Goal: Task Accomplishment & Management: Use online tool/utility

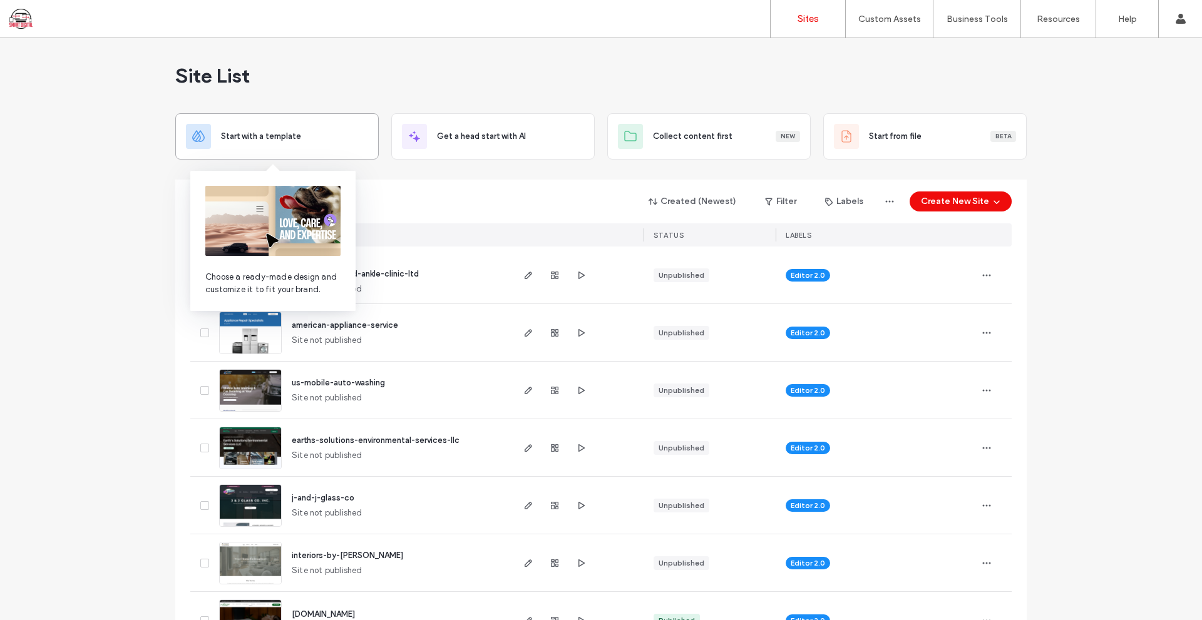
click at [260, 123] on div "Start with a template" at bounding box center [276, 136] width 203 height 46
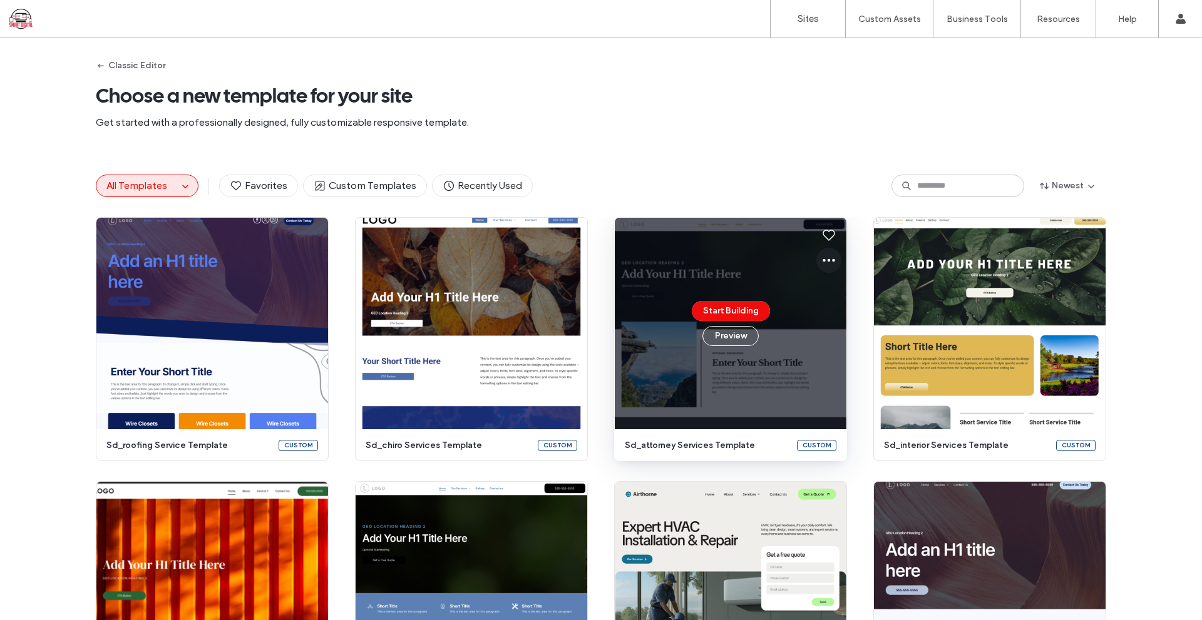
click at [822, 260] on icon at bounding box center [828, 260] width 15 height 15
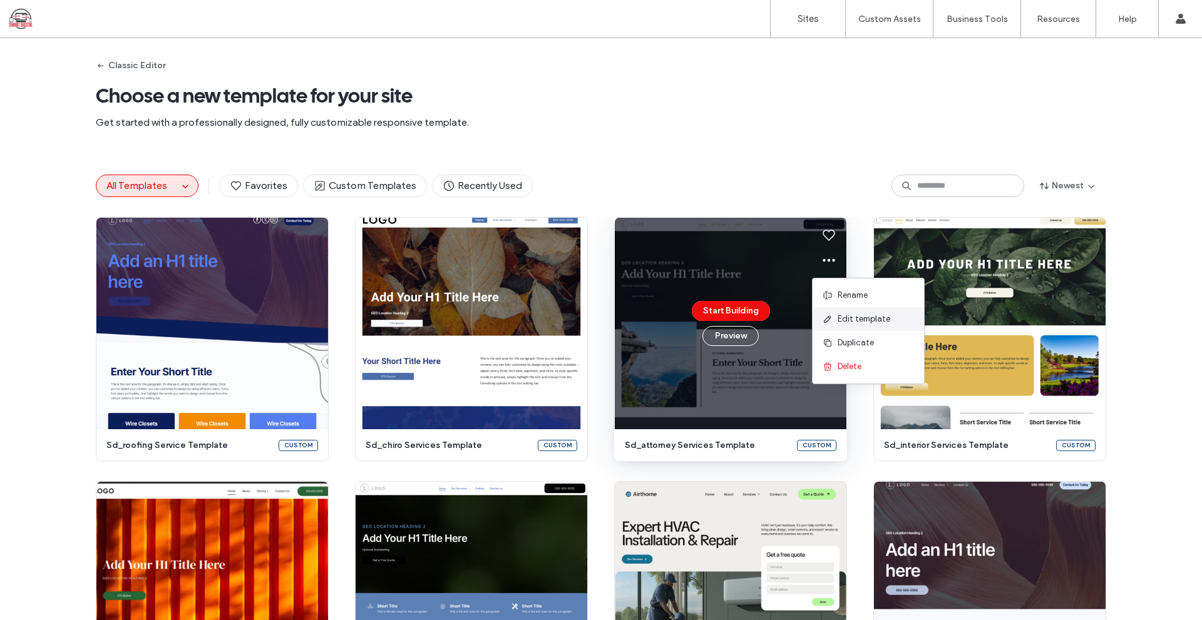
click at [856, 319] on span "Edit template" at bounding box center [863, 319] width 53 height 13
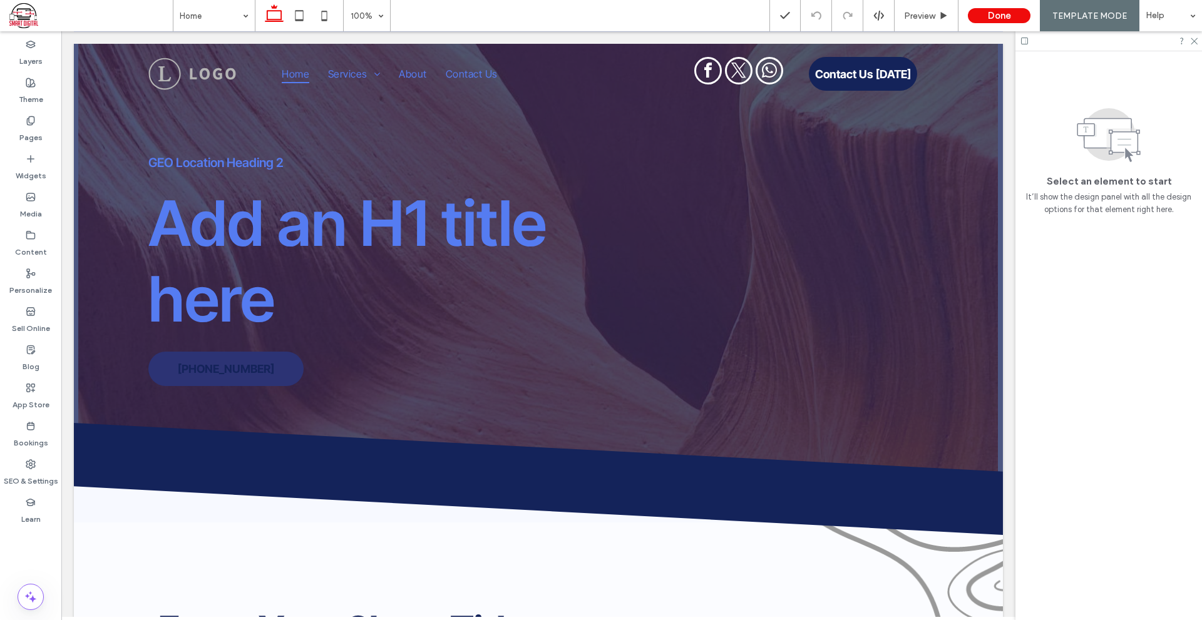
click at [1018, 42] on div at bounding box center [1108, 40] width 187 height 19
click at [1025, 42] on icon at bounding box center [1024, 40] width 9 height 9
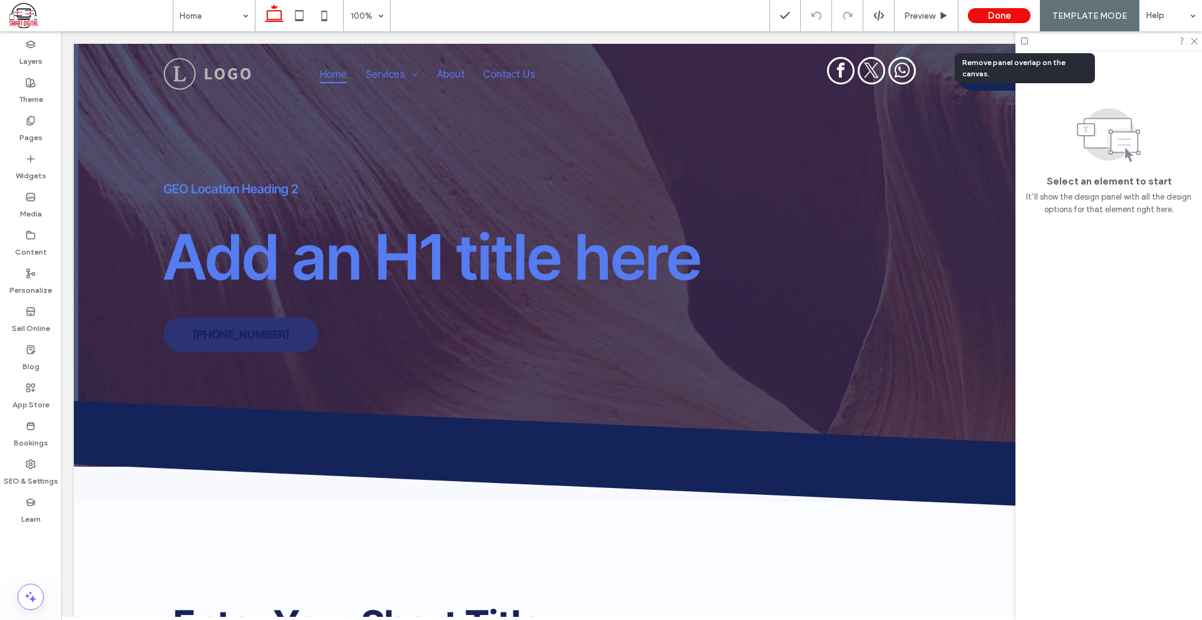
click at [1025, 42] on use at bounding box center [1024, 41] width 7 height 7
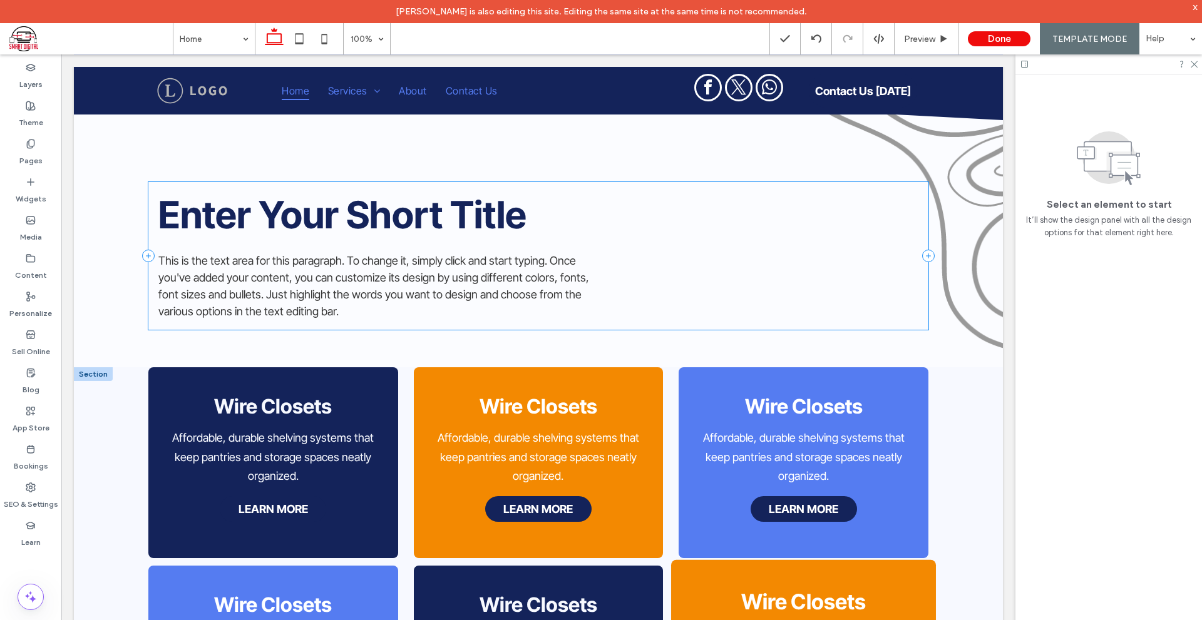
scroll to position [501, 0]
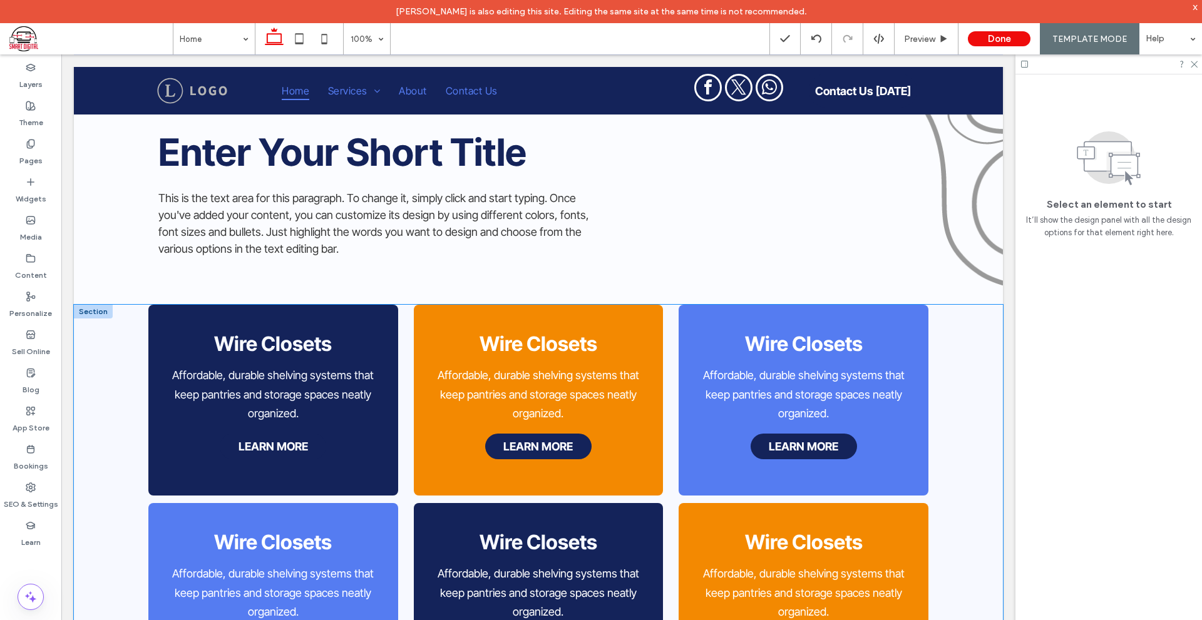
click at [966, 544] on div "Wire Closets Affordable, durable shelving systems that keep pantries and storag…" at bounding box center [538, 509] width 929 height 408
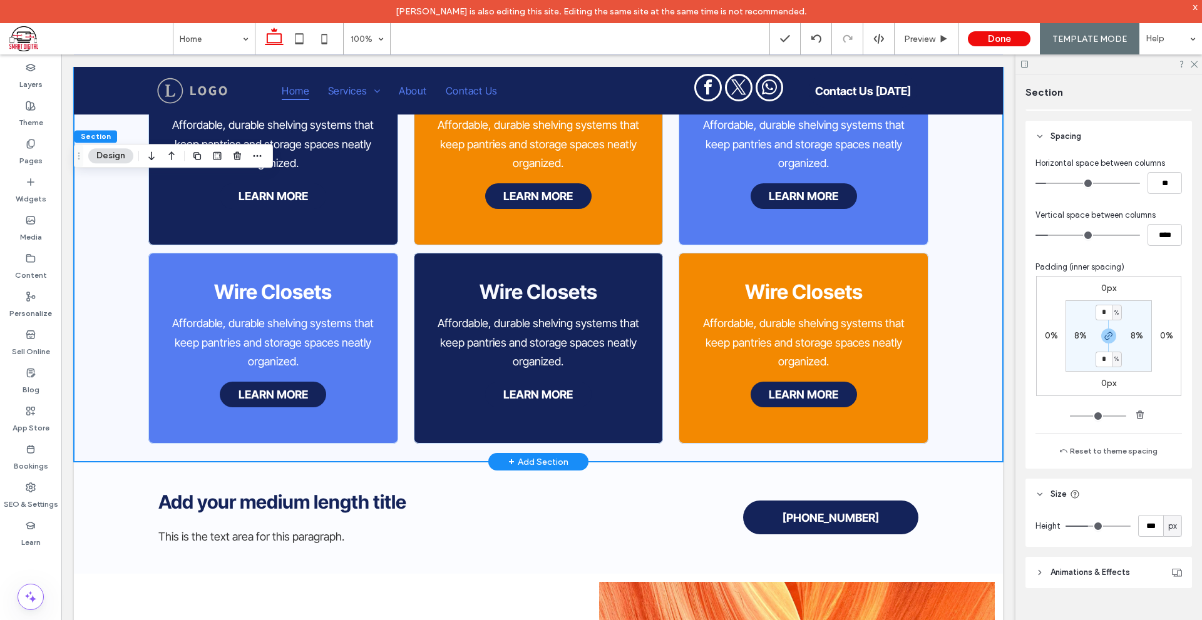
scroll to position [876, 0]
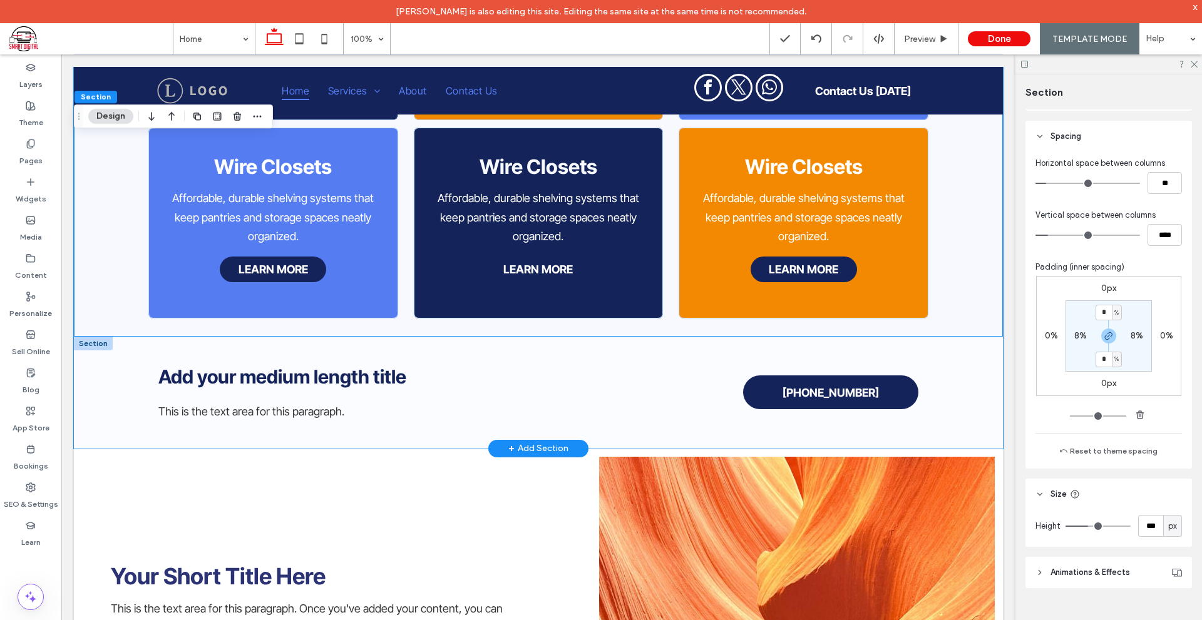
click at [975, 407] on div "Add your medium length title This is the text area for this paragraph. 555-555-…" at bounding box center [538, 392] width 929 height 111
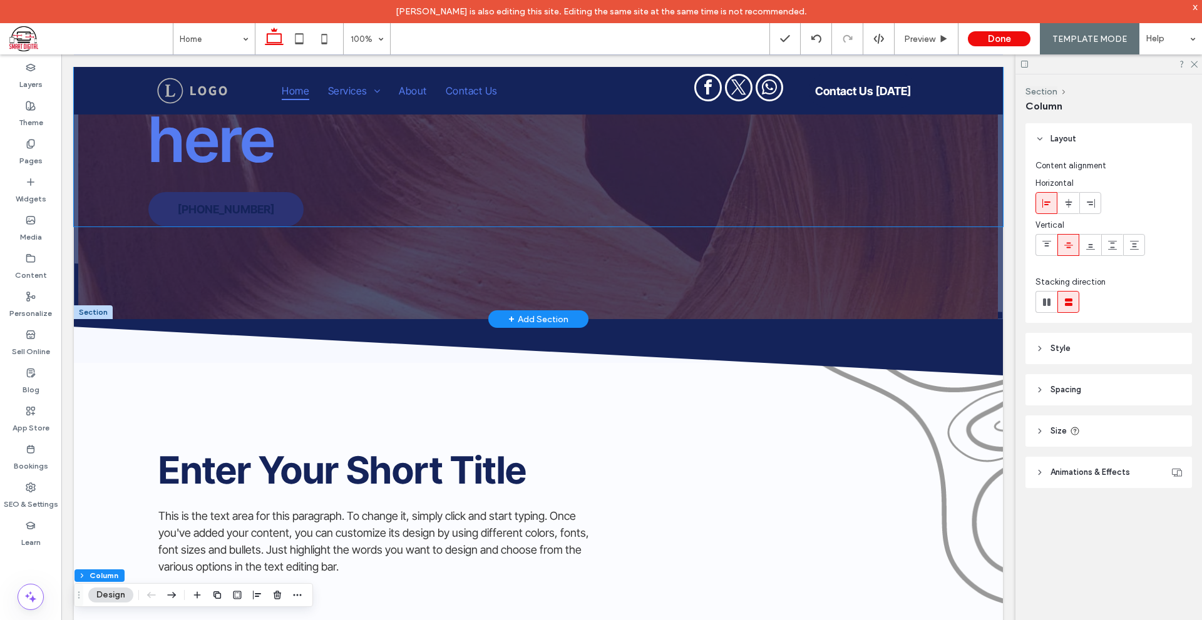
scroll to position [0, 0]
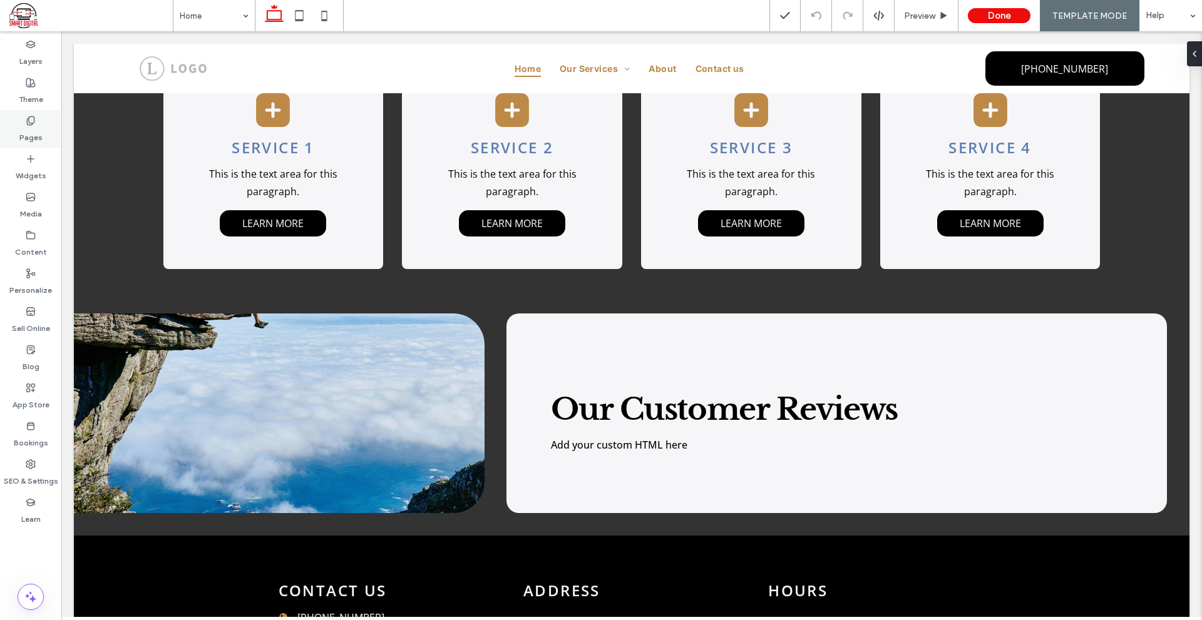
click at [41, 130] on label "Pages" at bounding box center [30, 135] width 23 height 18
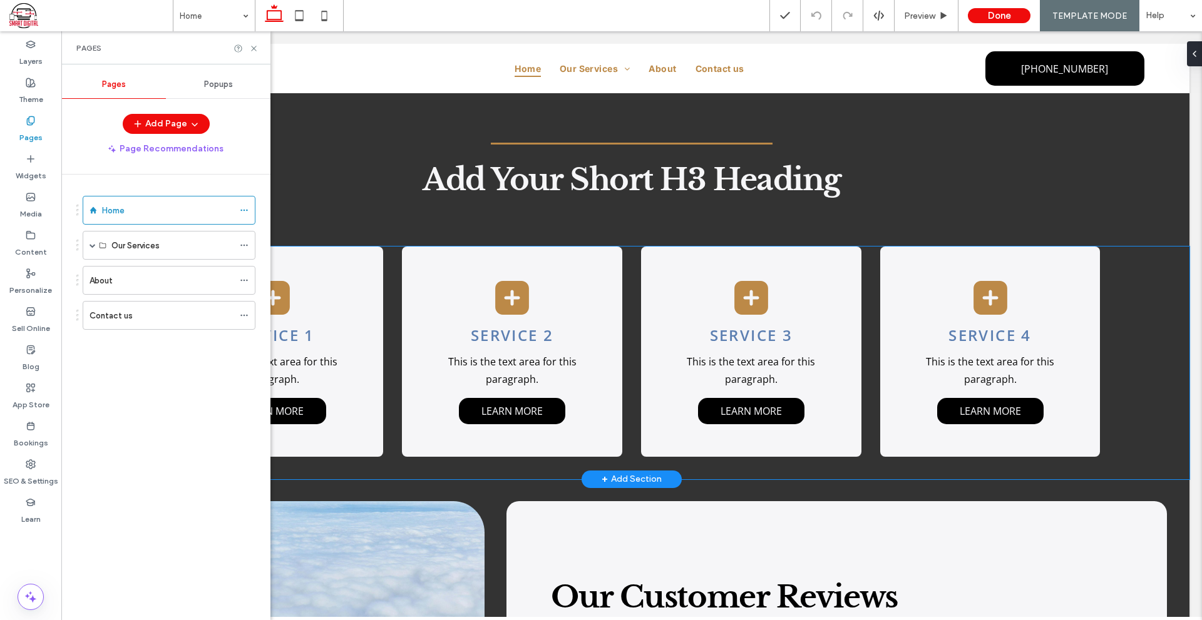
scroll to position [645, 0]
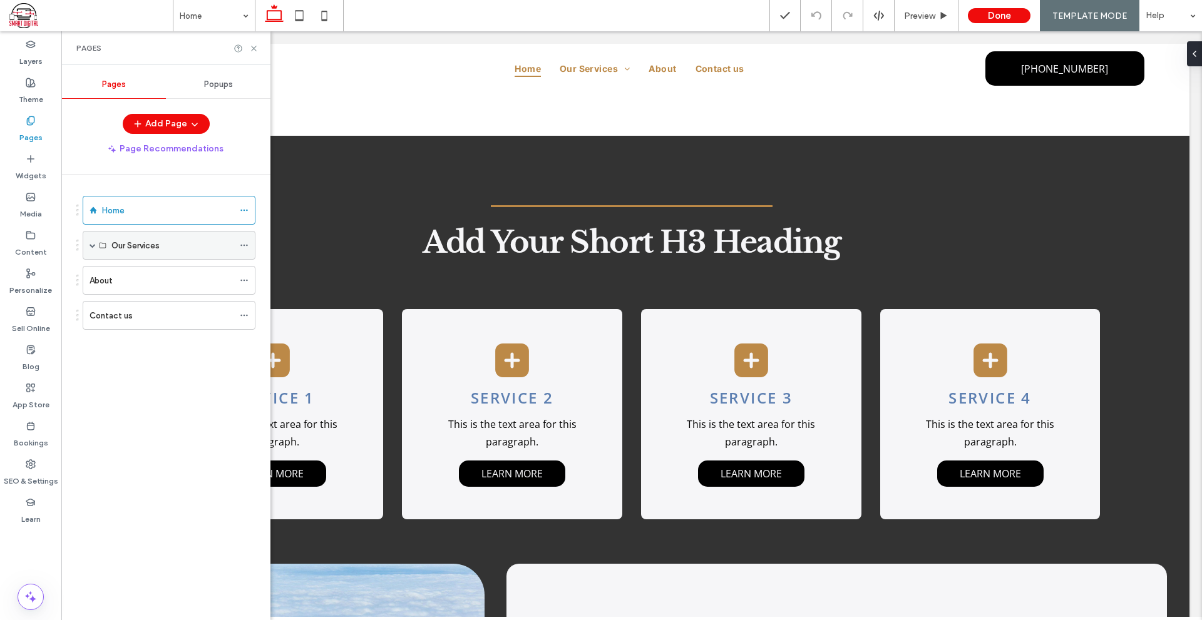
click at [134, 238] on label "Our Services" at bounding box center [135, 246] width 48 height 22
click at [90, 245] on span at bounding box center [92, 245] width 6 height 6
click at [147, 272] on div "Service 1" at bounding box center [172, 274] width 122 height 13
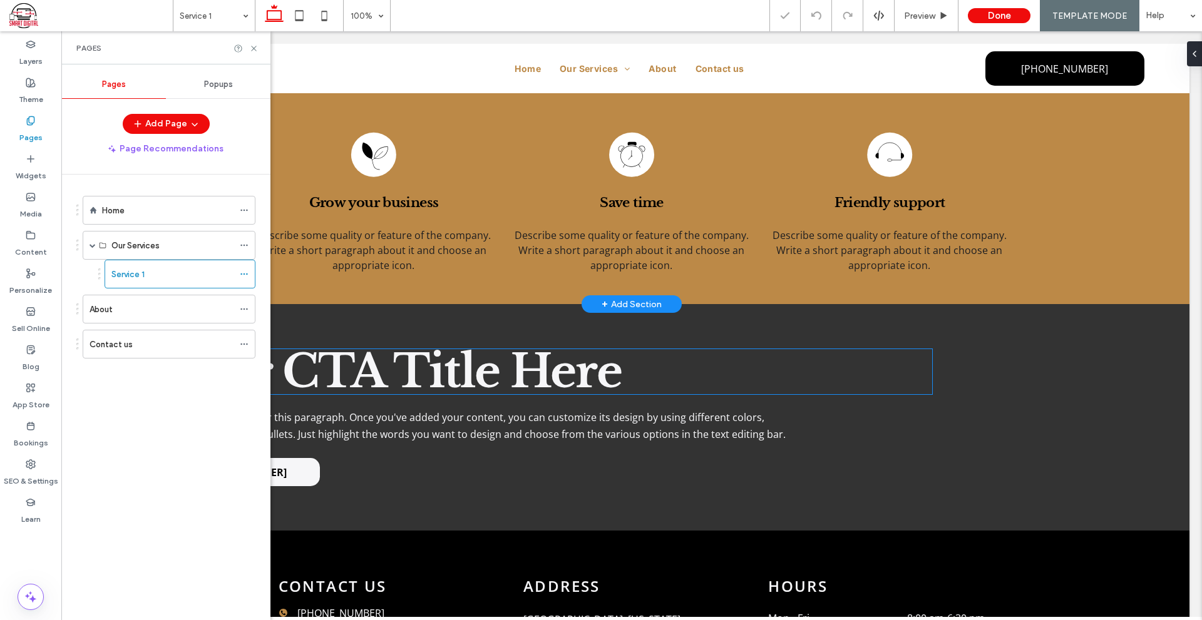
scroll to position [688, 0]
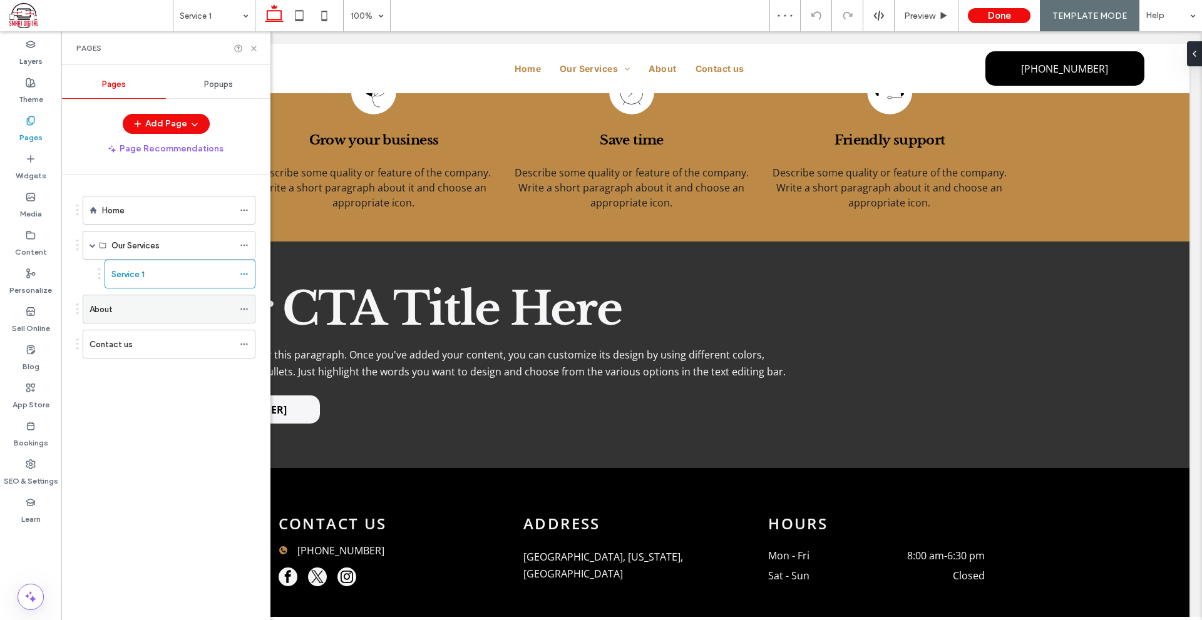
click at [167, 305] on div "About" at bounding box center [161, 309] width 144 height 13
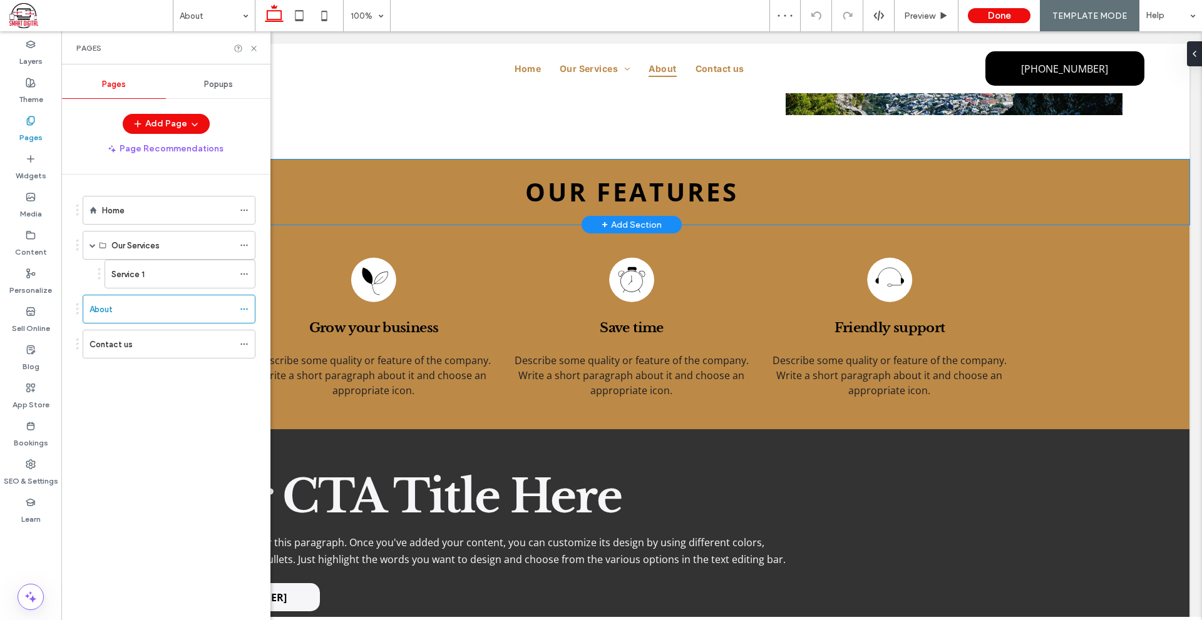
scroll to position [438, 0]
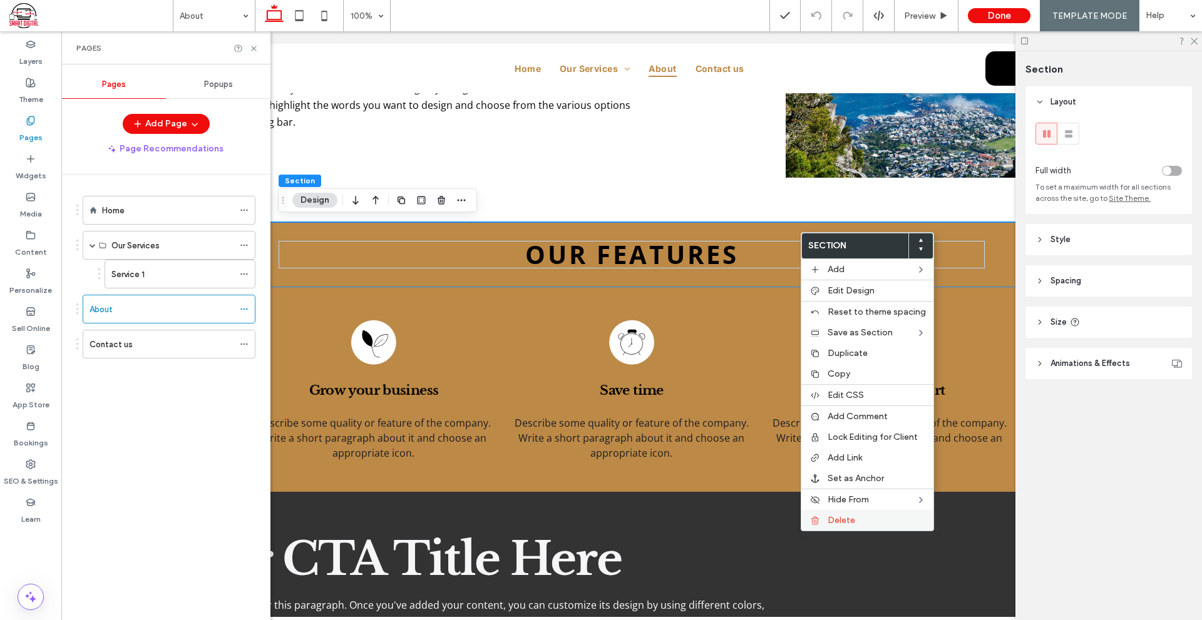
click at [858, 518] on label "Delete" at bounding box center [876, 520] width 98 height 11
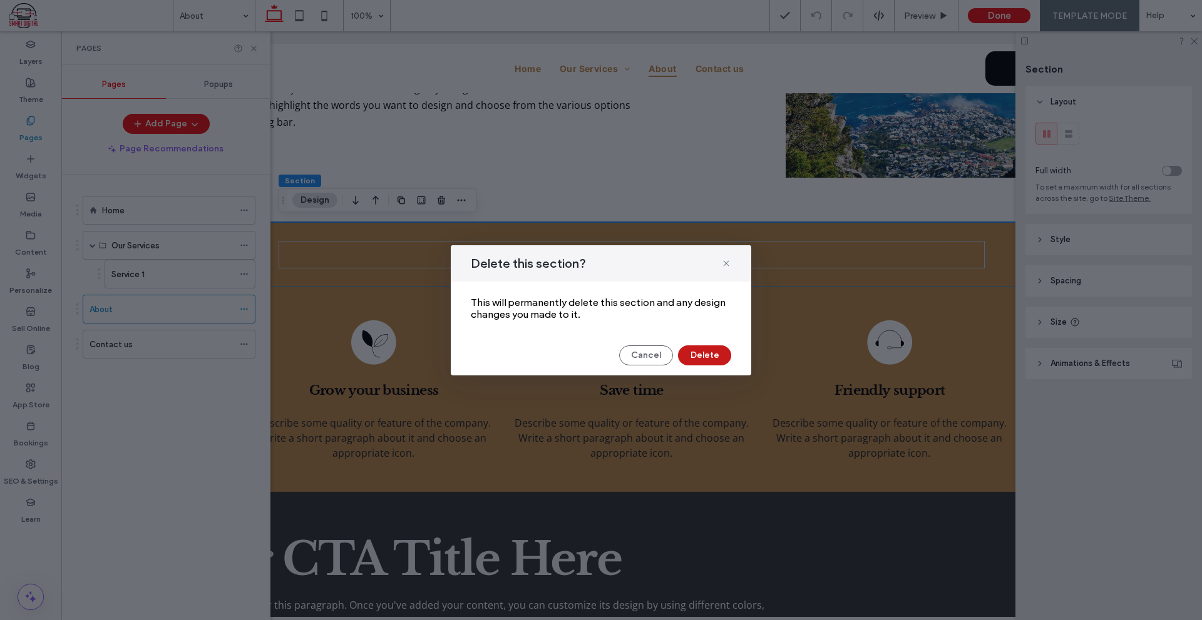
click at [708, 352] on button "Delete" at bounding box center [704, 355] width 53 height 20
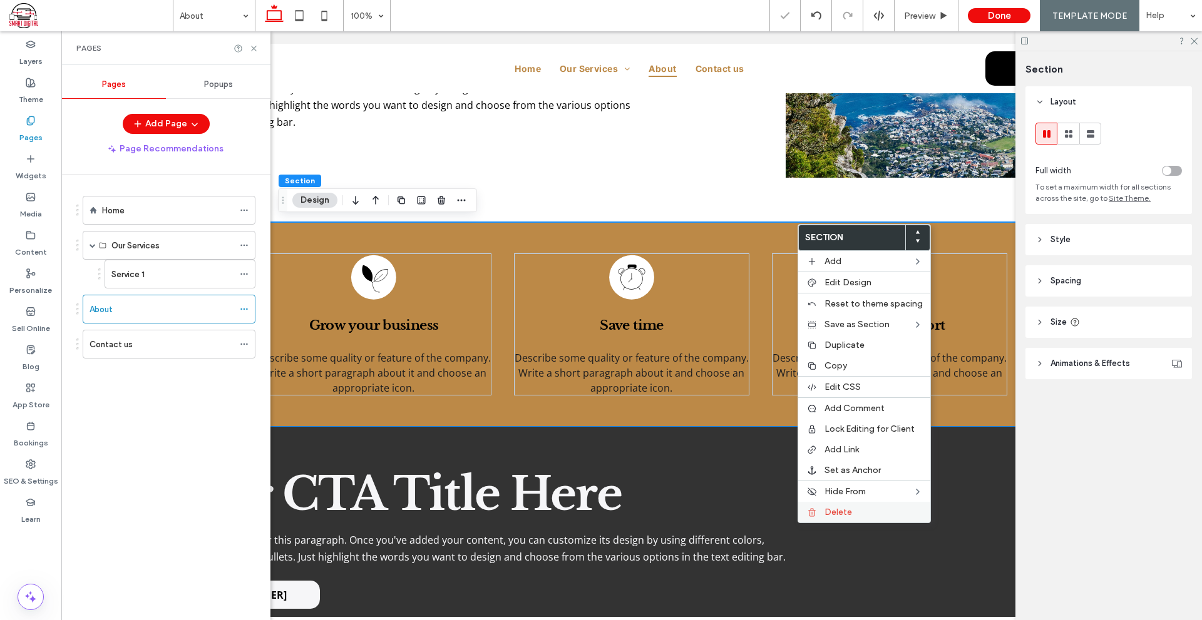
click at [848, 509] on span "Delete" at bounding box center [838, 512] width 28 height 11
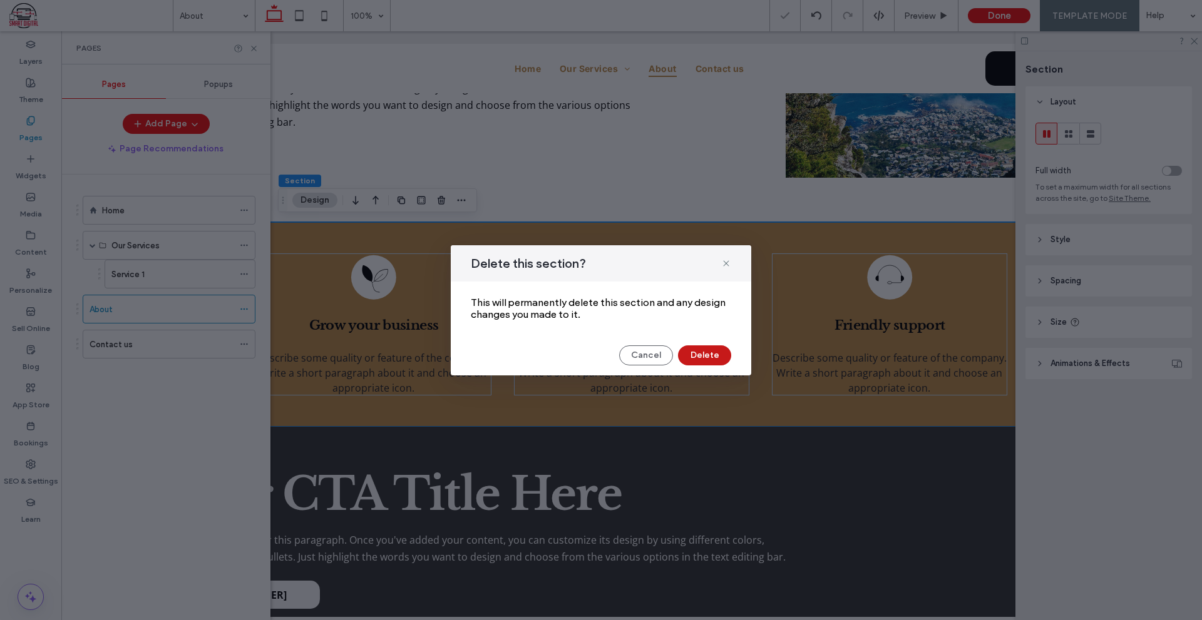
click at [708, 357] on button "Delete" at bounding box center [704, 355] width 53 height 20
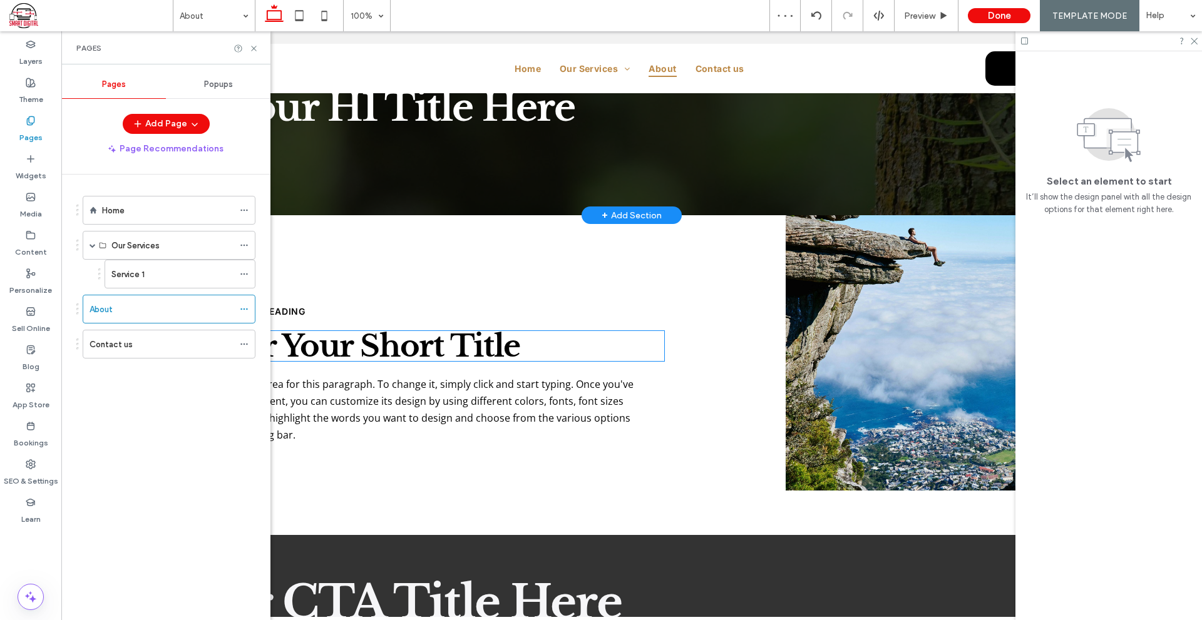
scroll to position [0, 0]
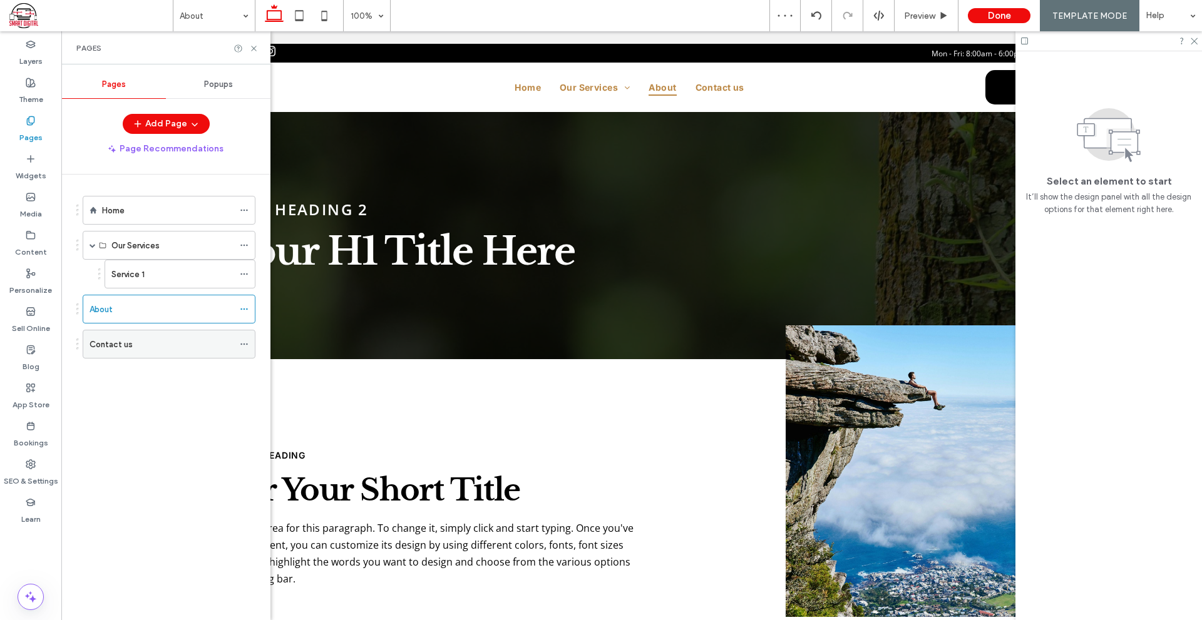
click at [176, 335] on div "Contact us" at bounding box center [161, 344] width 144 height 28
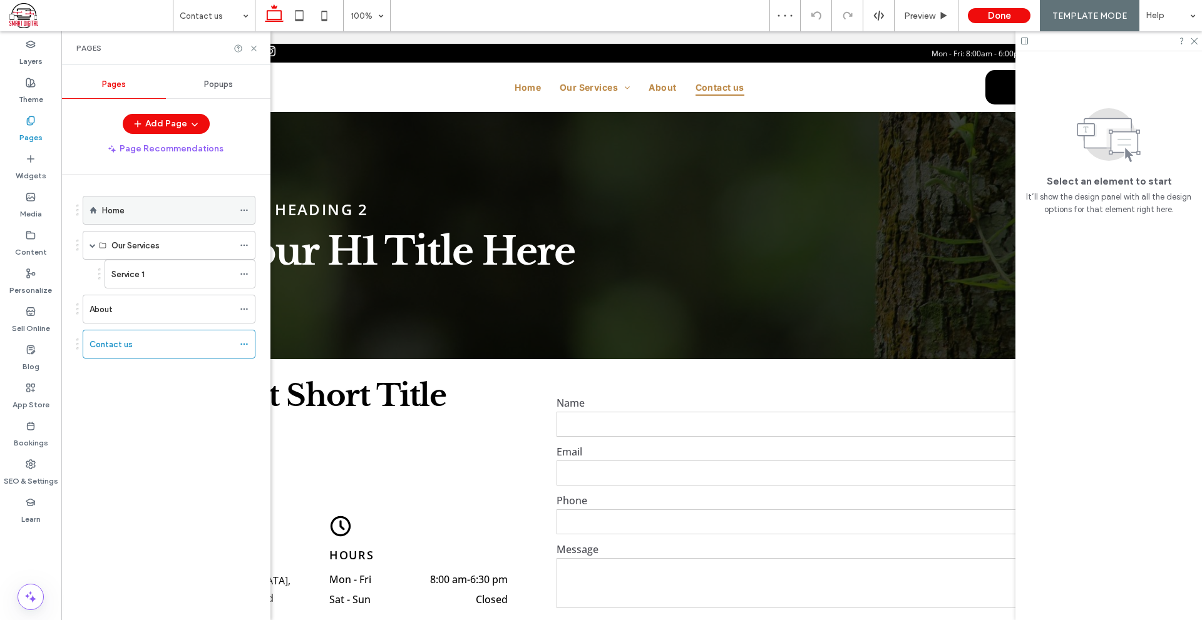
click at [175, 218] on div "Home" at bounding box center [167, 211] width 131 height 28
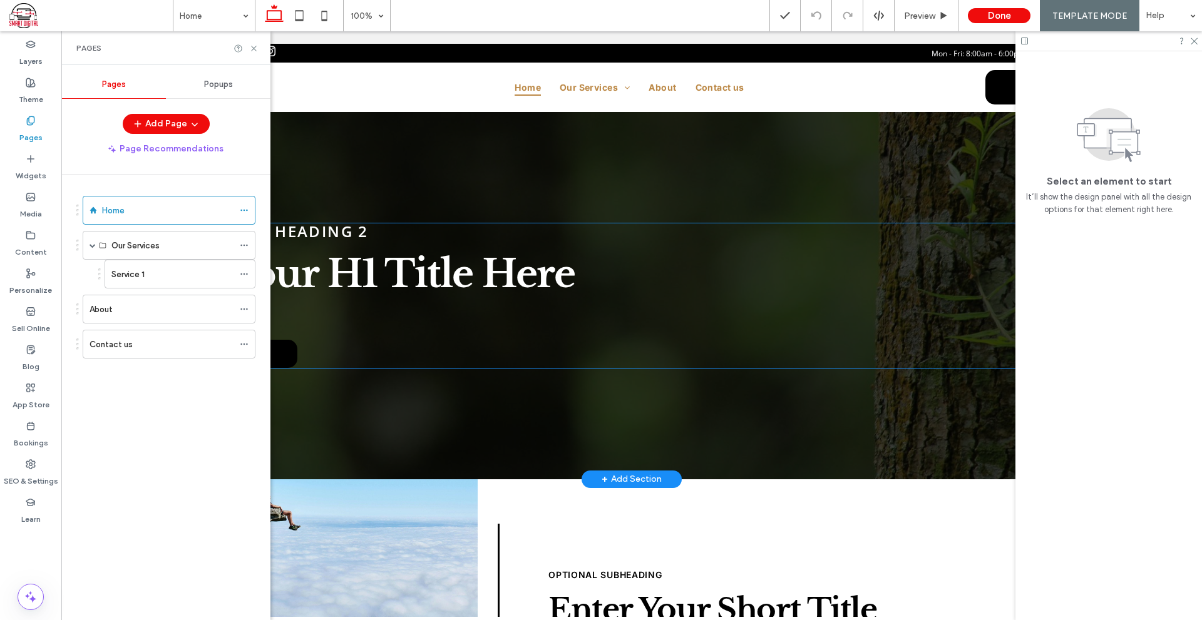
click at [382, 248] on div "GEO Location Heading 2 Add Your H1 Title Here Optional Subheading Get a Free Qu…" at bounding box center [631, 295] width 981 height 145
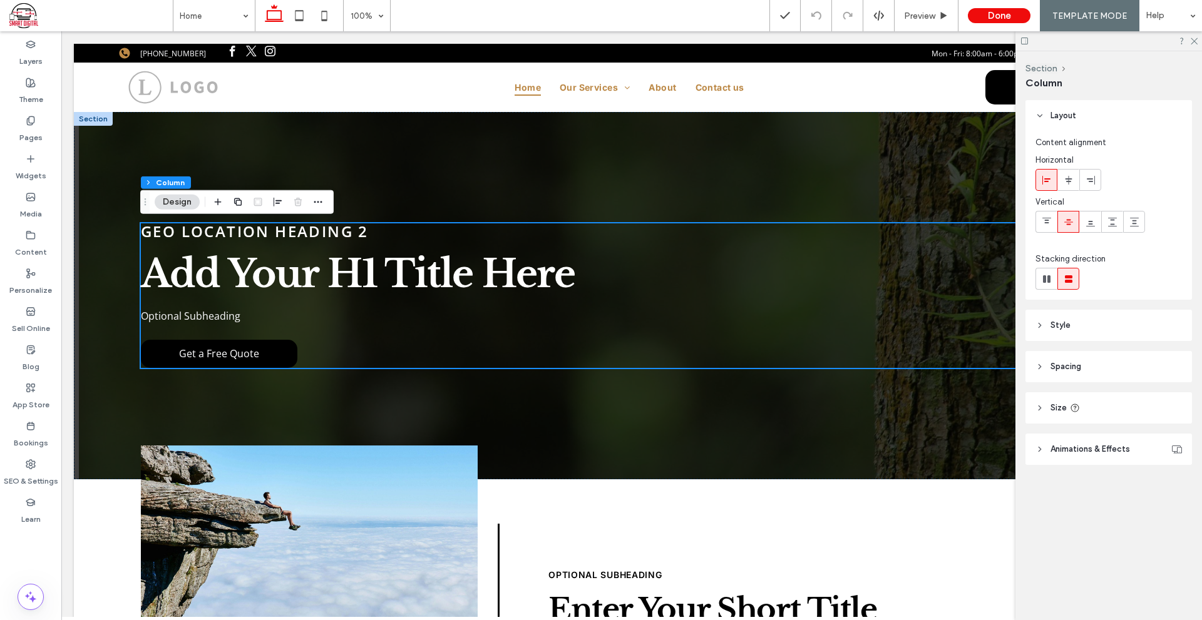
click at [1086, 324] on header "Style" at bounding box center [1108, 325] width 166 height 31
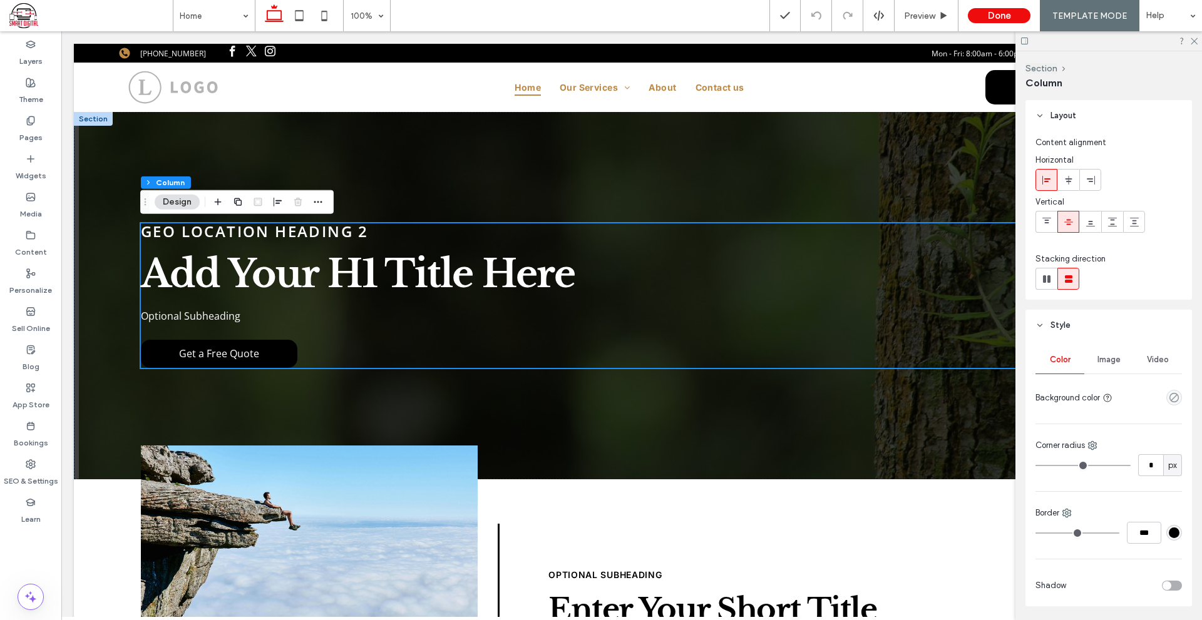
scroll to position [165, 0]
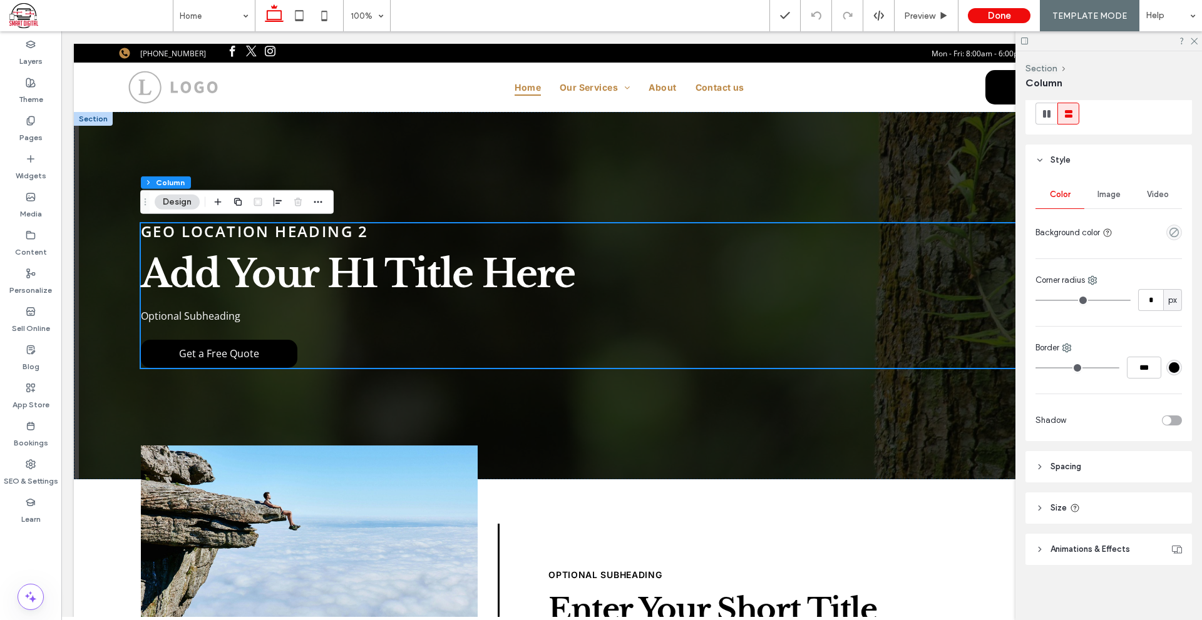
click at [1127, 466] on header "Spacing" at bounding box center [1108, 466] width 166 height 31
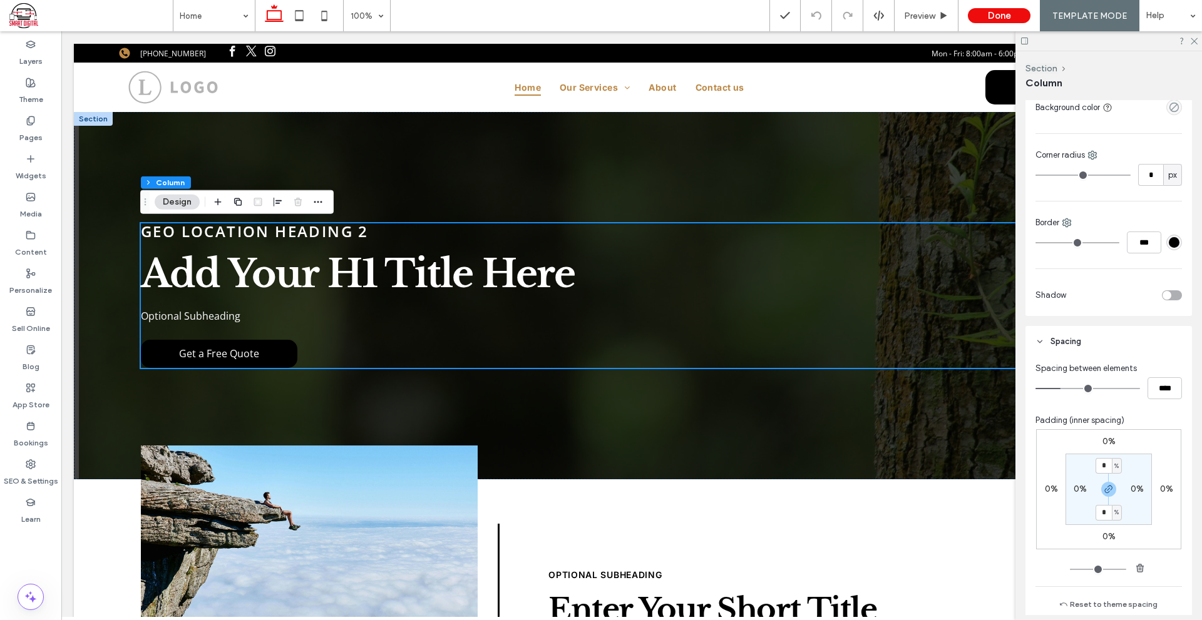
scroll to position [416, 0]
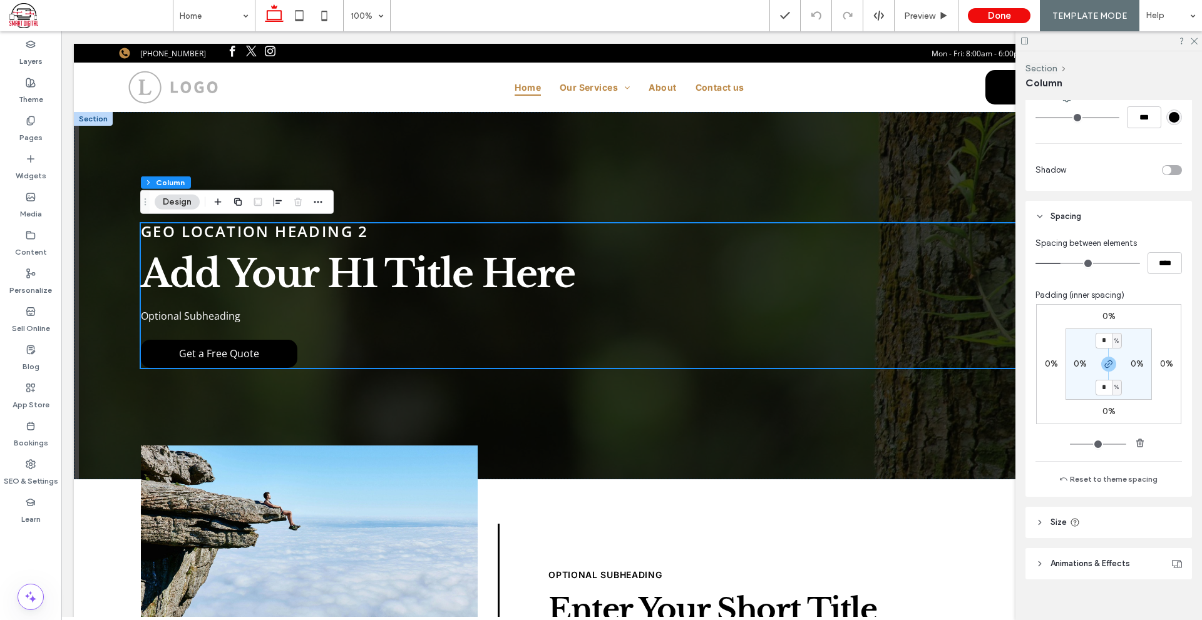
click at [1073, 364] on label "0%" at bounding box center [1079, 364] width 13 height 11
type input "**"
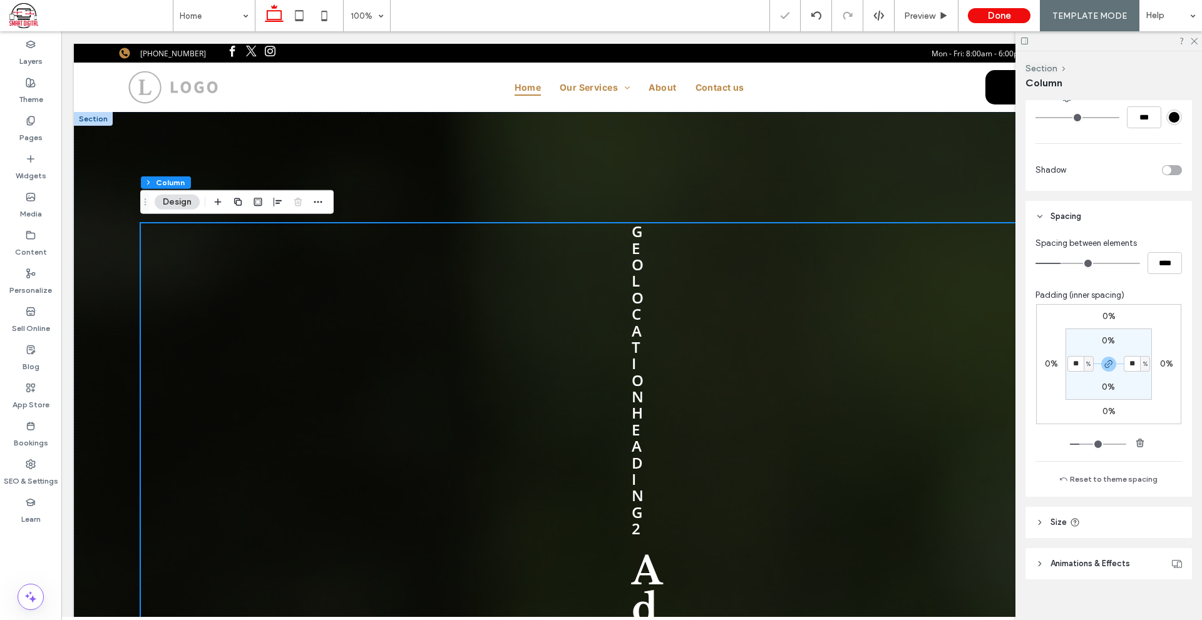
click at [1070, 363] on input "**" at bounding box center [1075, 364] width 16 height 16
type input "*"
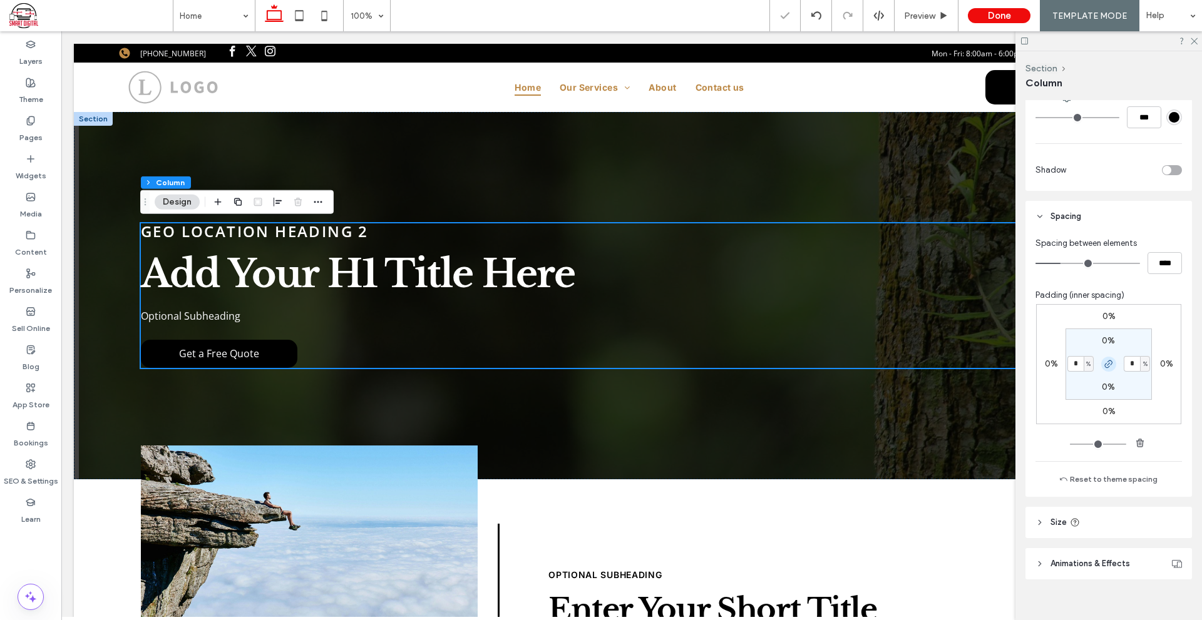
click at [1105, 363] on icon "button" at bounding box center [1108, 364] width 10 height 10
click at [1068, 368] on input "*" at bounding box center [1075, 364] width 16 height 16
type input "**"
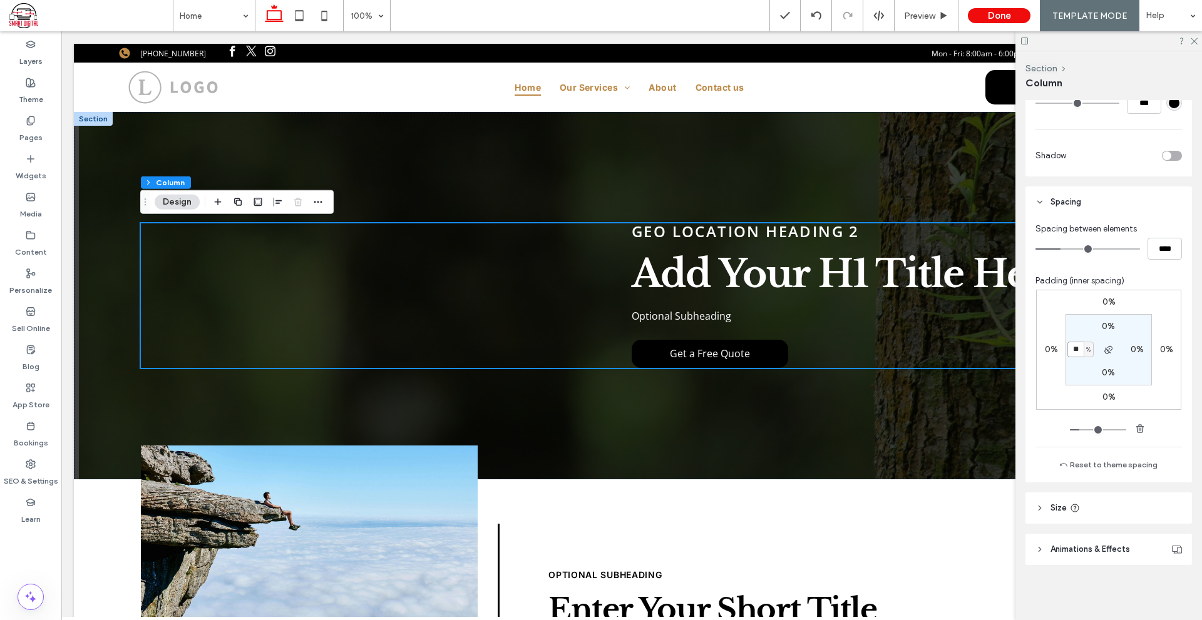
scroll to position [242, 0]
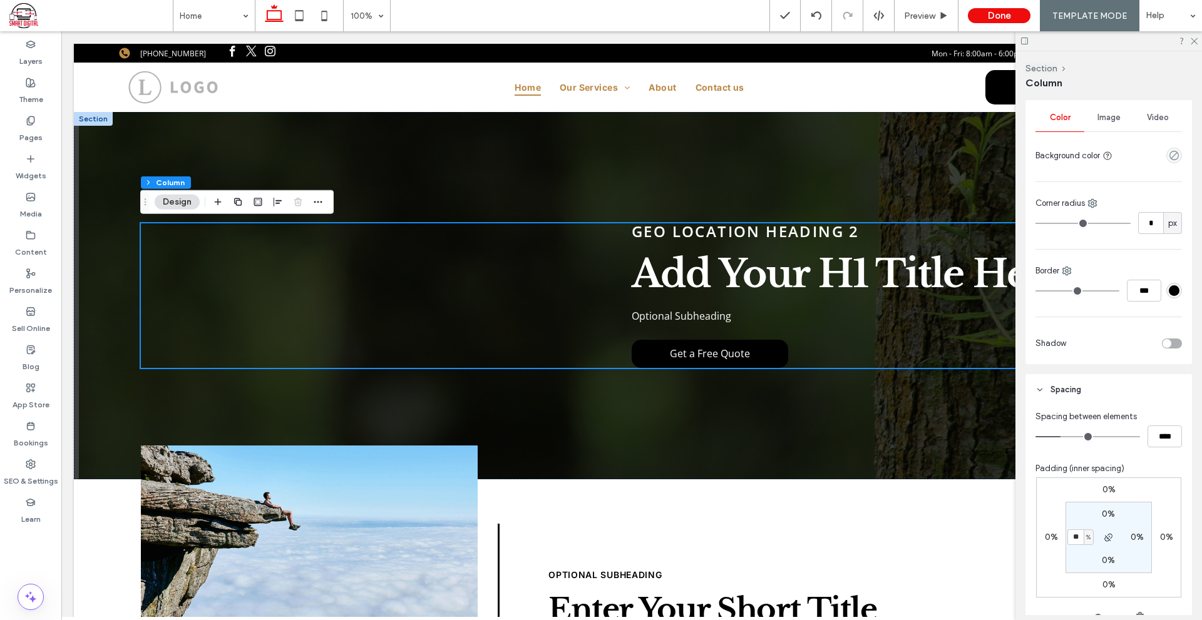
click at [1101, 121] on span "Image" at bounding box center [1108, 118] width 23 height 10
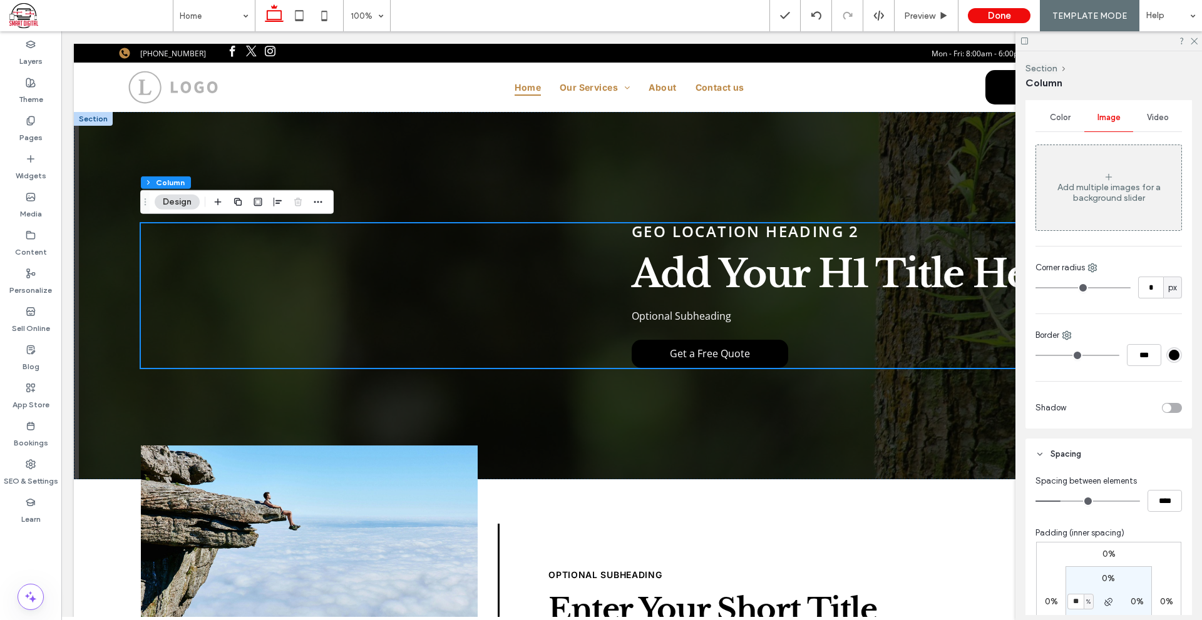
click at [1058, 119] on span "Color" at bounding box center [1060, 118] width 21 height 10
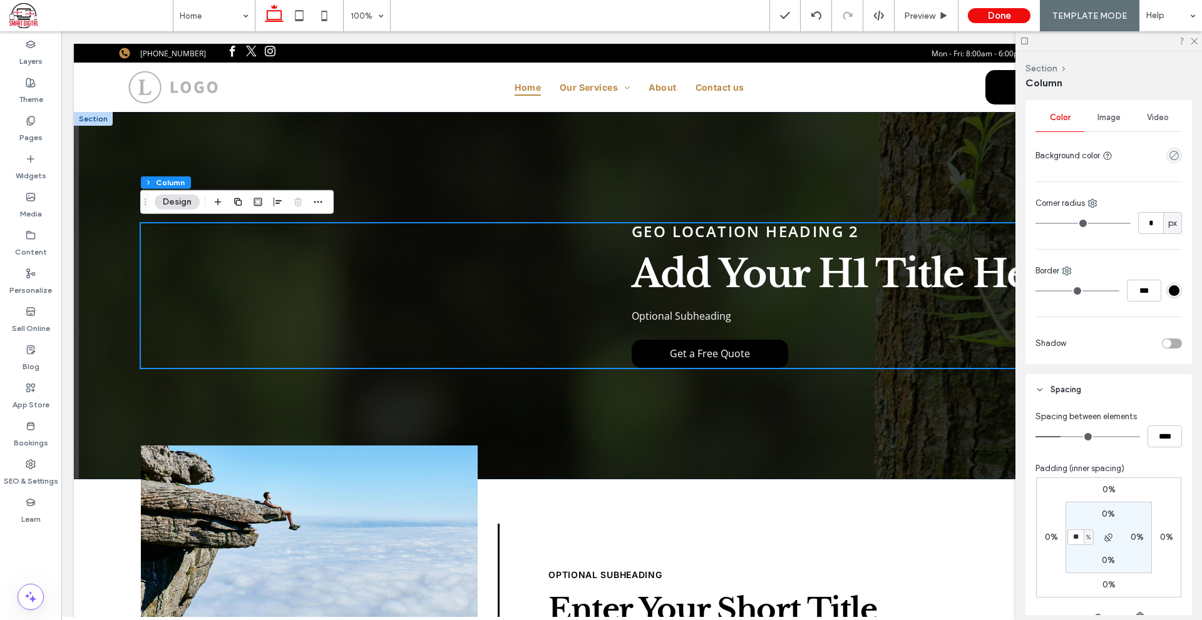
click at [1073, 273] on div "Border" at bounding box center [1108, 271] width 146 height 13
click at [1063, 269] on icon at bounding box center [1066, 271] width 10 height 10
click at [1095, 387] on div "Left" at bounding box center [1118, 394] width 111 height 24
click at [1140, 294] on input "***" at bounding box center [1144, 291] width 34 height 22
click at [1172, 290] on div "#000000" at bounding box center [1173, 290] width 11 height 11
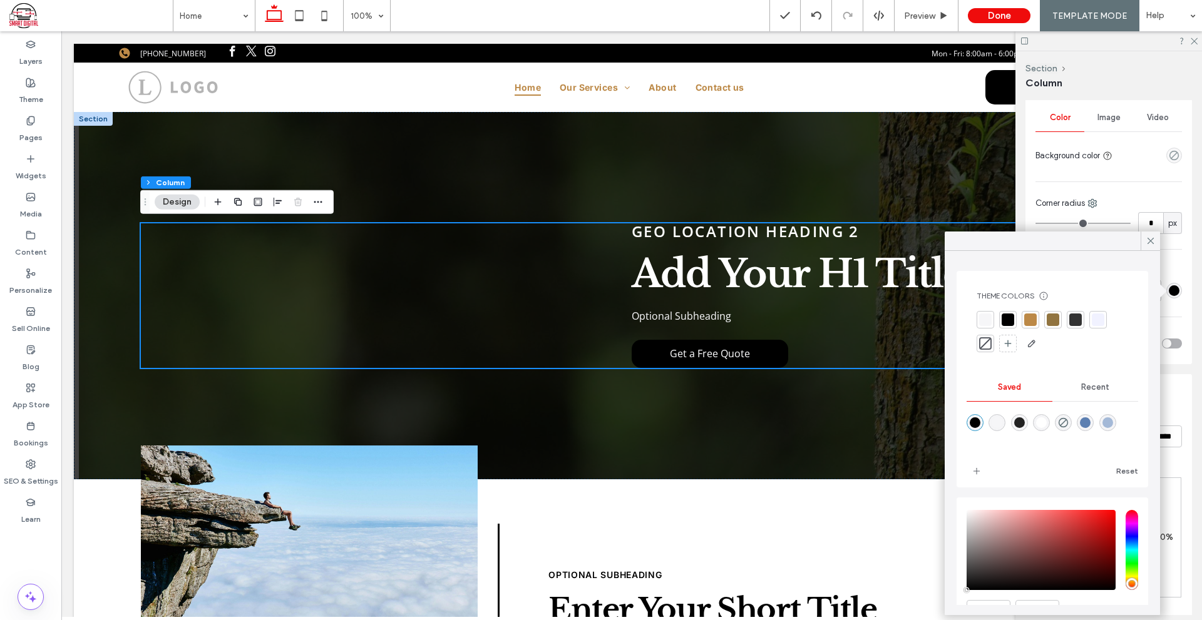
click at [1050, 316] on div at bounding box center [1052, 320] width 13 height 13
click at [1151, 243] on icon at bounding box center [1150, 240] width 11 height 11
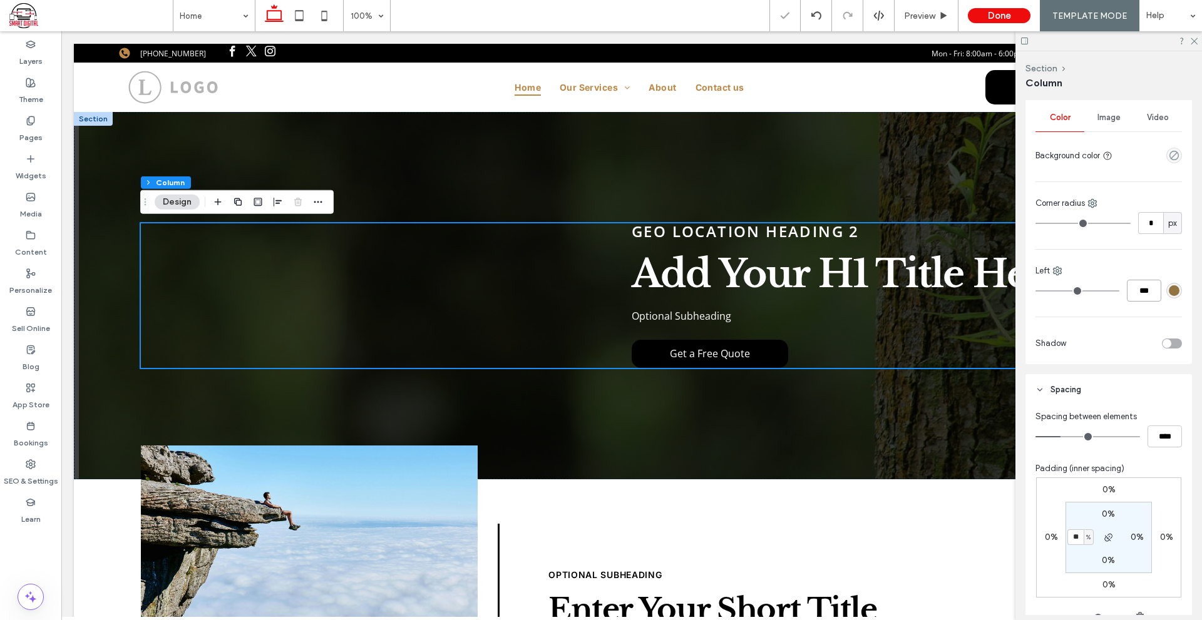
click at [1139, 287] on input "***" at bounding box center [1144, 291] width 34 height 22
type input "*"
type input "***"
click at [1072, 539] on input "**" at bounding box center [1075, 537] width 16 height 16
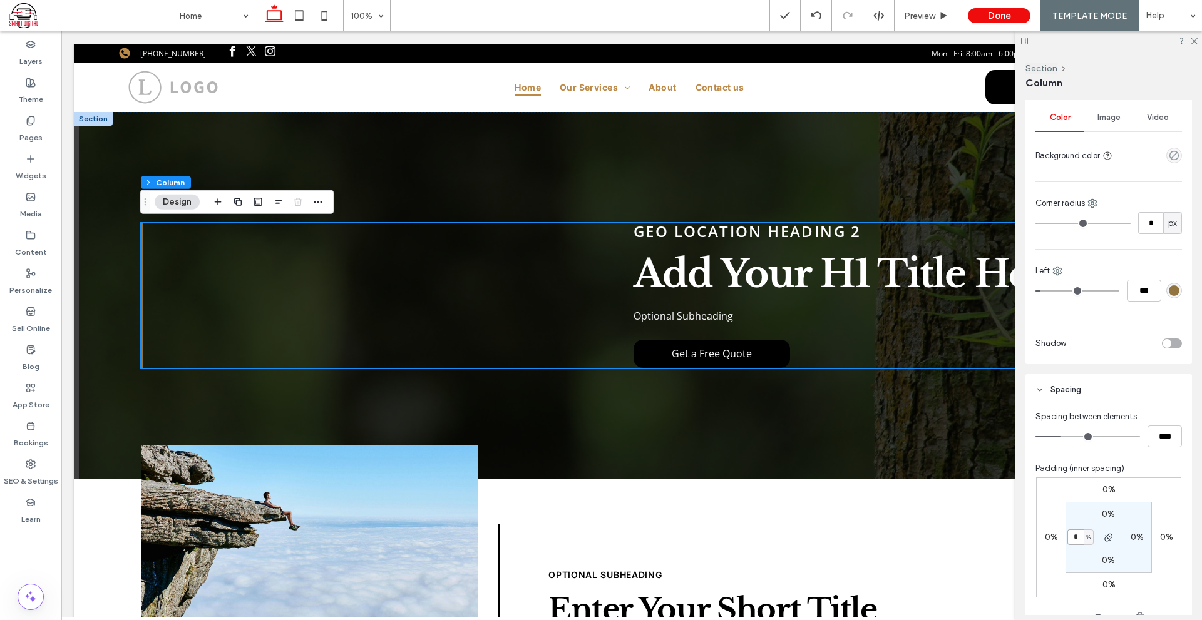
type input "*"
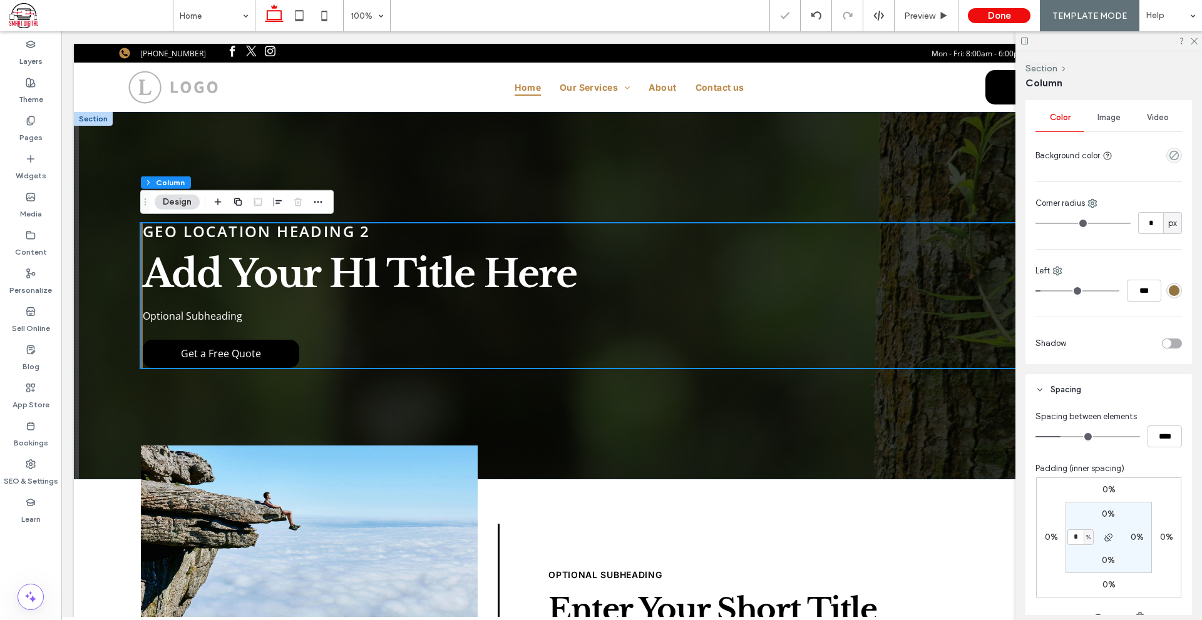
click at [1048, 536] on label "0%" at bounding box center [1051, 537] width 13 height 11
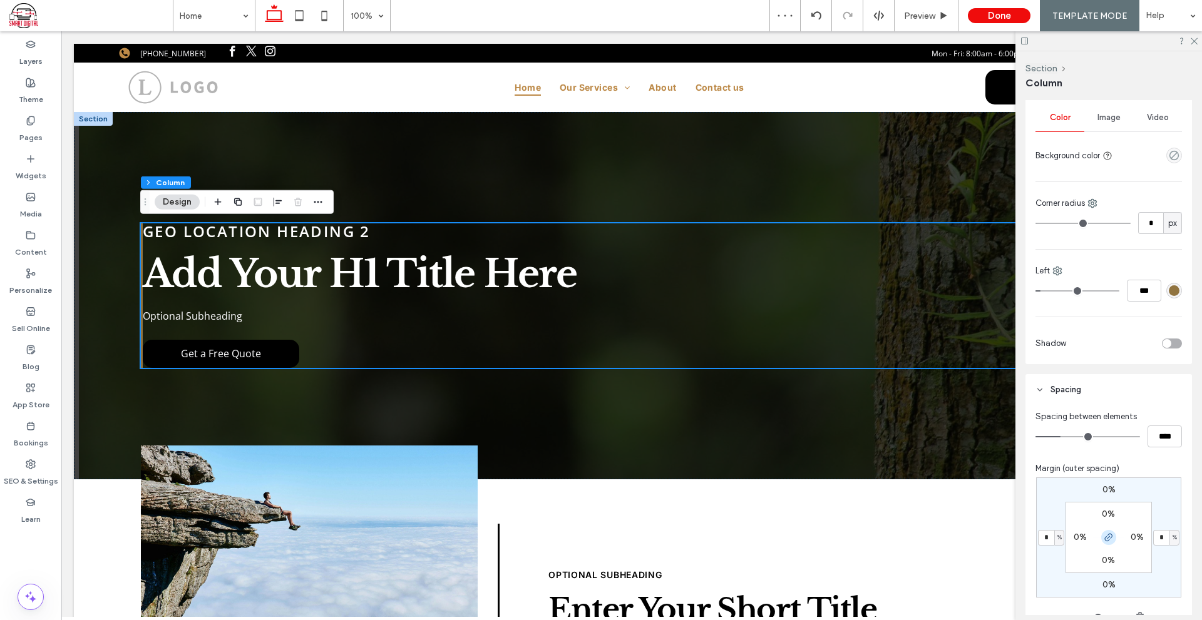
click at [1106, 535] on icon "button" at bounding box center [1108, 538] width 10 height 10
click at [1043, 540] on input "*" at bounding box center [1046, 538] width 16 height 16
type input "*"
type input "**"
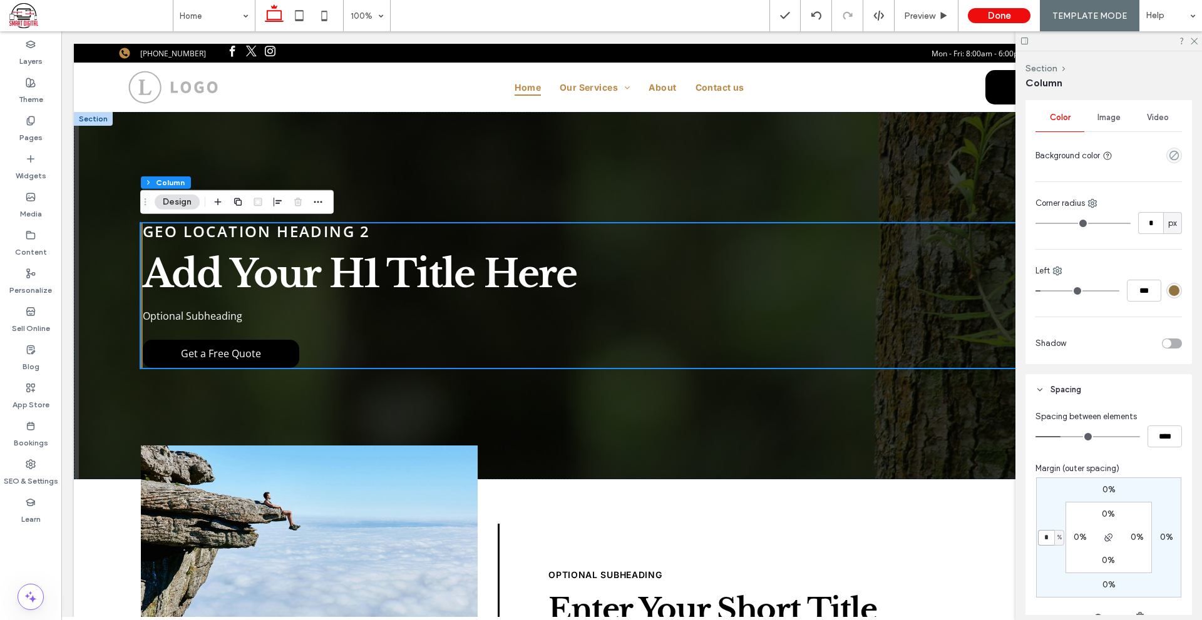
type input "***"
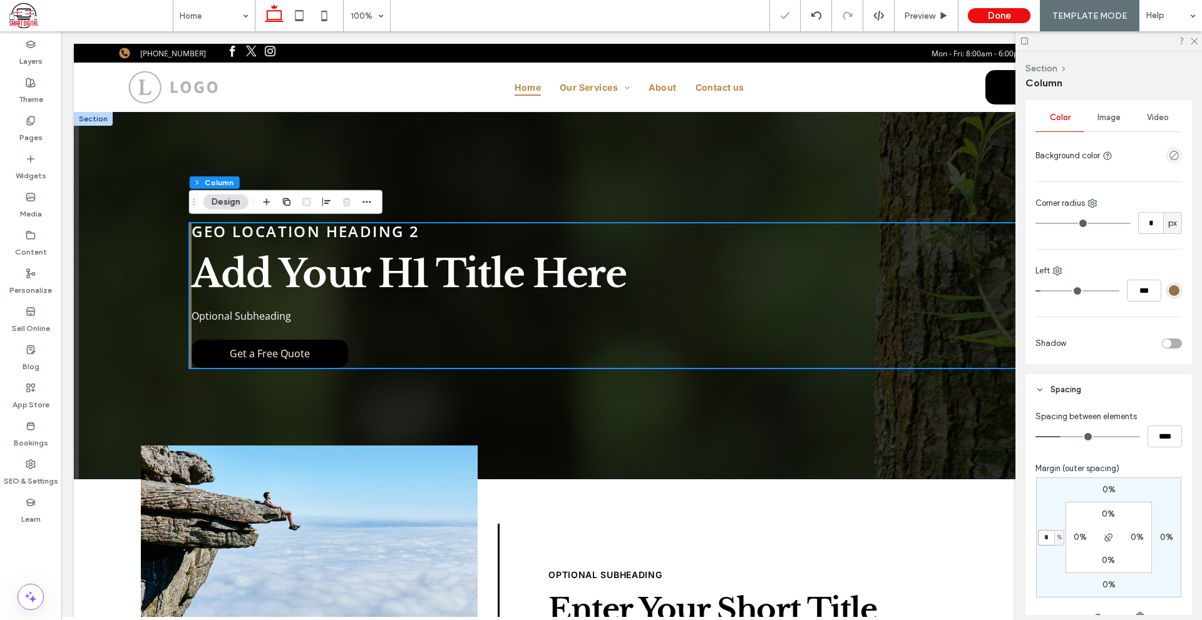
click at [1043, 540] on input "*" at bounding box center [1046, 538] width 16 height 16
type input "**"
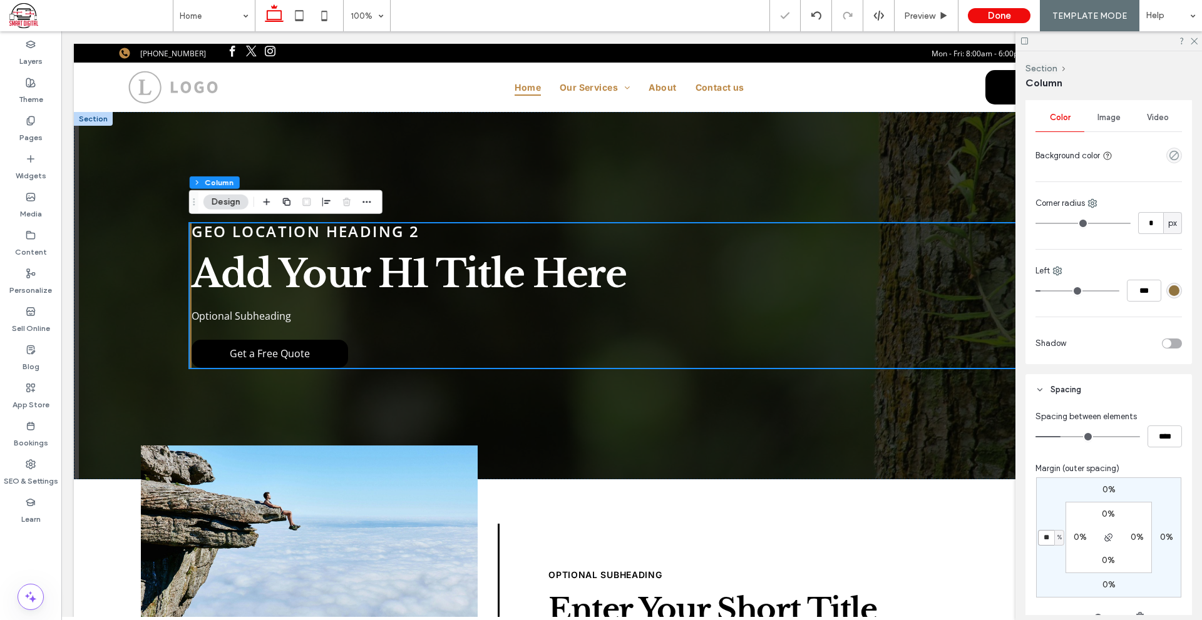
type input "***"
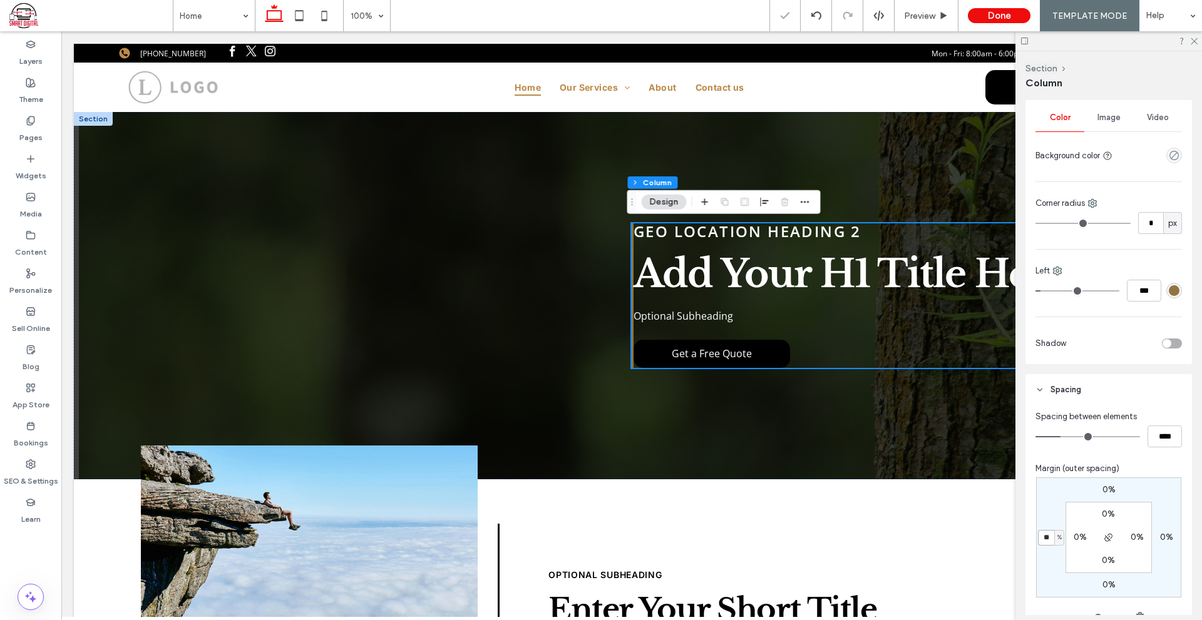
click at [1043, 540] on input "**" at bounding box center [1046, 538] width 16 height 16
type input "**"
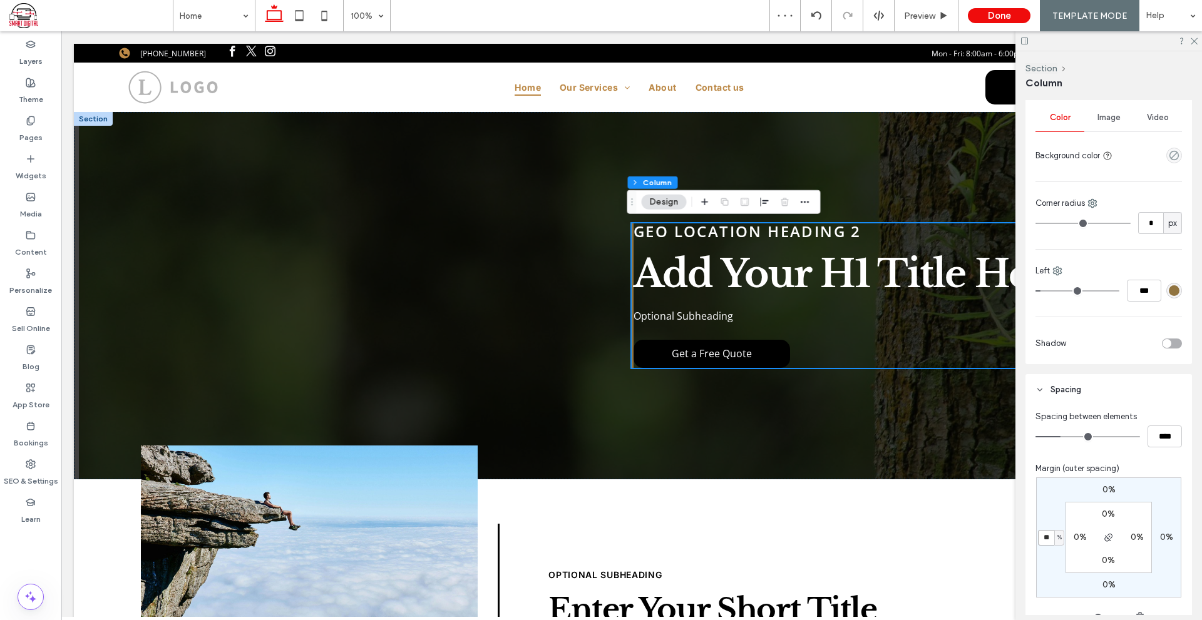
type input "***"
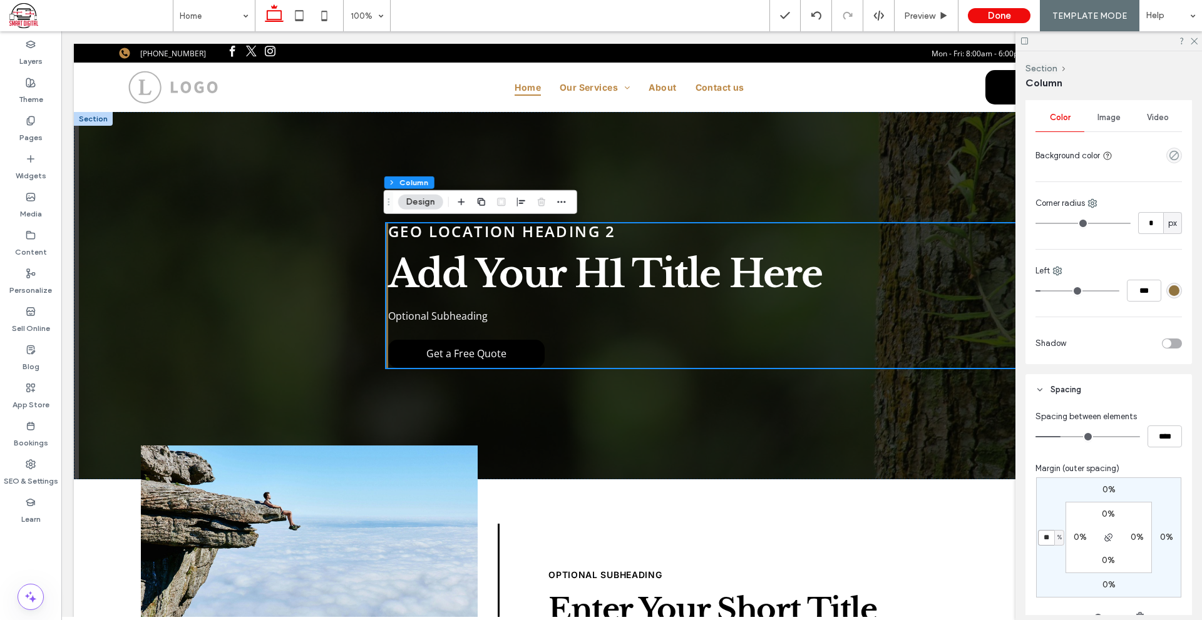
click at [1041, 539] on input "**" at bounding box center [1046, 538] width 16 height 16
type input "**"
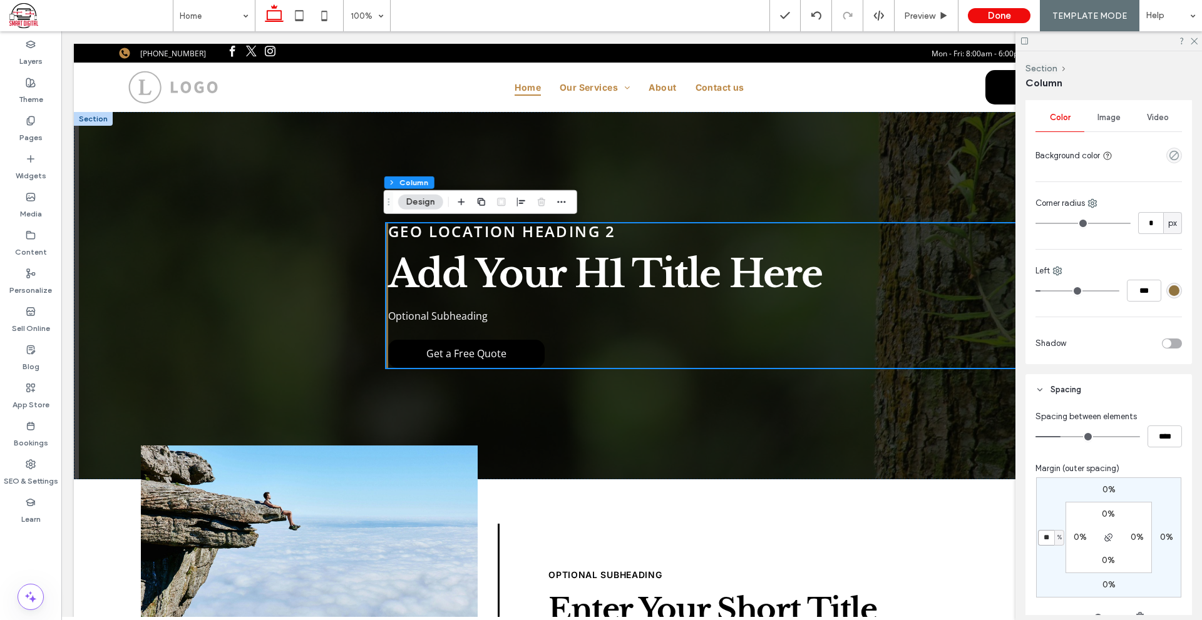
type input "***"
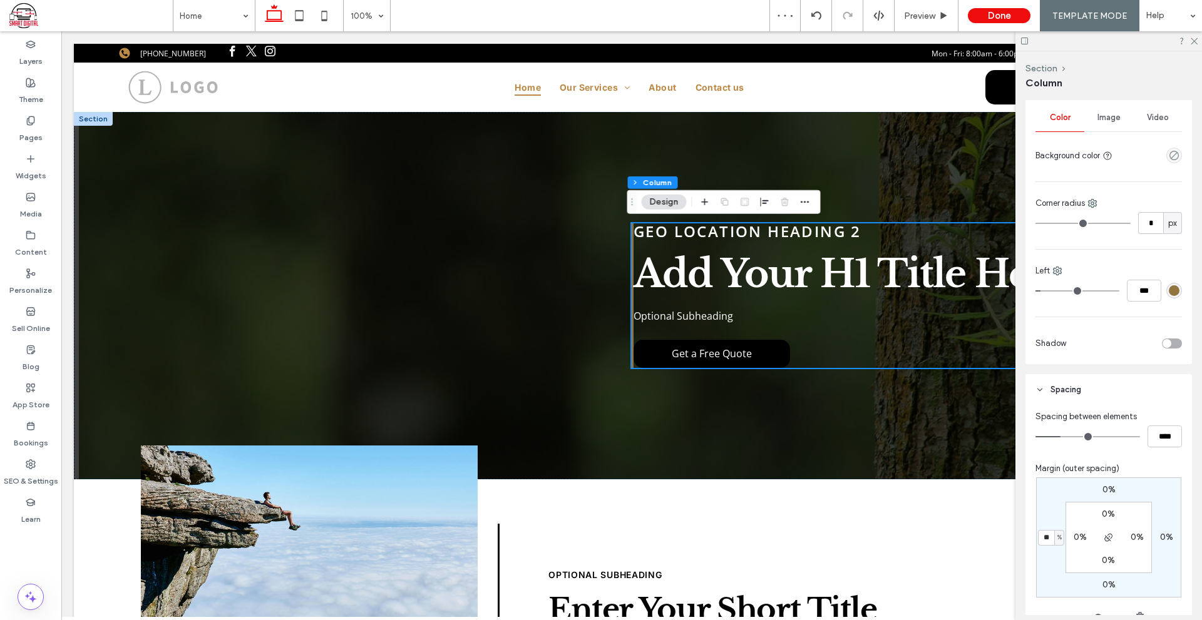
click at [1080, 538] on label "0%" at bounding box center [1079, 537] width 13 height 11
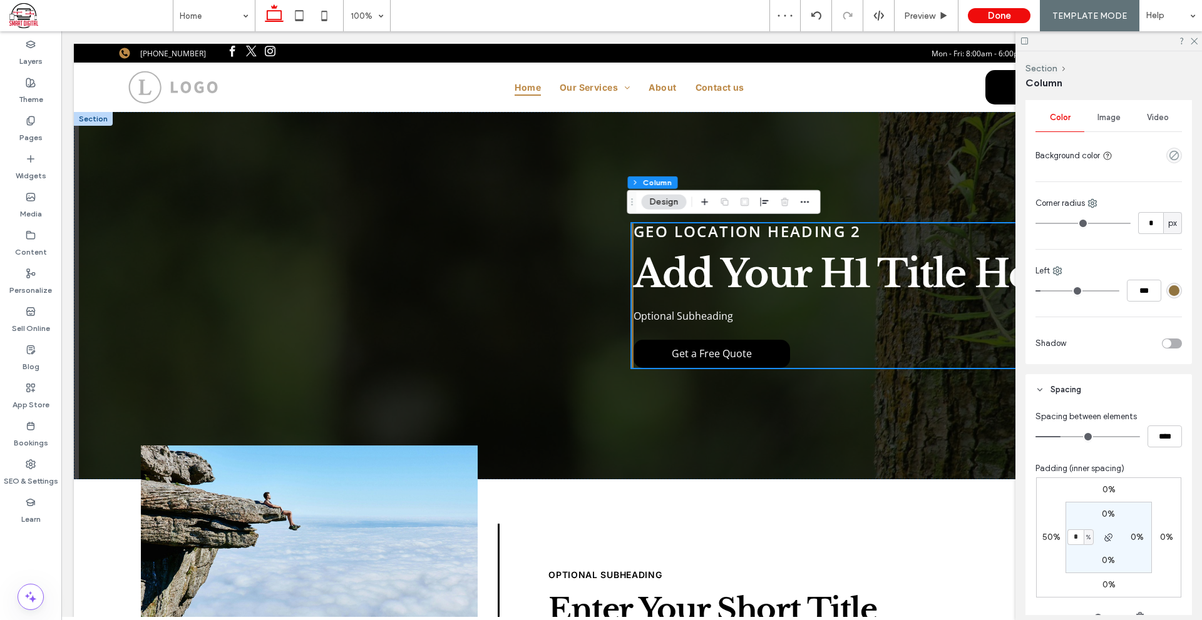
type input "*"
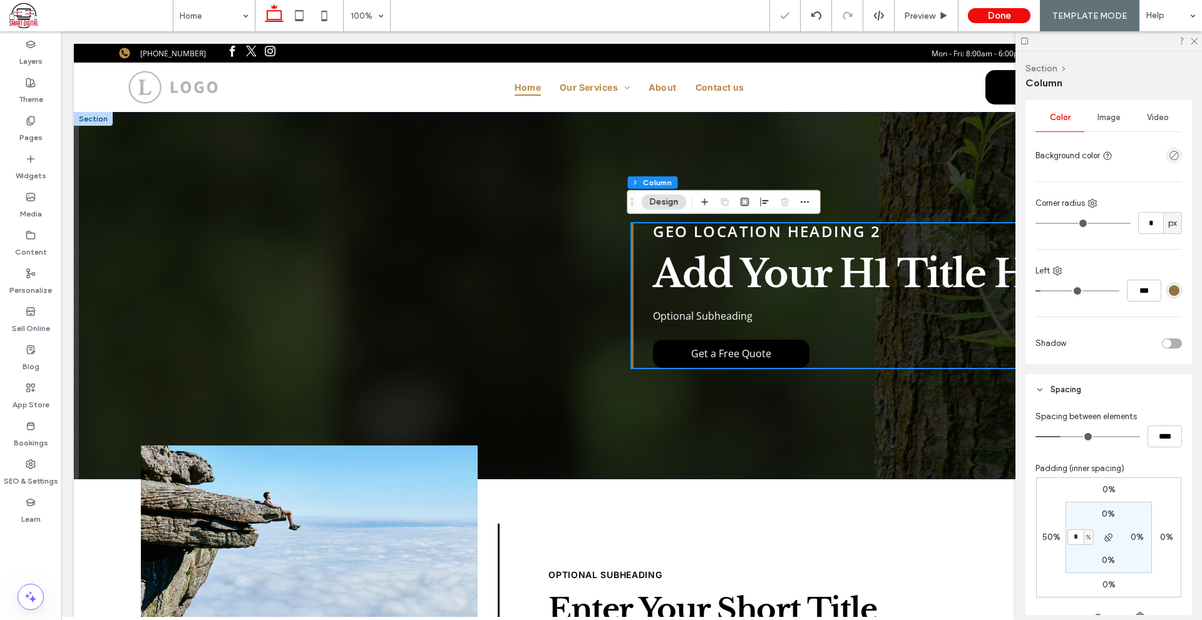
click at [1043, 534] on label "50%" at bounding box center [1051, 537] width 18 height 11
type input "**"
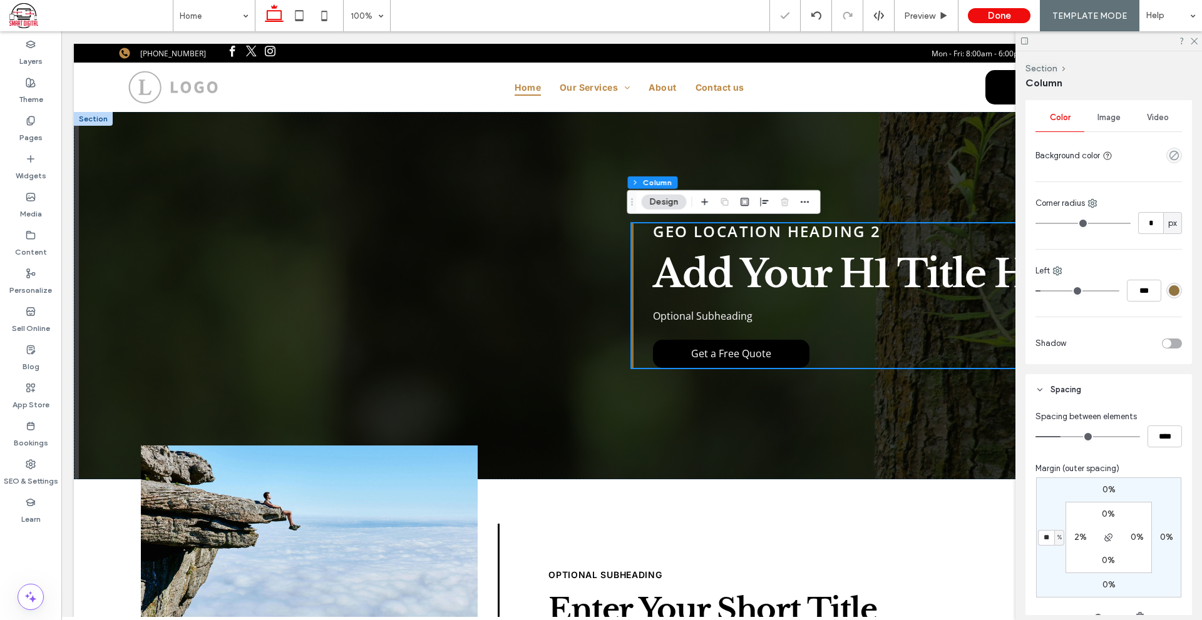
click at [1043, 534] on input "**" at bounding box center [1046, 538] width 16 height 16
type input "**"
type input "***"
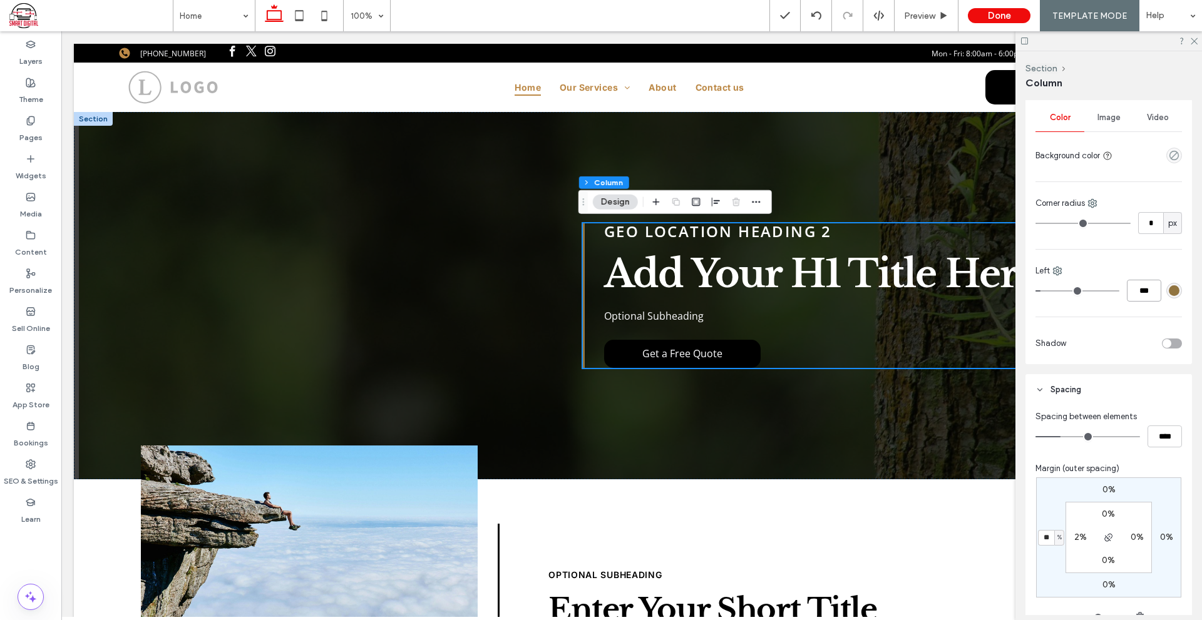
click at [1142, 294] on input "***" at bounding box center [1144, 291] width 34 height 22
type input "*"
type input "***"
click at [1037, 317] on hr at bounding box center [1108, 317] width 146 height 1
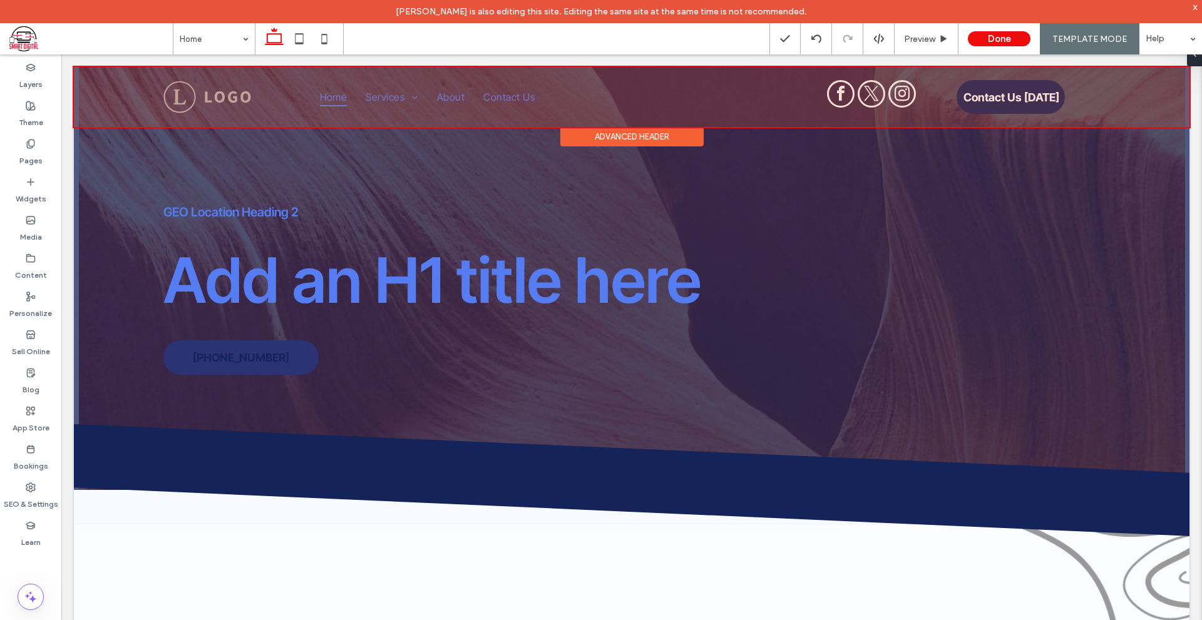
click at [514, 93] on div at bounding box center [631, 97] width 1115 height 60
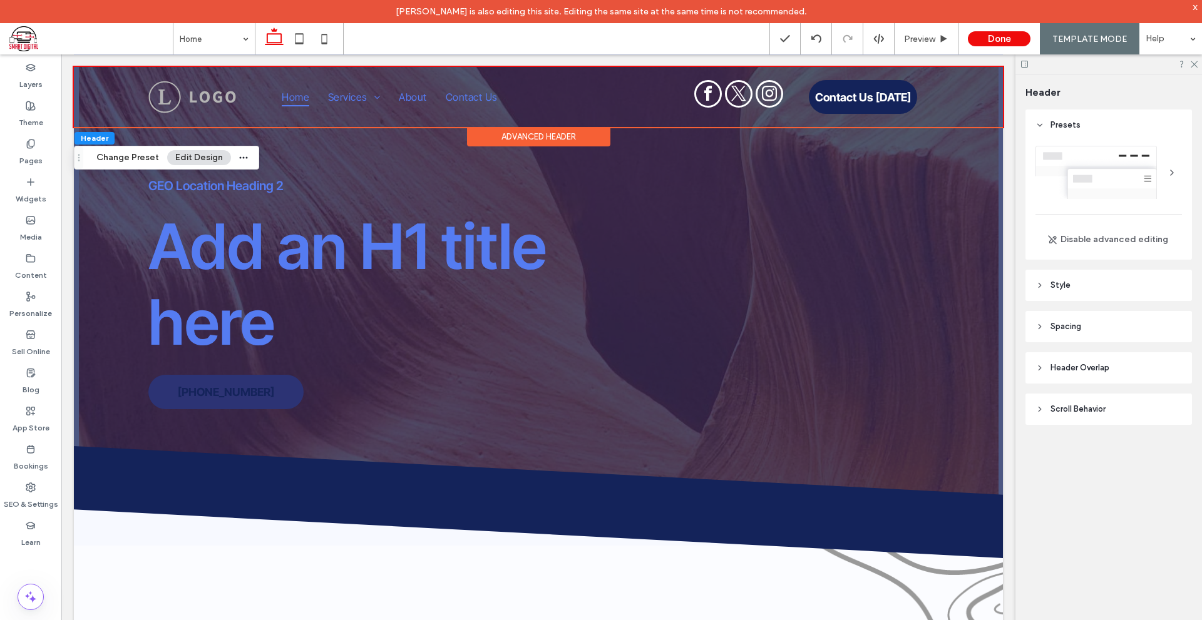
click at [537, 131] on div "Advanced Header" at bounding box center [538, 136] width 143 height 19
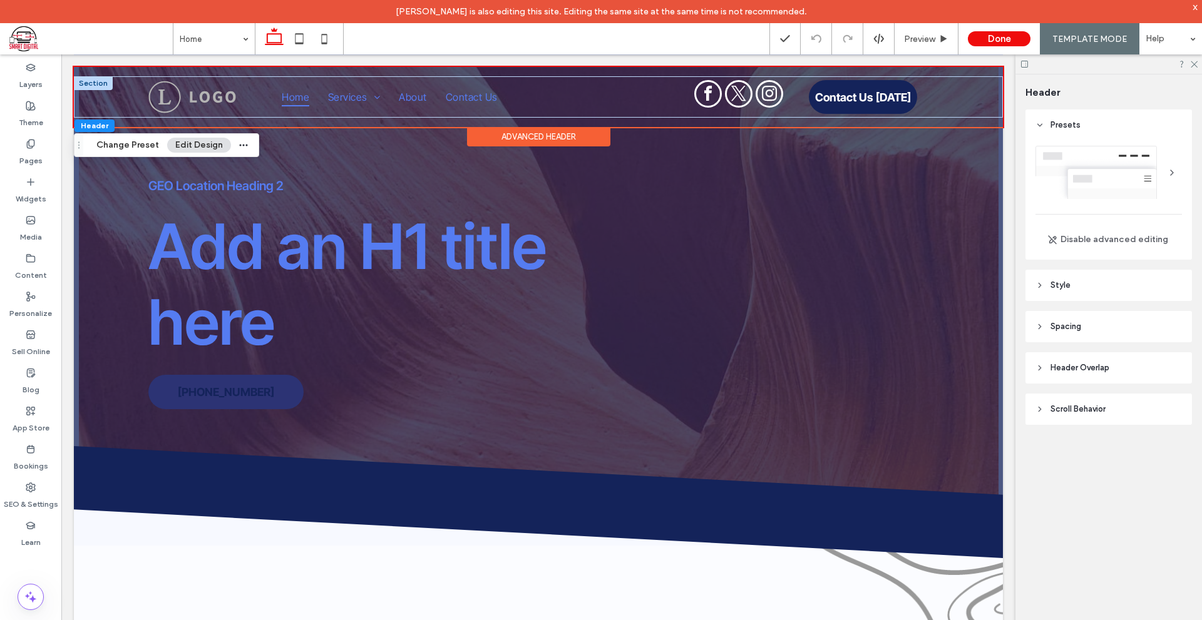
click at [110, 84] on div at bounding box center [93, 83] width 39 height 14
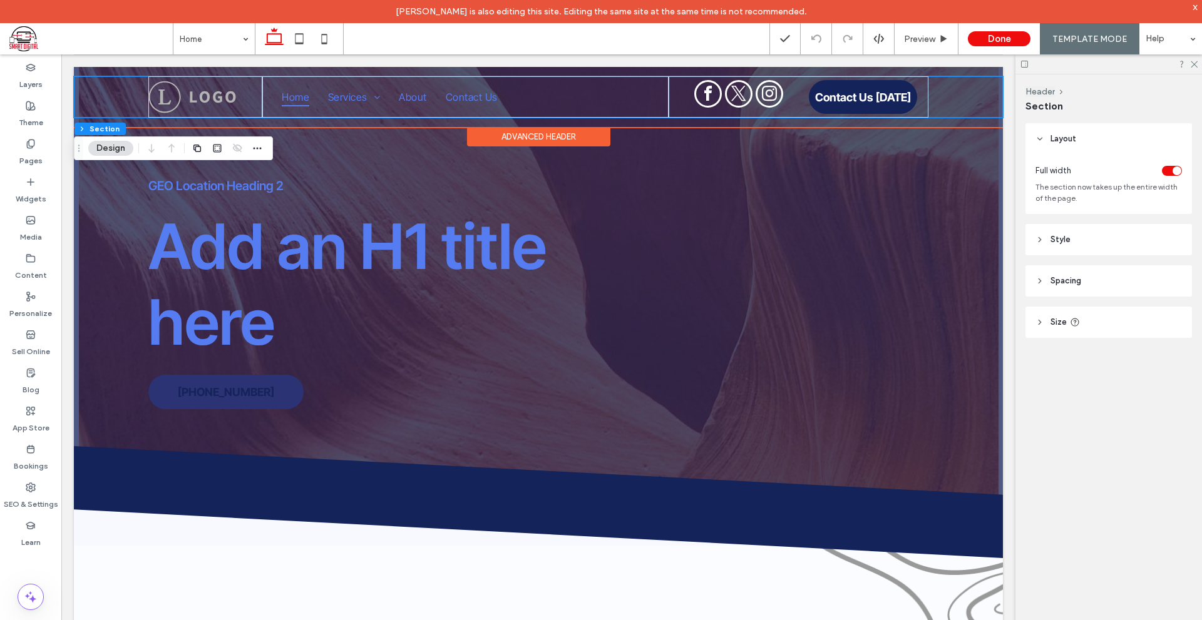
click at [502, 131] on div "Advanced Header" at bounding box center [538, 136] width 143 height 19
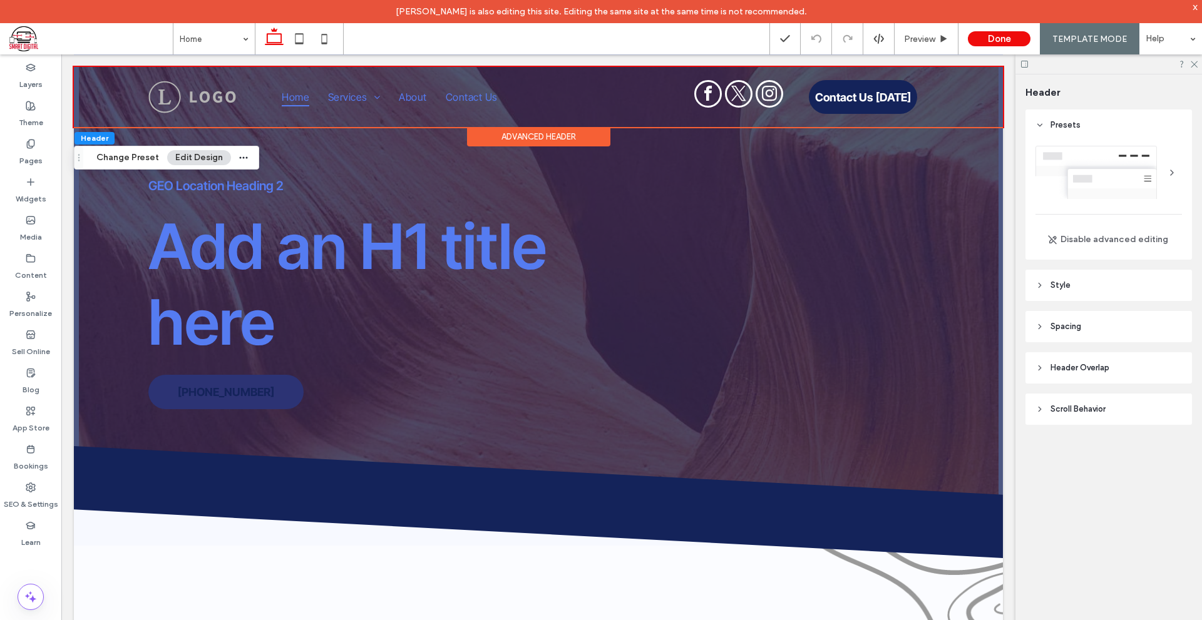
click at [1102, 190] on div at bounding box center [1108, 172] width 146 height 53
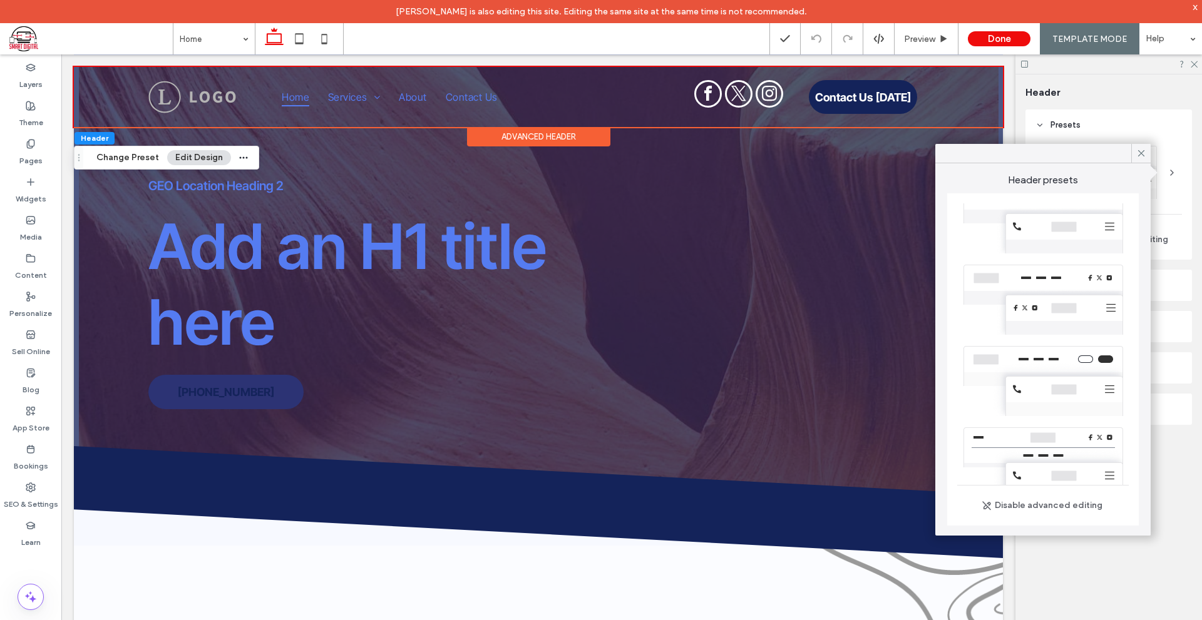
scroll to position [286, 0]
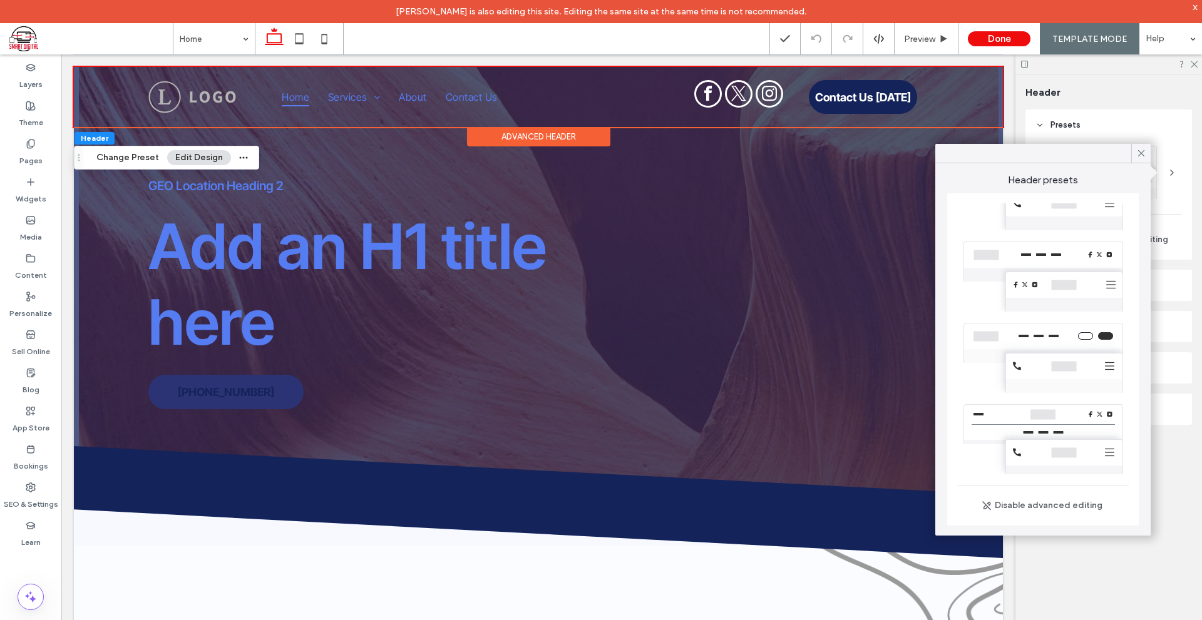
click at [1066, 447] on div at bounding box center [1042, 439] width 171 height 81
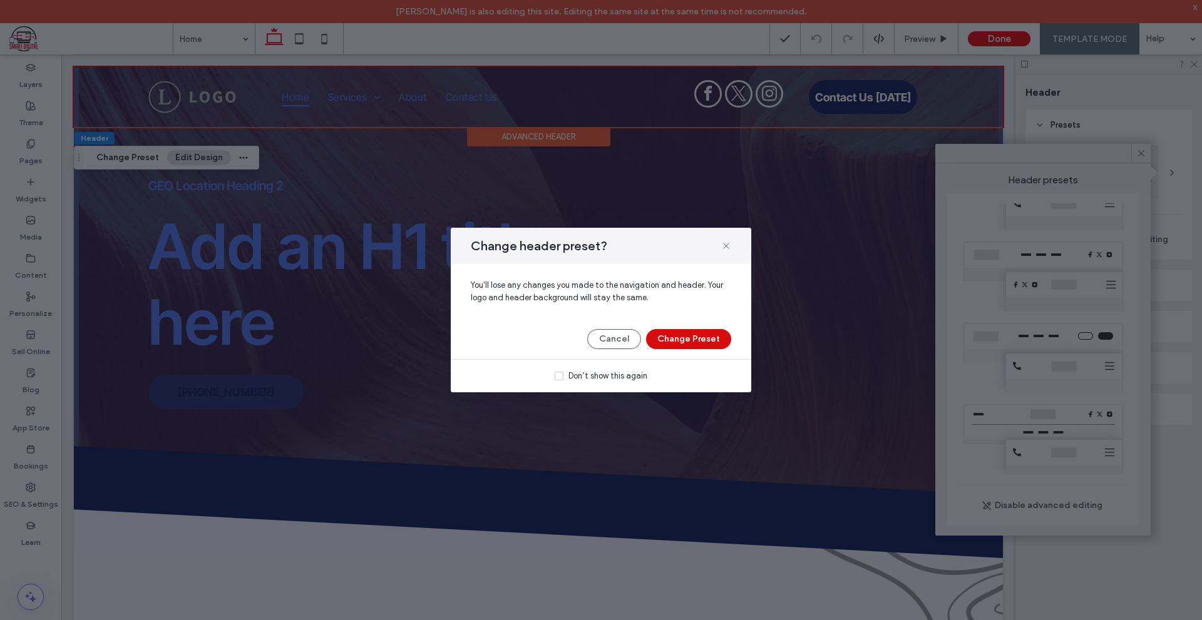
click at [660, 342] on button "Change Preset" at bounding box center [688, 339] width 85 height 20
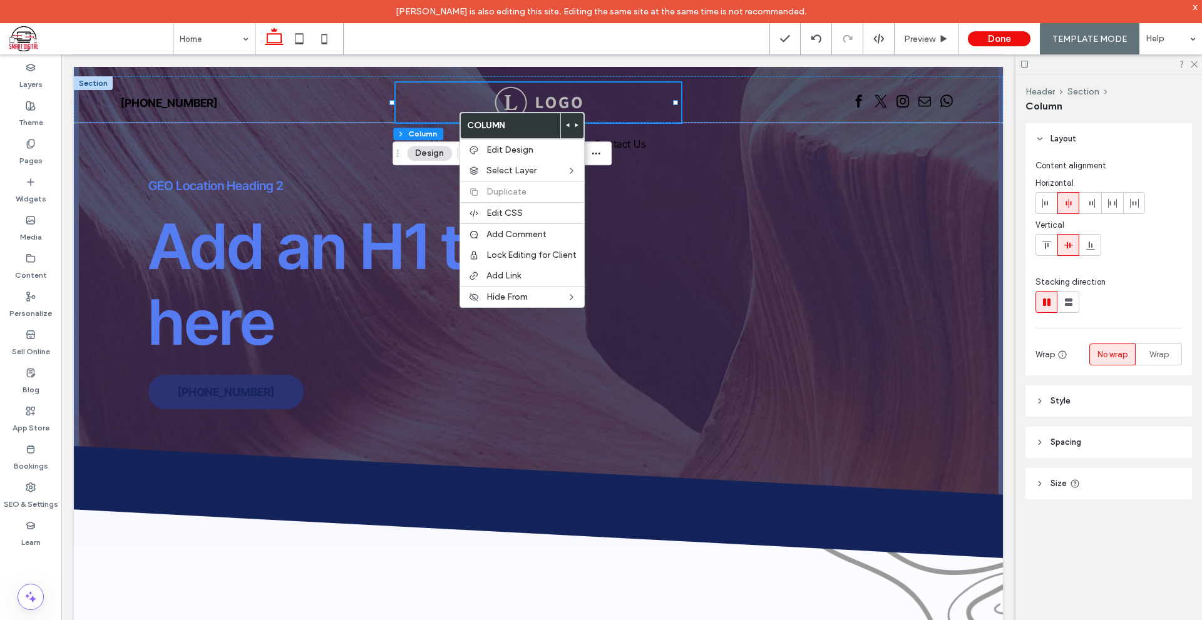
click at [568, 125] on use at bounding box center [567, 125] width 3 height 4
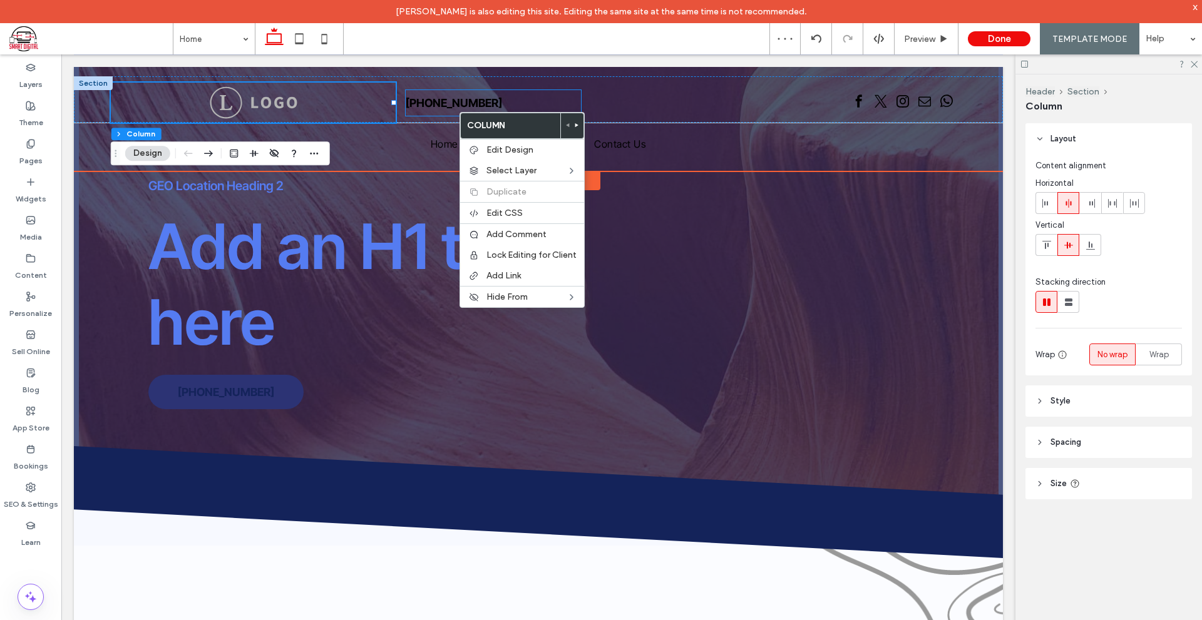
click at [446, 98] on span "555-555-555" at bounding box center [454, 103] width 96 height 26
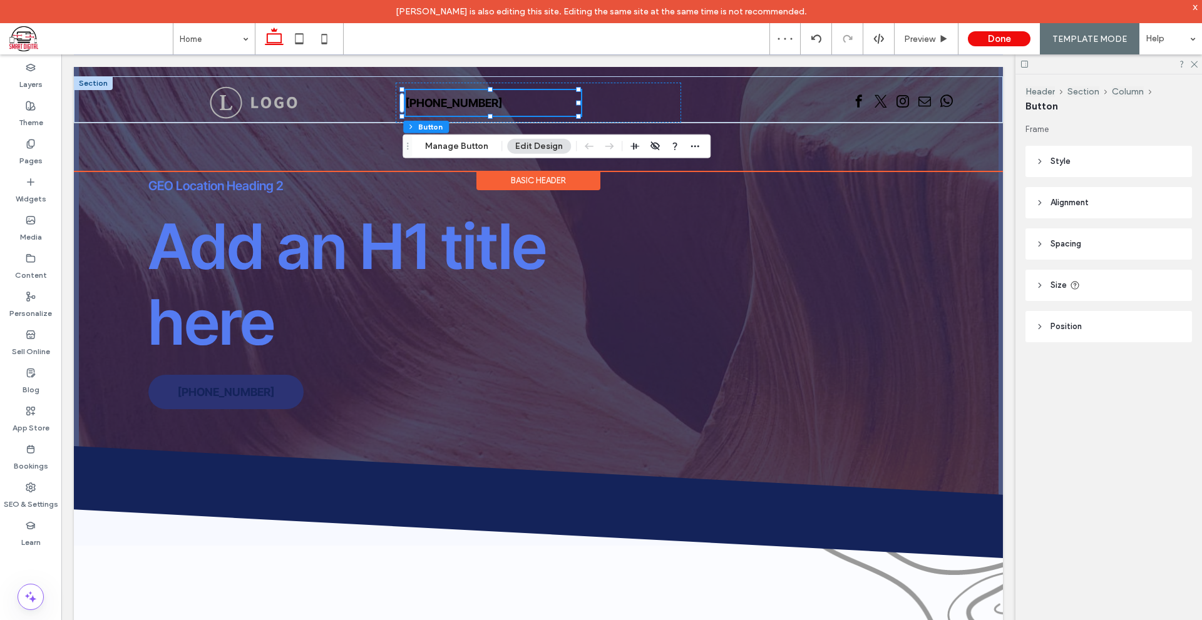
click at [446, 98] on span "555-555-555" at bounding box center [454, 103] width 96 height 26
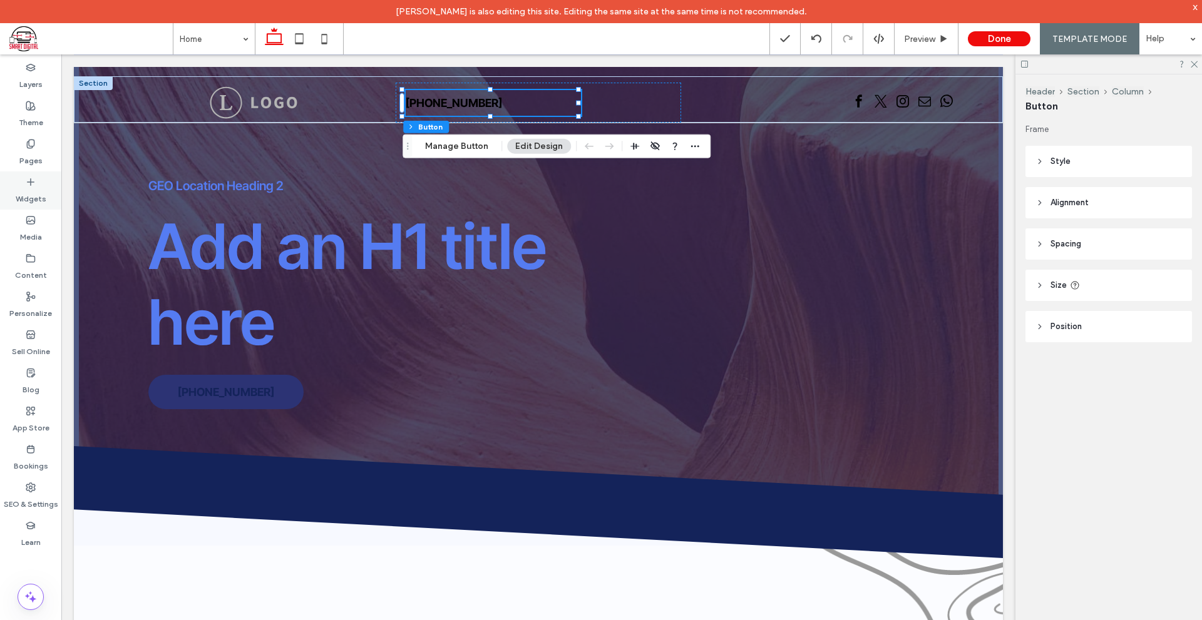
click at [31, 203] on label "Widgets" at bounding box center [31, 196] width 31 height 18
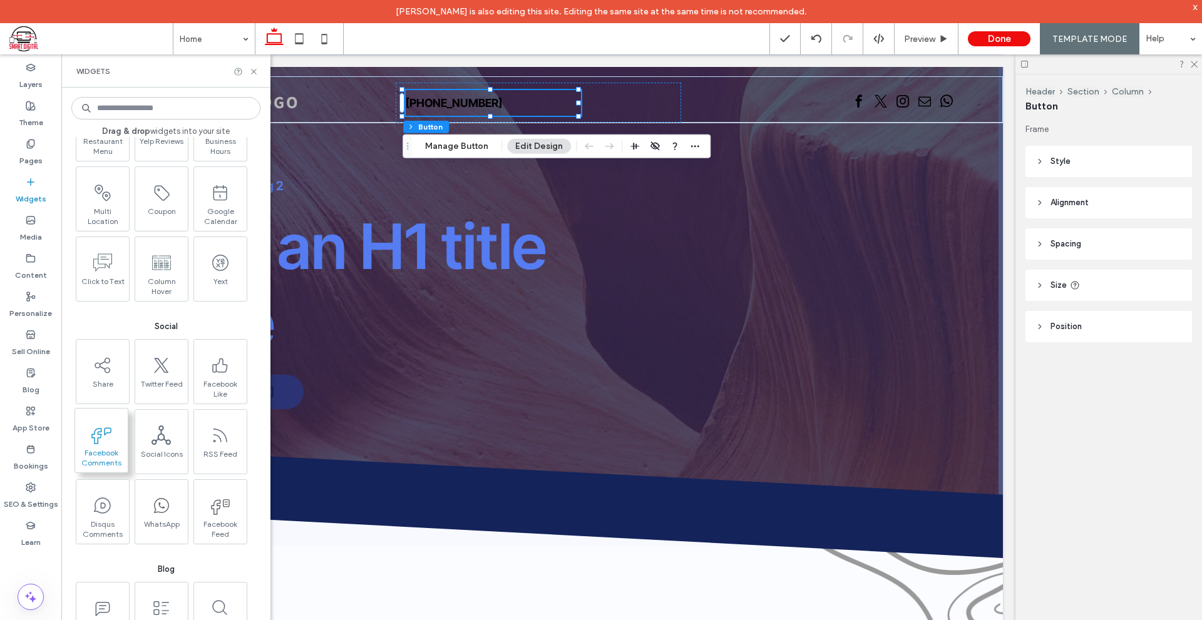
scroll to position [1879, 0]
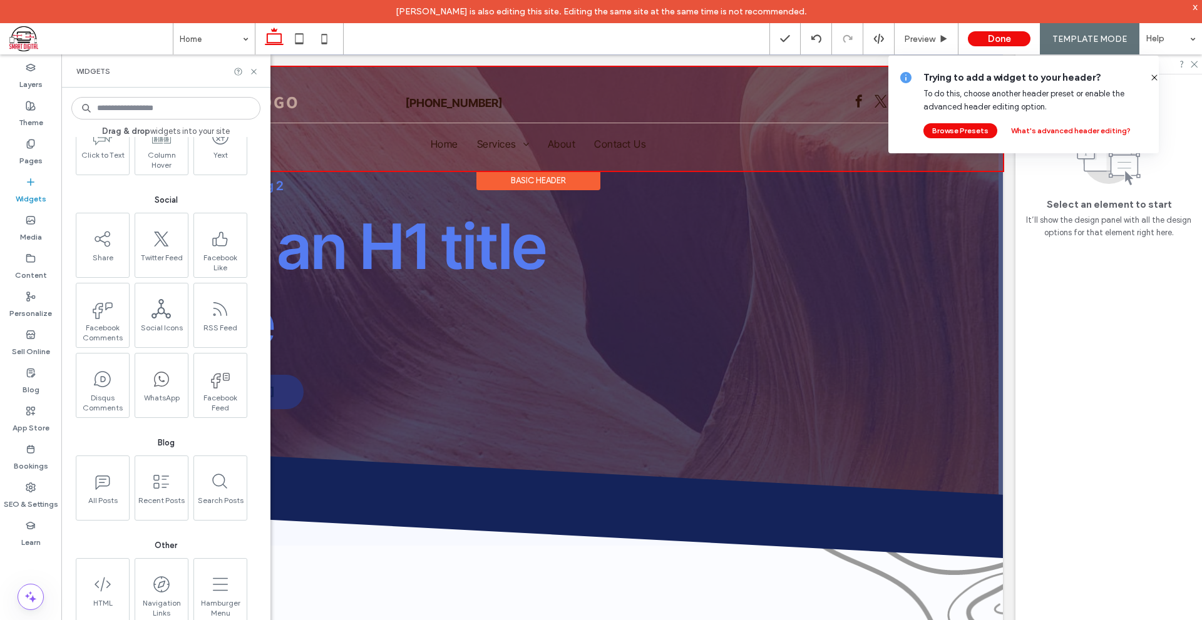
click at [516, 174] on div "Basic Header" at bounding box center [538, 180] width 124 height 19
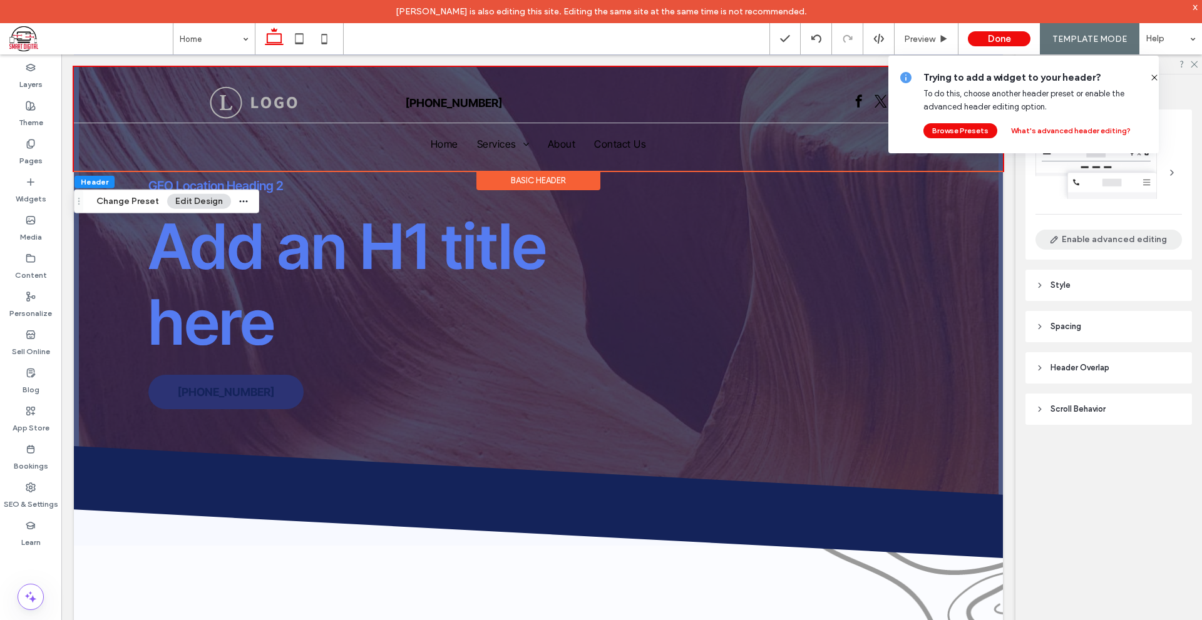
click at [1090, 242] on button "Enable advanced editing" at bounding box center [1108, 240] width 146 height 20
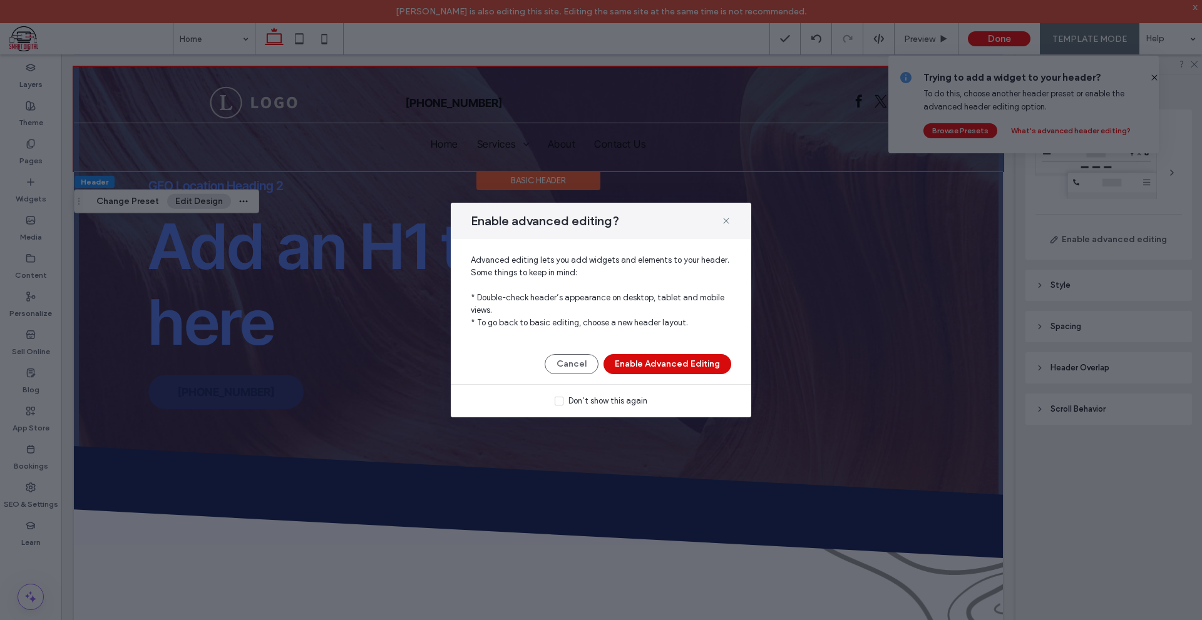
click at [648, 373] on button "Enable Advanced Editing" at bounding box center [667, 364] width 128 height 20
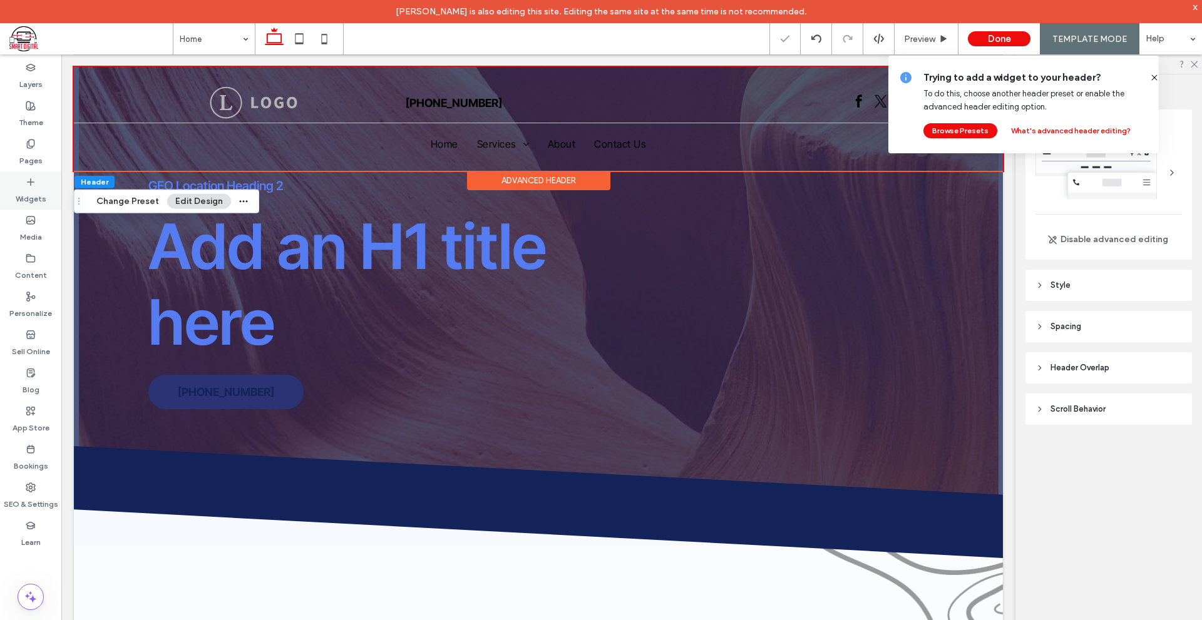
click at [31, 188] on label "Widgets" at bounding box center [31, 196] width 31 height 18
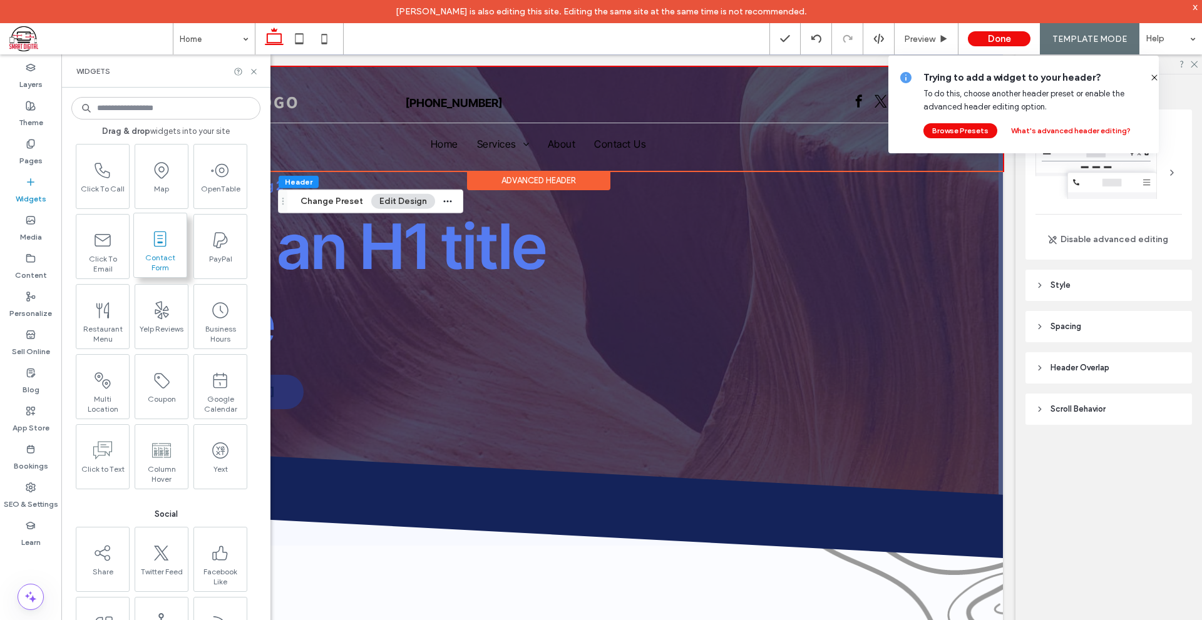
scroll to position [1690, 0]
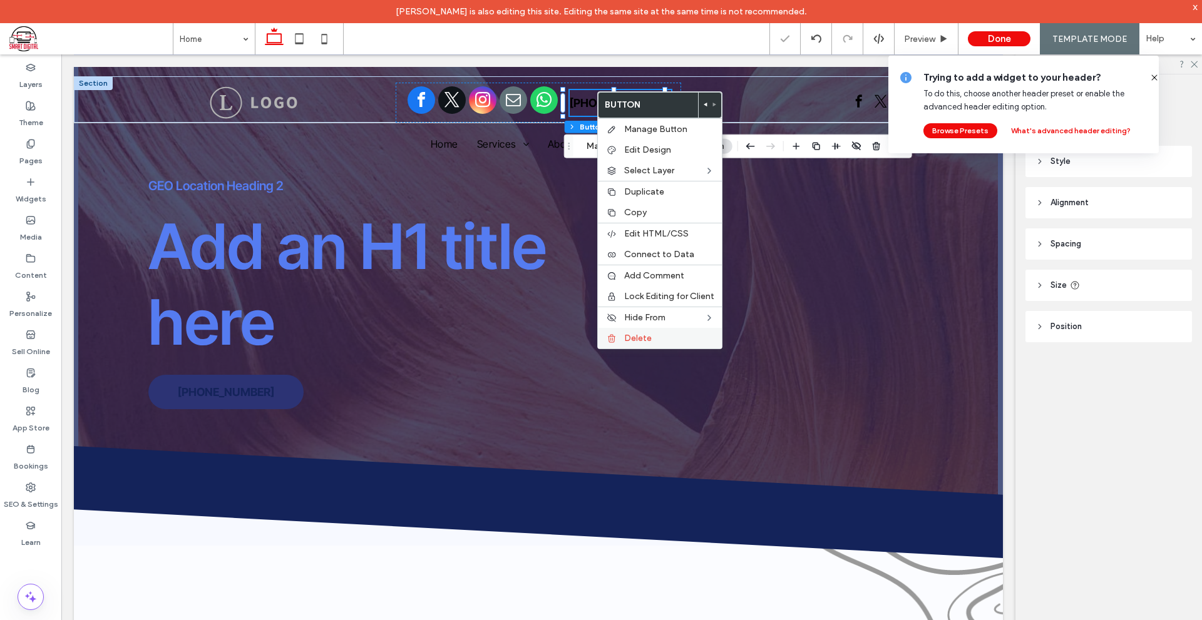
click at [628, 339] on span "Delete" at bounding box center [638, 338] width 28 height 11
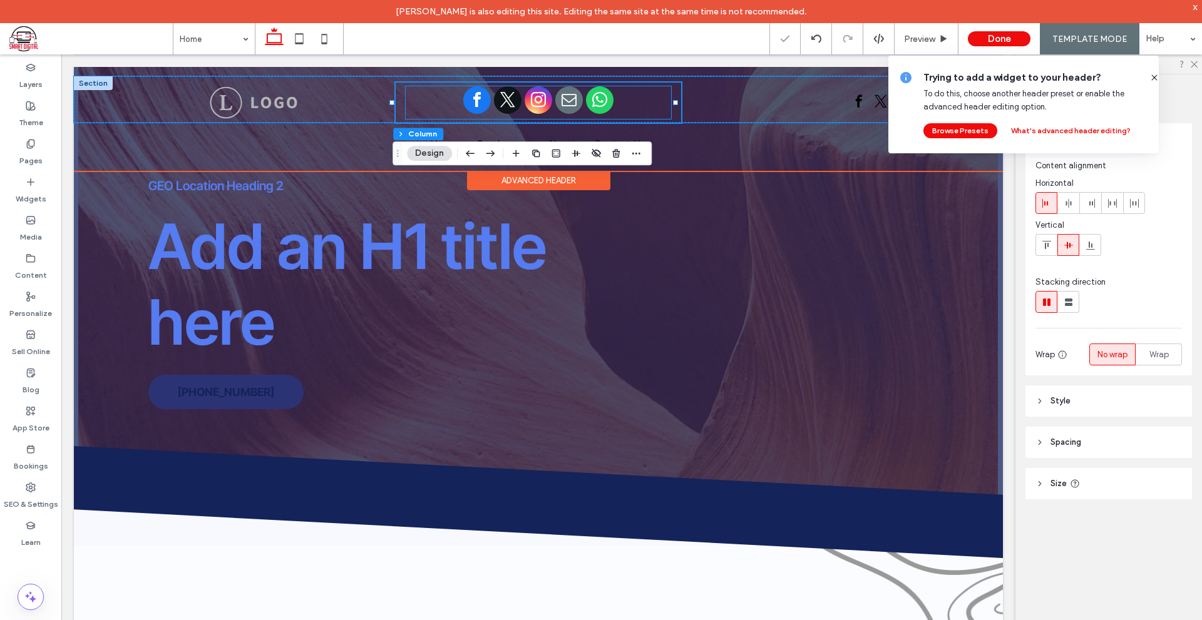
click at [524, 96] on span "instagram" at bounding box center [538, 100] width 28 height 28
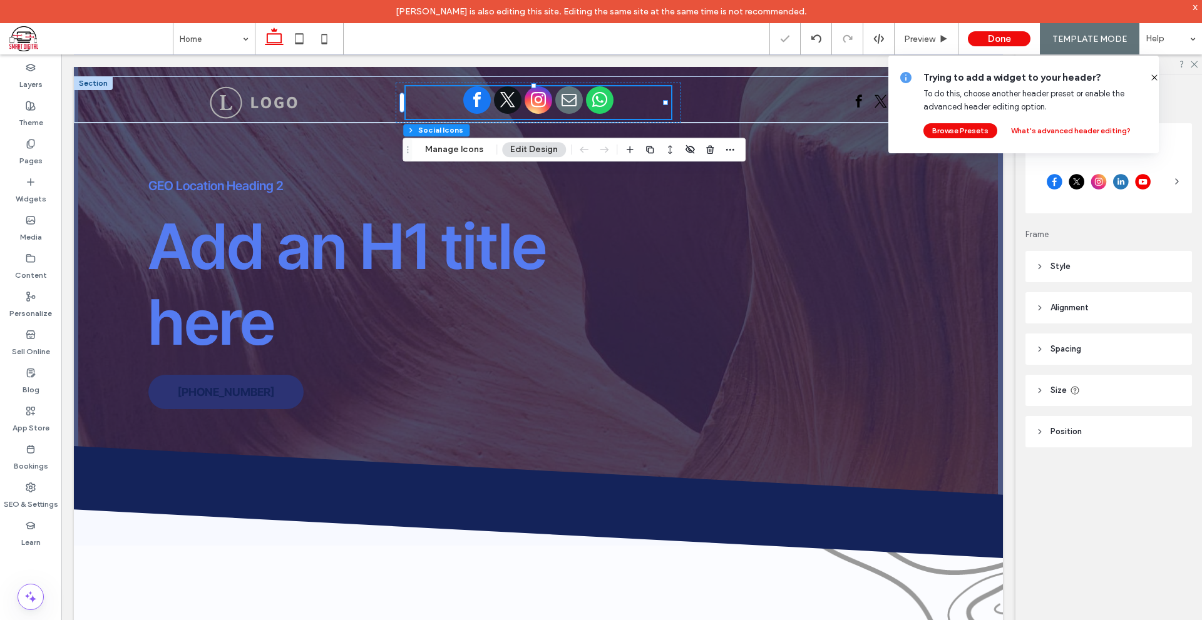
click at [1088, 263] on header "Style" at bounding box center [1108, 266] width 166 height 31
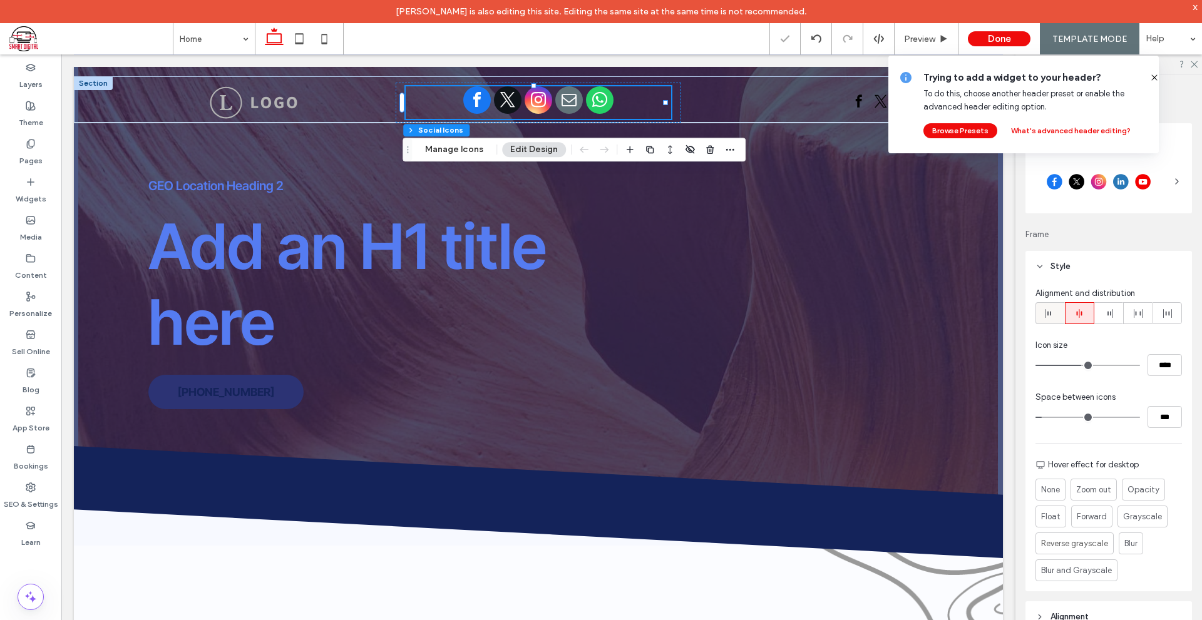
click at [1045, 317] on icon at bounding box center [1050, 314] width 10 height 10
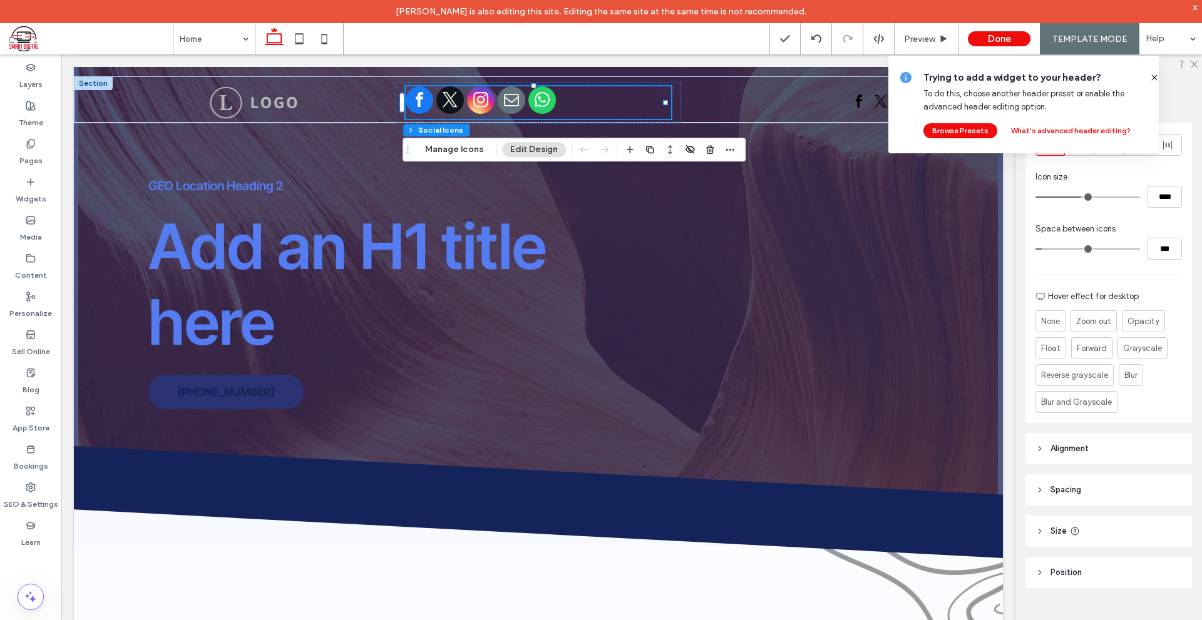
scroll to position [0, 0]
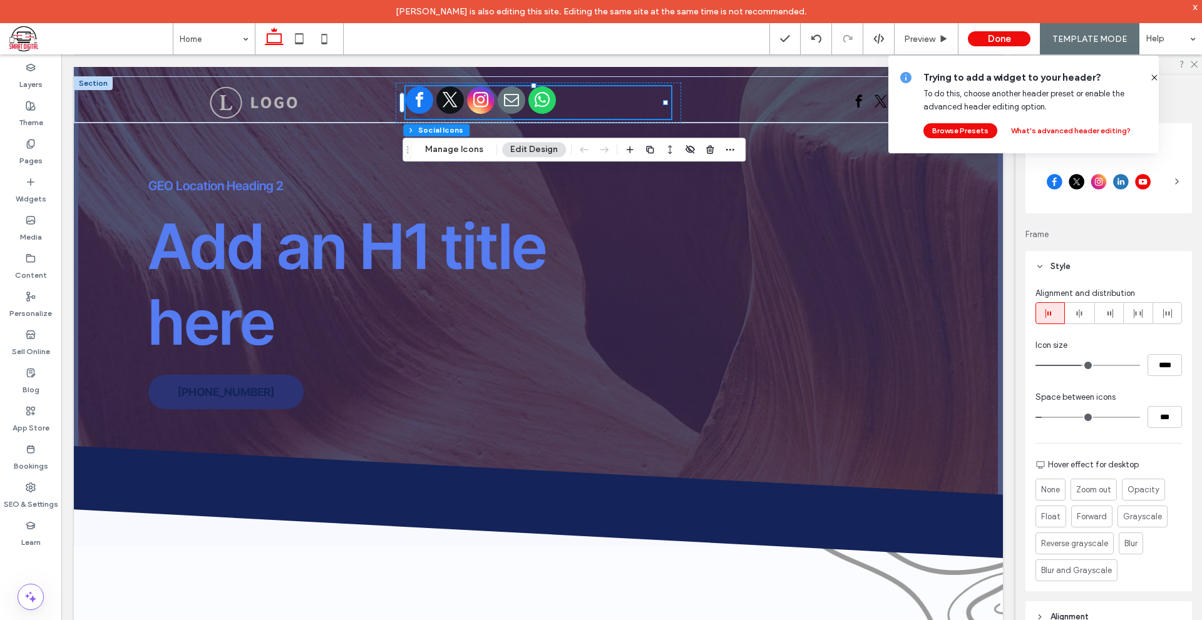
click at [1128, 192] on div at bounding box center [1098, 181] width 126 height 31
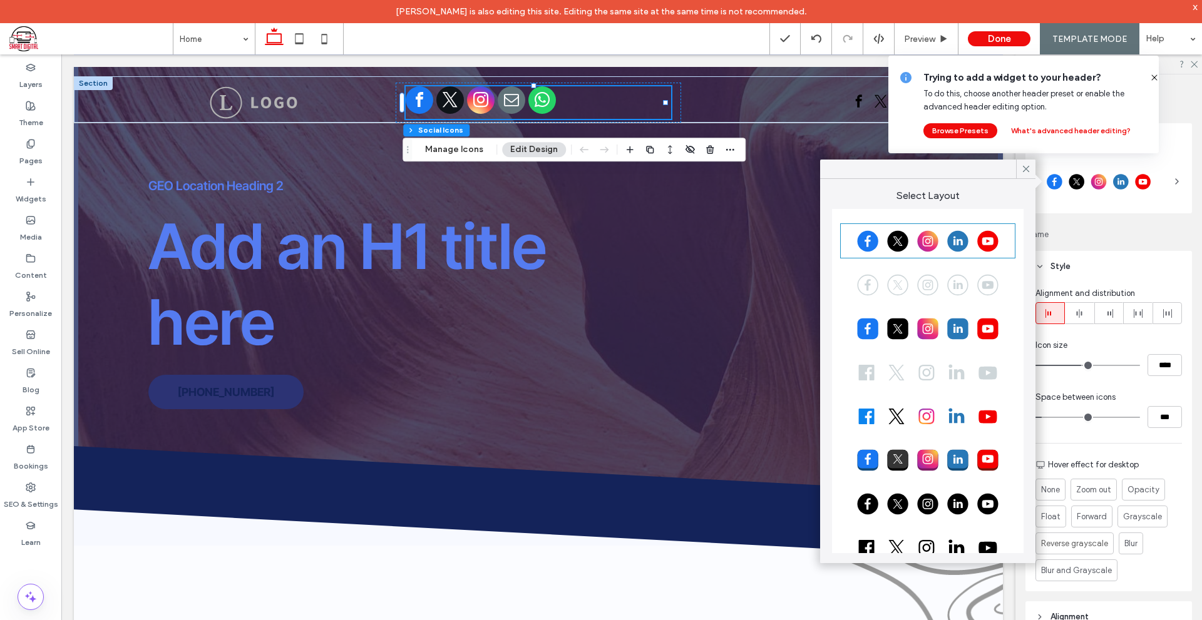
click at [967, 279] on div at bounding box center [927, 284] width 171 height 31
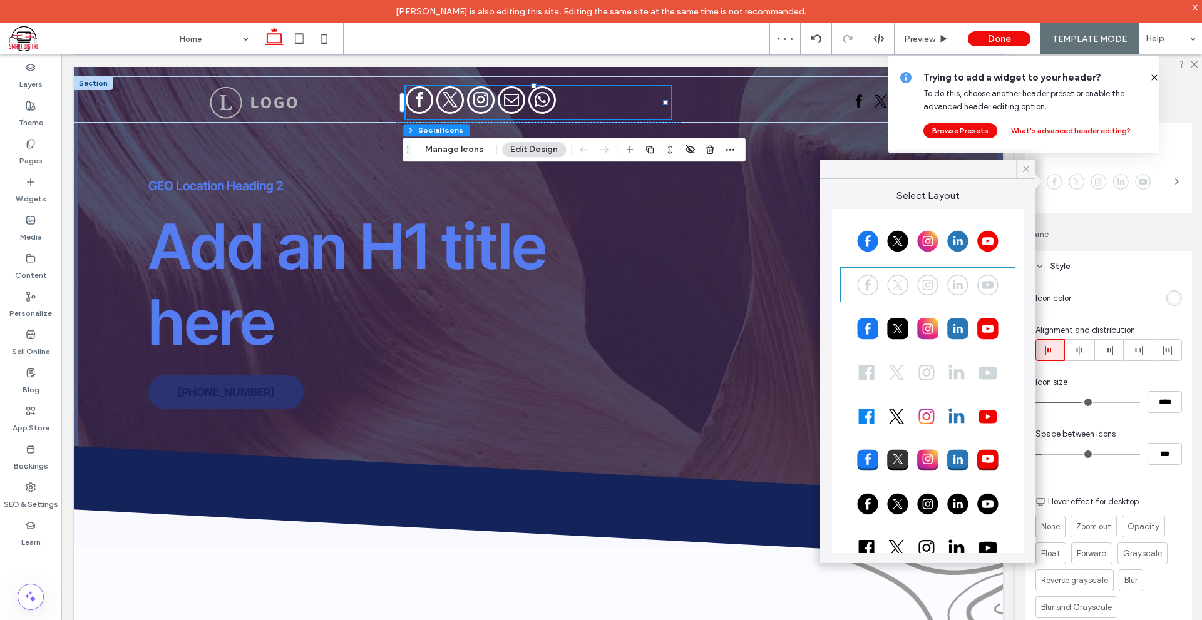
click at [1025, 166] on icon at bounding box center [1025, 168] width 11 height 11
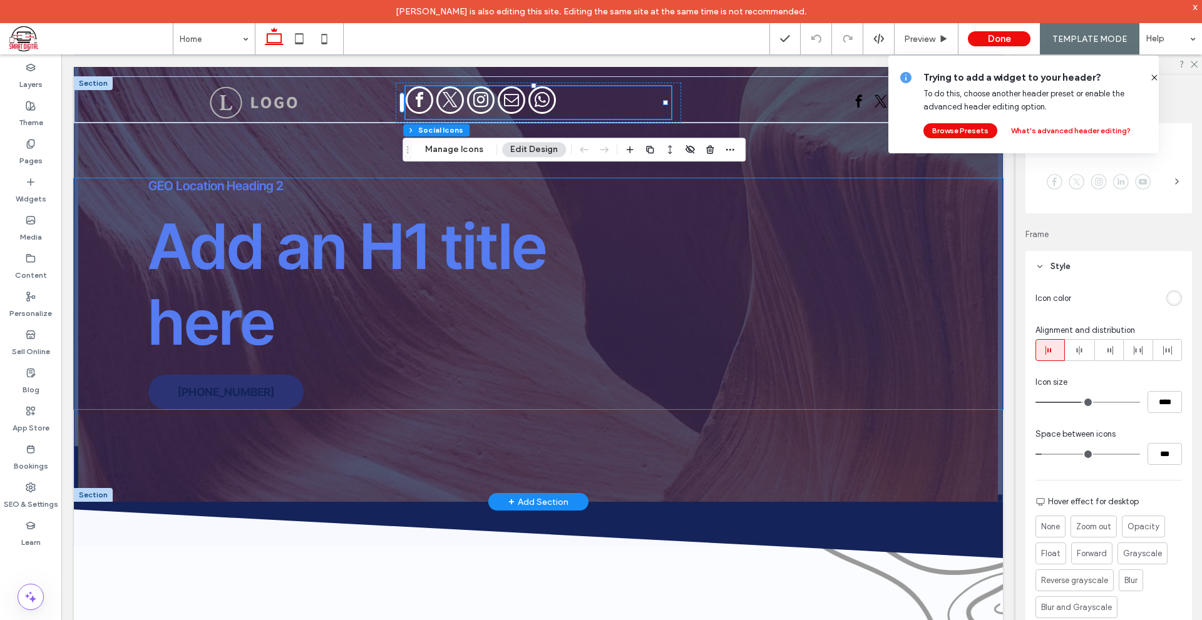
click at [521, 268] on span "Add an H1 title here" at bounding box center [347, 283] width 398 height 151
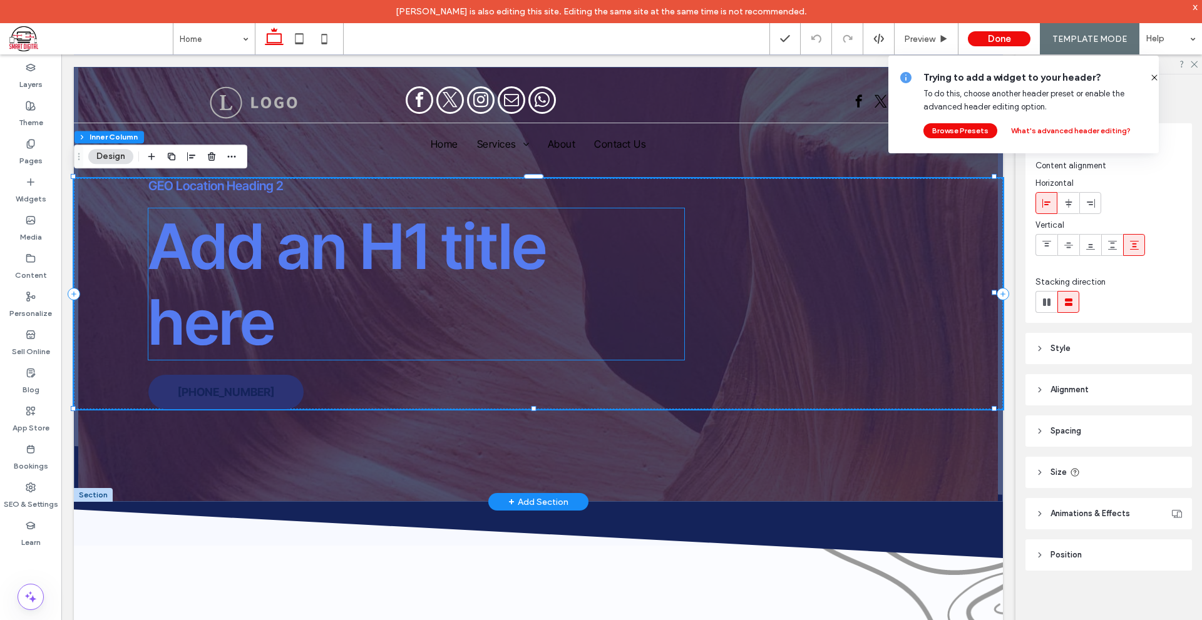
click at [581, 256] on h1 "Add an H1 title here" at bounding box center [416, 283] width 536 height 151
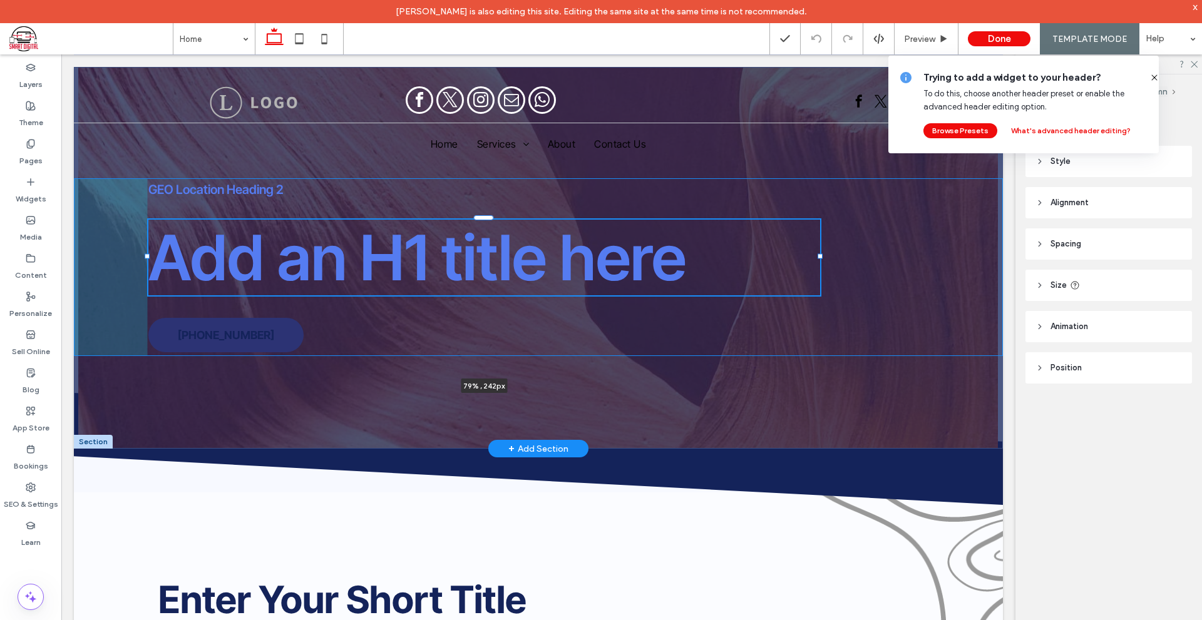
drag, startPoint x: 678, startPoint y: 284, endPoint x: 819, endPoint y: 272, distance: 141.3
click at [148, 219] on div at bounding box center [148, 218] width 1 height 1
type input "**"
type input "****"
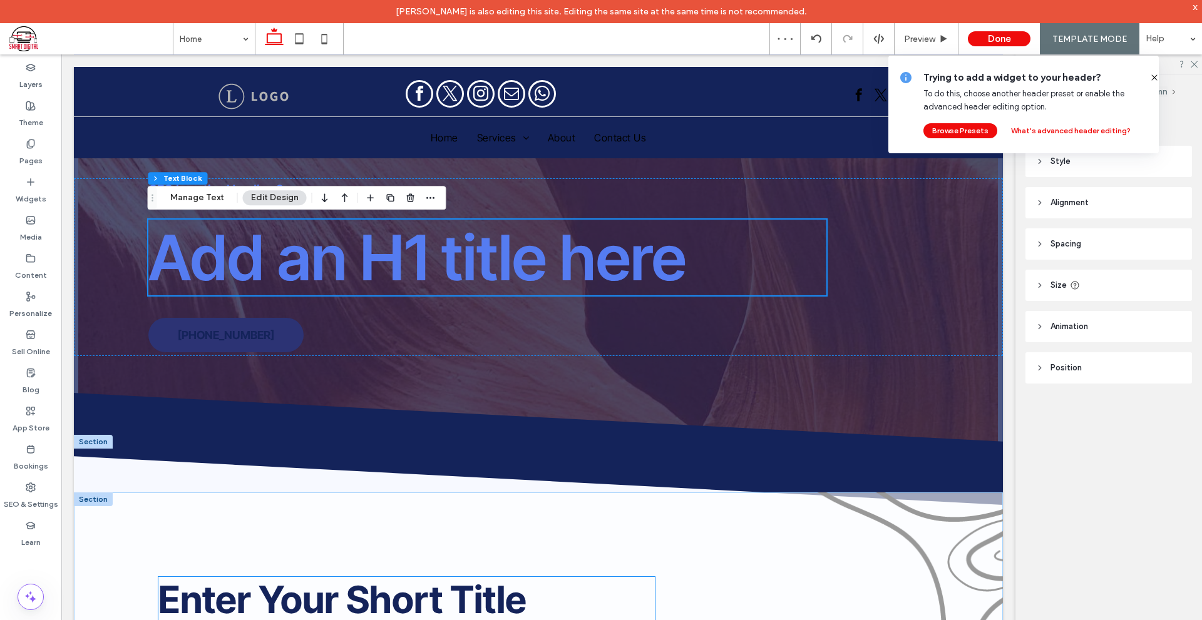
scroll to position [125, 0]
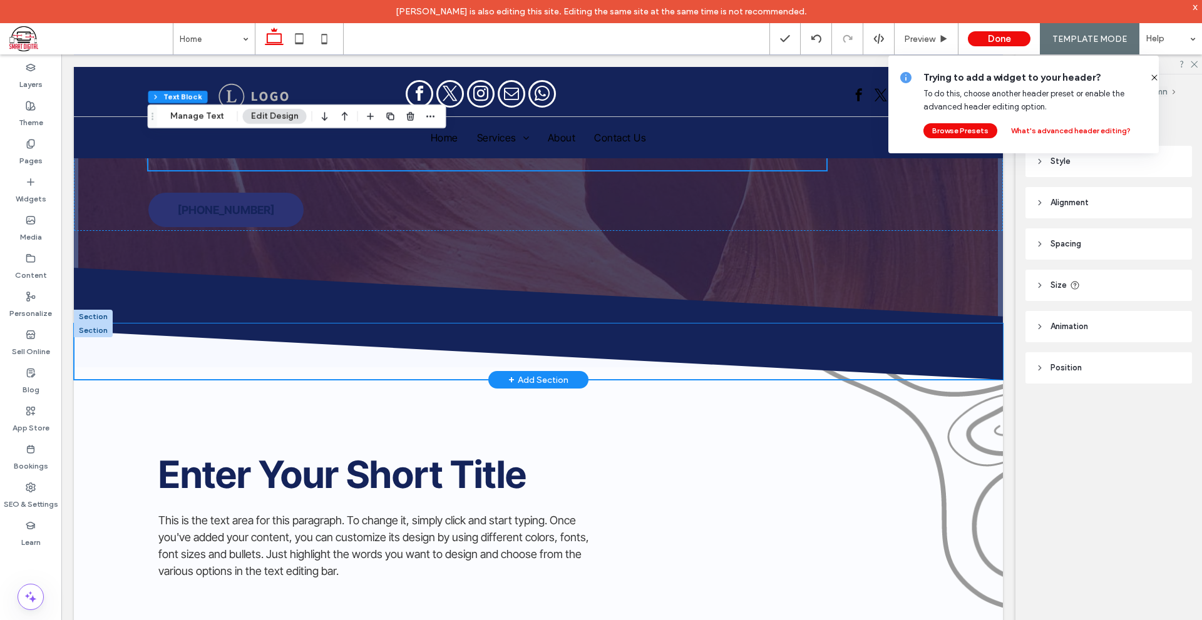
click at [85, 343] on icon at bounding box center [538, 352] width 929 height 56
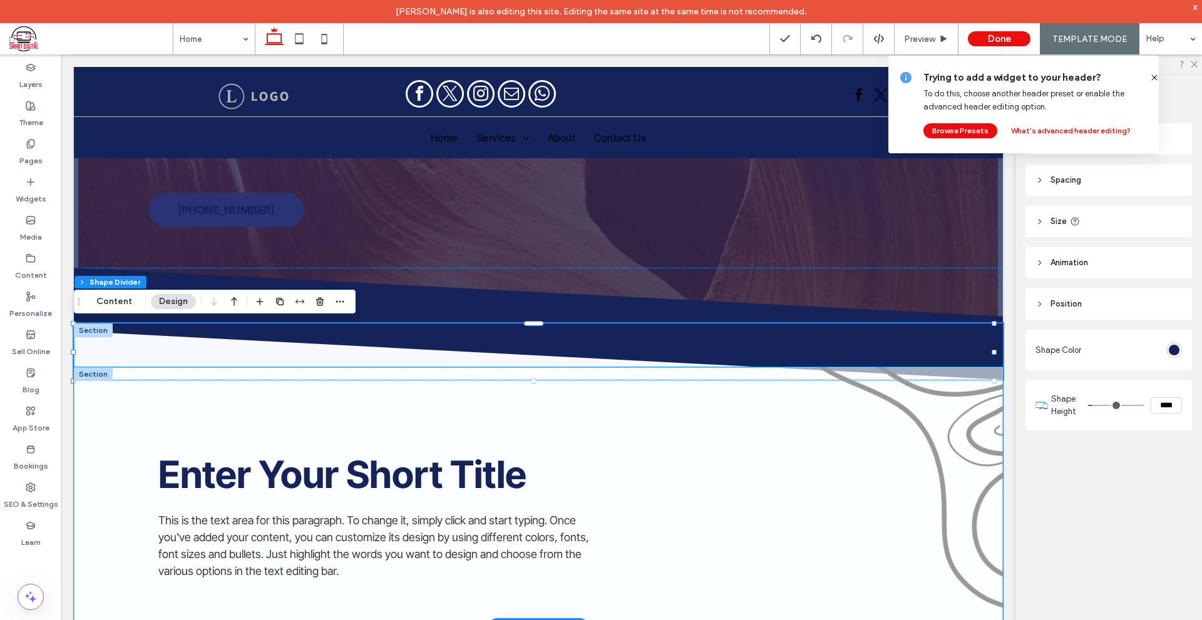
click at [75, 391] on div "Enter Your Short Title This is the text area for this paragraph. To change it, …" at bounding box center [538, 496] width 929 height 259
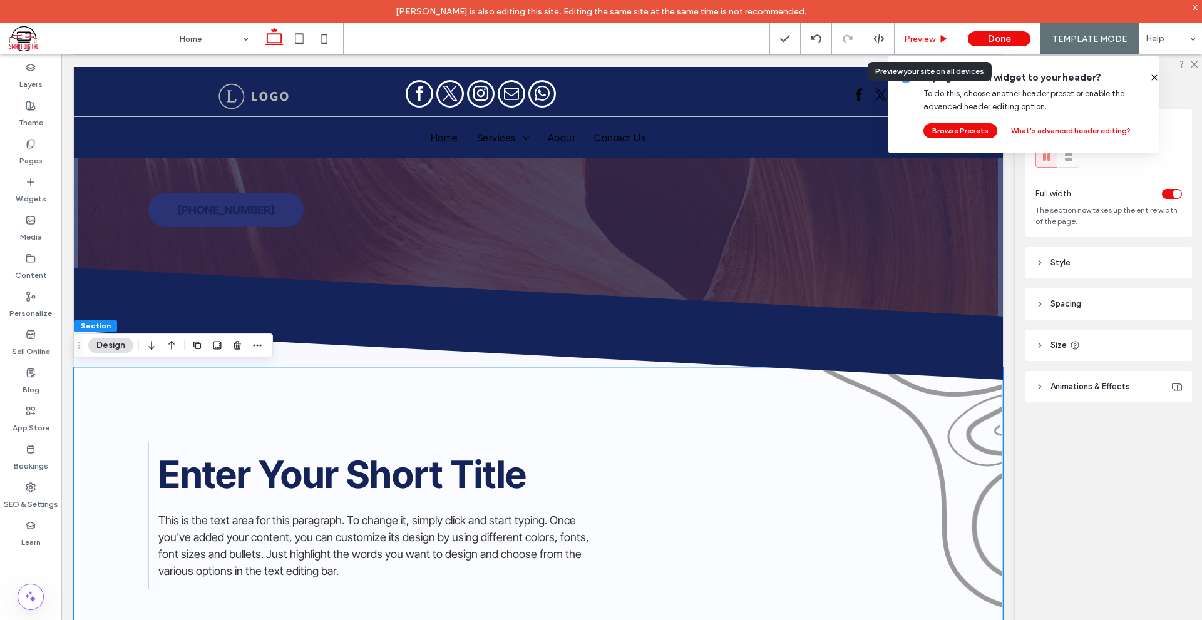
click at [917, 41] on span "Preview" at bounding box center [919, 39] width 31 height 11
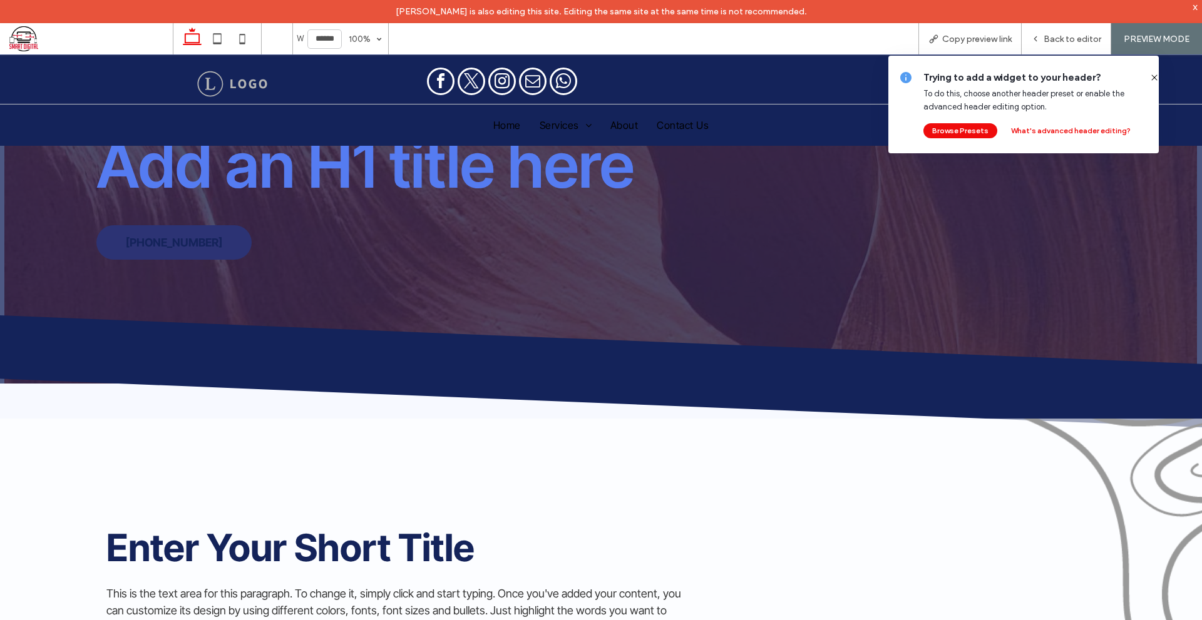
scroll to position [238, 0]
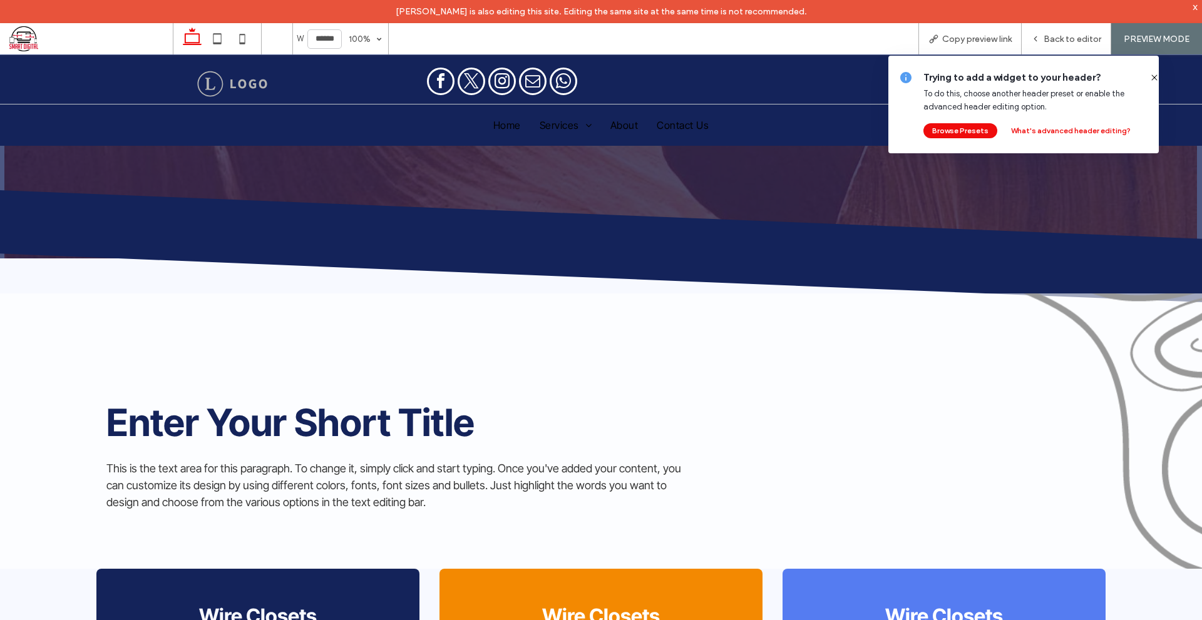
click at [1024, 337] on div "Enter Your Short Title This is the text area for this paragraph. To change it, …" at bounding box center [601, 431] width 1202 height 275
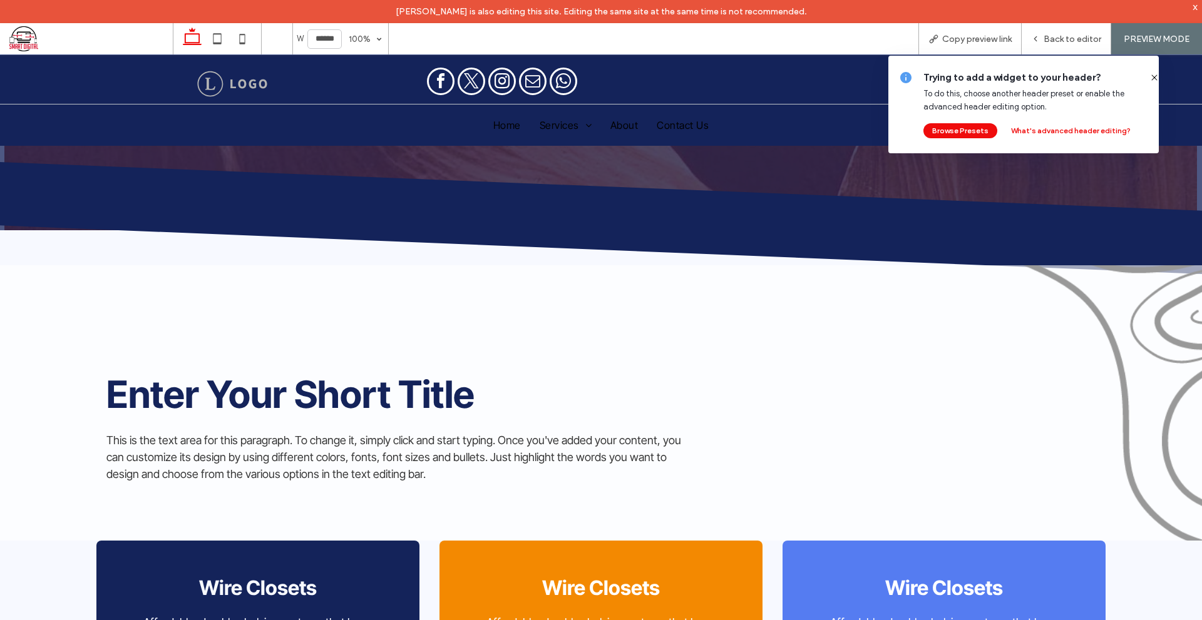
scroll to position [141, 0]
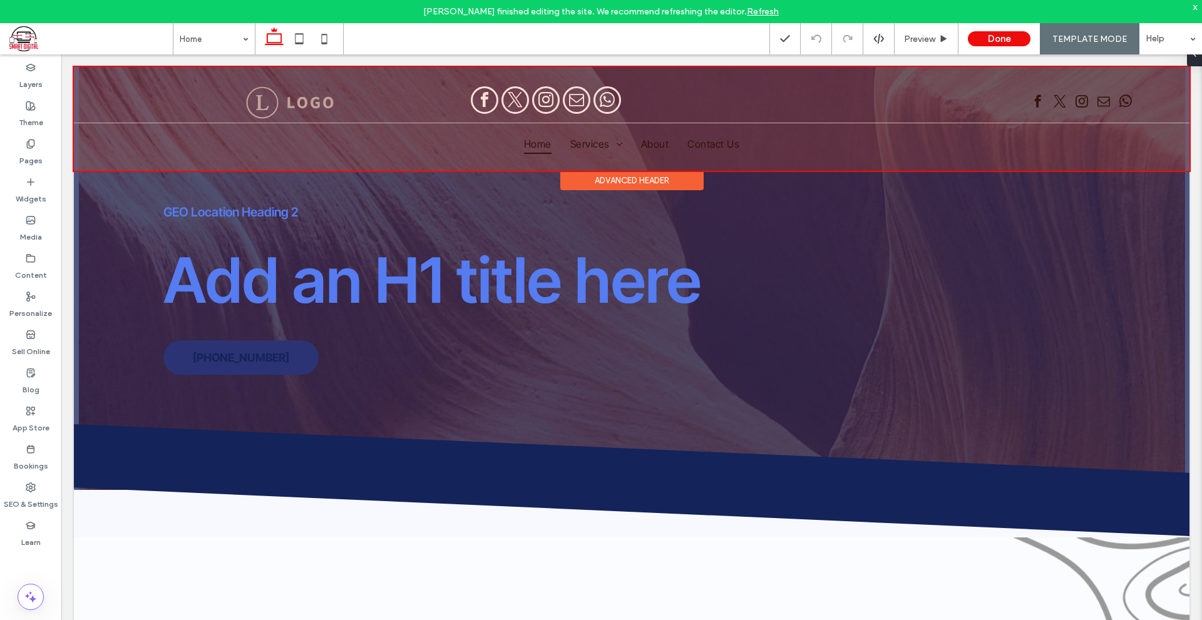
click at [168, 95] on div at bounding box center [631, 119] width 1115 height 104
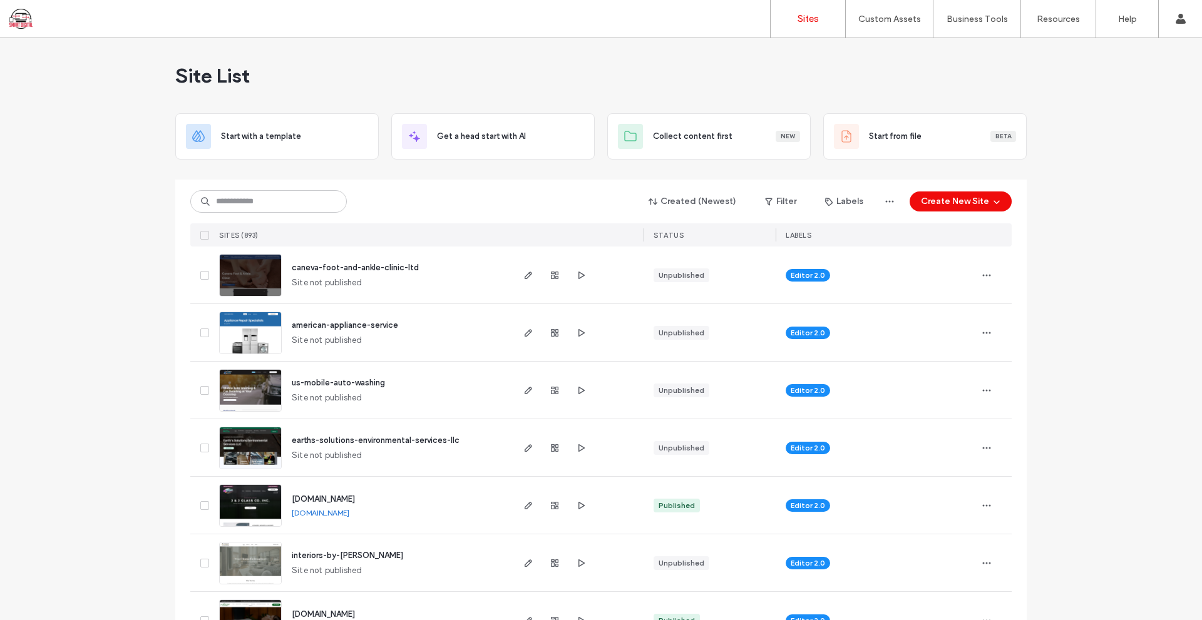
click at [390, 263] on span "caneva-foot-and-ankle-clinic-ltd" at bounding box center [355, 267] width 127 height 9
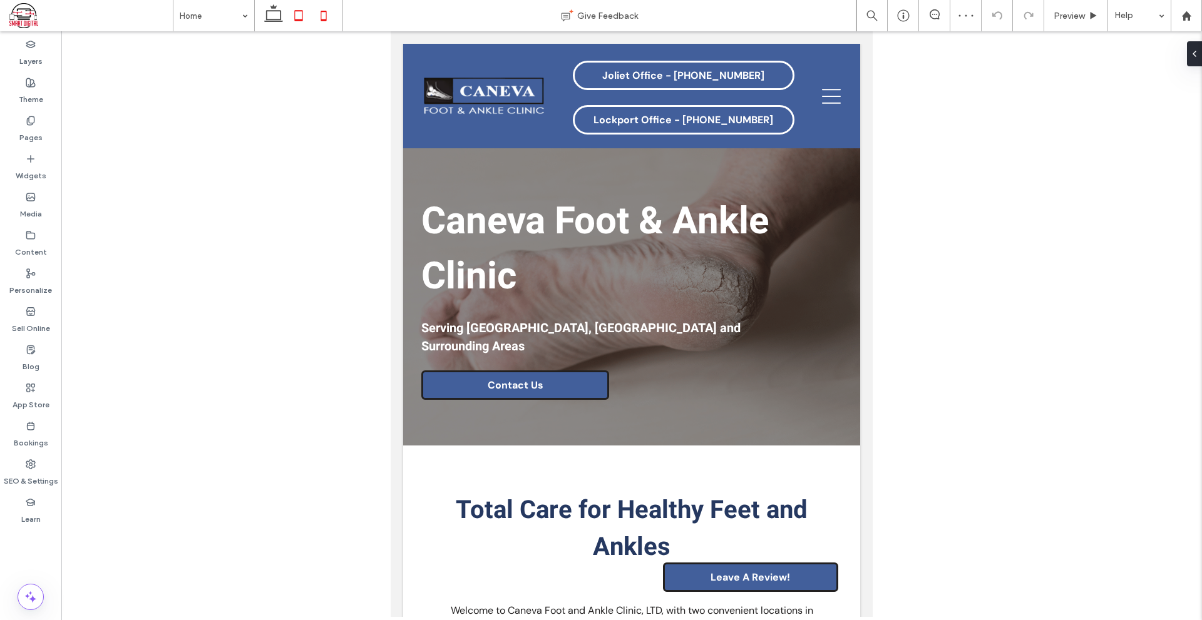
click at [320, 17] on icon at bounding box center [323, 15] width 25 height 25
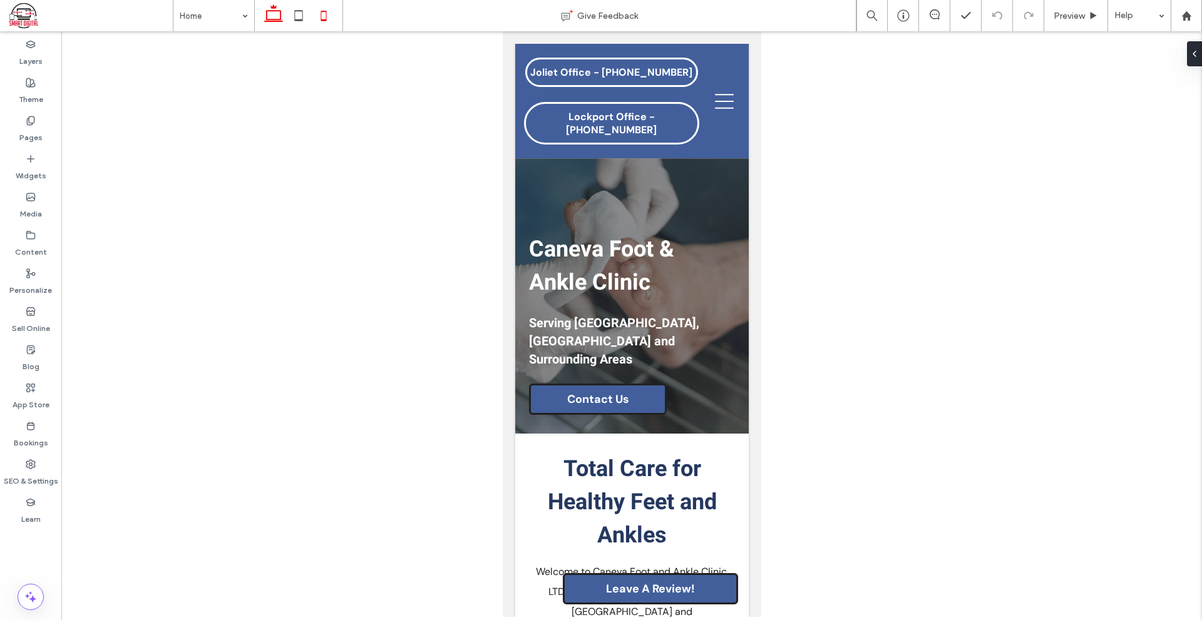
click at [279, 18] on icon at bounding box center [273, 15] width 25 height 25
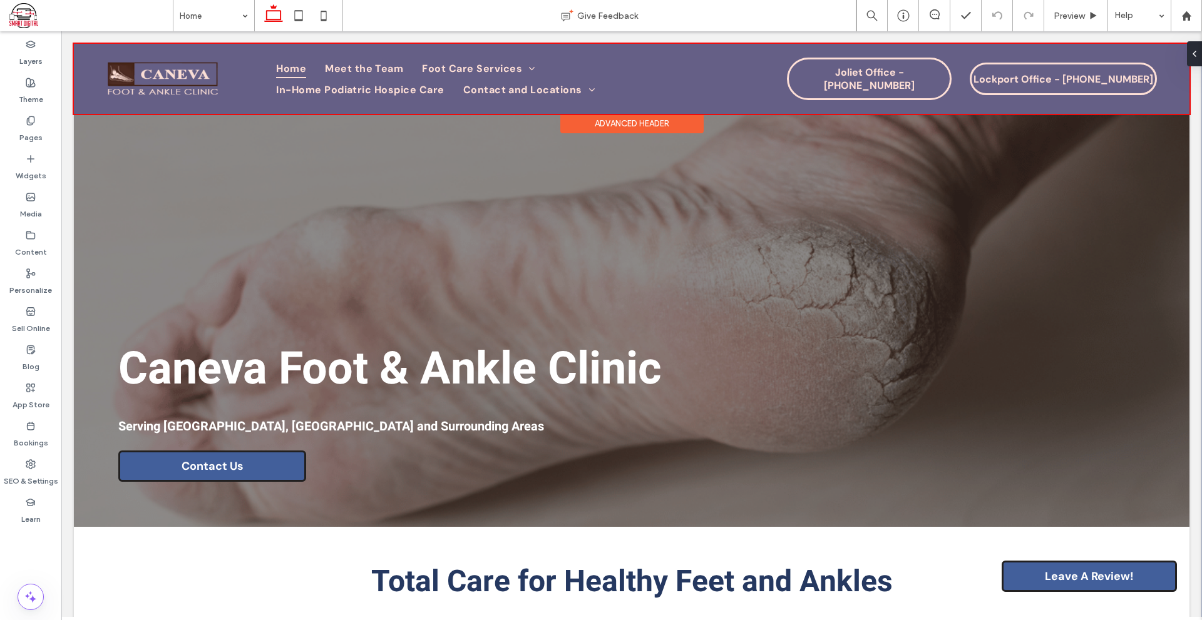
click at [899, 63] on div at bounding box center [631, 79] width 1115 height 70
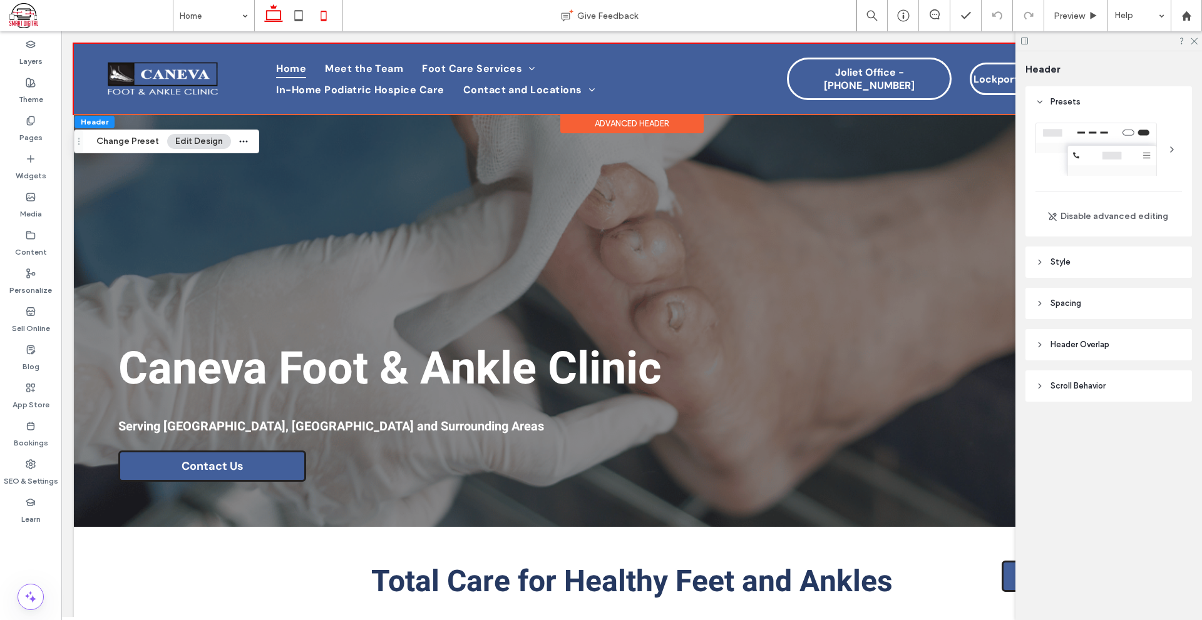
click at [321, 17] on use at bounding box center [324, 16] width 6 height 10
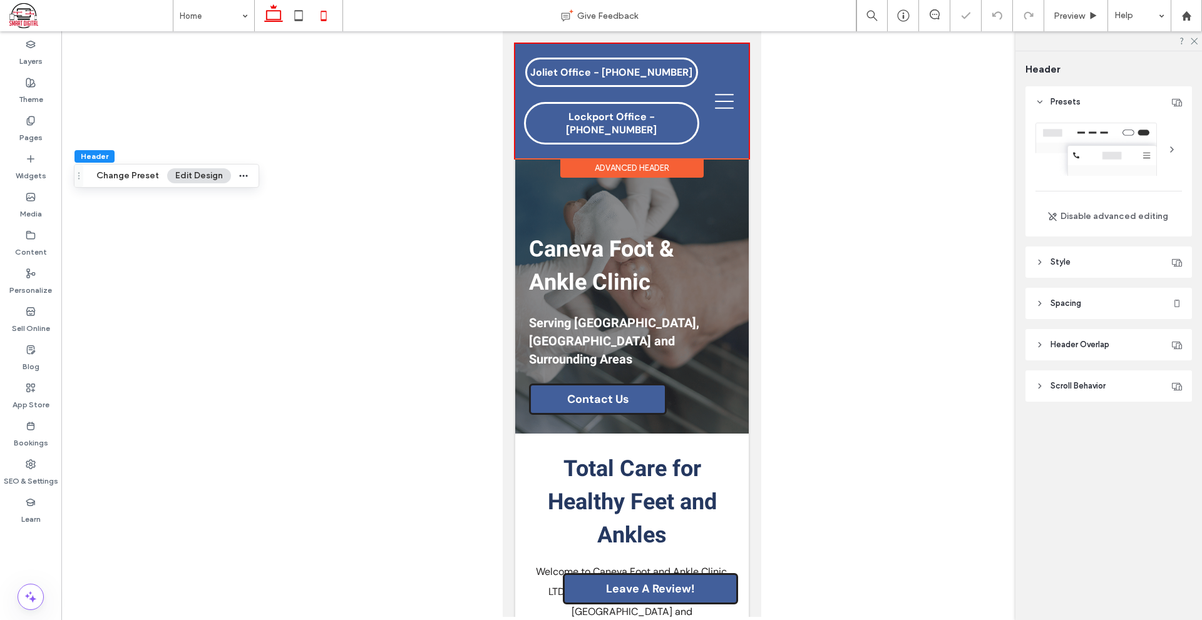
click at [281, 11] on use at bounding box center [273, 13] width 19 height 18
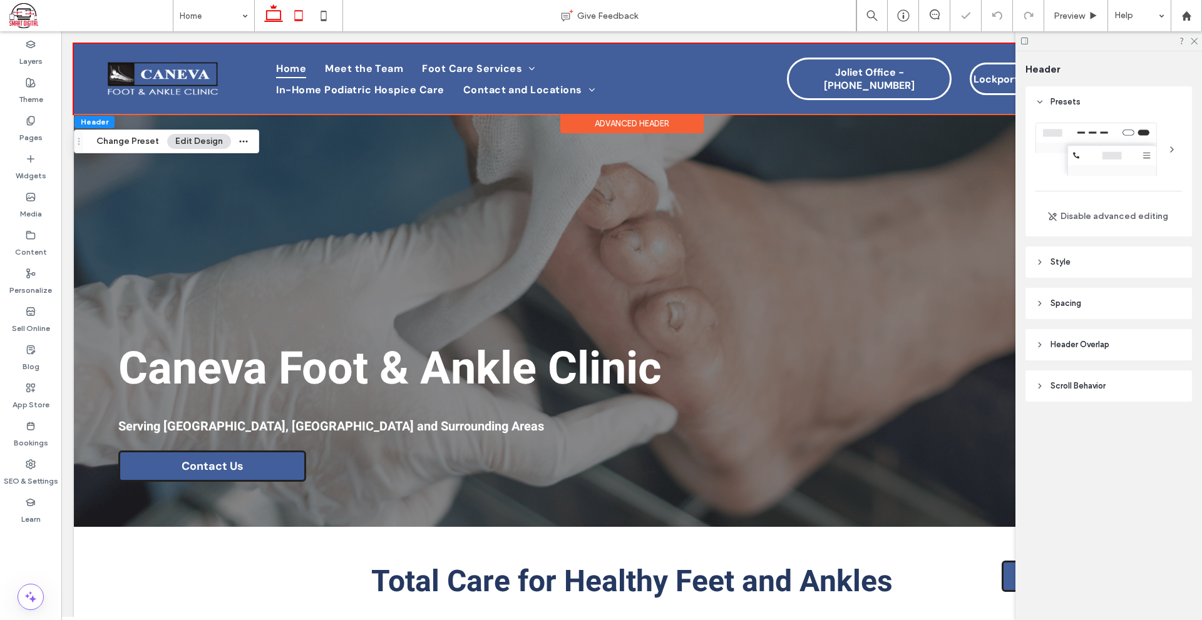
click at [297, 14] on icon at bounding box center [298, 15] width 25 height 25
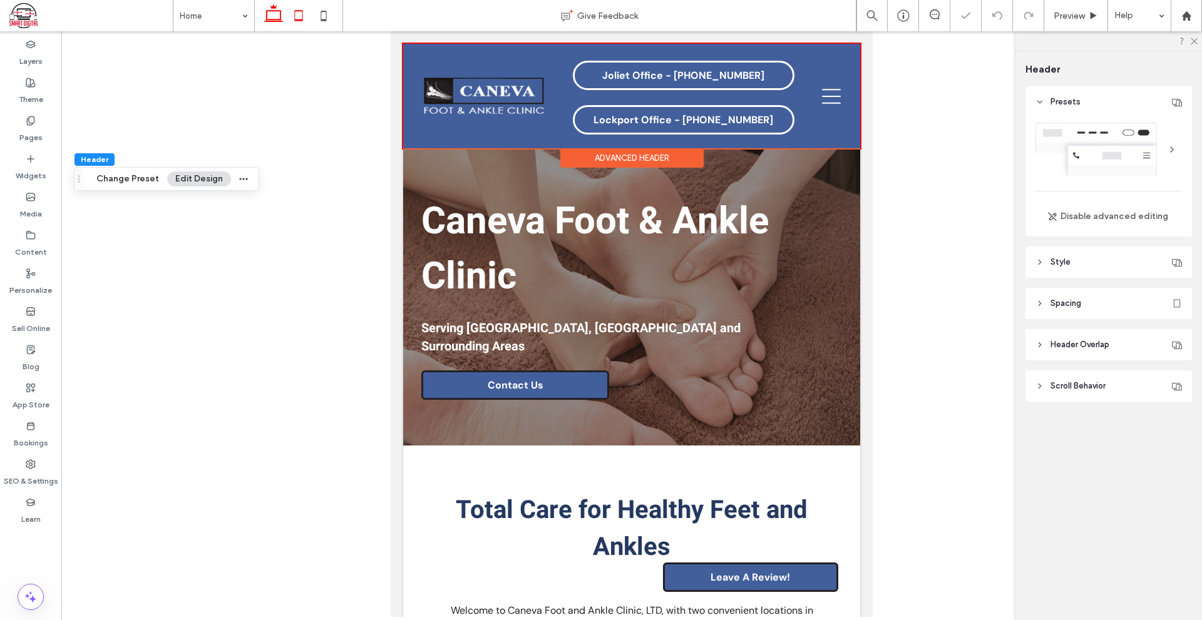
click at [280, 16] on use at bounding box center [273, 13] width 19 height 18
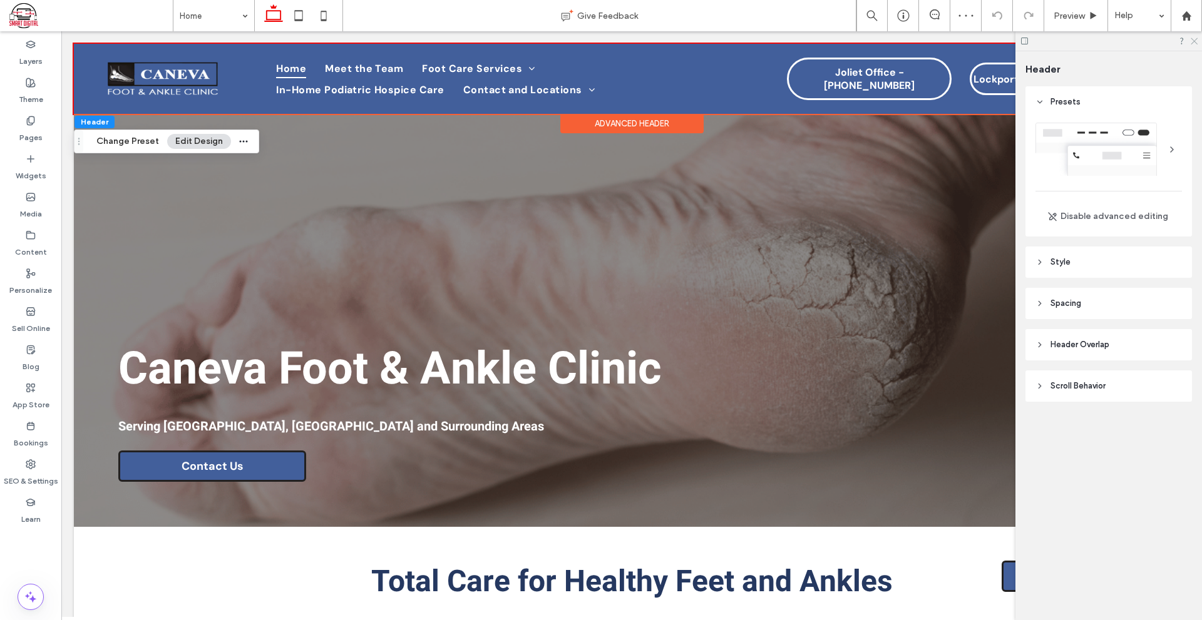
click at [1193, 41] on use at bounding box center [1193, 41] width 7 height 7
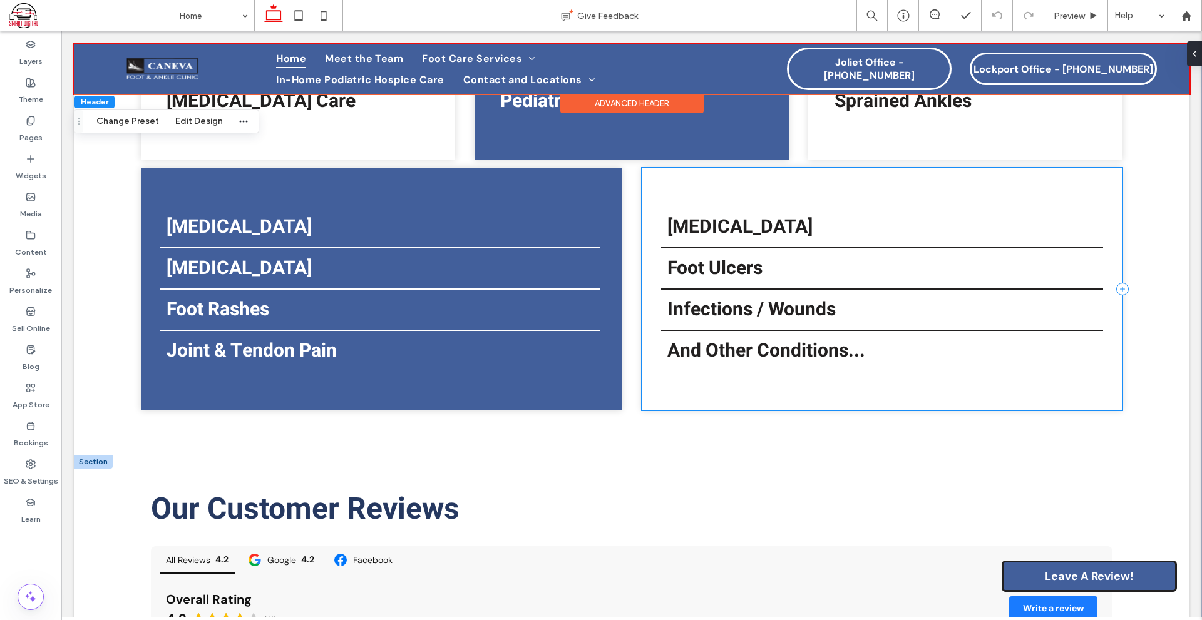
scroll to position [1275, 0]
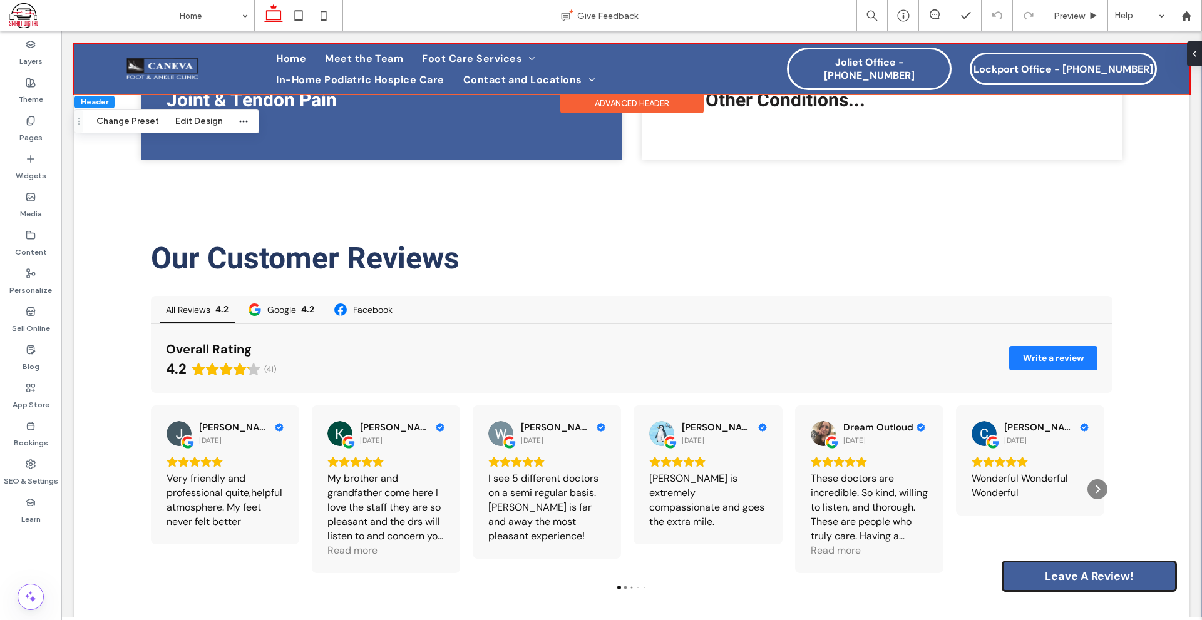
click at [285, 13] on icon at bounding box center [273, 15] width 25 height 25
click at [290, 8] on icon at bounding box center [298, 15] width 25 height 25
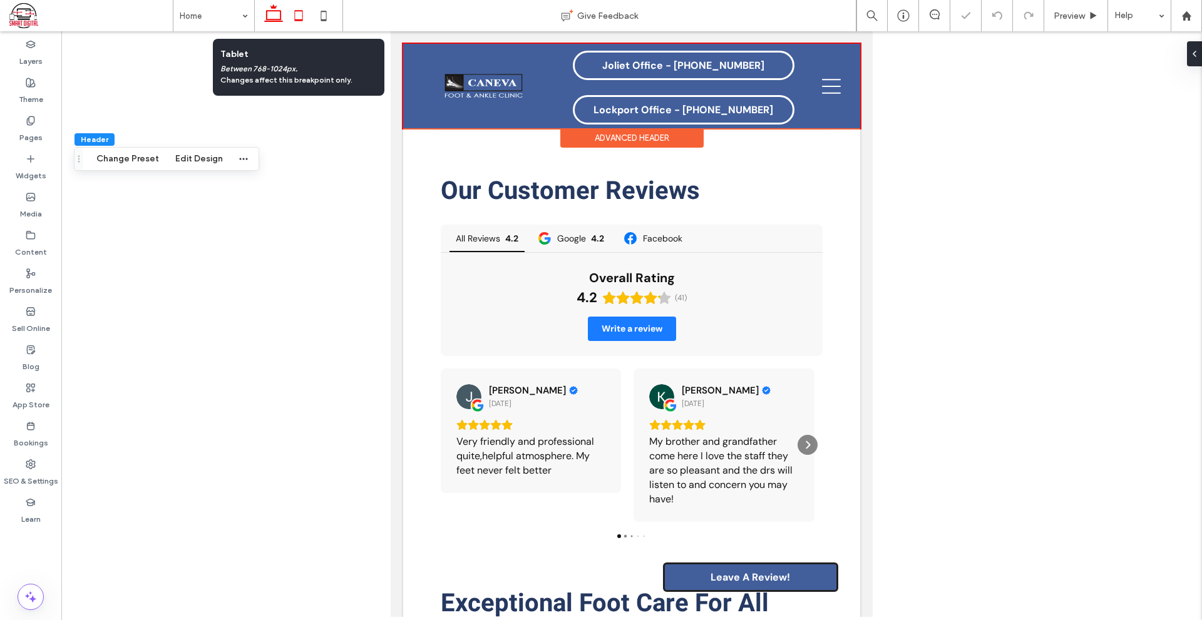
click at [277, 8] on icon at bounding box center [273, 15] width 25 height 25
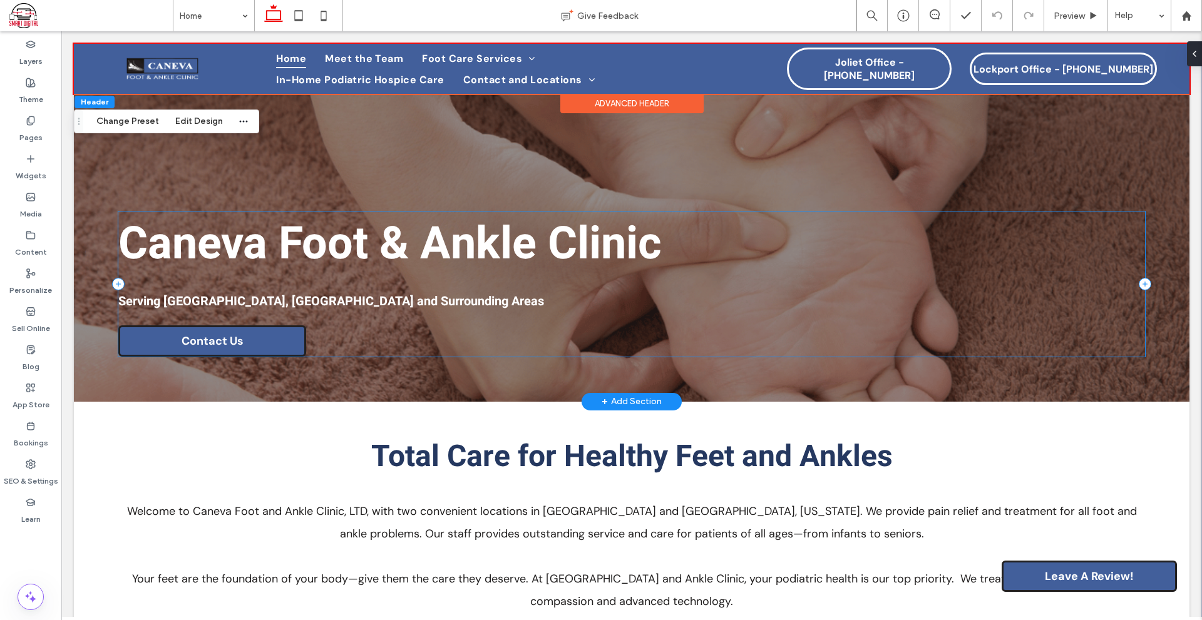
scroll to position [0, 0]
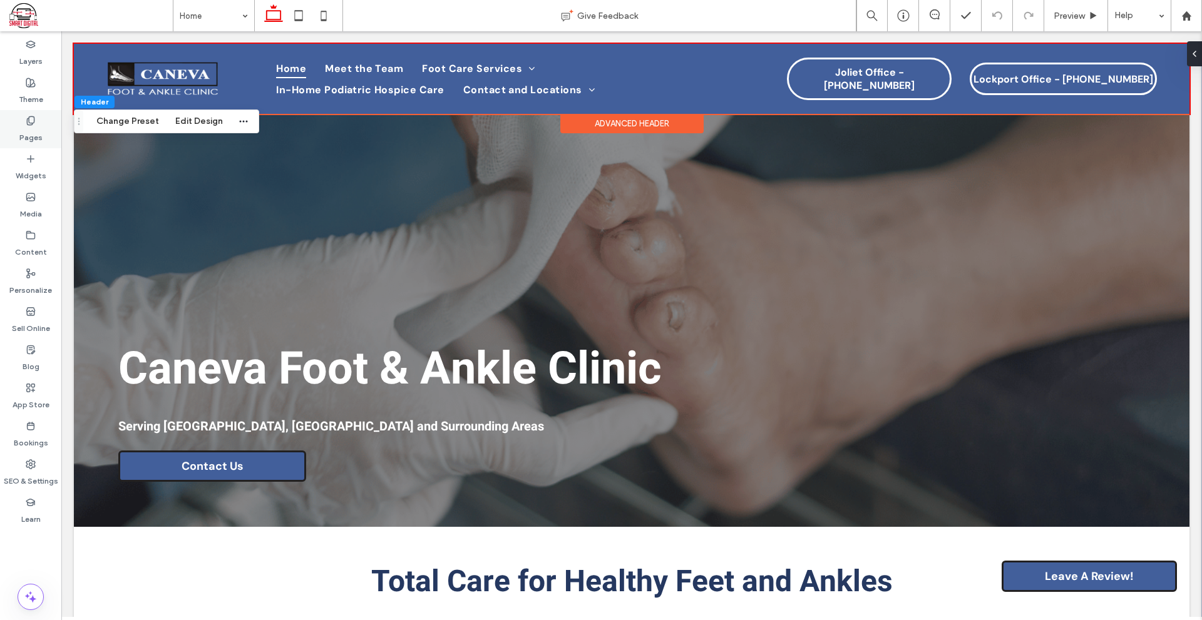
click at [26, 120] on icon at bounding box center [31, 121] width 10 height 10
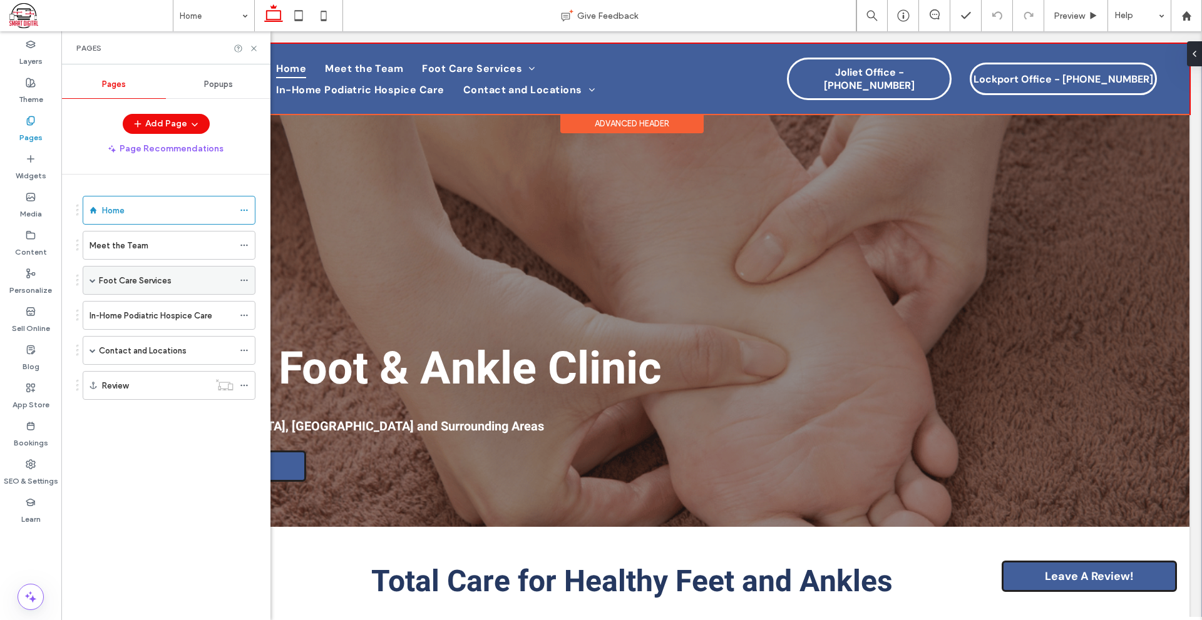
click at [180, 272] on div "Foot Care Services" at bounding box center [166, 281] width 135 height 28
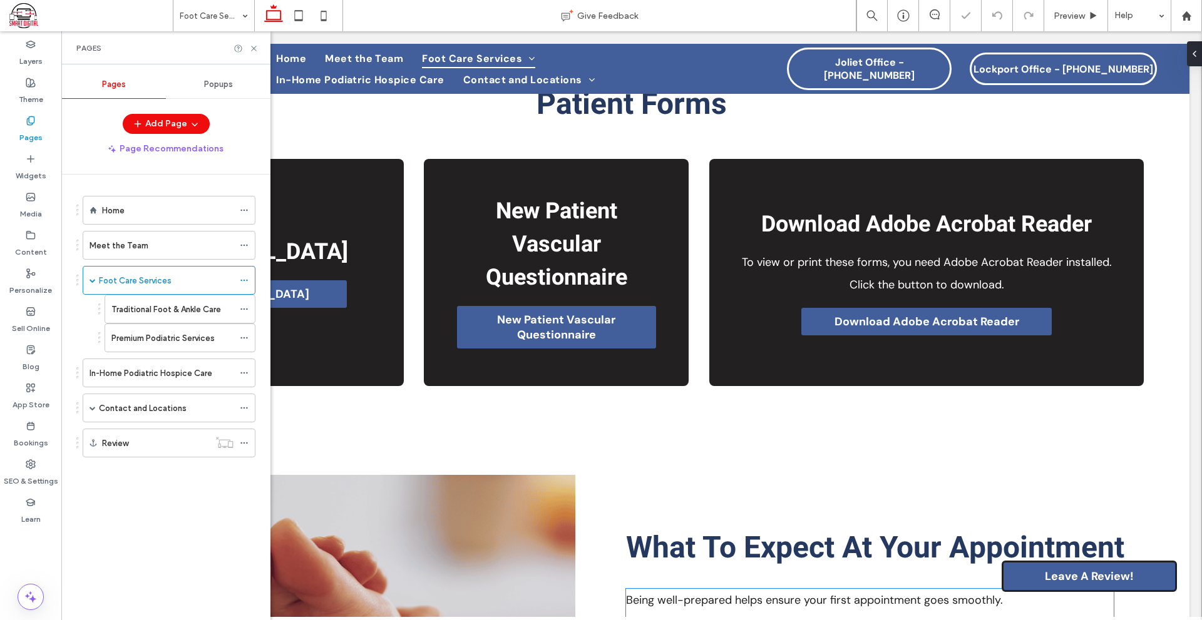
scroll to position [856, 0]
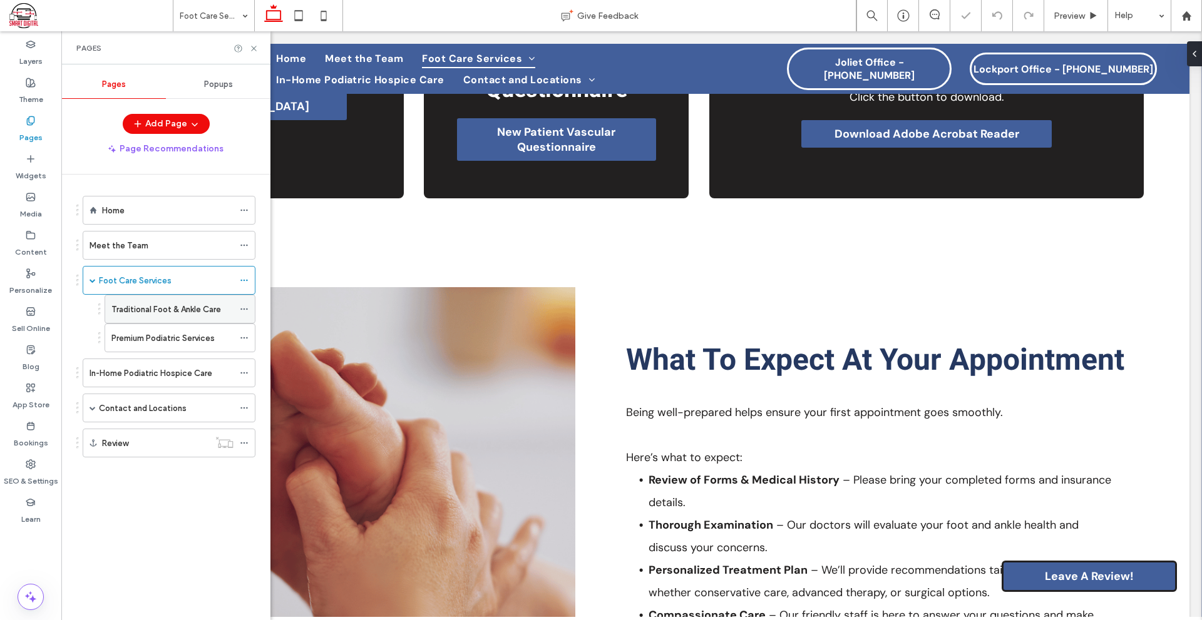
click at [205, 320] on div "Traditional Foot & Ankle Care" at bounding box center [172, 309] width 122 height 28
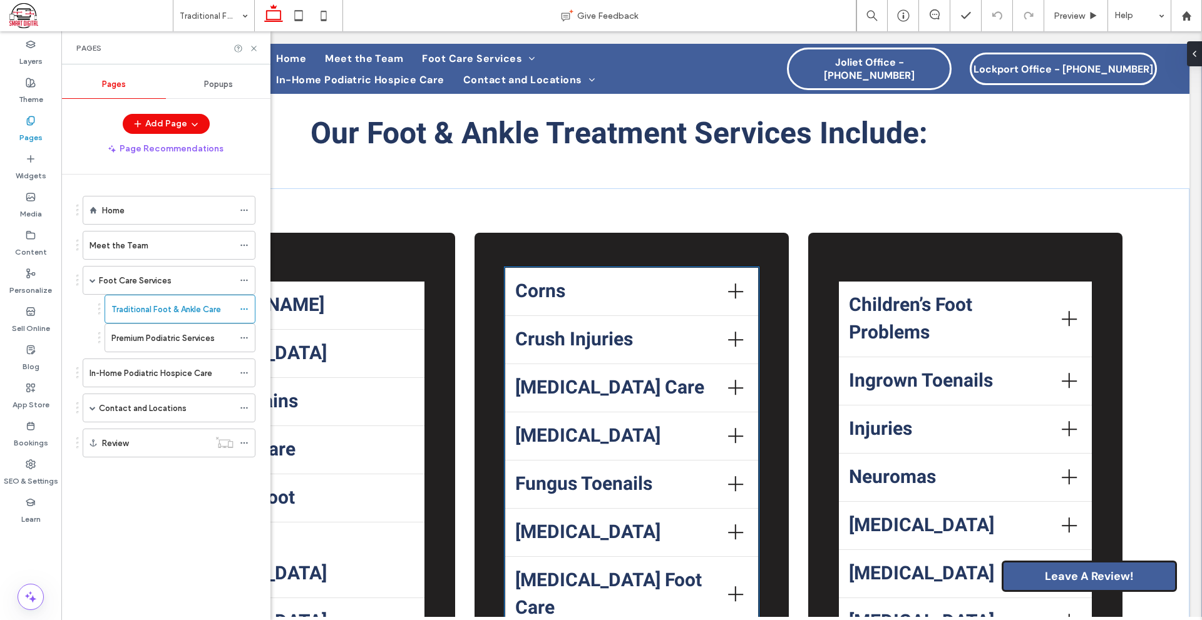
scroll to position [544, 0]
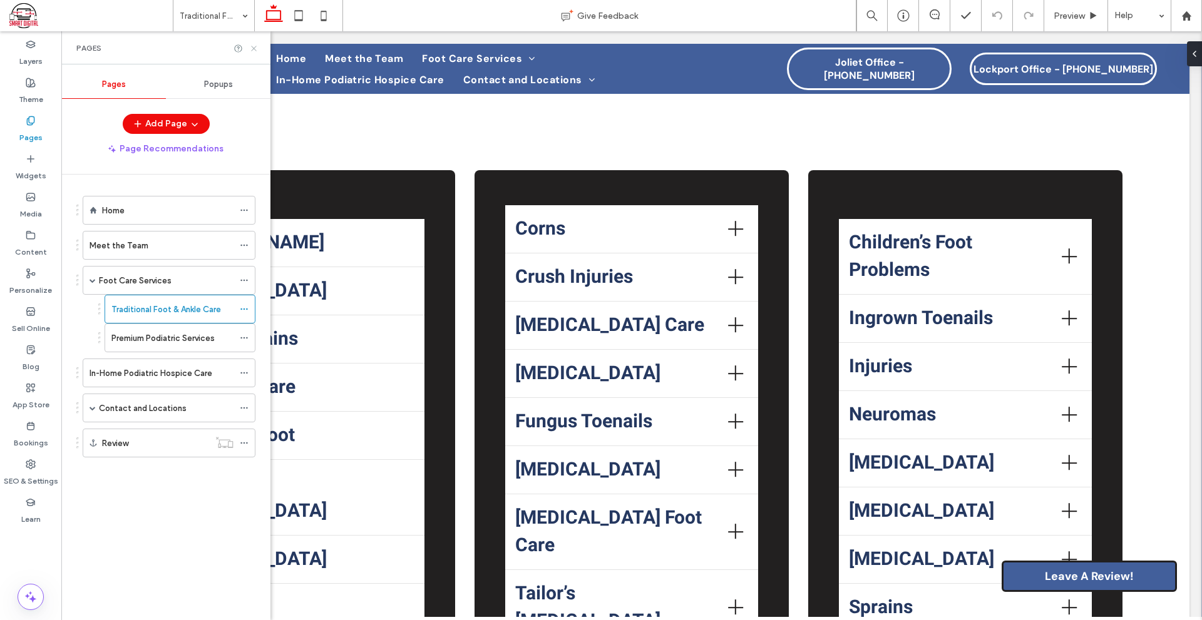
click at [252, 44] on icon at bounding box center [253, 48] width 9 height 9
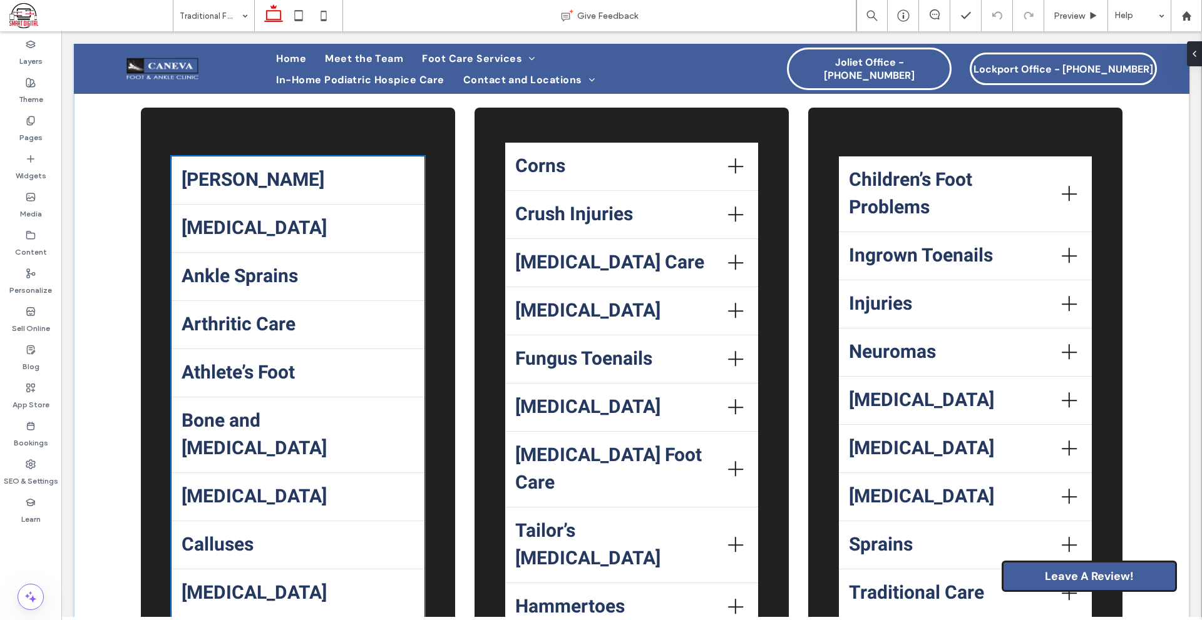
scroll to position [669, 0]
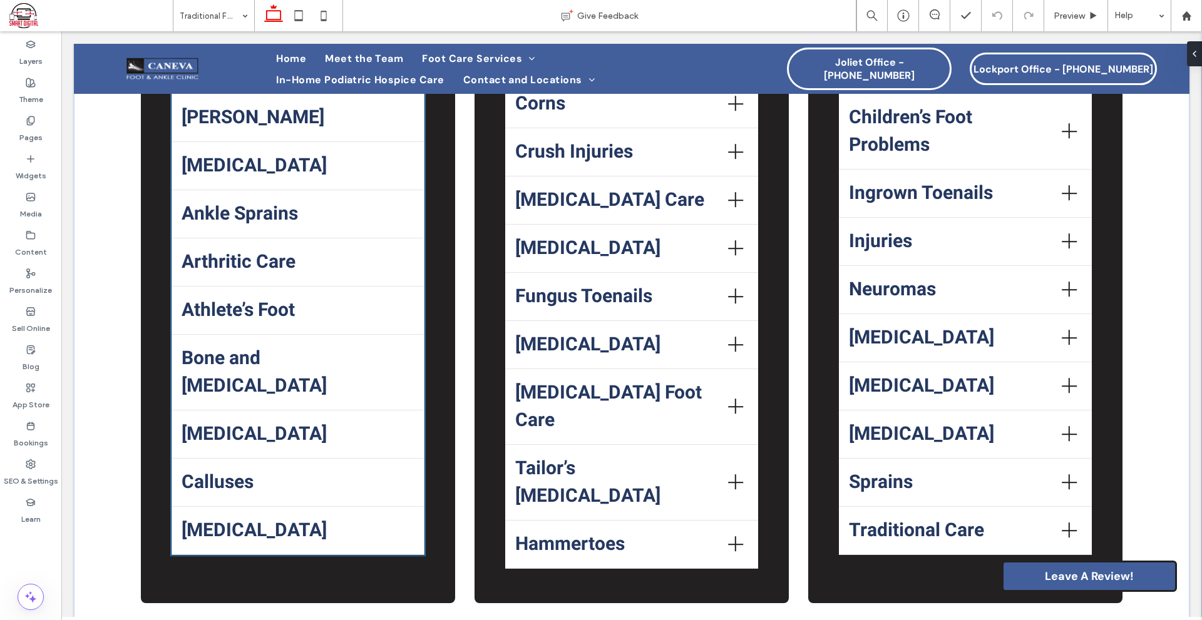
click at [332, 213] on span "Ankle Sprains" at bounding box center [292, 214] width 223 height 28
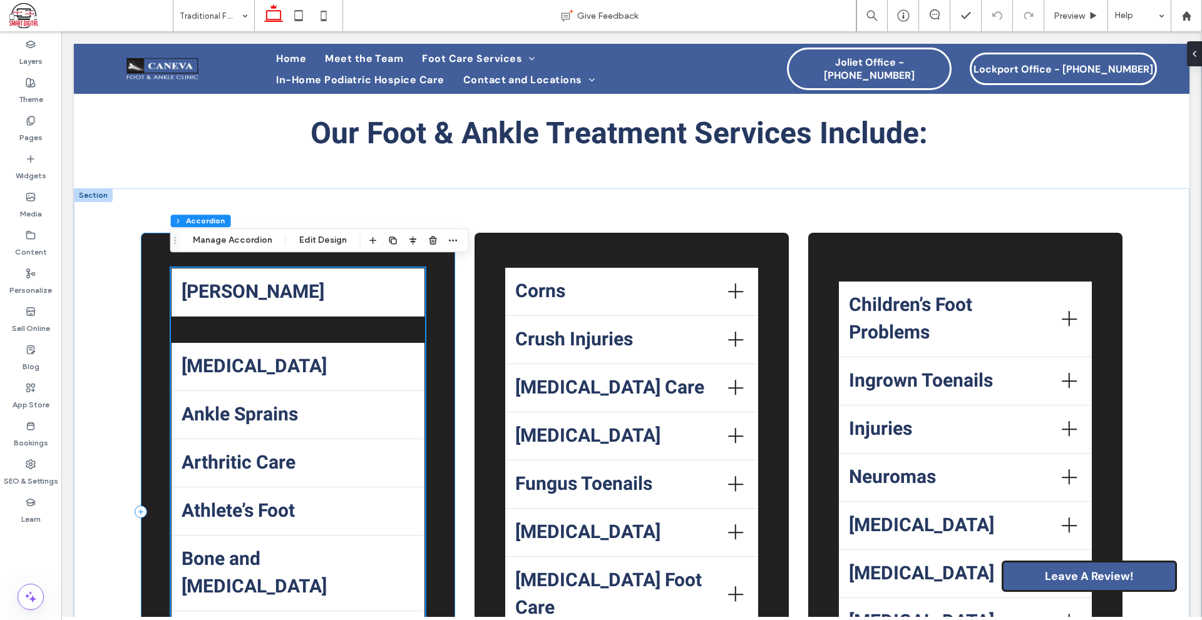
scroll to position [419, 0]
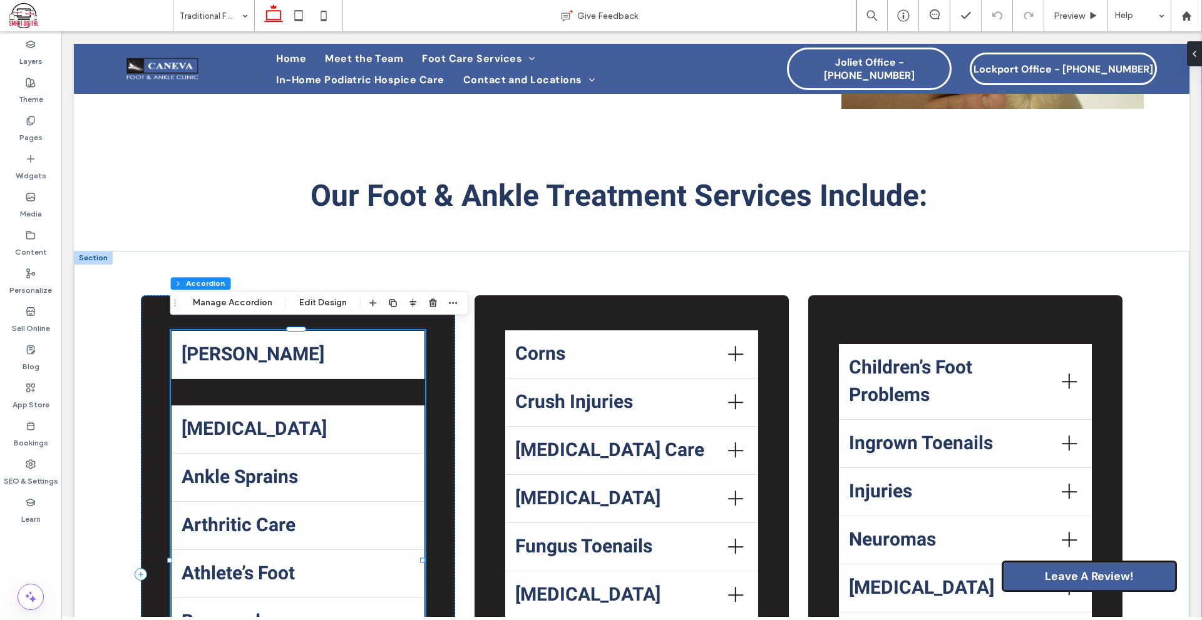
drag, startPoint x: 245, startPoint y: 305, endPoint x: 365, endPoint y: 291, distance: 120.3
click at [245, 304] on button "Manage Accordion" at bounding box center [233, 302] width 96 height 15
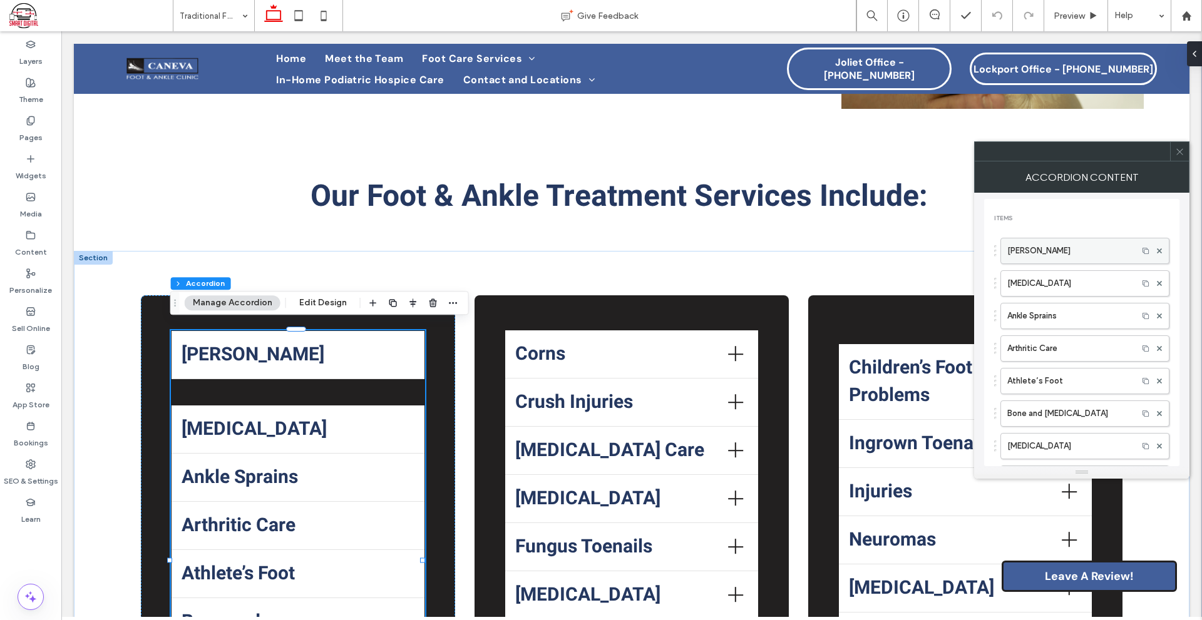
click at [1054, 245] on label "Achilles Tendon" at bounding box center [1069, 250] width 124 height 25
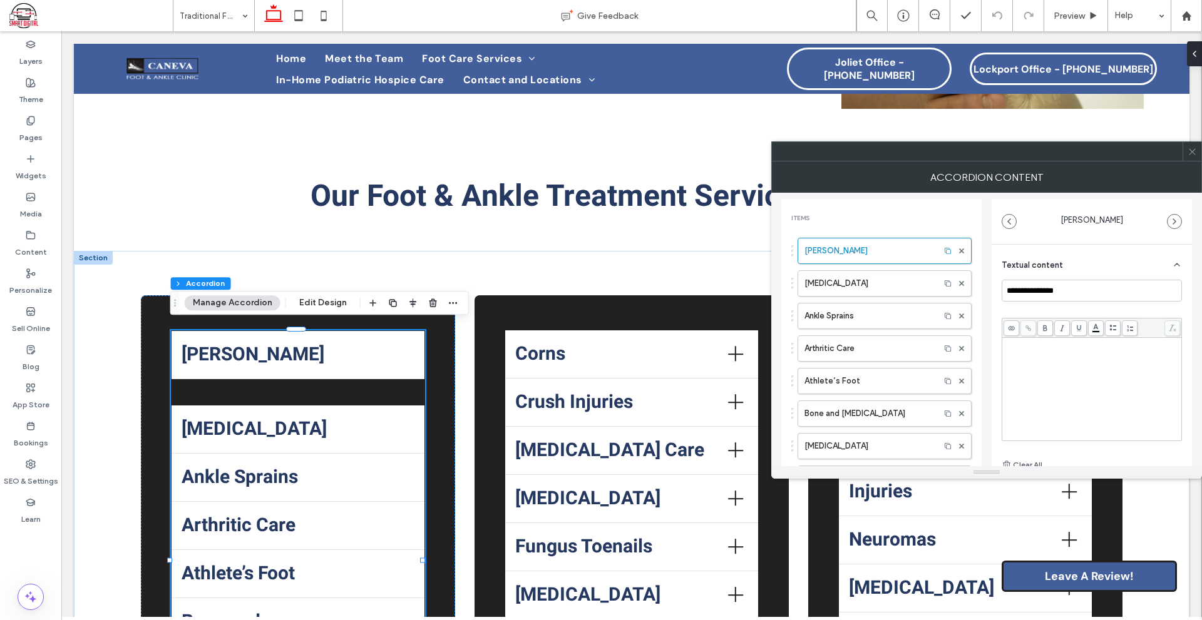
click at [1065, 364] on div "Rich Text Editor" at bounding box center [1092, 389] width 176 height 100
click at [851, 278] on label "Ankle Instability" at bounding box center [868, 283] width 129 height 25
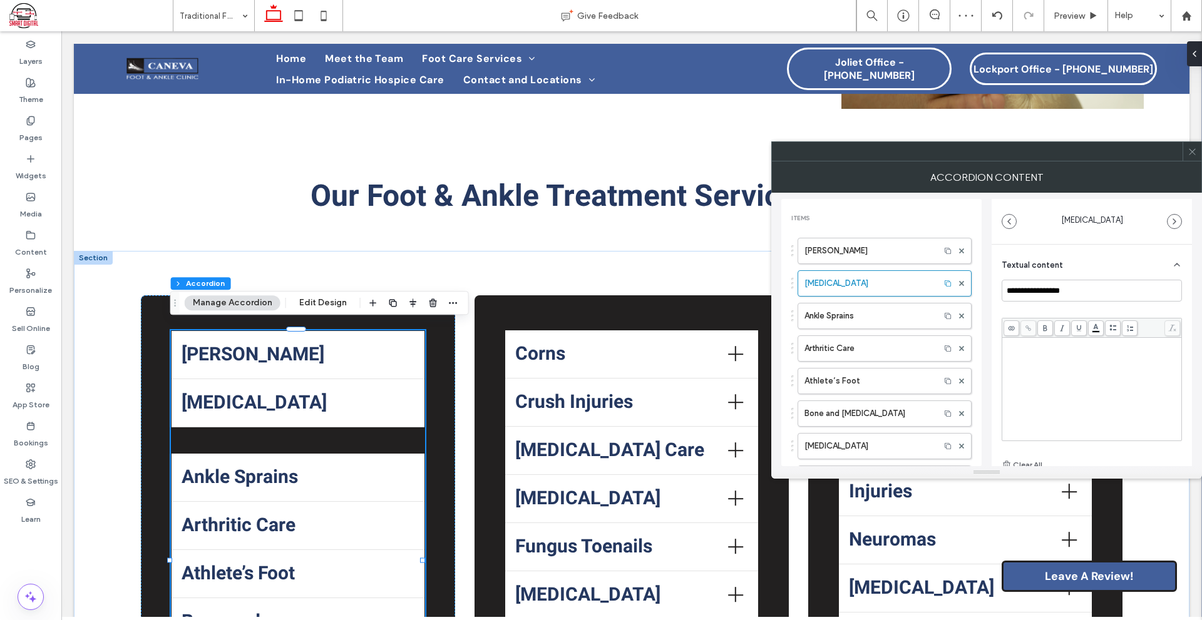
click at [1038, 364] on div "Rich Text Editor" at bounding box center [1092, 389] width 176 height 100
click at [886, 320] on label "Ankle Sprains" at bounding box center [868, 316] width 129 height 25
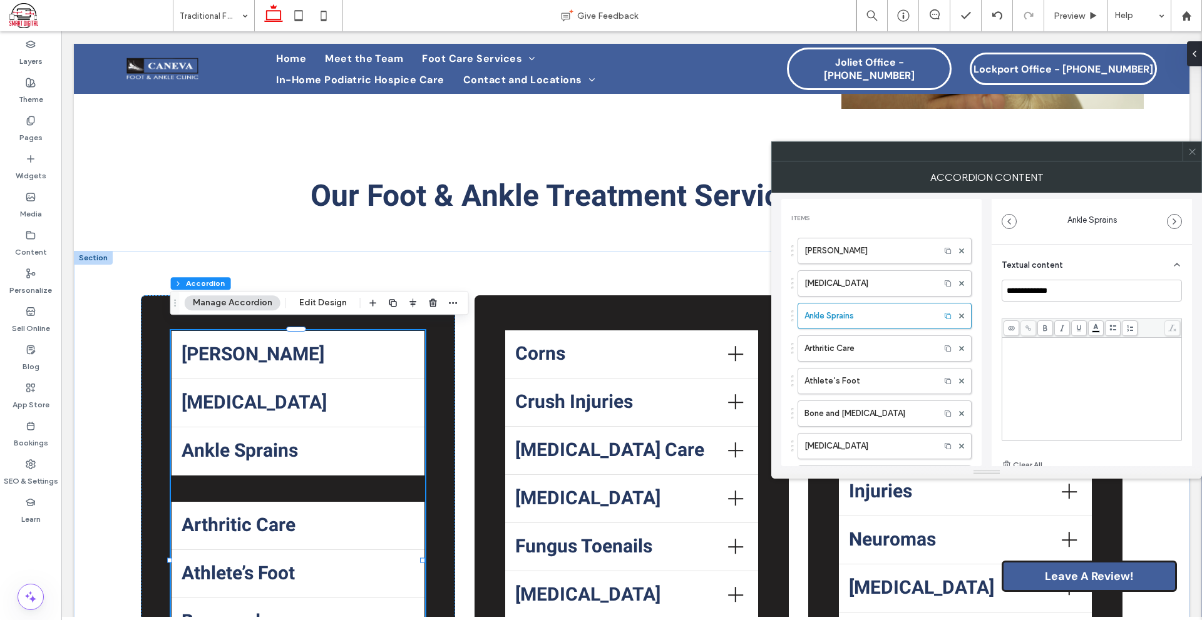
click at [1037, 341] on div "Rich Text Editor" at bounding box center [1092, 343] width 176 height 9
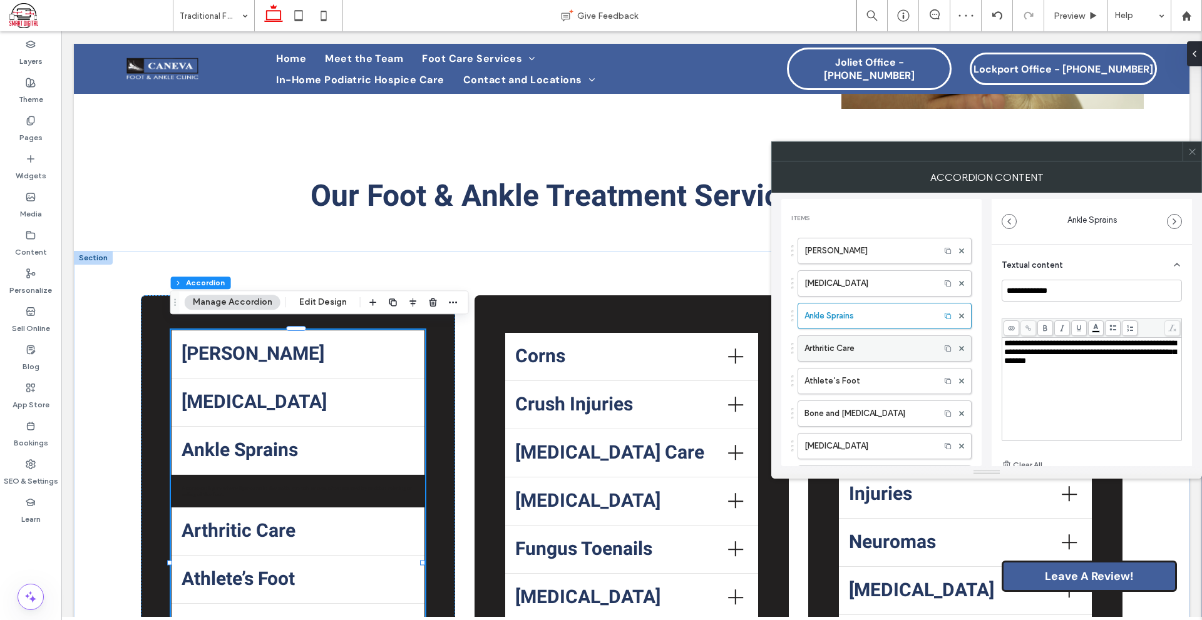
click at [862, 352] on label "Arthritic Care" at bounding box center [868, 348] width 129 height 25
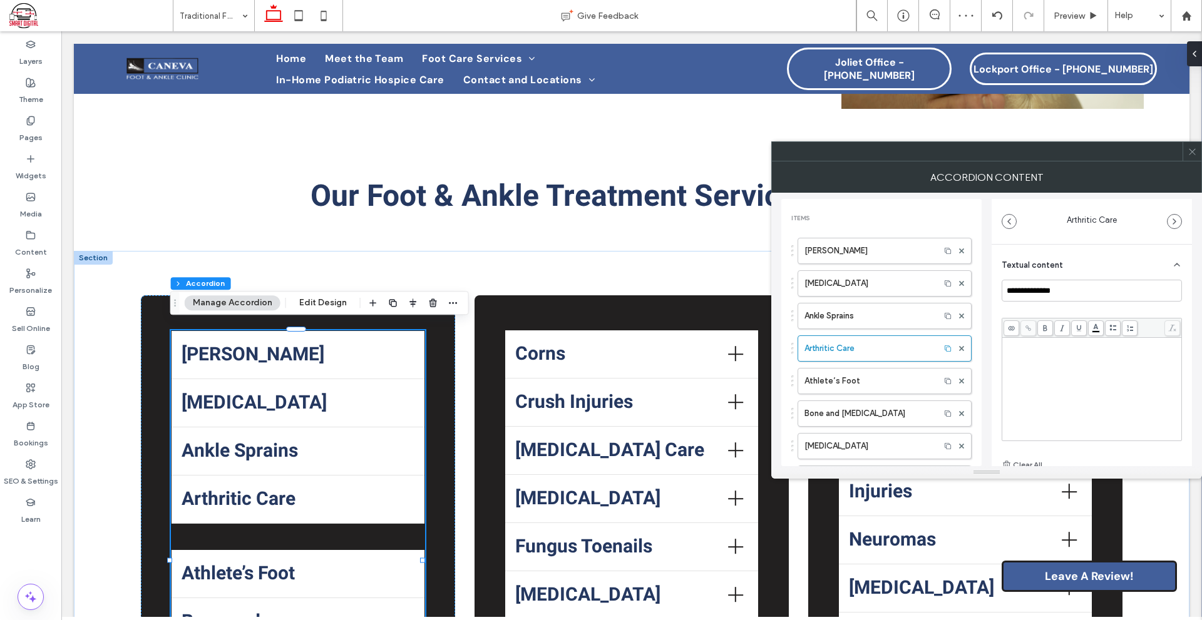
click at [1079, 337] on div at bounding box center [1091, 328] width 179 height 19
click at [1083, 348] on div "Rich Text Editor" at bounding box center [1092, 343] width 176 height 9
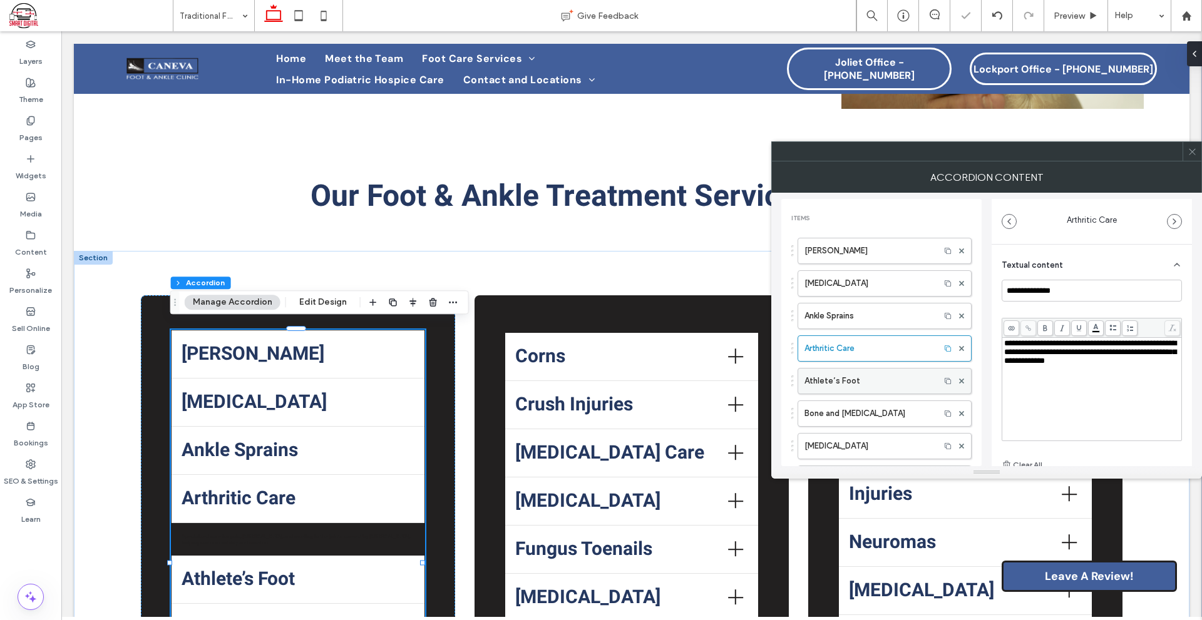
click at [905, 379] on label "Athlete’s Foot" at bounding box center [868, 381] width 129 height 25
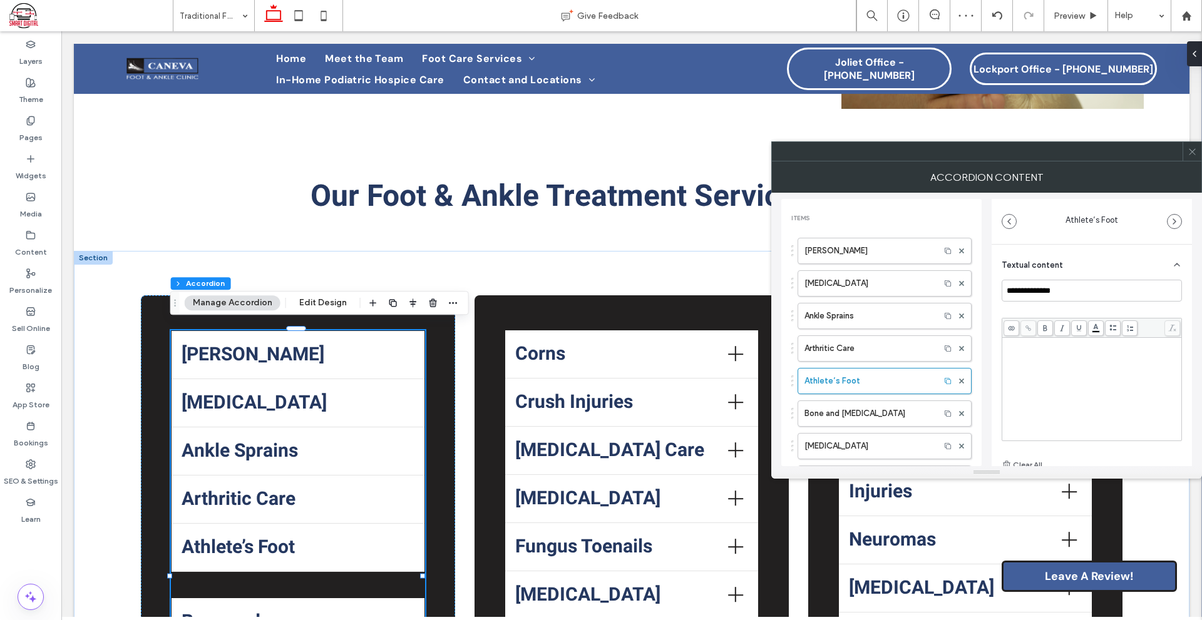
click at [1089, 382] on div "Rich Text Editor" at bounding box center [1092, 389] width 176 height 100
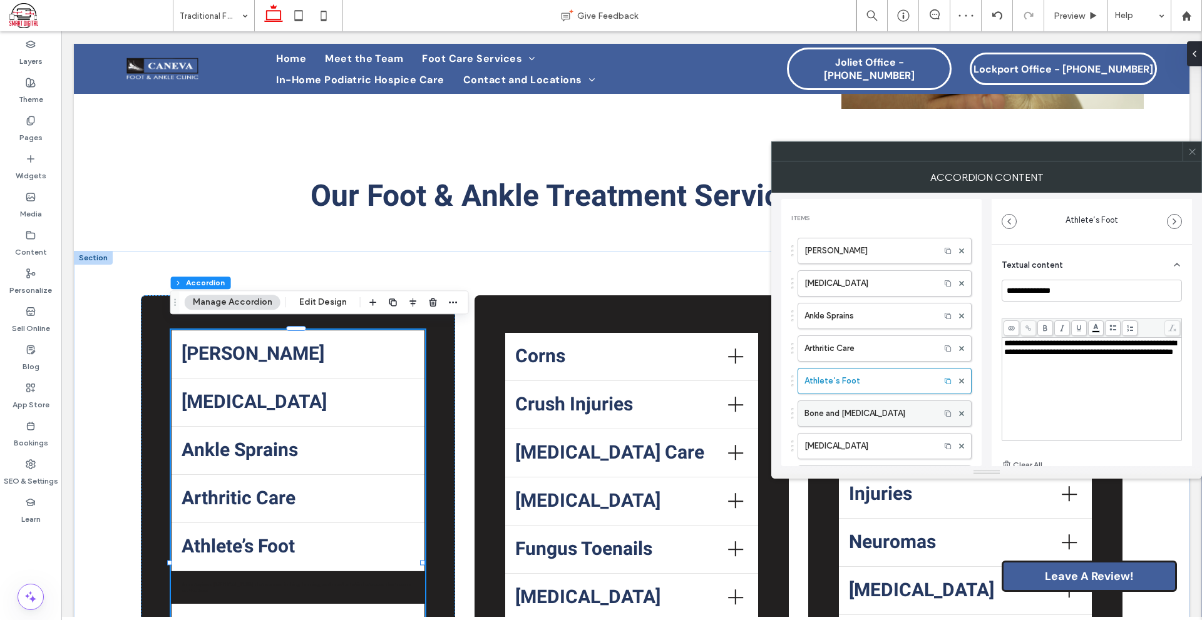
click at [903, 417] on label "Bone and Heel Spurs" at bounding box center [868, 413] width 129 height 25
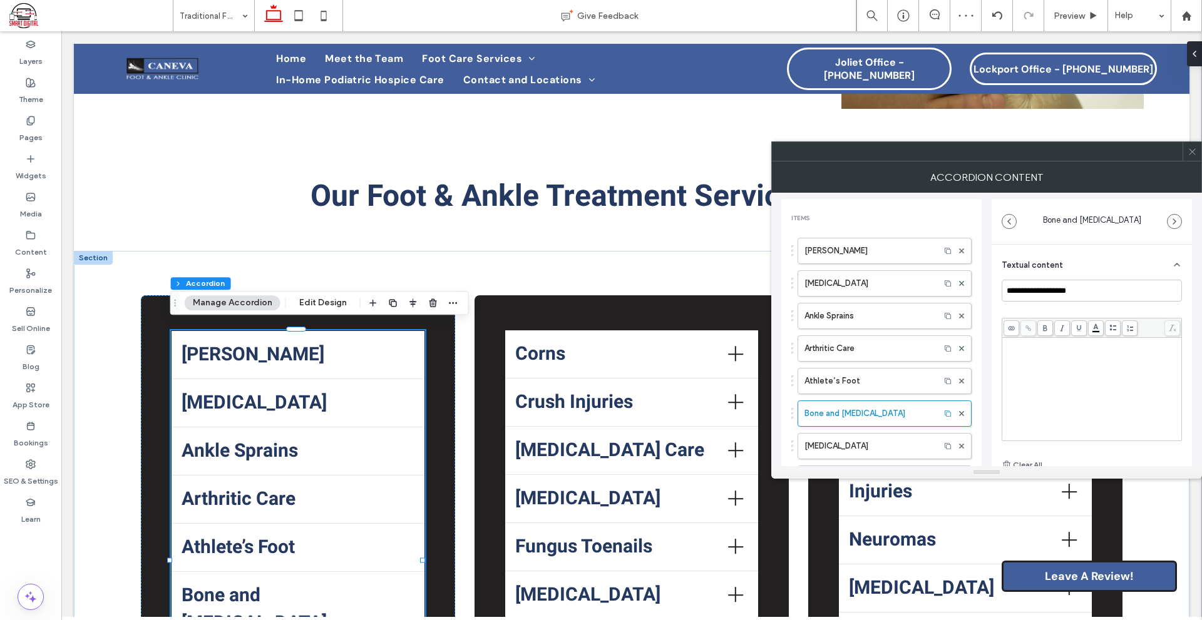
click at [1131, 399] on div "Rich Text Editor" at bounding box center [1092, 389] width 176 height 100
click at [869, 456] on label "[MEDICAL_DATA]" at bounding box center [868, 446] width 129 height 25
click at [1027, 391] on div "Rich Text Editor" at bounding box center [1092, 389] width 176 height 100
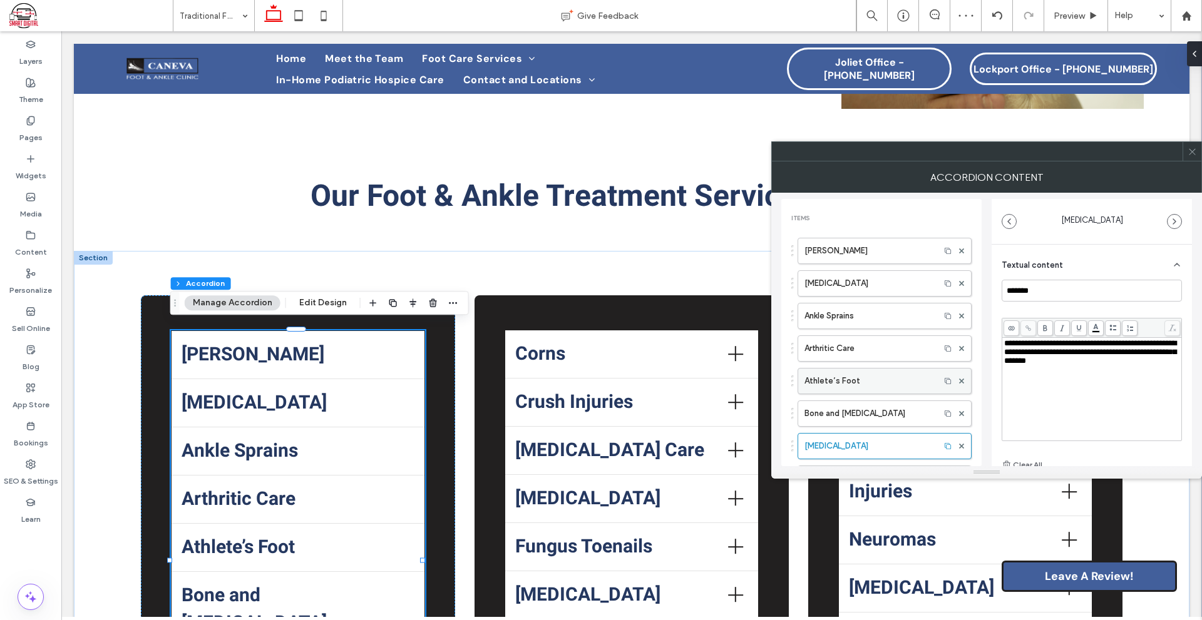
scroll to position [125, 0]
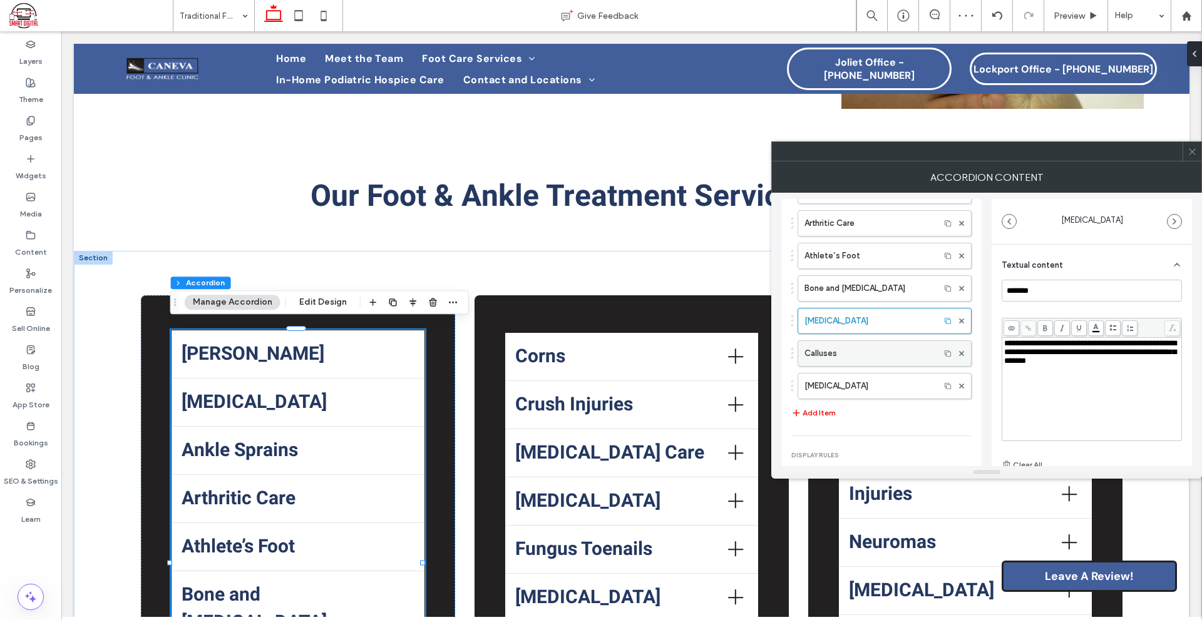
click at [846, 347] on label "Calluses" at bounding box center [868, 353] width 129 height 25
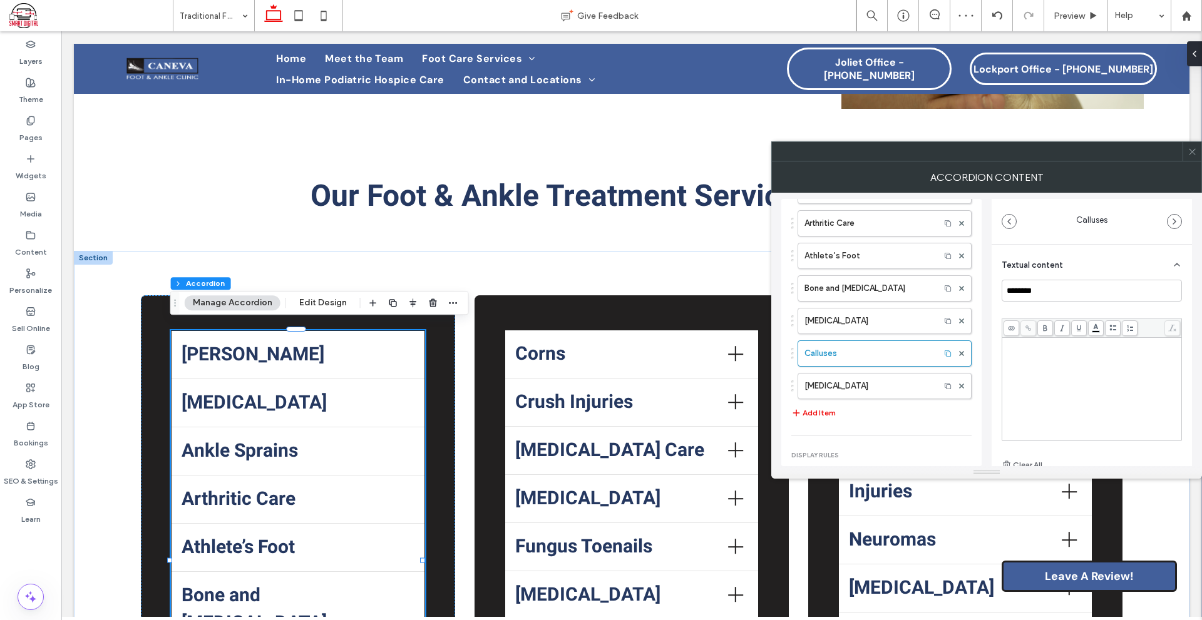
click at [1057, 368] on div "Rich Text Editor" at bounding box center [1092, 389] width 176 height 100
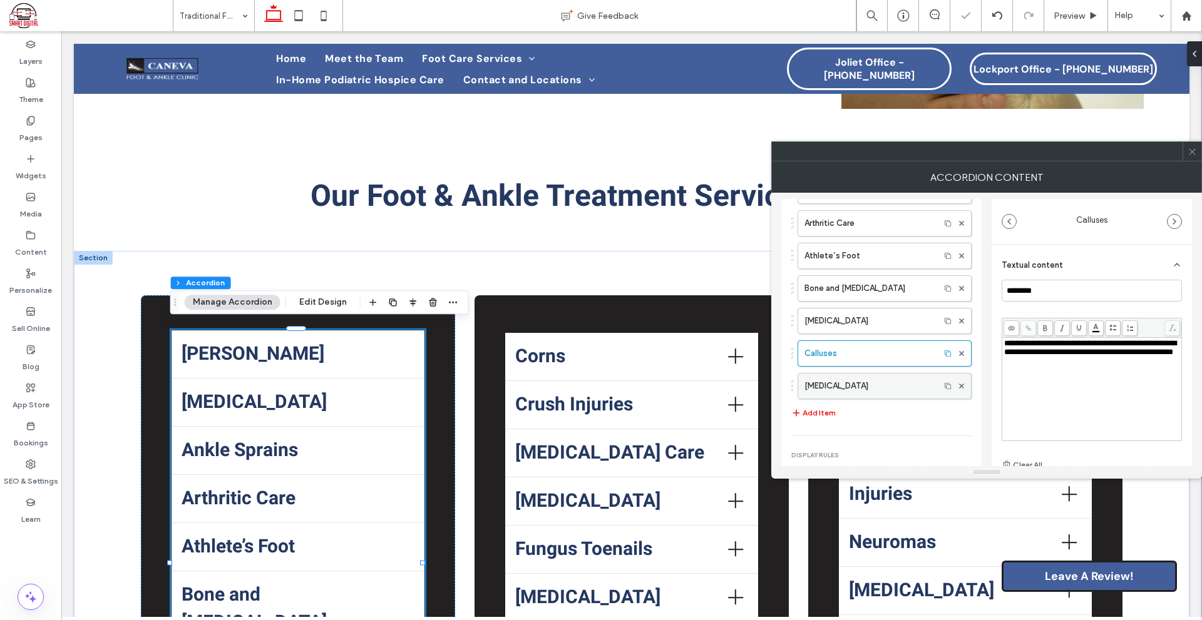
click at [919, 391] on label "Warts" at bounding box center [868, 386] width 129 height 25
type input "*****"
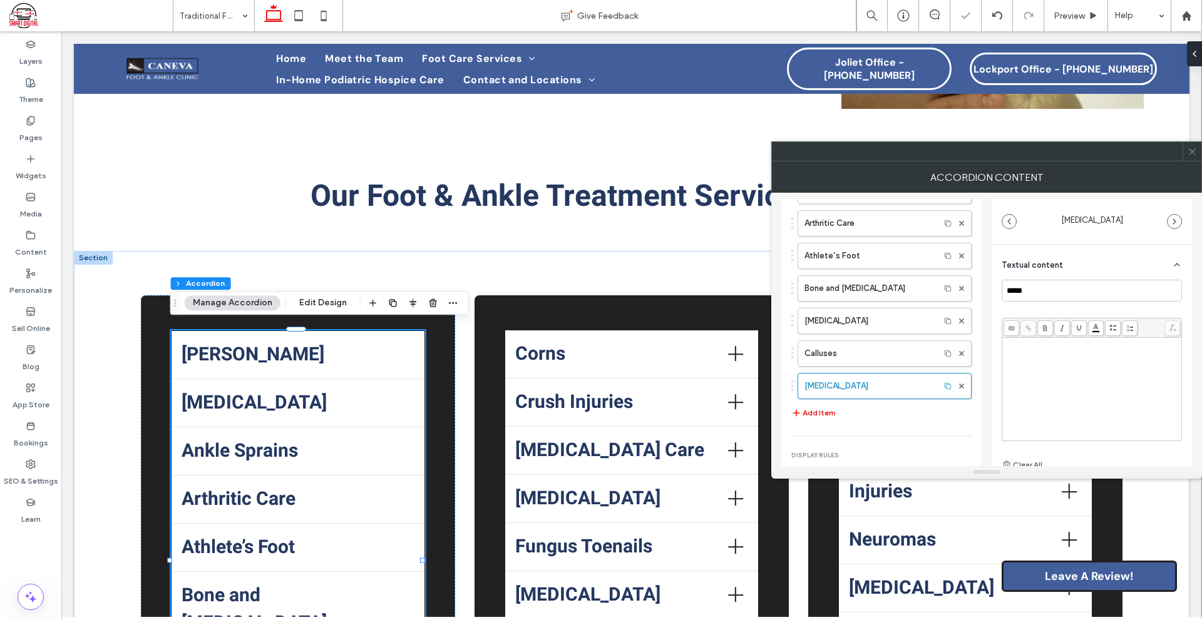
click at [1054, 363] on div "Rich Text Editor" at bounding box center [1092, 389] width 176 height 100
click at [560, 368] on span "Corns" at bounding box center [616, 354] width 203 height 28
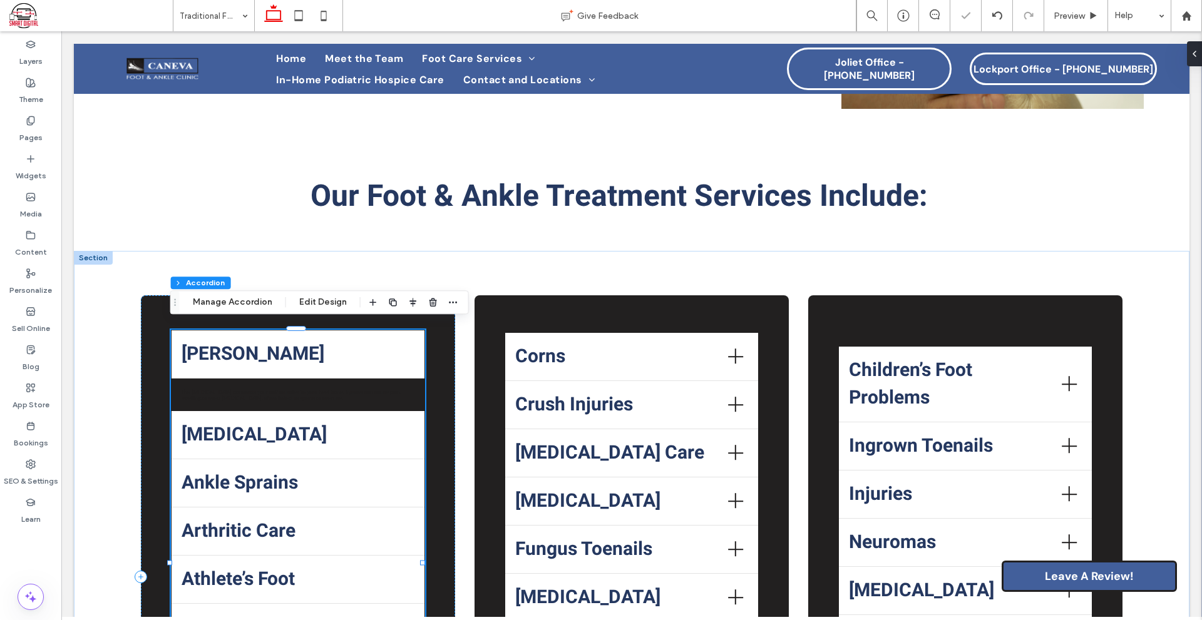
click at [315, 412] on div "Ankle Instability" at bounding box center [297, 435] width 253 height 48
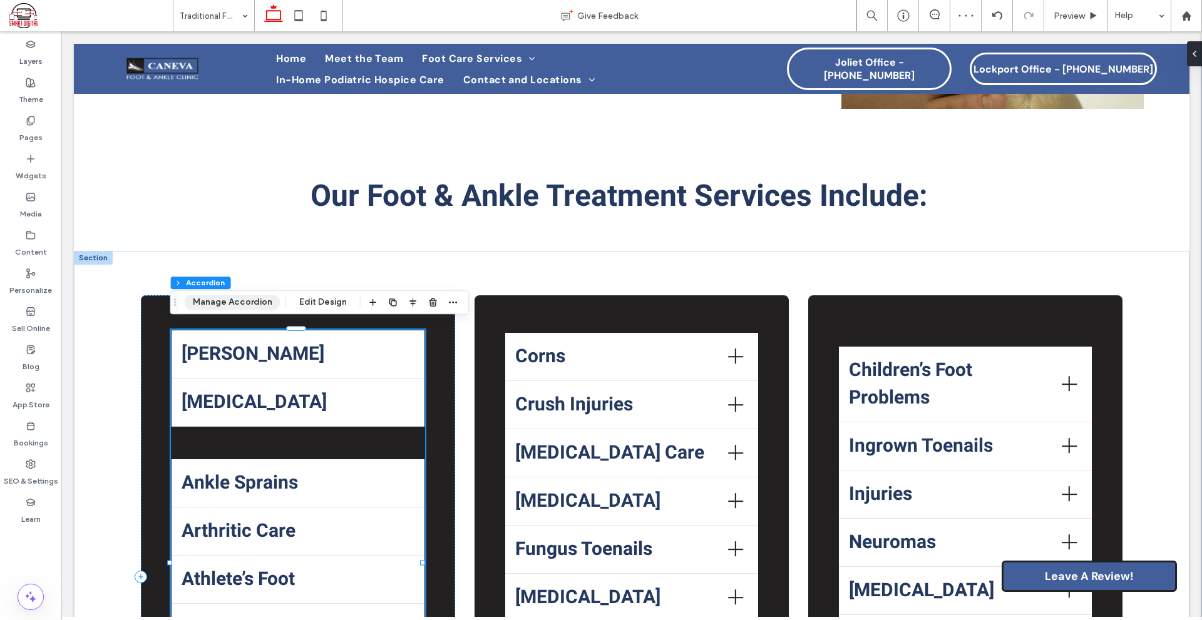
click at [238, 306] on button "Manage Accordion" at bounding box center [233, 302] width 96 height 15
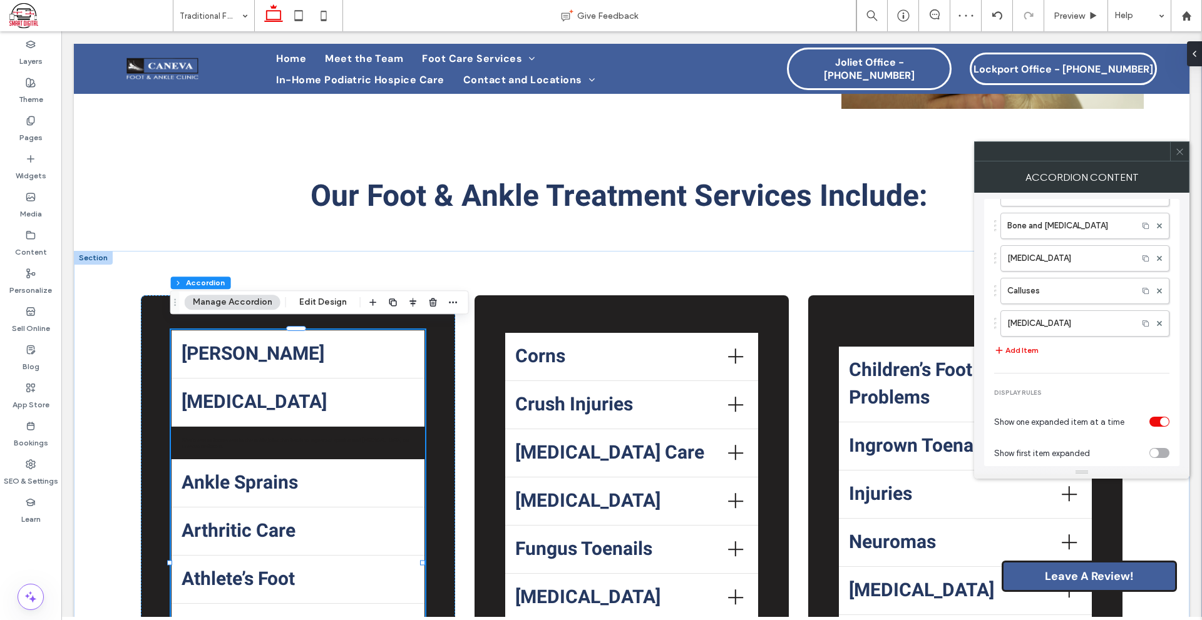
scroll to position [276, 0]
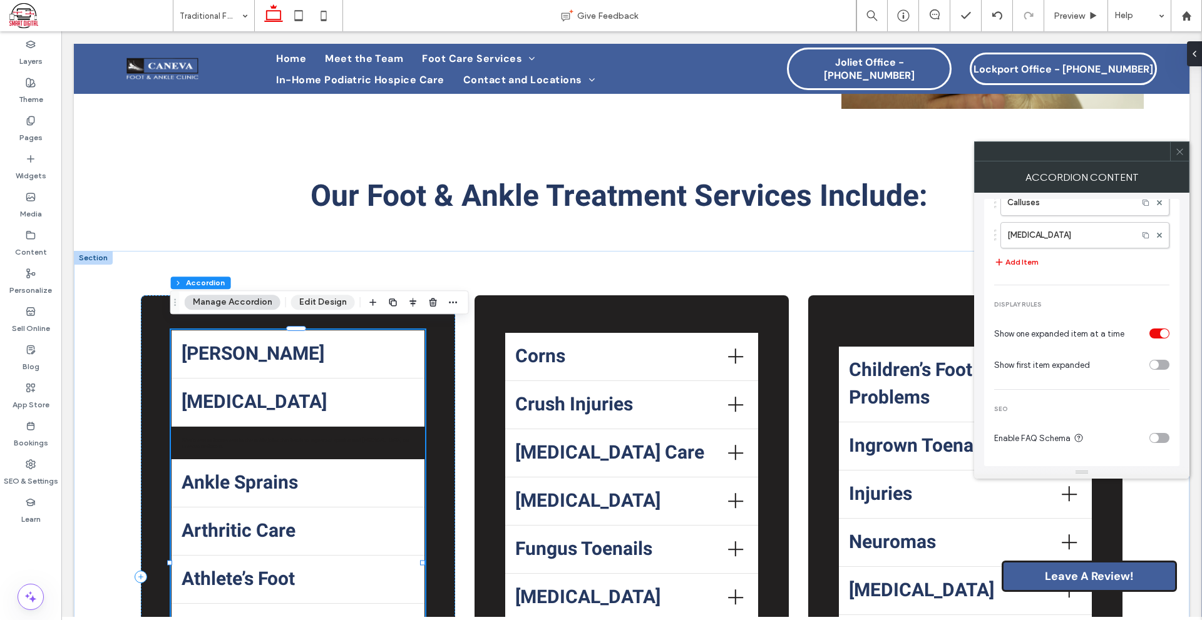
click at [320, 301] on button "Edit Design" at bounding box center [323, 302] width 64 height 15
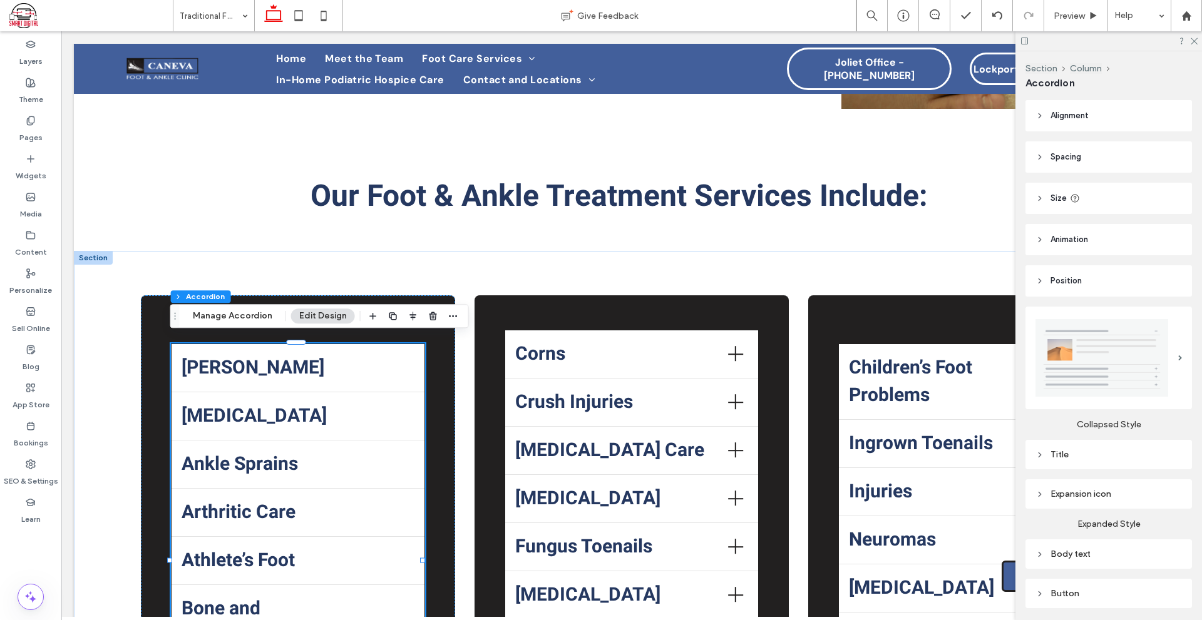
scroll to position [125, 0]
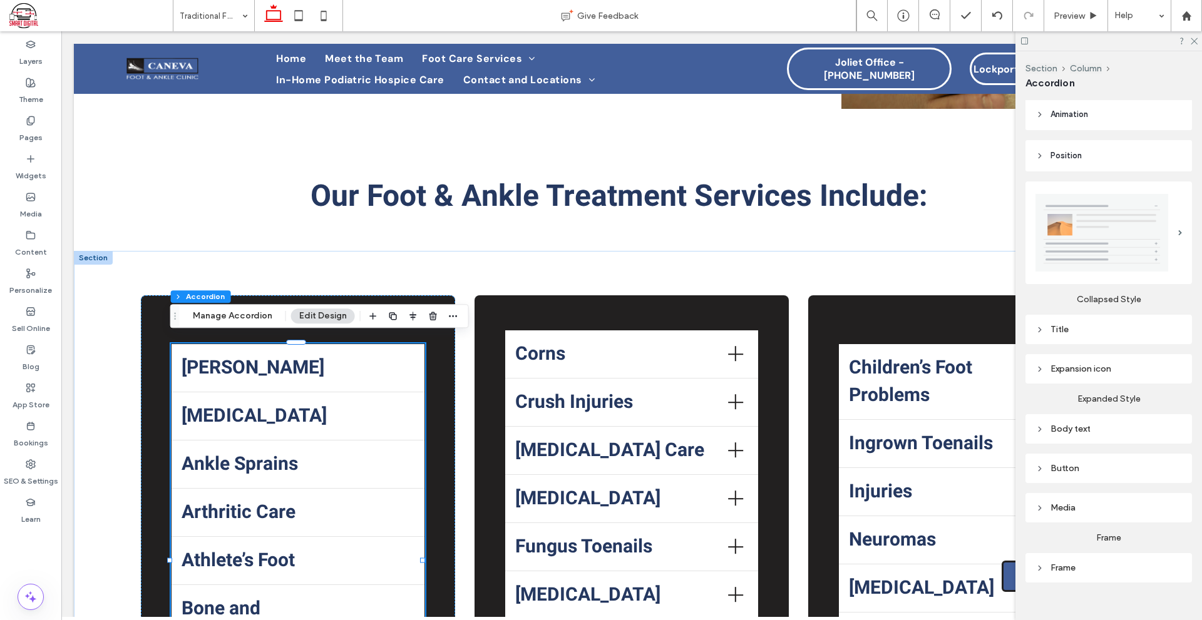
click at [1098, 368] on div "Expansion icon" at bounding box center [1108, 369] width 146 height 11
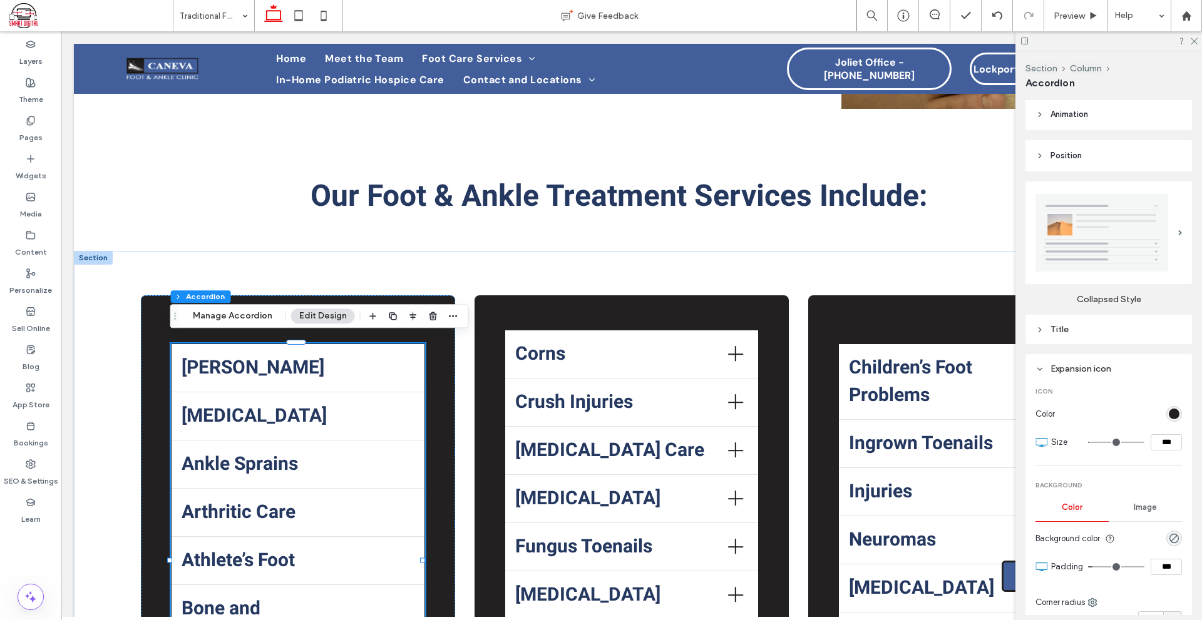
click at [1095, 372] on div "Expansion icon" at bounding box center [1108, 368] width 146 height 17
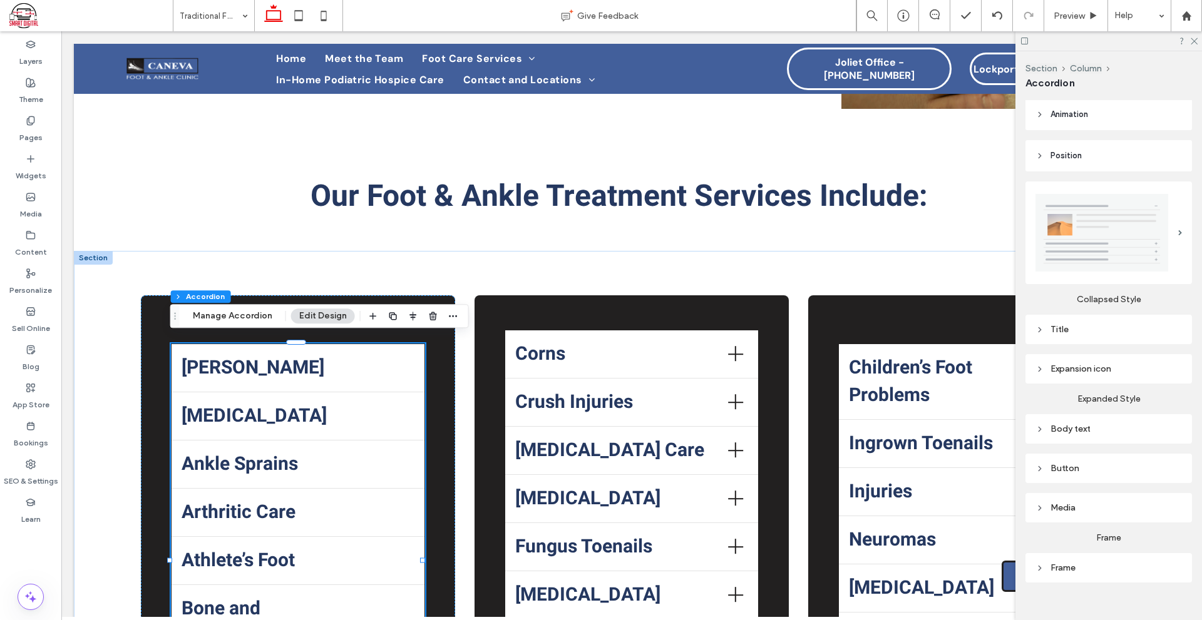
click at [1071, 220] on img at bounding box center [1101, 233] width 133 height 78
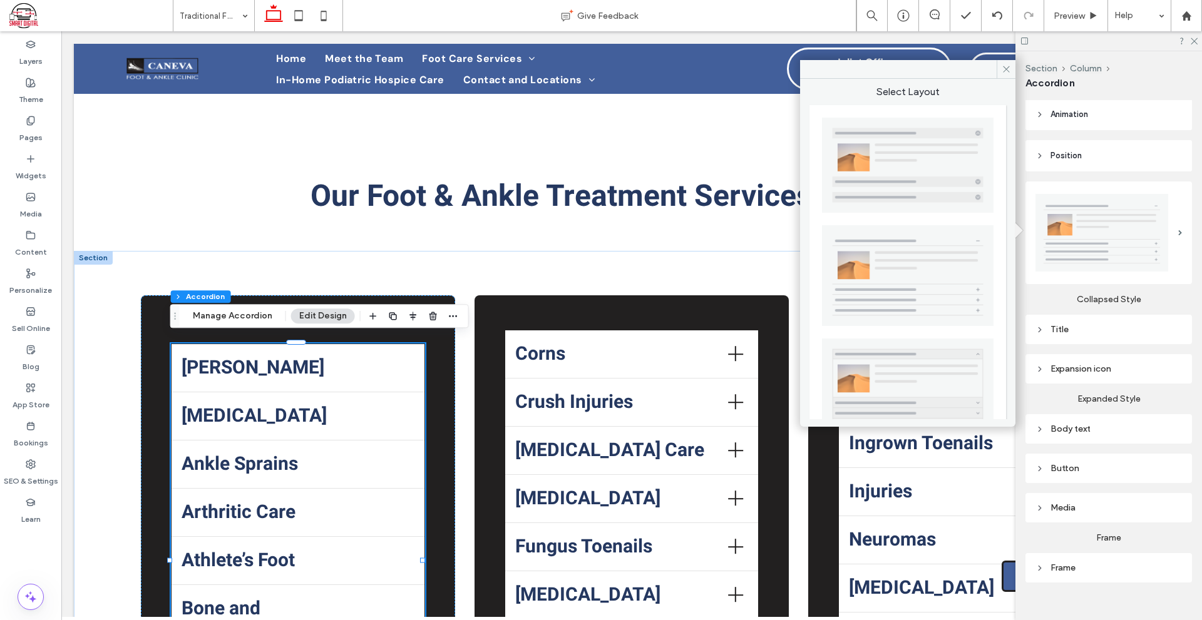
click at [961, 194] on img at bounding box center [907, 166] width 171 height 96
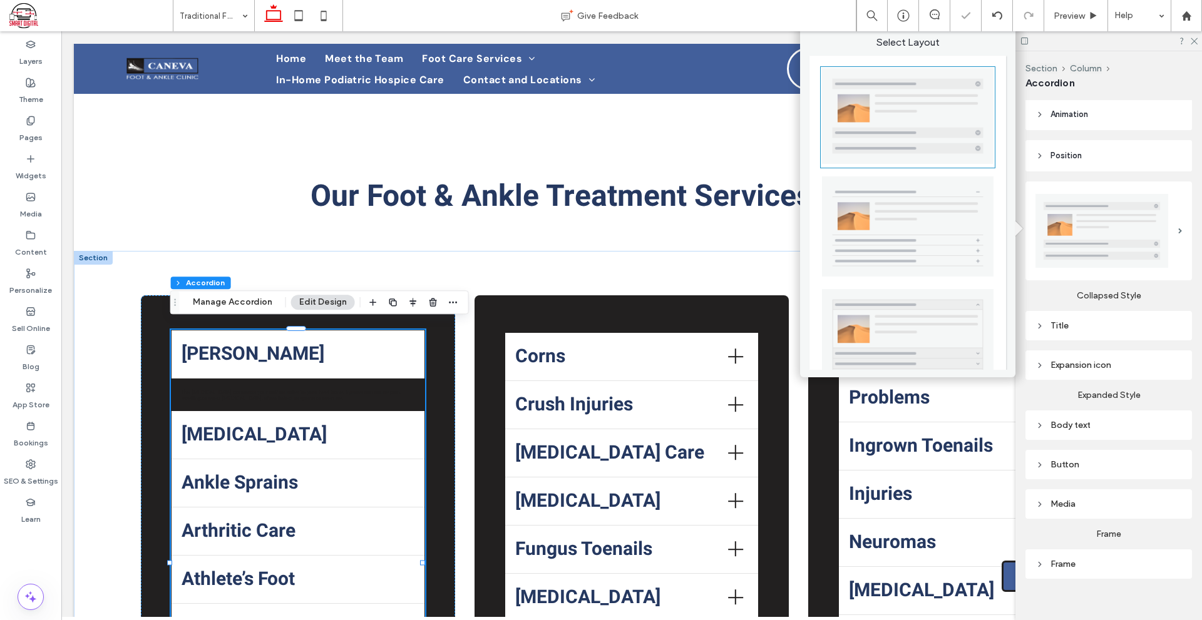
type input "**"
type input "****"
type input "**"
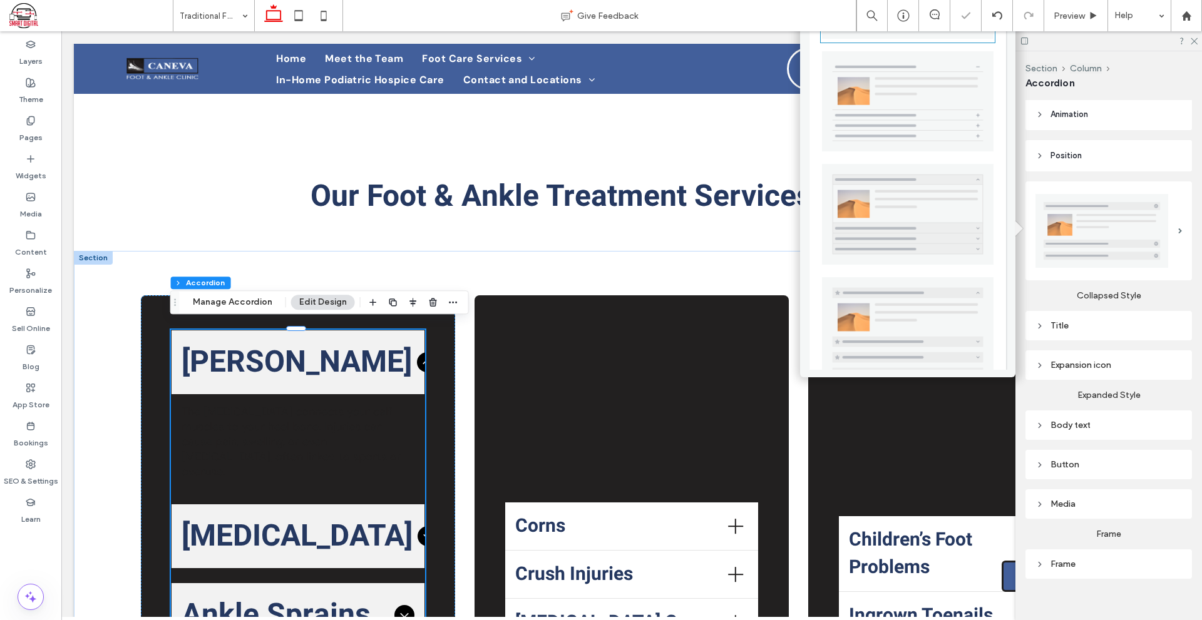
click at [941, 240] on img at bounding box center [907, 214] width 171 height 101
type input "**"
type input "****"
type input "*"
type input "***"
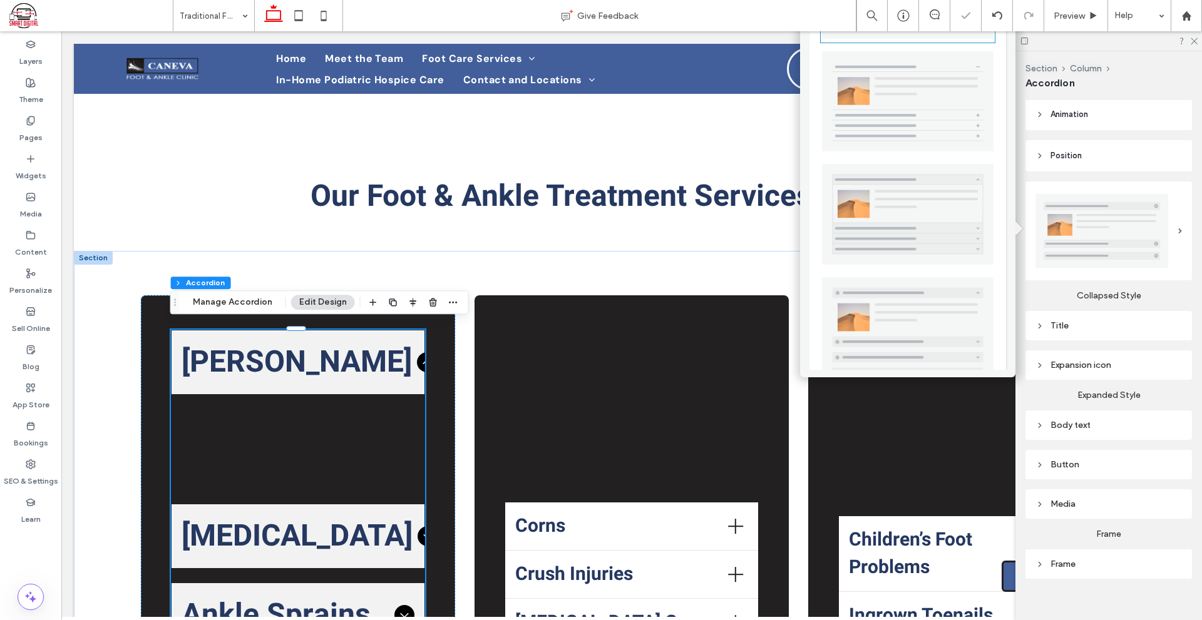
type input "*"
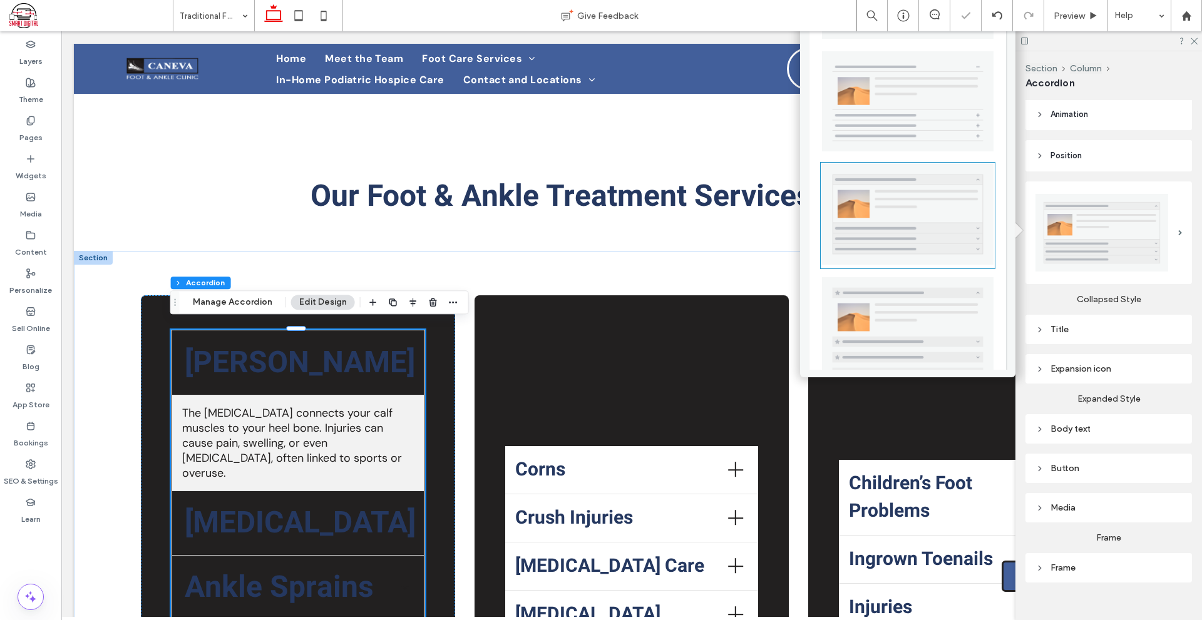
click at [937, 297] on img at bounding box center [907, 332] width 171 height 111
type input "**"
type input "****"
type input "*"
type input "***"
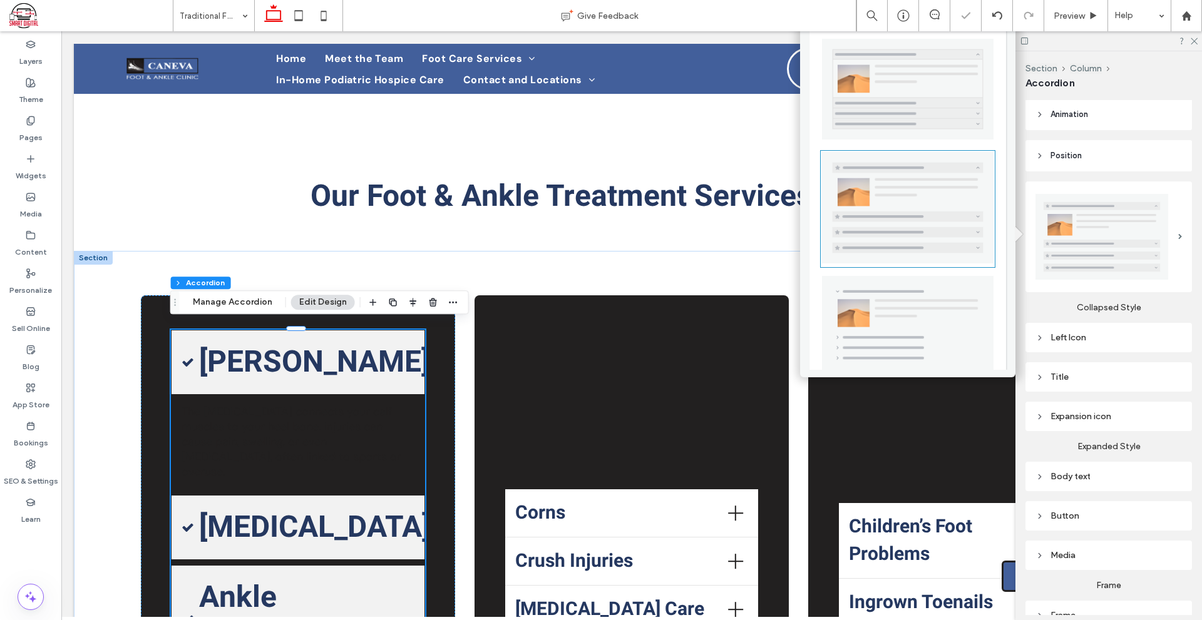
scroll to position [252, 0]
click at [951, 313] on img at bounding box center [907, 323] width 171 height 98
type input "**"
type input "****"
type input "*"
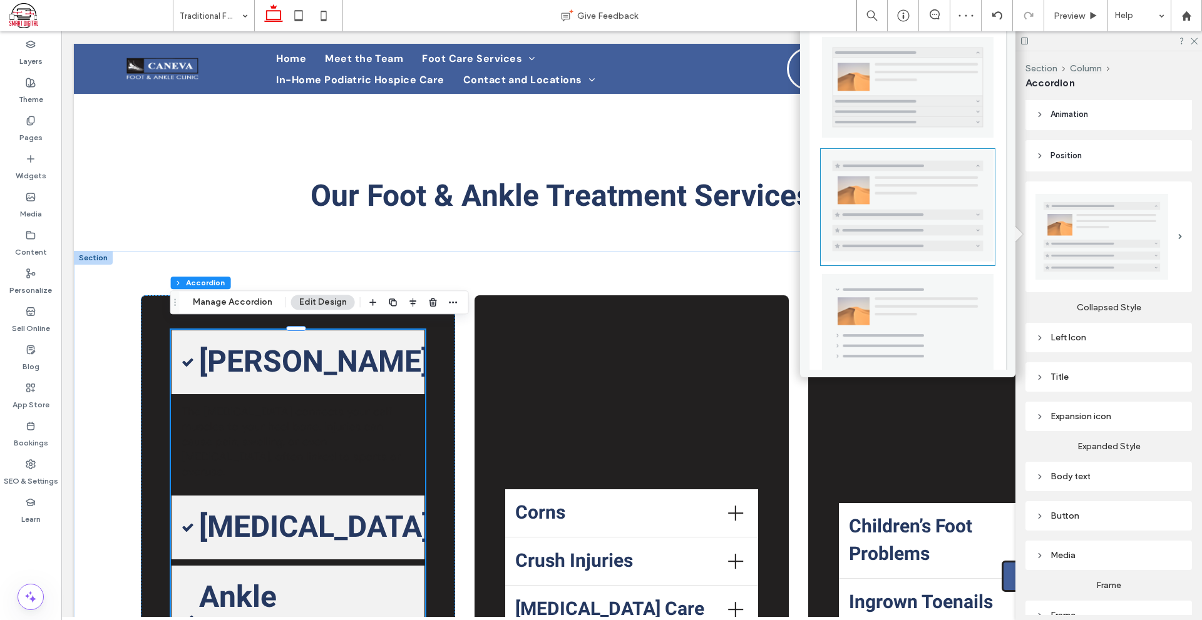
type input "***"
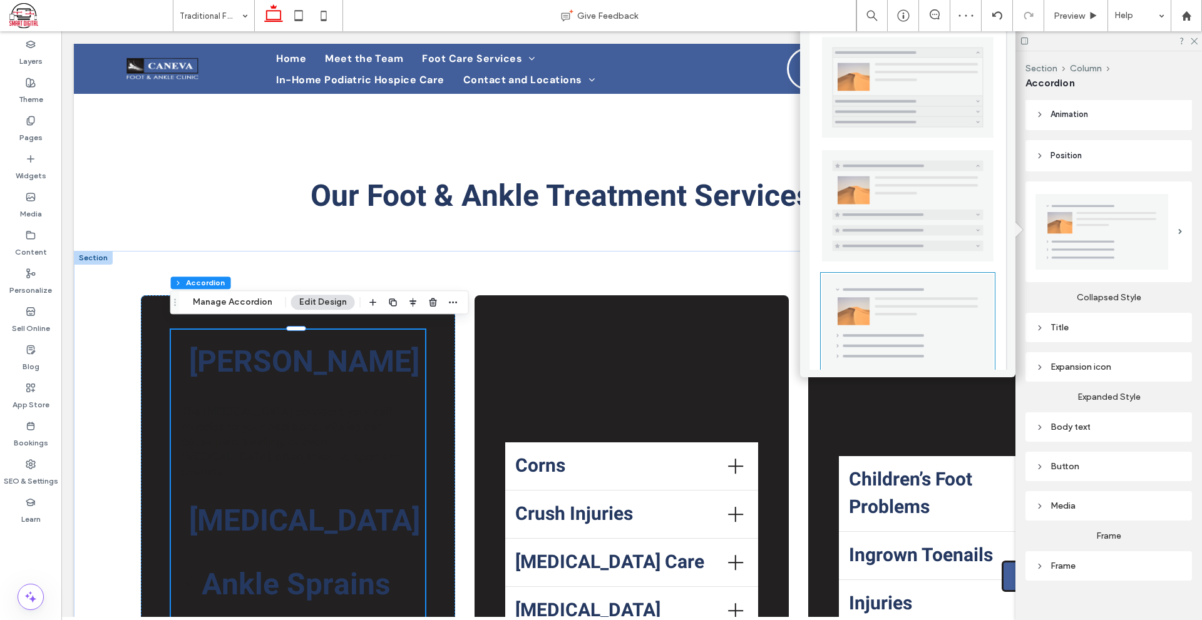
scroll to position [0, 0]
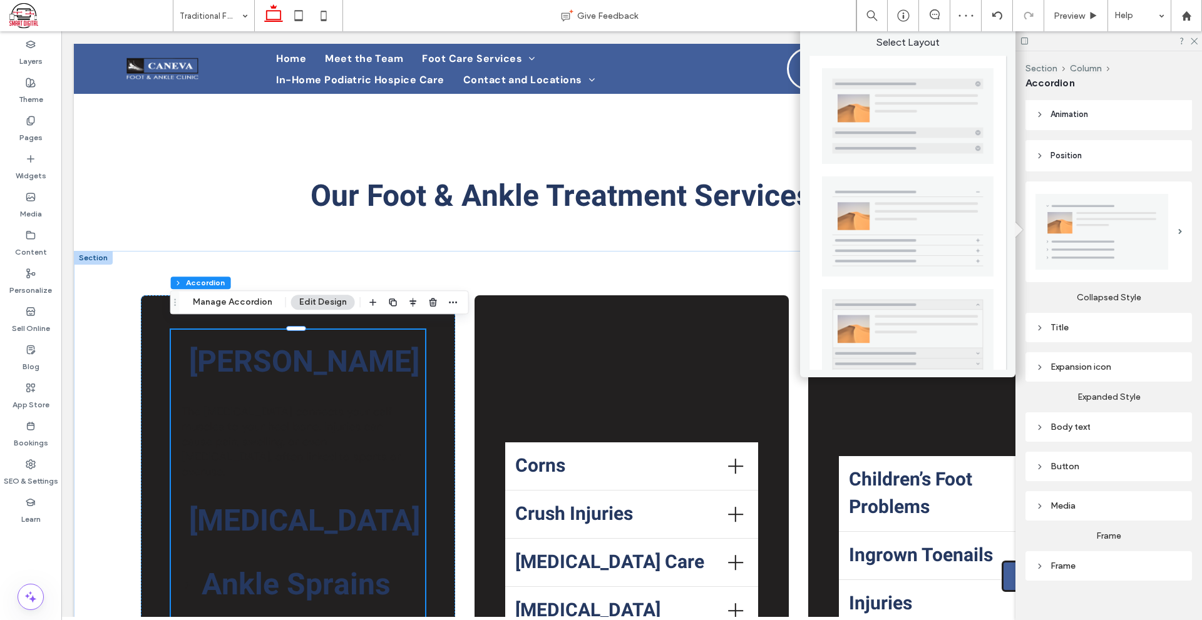
click at [920, 88] on img at bounding box center [907, 116] width 171 height 96
type input "**"
type input "****"
type input "*"
type input "***"
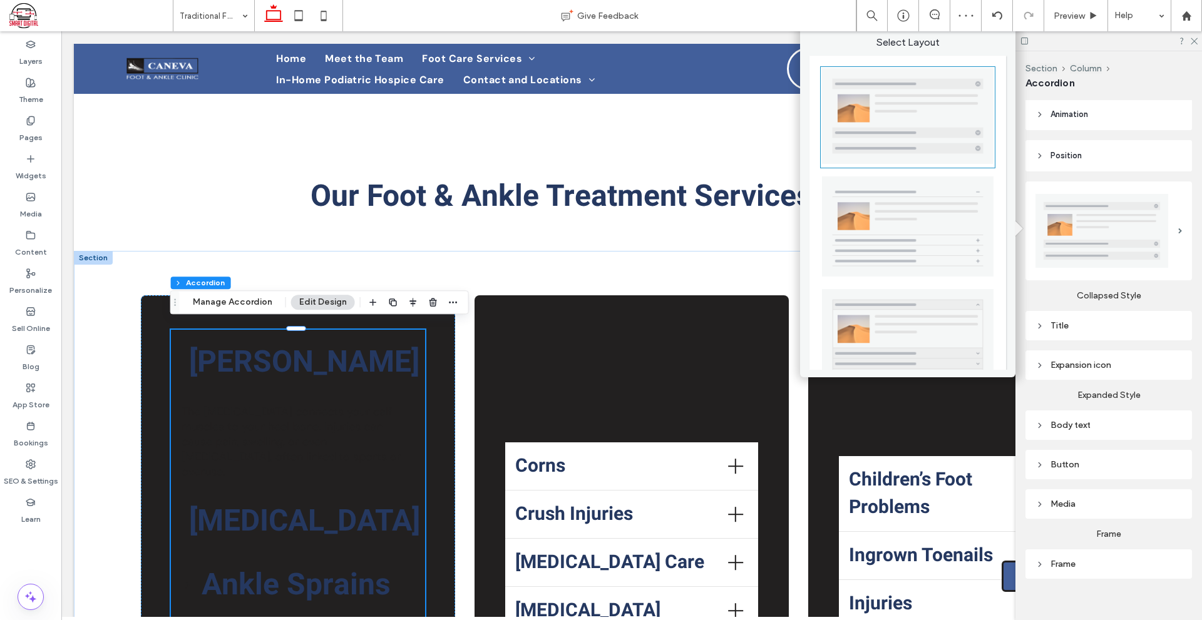
type input "**"
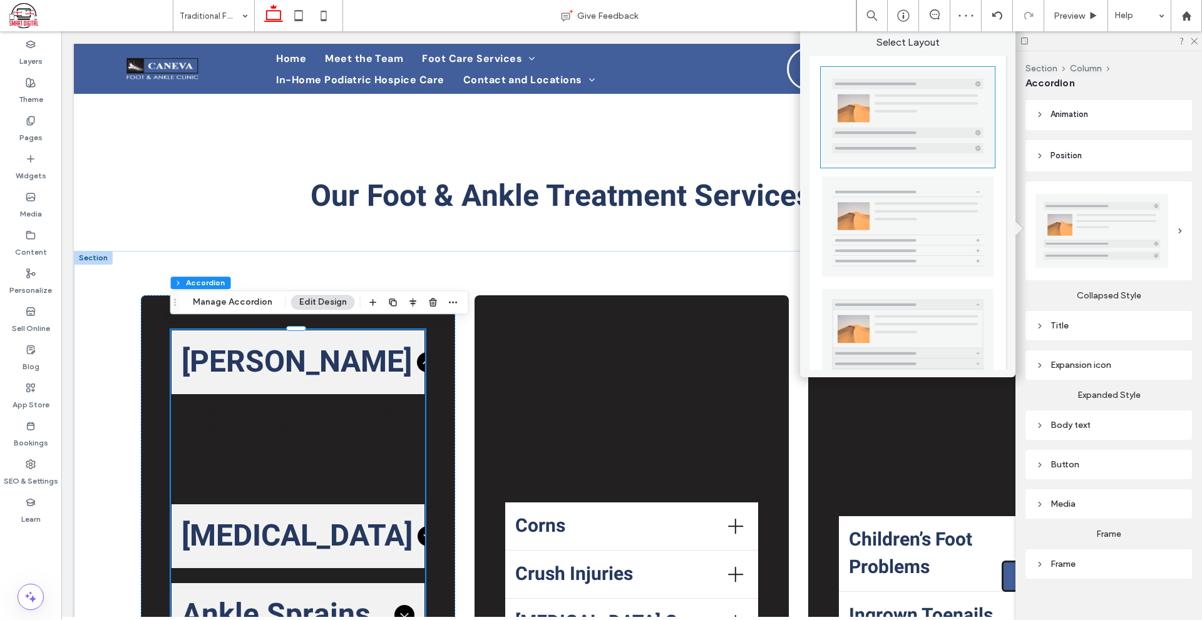
click at [1099, 322] on div "Title" at bounding box center [1108, 325] width 146 height 11
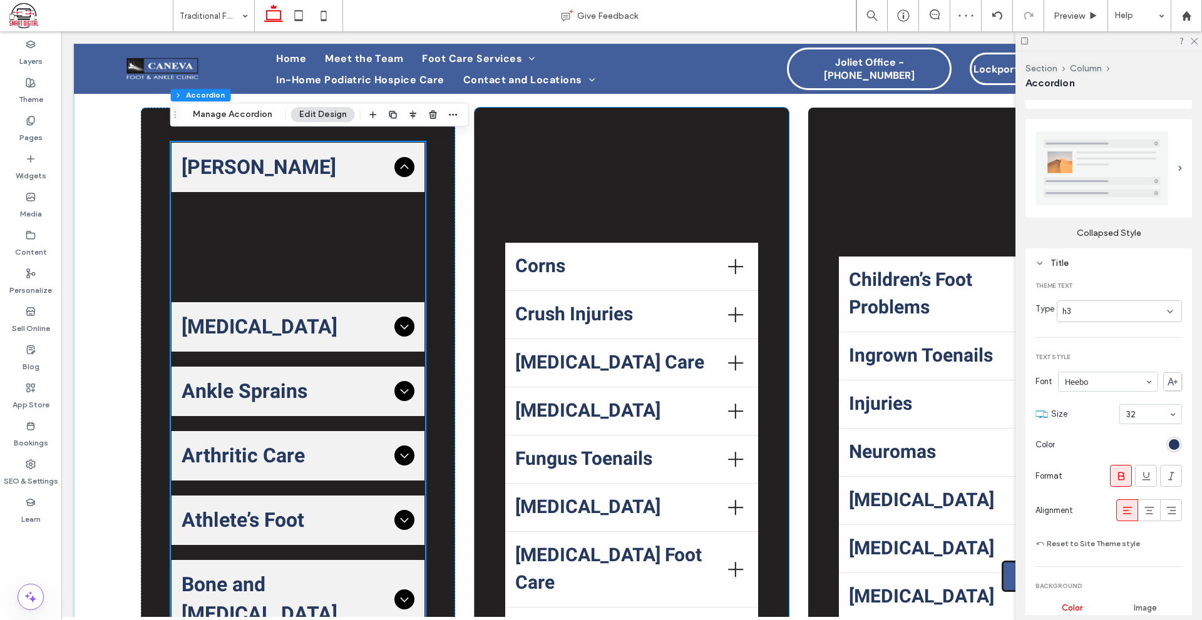
scroll to position [419, 0]
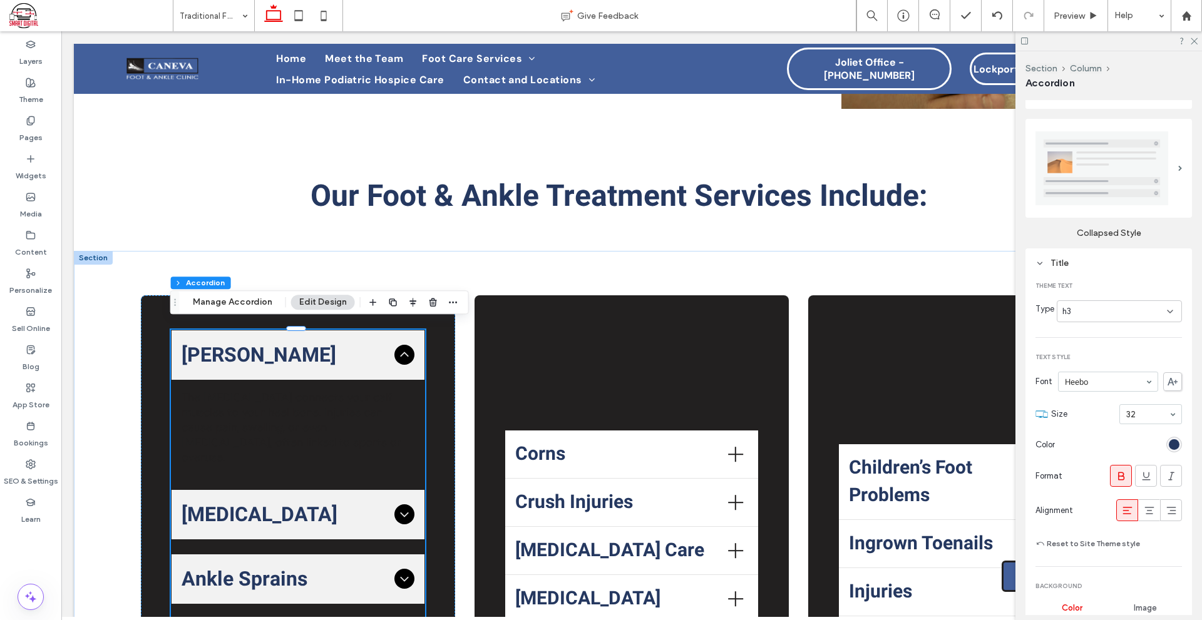
click at [1147, 416] on div at bounding box center [1150, 414] width 61 height 19
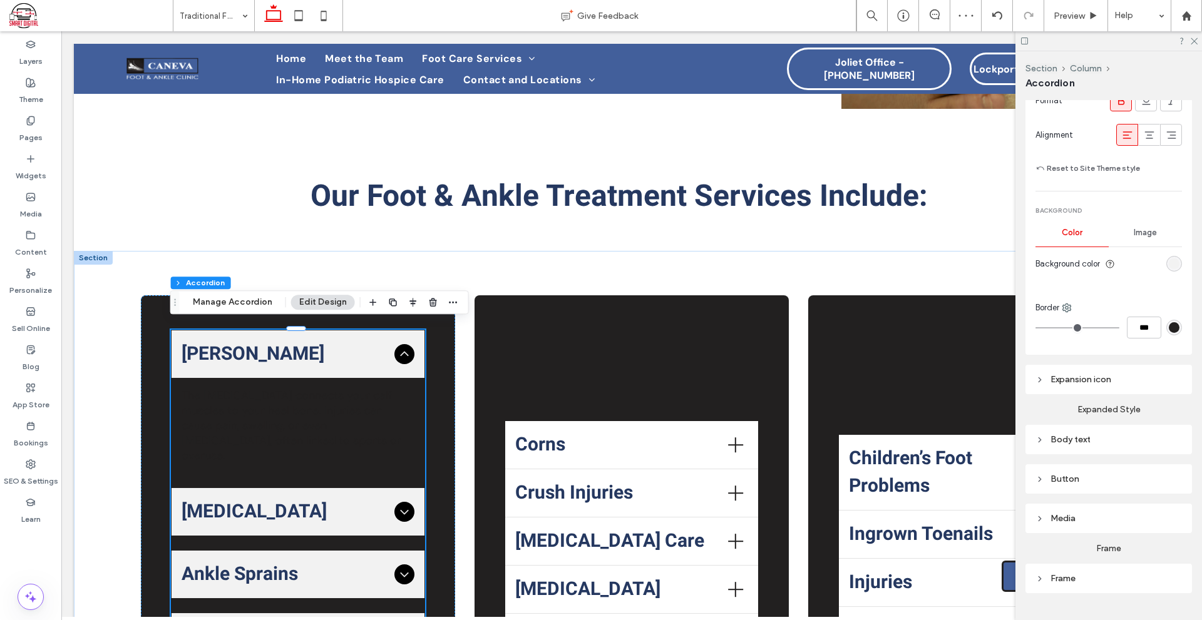
click at [1084, 434] on div "Body text" at bounding box center [1108, 439] width 146 height 11
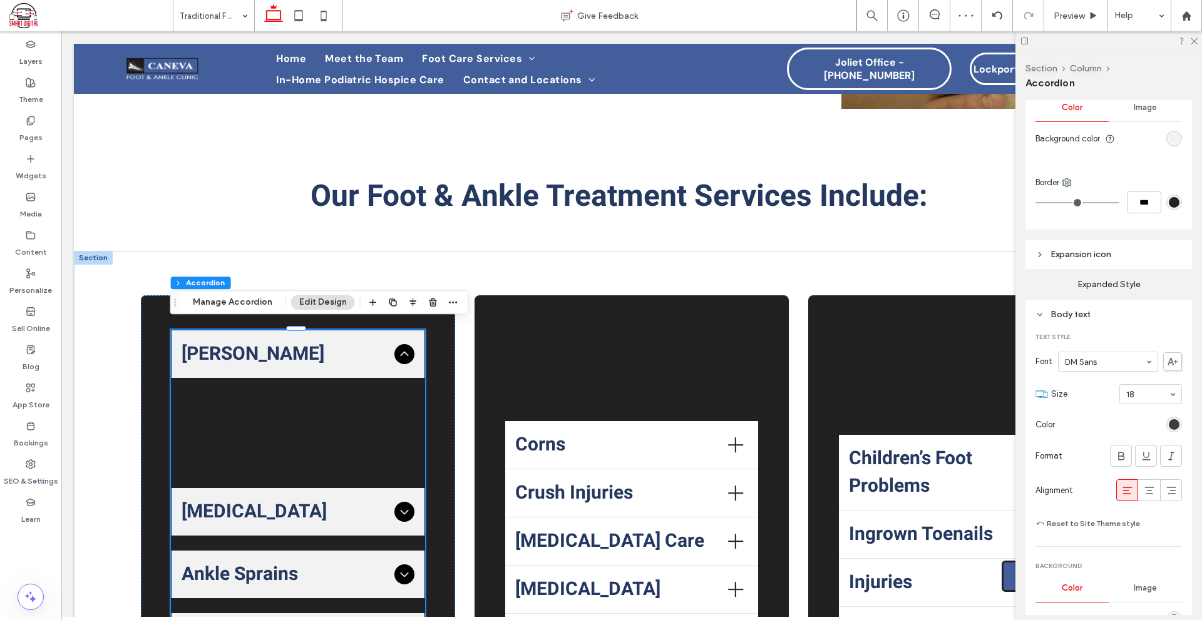
click at [1168, 420] on div "rgb(34, 32, 32)" at bounding box center [1173, 424] width 11 height 11
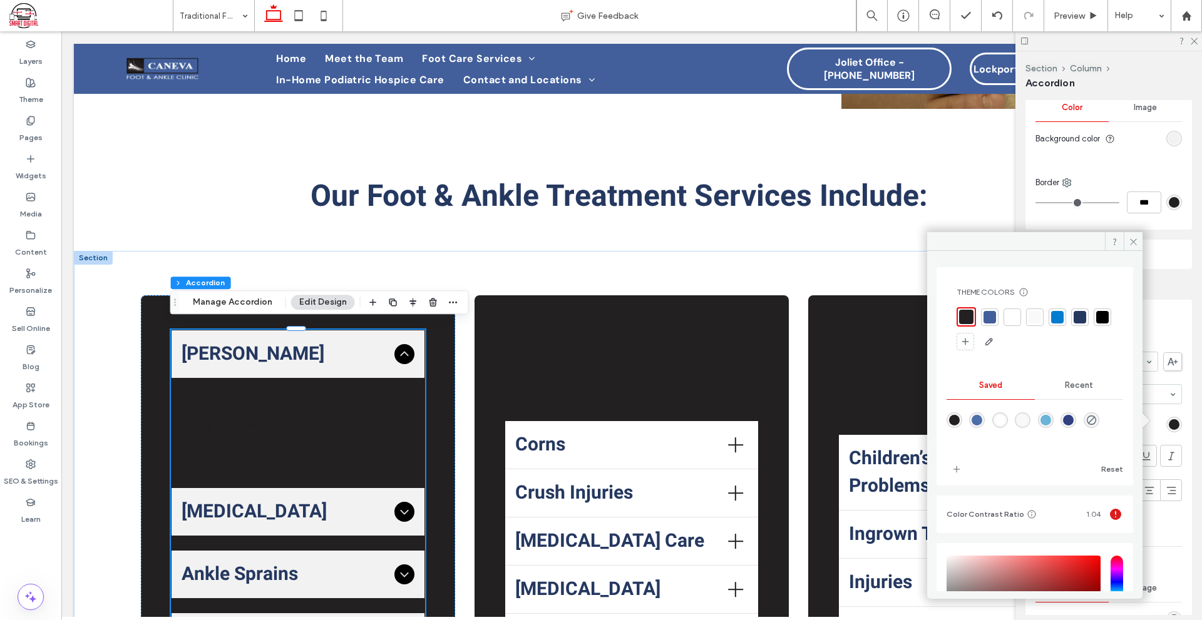
click at [1015, 321] on div at bounding box center [1012, 317] width 13 height 13
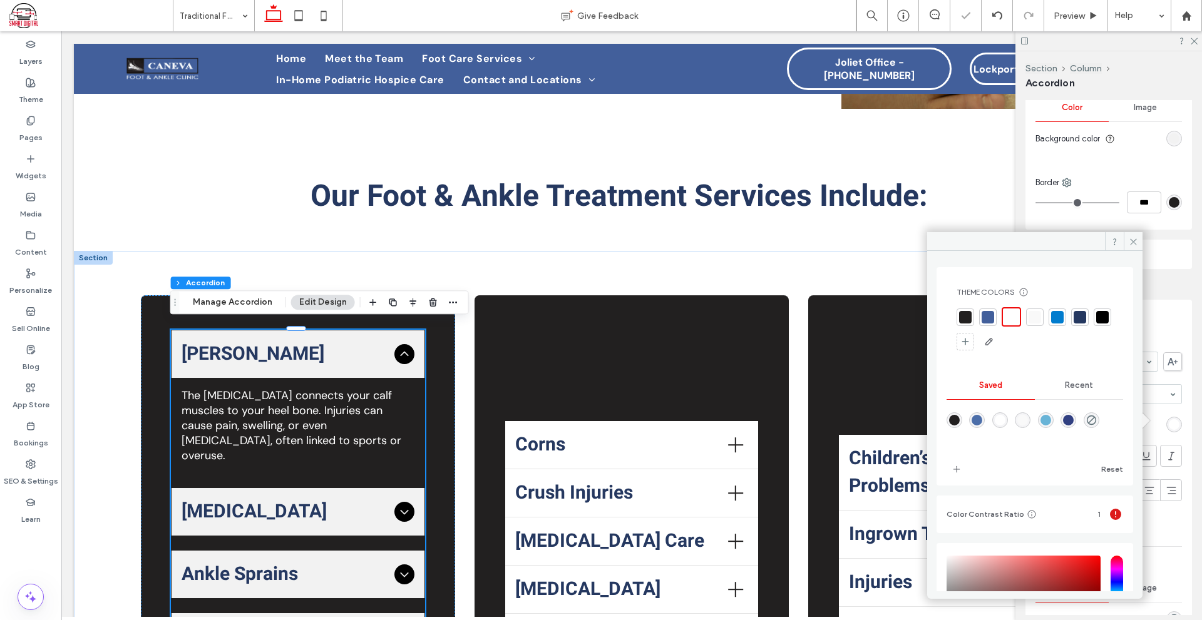
scroll to position [124, 0]
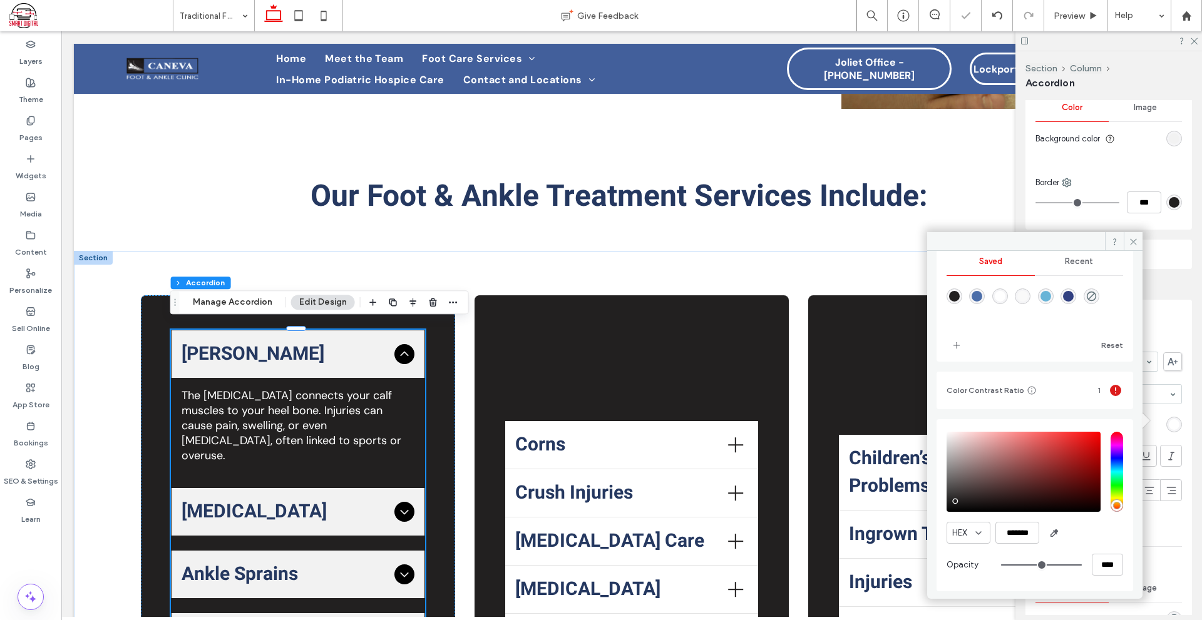
click at [1169, 411] on section "Color" at bounding box center [1108, 425] width 146 height 28
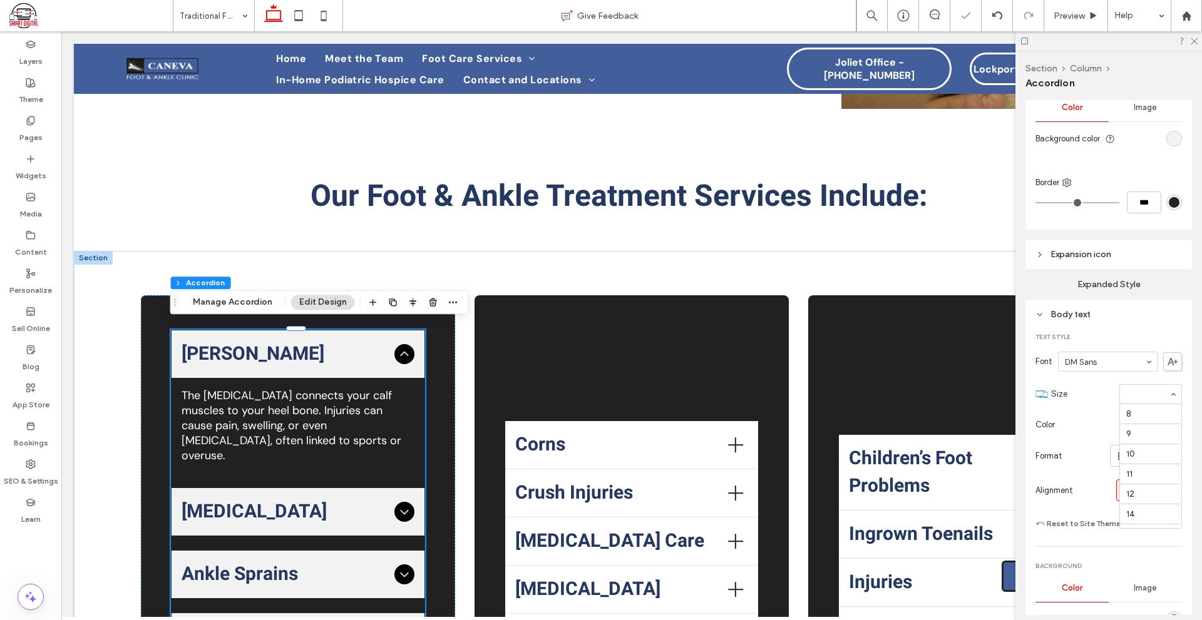
scroll to position [140, 0]
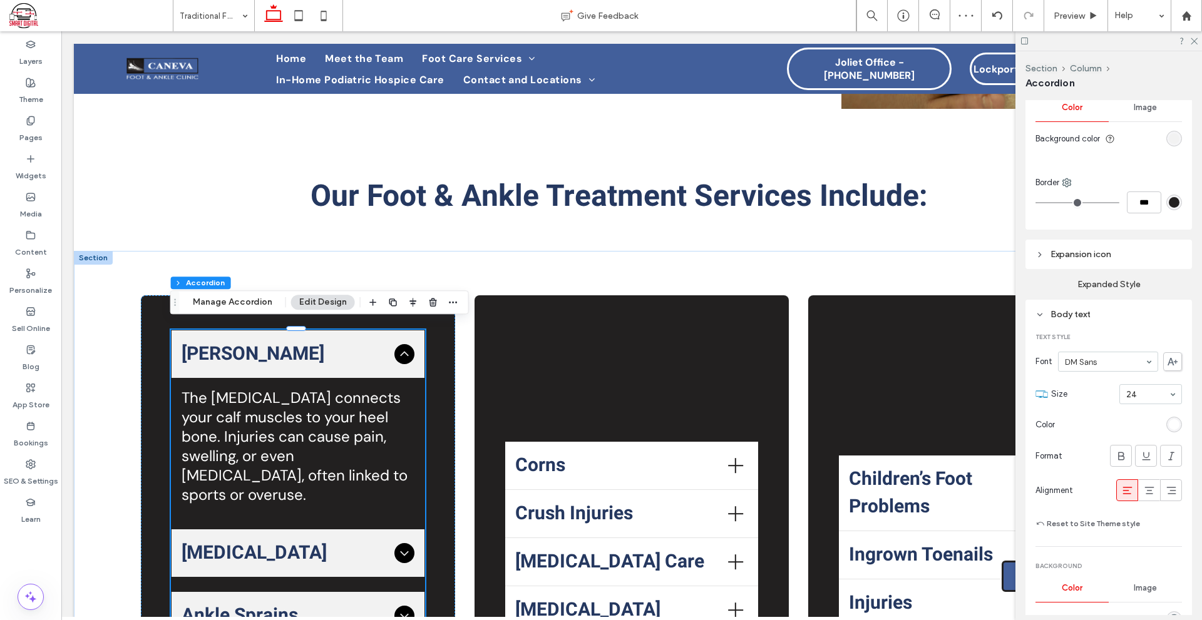
click at [1120, 414] on section "Color" at bounding box center [1108, 425] width 146 height 28
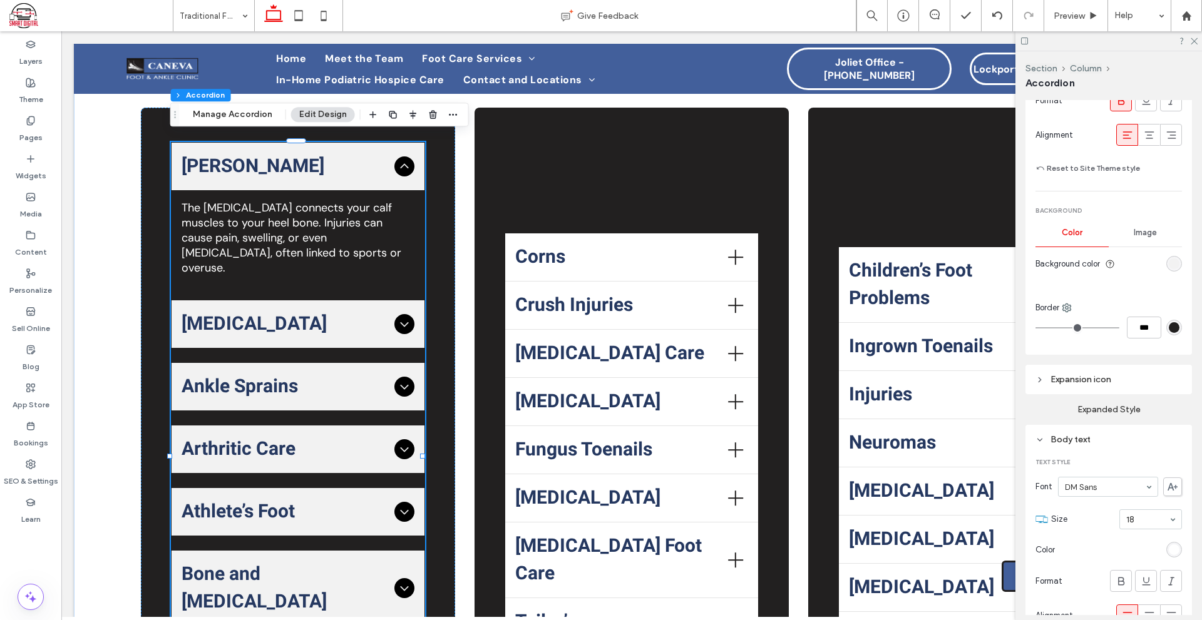
scroll to position [501, 0]
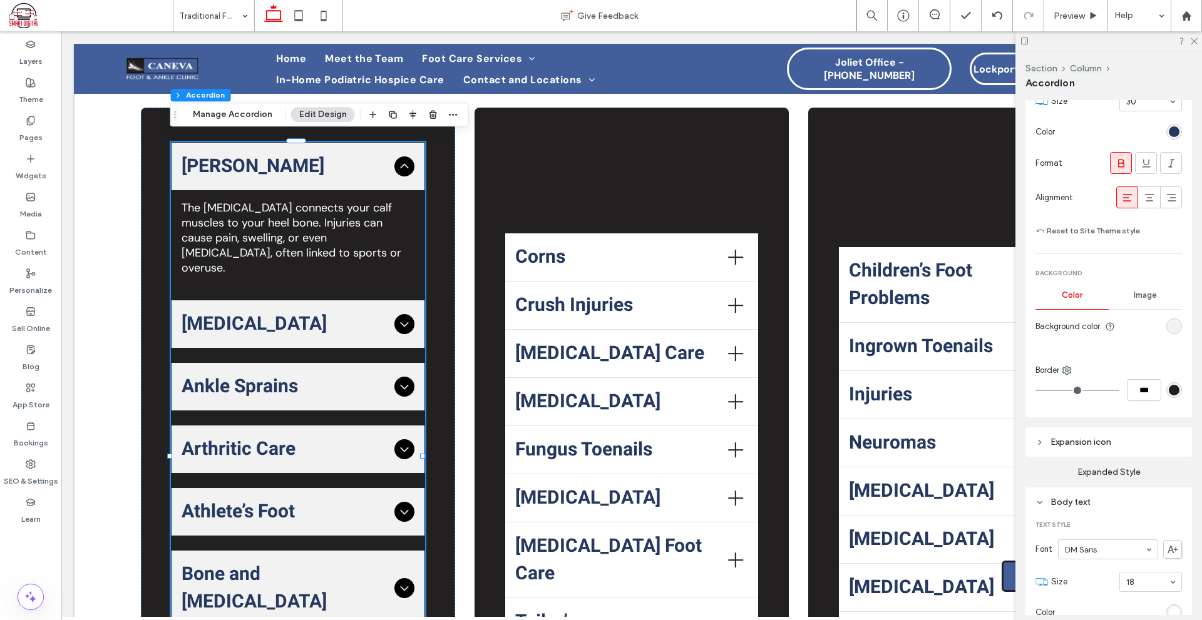
click at [1138, 447] on div "Expansion icon Icon Color Size **** Background Color Image Background color Pad…" at bounding box center [1108, 441] width 166 height 29
click at [1138, 447] on div "Expansion icon" at bounding box center [1108, 442] width 146 height 17
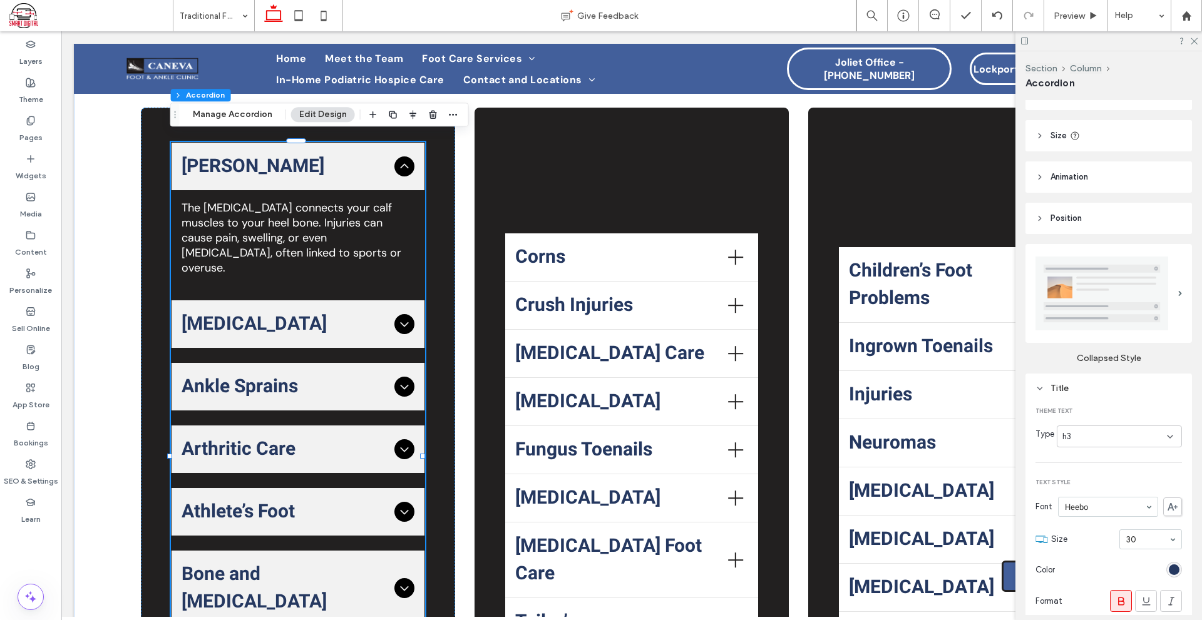
scroll to position [0, 0]
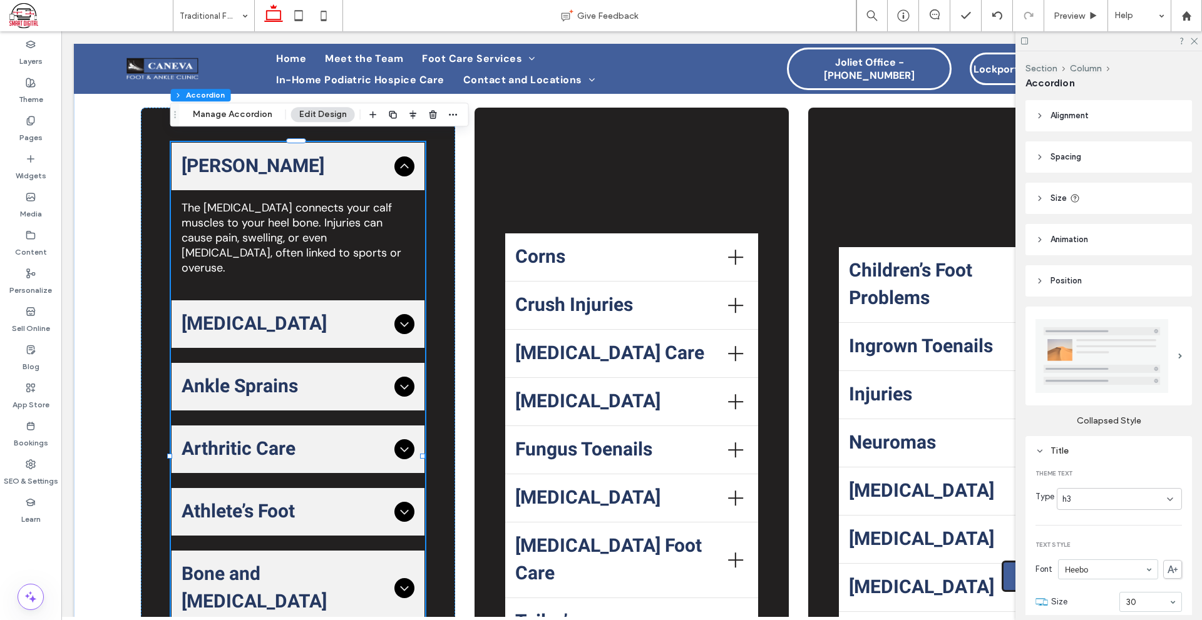
click at [1075, 365] on img at bounding box center [1101, 356] width 133 height 74
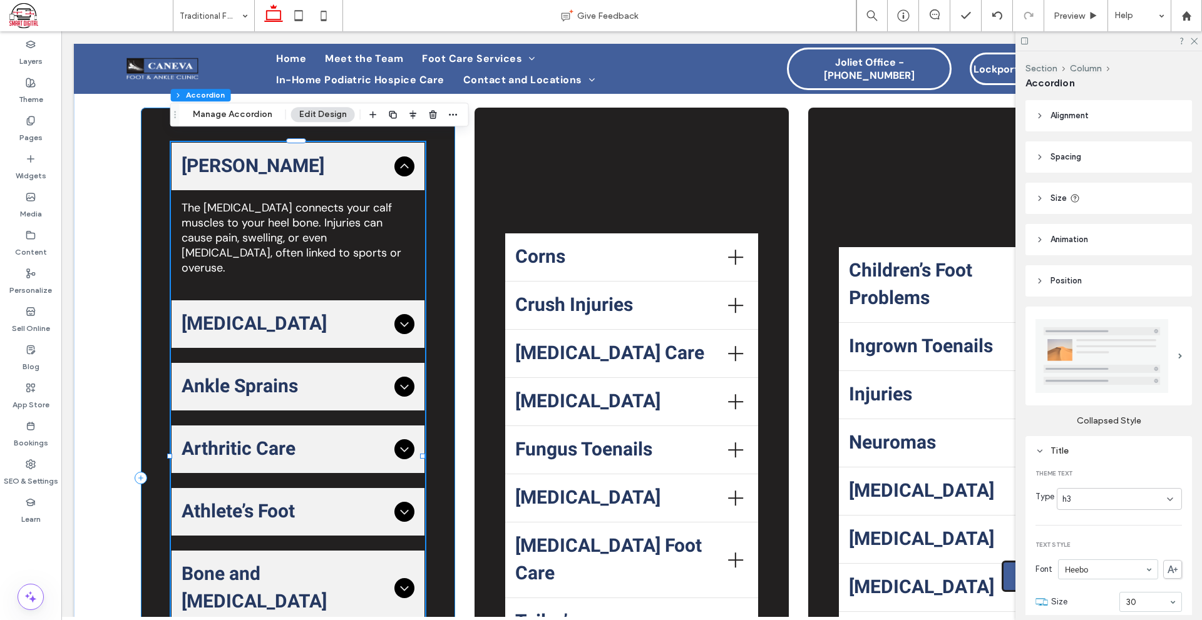
click at [442, 391] on div "Achilles Tendon The Achilles tendon connects your calf muscles to your heel bon…" at bounding box center [298, 478] width 314 height 740
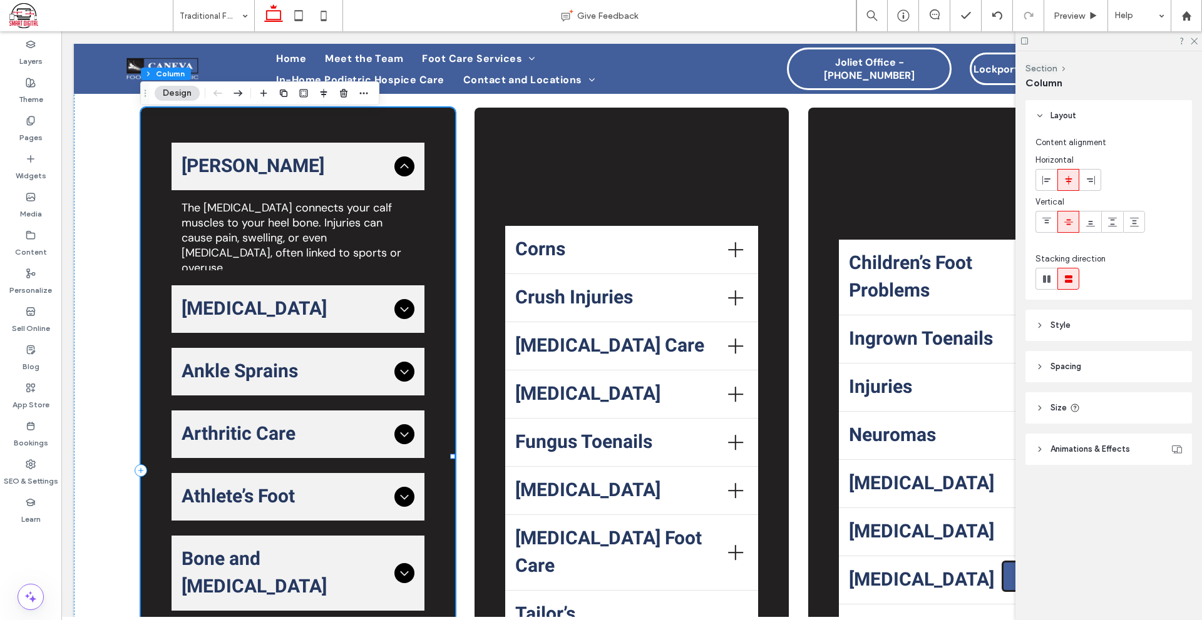
type input "*"
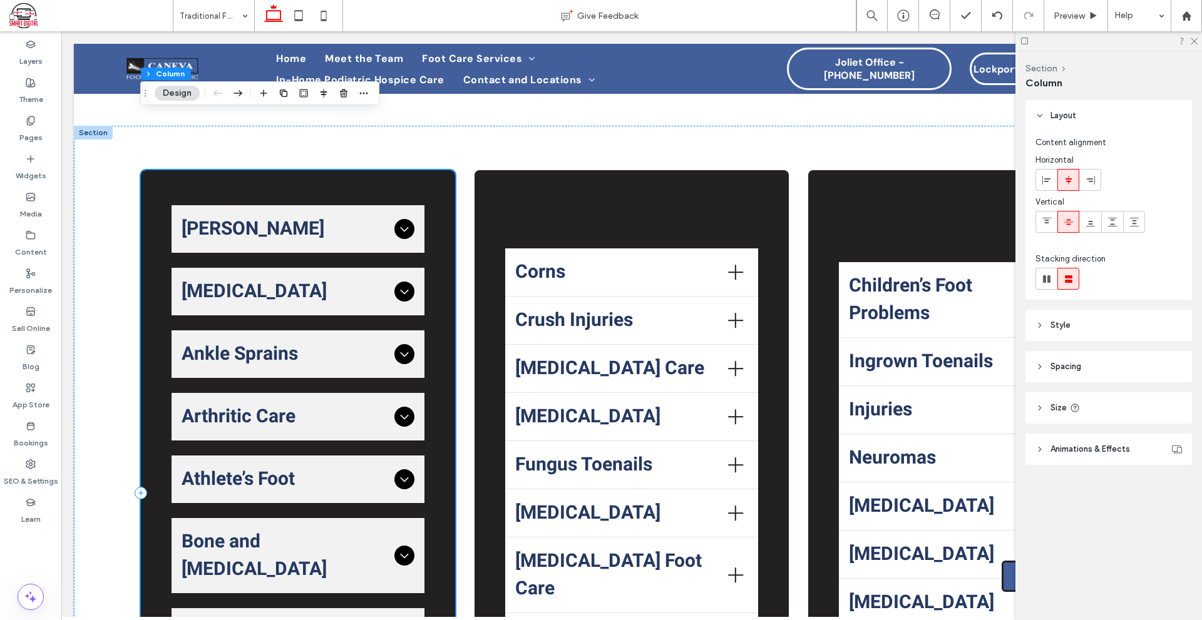
scroll to position [606, 0]
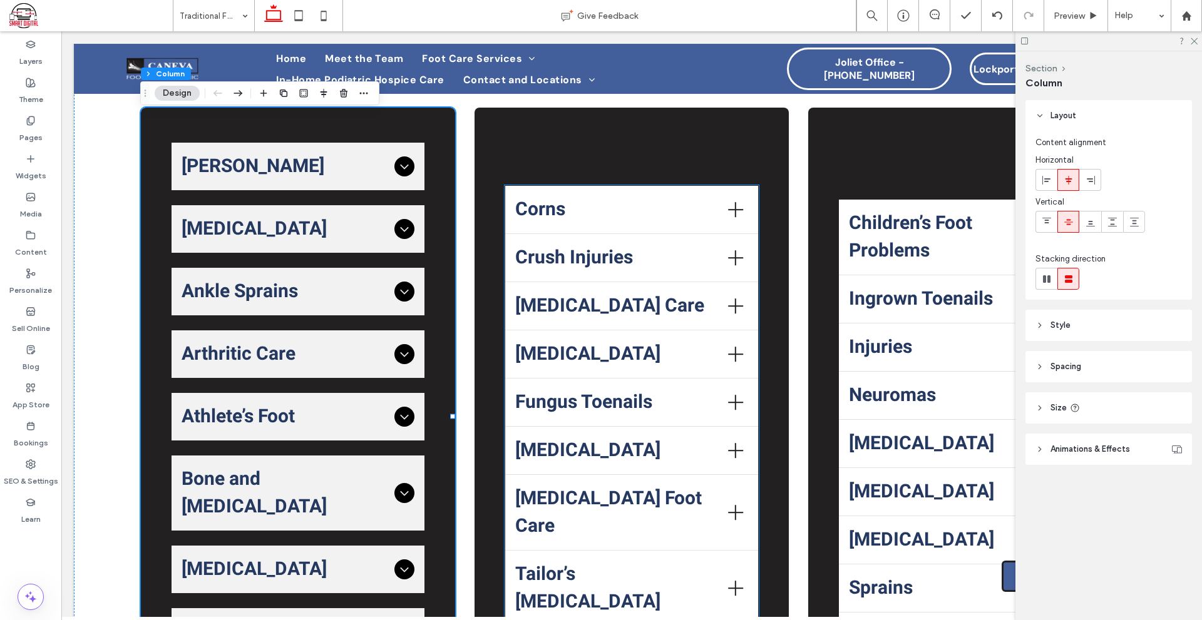
click at [534, 297] on div "[MEDICAL_DATA] Care" at bounding box center [631, 306] width 253 height 48
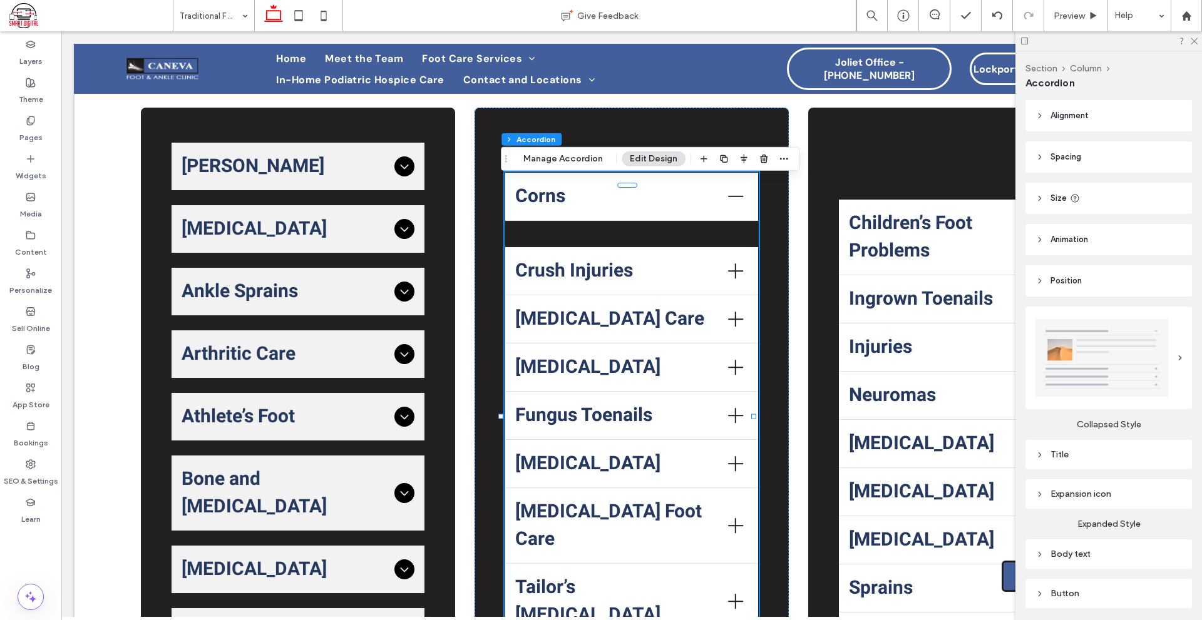
click at [1082, 344] on img at bounding box center [1101, 358] width 133 height 78
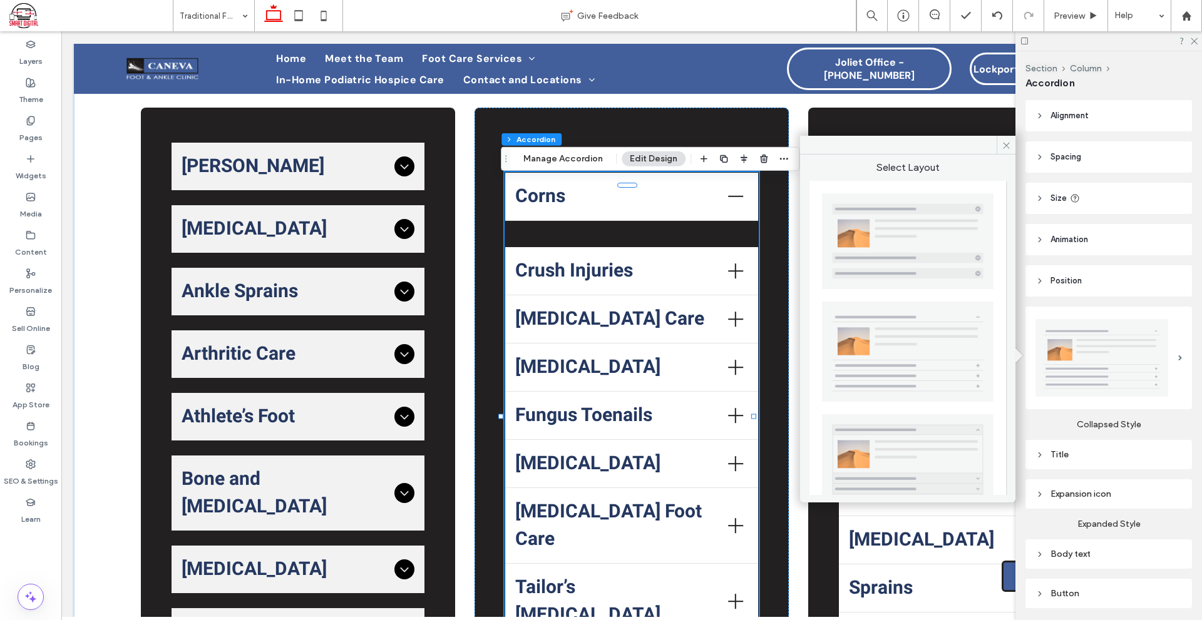
click at [930, 215] on img at bounding box center [907, 241] width 171 height 96
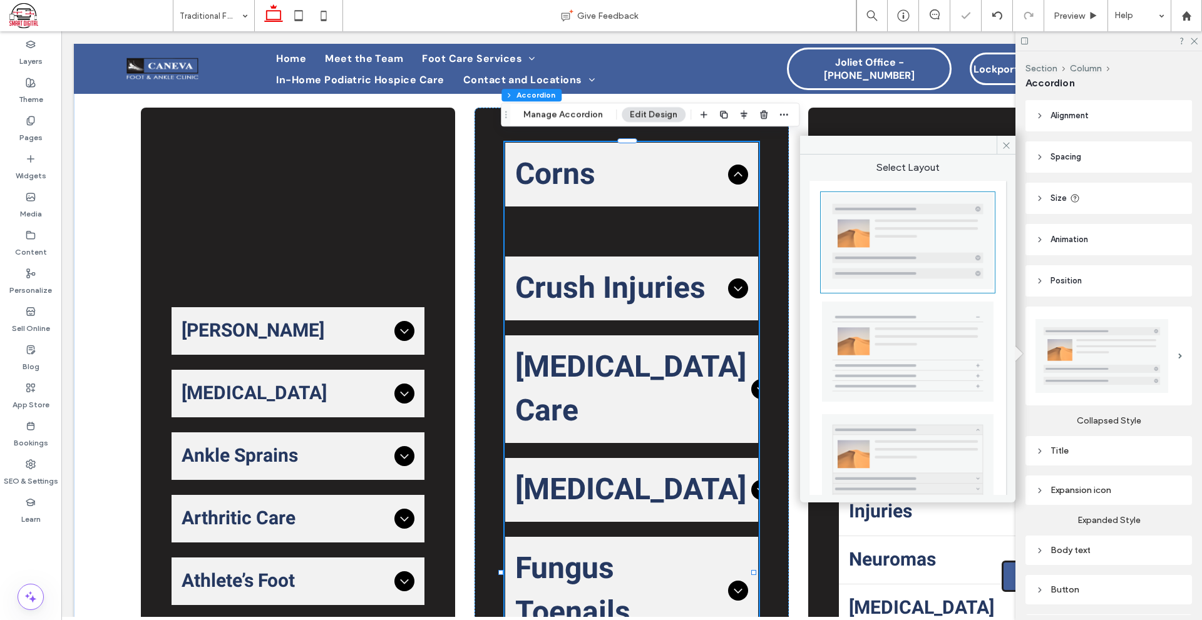
click at [1115, 446] on div "Title" at bounding box center [1108, 451] width 146 height 11
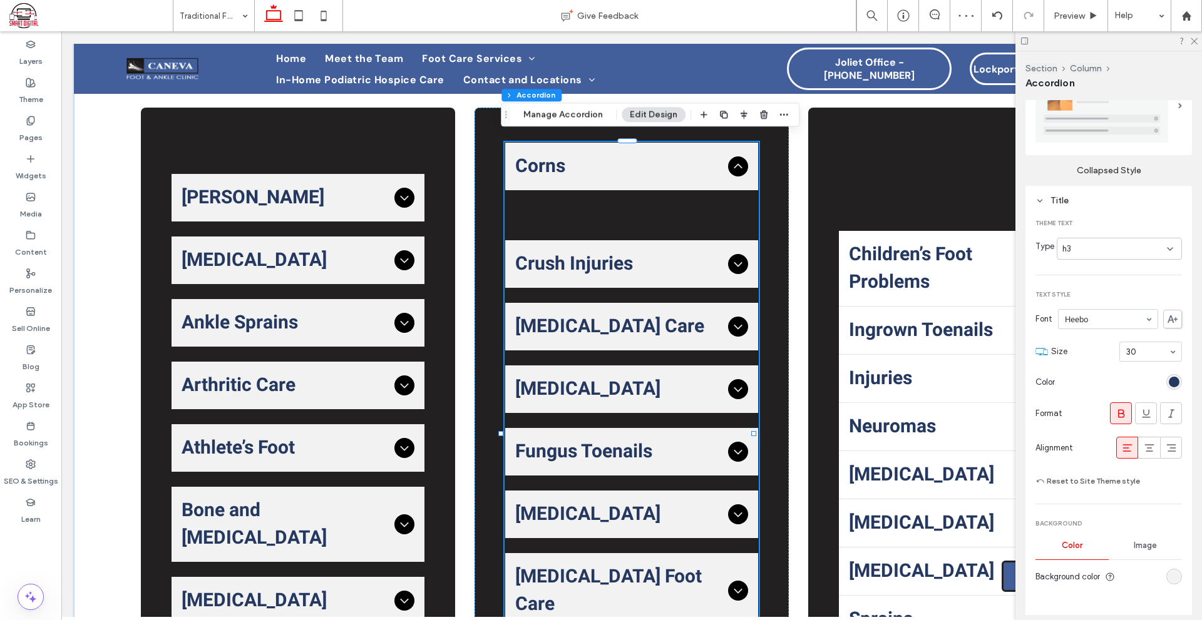
scroll to position [313, 0]
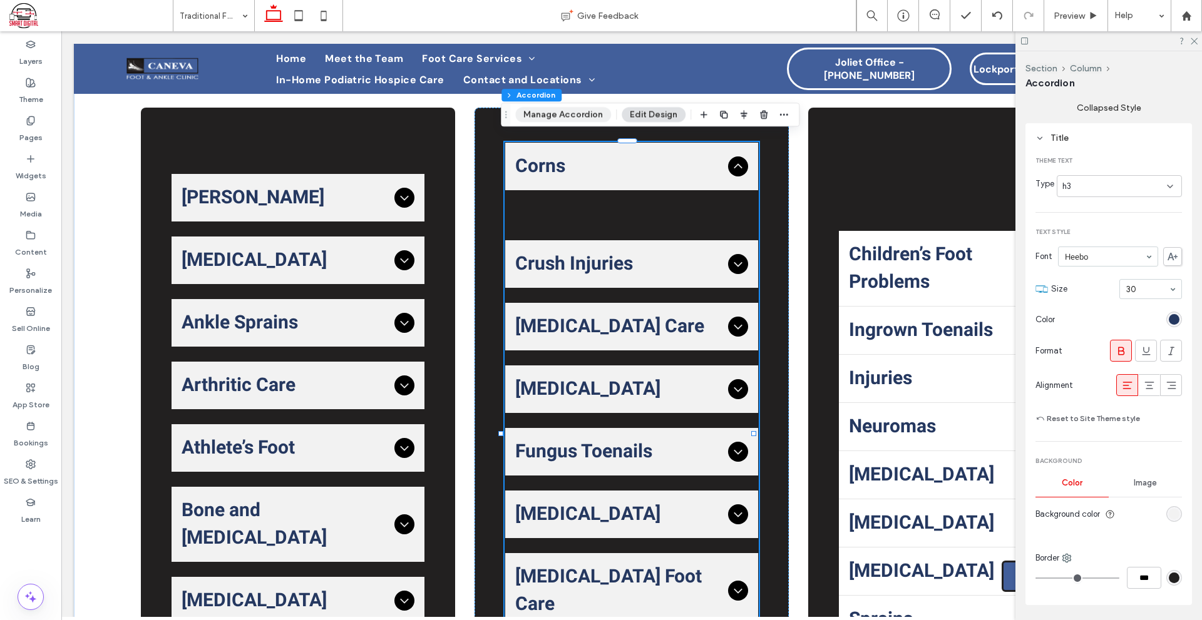
click at [592, 120] on button "Manage Accordion" at bounding box center [563, 114] width 96 height 15
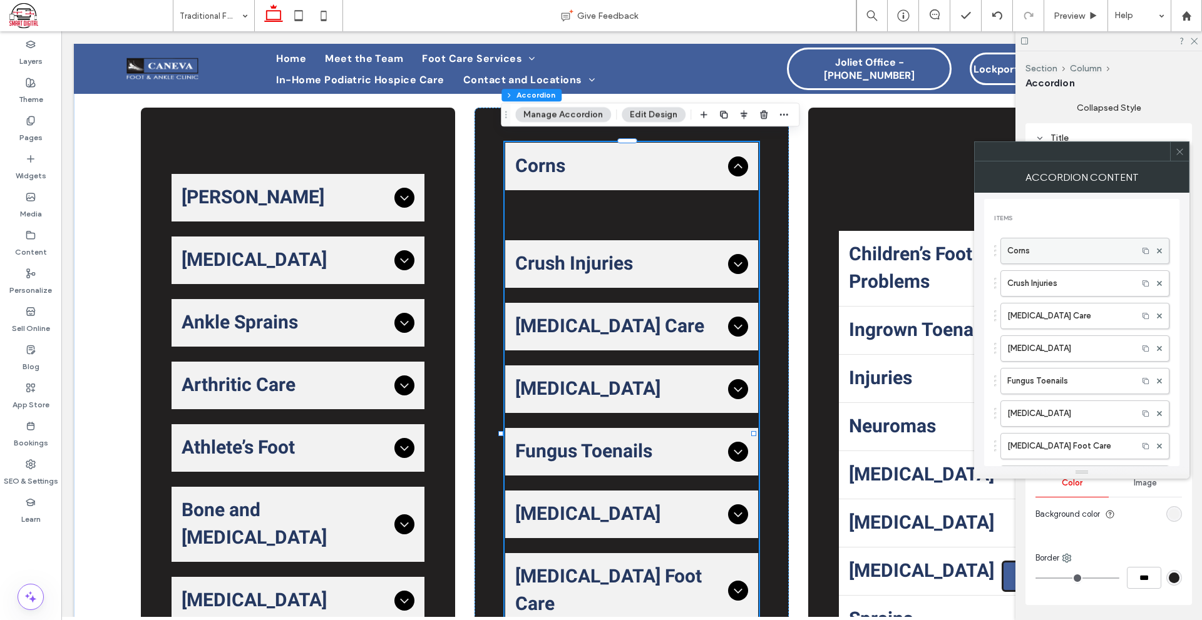
click at [1063, 259] on label "Corns" at bounding box center [1069, 250] width 124 height 25
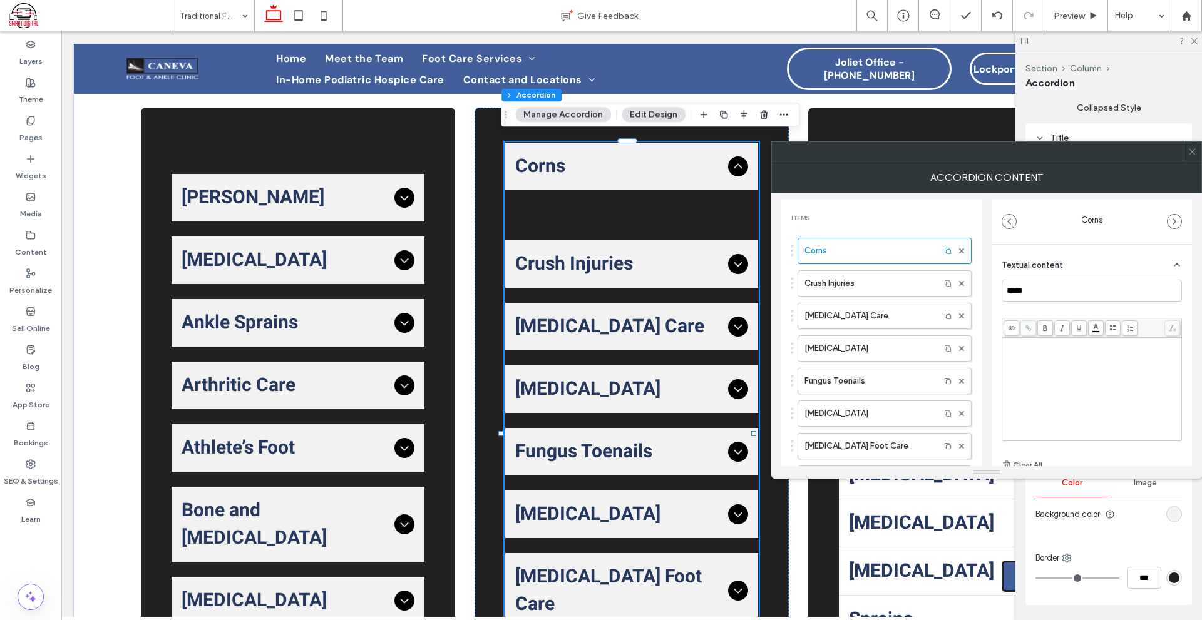
click at [1073, 367] on div "Rich Text Editor" at bounding box center [1092, 389] width 176 height 100
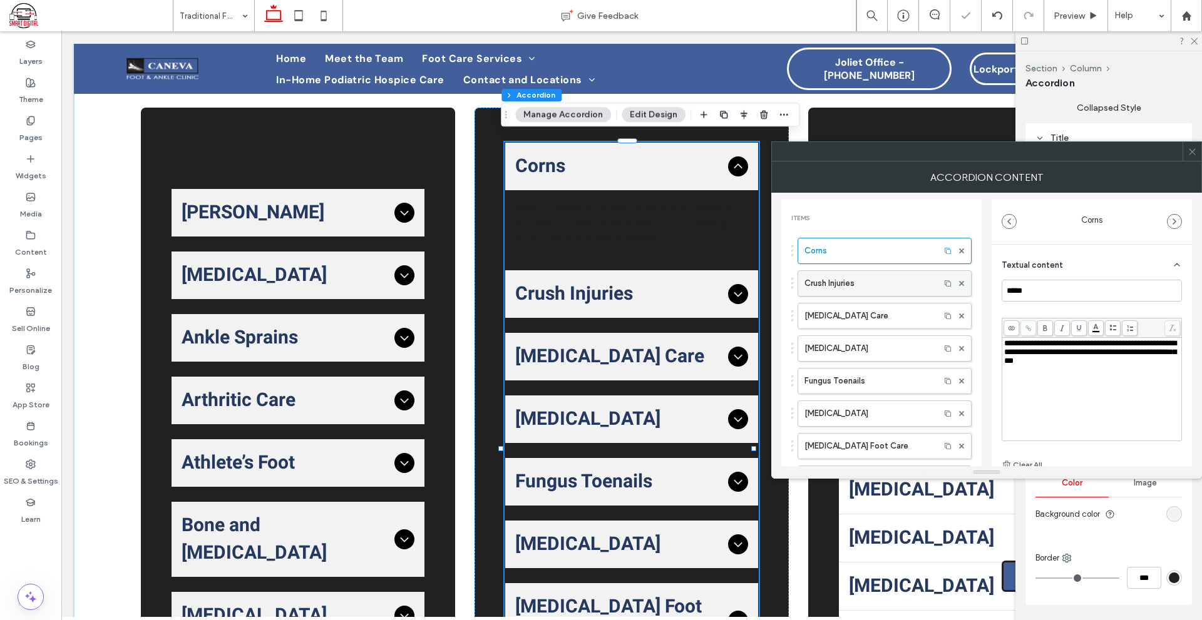
drag, startPoint x: 839, startPoint y: 281, endPoint x: 857, endPoint y: 284, distance: 18.3
click at [839, 281] on label "Crush Injuries" at bounding box center [868, 283] width 129 height 25
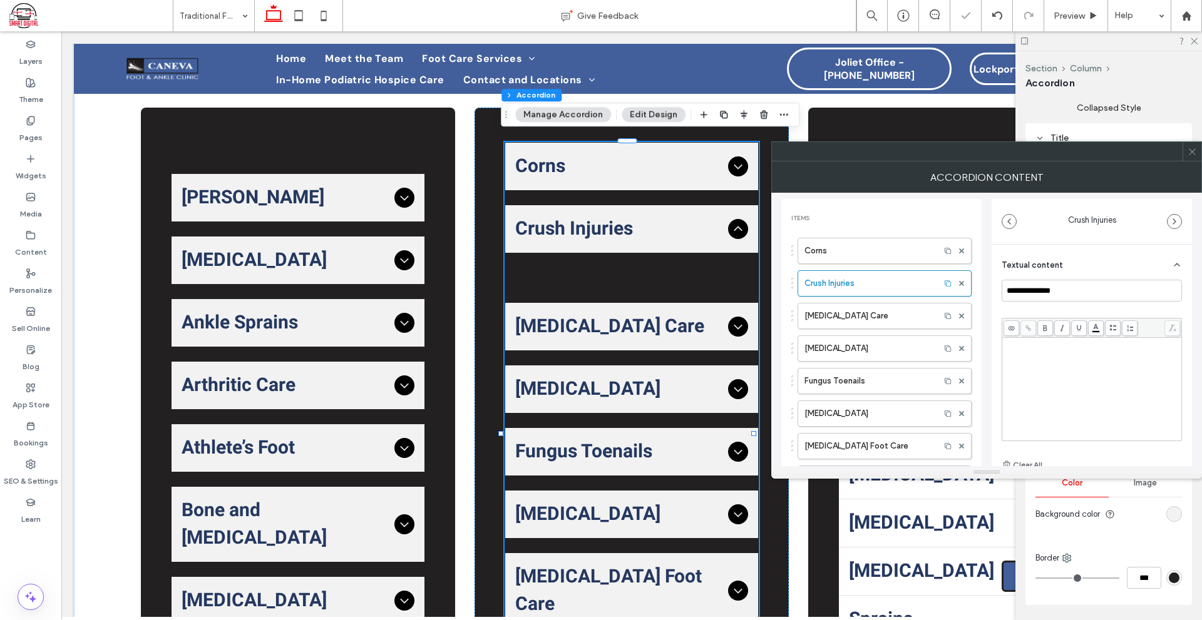
click at [1046, 342] on div "Rich Text Editor" at bounding box center [1092, 343] width 176 height 9
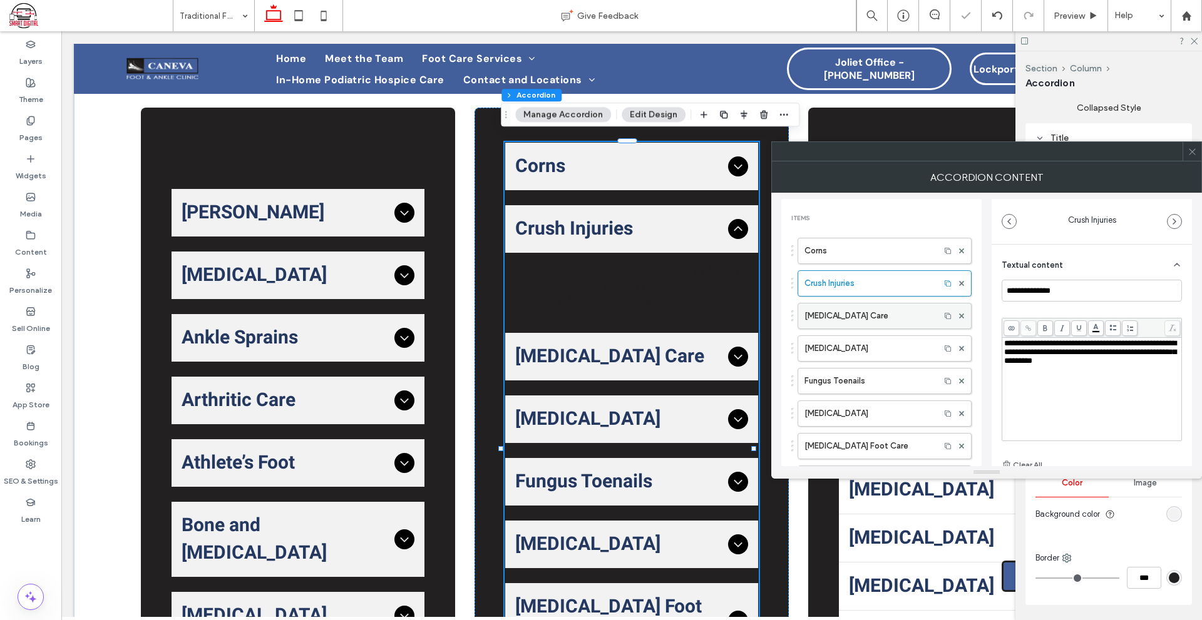
click at [881, 325] on label "[MEDICAL_DATA] Care" at bounding box center [868, 316] width 129 height 25
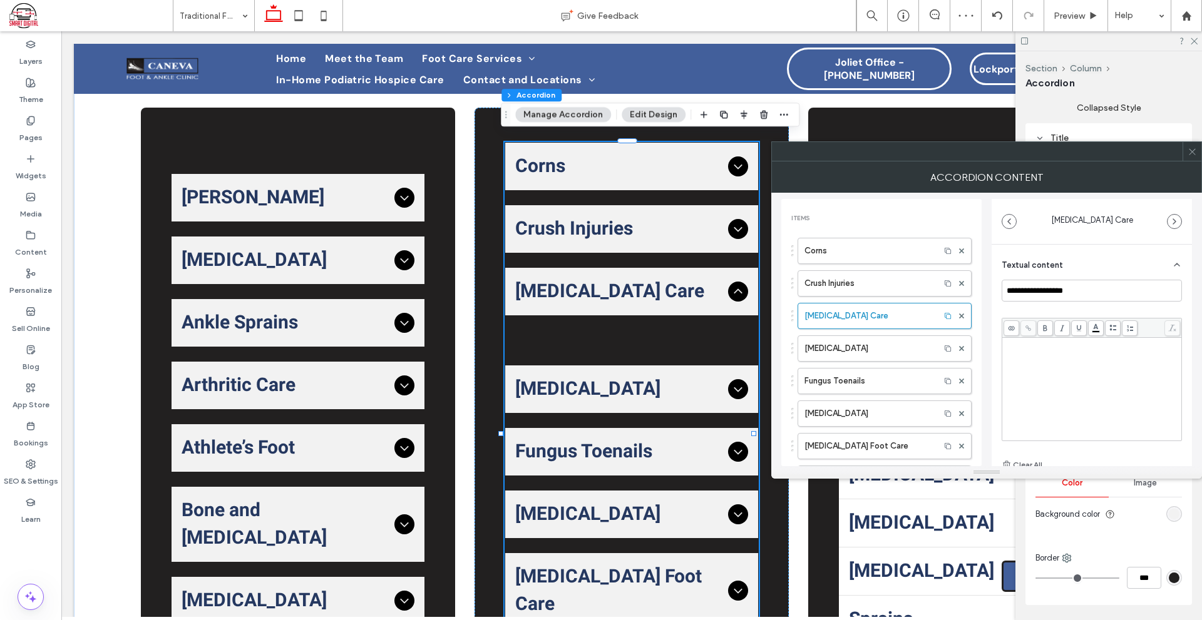
click at [1021, 362] on div "Rich Text Editor" at bounding box center [1092, 389] width 176 height 100
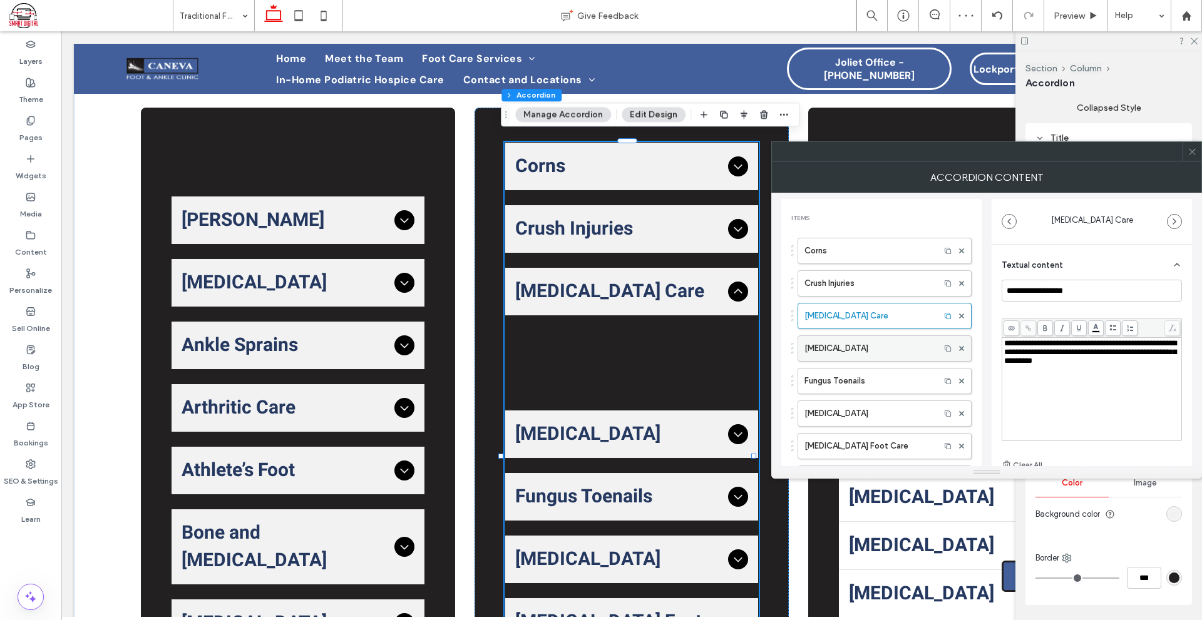
click at [858, 357] on label "[MEDICAL_DATA]" at bounding box center [868, 348] width 129 height 25
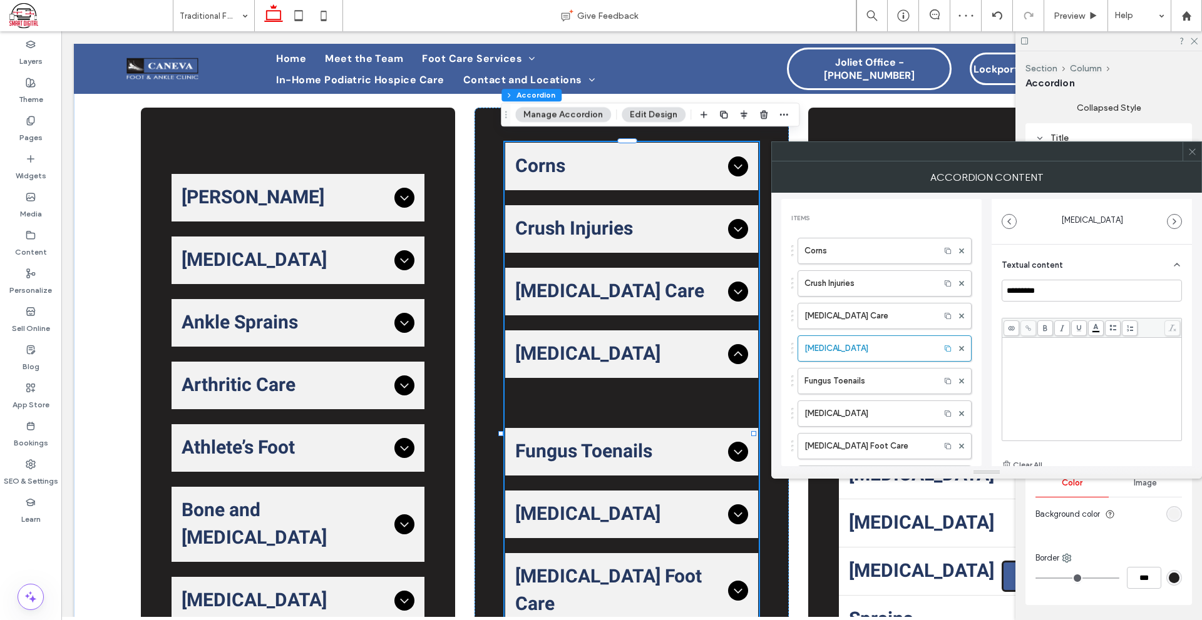
click at [1026, 360] on div "Rich Text Editor" at bounding box center [1092, 389] width 176 height 100
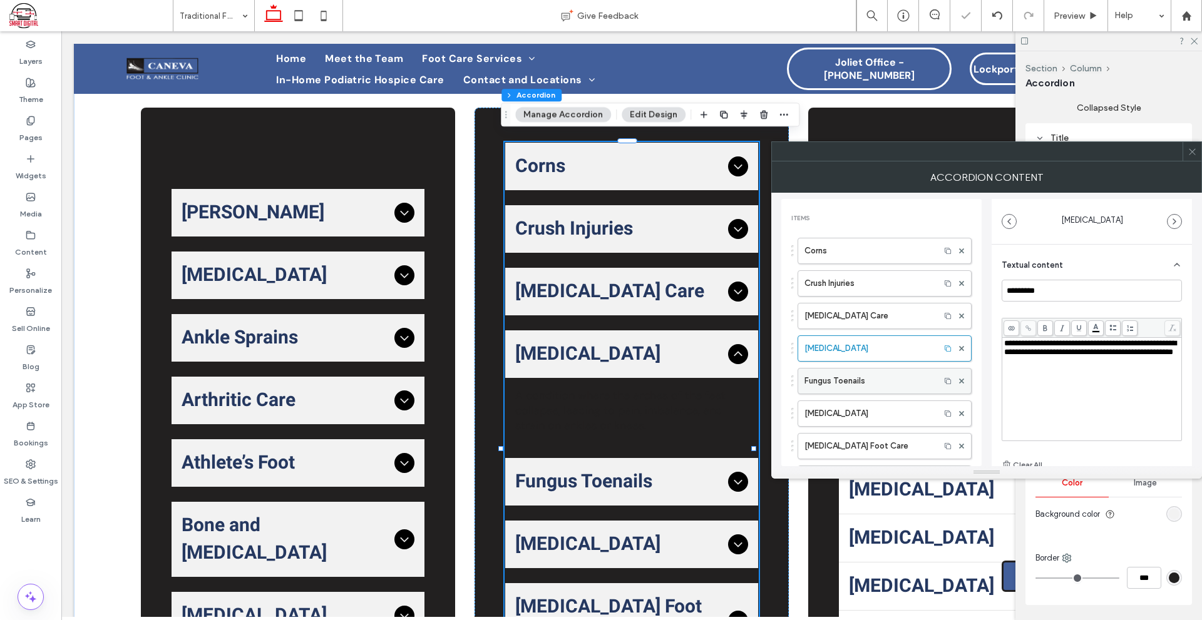
click at [899, 377] on label "Fungus Toenails" at bounding box center [868, 381] width 129 height 25
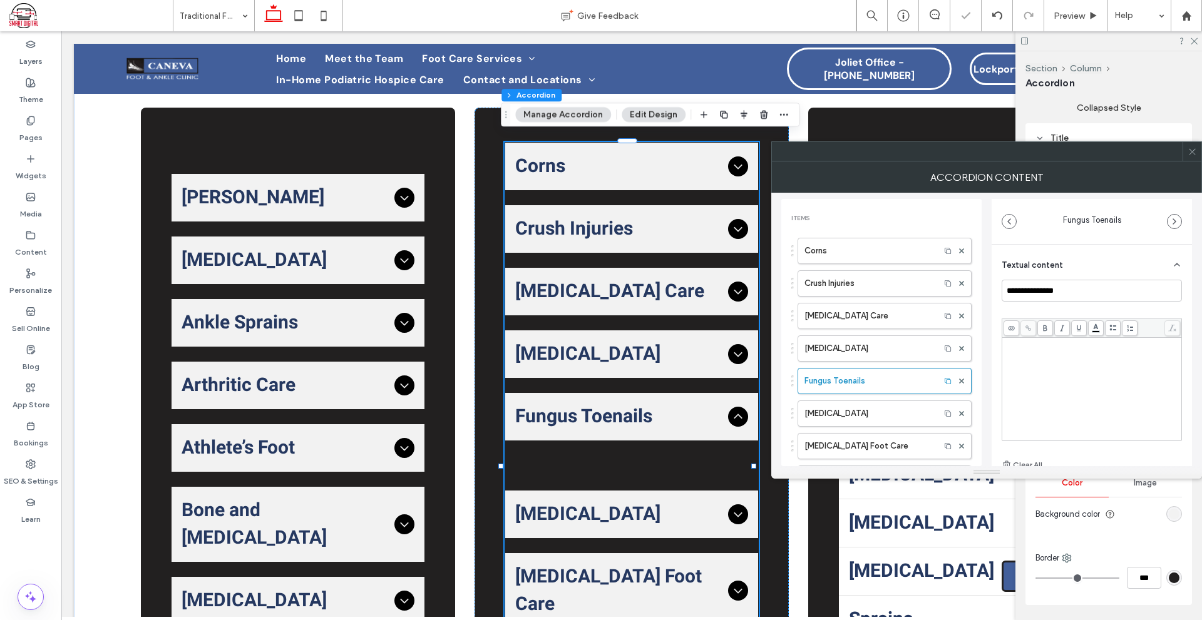
click at [1031, 350] on div "Rich Text Editor" at bounding box center [1092, 389] width 176 height 100
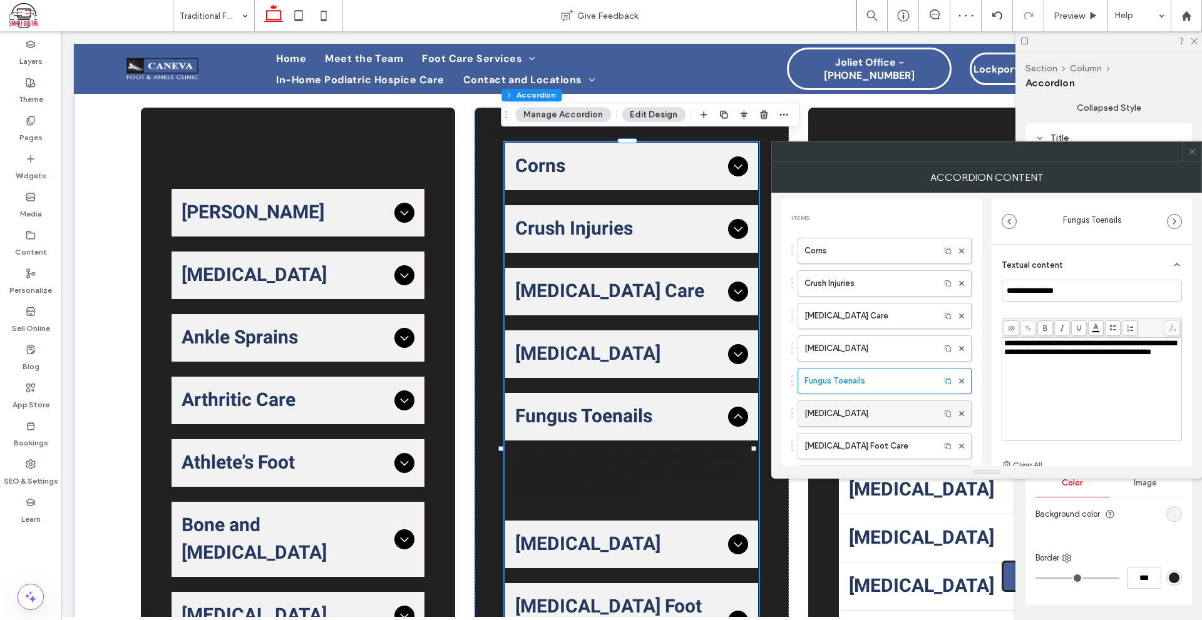
click at [831, 418] on label "[MEDICAL_DATA]" at bounding box center [868, 413] width 129 height 25
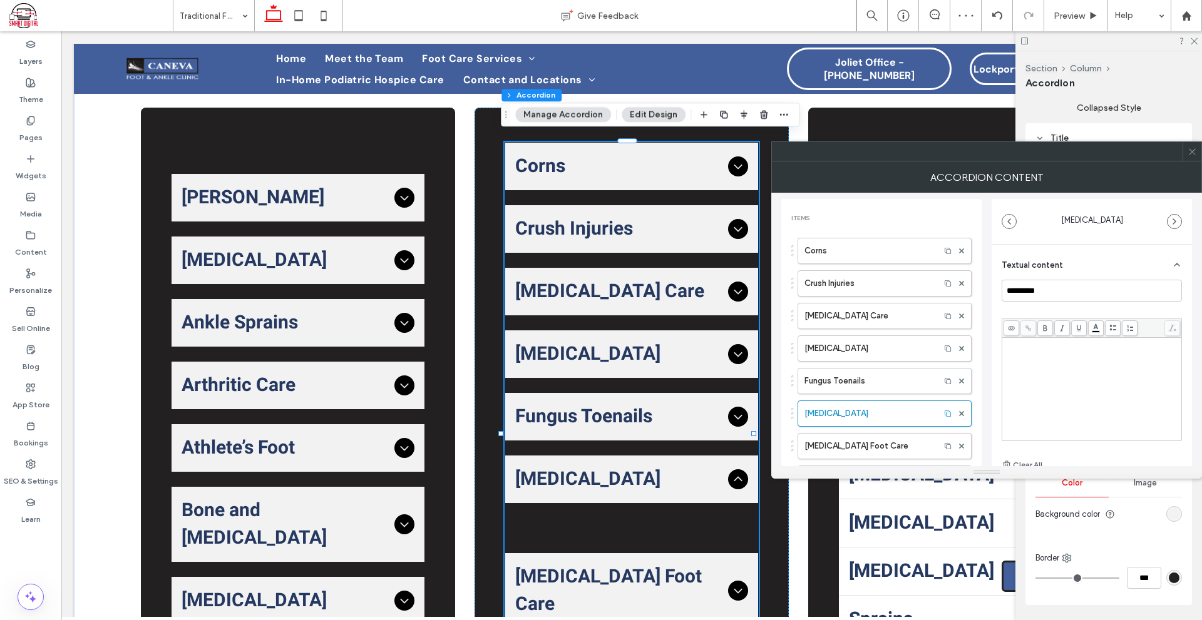
click at [1076, 377] on div "Rich Text Editor" at bounding box center [1092, 389] width 176 height 100
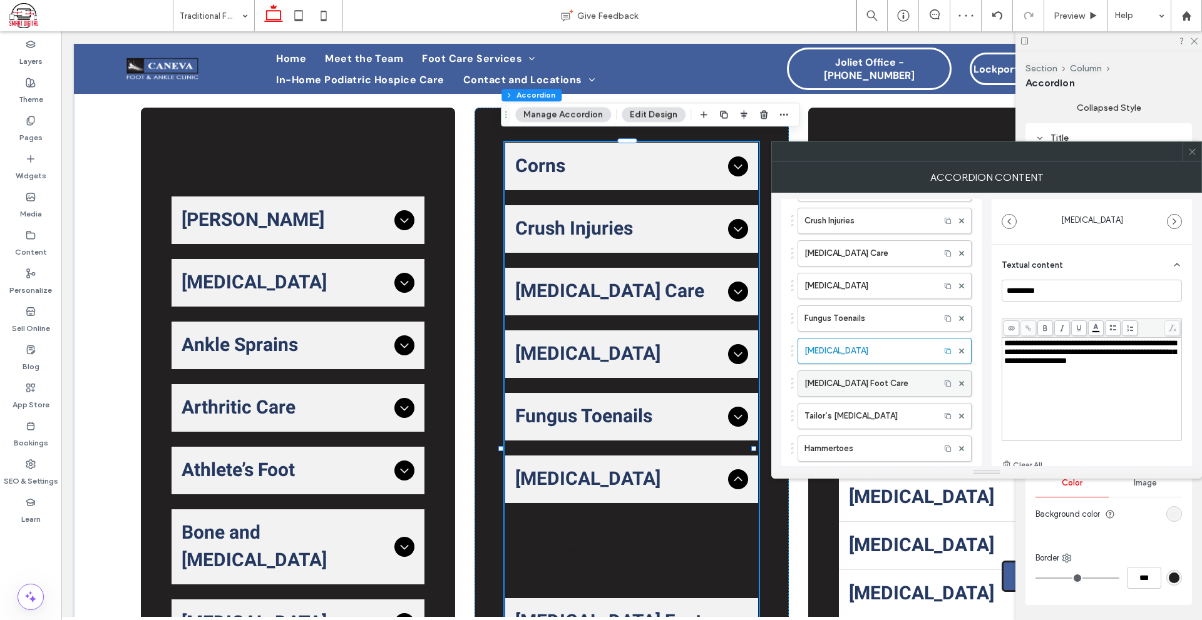
click at [844, 387] on label "Geriatric Foot Care" at bounding box center [868, 383] width 129 height 25
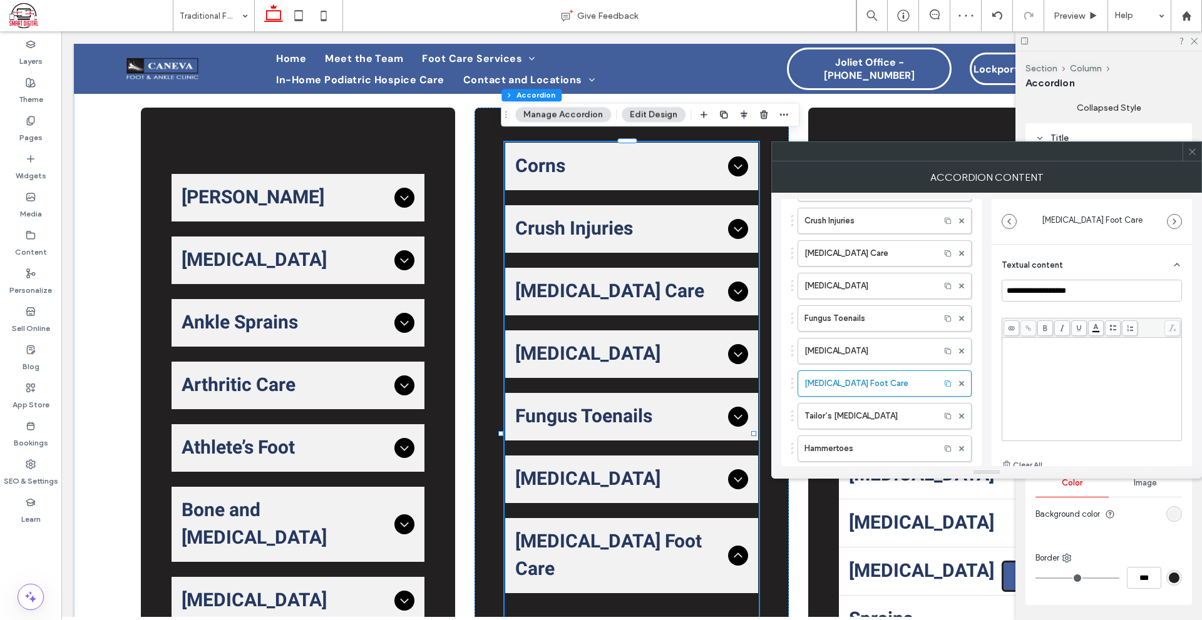
click at [1035, 359] on div "Rich Text Editor" at bounding box center [1092, 389] width 176 height 100
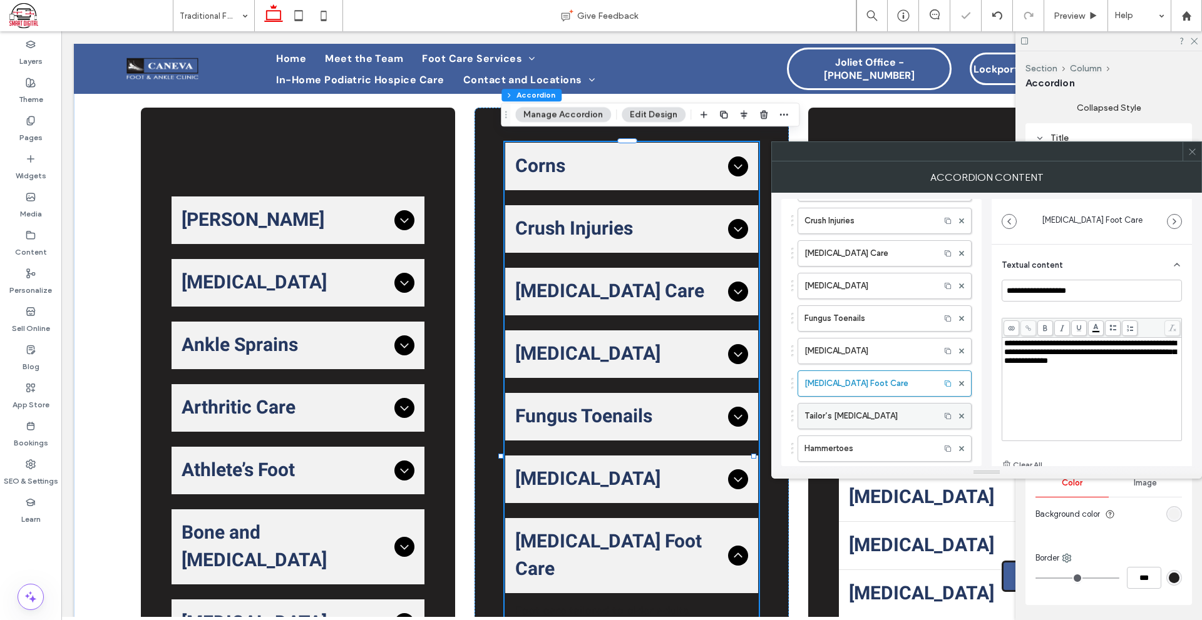
click at [893, 413] on label "Tailor’s Bunion" at bounding box center [868, 416] width 129 height 25
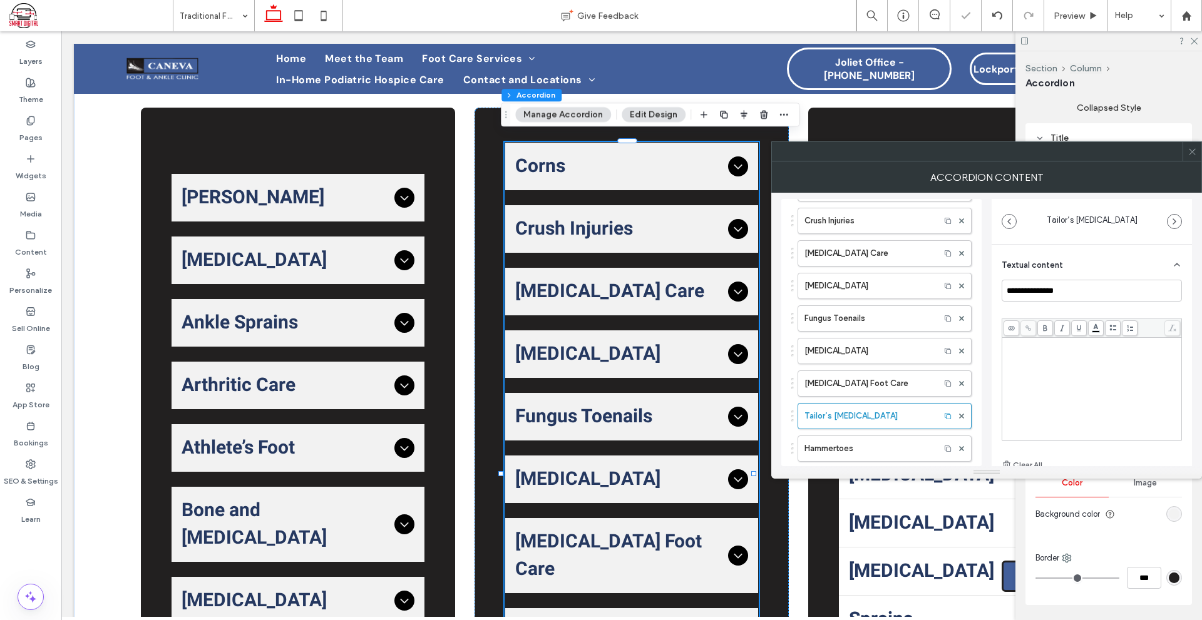
click at [1029, 393] on div "Rich Text Editor" at bounding box center [1092, 389] width 176 height 100
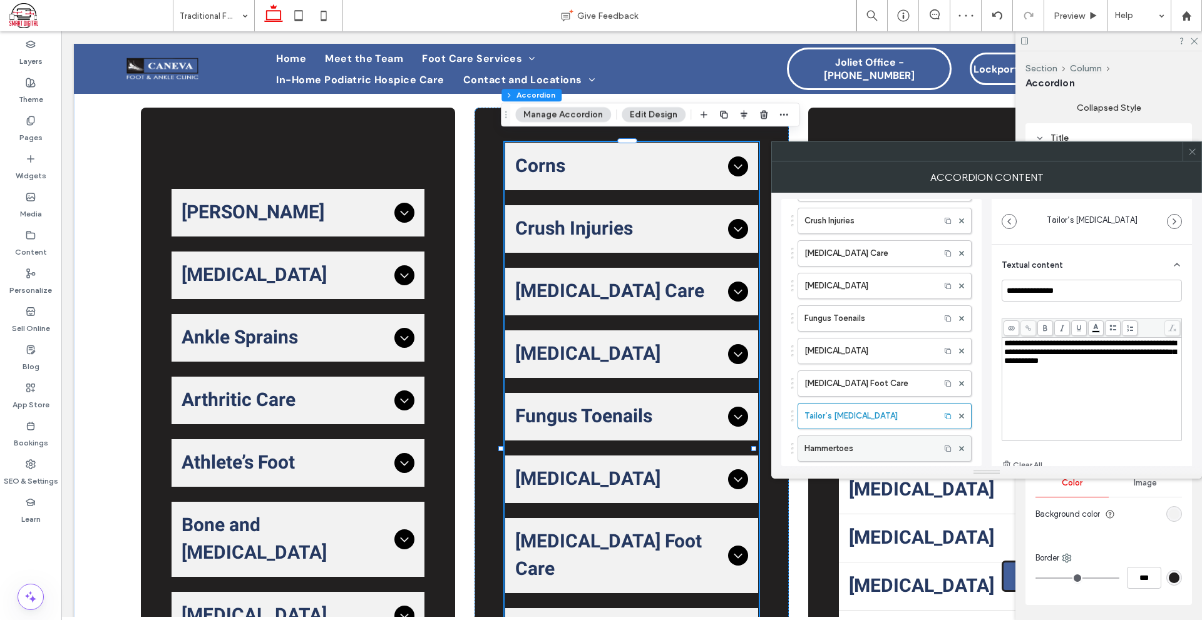
click at [897, 439] on label "Hammertoes" at bounding box center [868, 448] width 129 height 25
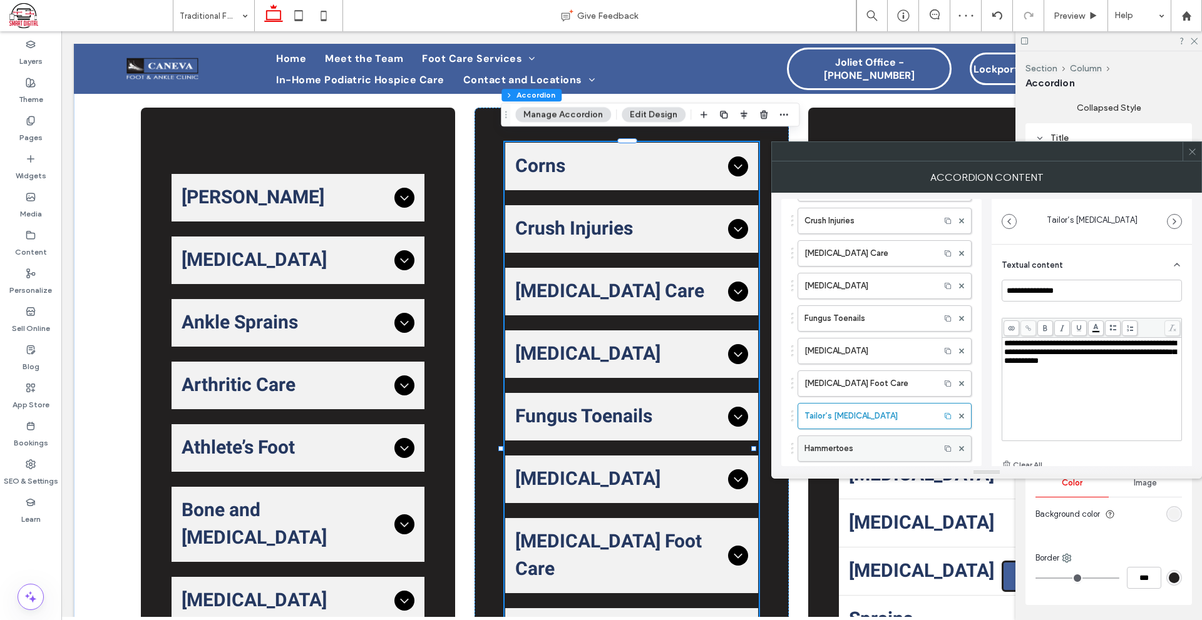
type input "**********"
click at [1027, 384] on div "Rich Text Editor" at bounding box center [1092, 389] width 176 height 100
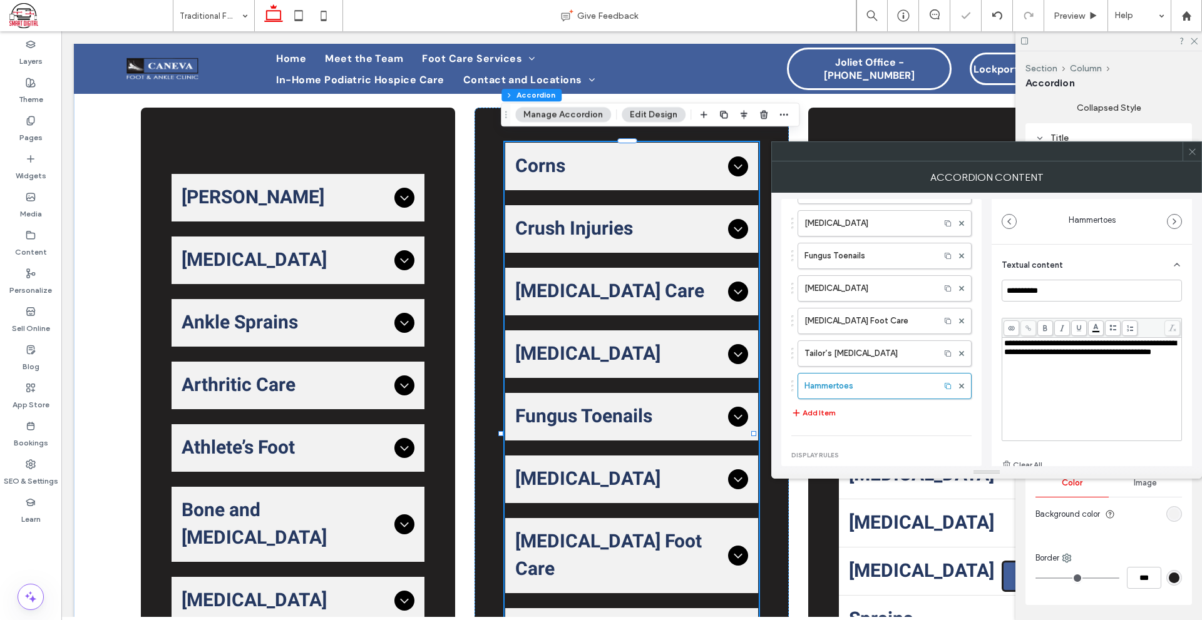
click at [984, 403] on div "**********" at bounding box center [986, 329] width 411 height 273
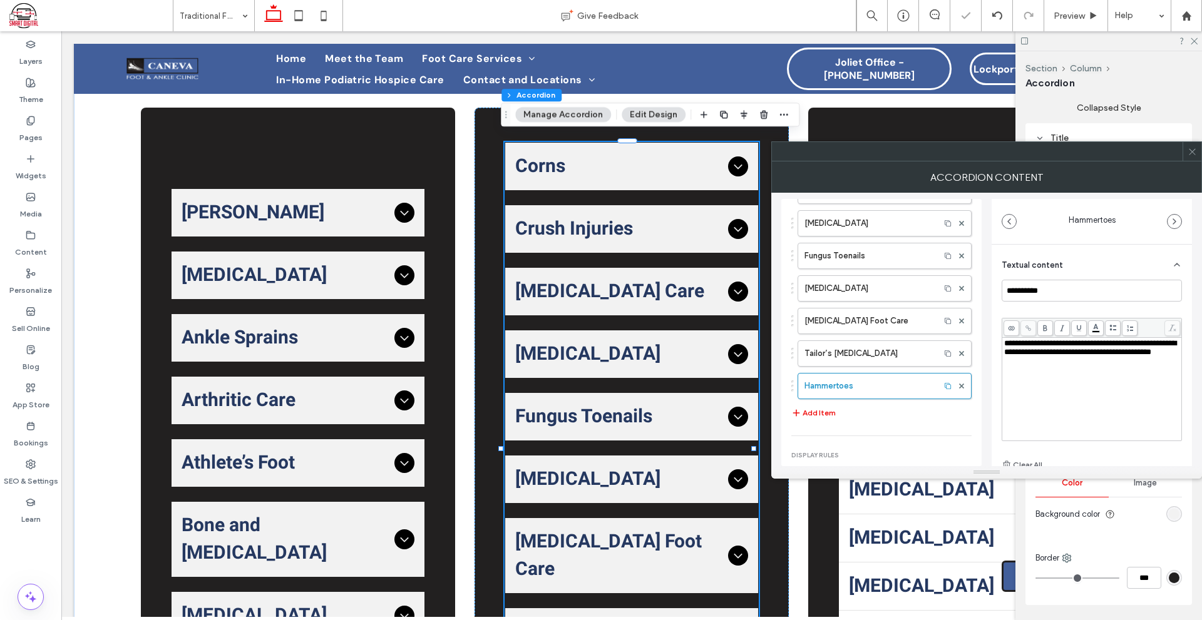
click at [1193, 148] on icon at bounding box center [1191, 151] width 9 height 9
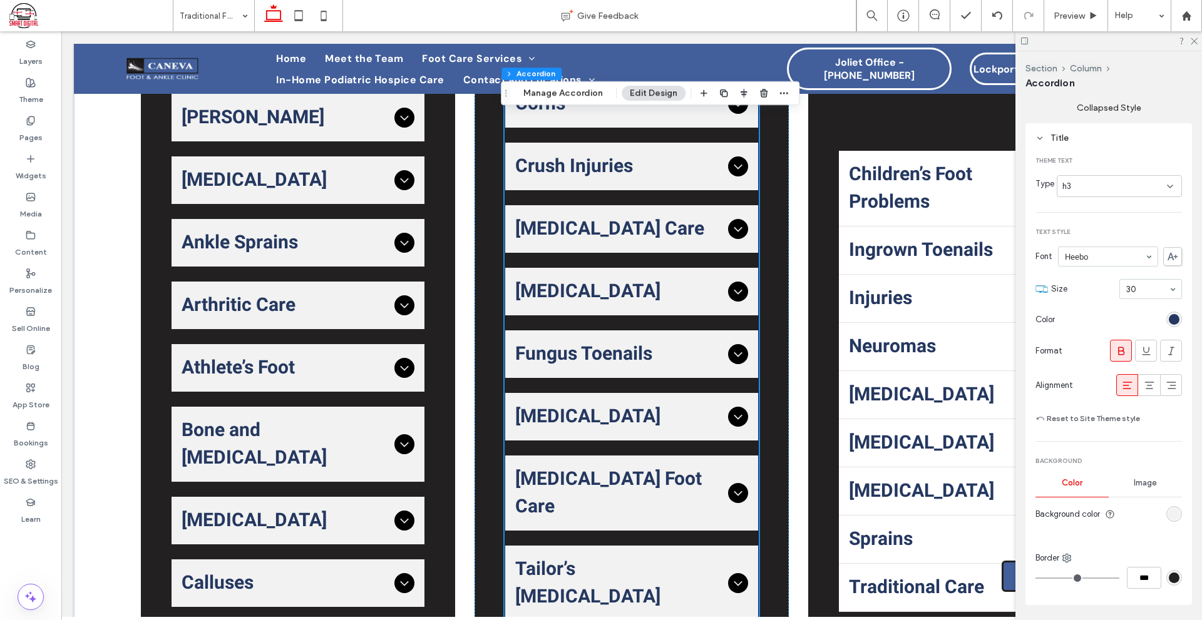
scroll to position [606, 0]
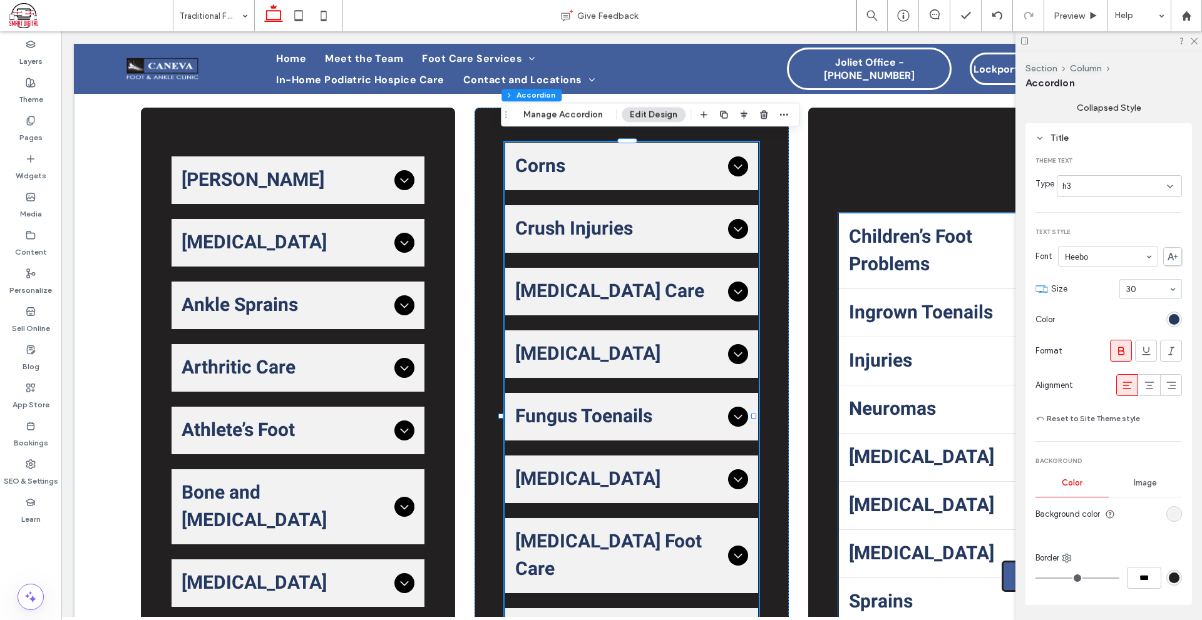
click at [865, 299] on span "Ingrown Toenails" at bounding box center [950, 313] width 203 height 28
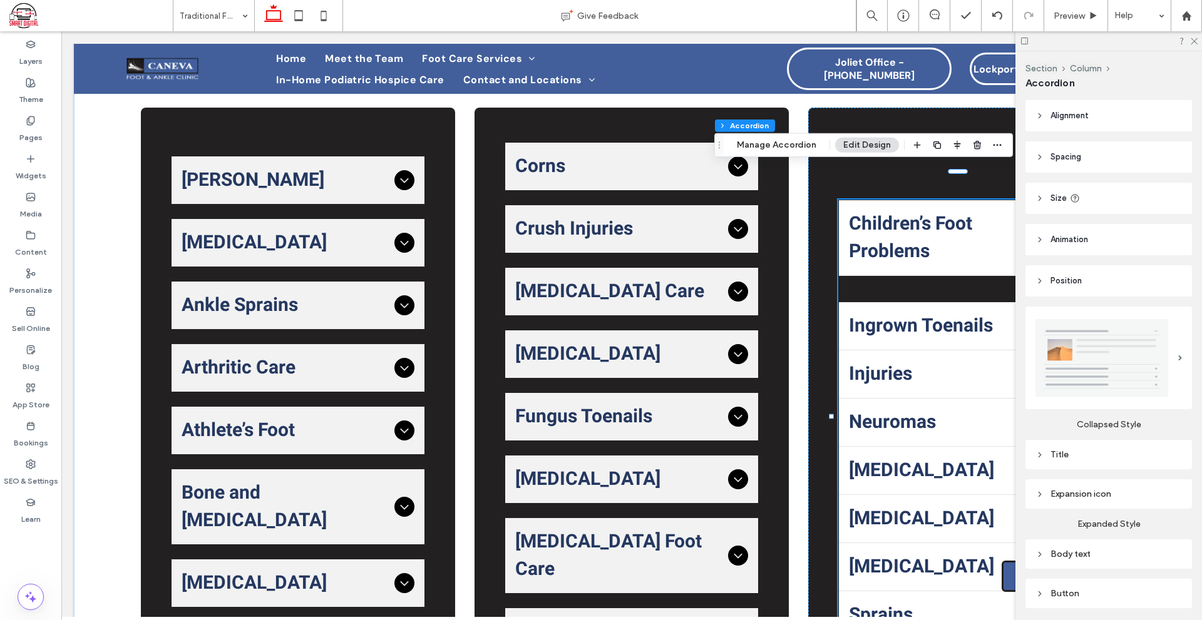
click at [1114, 319] on div at bounding box center [1108, 358] width 146 height 90
click at [1094, 349] on img at bounding box center [1101, 358] width 133 height 78
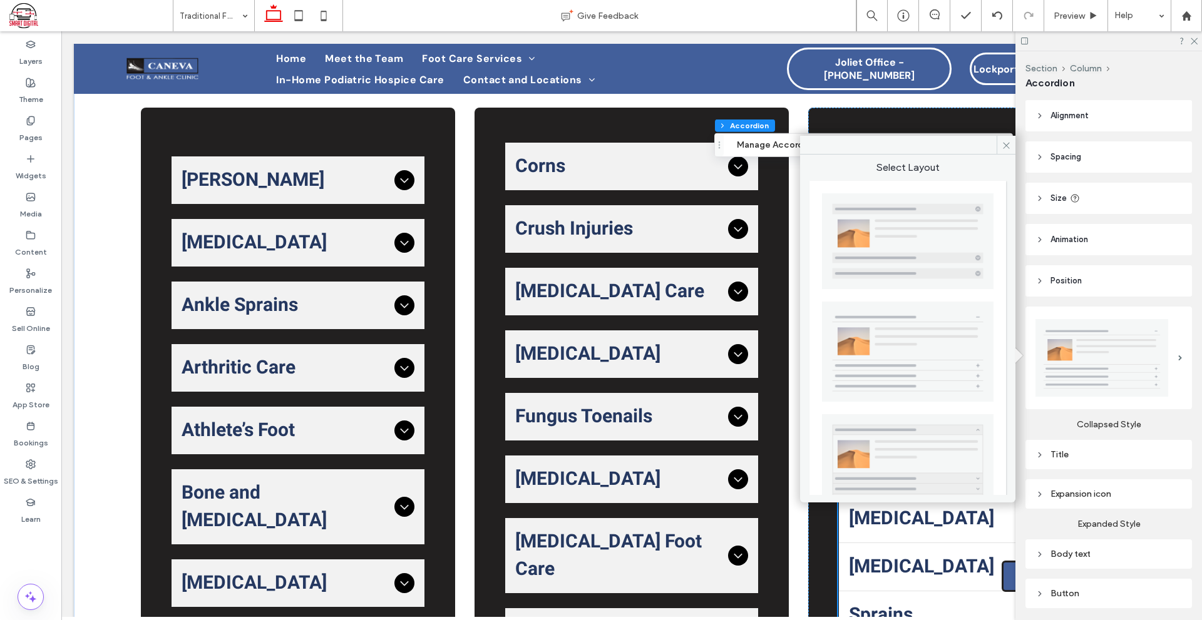
click at [940, 215] on img at bounding box center [907, 241] width 171 height 96
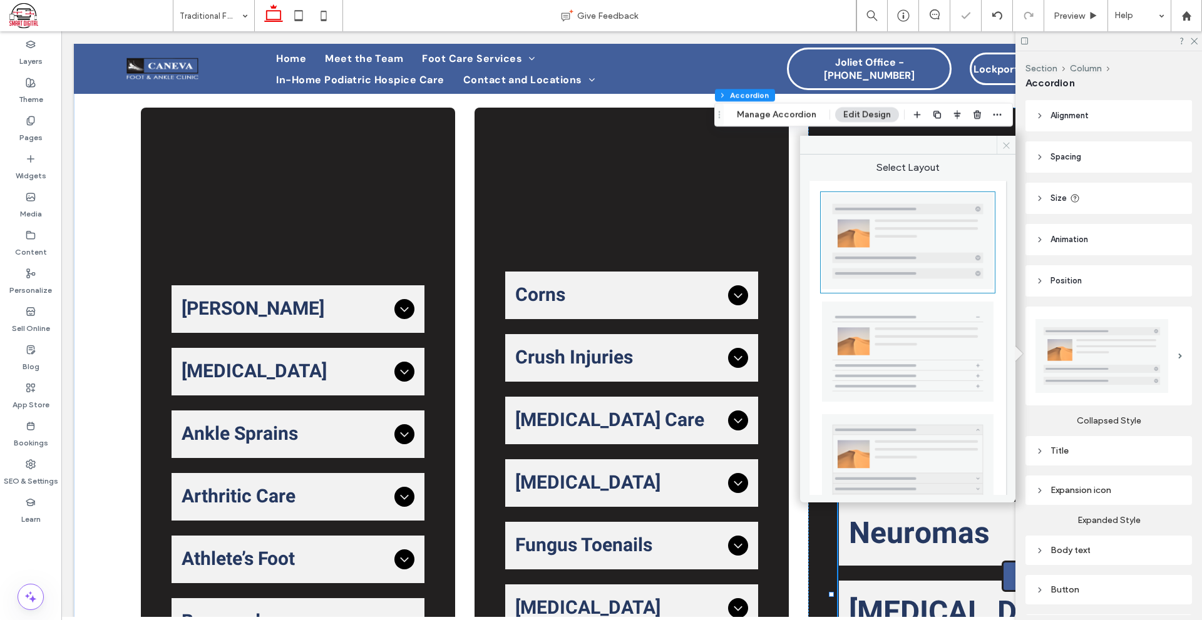
click at [1008, 143] on icon at bounding box center [1005, 145] width 9 height 9
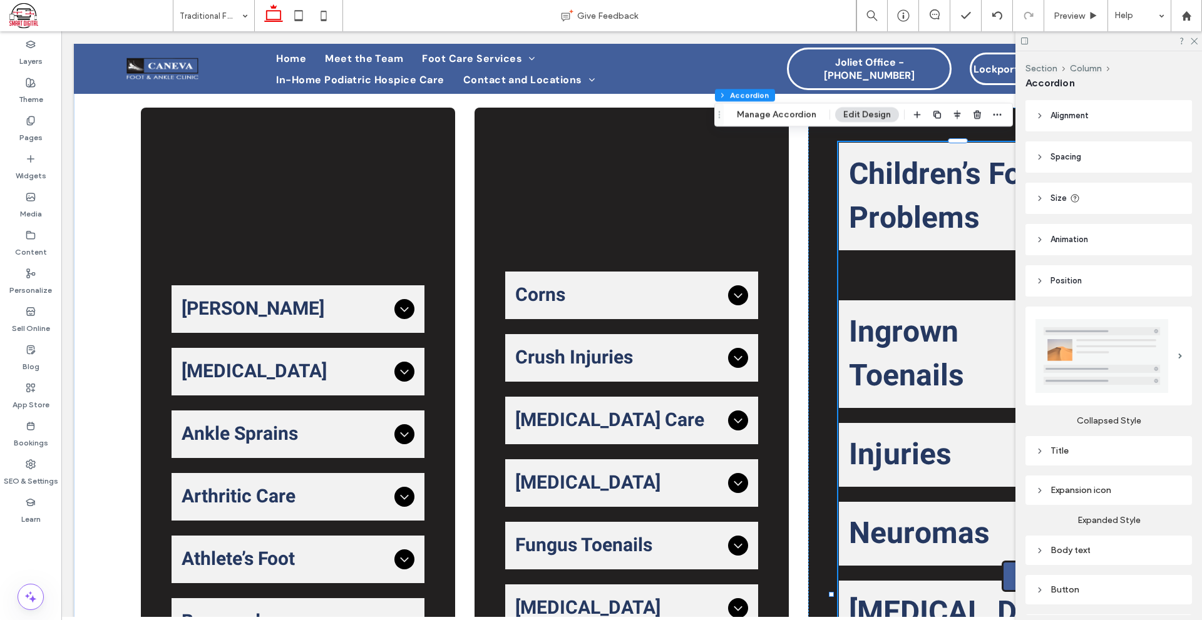
click at [1120, 123] on header "Alignment" at bounding box center [1108, 115] width 166 height 31
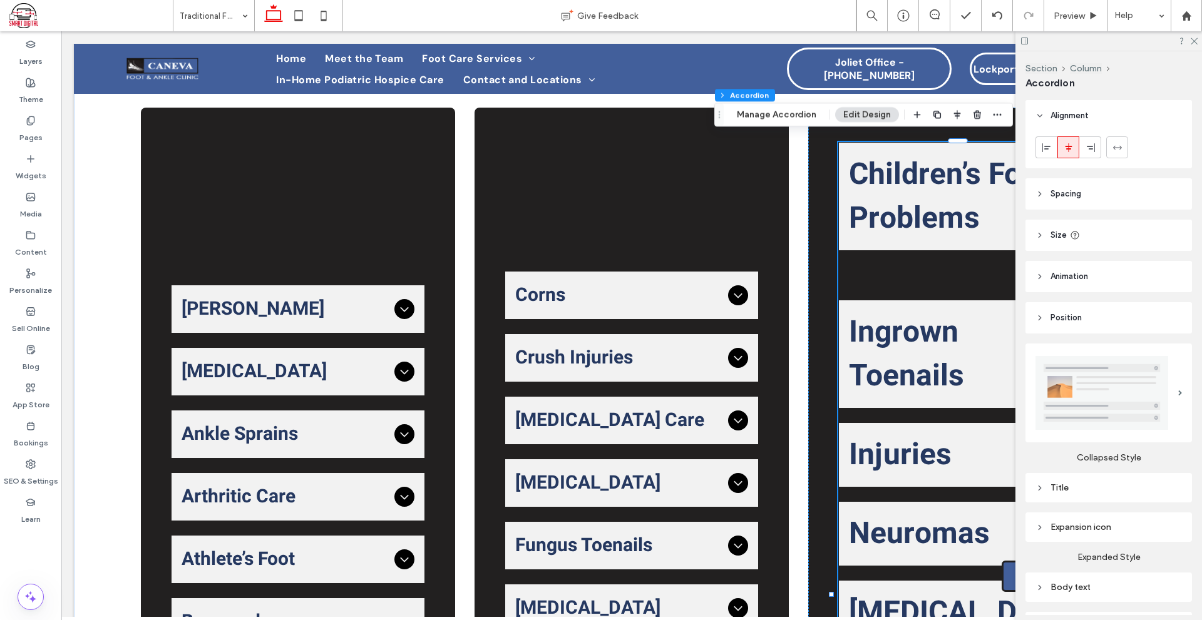
click at [1120, 123] on header "Alignment" at bounding box center [1108, 115] width 166 height 31
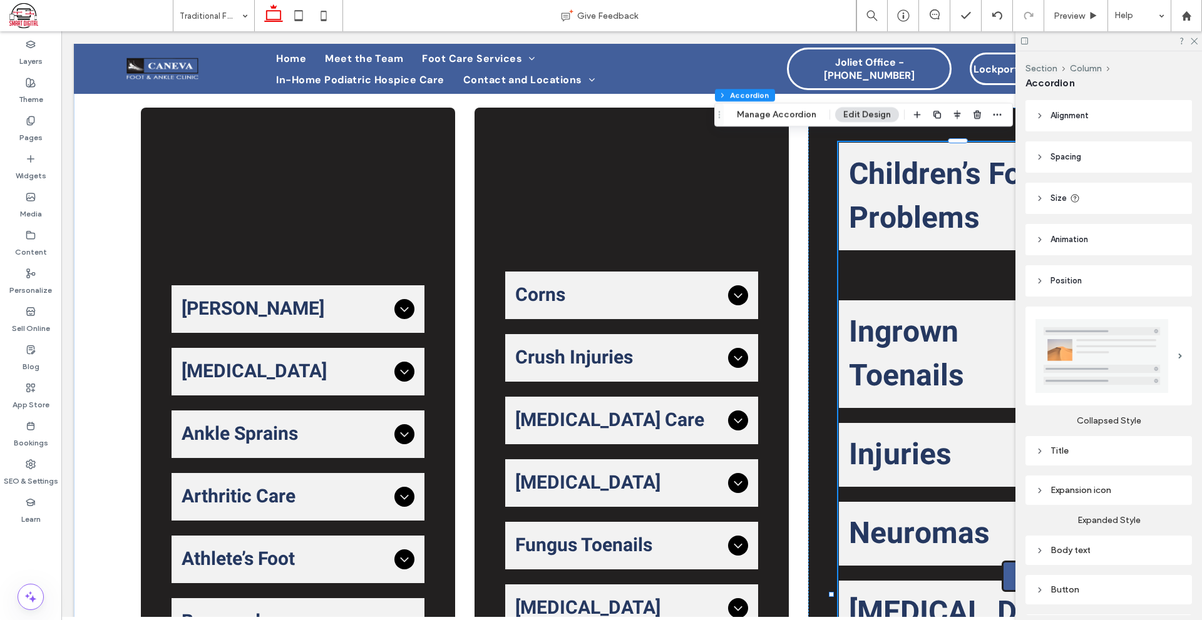
scroll to position [63, 0]
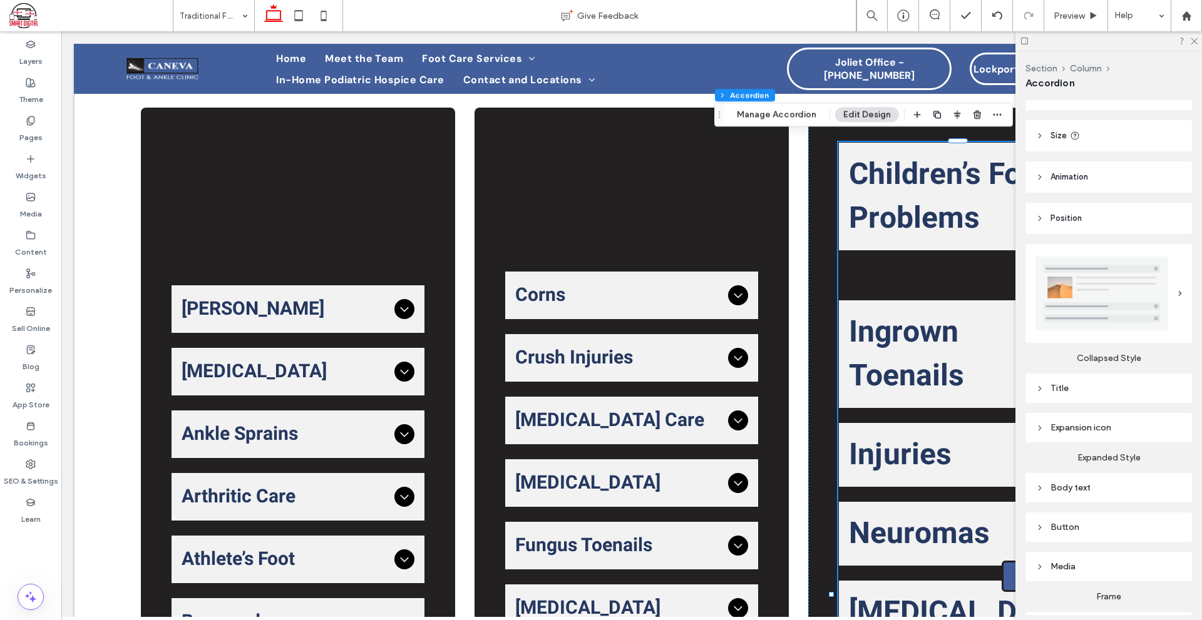
click at [1101, 394] on div "Title" at bounding box center [1108, 388] width 166 height 29
click at [1096, 380] on div "Title" at bounding box center [1108, 388] width 146 height 17
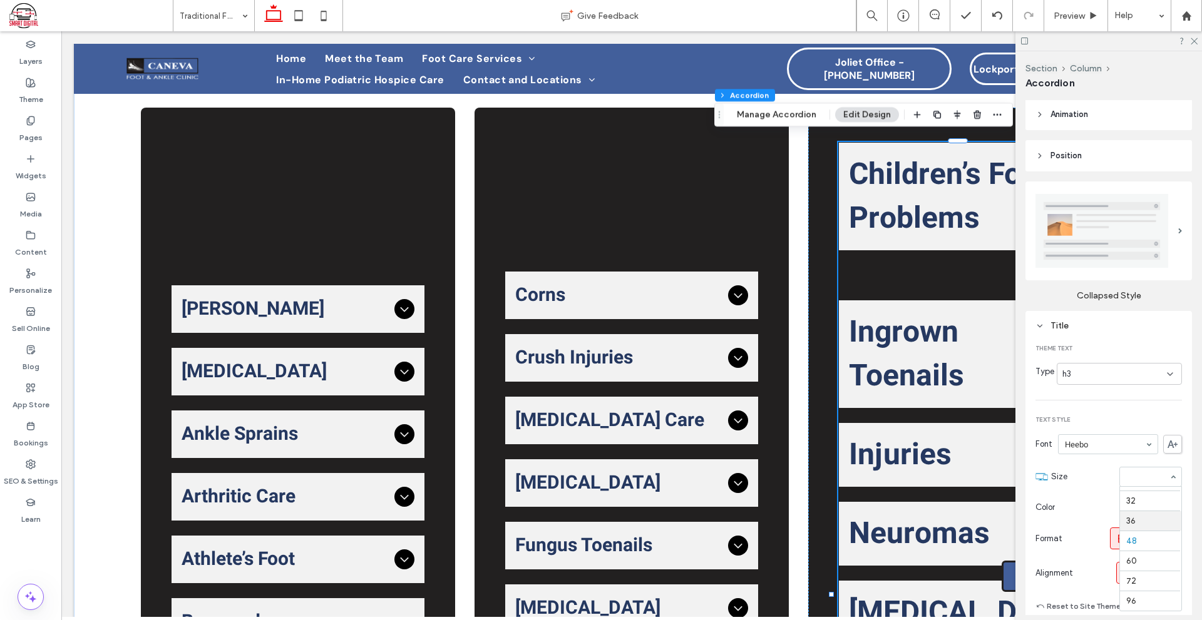
scroll to position [133, 0]
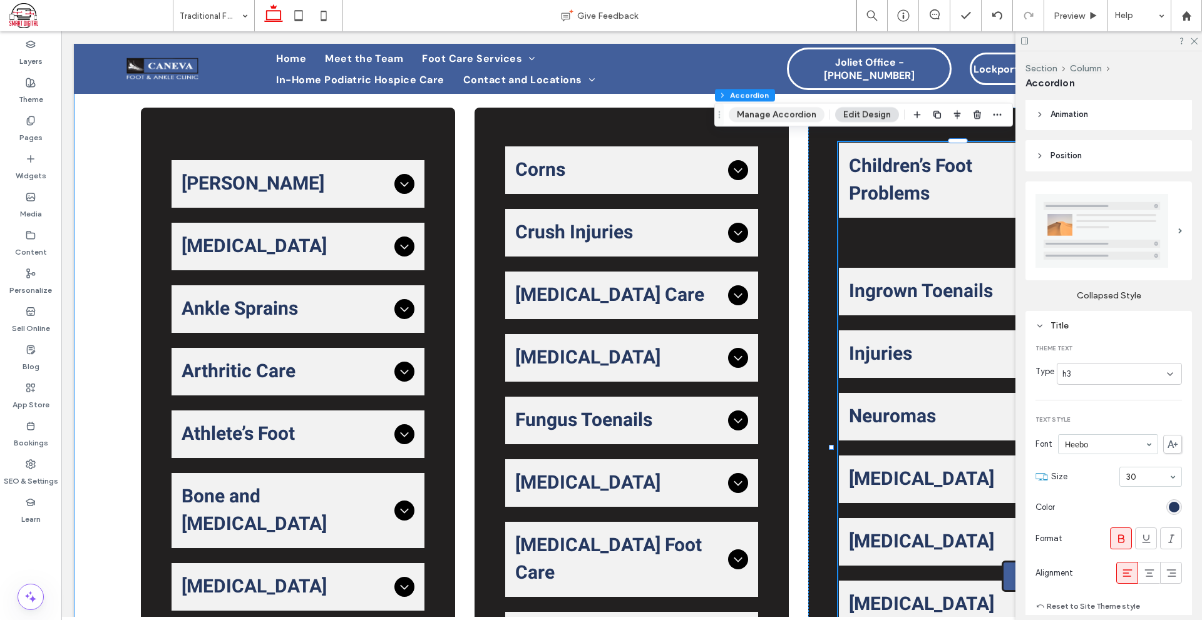
click at [793, 111] on button "Manage Accordion" at bounding box center [776, 114] width 96 height 15
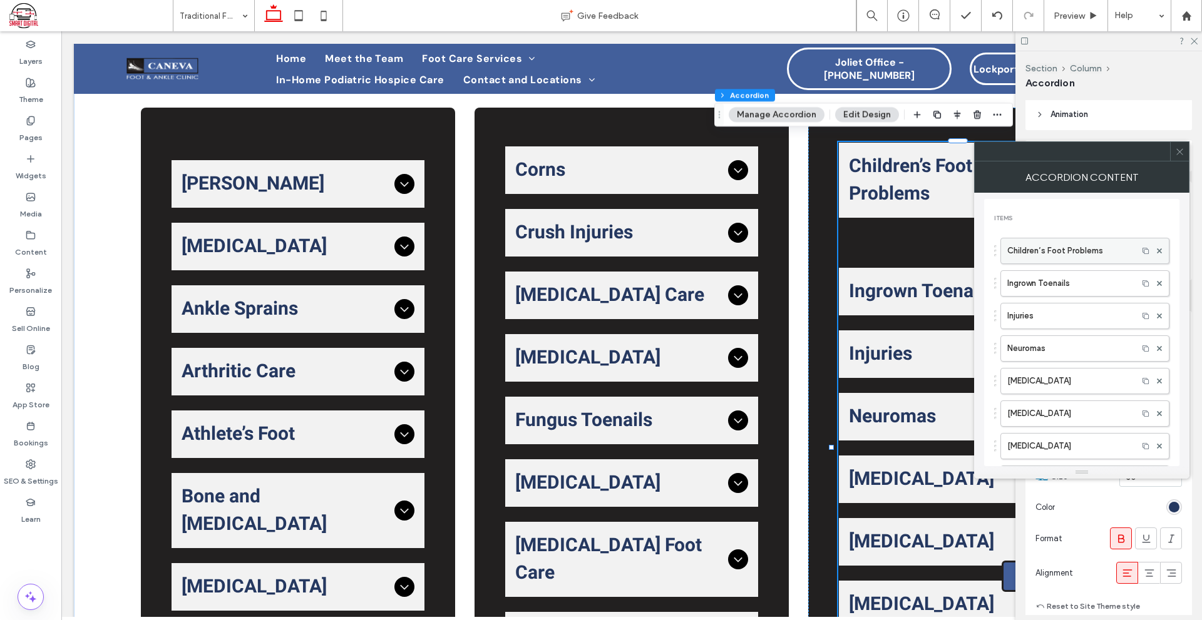
click at [1078, 248] on label "Children’s Foot Problems" at bounding box center [1069, 250] width 124 height 25
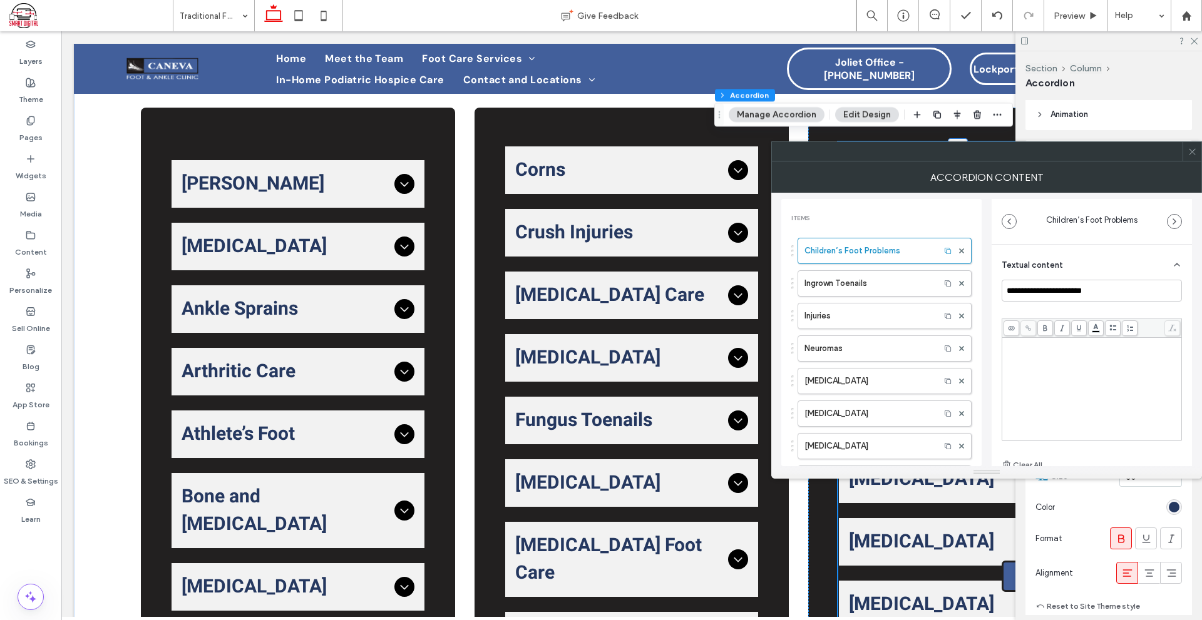
click at [1050, 365] on div "Rich Text Editor" at bounding box center [1092, 389] width 176 height 100
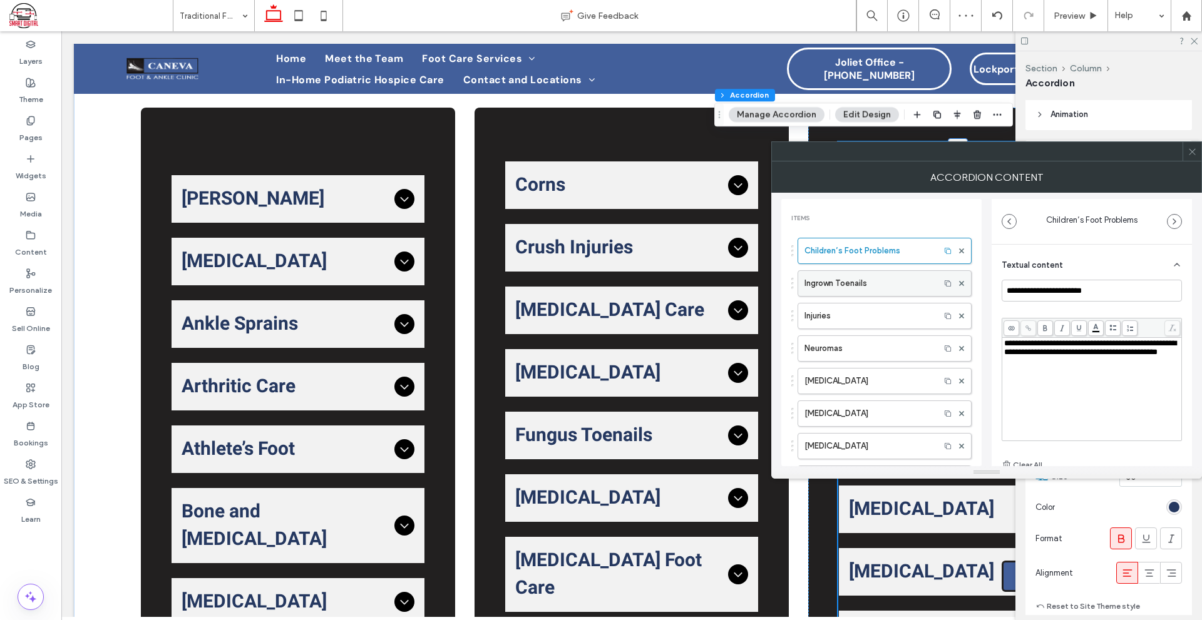
click at [872, 284] on label "Ingrown Toenails" at bounding box center [868, 283] width 129 height 25
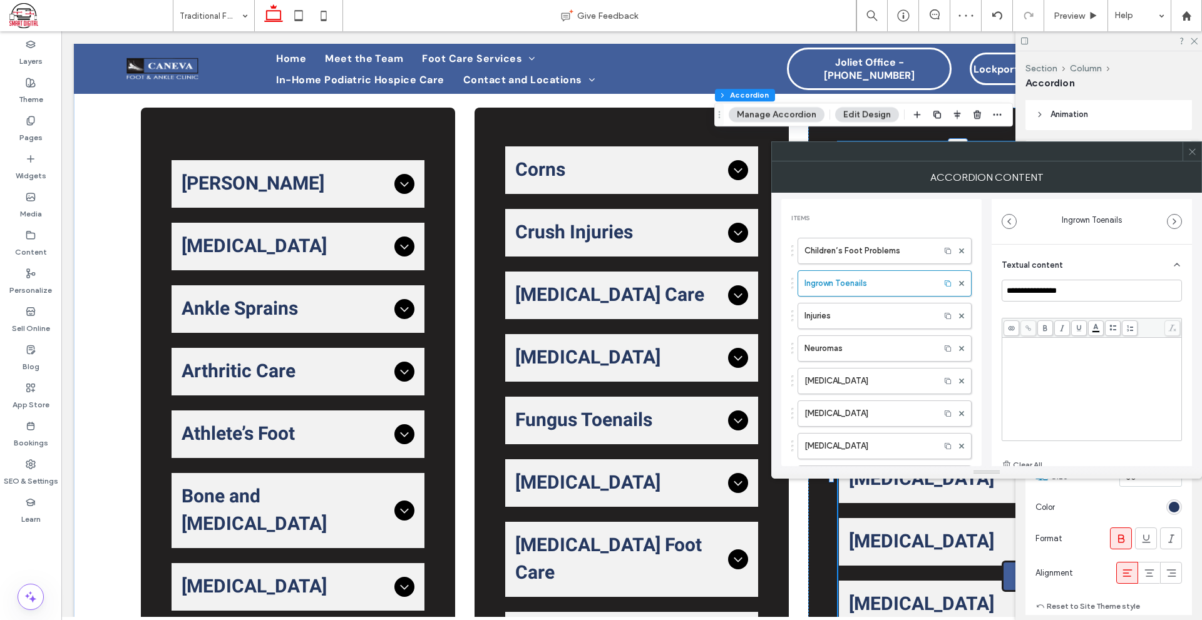
click at [1022, 382] on div "Rich Text Editor" at bounding box center [1092, 389] width 176 height 100
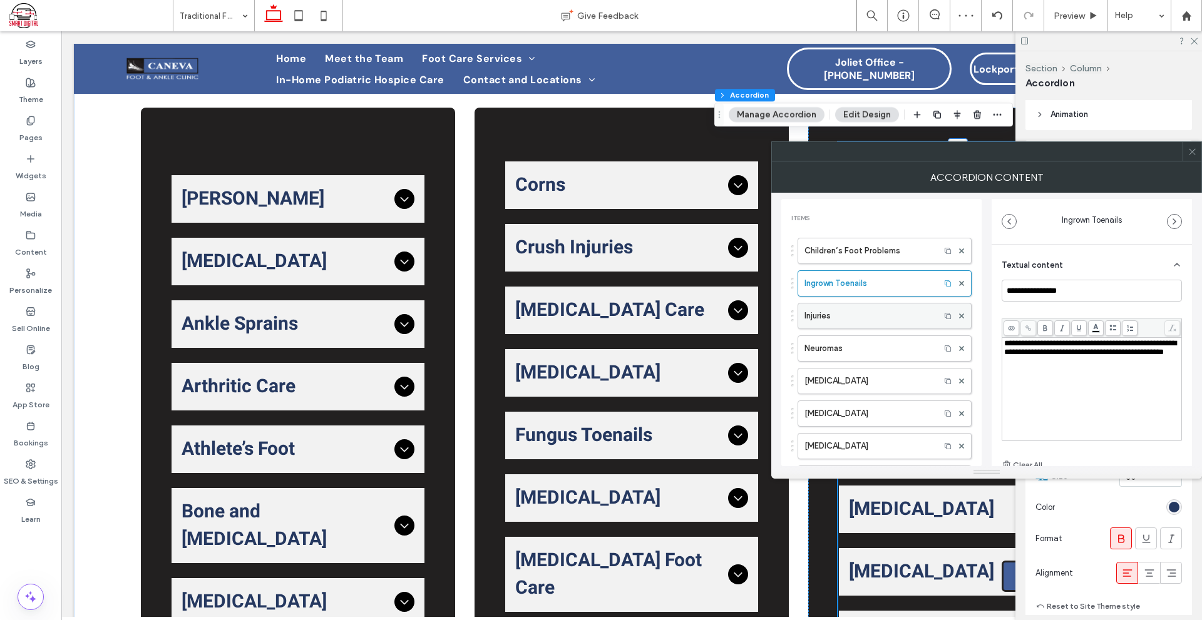
click at [887, 316] on label "Injuries" at bounding box center [868, 316] width 129 height 25
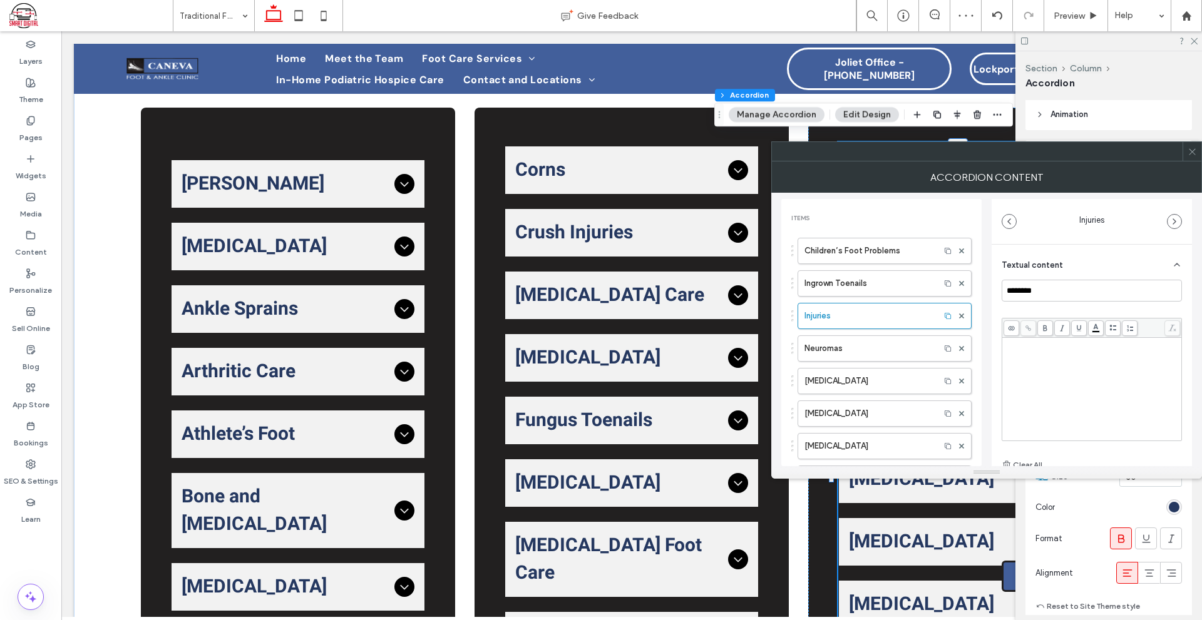
click at [1051, 363] on div "Rich Text Editor" at bounding box center [1092, 389] width 176 height 100
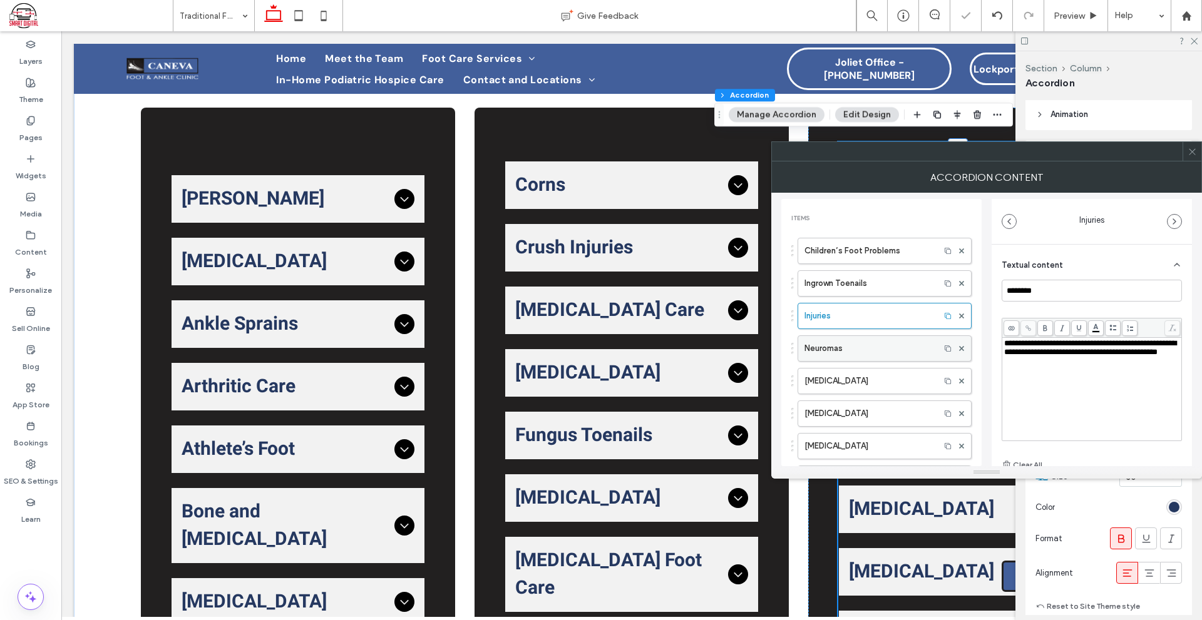
click at [887, 350] on label "Neuromas" at bounding box center [868, 348] width 129 height 25
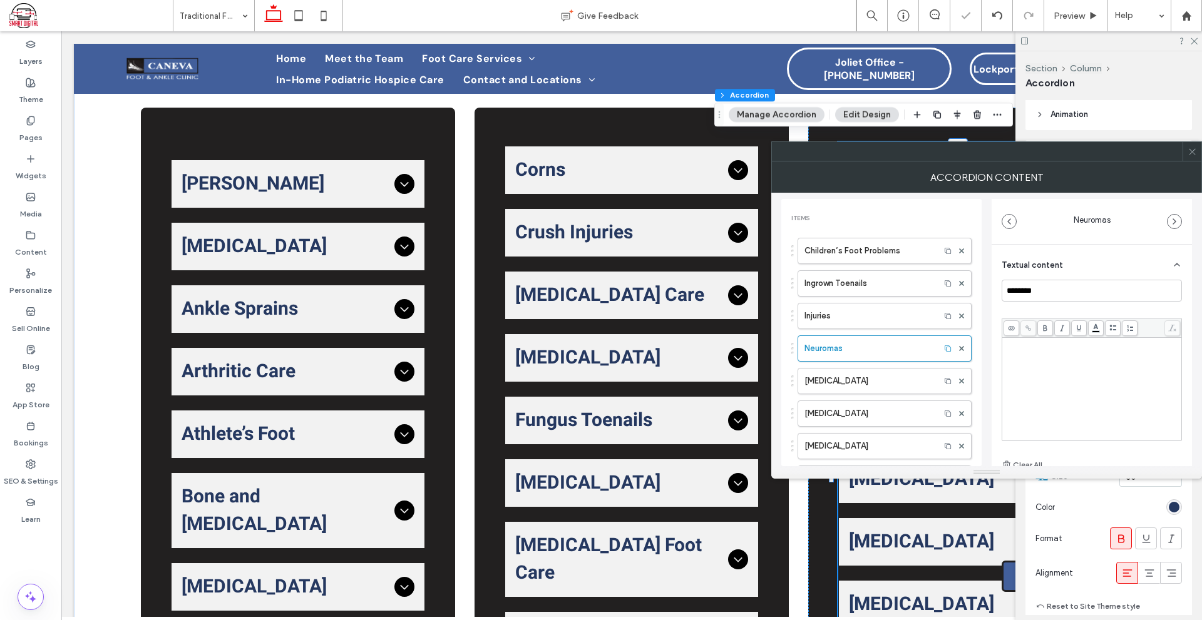
click at [1075, 374] on div "Rich Text Editor" at bounding box center [1092, 389] width 176 height 100
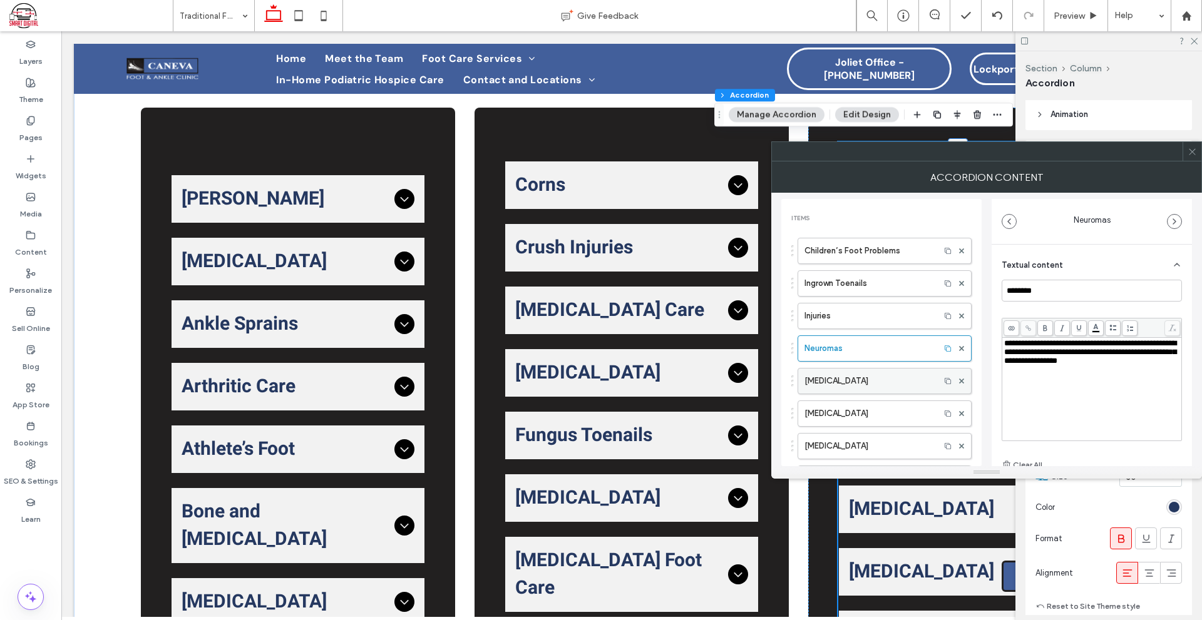
click at [883, 389] on label "Tumors" at bounding box center [868, 381] width 129 height 25
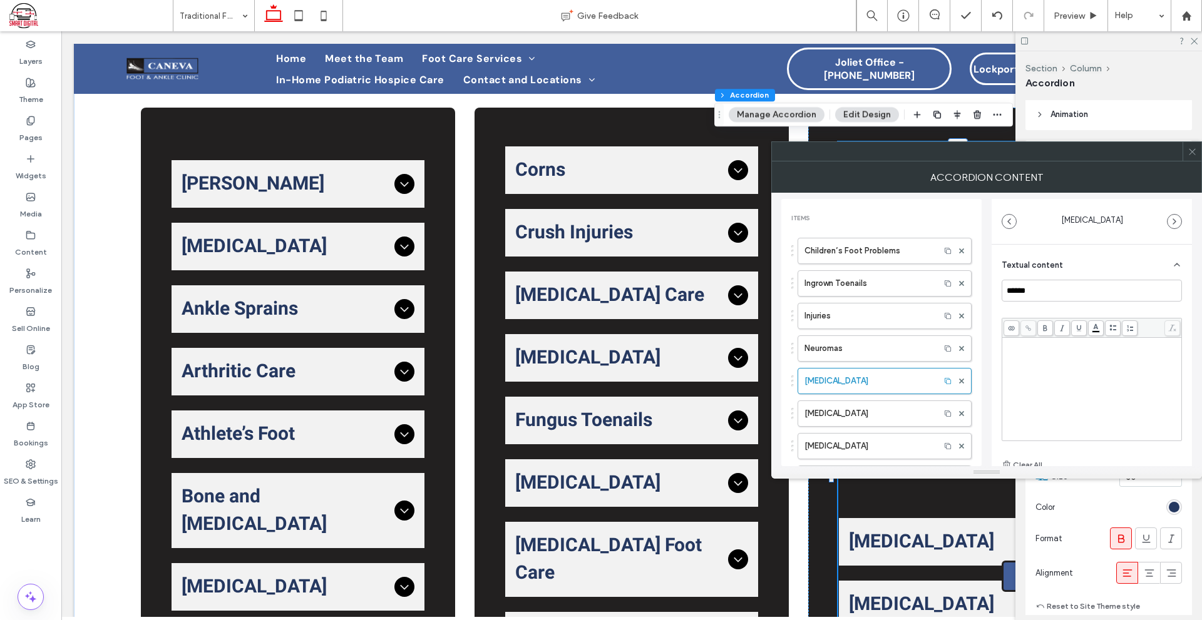
click at [1042, 374] on div "Rich Text Editor" at bounding box center [1092, 389] width 176 height 100
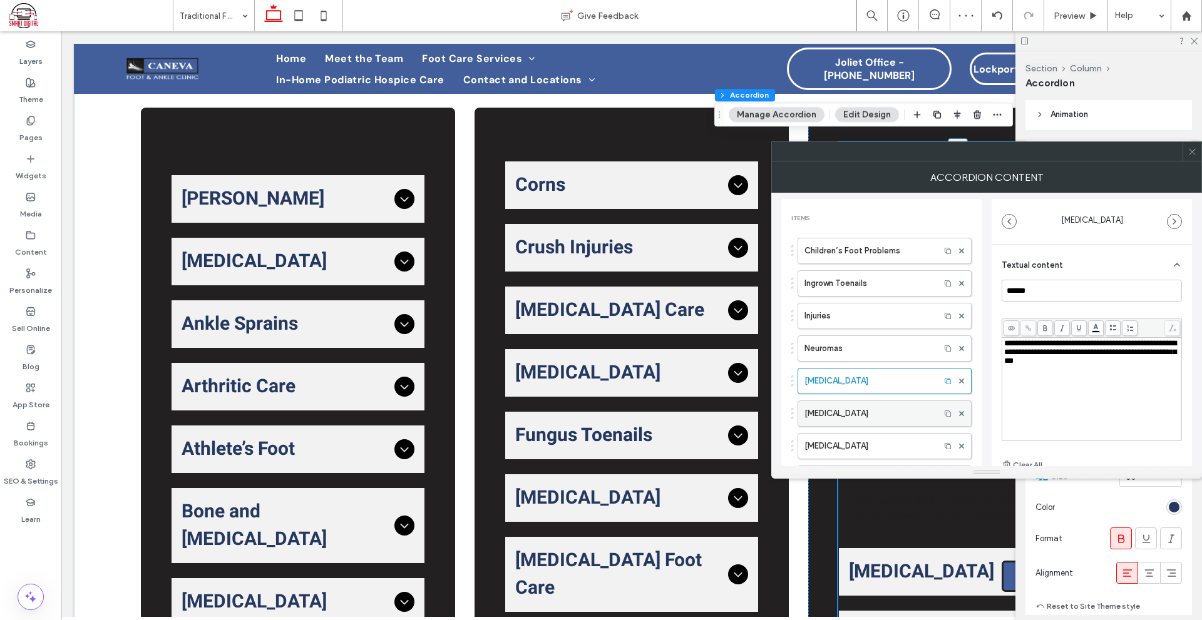
click at [847, 415] on label "Neuropathy" at bounding box center [868, 413] width 129 height 25
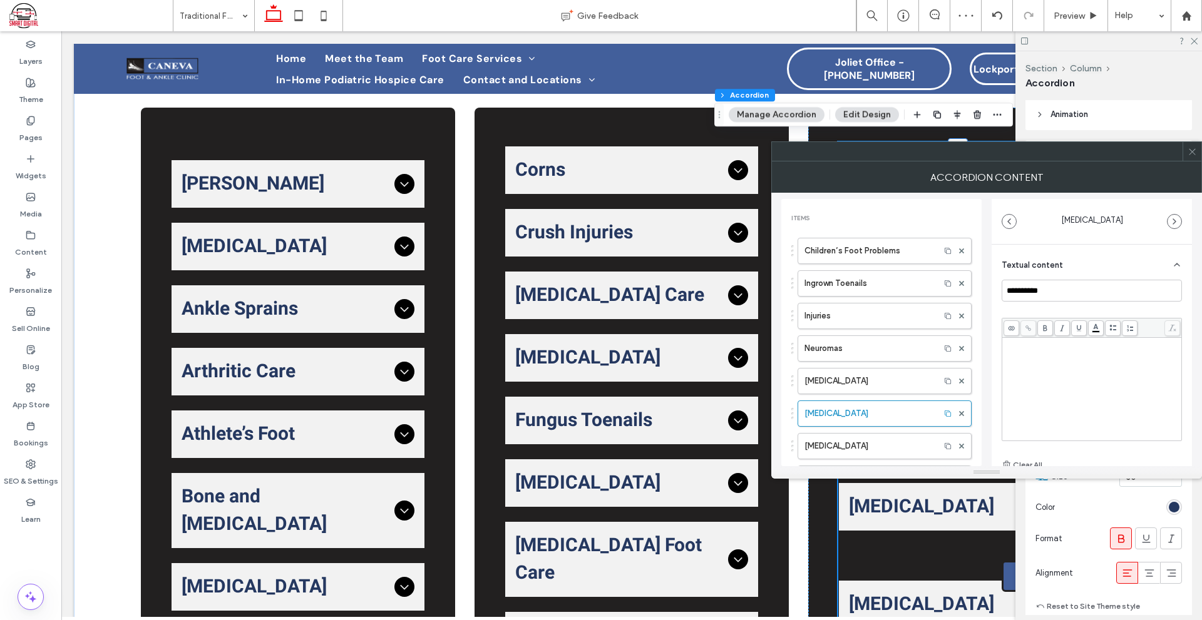
click at [1045, 382] on div "Rich Text Editor" at bounding box center [1092, 389] width 176 height 100
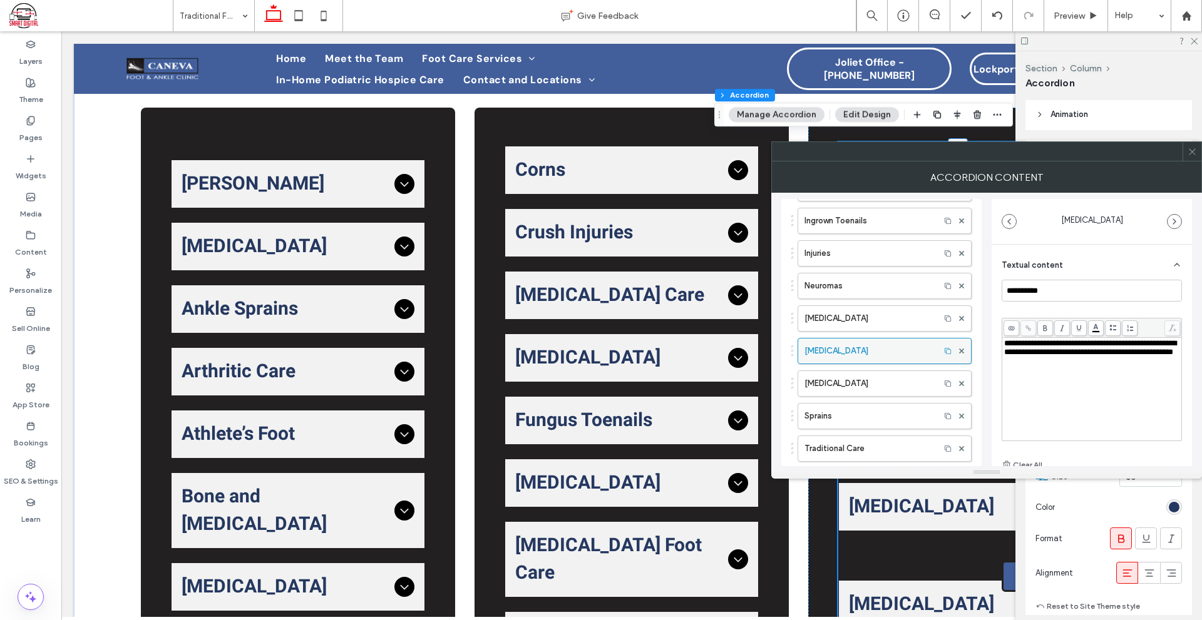
scroll to position [125, 0]
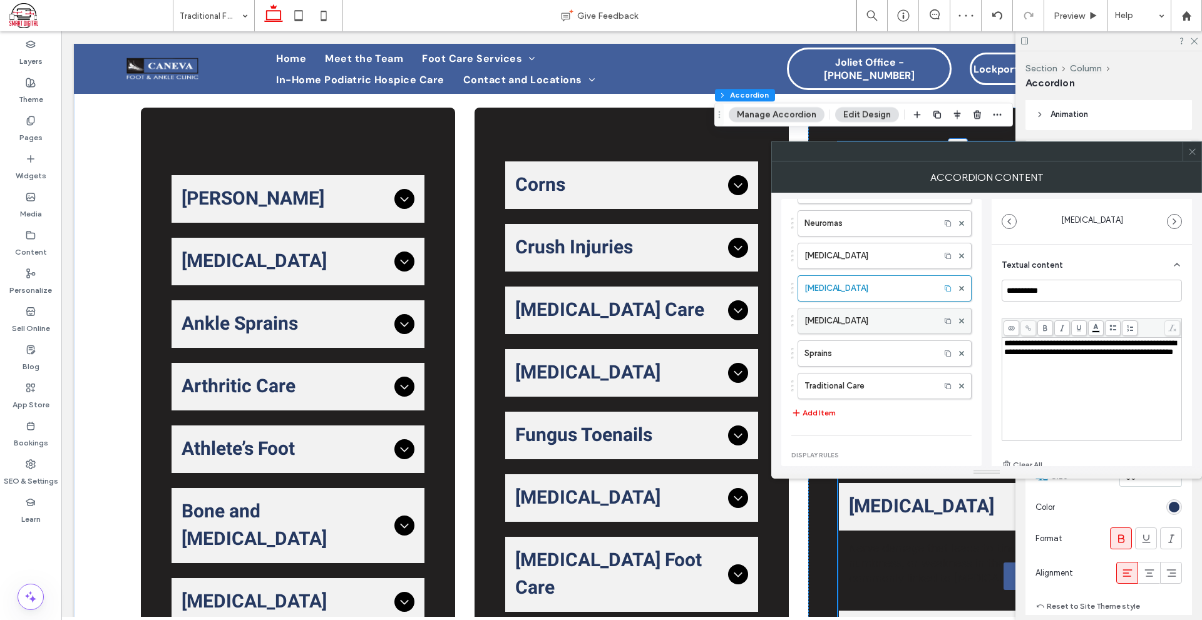
click at [901, 314] on label "Plantar Fasciitis" at bounding box center [868, 321] width 129 height 25
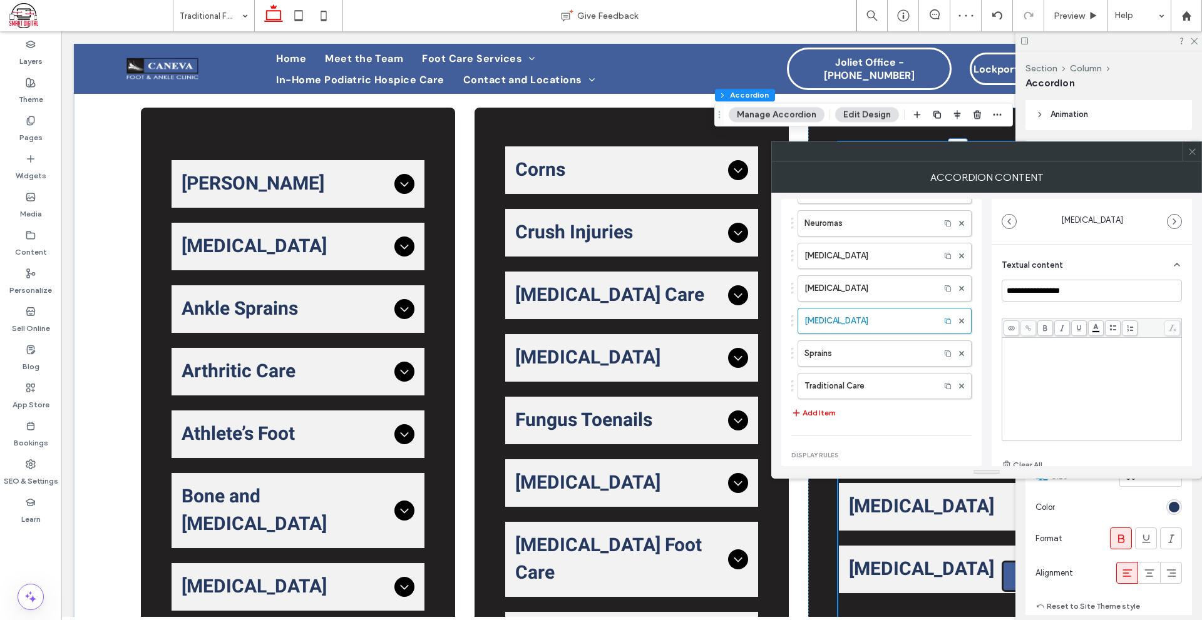
click at [1081, 354] on div "Rich Text Editor" at bounding box center [1092, 389] width 176 height 100
click at [1035, 354] on div "*" at bounding box center [1092, 389] width 176 height 100
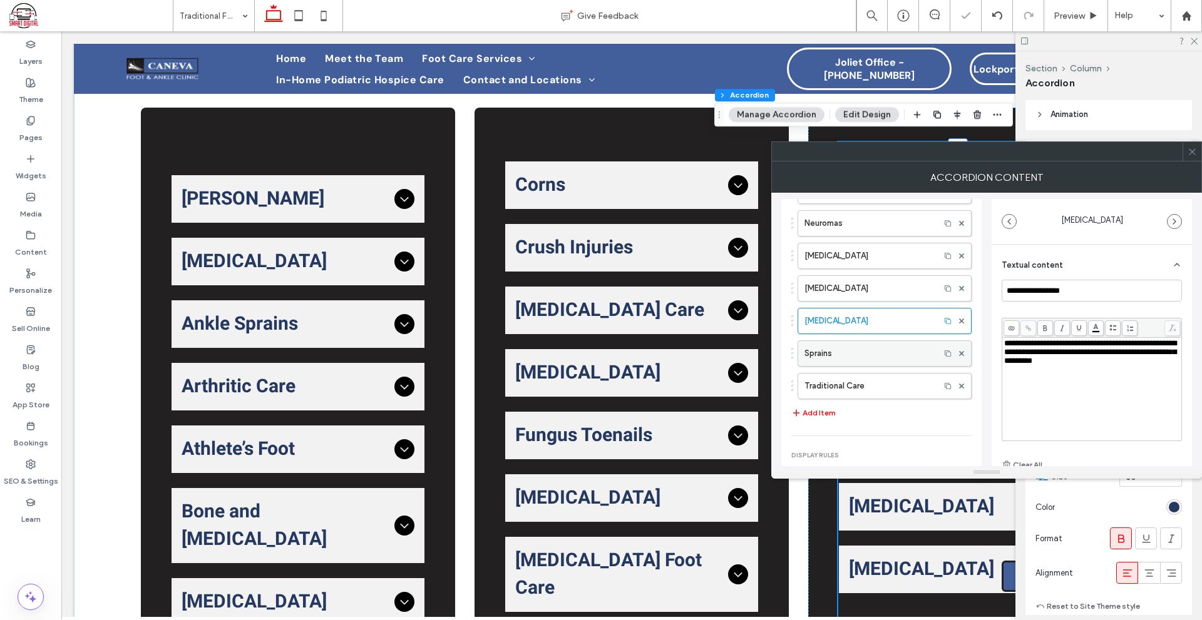
click at [887, 350] on label "Sprains" at bounding box center [868, 353] width 129 height 25
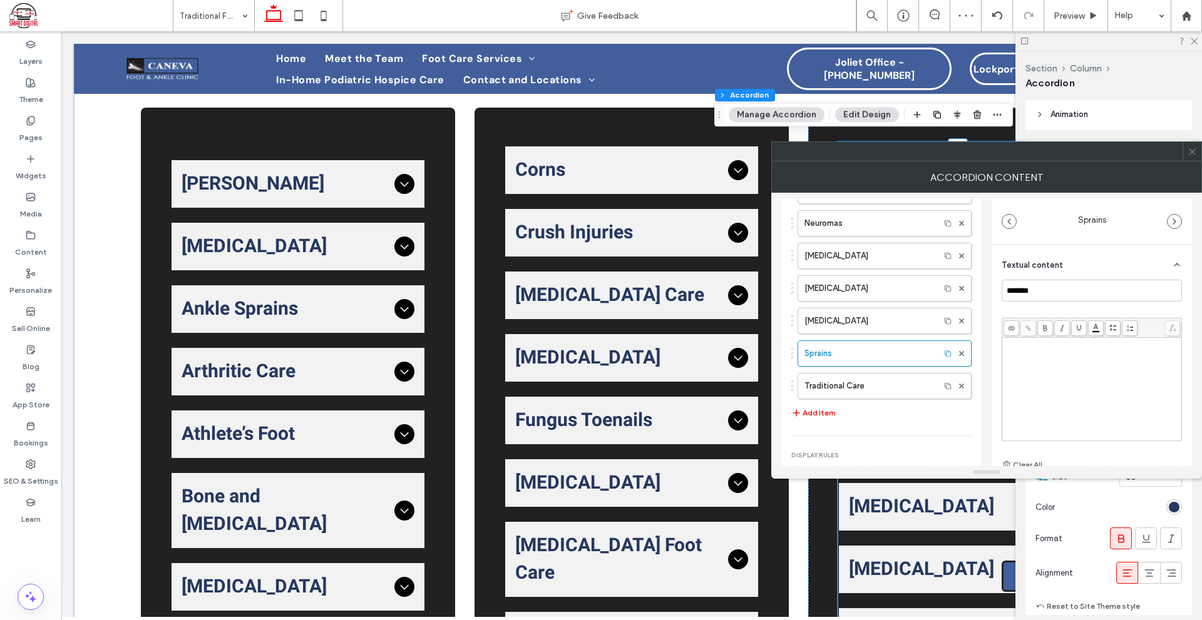
click at [1027, 356] on div "Rich Text Editor" at bounding box center [1092, 389] width 176 height 100
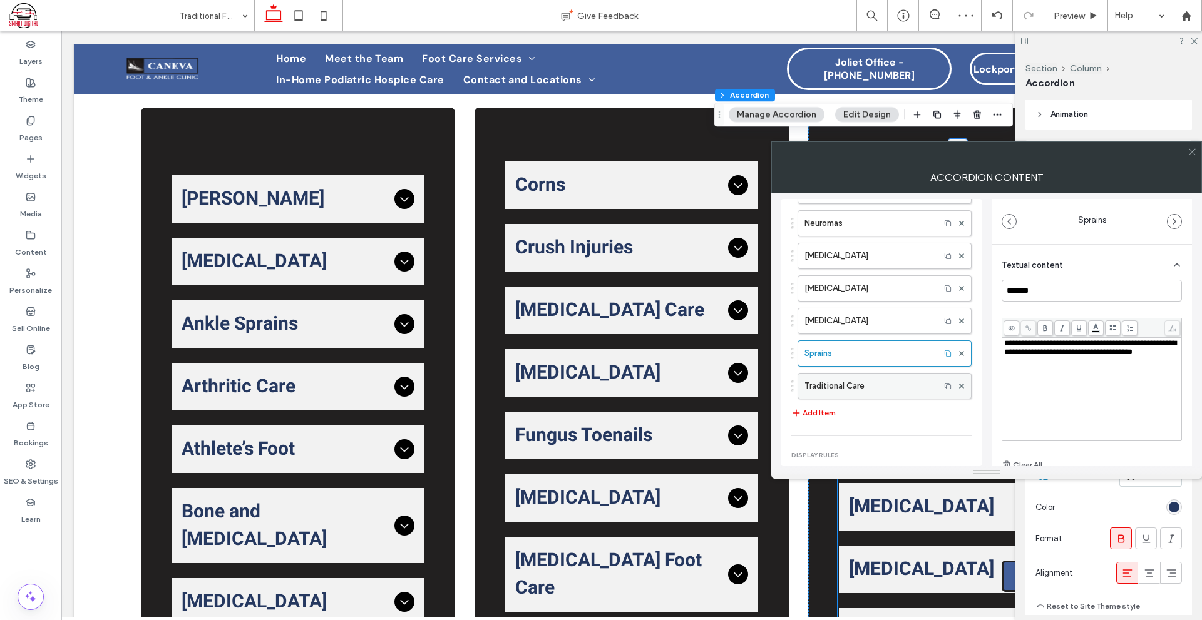
click at [874, 386] on label "Traditional Care" at bounding box center [868, 386] width 129 height 25
type input "**********"
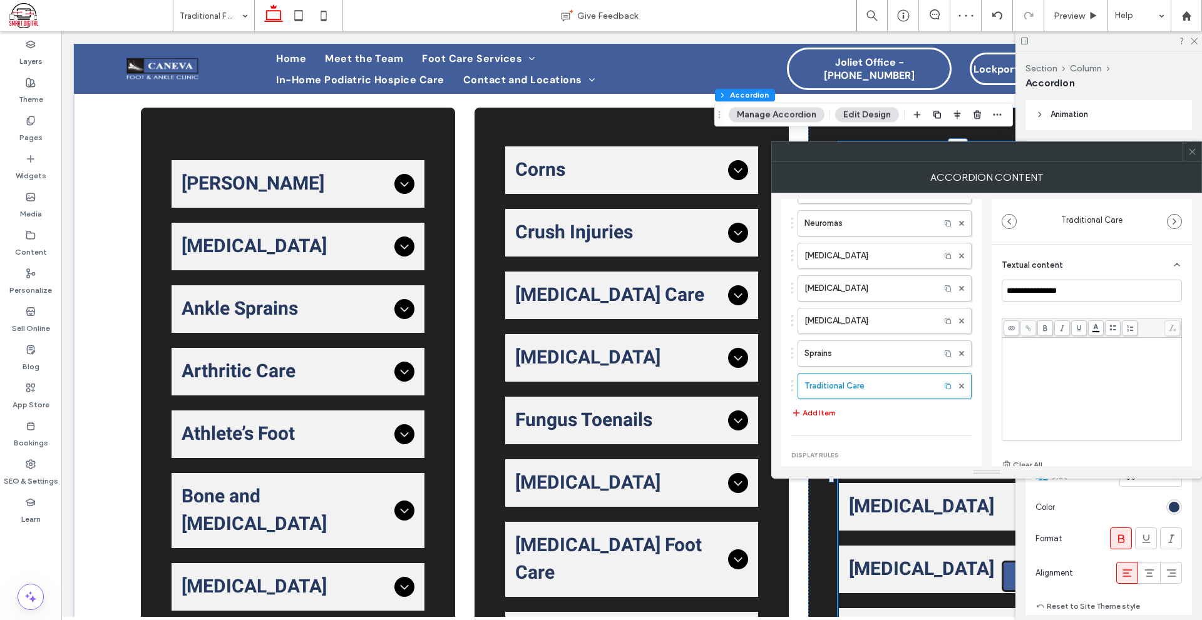
click at [1023, 362] on div "Rich Text Editor" at bounding box center [1092, 389] width 176 height 100
click at [992, 415] on div "**********" at bounding box center [1091, 400] width 200 height 310
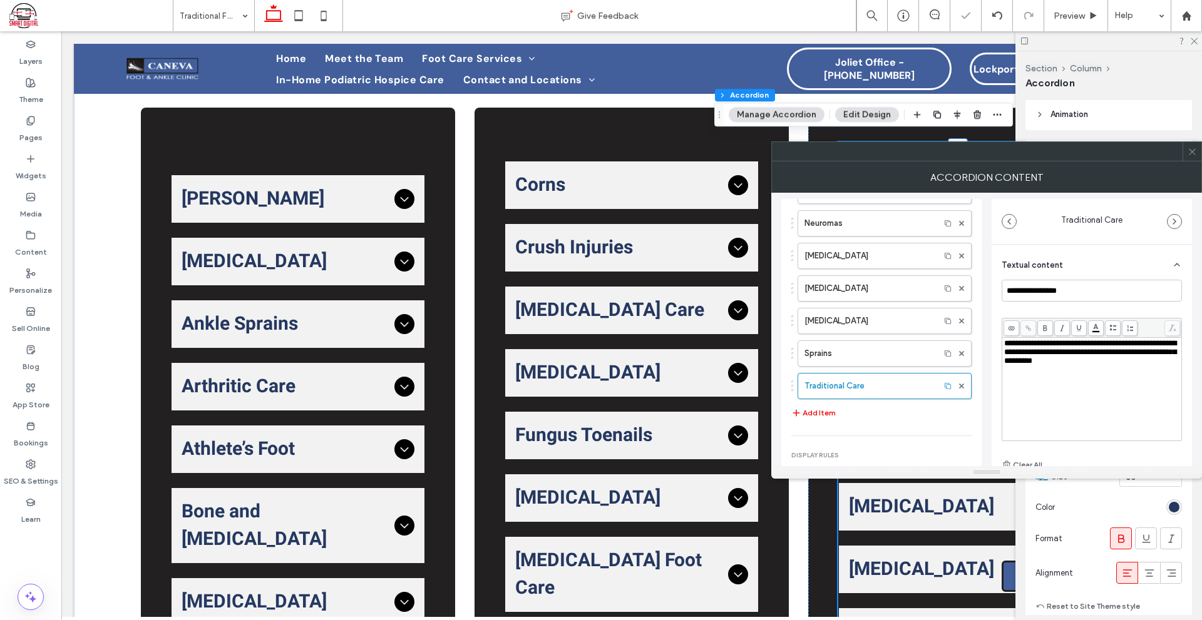
click at [1193, 157] on span at bounding box center [1191, 151] width 9 height 19
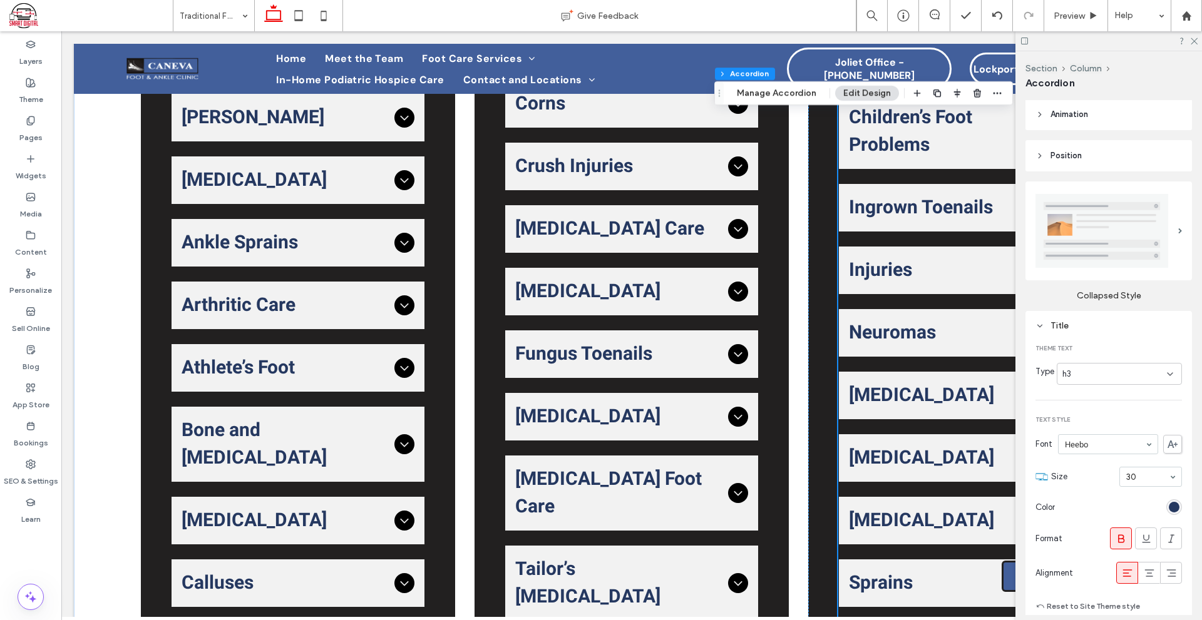
scroll to position [606, 0]
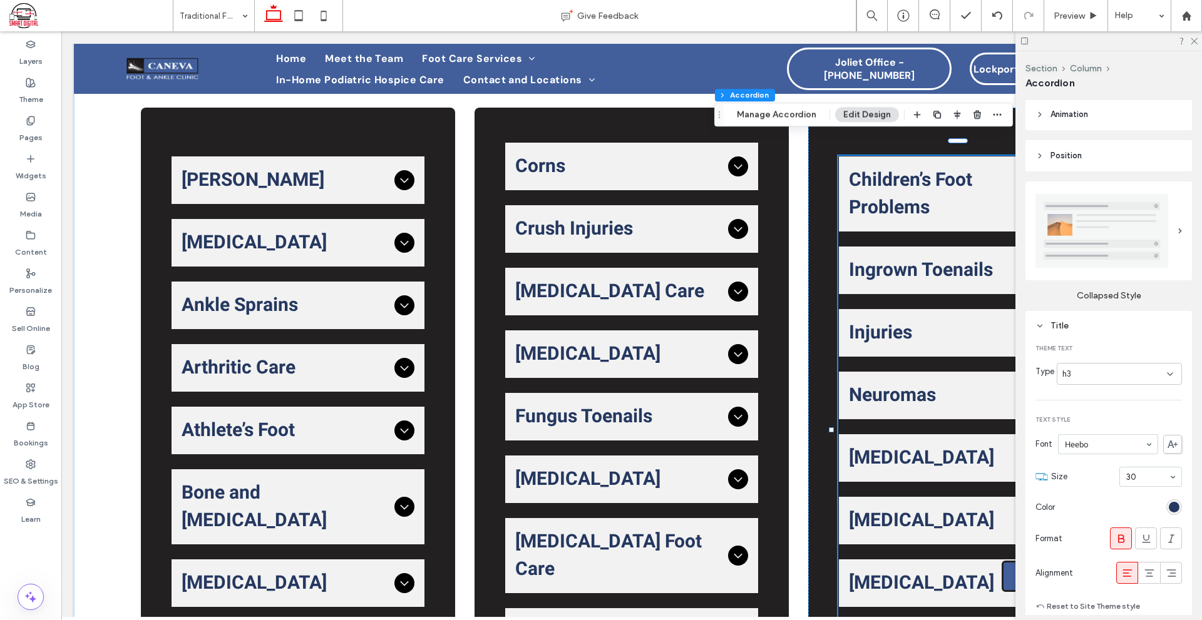
click at [921, 220] on ul "Children’s Foot Problems Conditions such as flat feet, in-toeing, or heel pain …" at bounding box center [965, 444] width 254 height 577
click at [762, 116] on button "Manage Accordion" at bounding box center [776, 114] width 96 height 15
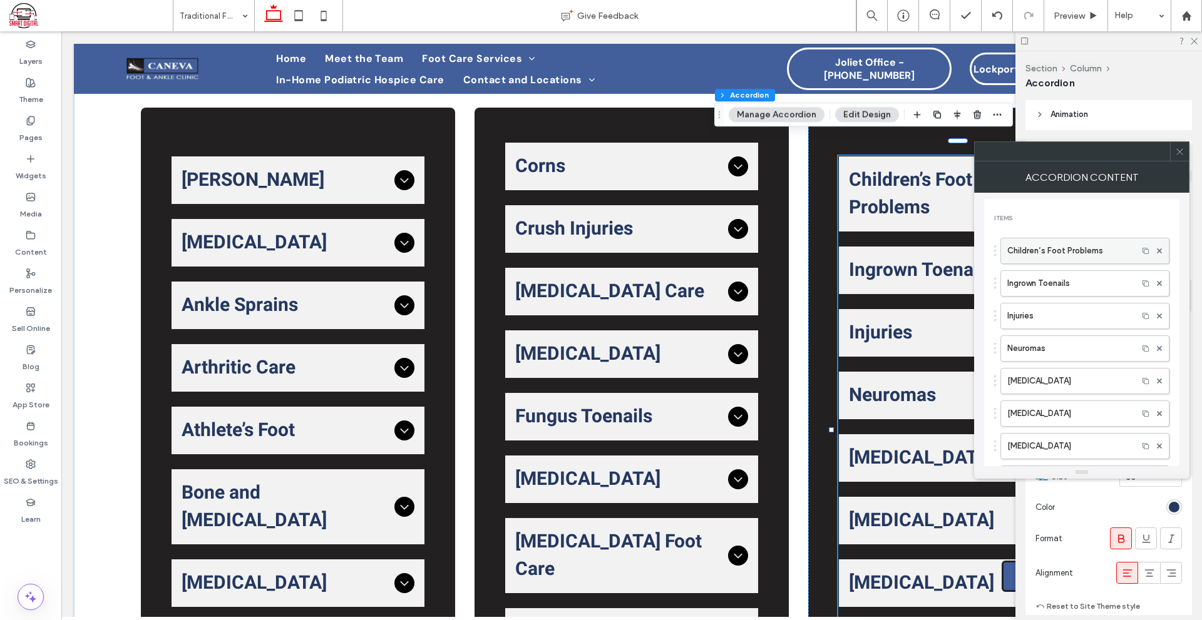
click at [1042, 244] on label "Children’s Foot Problems" at bounding box center [1069, 250] width 124 height 25
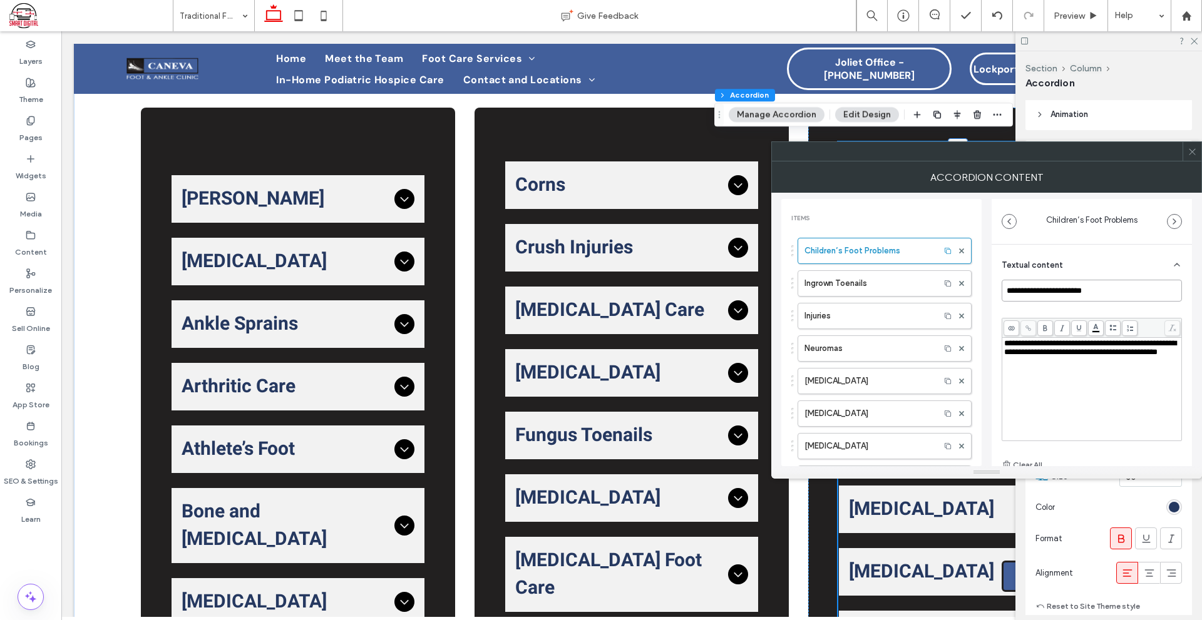
drag, startPoint x: 1045, startPoint y: 290, endPoint x: 1027, endPoint y: 293, distance: 17.7
click at [1027, 293] on input "**********" at bounding box center [1091, 291] width 180 height 22
type input "**********"
click at [1013, 242] on div "Children’s Foot Problems" at bounding box center [1091, 221] width 200 height 45
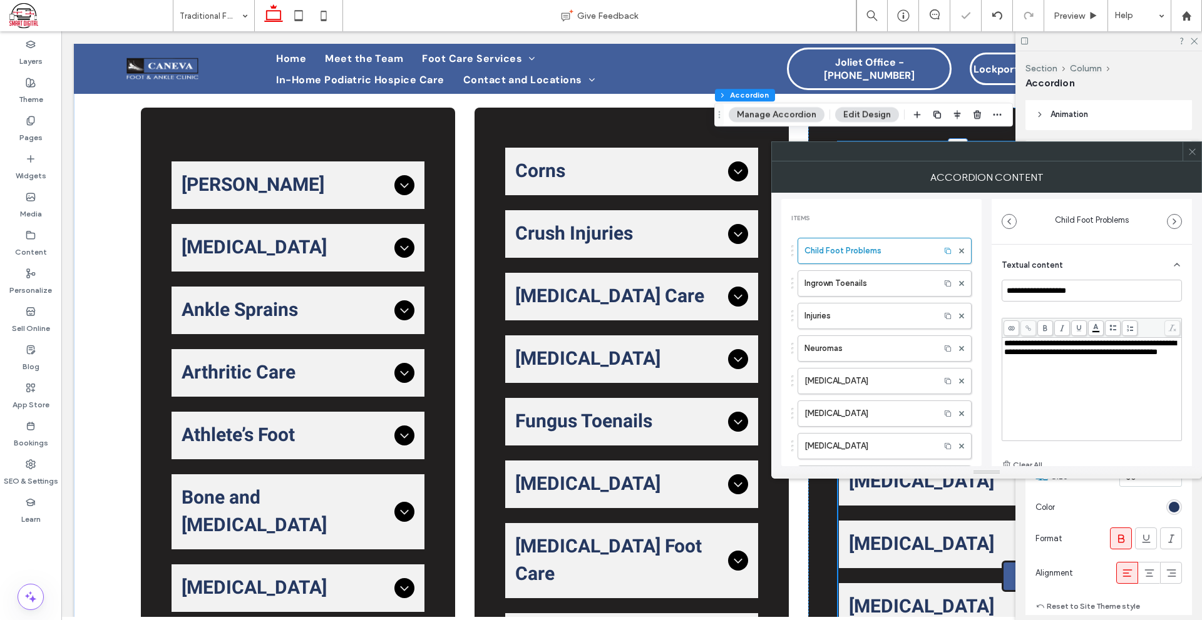
click at [1196, 147] on icon at bounding box center [1191, 151] width 9 height 9
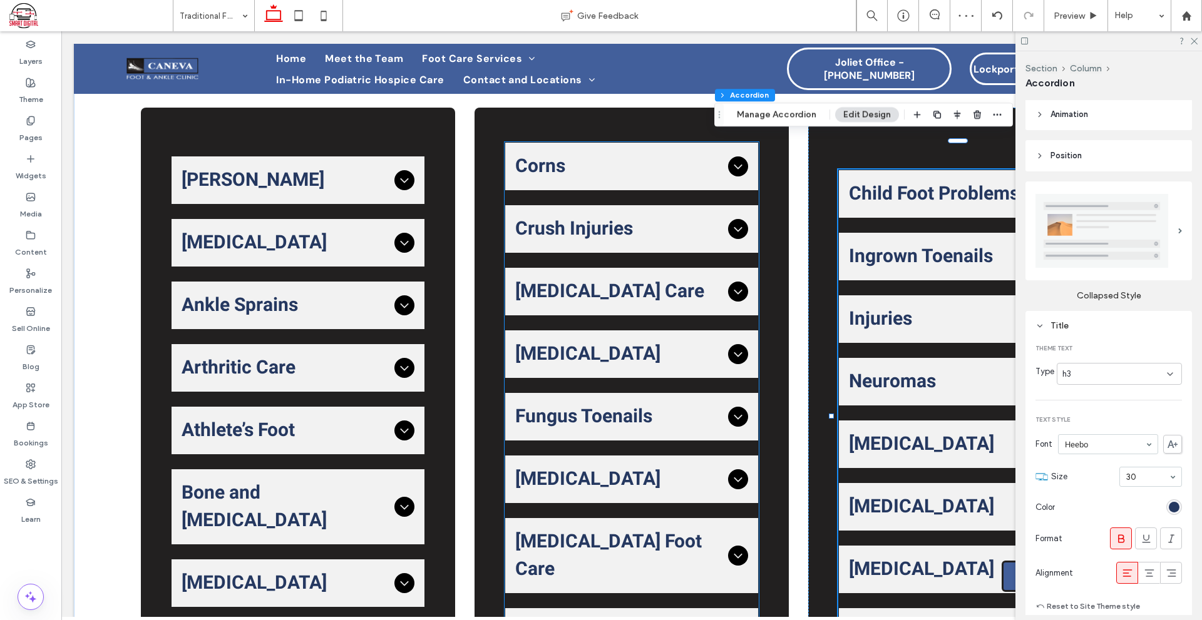
click at [718, 205] on div "Crush Injuries" at bounding box center [631, 229] width 253 height 48
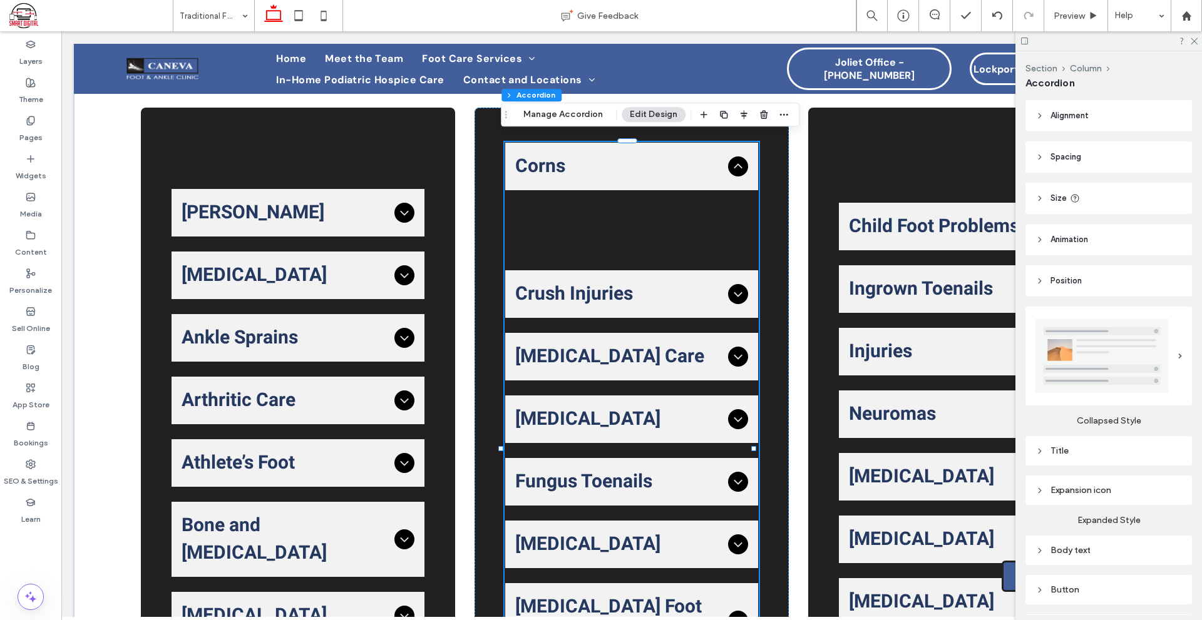
scroll to position [63, 0]
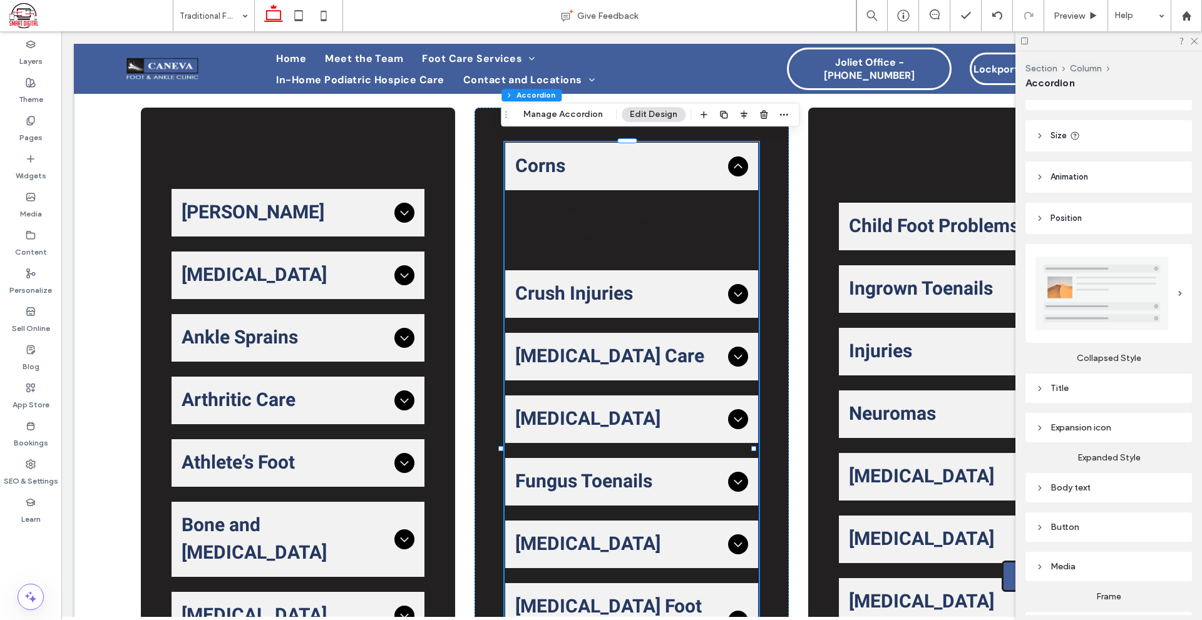
click at [1108, 479] on div "Body text" at bounding box center [1108, 487] width 146 height 17
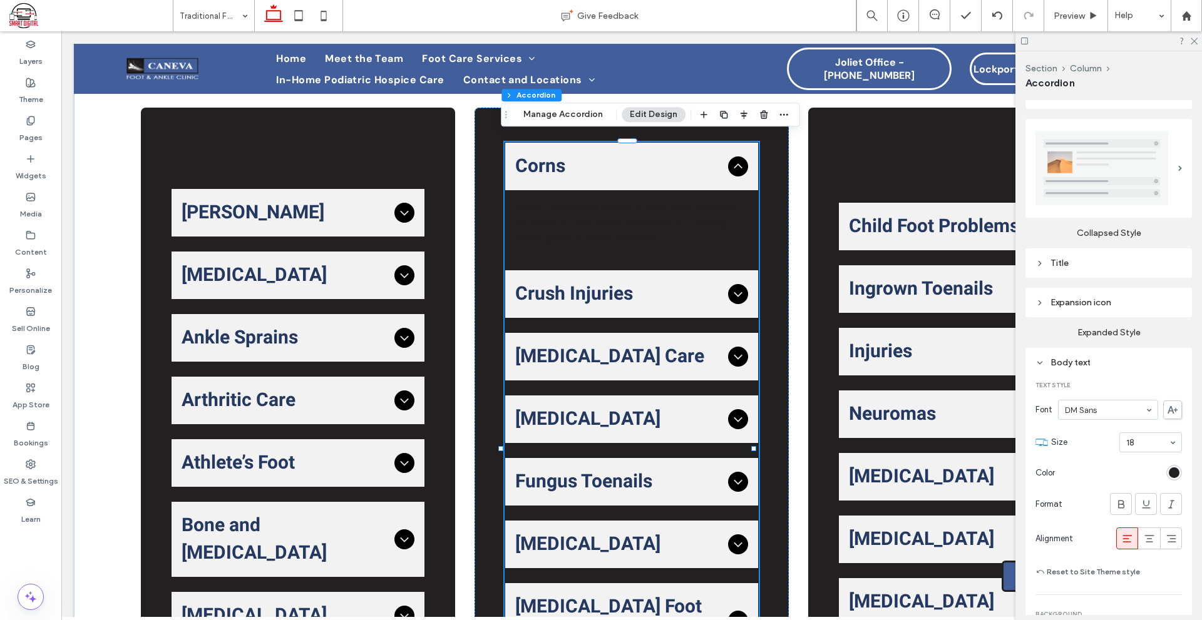
scroll to position [250, 0]
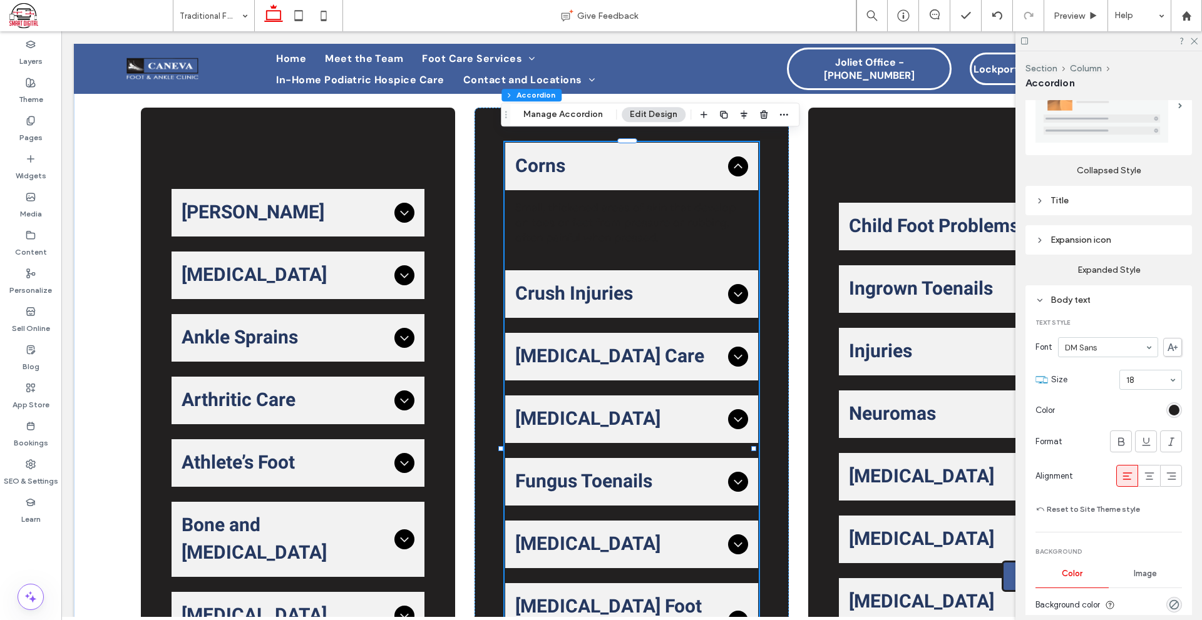
click at [1162, 412] on section "Color" at bounding box center [1108, 410] width 146 height 28
click at [1170, 405] on div "rgb(34, 32, 32)" at bounding box center [1173, 410] width 11 height 11
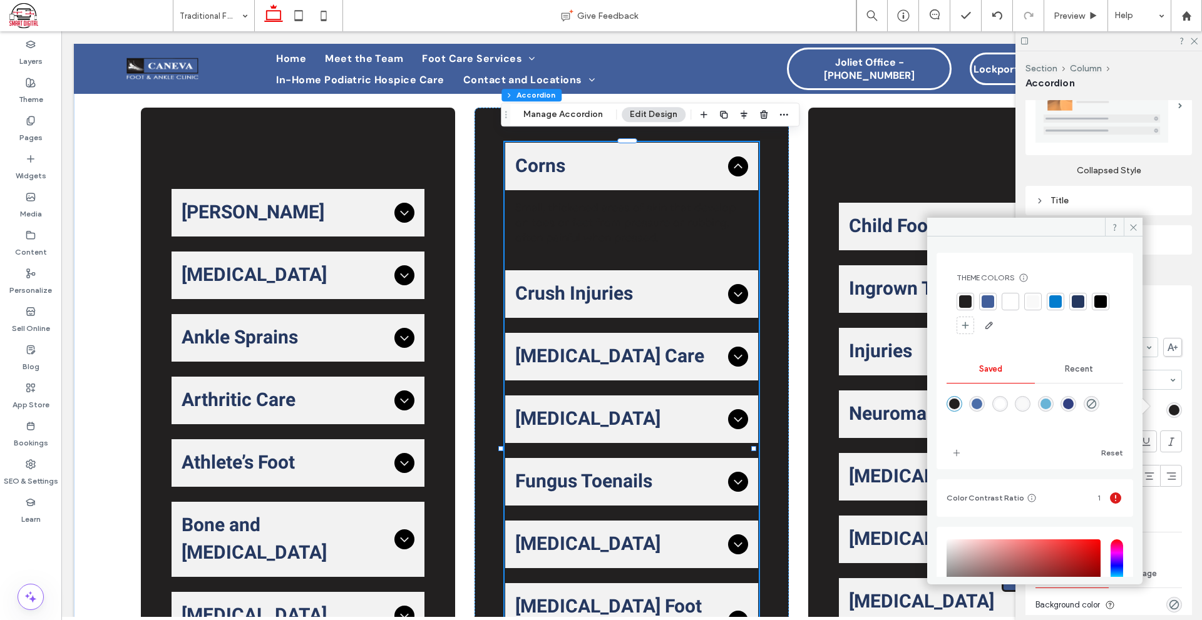
click at [1006, 299] on div at bounding box center [1010, 302] width 18 height 18
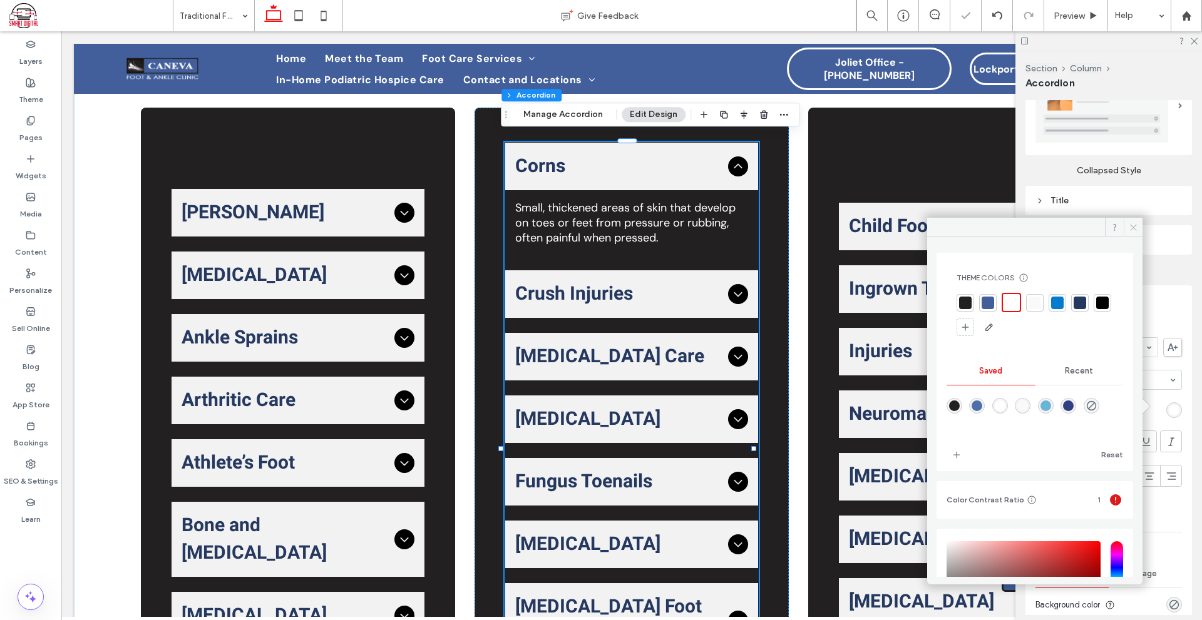
click at [1135, 227] on icon at bounding box center [1132, 227] width 9 height 9
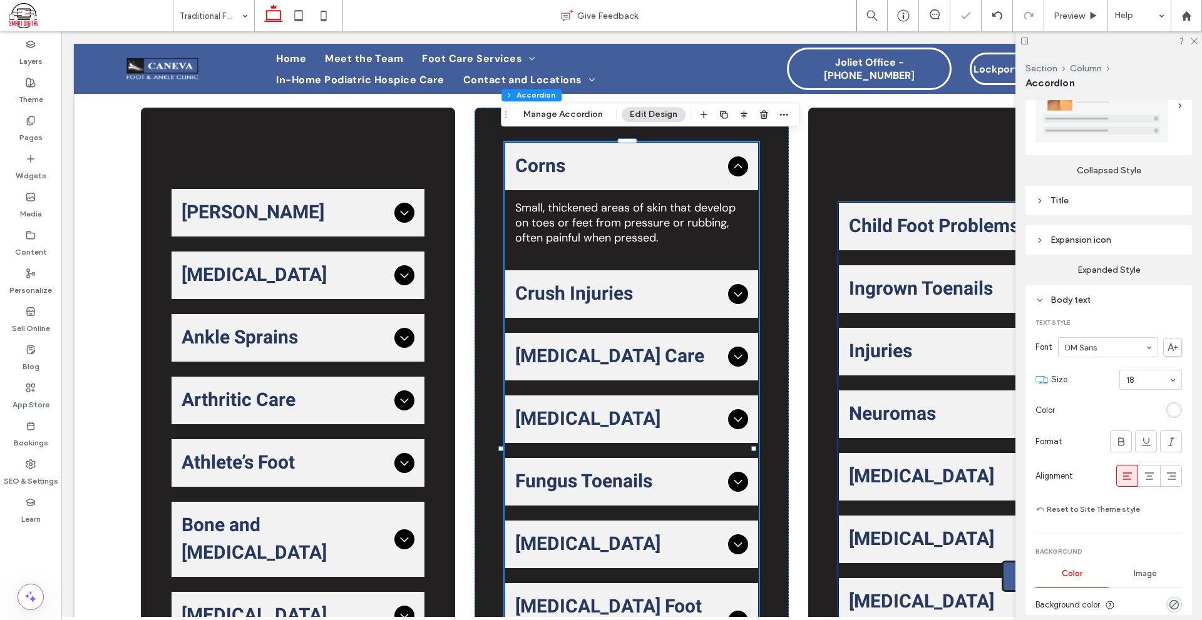
click at [958, 275] on span "Ingrown Toenails" at bounding box center [953, 289] width 208 height 28
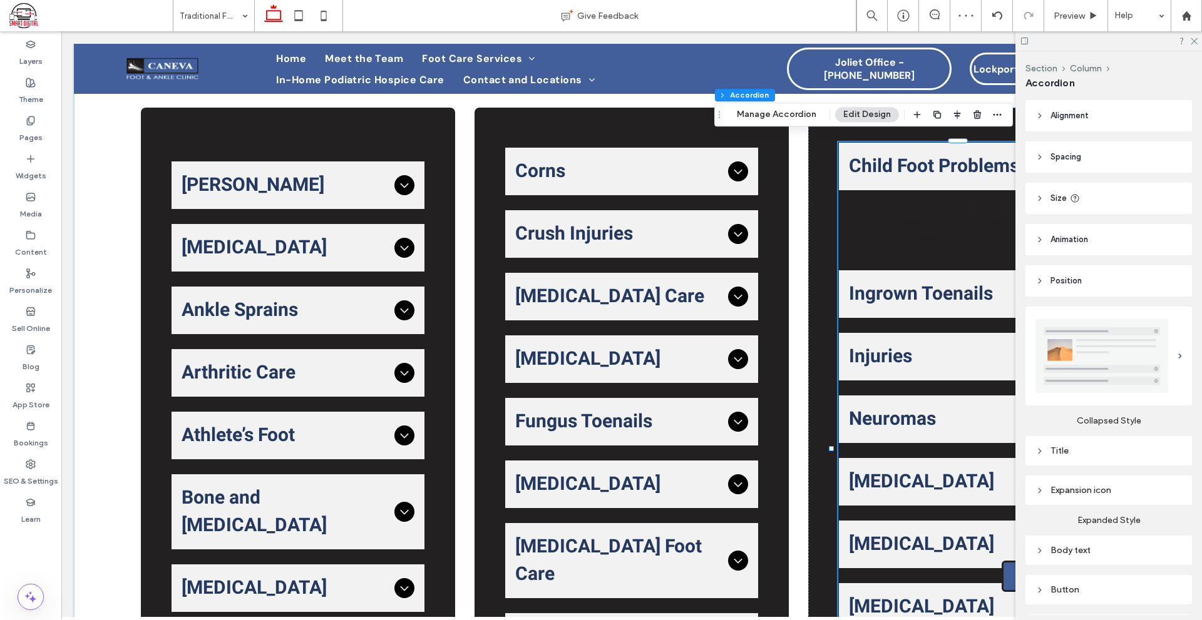
scroll to position [125, 0]
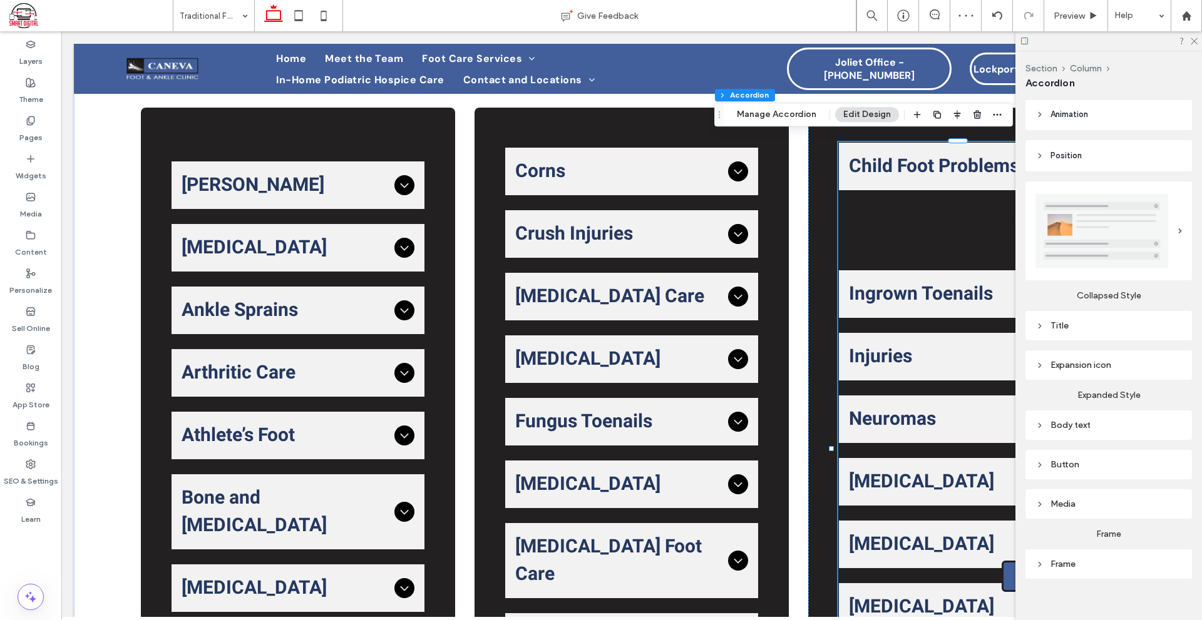
click at [1098, 423] on div "Body text" at bounding box center [1108, 425] width 146 height 11
click at [1166, 528] on div "rgb(34, 32, 32)" at bounding box center [1174, 536] width 16 height 16
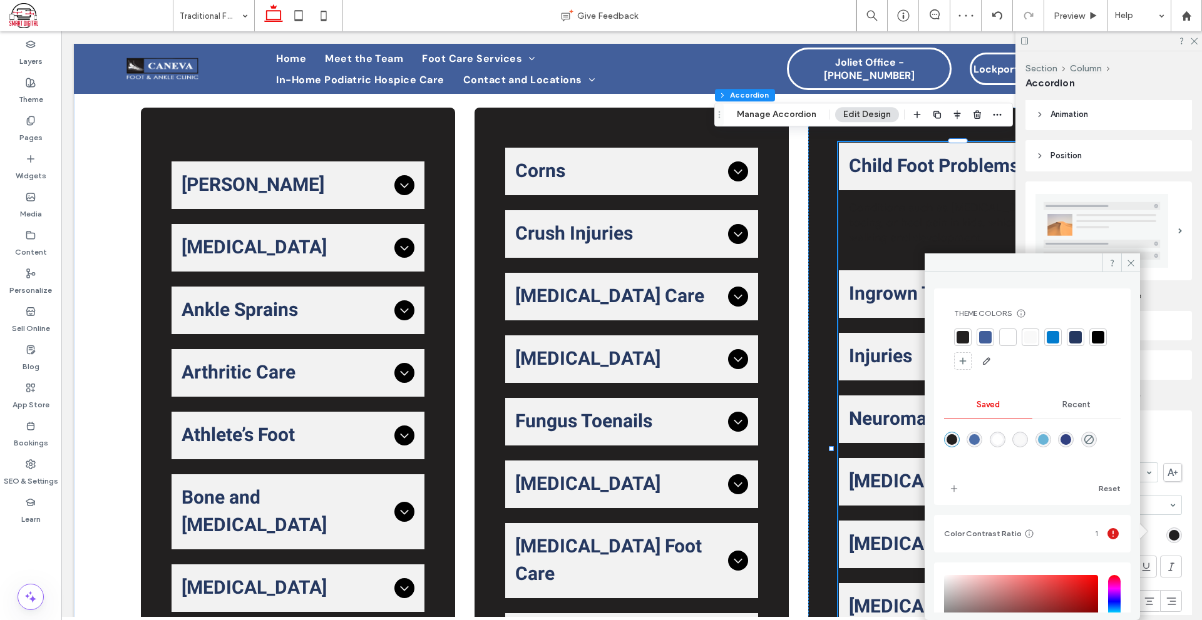
click at [1009, 342] on div at bounding box center [1007, 337] width 13 height 13
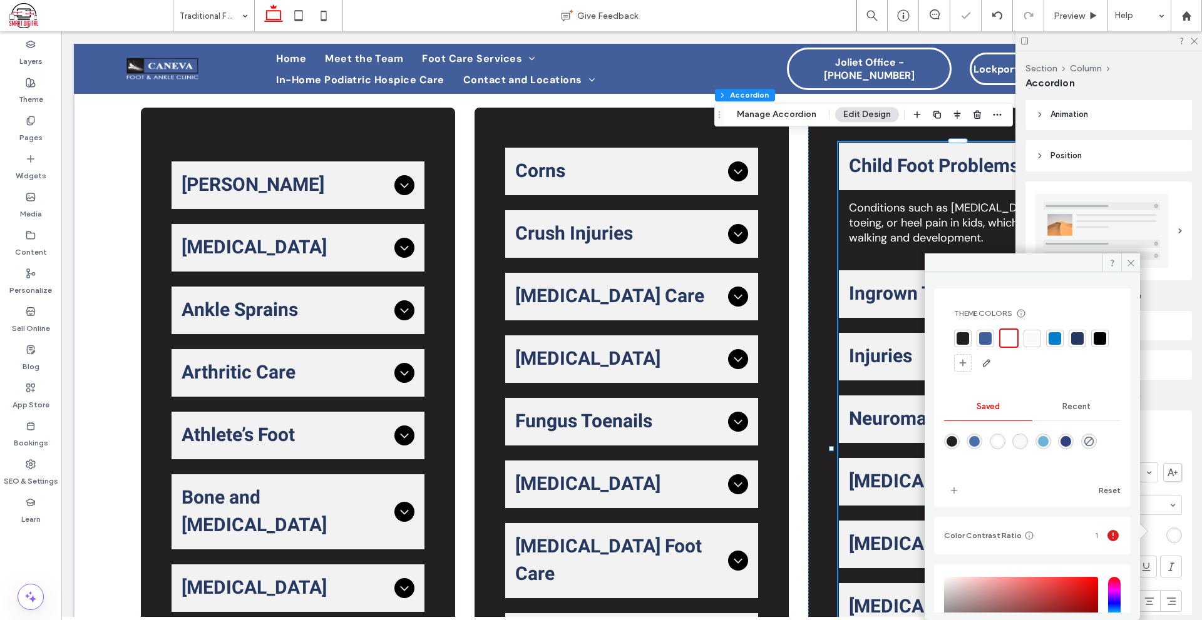
click at [1125, 253] on img at bounding box center [1101, 231] width 133 height 74
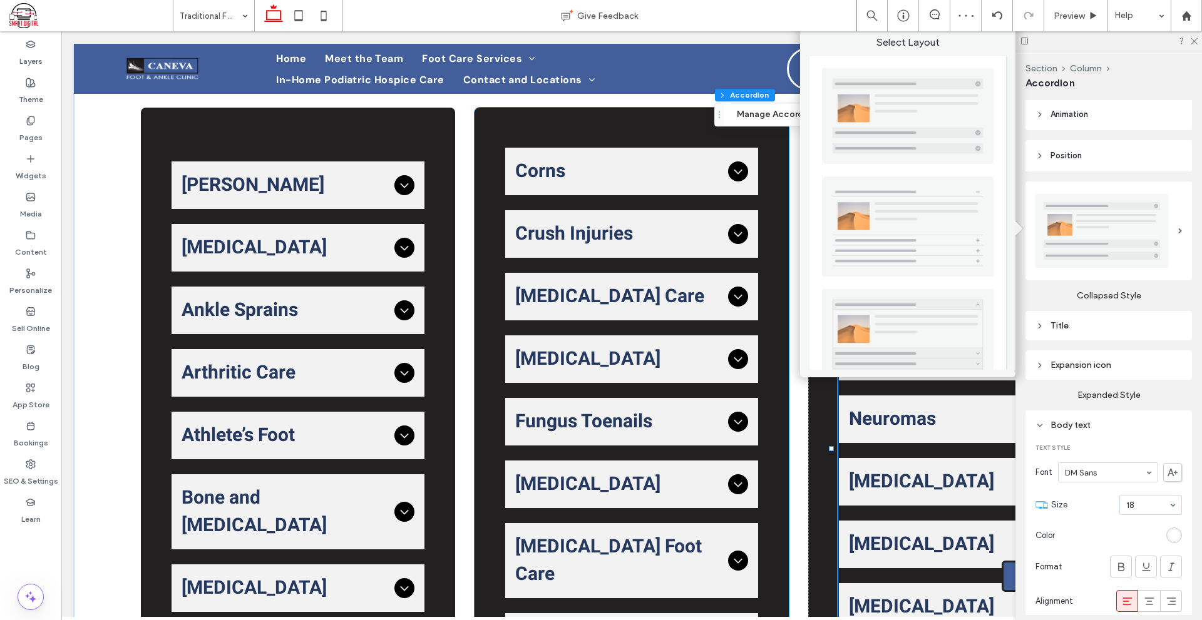
click at [744, 138] on div "Corns Small, thickened areas of skin that develop on toes or feet from pressure…" at bounding box center [631, 449] width 314 height 683
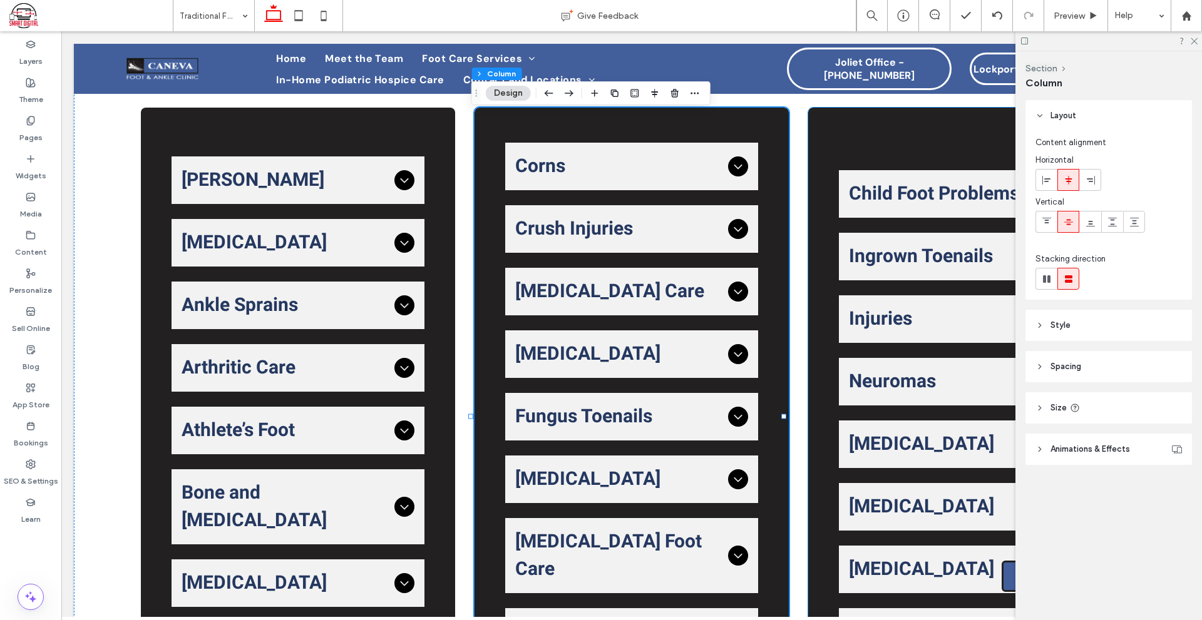
click at [841, 318] on ul "Child Foot Problems Conditions such as flat feet, in-toeing, or heel pain in ki…" at bounding box center [965, 444] width 254 height 549
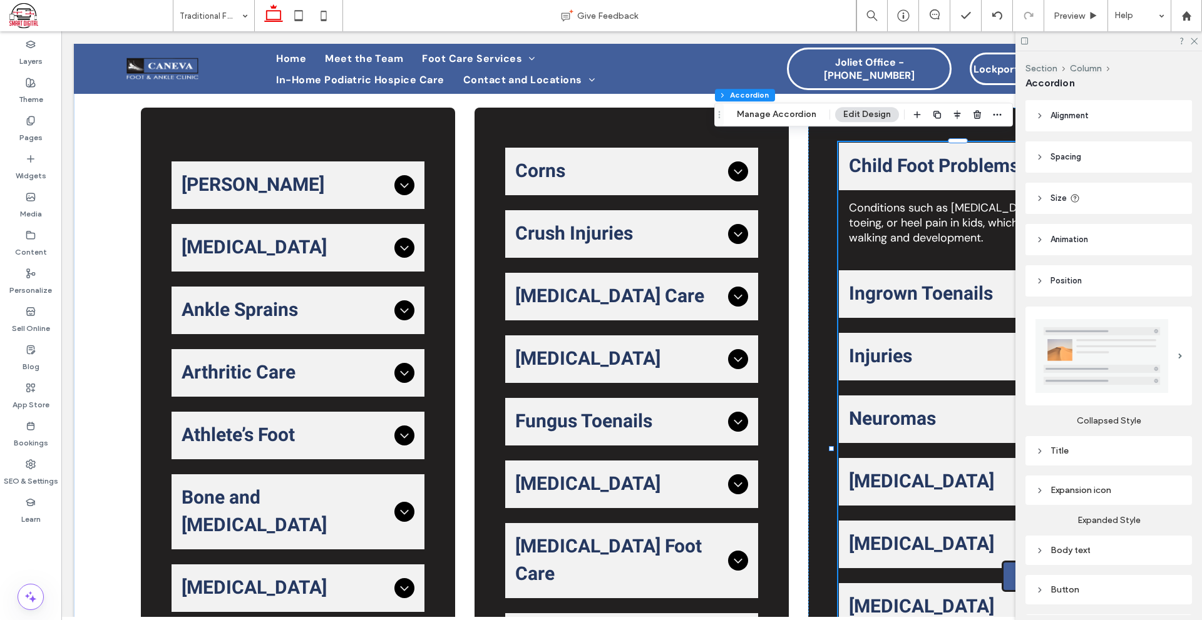
click at [841, 318] on ul "Child Foot Problems Conditions such as flat feet, in-toeing, or heel pain in ki…" at bounding box center [965, 449] width 254 height 615
click at [887, 177] on div "Child Foot Problems" at bounding box center [965, 167] width 253 height 48
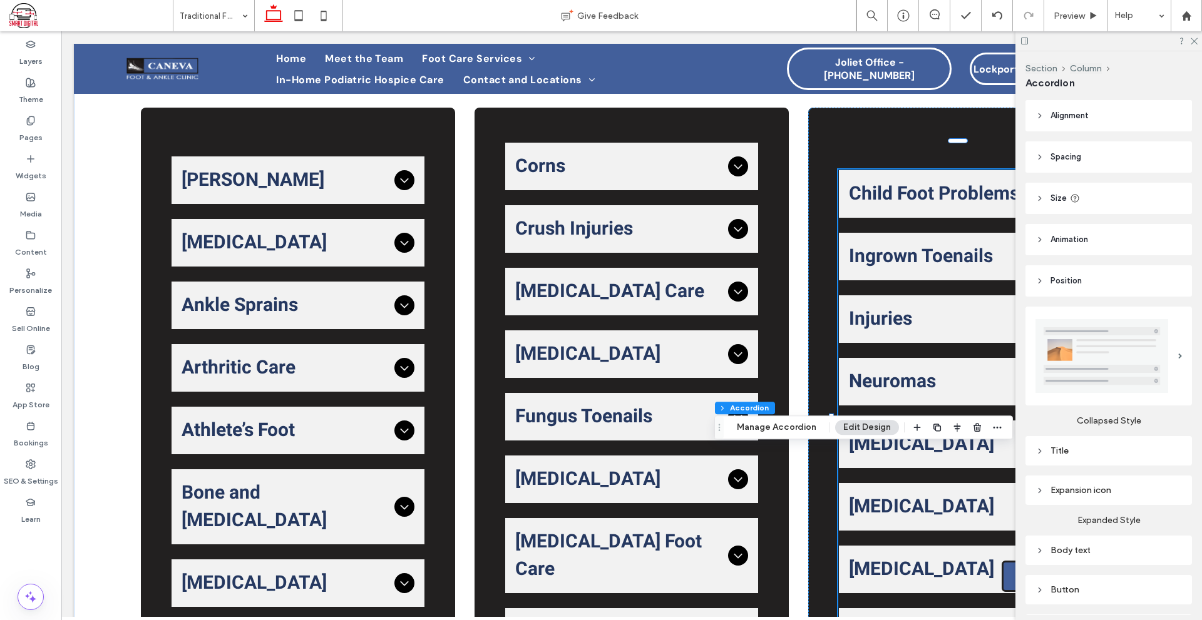
scroll to position [231, 0]
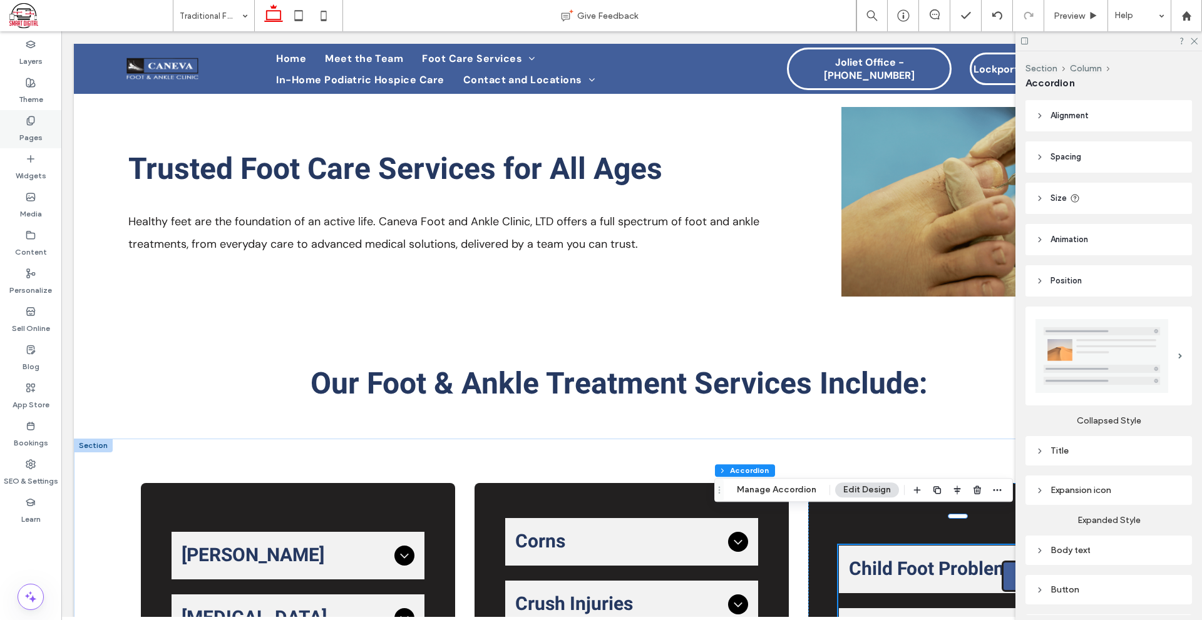
click at [28, 130] on label "Pages" at bounding box center [30, 135] width 23 height 18
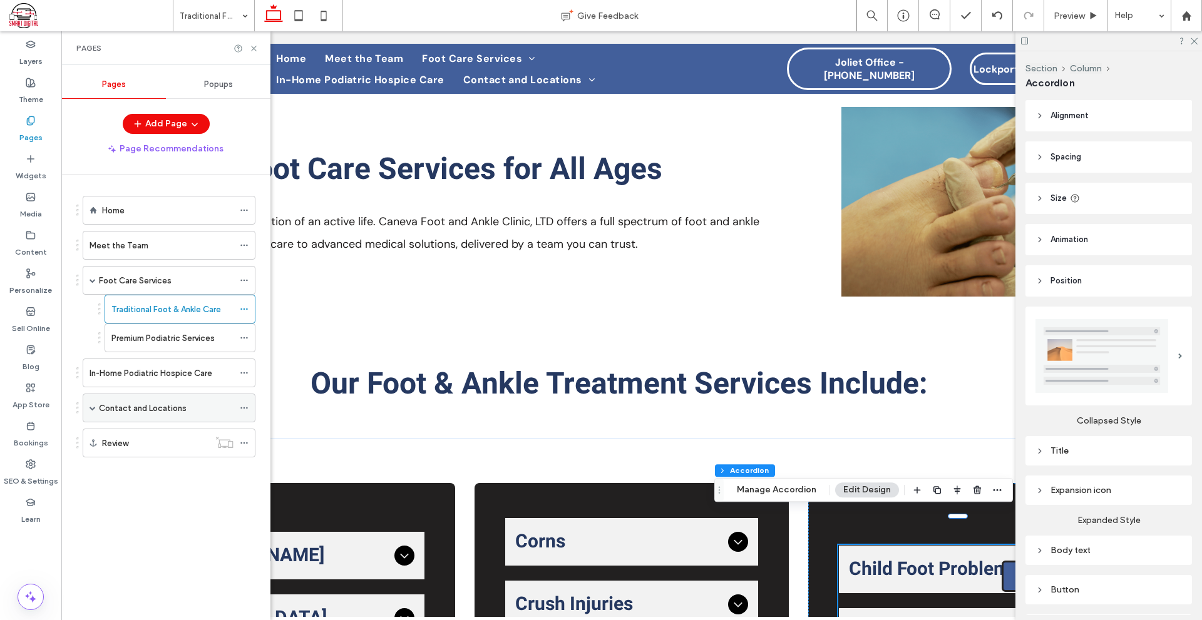
click at [132, 417] on div "Contact and Locations" at bounding box center [166, 408] width 135 height 28
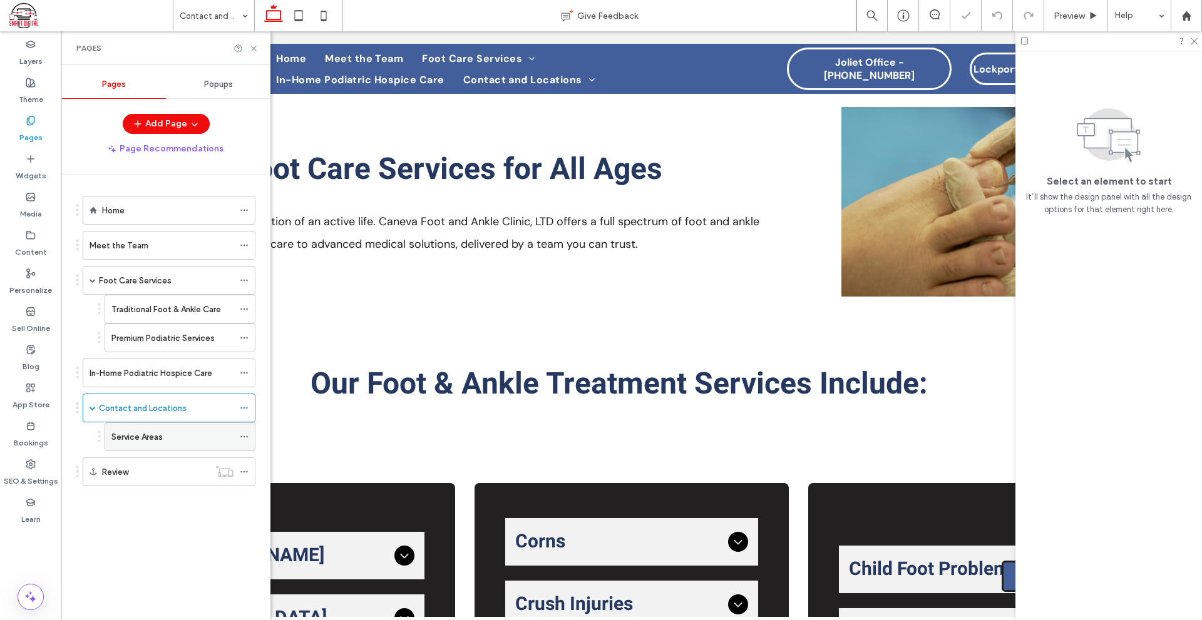
click at [143, 445] on div "Service Areas" at bounding box center [172, 437] width 122 height 28
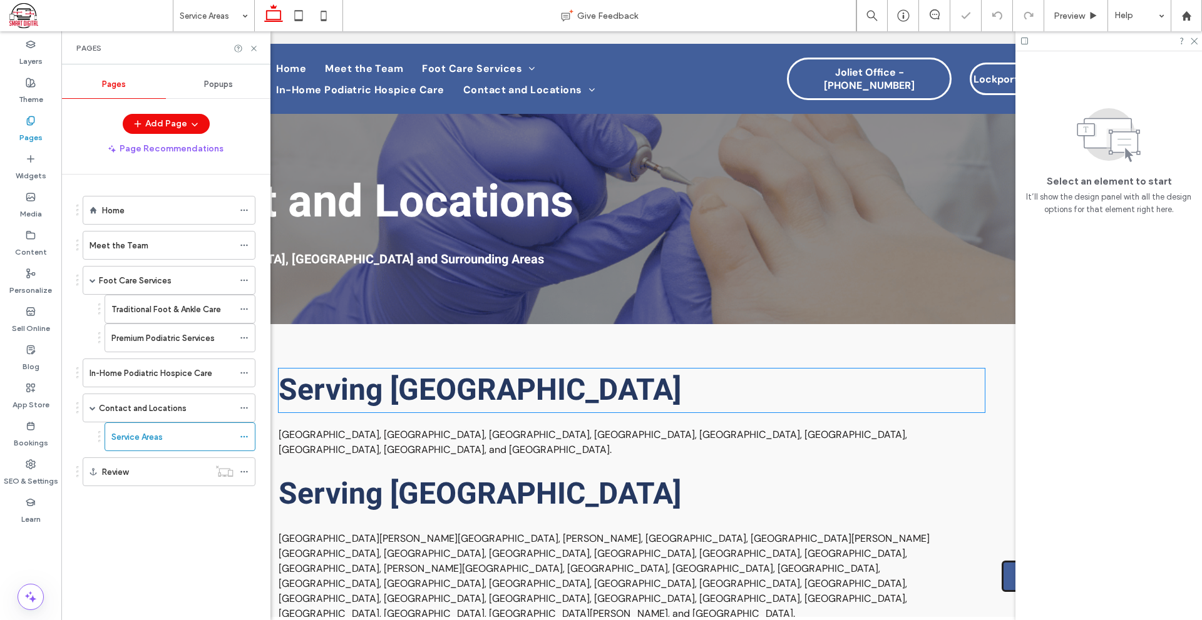
click at [382, 384] on span "Serving Grundy County" at bounding box center [480, 391] width 402 height 44
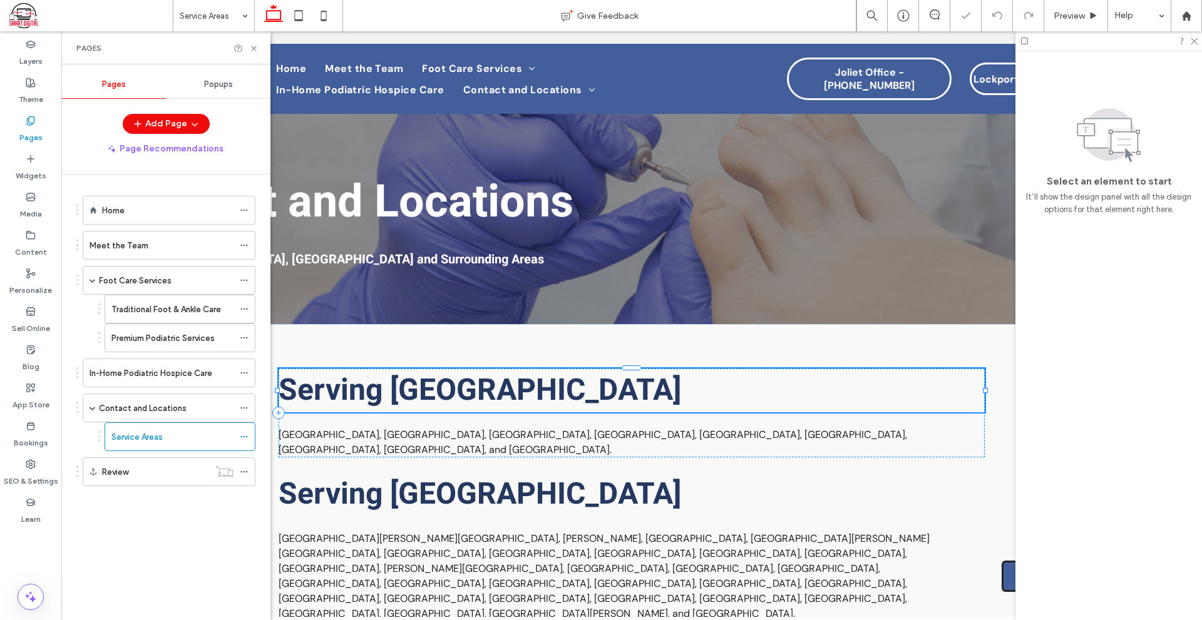
click at [382, 384] on span "Serving Grundy County" at bounding box center [480, 391] width 402 height 44
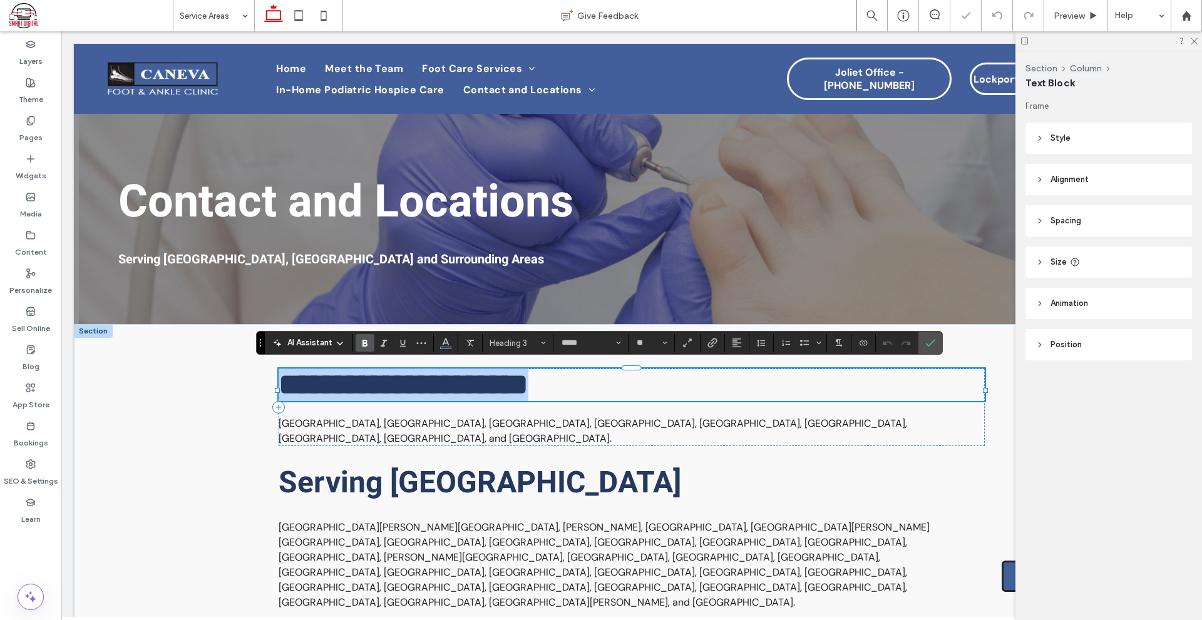
type input "*******"
type input "**"
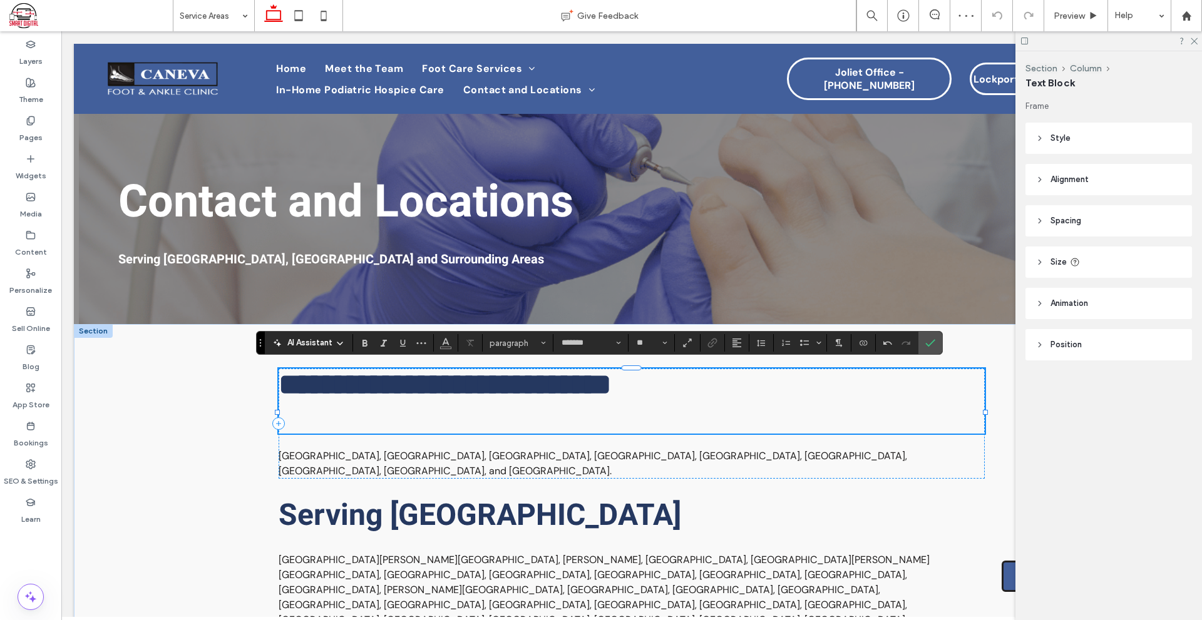
type input "*****"
type input "**"
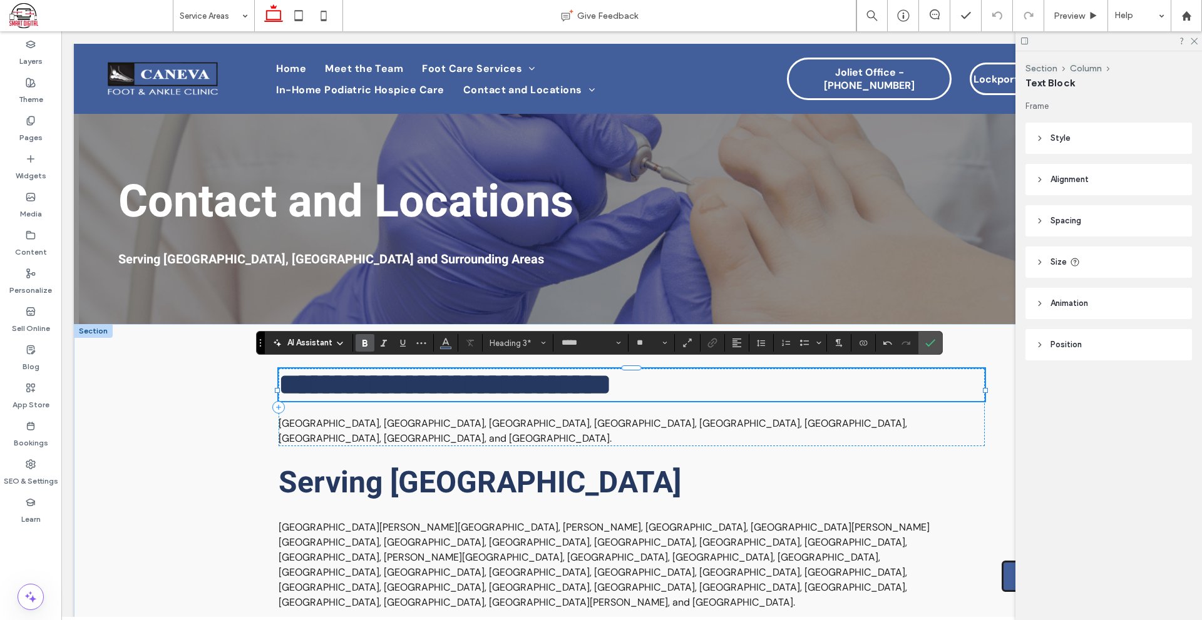
click at [282, 386] on span "**********" at bounding box center [445, 384] width 333 height 29
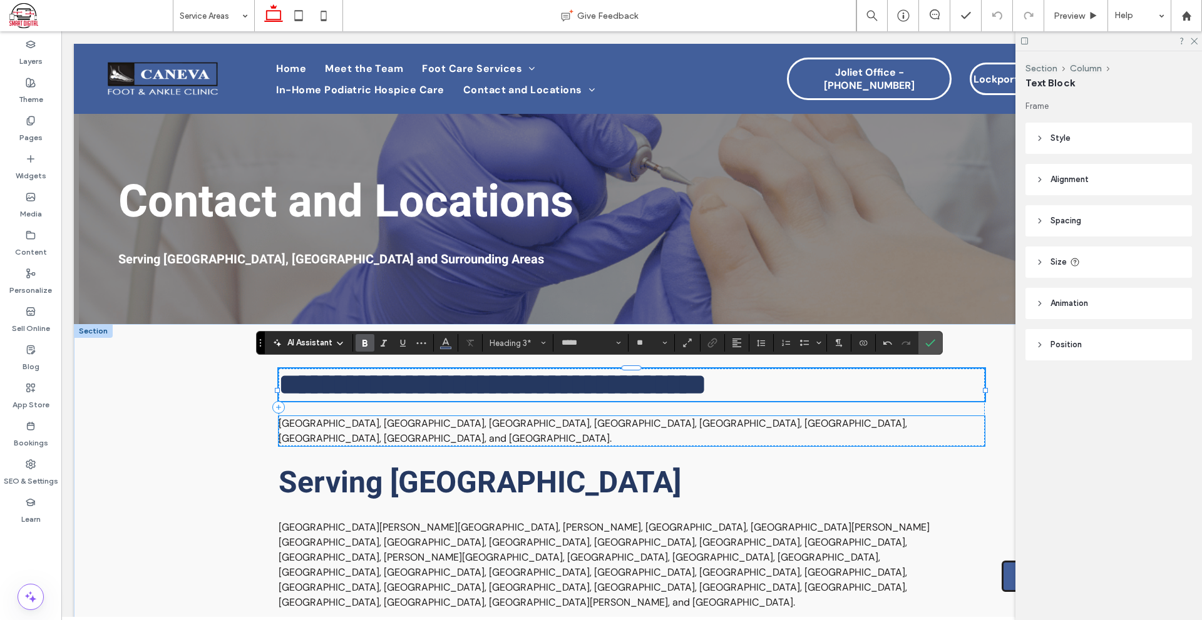
click at [461, 428] on span "Braceville, Coal City, Gardner, Kinsman, Mazon, Minooka, Morris, South Wilmingt…" at bounding box center [593, 431] width 628 height 28
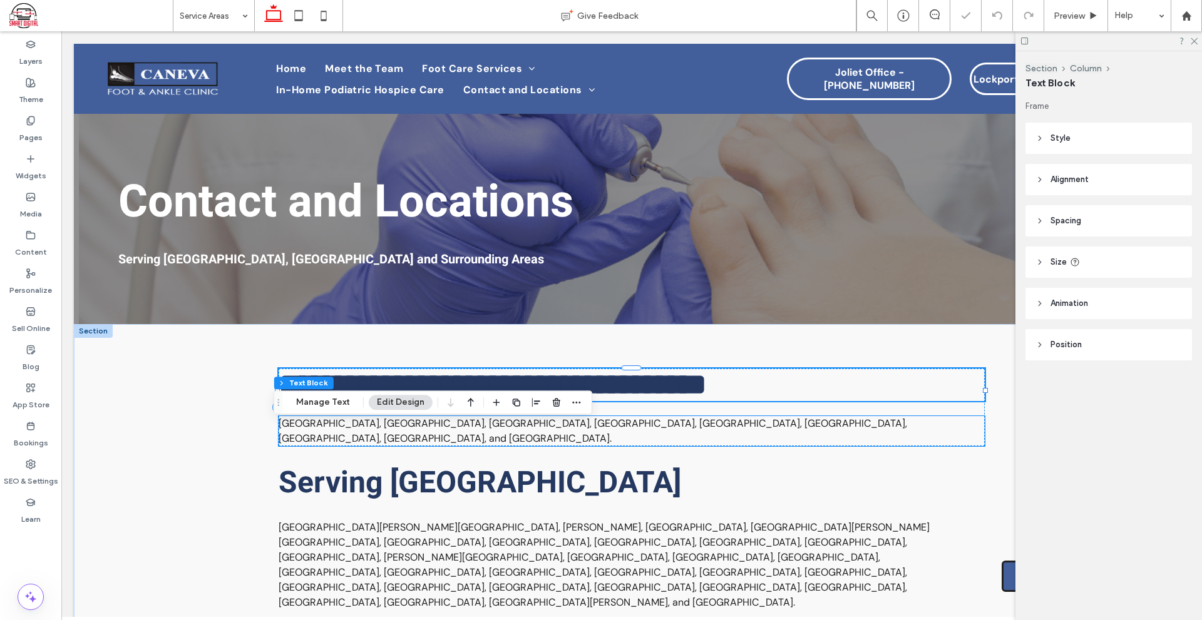
click at [461, 428] on span "Braceville, Coal City, Gardner, Kinsman, Mazon, Minooka, Morris, South Wilmingt…" at bounding box center [593, 431] width 628 height 28
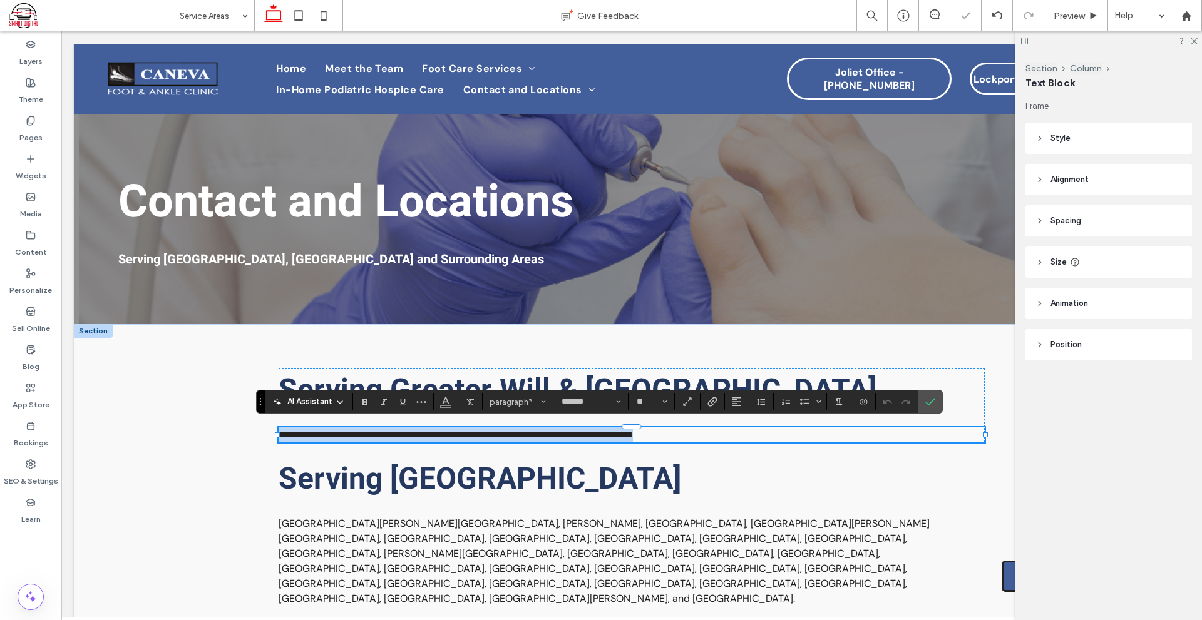
type input "**"
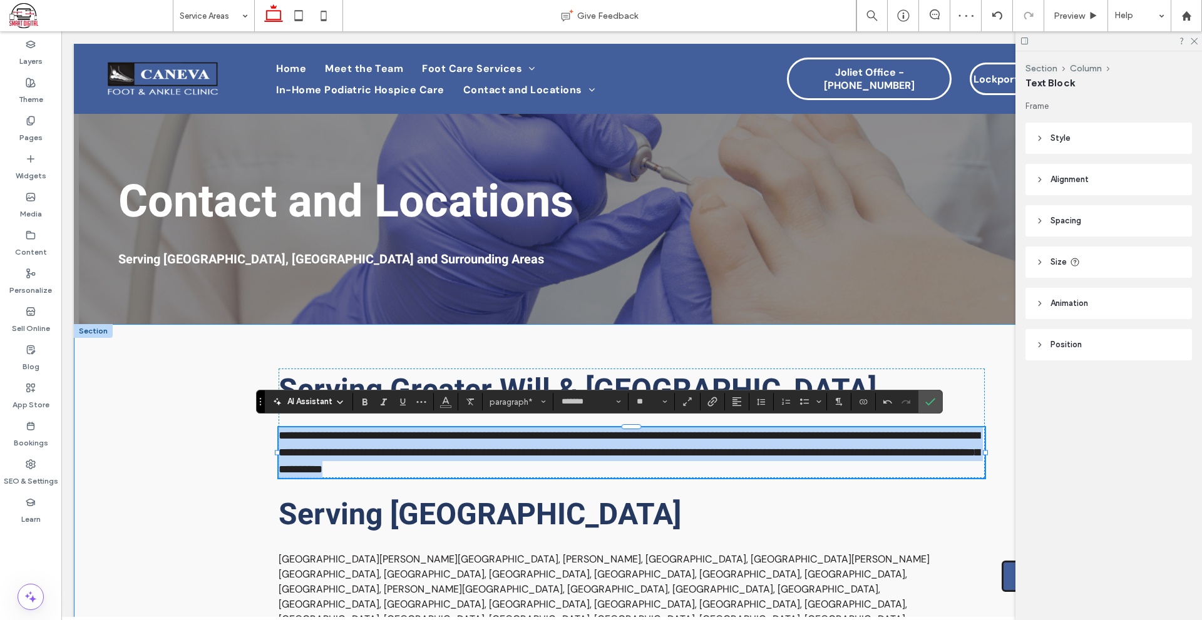
drag, startPoint x: 671, startPoint y: 469, endPoint x: 200, endPoint y: 390, distance: 477.8
click at [200, 390] on div "**********" at bounding box center [631, 505] width 1115 height 363
click at [440, 560] on span "Addison, Aurora, Bartlett, Bensenville, Bloomingdale, Carol Stream, Clarendon H…" at bounding box center [604, 597] width 651 height 88
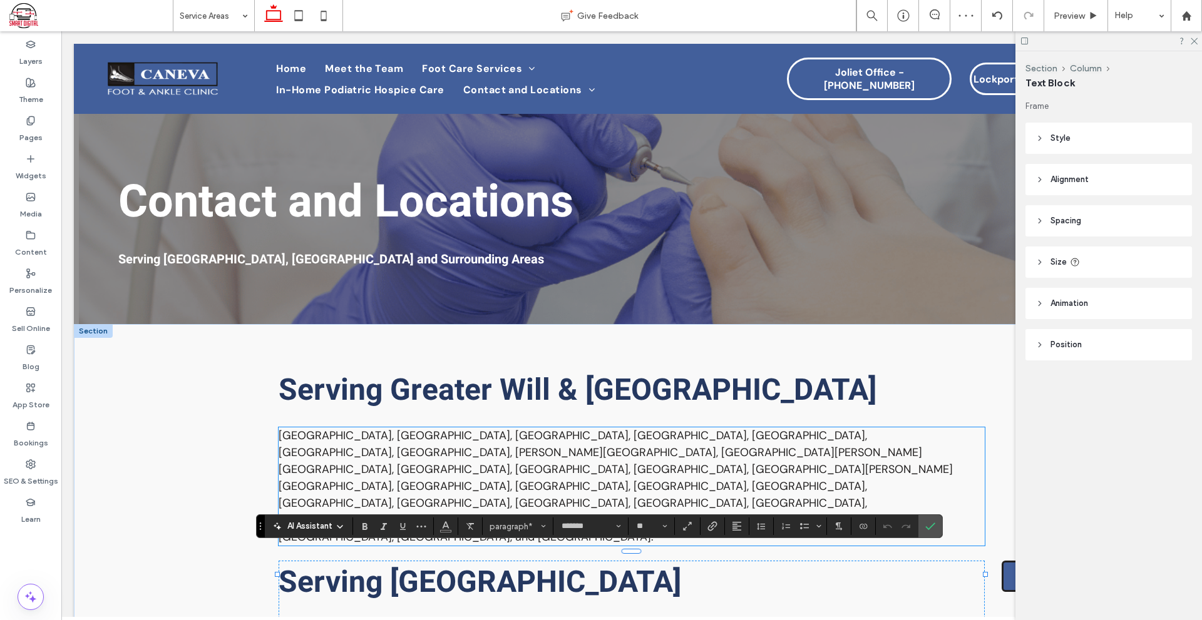
click at [616, 460] on p "Blackstone, Braceville, Braidwood, Carbon Hill, Channahon, Coal City, Crest Hil…" at bounding box center [632, 486] width 707 height 118
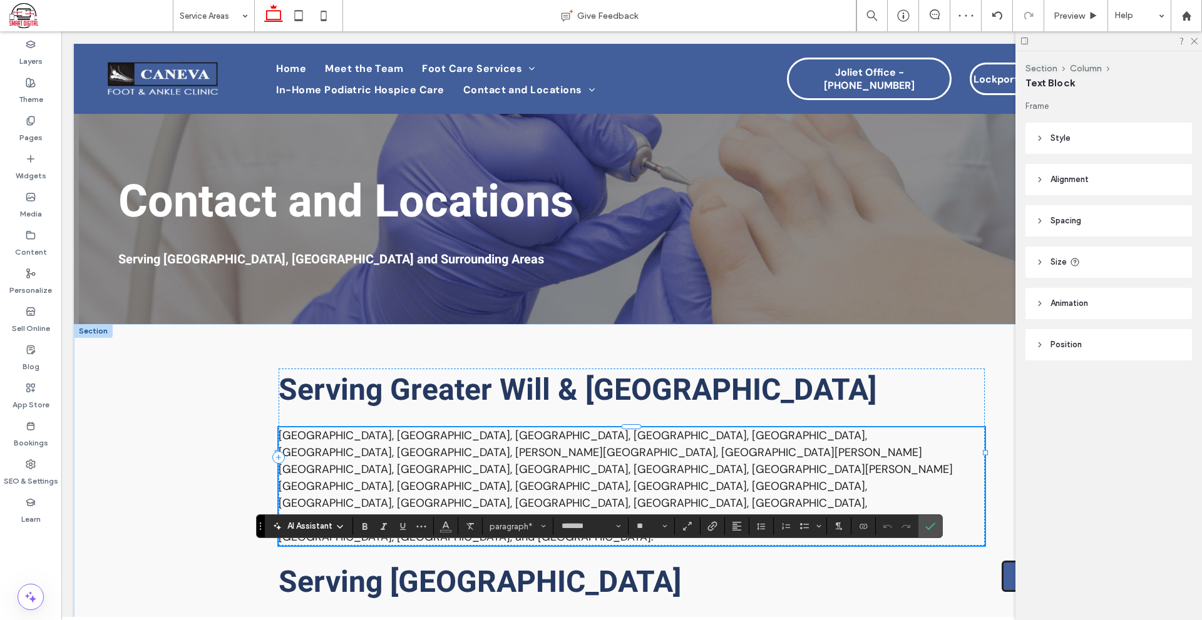
click at [616, 460] on p "Blackstone, Braceville, Braidwood, Carbon Hill, Channahon, Coal City, Crest Hil…" at bounding box center [632, 486] width 707 height 118
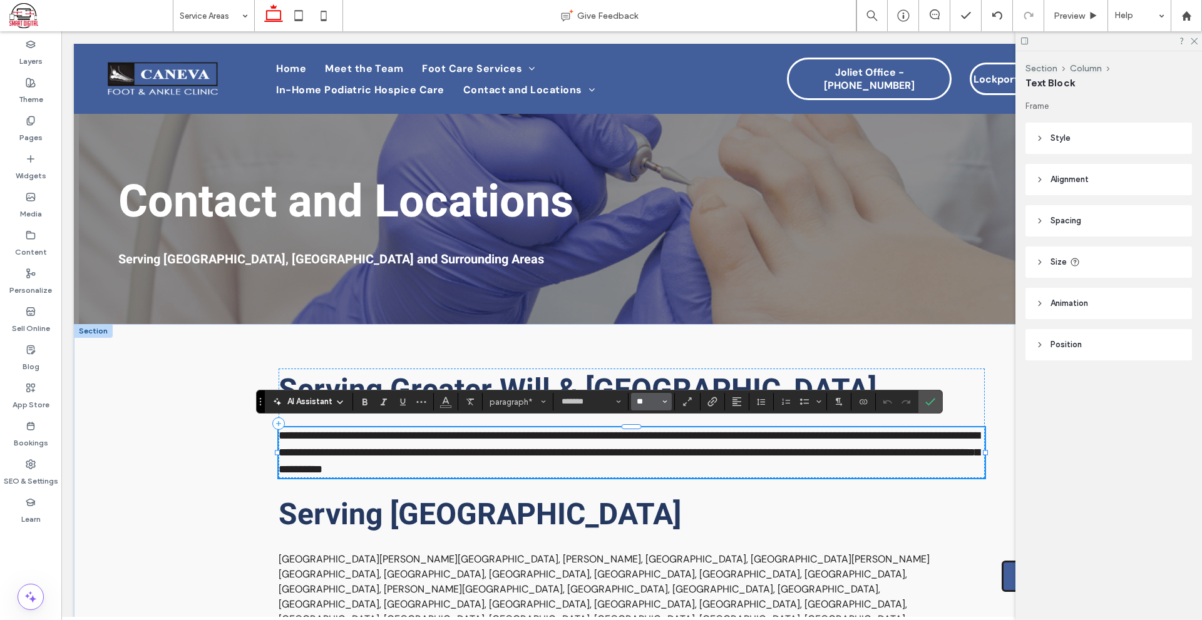
click at [645, 400] on input "**" at bounding box center [647, 402] width 24 height 10
click at [653, 363] on label "16" at bounding box center [651, 359] width 40 height 18
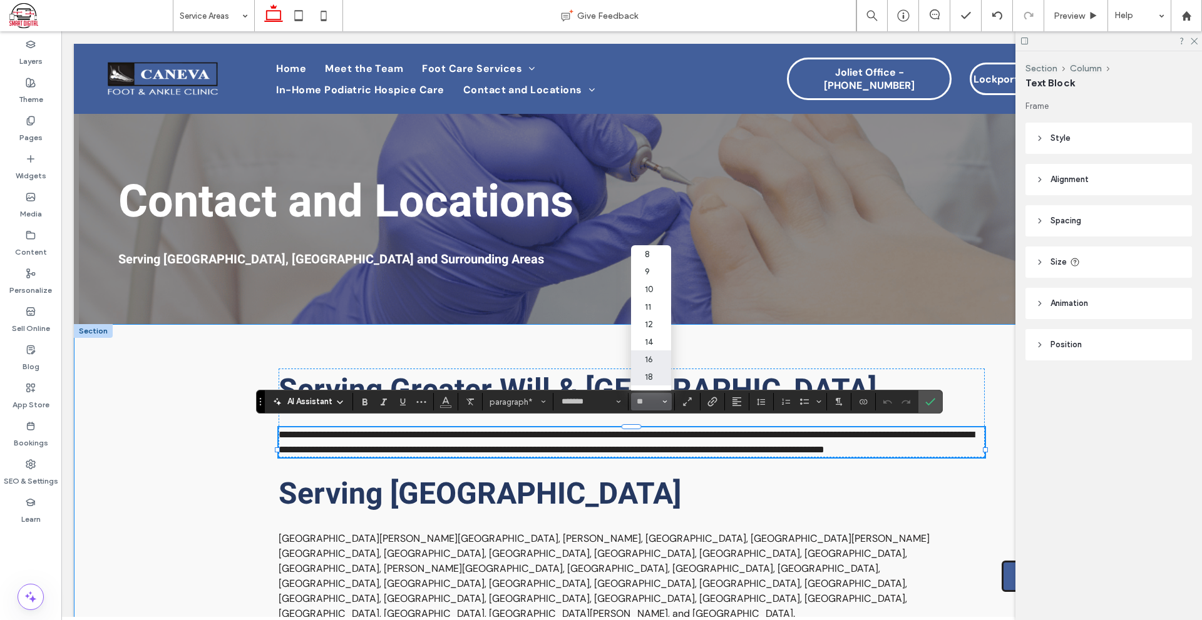
type input "**"
click at [931, 405] on icon "Confirm" at bounding box center [930, 402] width 10 height 10
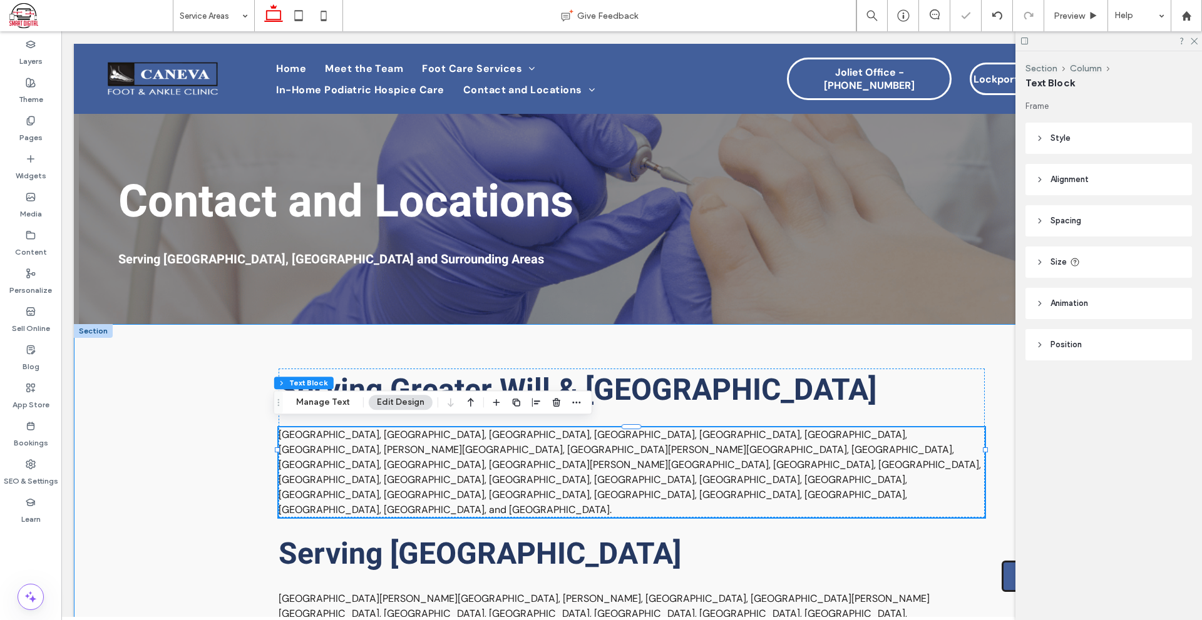
click at [221, 475] on div "Serving Greater Will & Grundy County Blackstone, Braceville, Braidwood, Carbon …" at bounding box center [631, 525] width 1115 height 402
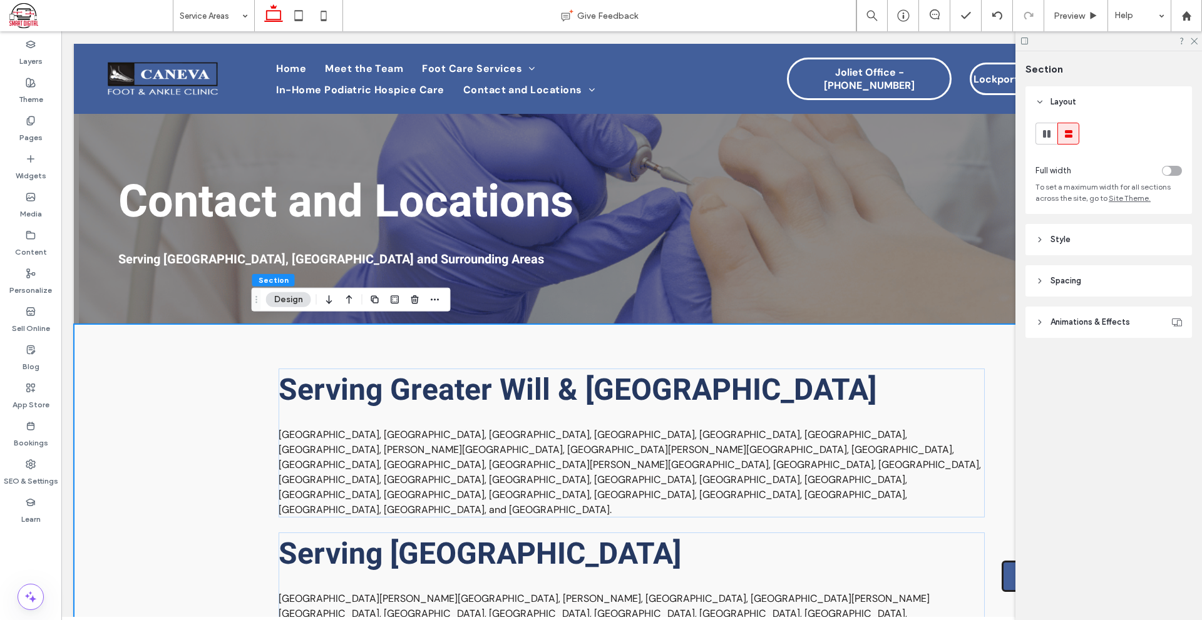
click at [238, 434] on div "Serving Greater Will & Grundy County Blackstone, Braceville, Braidwood, Carbon …" at bounding box center [631, 525] width 1115 height 402
click at [1044, 131] on use at bounding box center [1047, 134] width 8 height 8
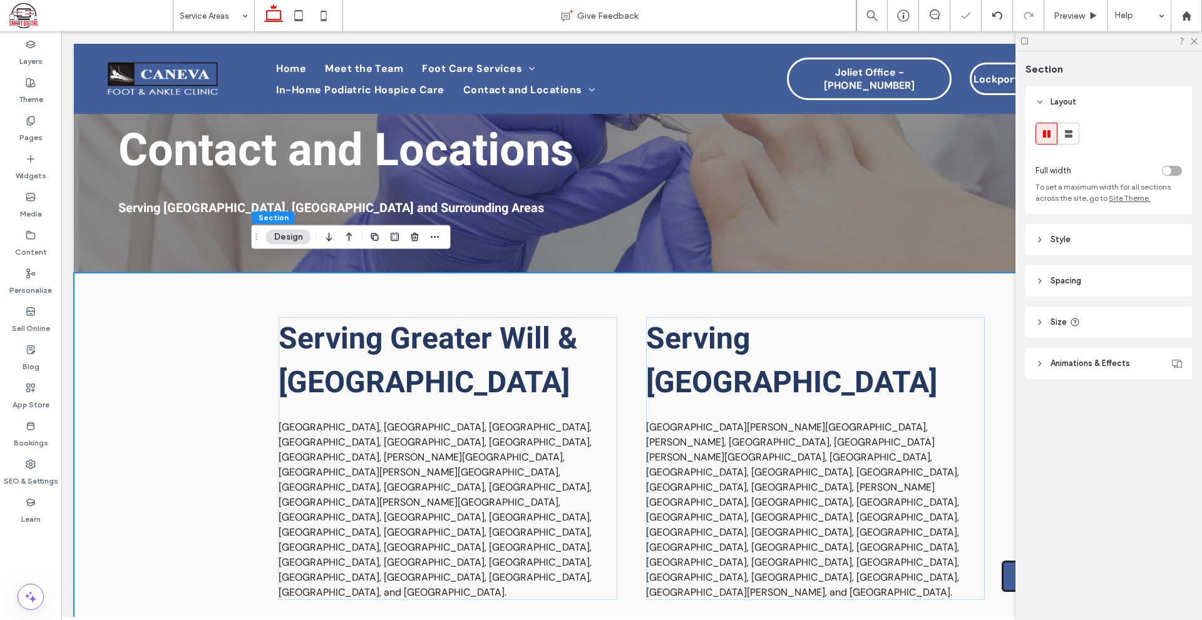
scroll to position [105, 0]
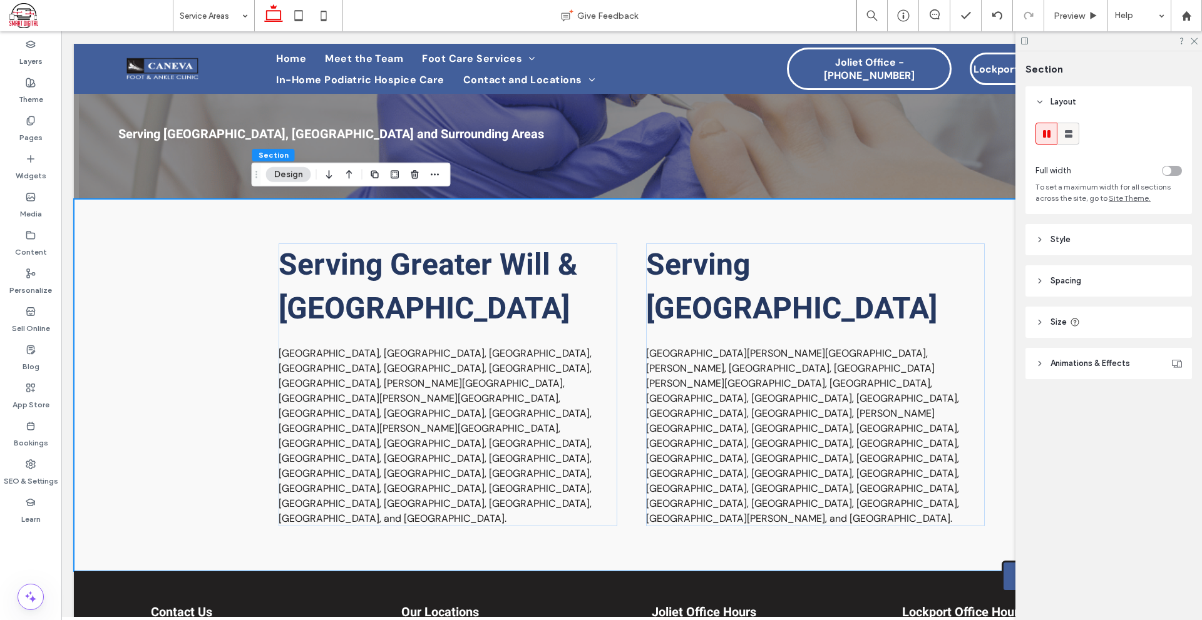
click at [1073, 130] on icon at bounding box center [1068, 134] width 13 height 13
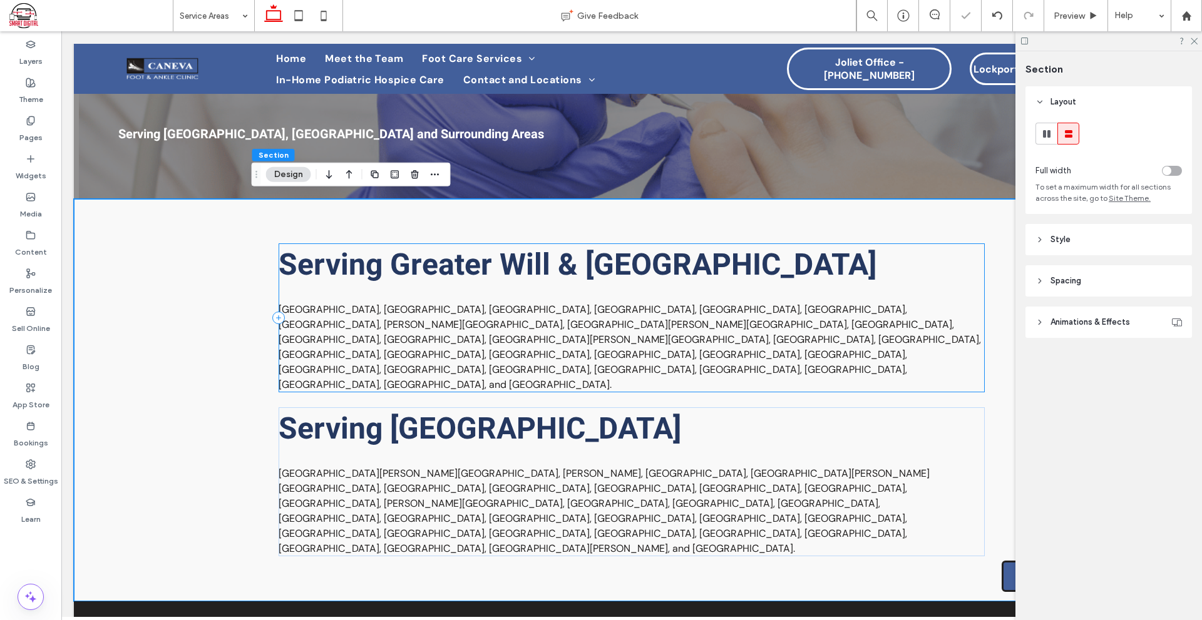
scroll to position [0, 0]
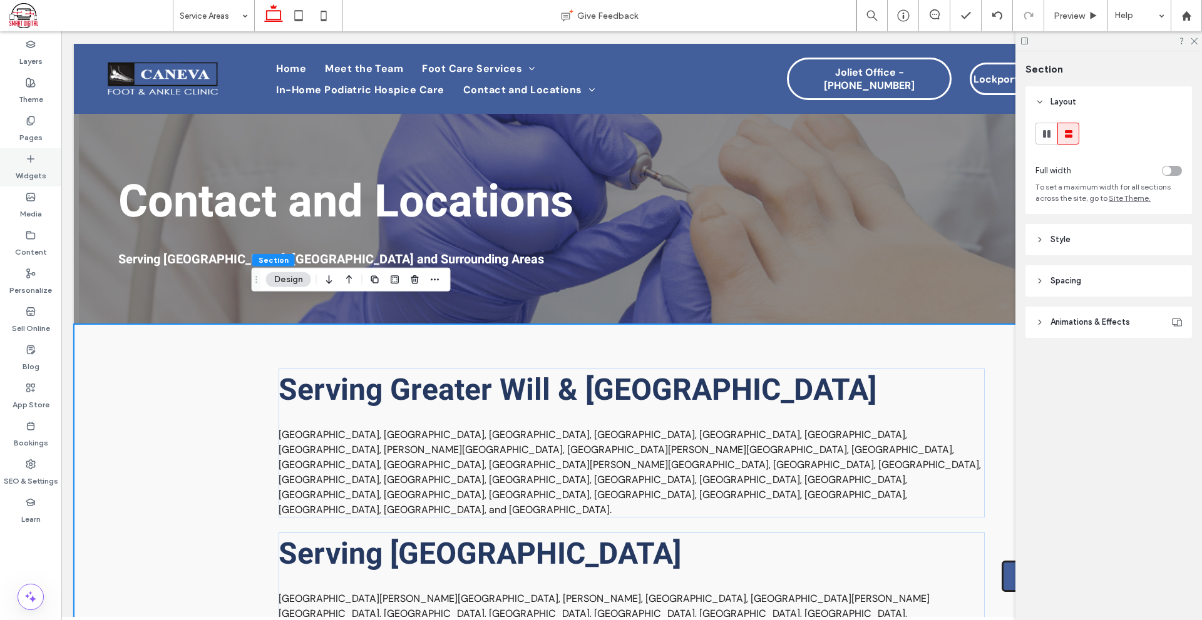
click at [42, 164] on label "Widgets" at bounding box center [31, 173] width 31 height 18
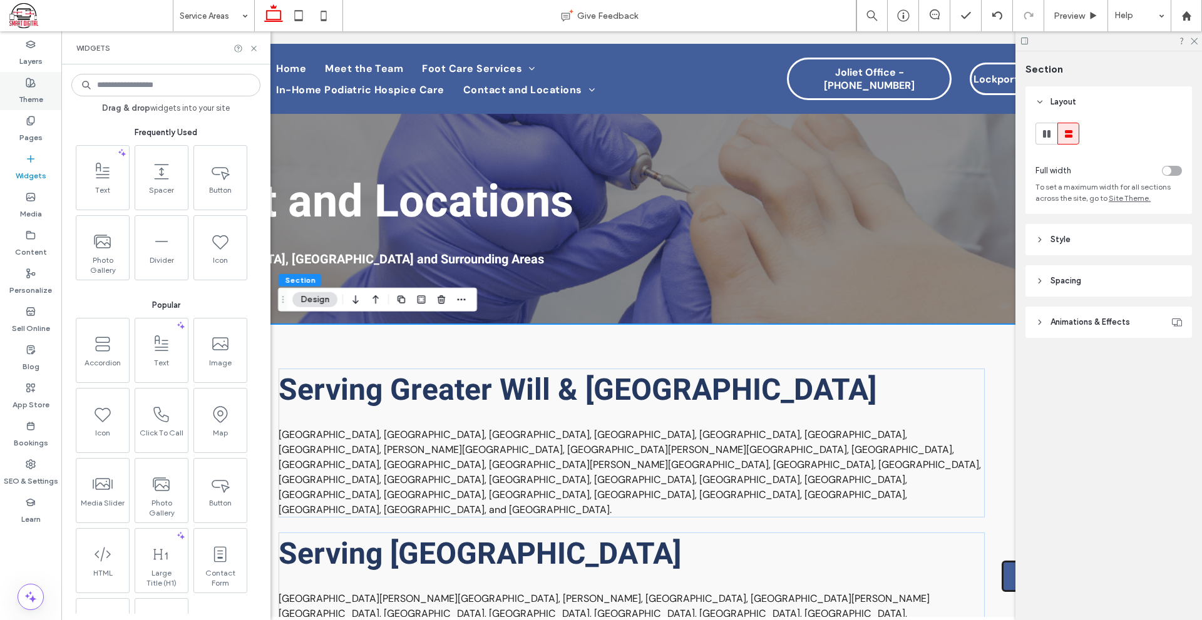
click at [37, 100] on label "Theme" at bounding box center [31, 97] width 24 height 18
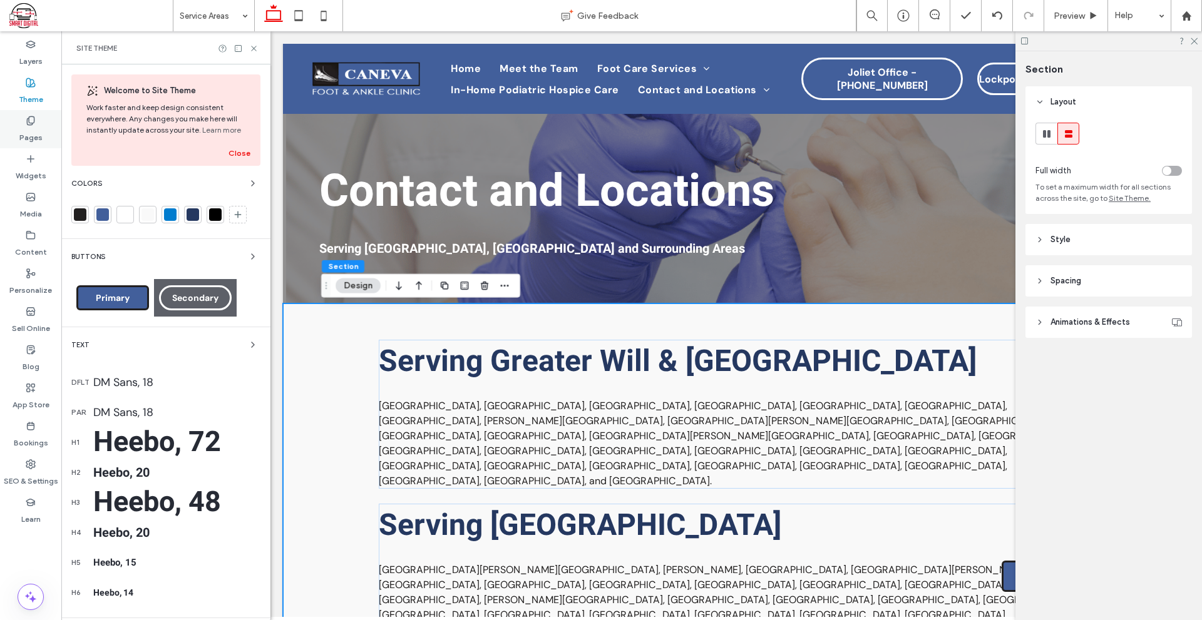
click at [36, 120] on div "Pages" at bounding box center [30, 129] width 61 height 38
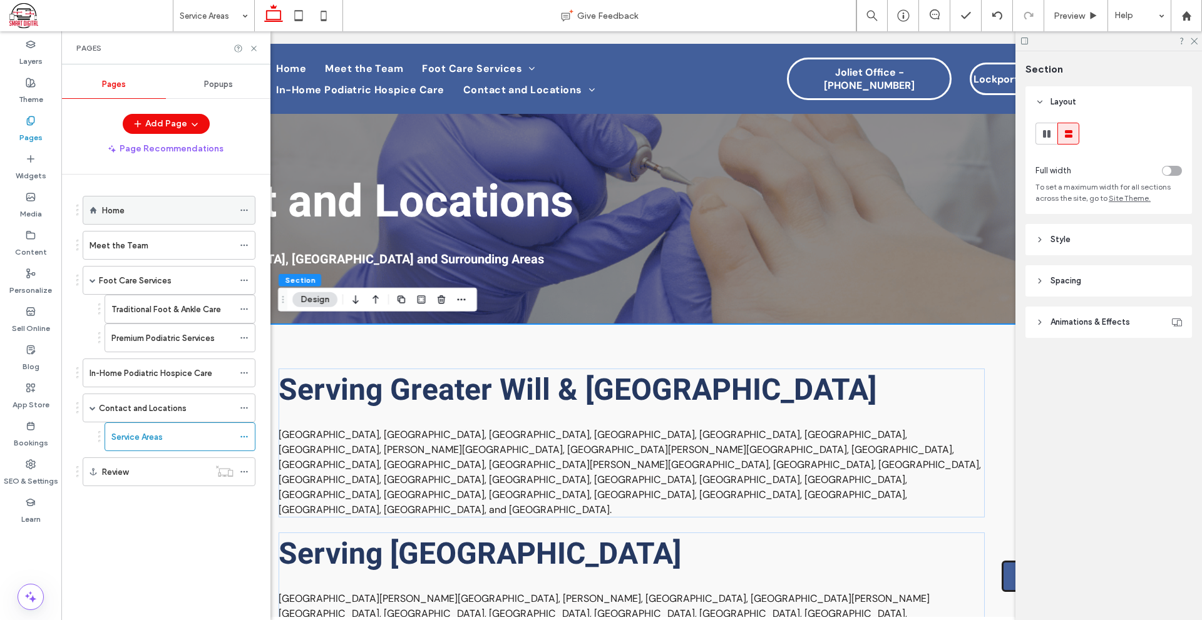
click at [148, 202] on div "Home" at bounding box center [167, 211] width 131 height 28
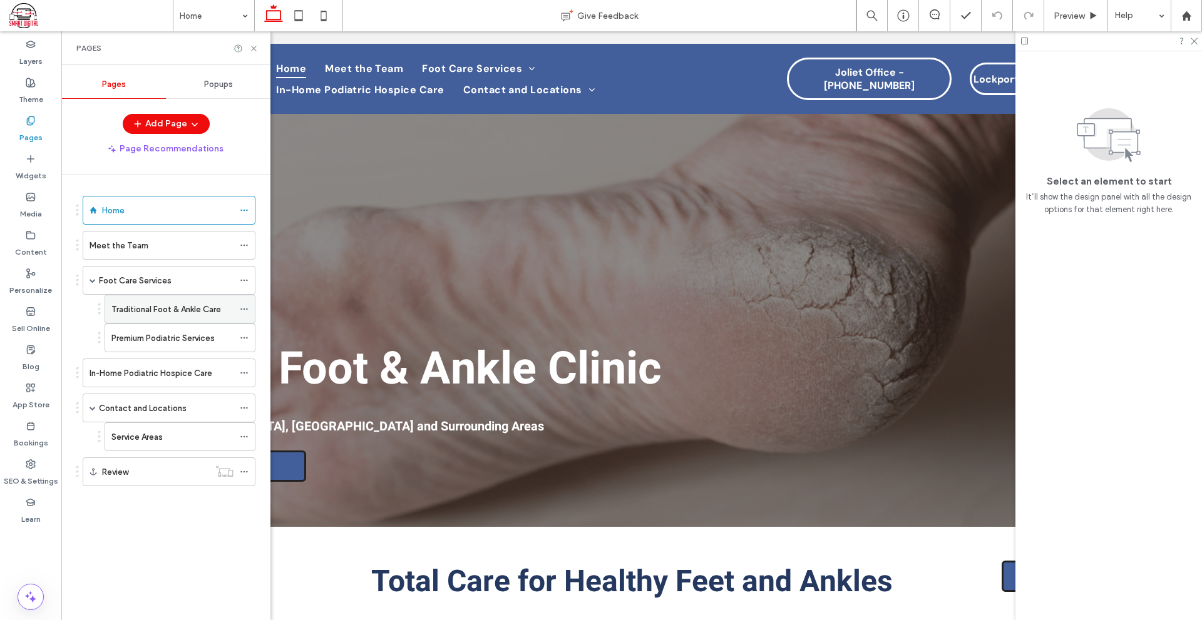
click at [161, 302] on label "Traditional Foot & Ankle Care" at bounding box center [166, 310] width 110 height 22
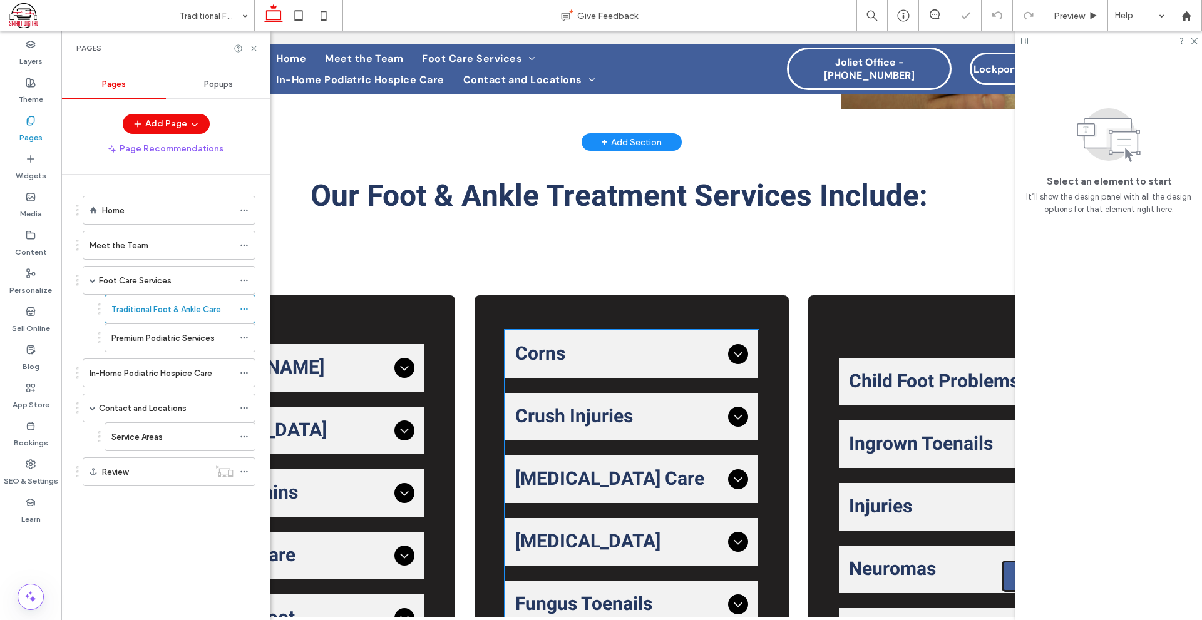
scroll to position [418, 0]
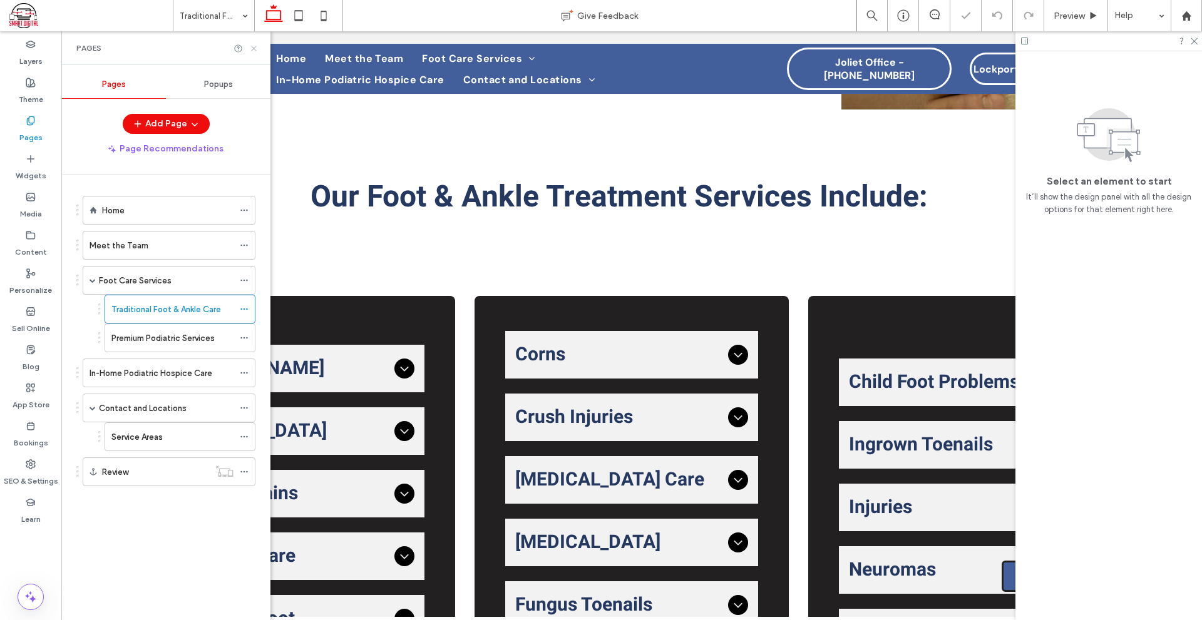
click at [257, 47] on icon at bounding box center [253, 48] width 9 height 9
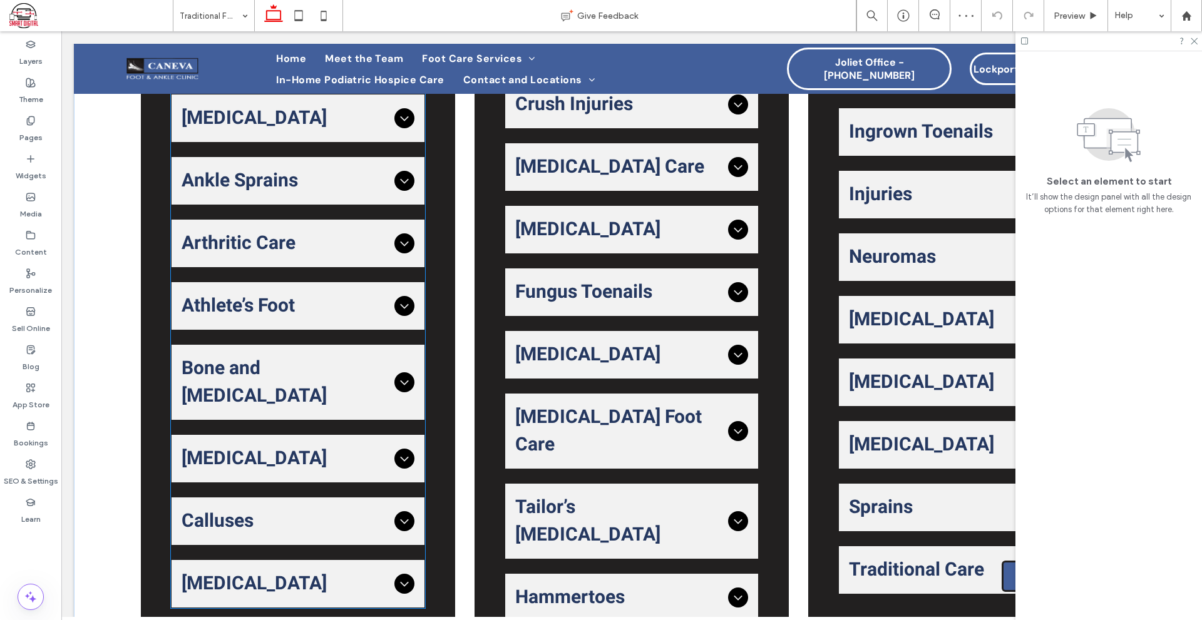
scroll to position [919, 0]
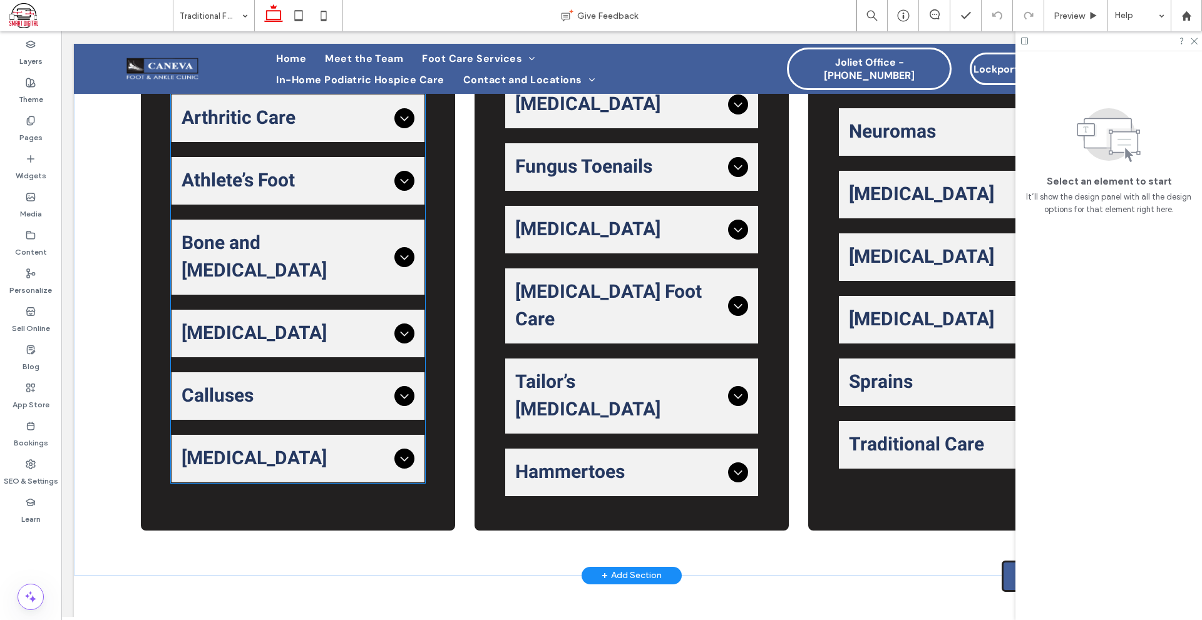
click at [397, 451] on icon at bounding box center [404, 458] width 15 height 15
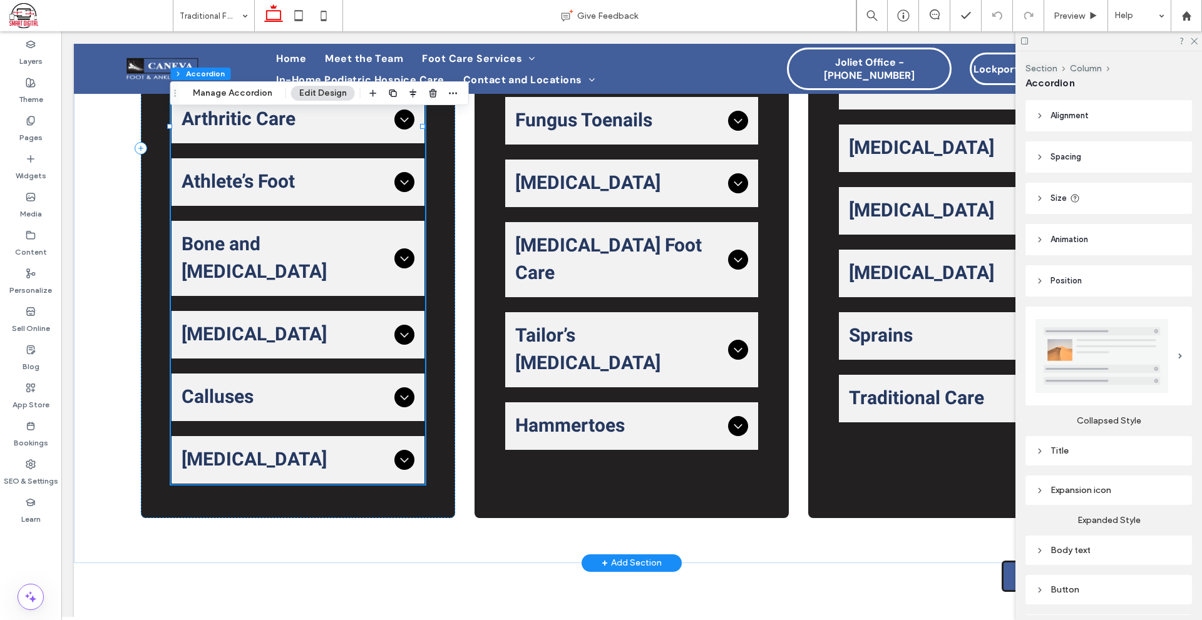
click at [397, 452] on icon at bounding box center [404, 459] width 15 height 15
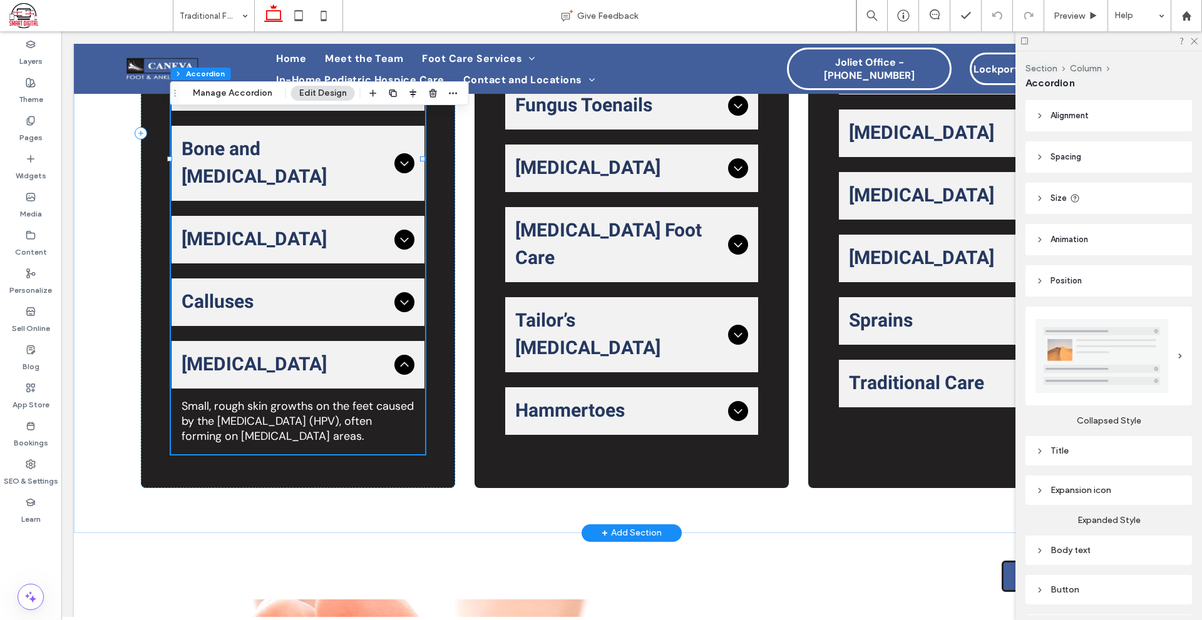
scroll to position [856, 0]
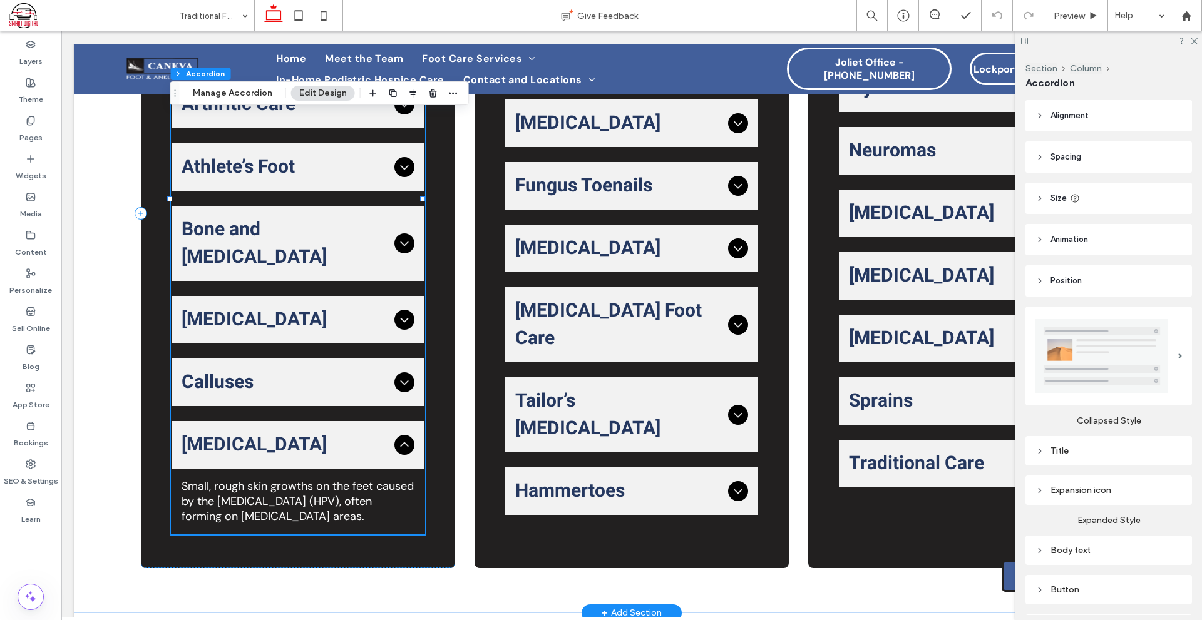
click at [397, 437] on icon at bounding box center [404, 444] width 15 height 15
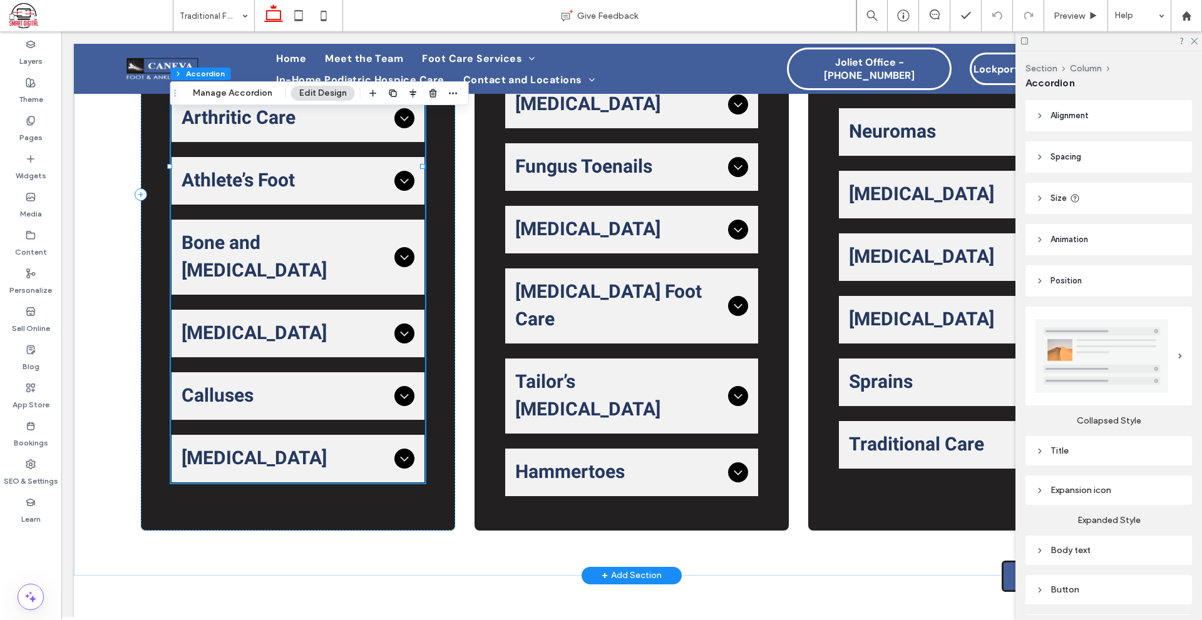
click at [398, 372] on div "Calluses" at bounding box center [297, 396] width 253 height 48
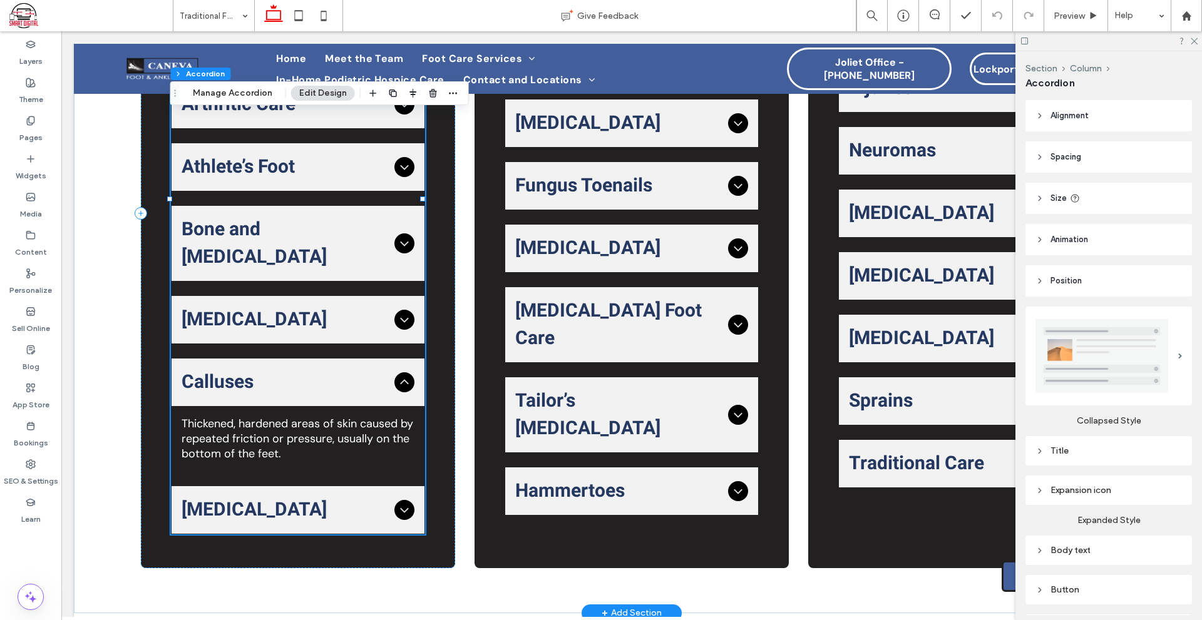
click at [398, 360] on div "Calluses" at bounding box center [297, 383] width 253 height 48
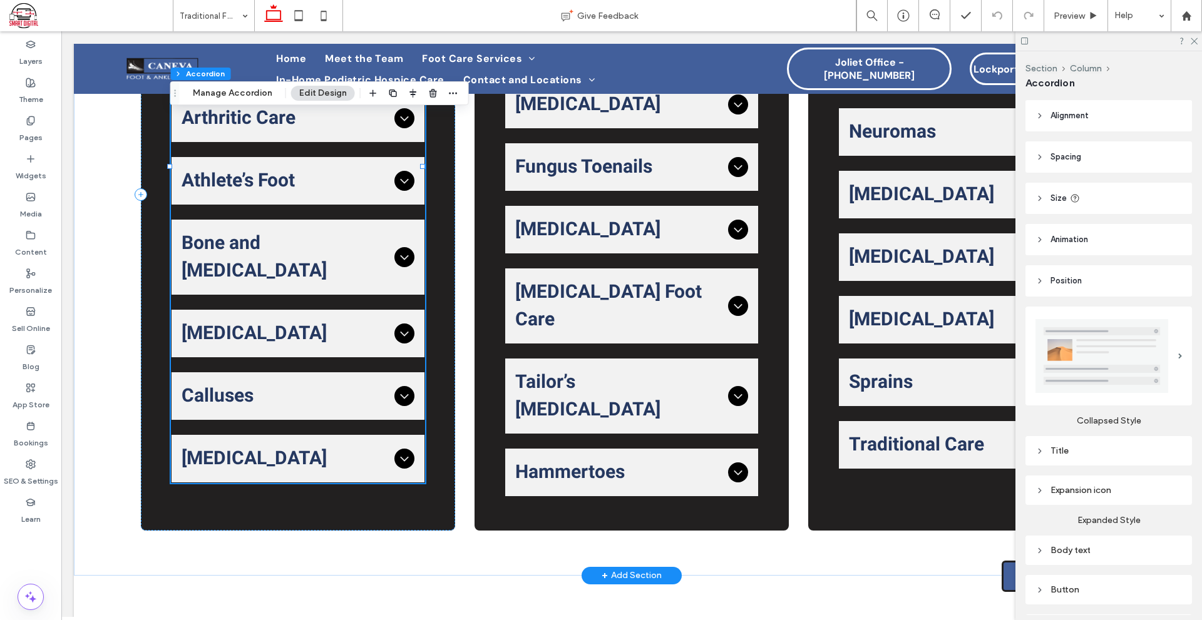
click at [400, 326] on icon at bounding box center [404, 333] width 15 height 15
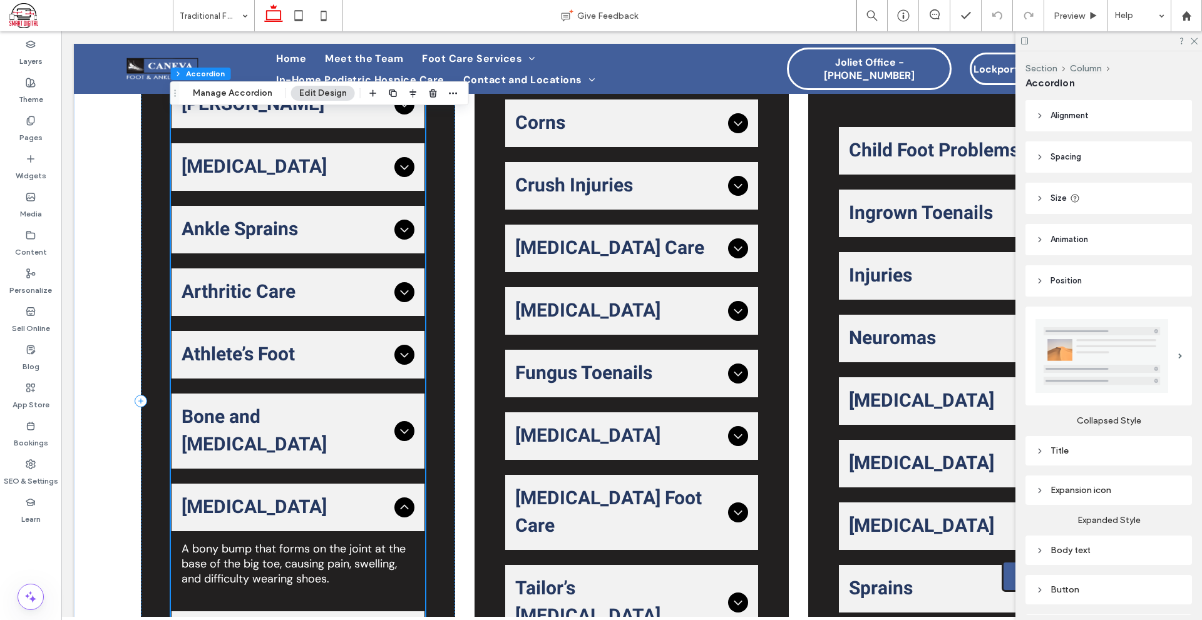
scroll to position [731, 0]
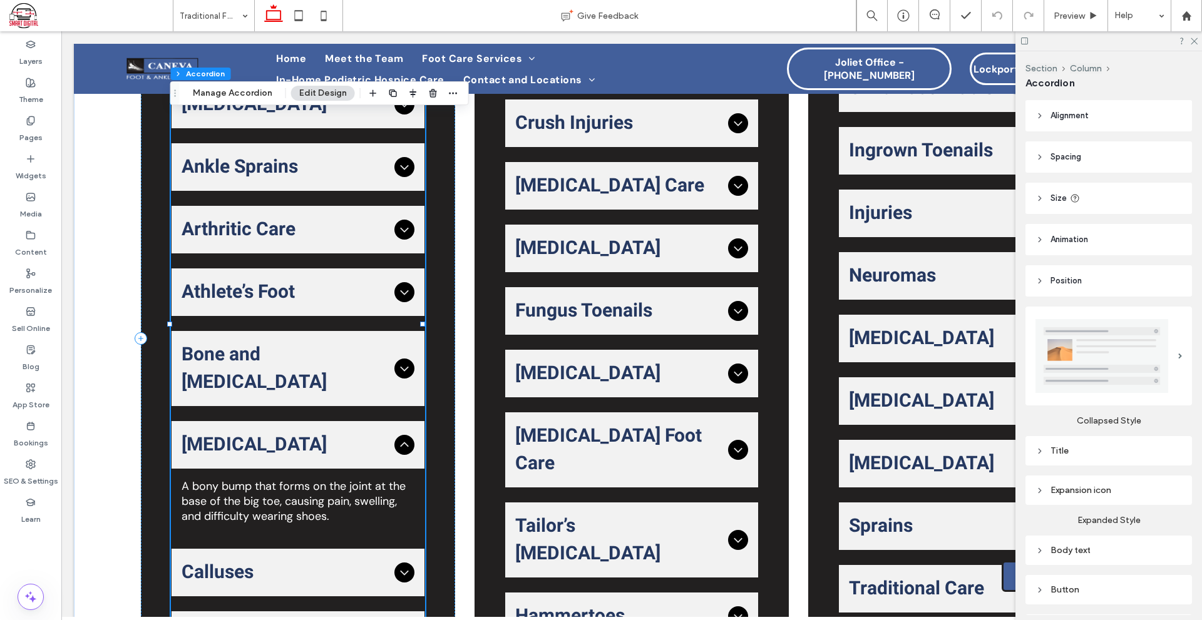
click at [402, 421] on div "[MEDICAL_DATA]" at bounding box center [297, 445] width 253 height 48
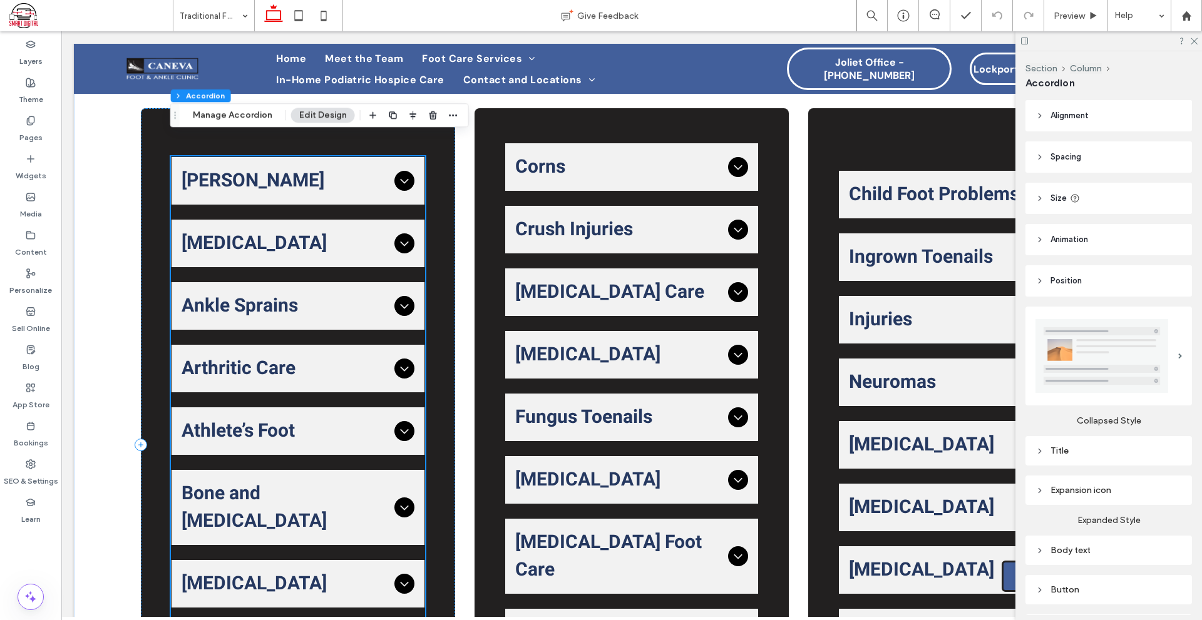
scroll to position [543, 0]
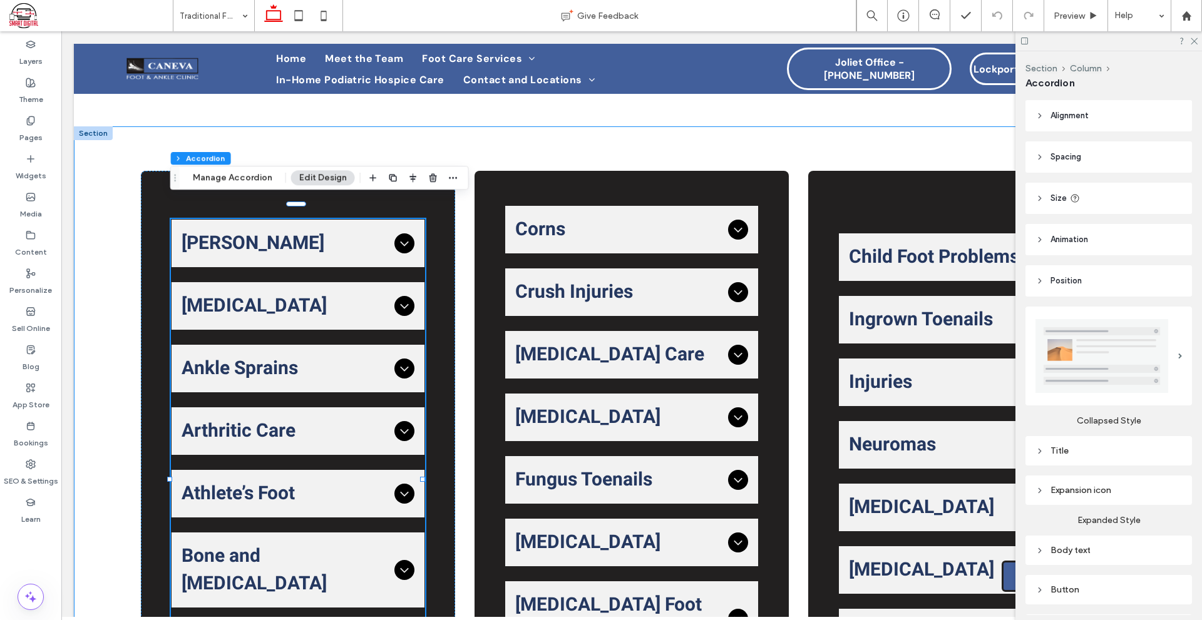
click at [463, 370] on div "Achilles Tendon The Achilles tendon connects your calf muscles to your heel bon…" at bounding box center [631, 507] width 1115 height 762
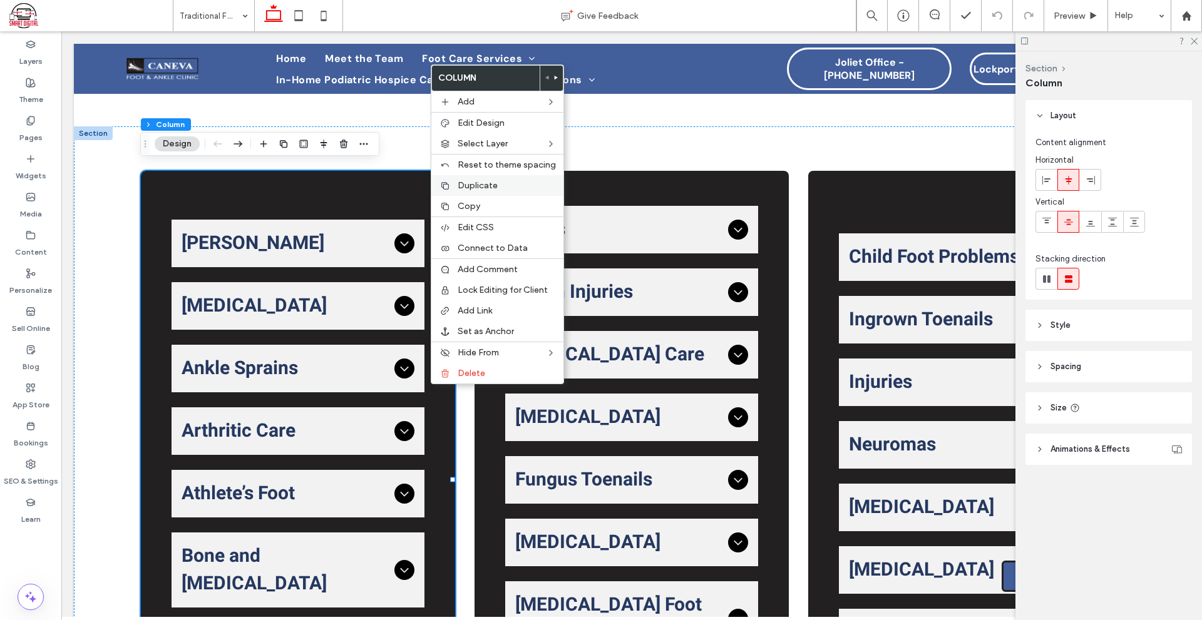
click at [478, 188] on span "Duplicate" at bounding box center [477, 185] width 40 height 11
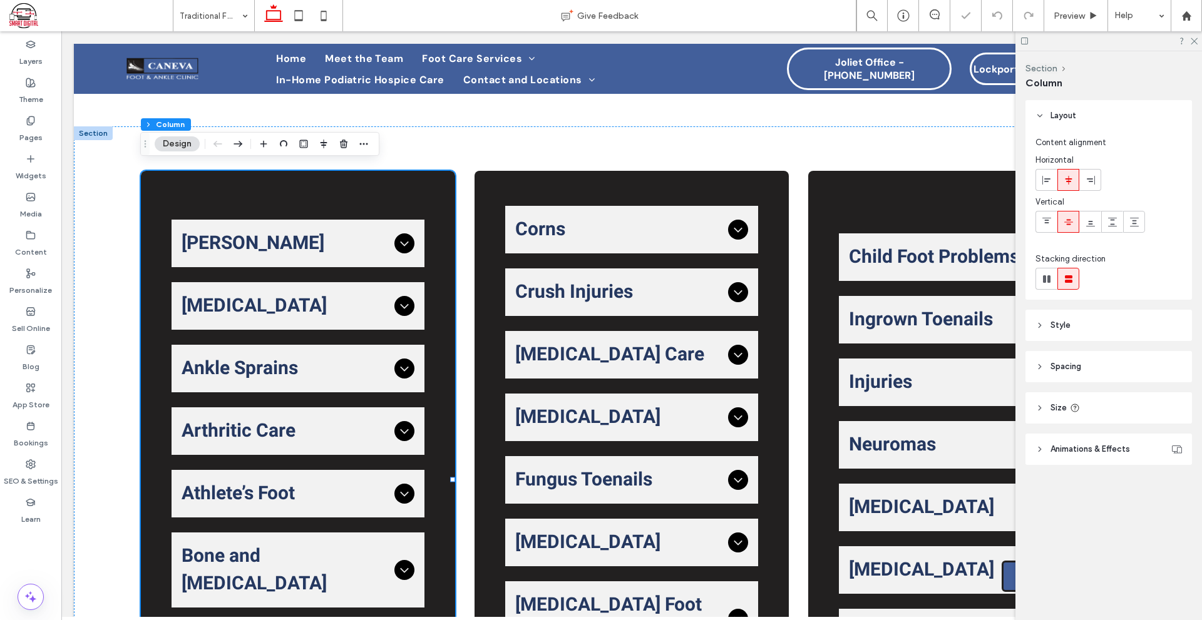
type input "*"
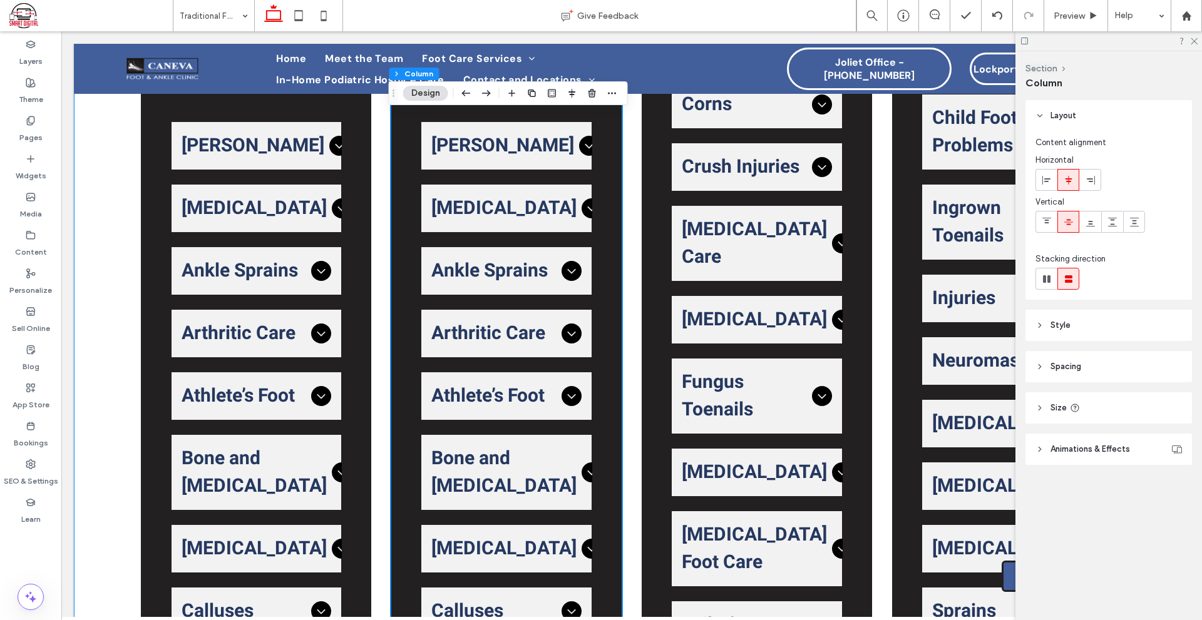
scroll to position [731, 0]
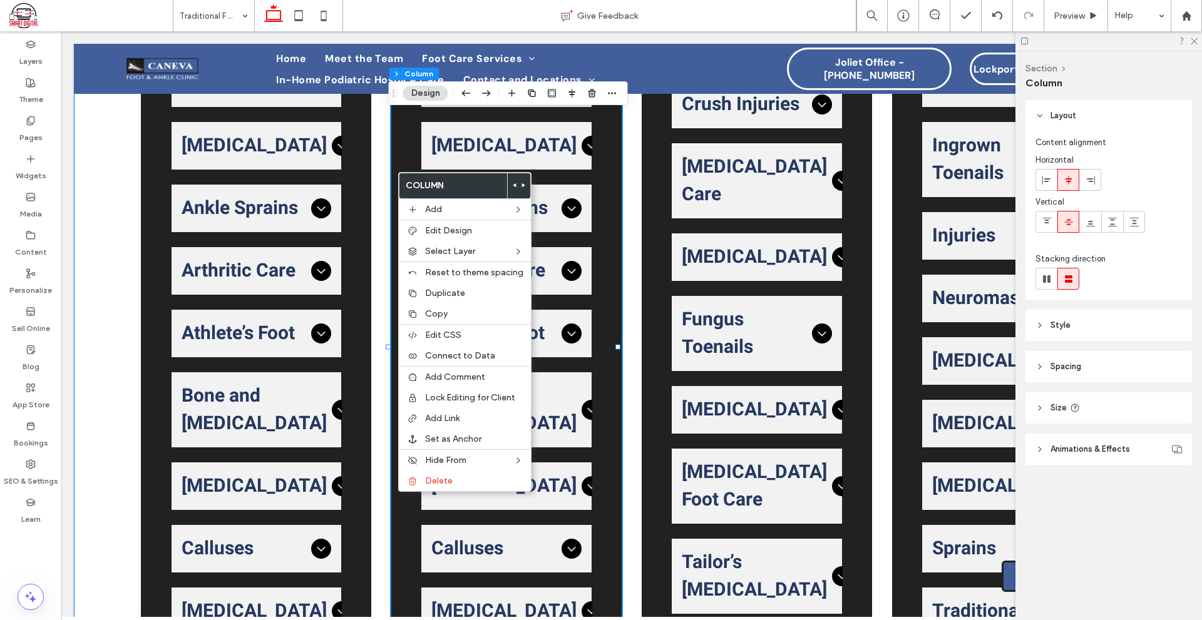
click at [632, 462] on div "Achilles Tendon The Achilles tendon connects your calf muscles to your heel bon…" at bounding box center [631, 347] width 1115 height 817
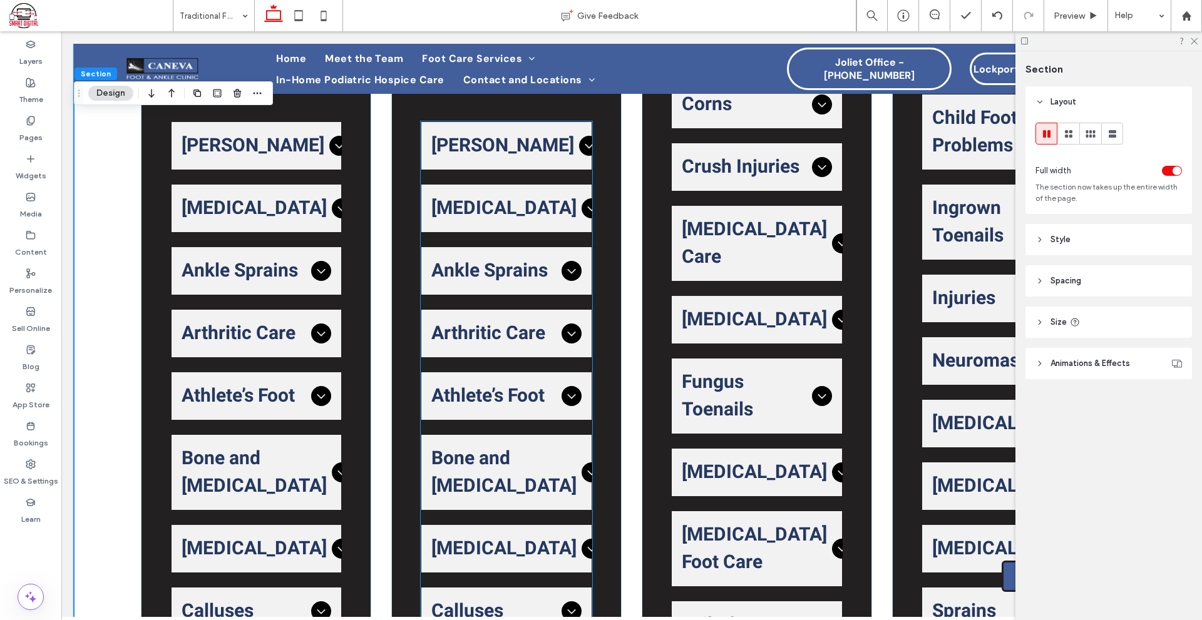
scroll to position [606, 0]
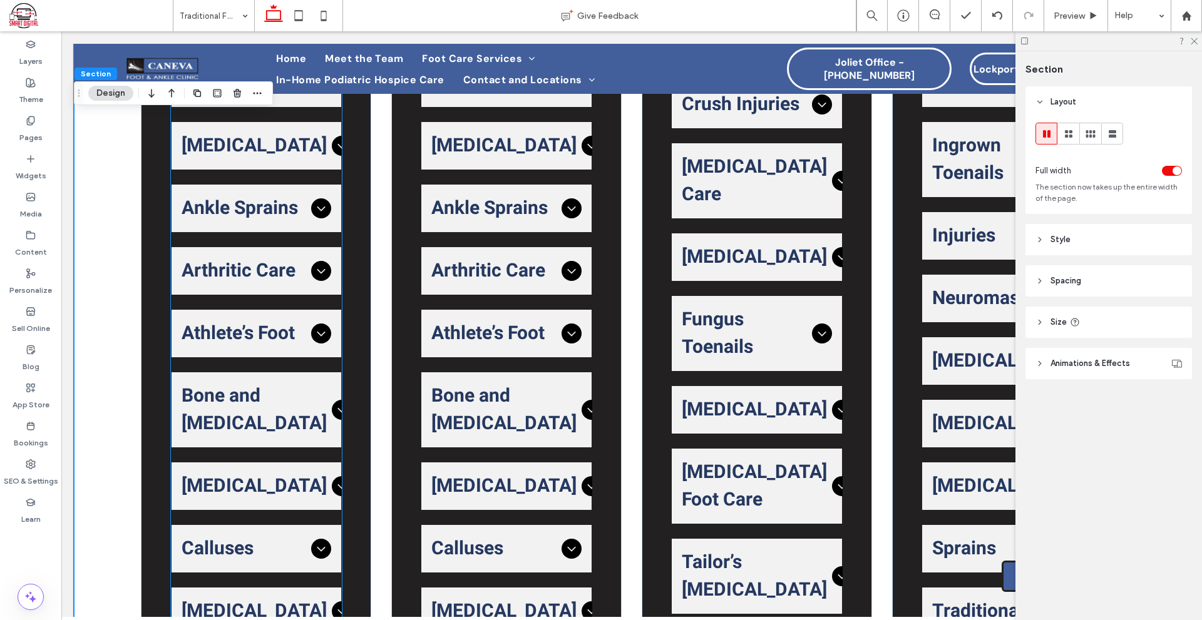
click at [330, 407] on div "Bone and Heel Spurs" at bounding box center [256, 409] width 170 height 75
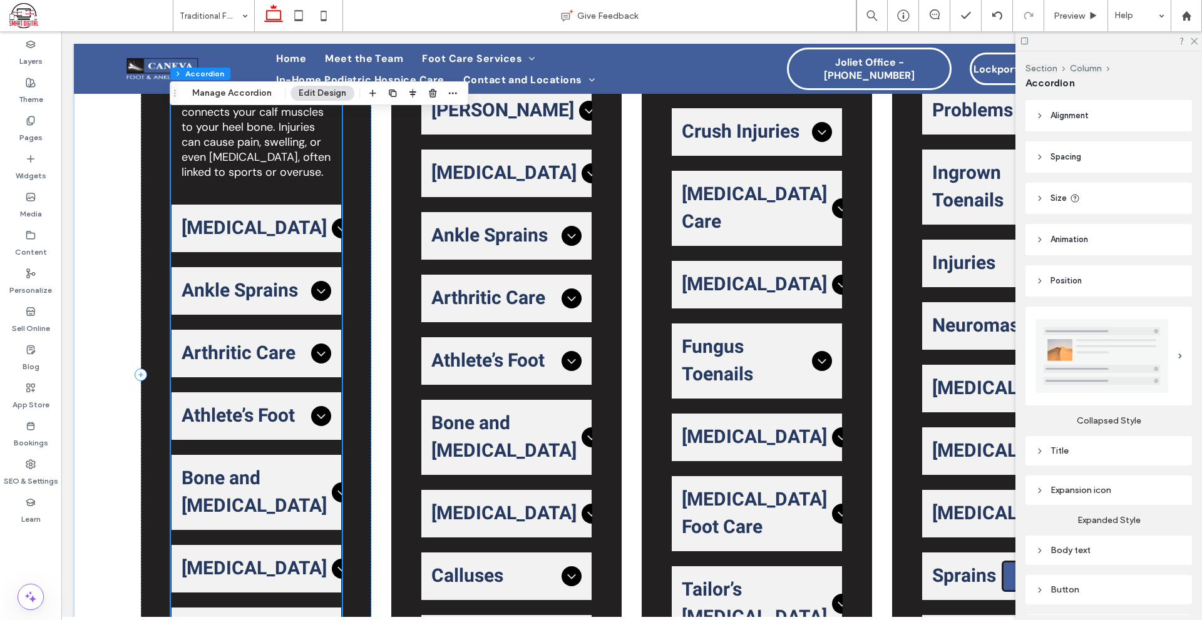
scroll to position [842, 0]
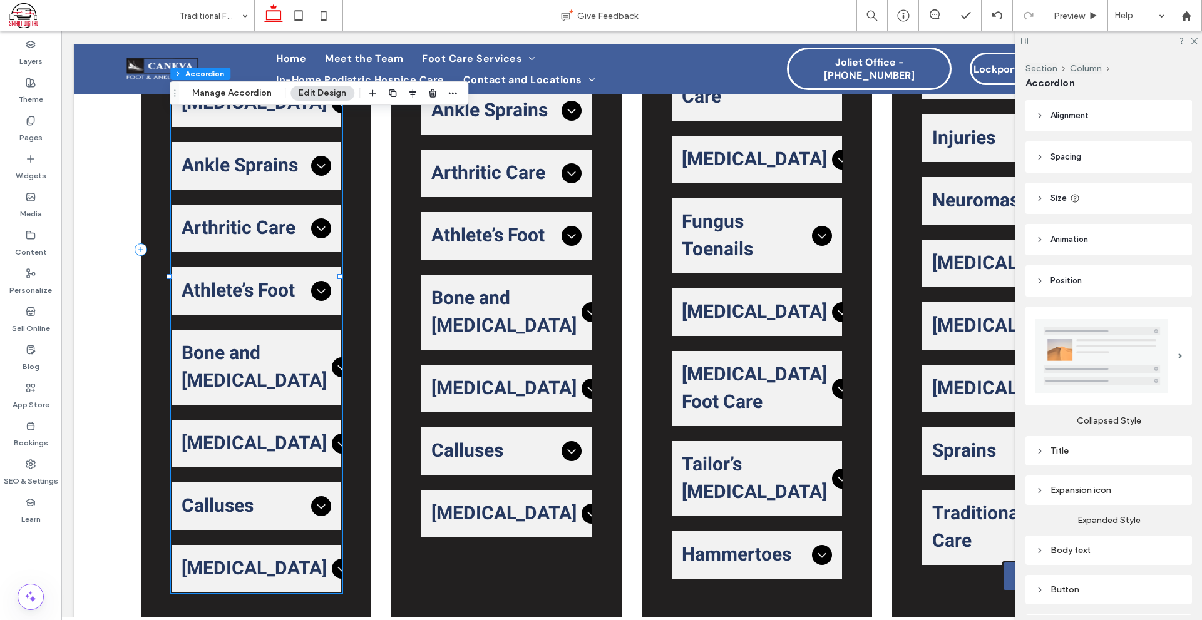
click at [312, 375] on ul "Achilles Tendon The Achilles tendon connects your calf muscles to your heel bon…" at bounding box center [256, 249] width 171 height 687
click at [247, 97] on button "Manage Accordion" at bounding box center [232, 93] width 96 height 15
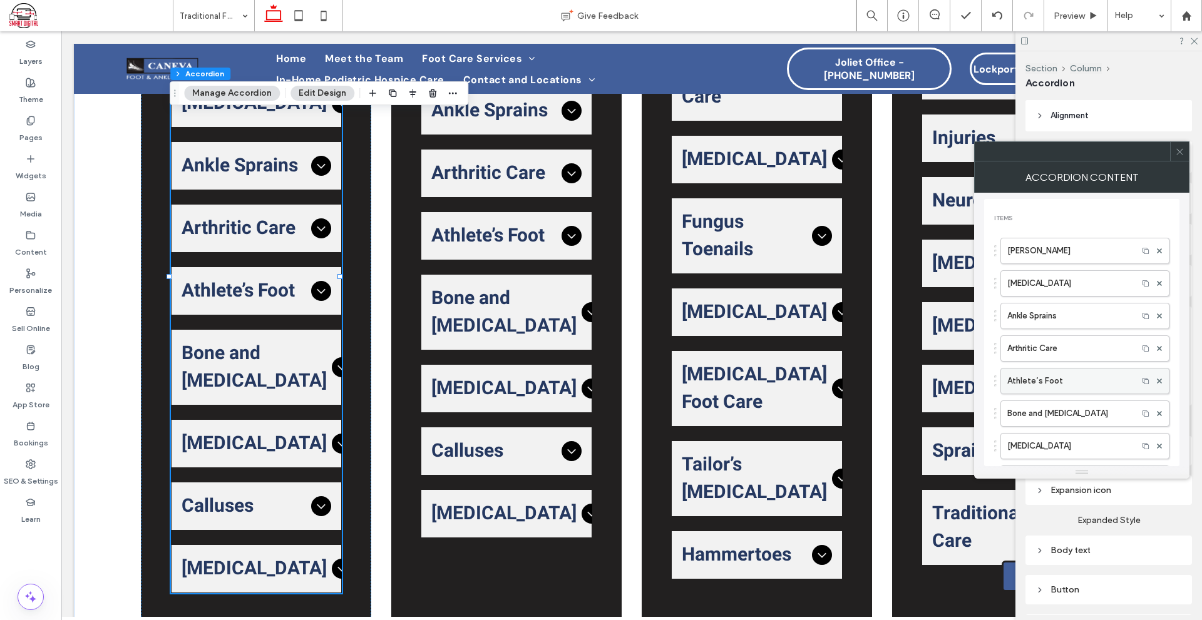
scroll to position [63, 0]
click at [1157, 384] on use at bounding box center [1159, 383] width 5 height 5
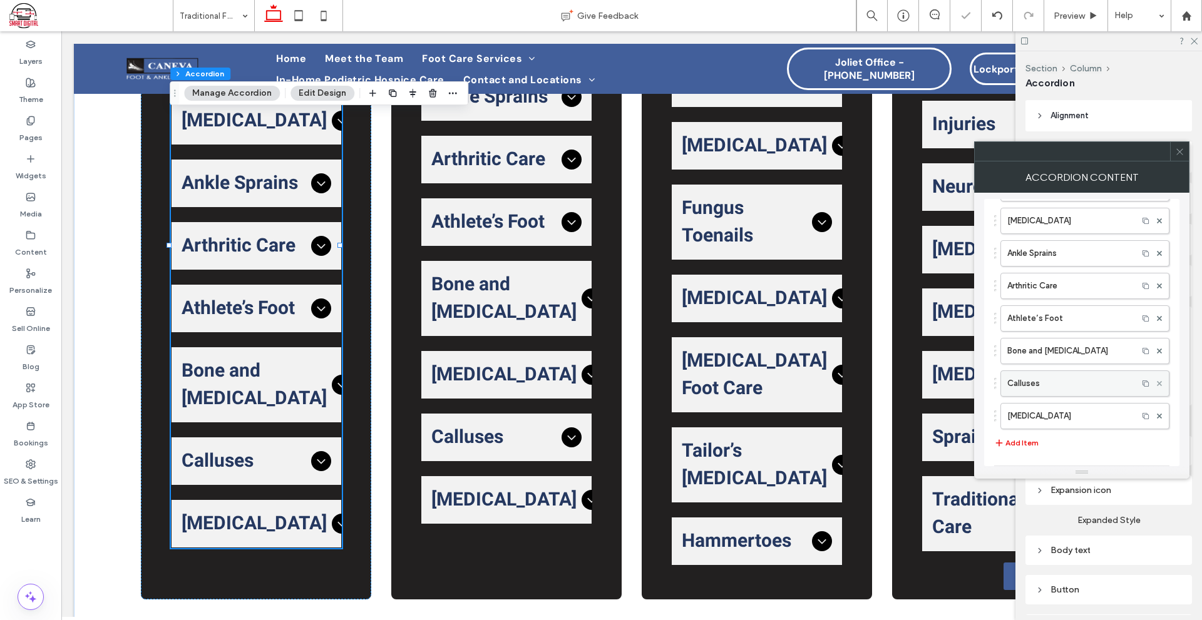
click at [1157, 384] on use at bounding box center [1159, 383] width 5 height 5
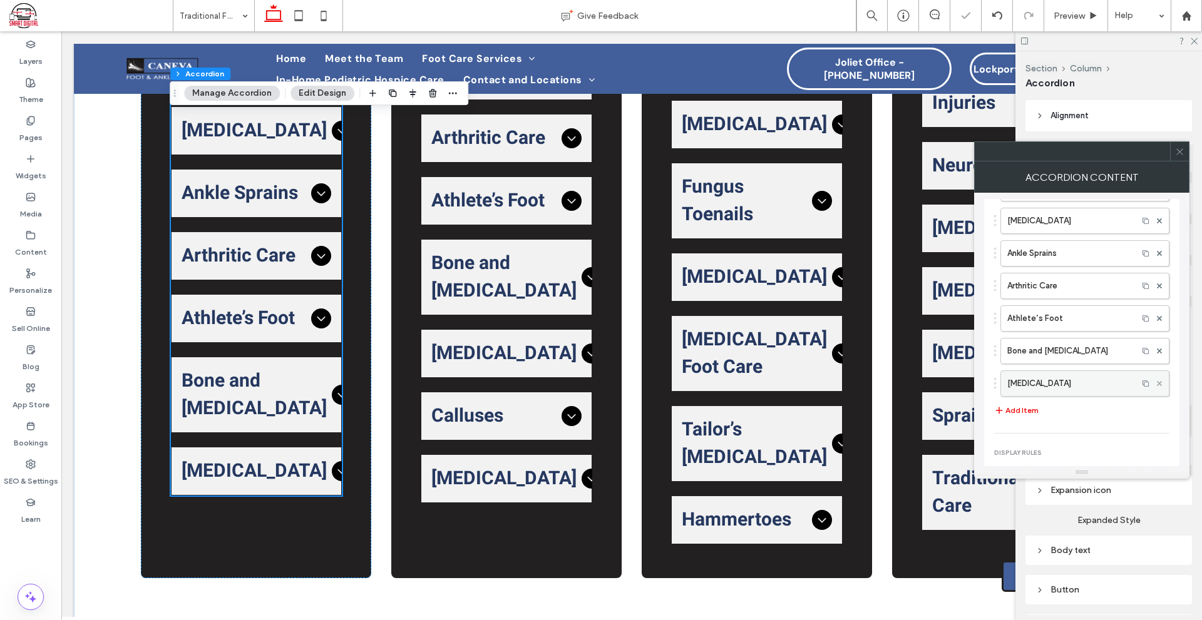
click at [1157, 384] on use at bounding box center [1159, 383] width 5 height 5
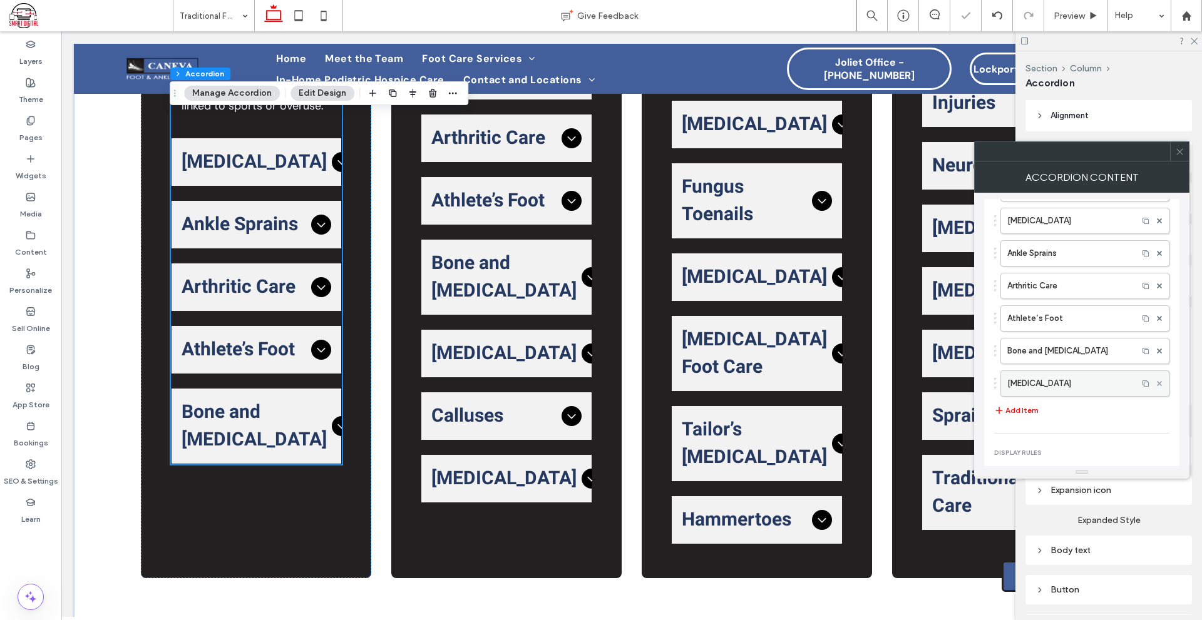
scroll to position [895, 0]
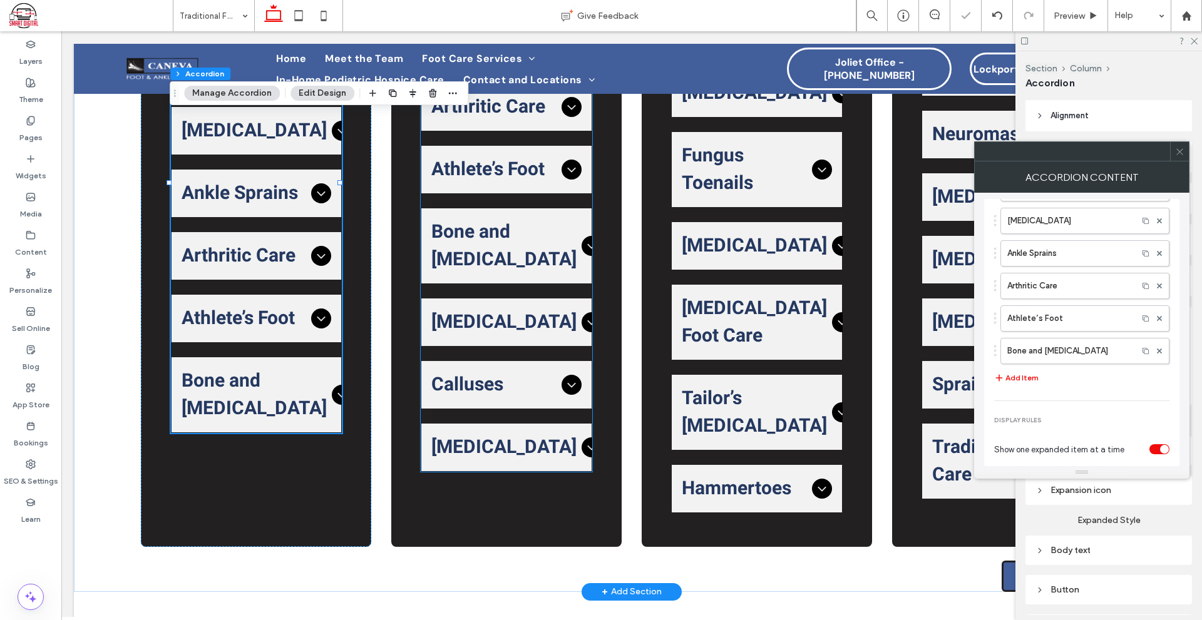
click at [568, 386] on div "Calluses" at bounding box center [506, 385] width 170 height 48
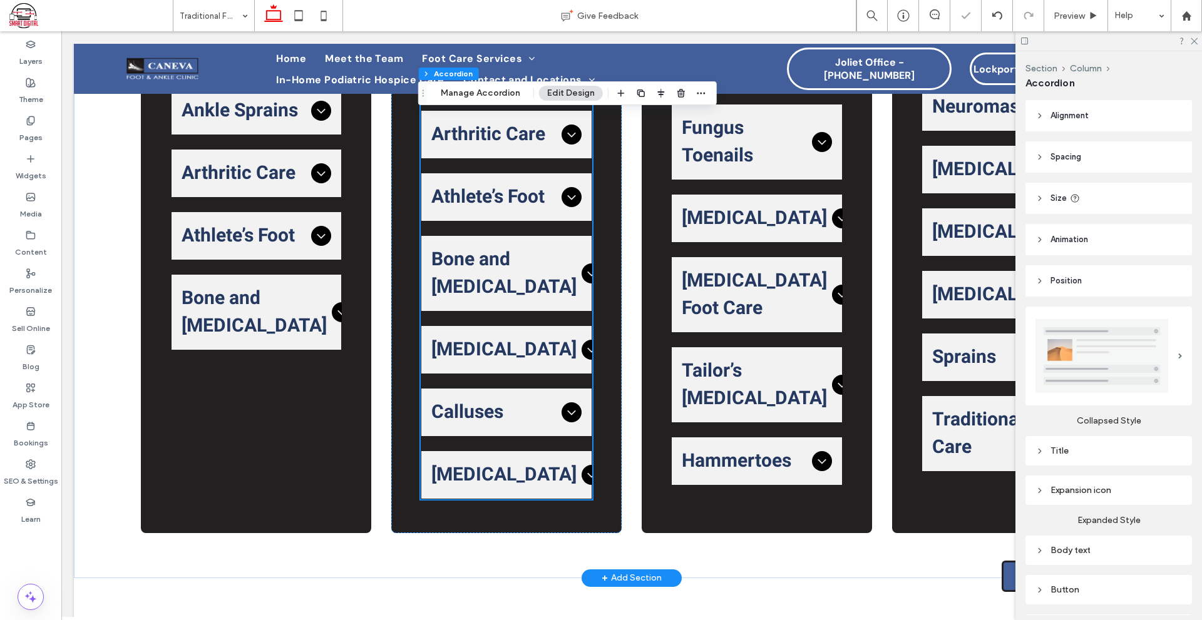
scroll to position [991, 0]
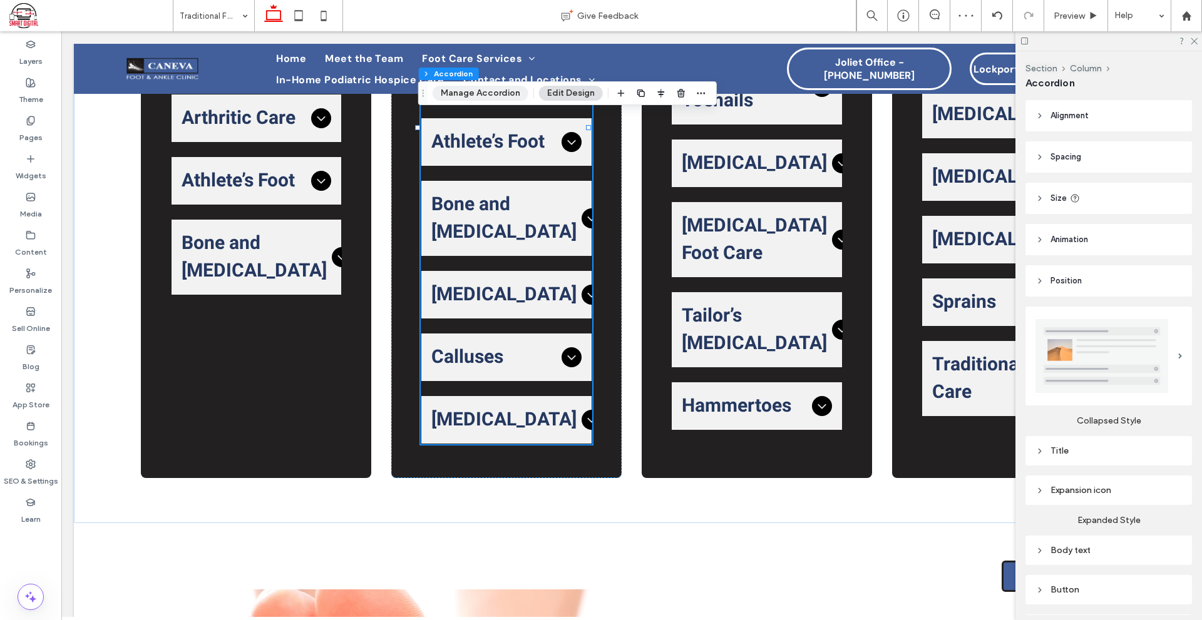
click at [458, 98] on button "Manage Accordion" at bounding box center [480, 93] width 96 height 15
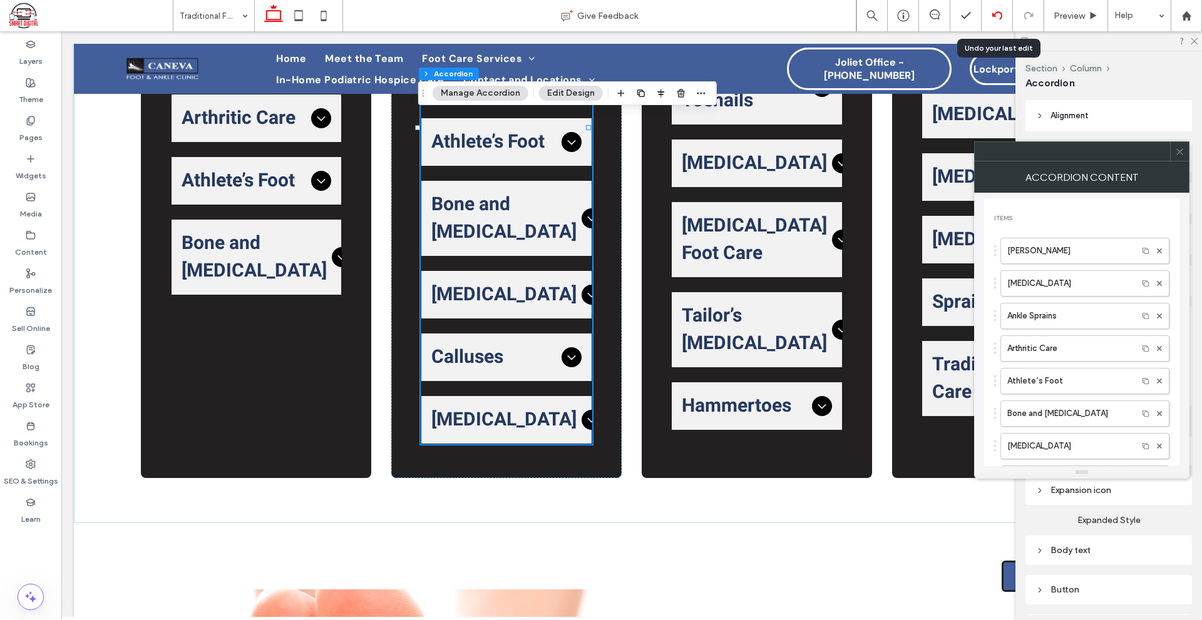
click at [998, 21] on div at bounding box center [996, 15] width 31 height 31
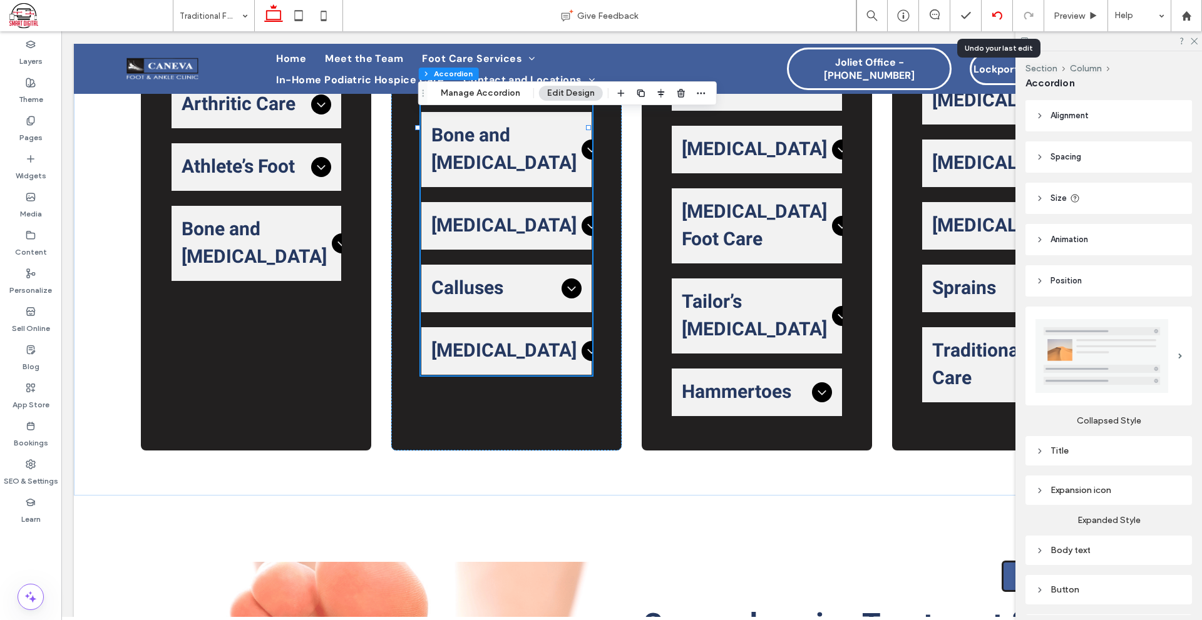
scroll to position [950, 0]
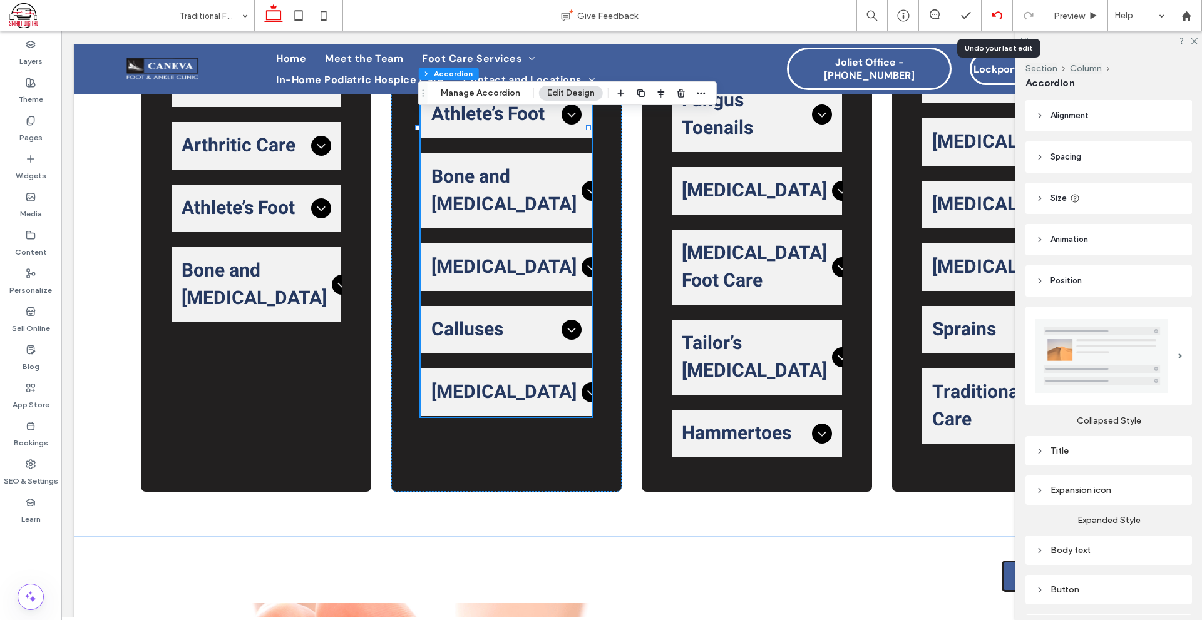
click at [996, 12] on use at bounding box center [996, 15] width 10 height 8
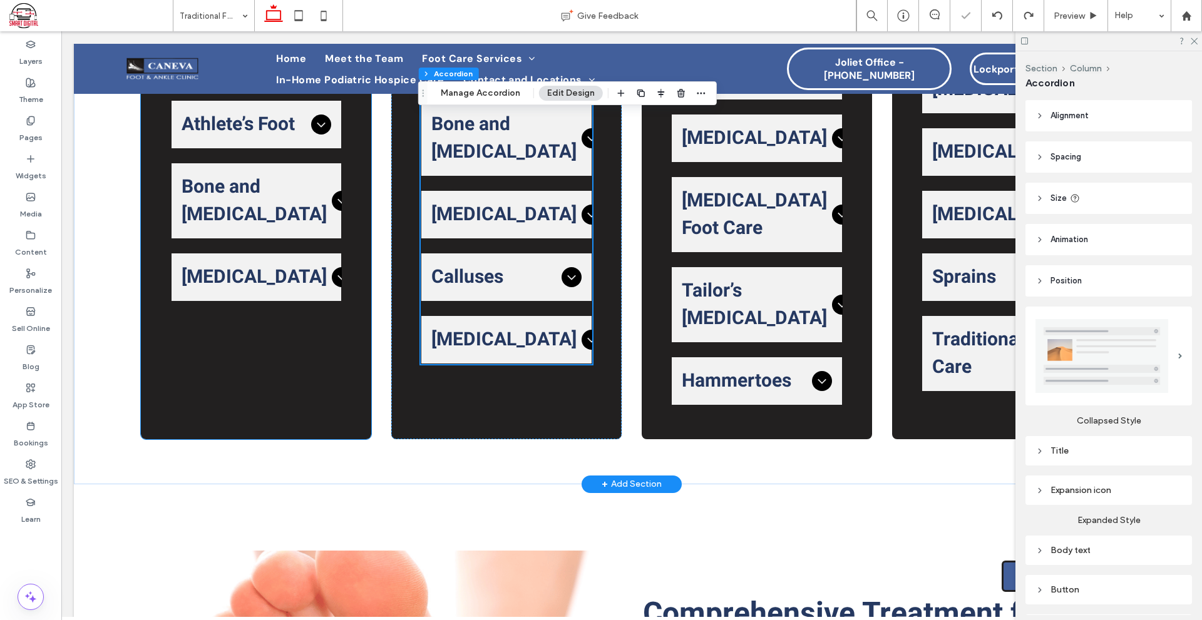
scroll to position [940, 0]
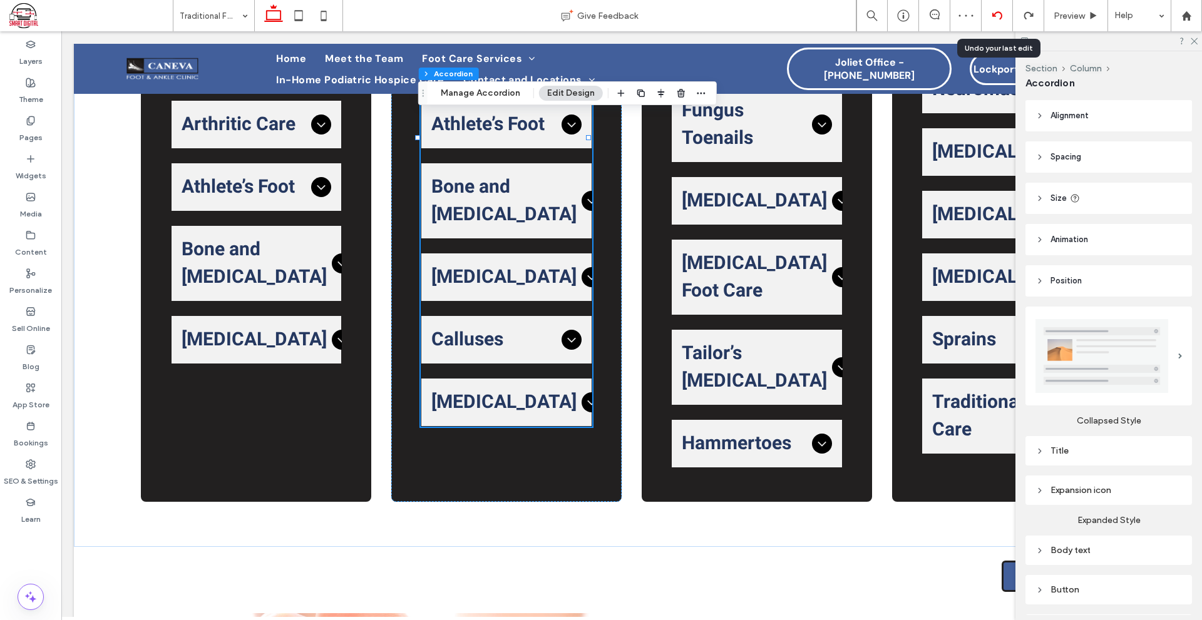
click at [1004, 16] on div at bounding box center [996, 16] width 31 height 10
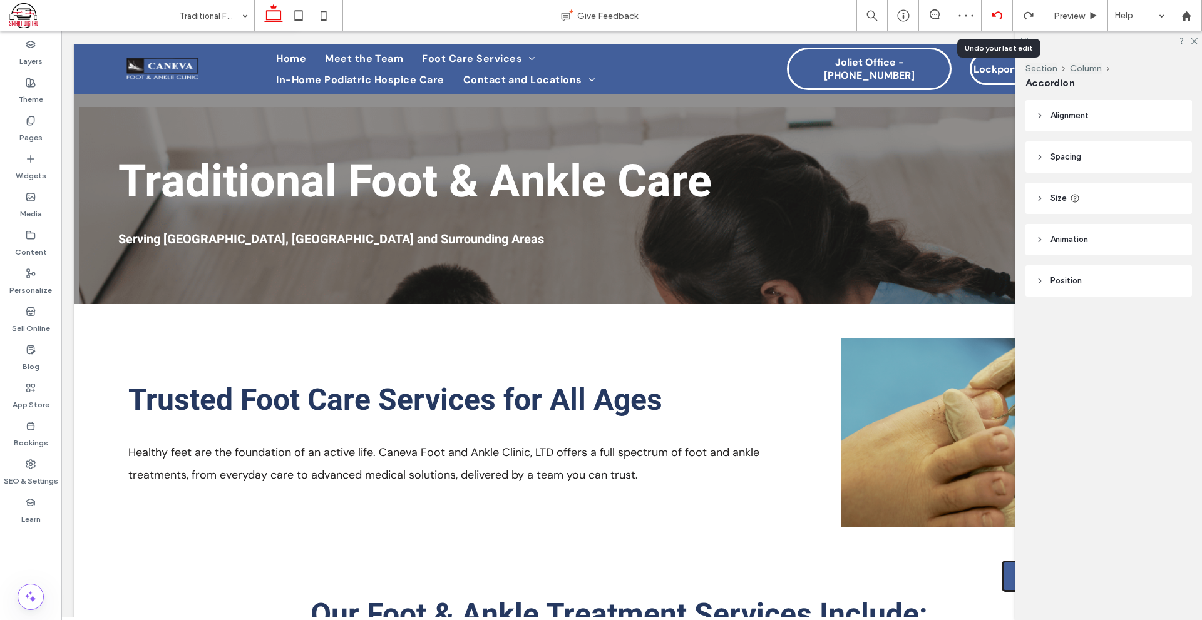
scroll to position [752, 0]
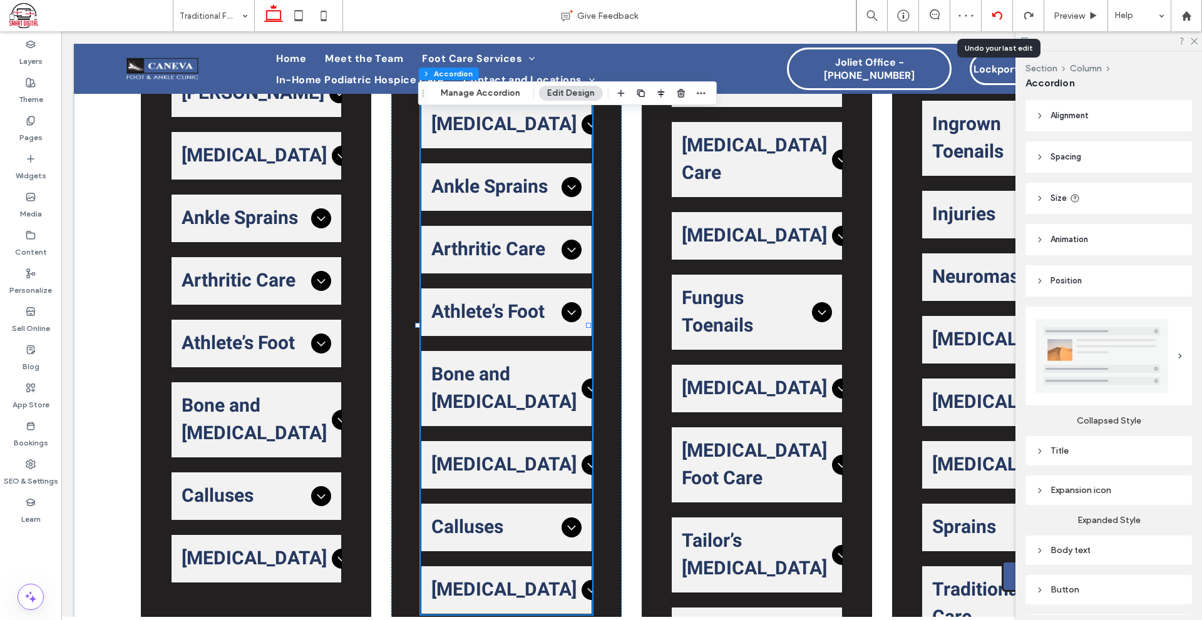
click at [1001, 16] on use at bounding box center [996, 15] width 10 height 8
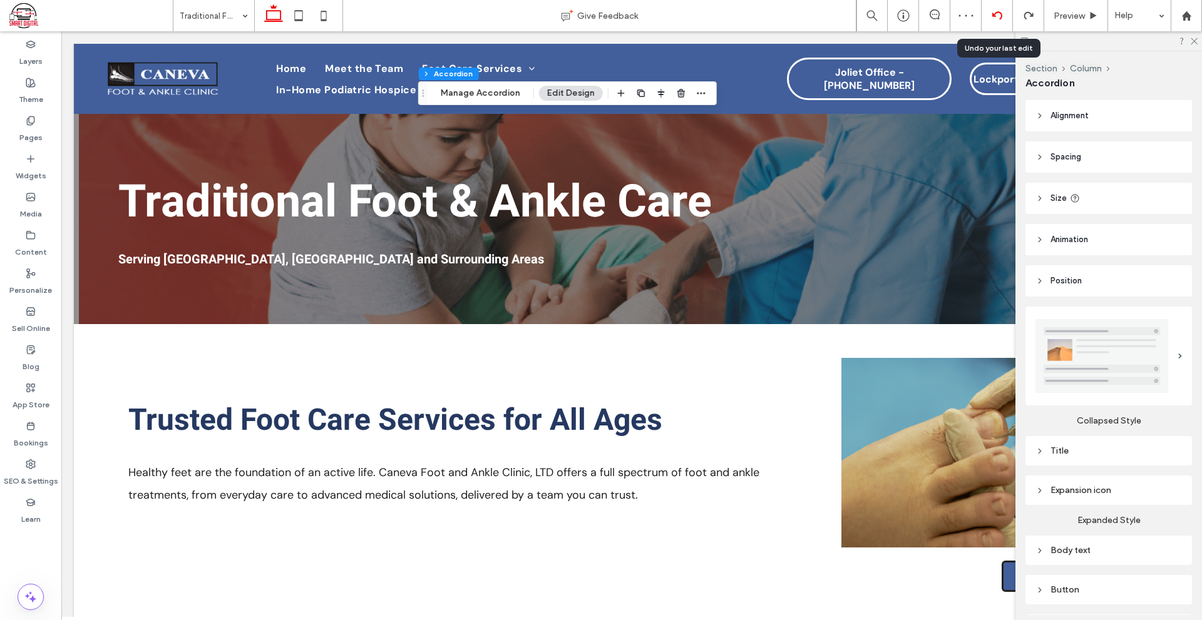
scroll to position [0, 0]
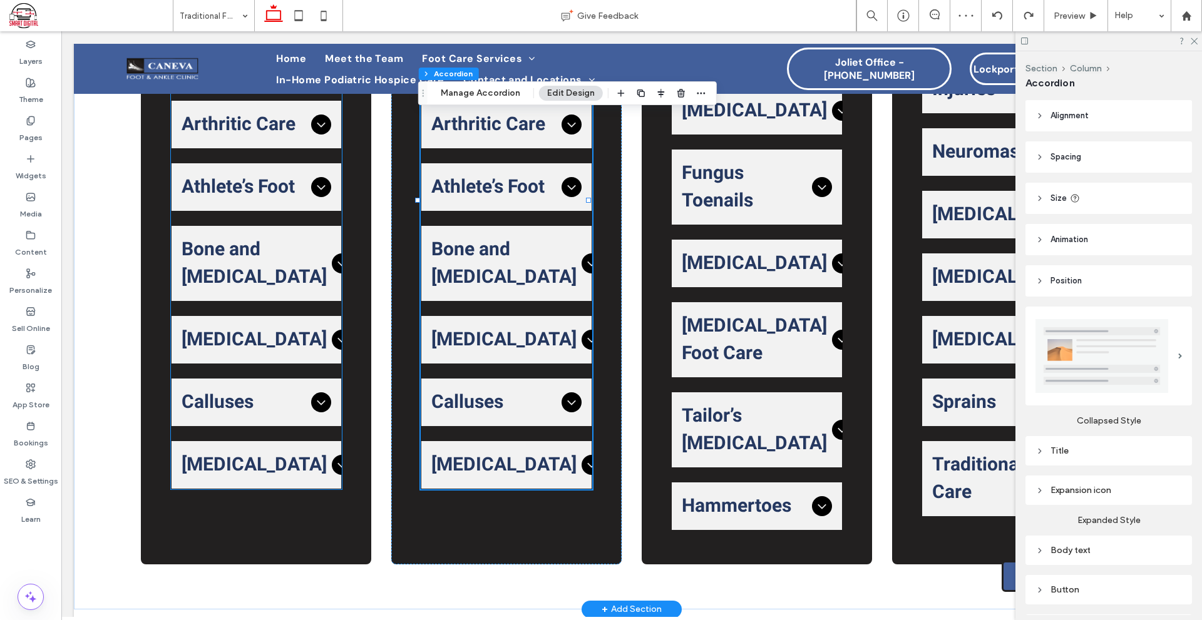
click at [314, 410] on icon at bounding box center [321, 402] width 15 height 15
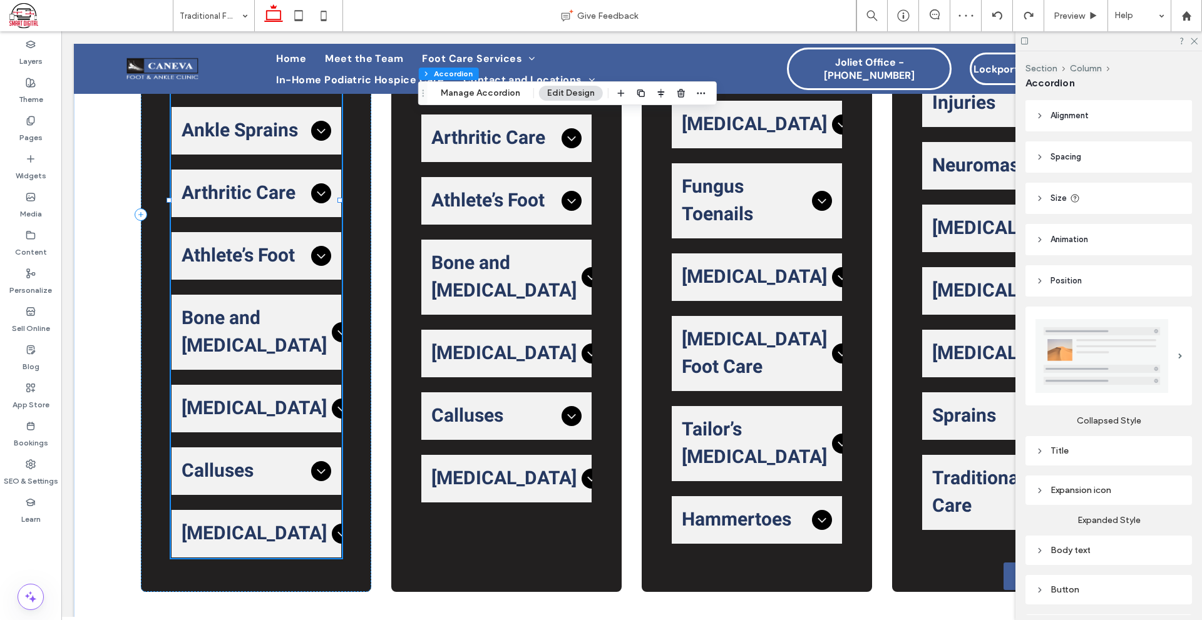
scroll to position [974, 0]
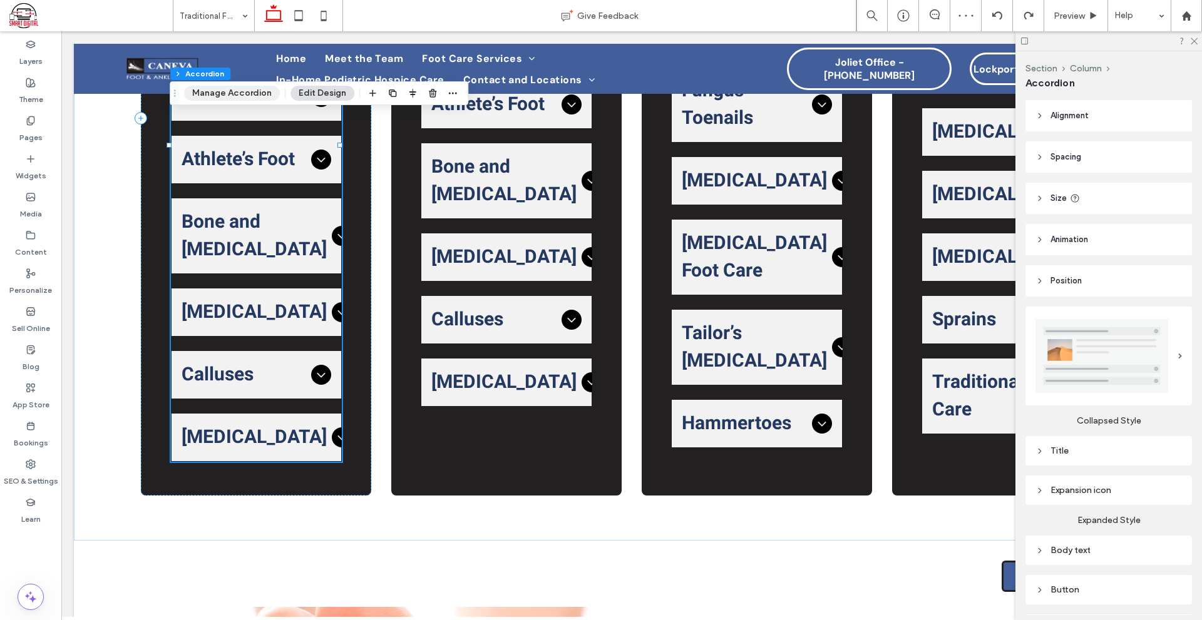
click at [267, 93] on button "Manage Accordion" at bounding box center [232, 93] width 96 height 15
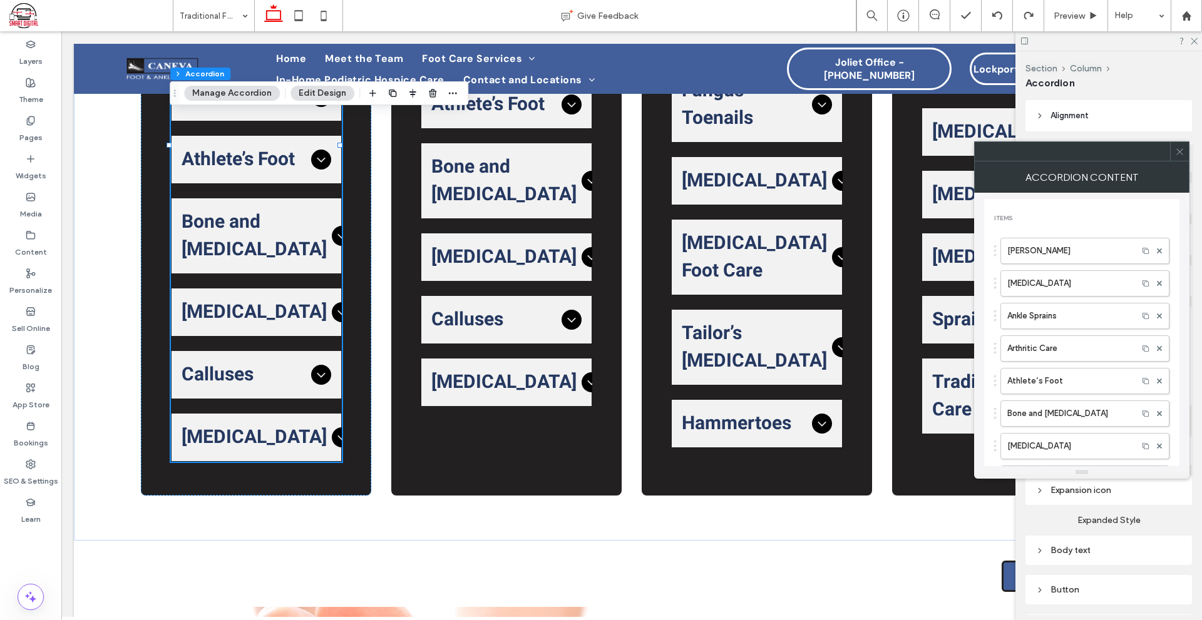
scroll to position [125, 0]
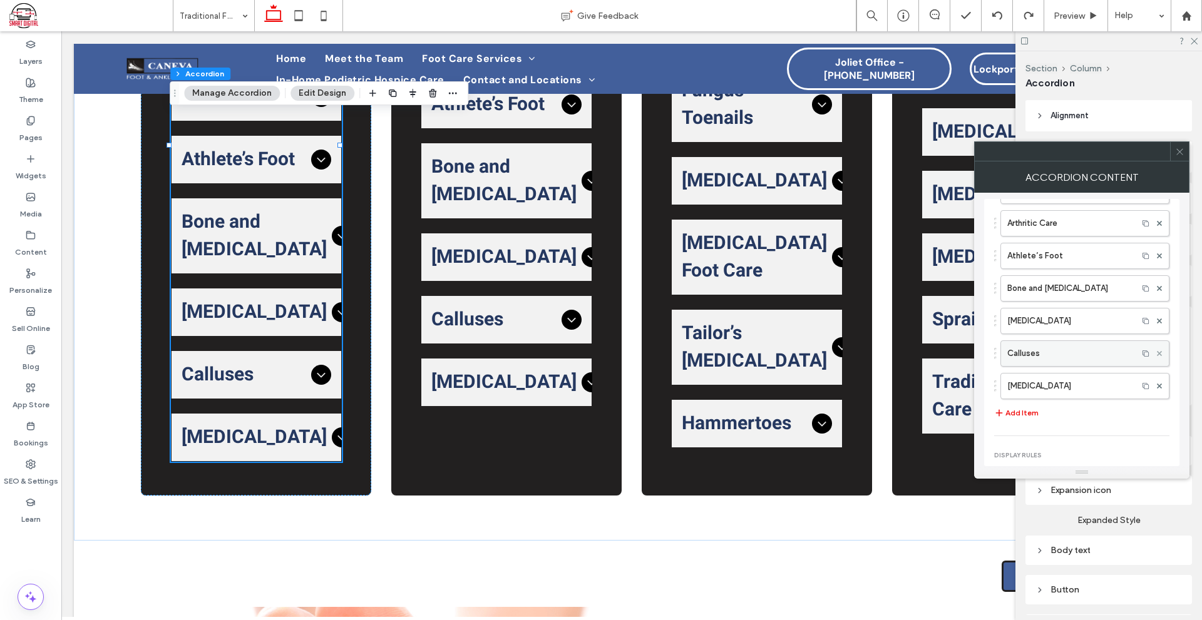
click at [1157, 352] on icon at bounding box center [1159, 353] width 5 height 5
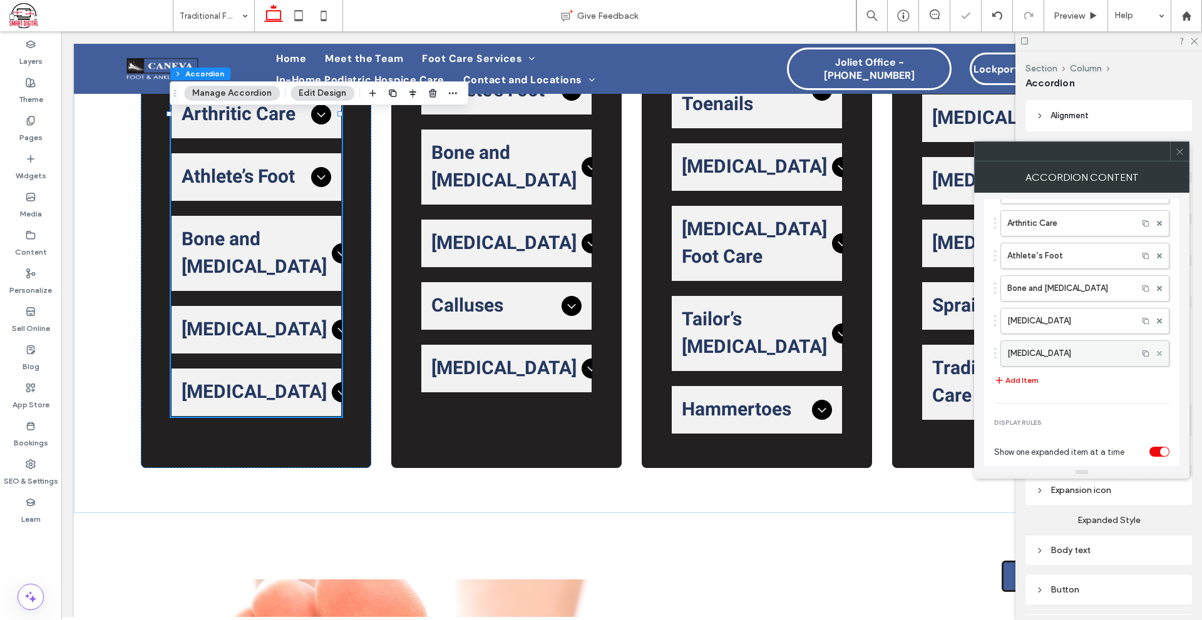
click at [1157, 352] on icon at bounding box center [1159, 353] width 5 height 5
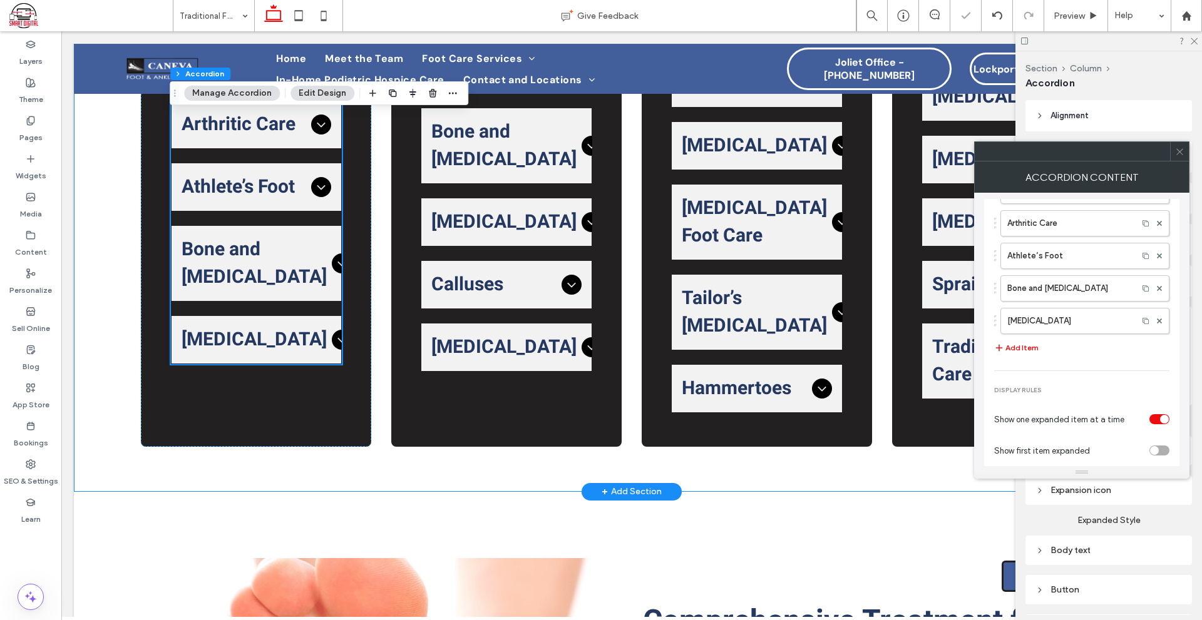
scroll to position [870, 0]
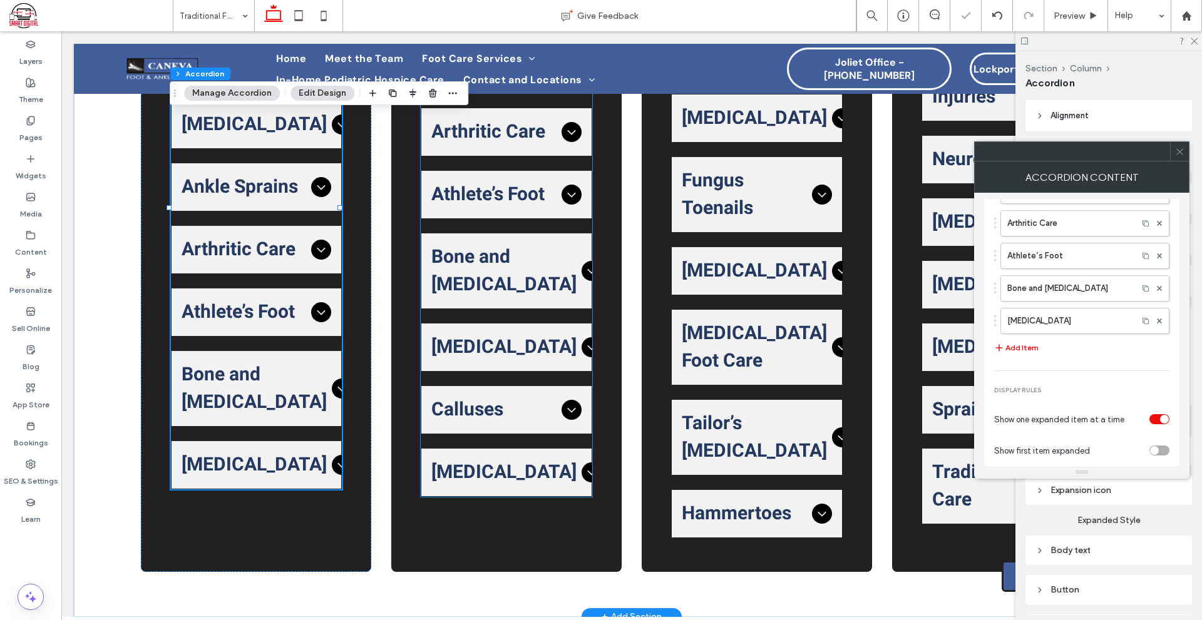
click at [556, 461] on ul "Achilles Tendon The Achilles tendon connects your calf muscles to your heel bon…" at bounding box center [506, 208] width 171 height 577
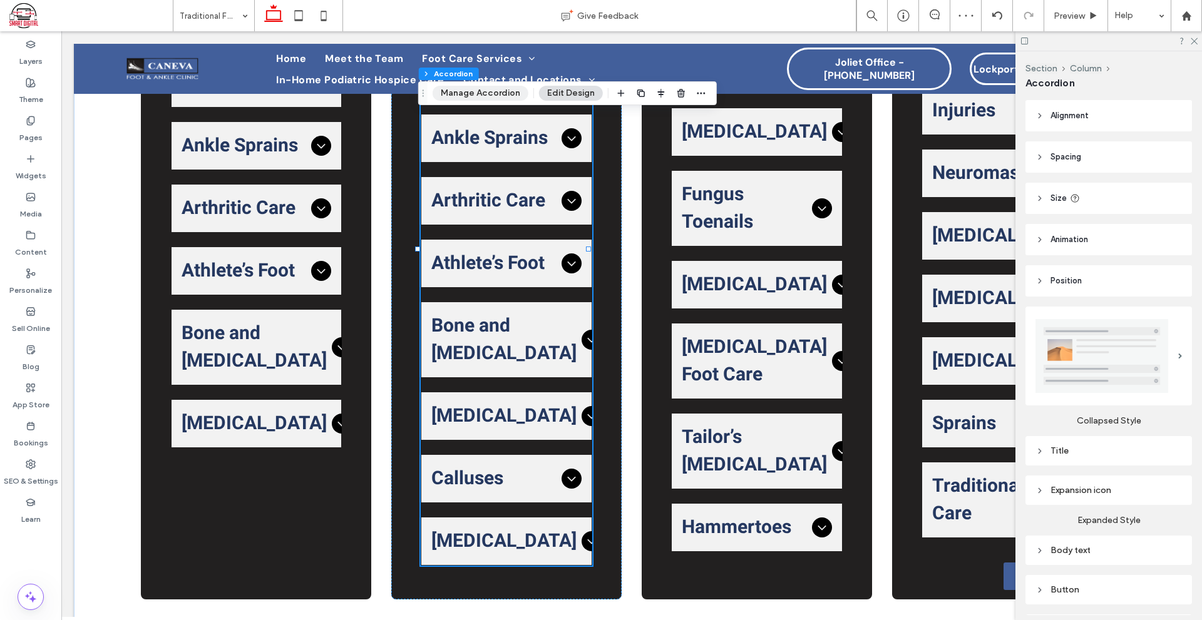
click at [499, 92] on button "Manage Accordion" at bounding box center [480, 93] width 96 height 15
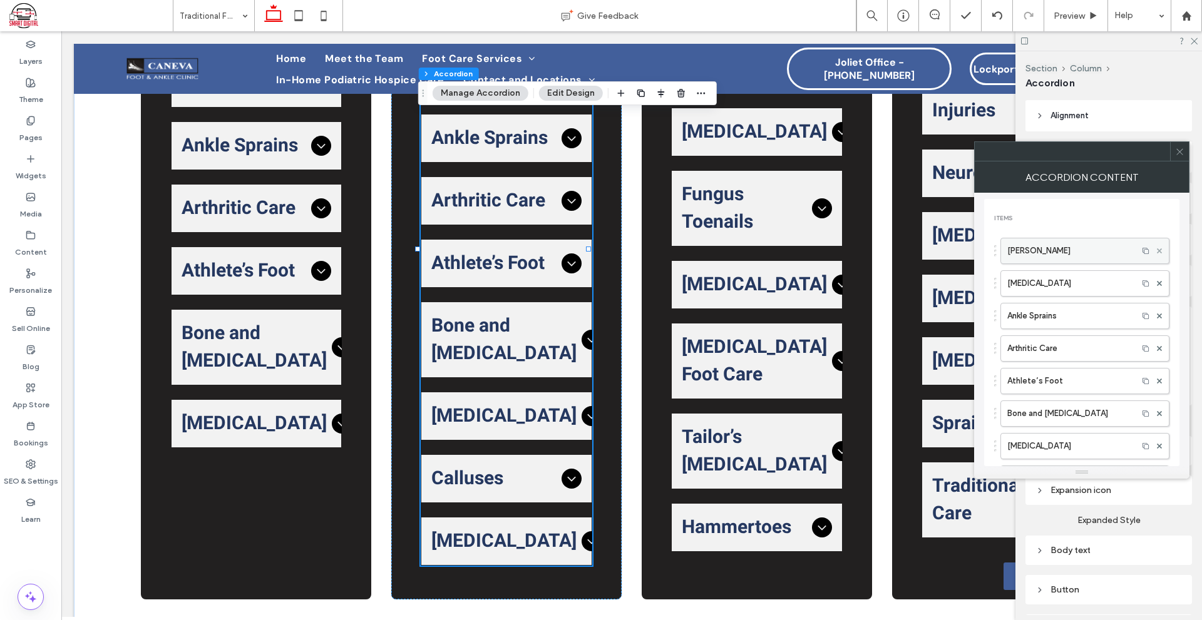
click at [1157, 249] on use at bounding box center [1159, 250] width 5 height 5
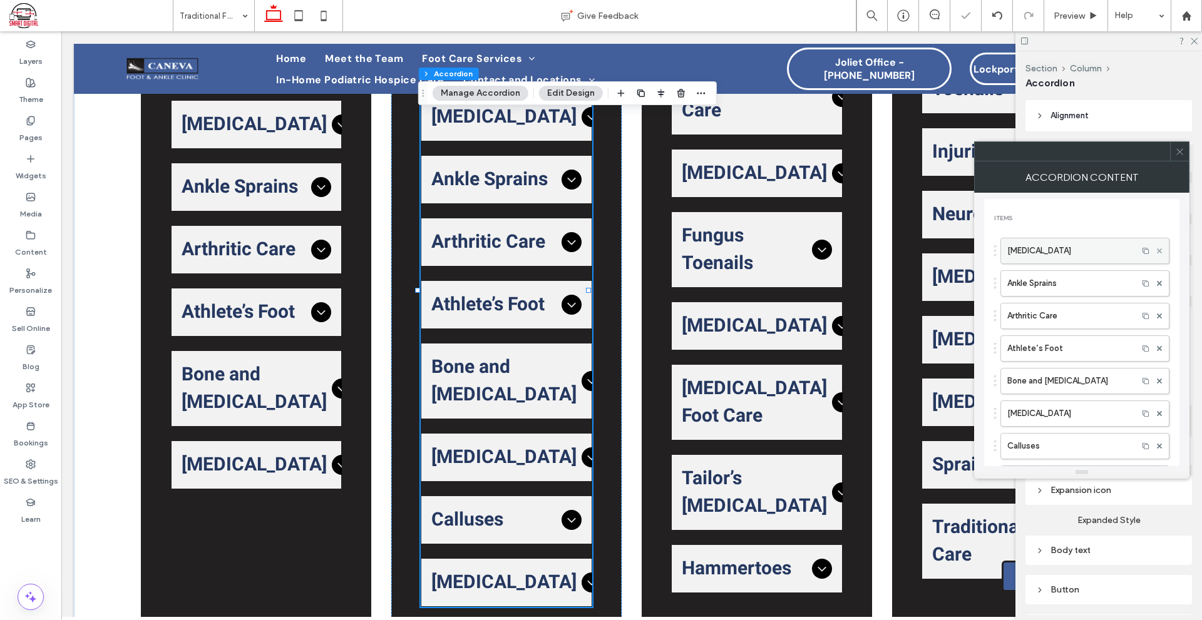
click at [1157, 249] on use at bounding box center [1159, 250] width 5 height 5
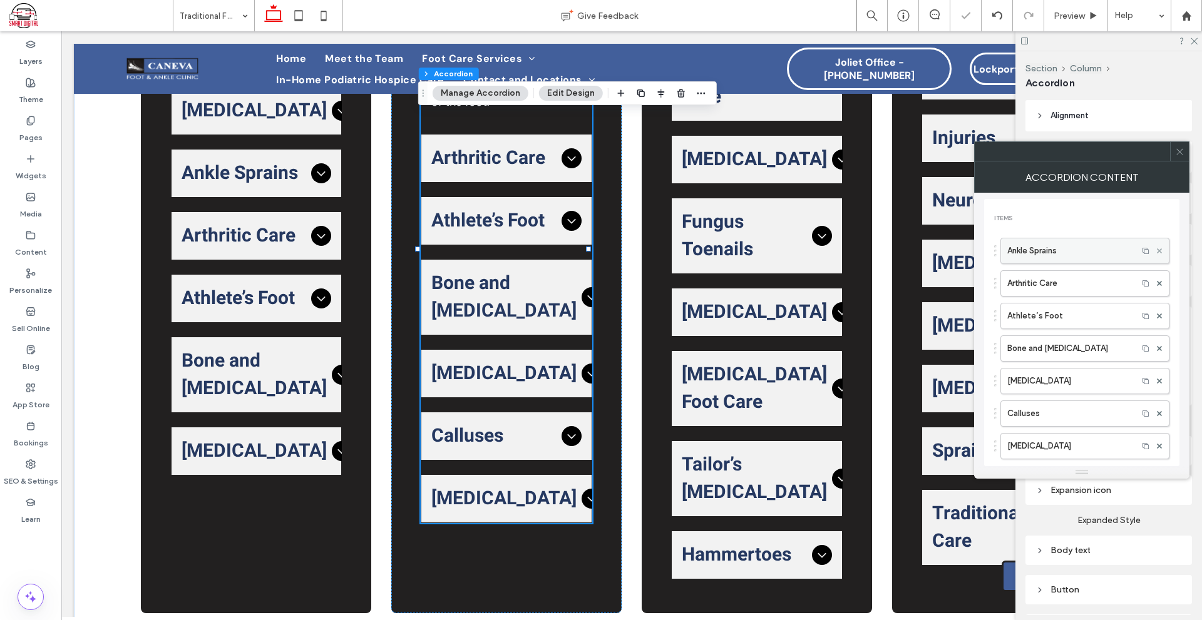
click at [1157, 249] on use at bounding box center [1159, 250] width 5 height 5
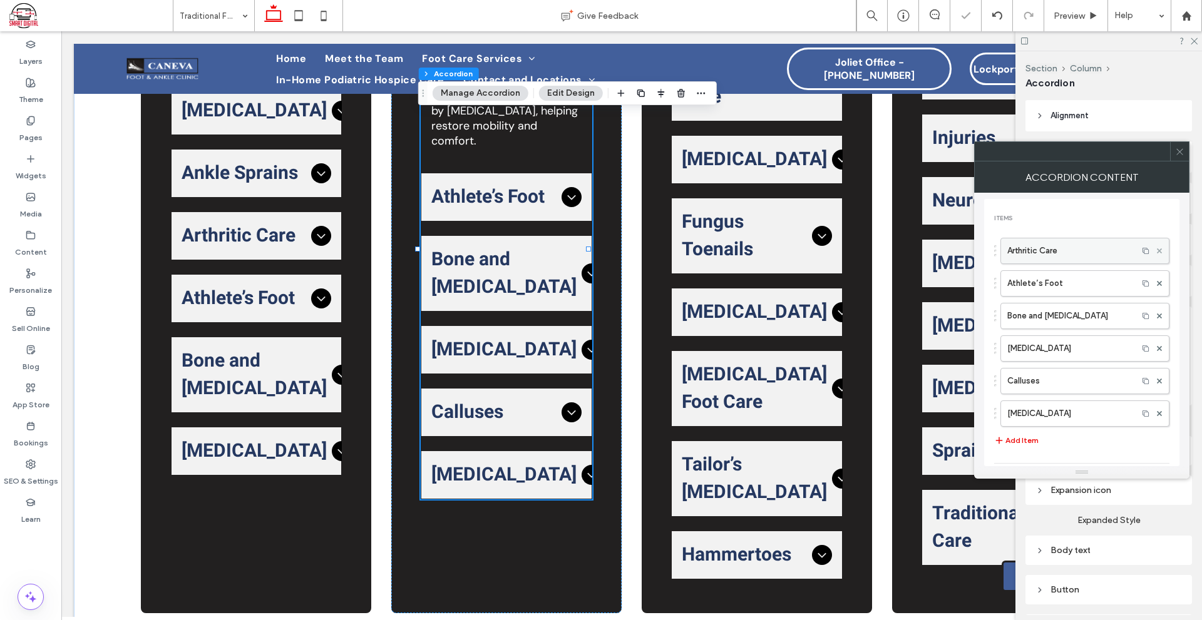
click at [1157, 249] on use at bounding box center [1159, 250] width 5 height 5
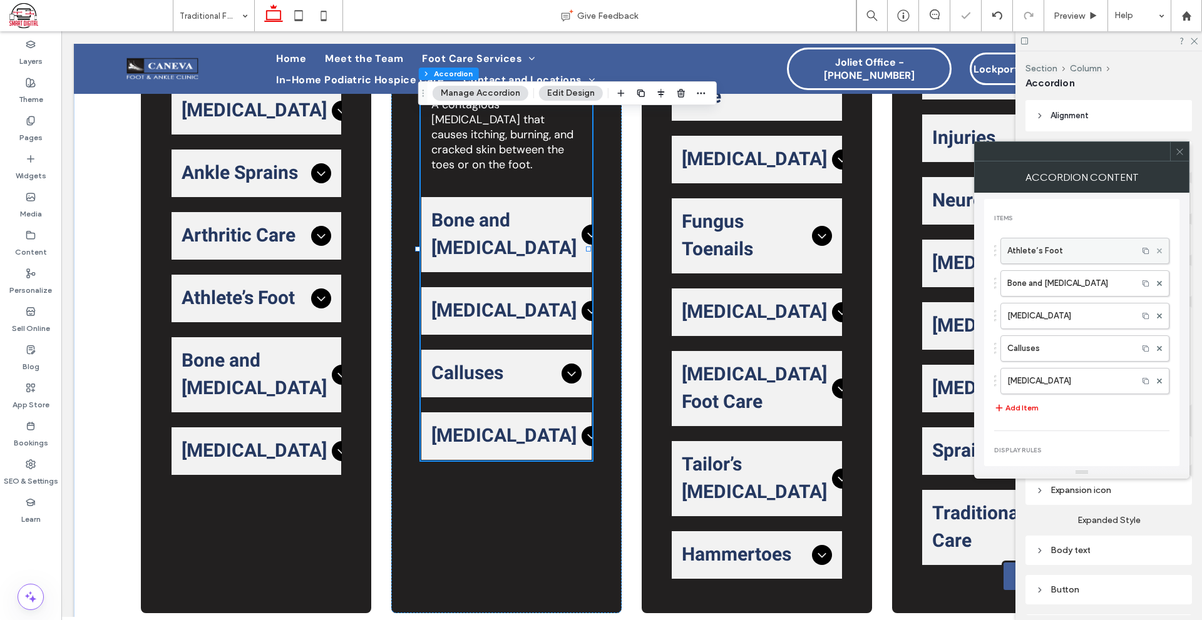
click at [1157, 249] on use at bounding box center [1159, 250] width 5 height 5
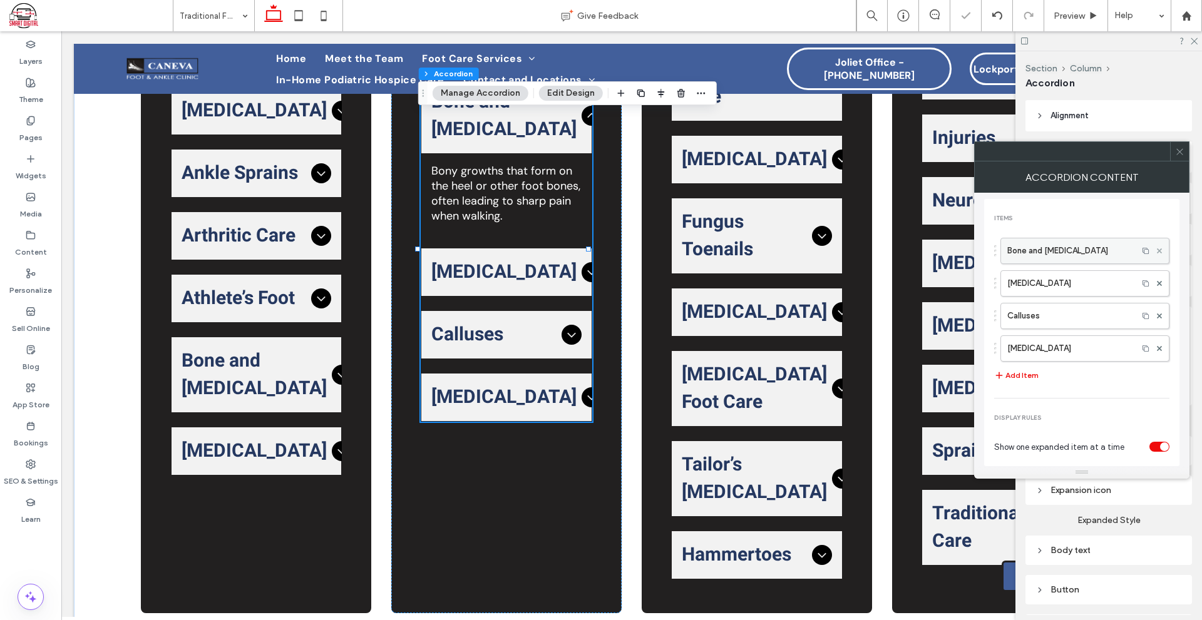
click at [1157, 249] on use at bounding box center [1159, 250] width 5 height 5
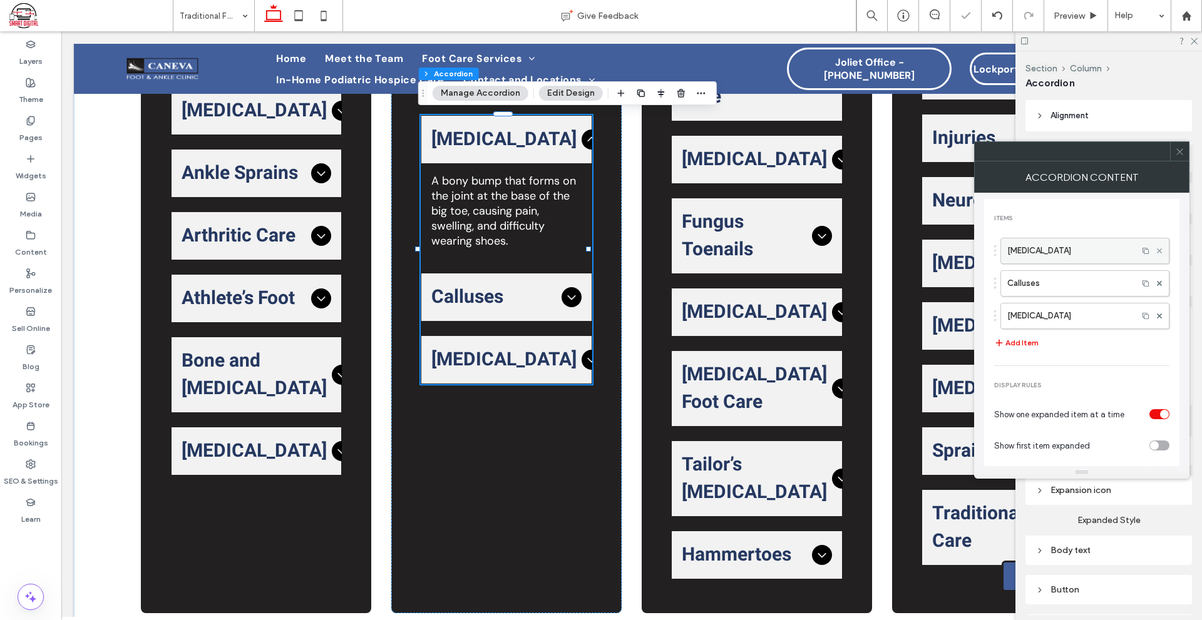
click at [1157, 249] on use at bounding box center [1159, 250] width 5 height 5
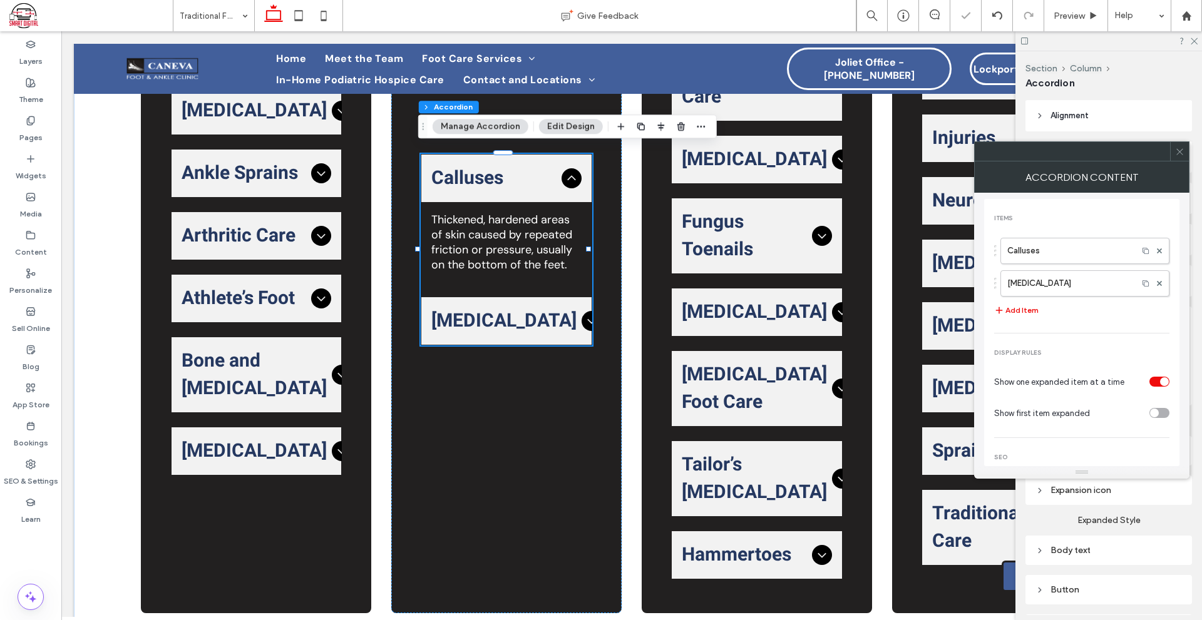
click at [1178, 146] on span at bounding box center [1179, 151] width 9 height 19
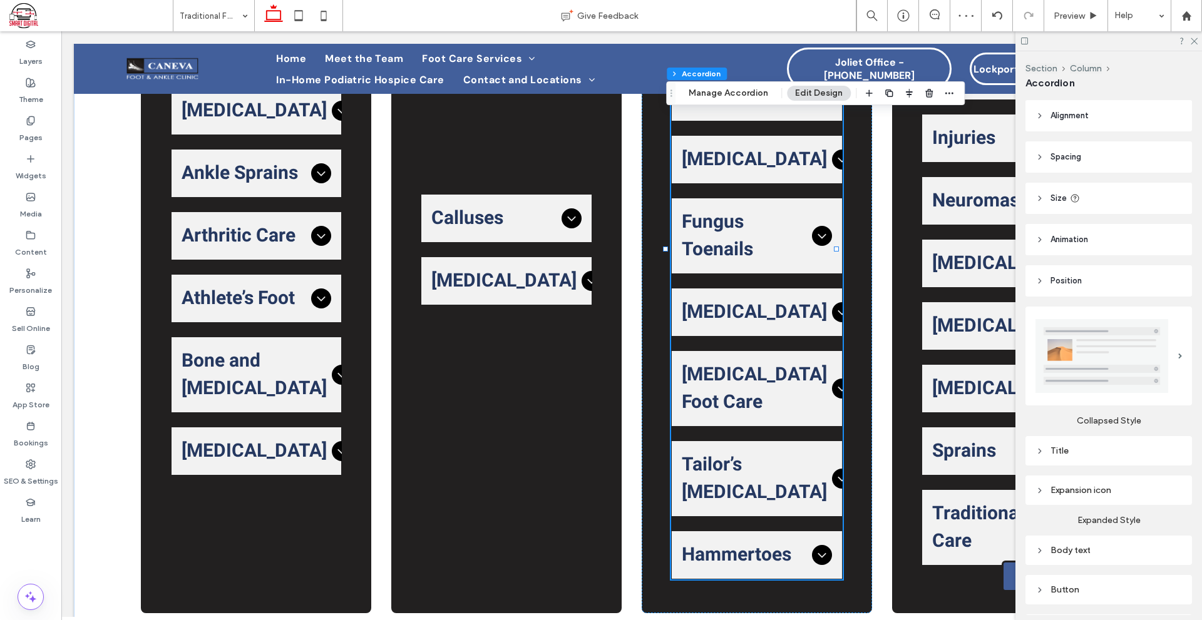
scroll to position [876, 0]
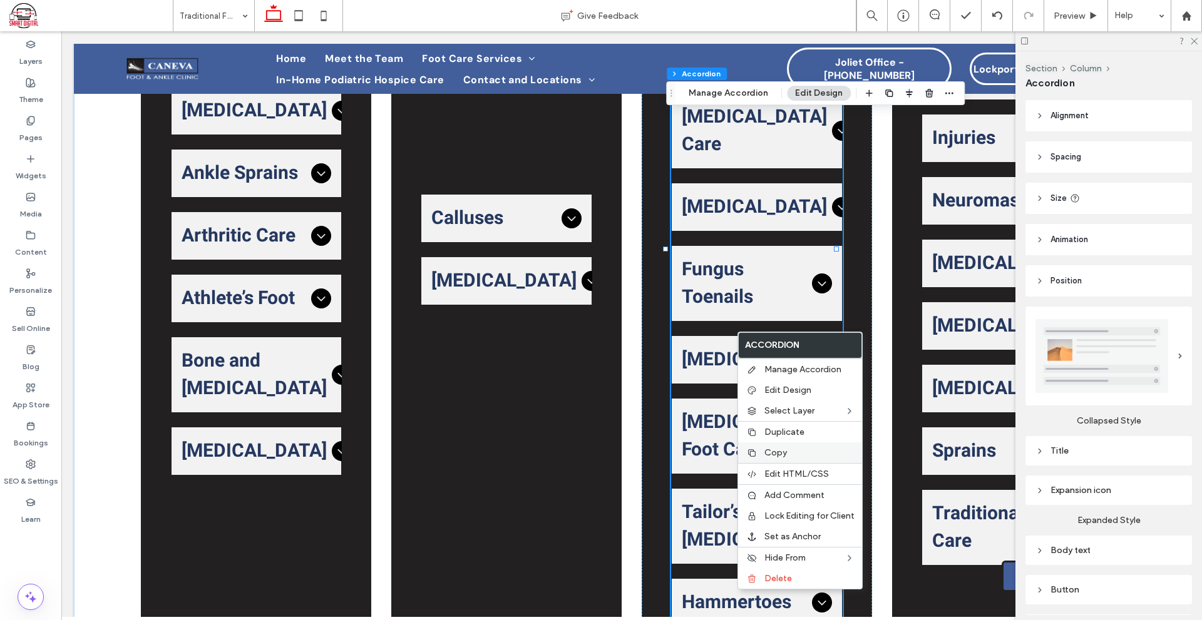
click at [782, 444] on div "Copy" at bounding box center [800, 452] width 124 height 21
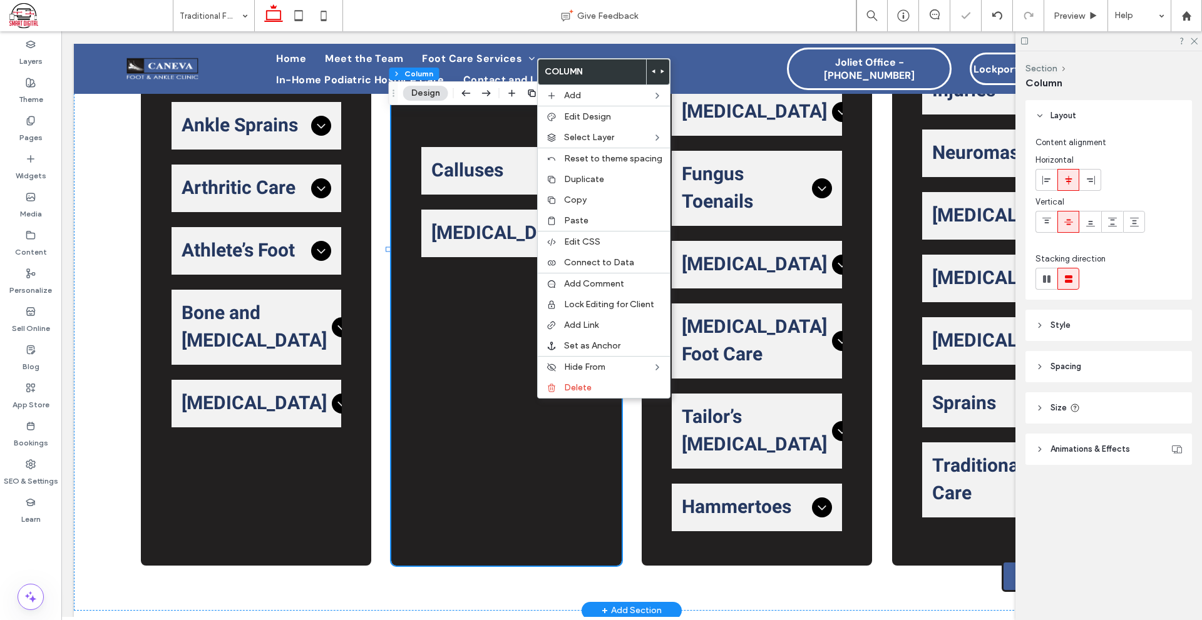
scroll to position [829, 0]
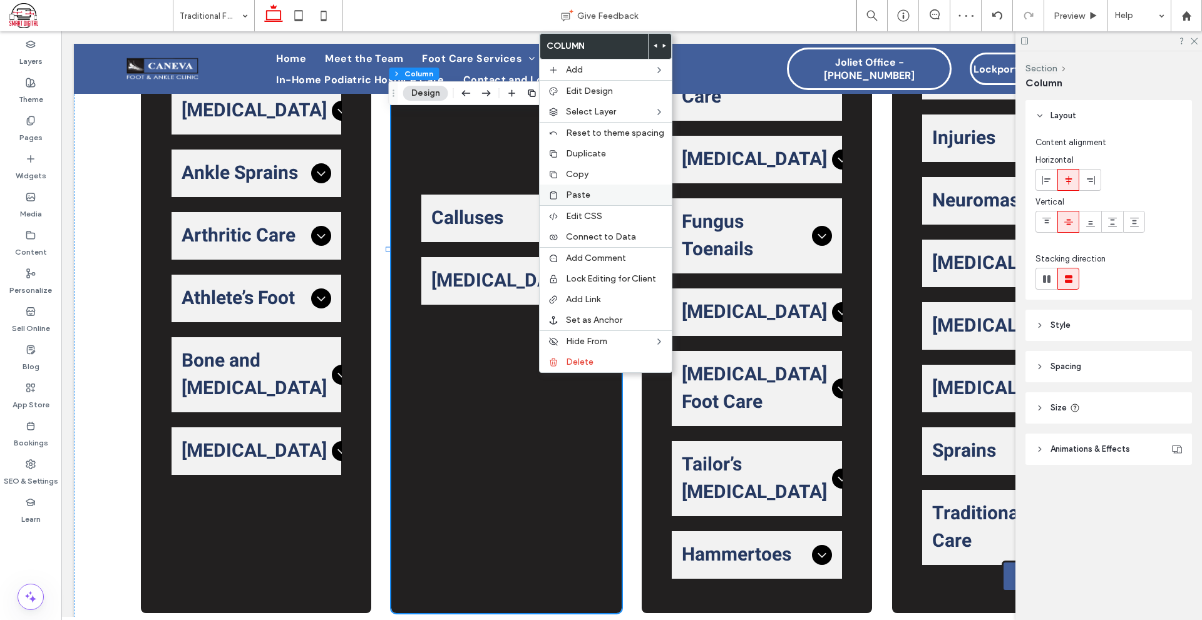
click at [596, 200] on div "Paste" at bounding box center [605, 195] width 132 height 21
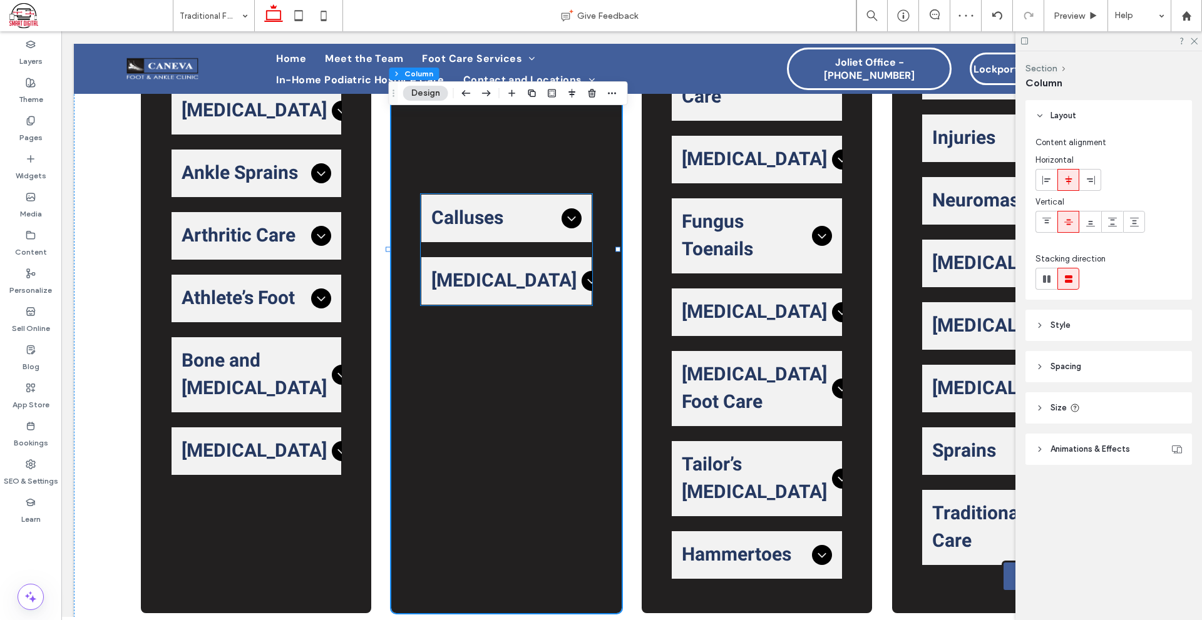
type input "*"
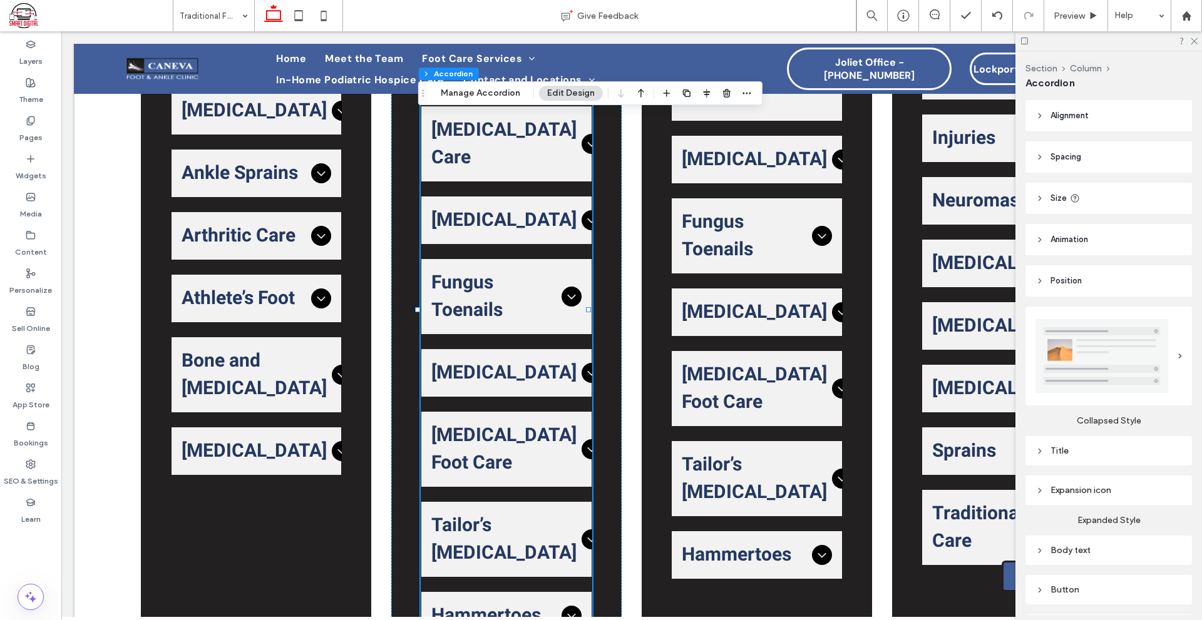
click at [554, 359] on div "[MEDICAL_DATA]" at bounding box center [506, 373] width 170 height 48
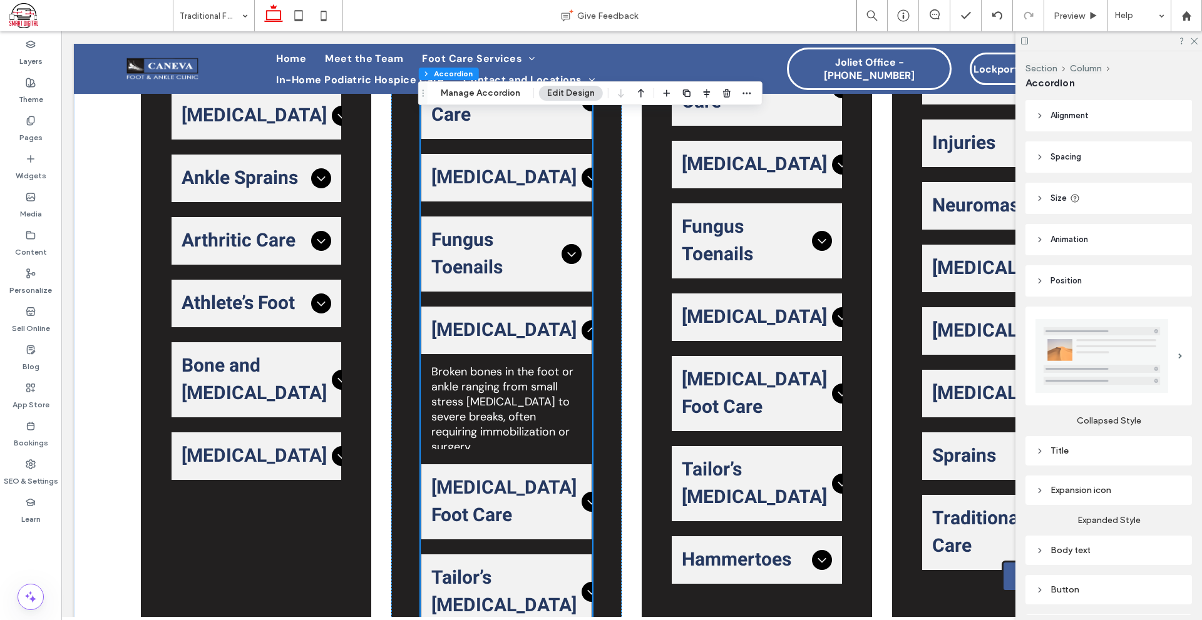
scroll to position [937, 0]
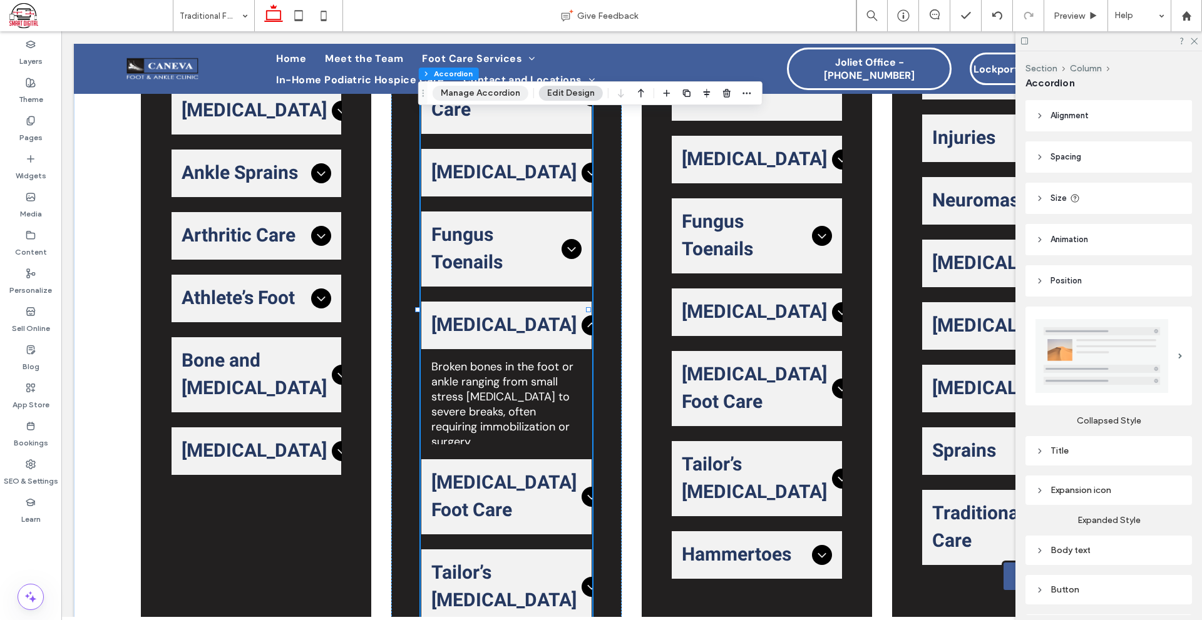
click at [480, 93] on button "Manage Accordion" at bounding box center [480, 93] width 96 height 15
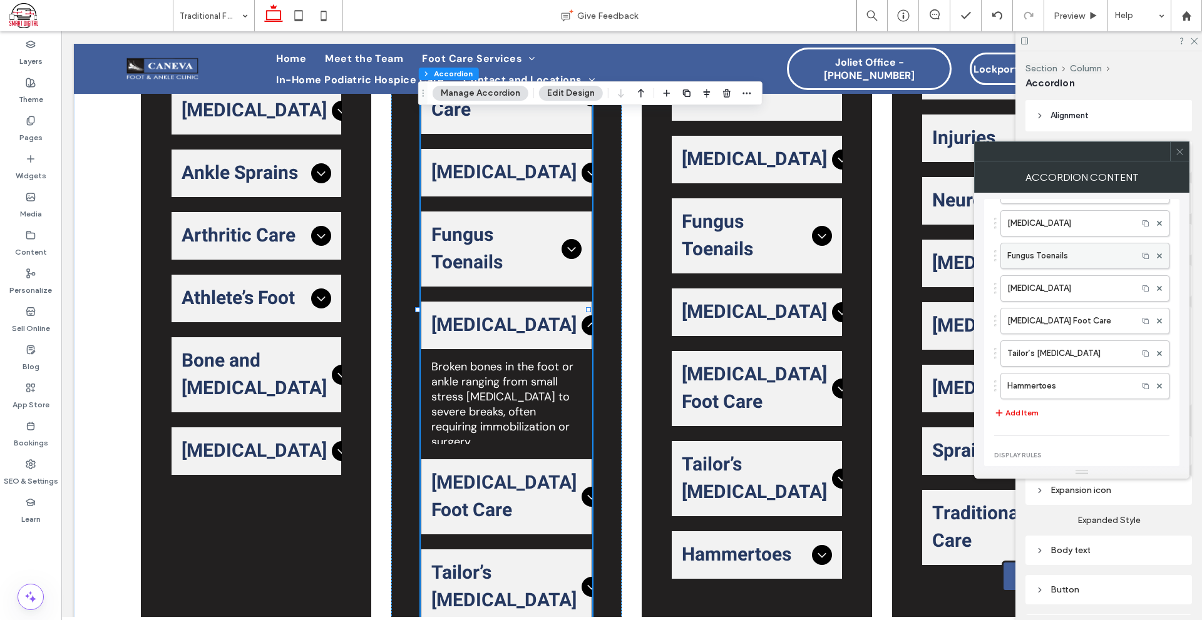
scroll to position [63, 0]
click at [1157, 350] on use at bounding box center [1159, 351] width 5 height 5
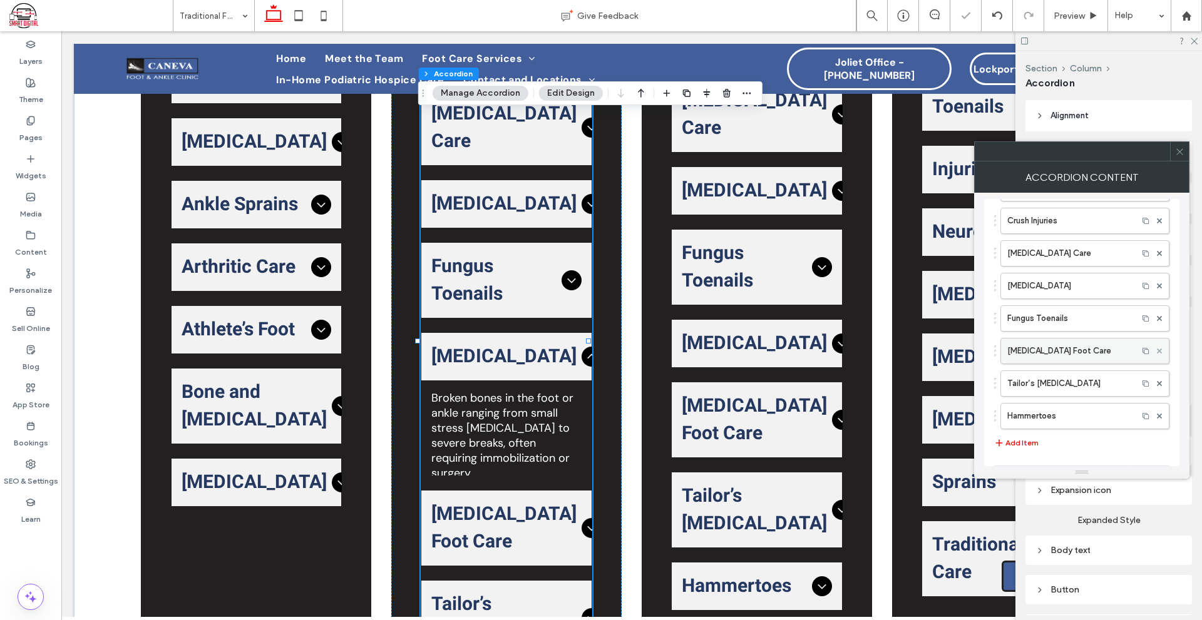
click at [1157, 350] on use at bounding box center [1159, 351] width 5 height 5
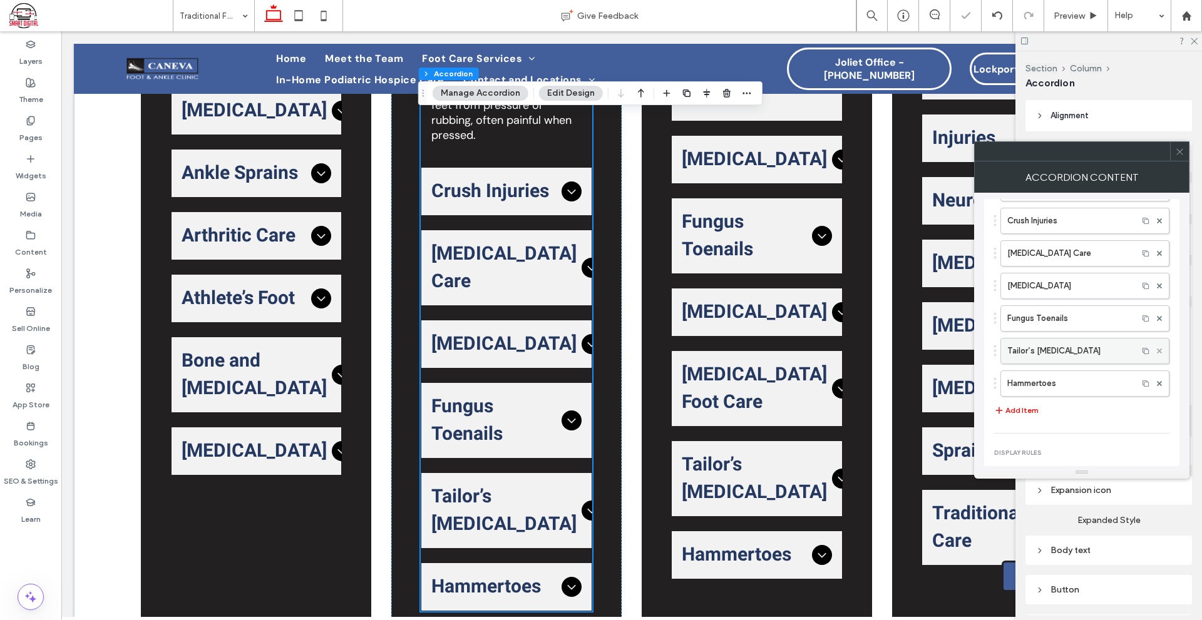
click at [1157, 350] on use at bounding box center [1159, 351] width 5 height 5
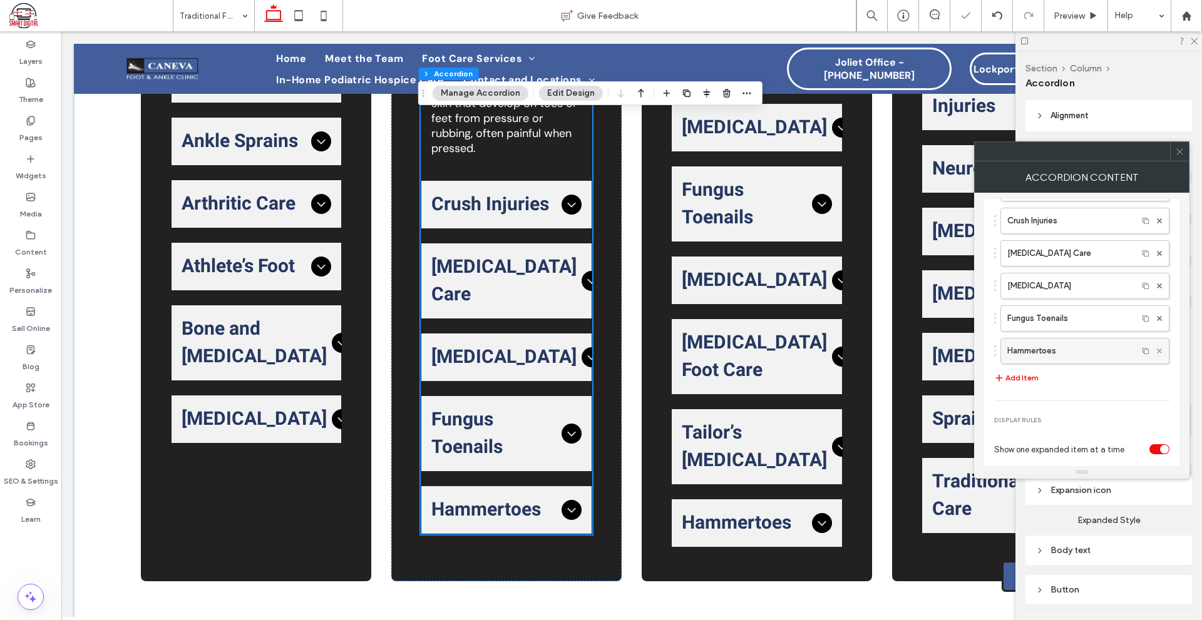
scroll to position [829, 0]
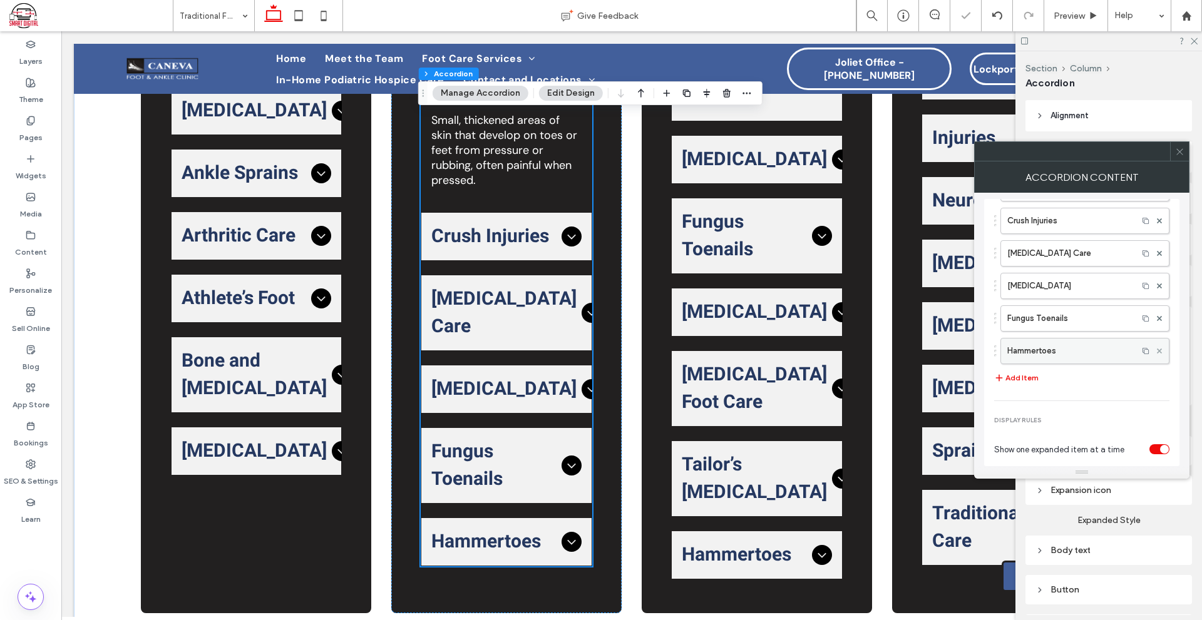
click at [1157, 350] on use at bounding box center [1159, 351] width 5 height 5
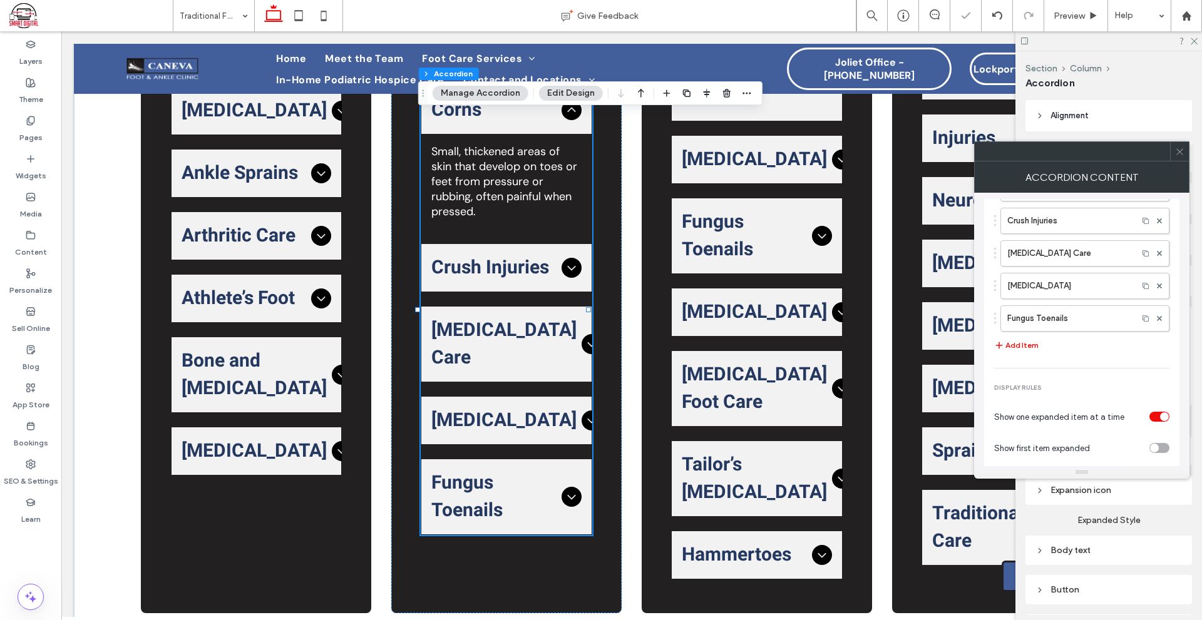
click at [1183, 155] on icon at bounding box center [1179, 151] width 9 height 9
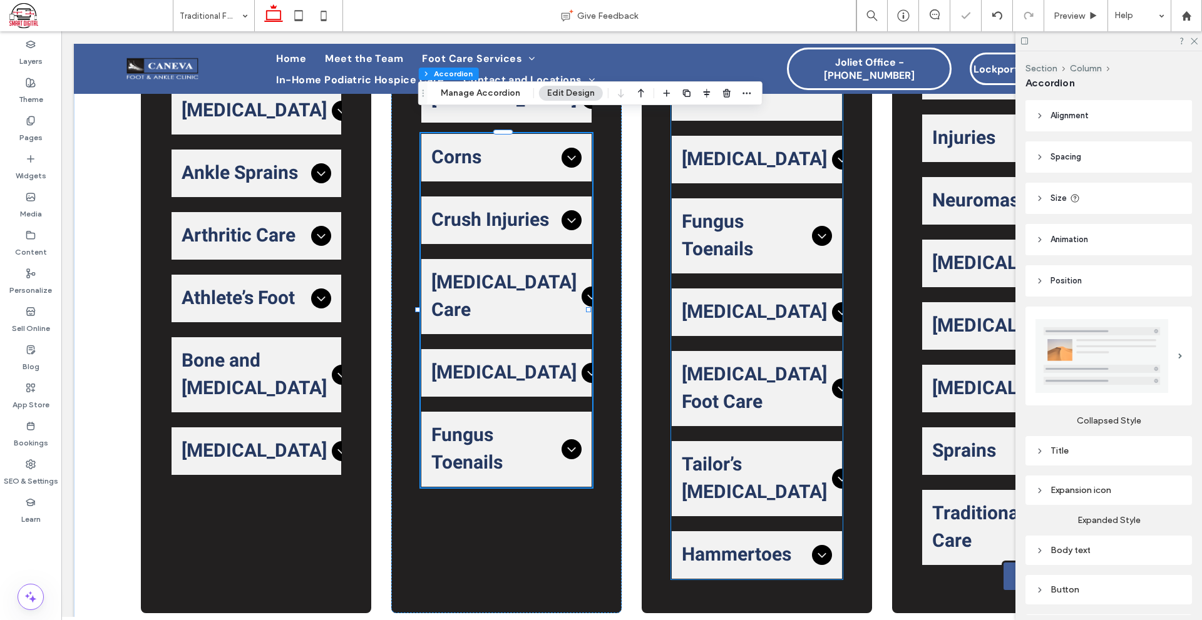
click at [778, 299] on span "[MEDICAL_DATA]" at bounding box center [754, 313] width 145 height 28
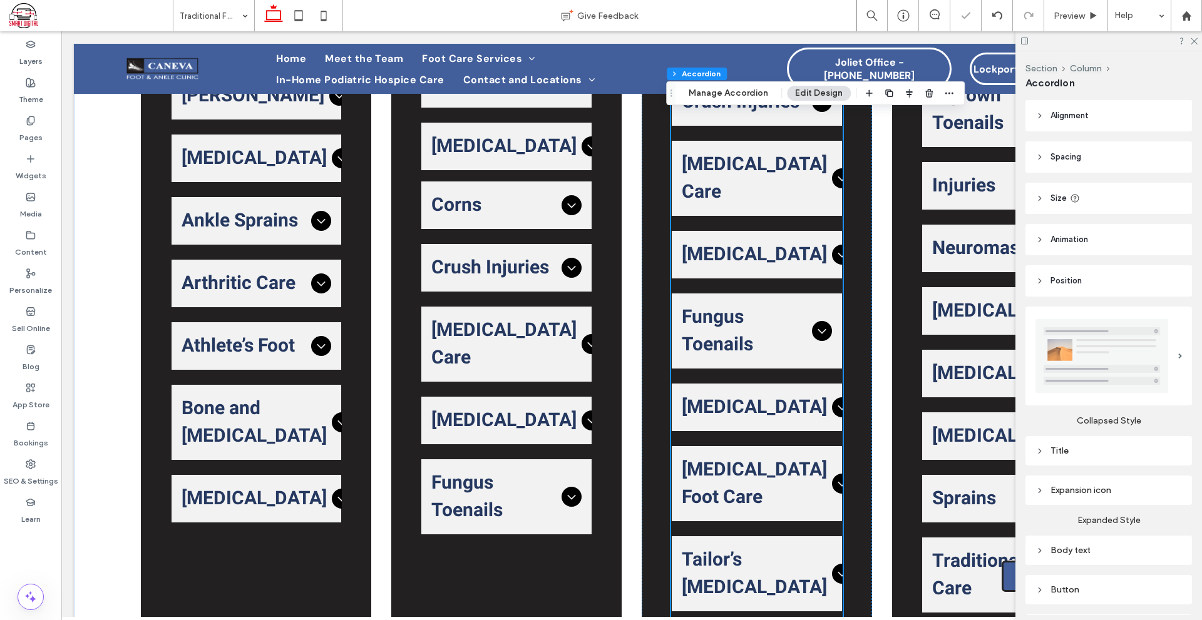
scroll to position [876, 0]
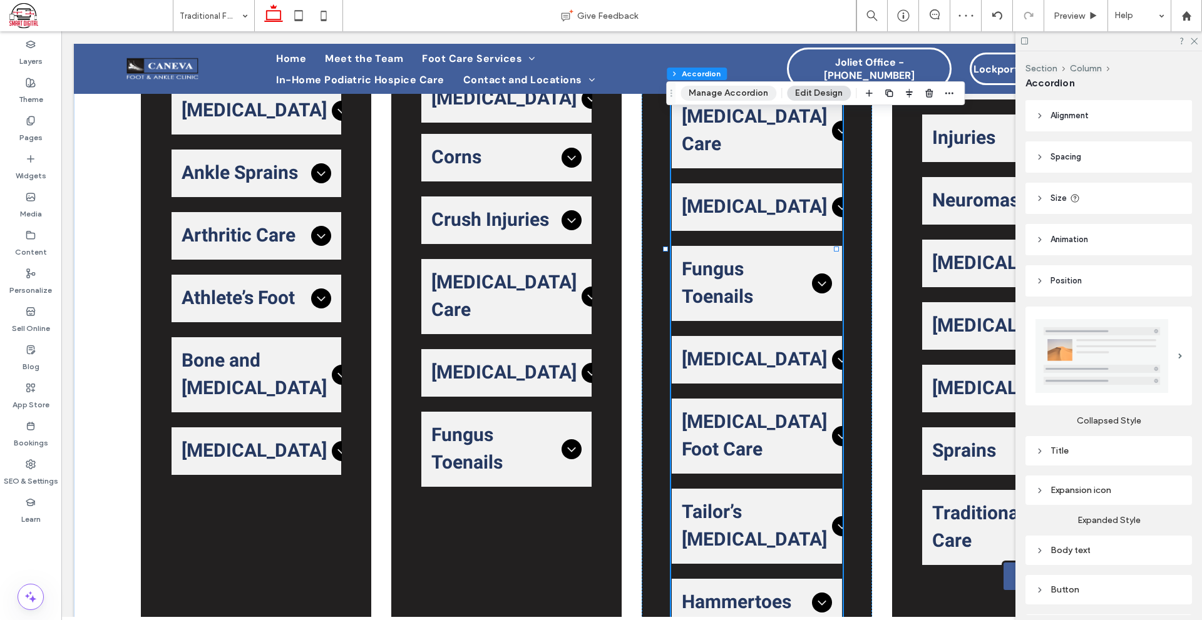
click at [753, 93] on button "Manage Accordion" at bounding box center [728, 93] width 96 height 15
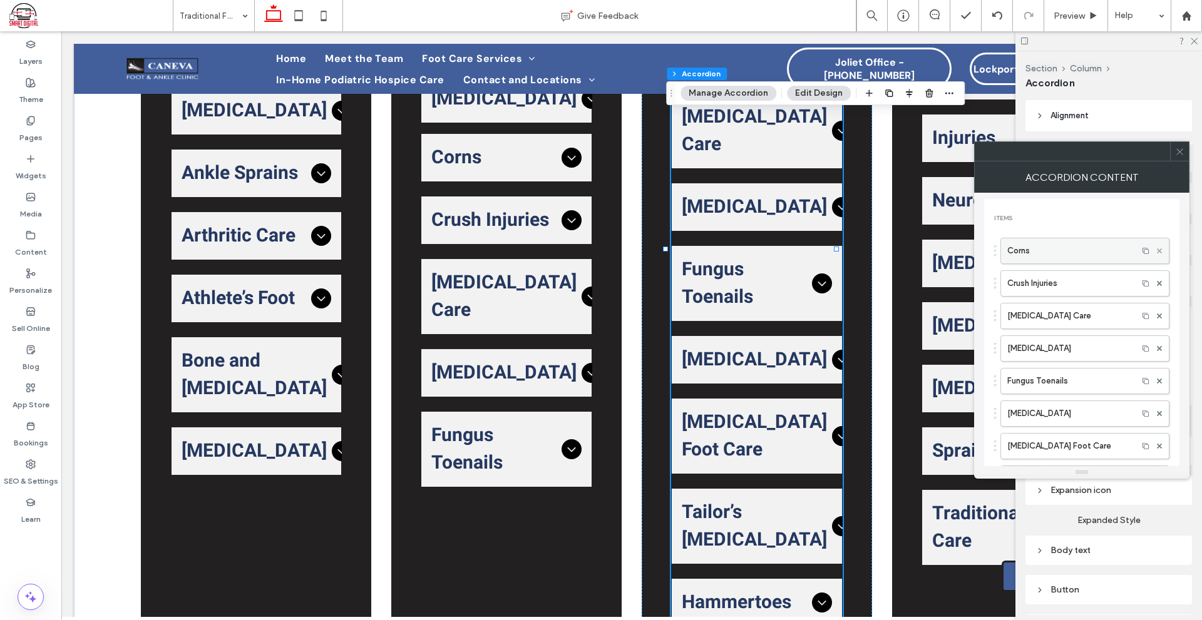
click at [1157, 250] on use at bounding box center [1159, 250] width 5 height 5
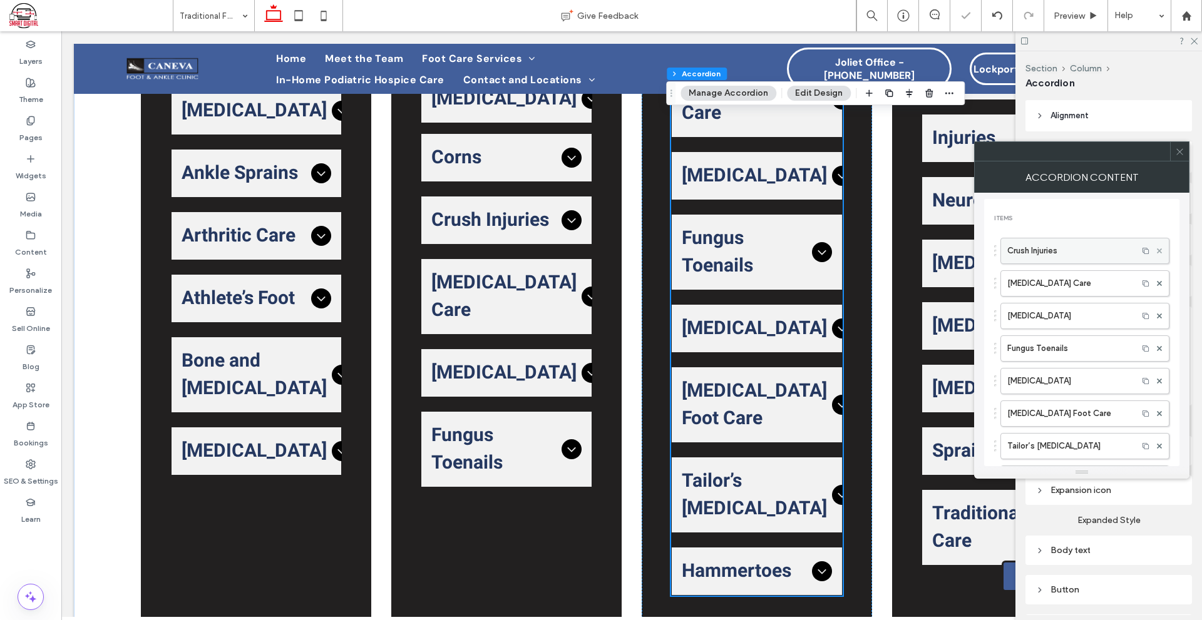
click at [1157, 250] on use at bounding box center [1159, 250] width 5 height 5
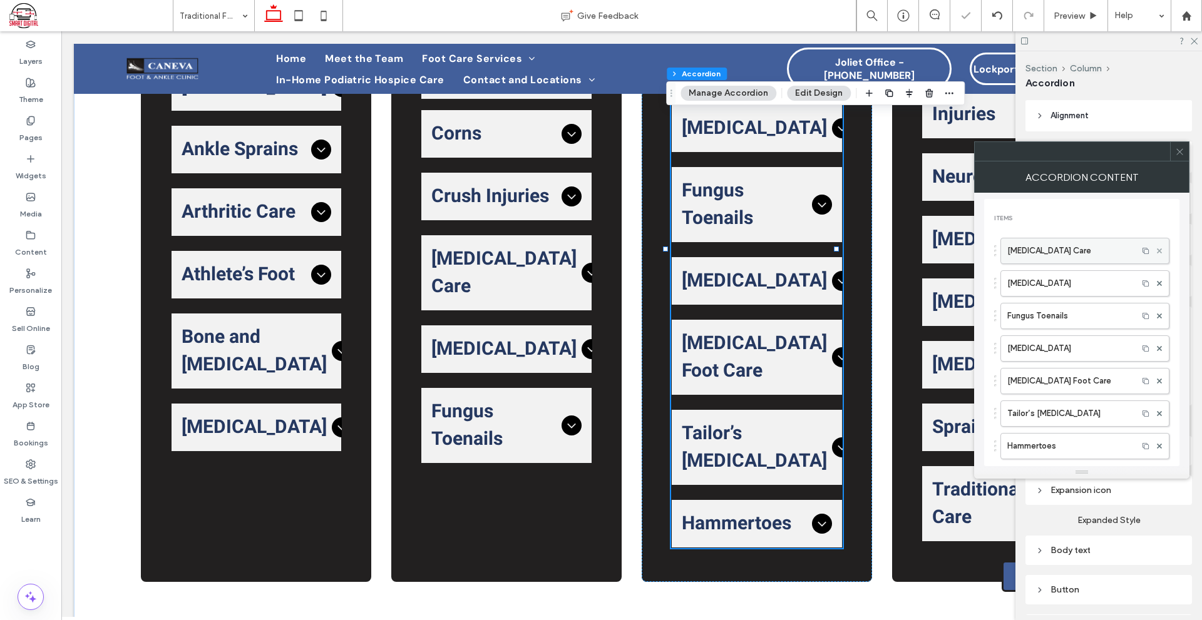
scroll to position [829, 0]
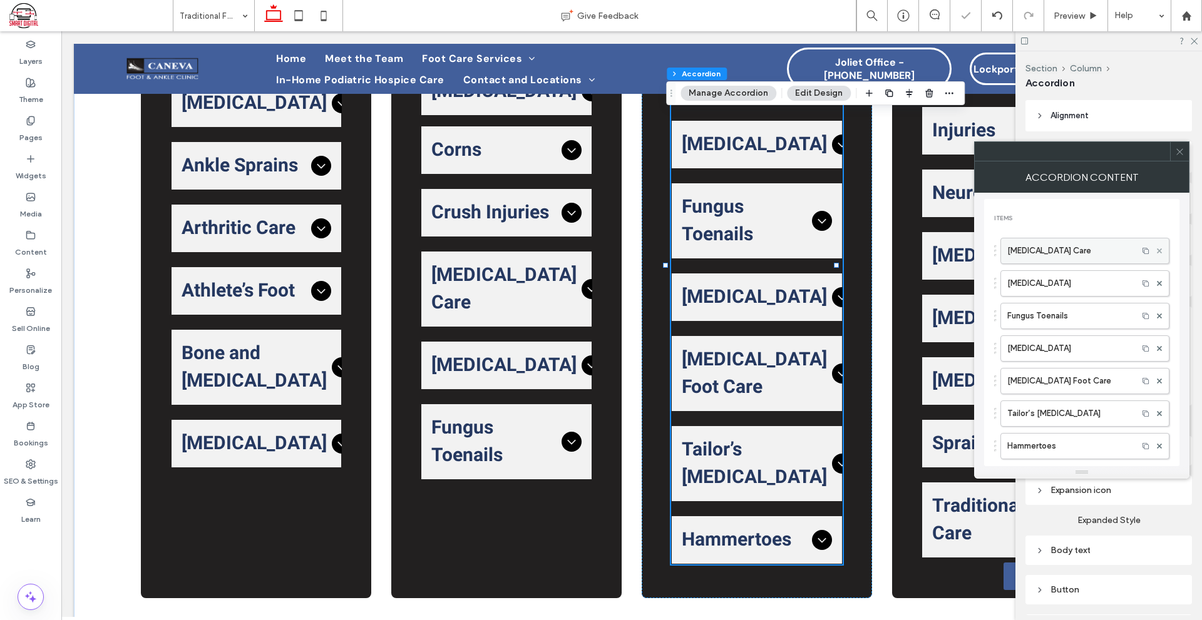
click at [1157, 250] on use at bounding box center [1159, 250] width 5 height 5
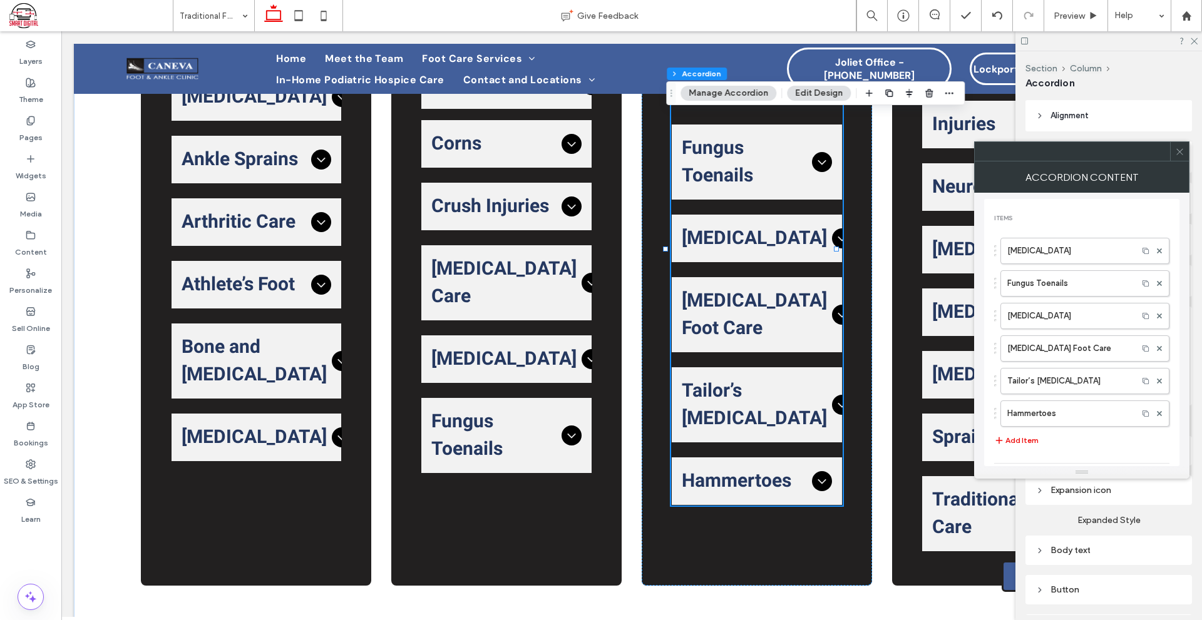
click at [1157, 250] on use at bounding box center [1159, 250] width 5 height 5
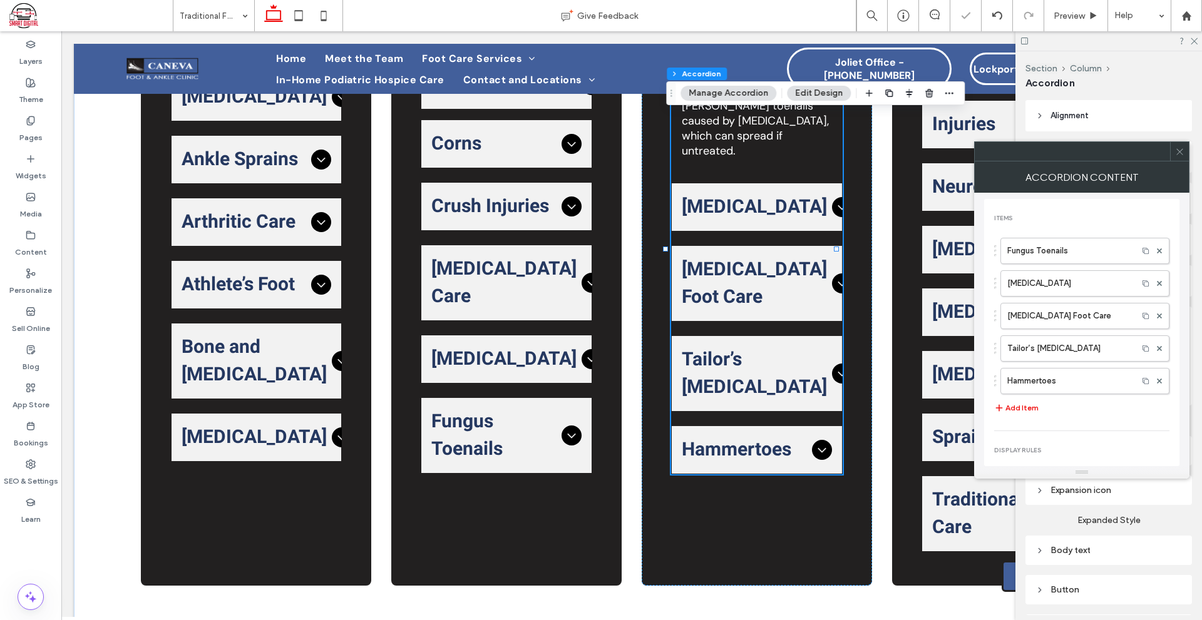
click at [1157, 250] on use at bounding box center [1159, 250] width 5 height 5
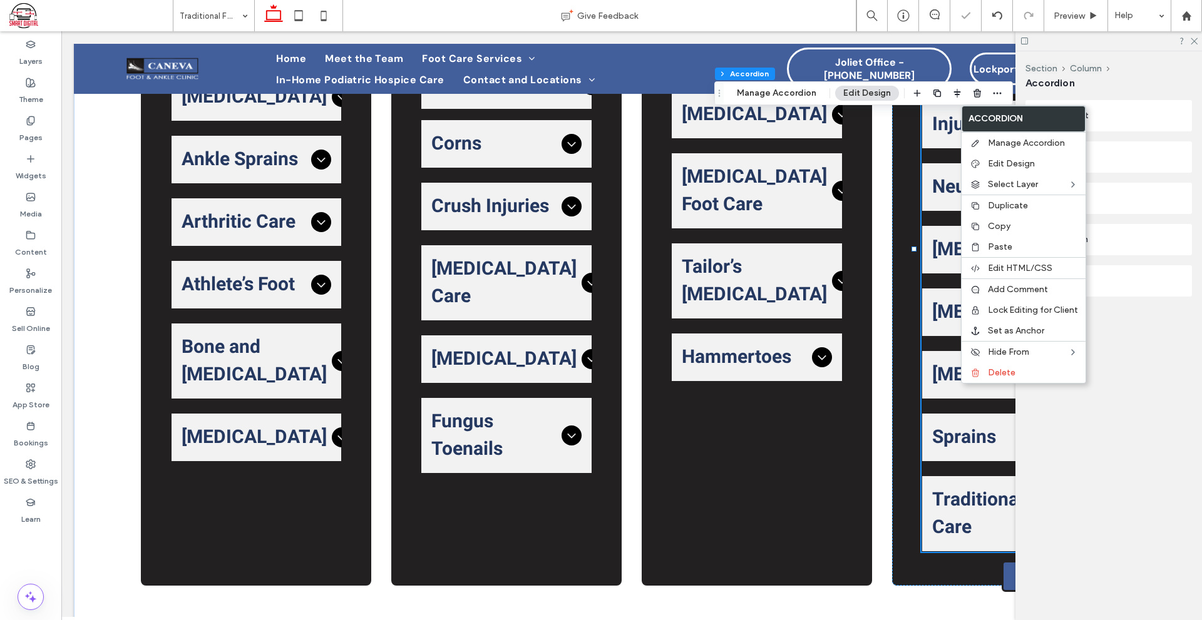
scroll to position [869, 0]
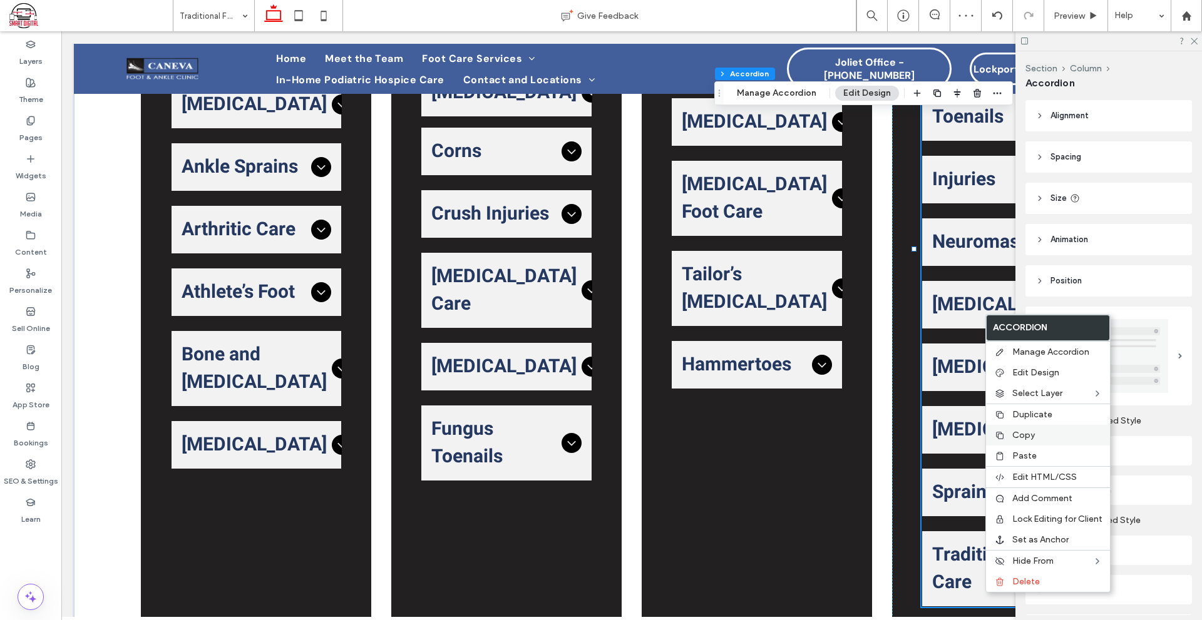
click at [1045, 434] on label "Copy" at bounding box center [1057, 435] width 90 height 11
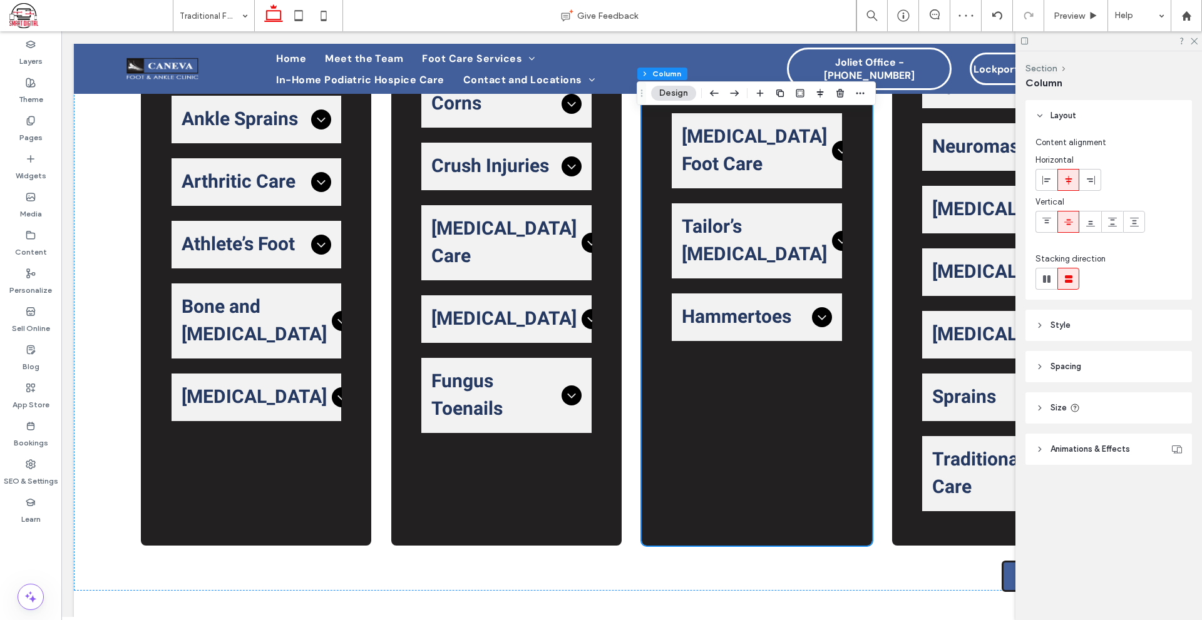
scroll to position [829, 0]
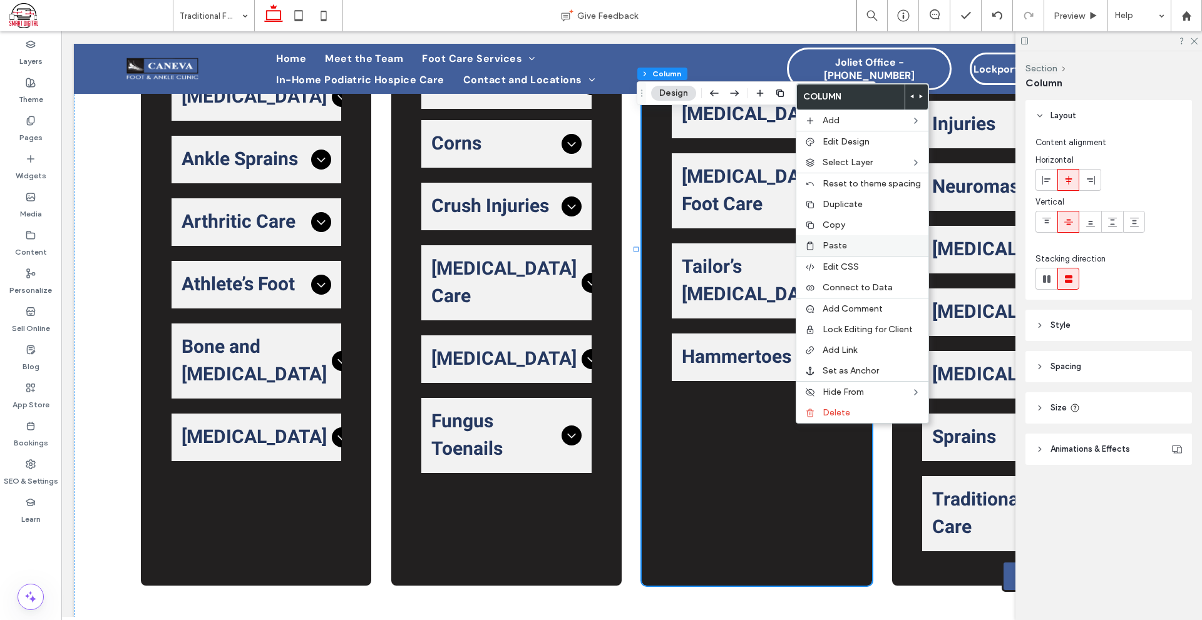
click at [850, 242] on label "Paste" at bounding box center [871, 245] width 98 height 11
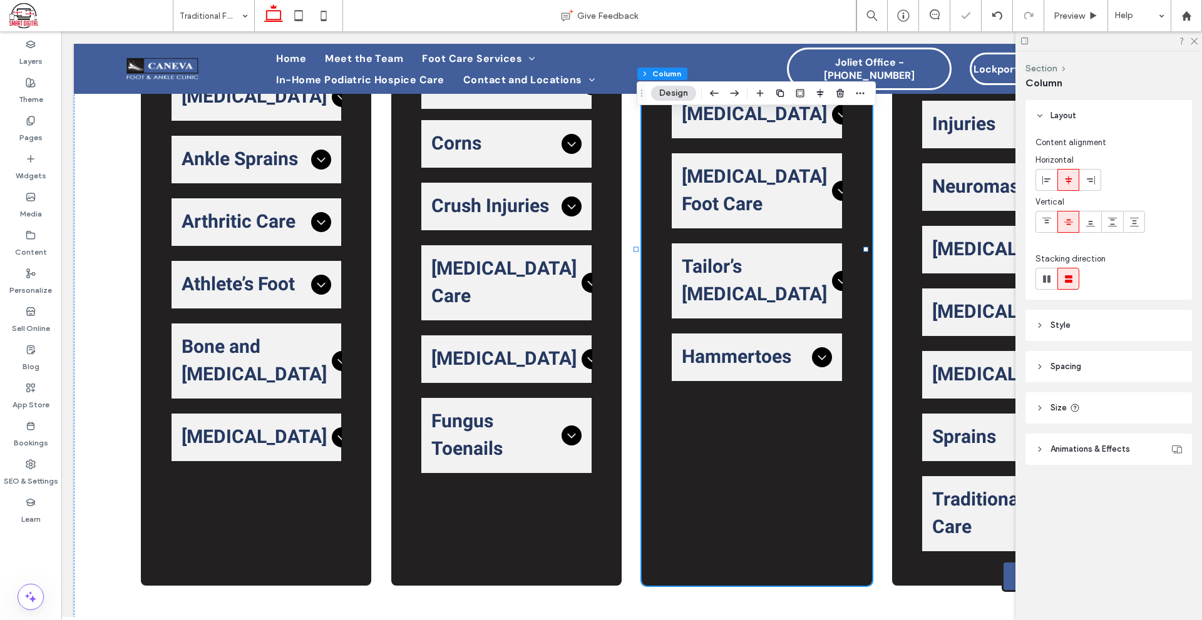
type input "*"
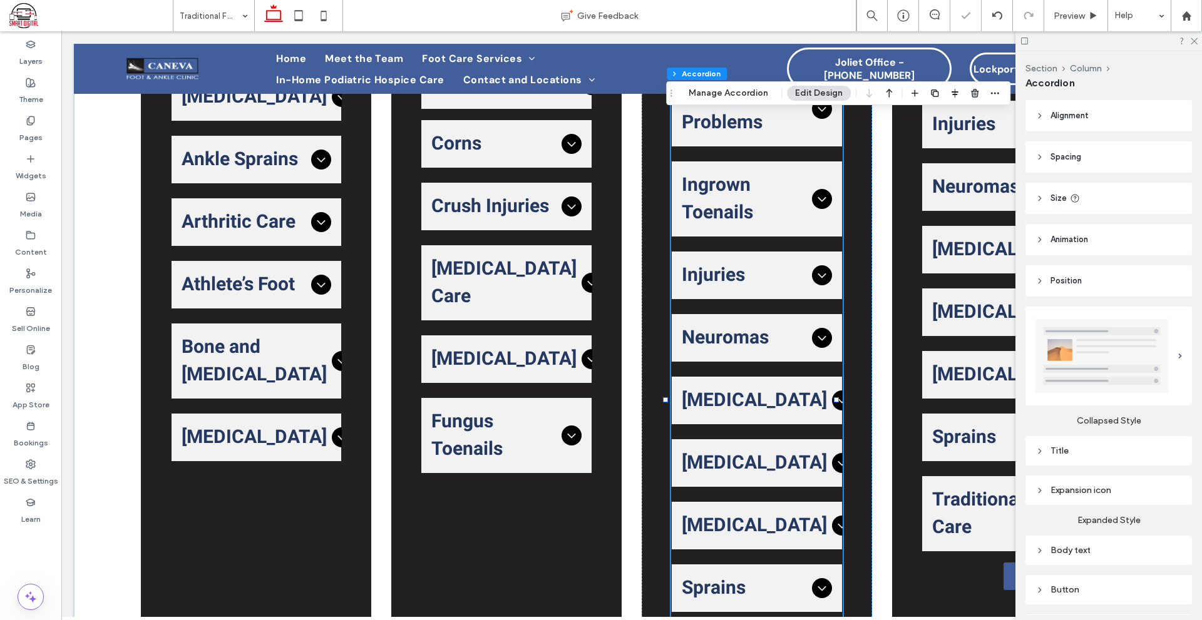
click at [805, 402] on div "Tumors" at bounding box center [757, 401] width 170 height 48
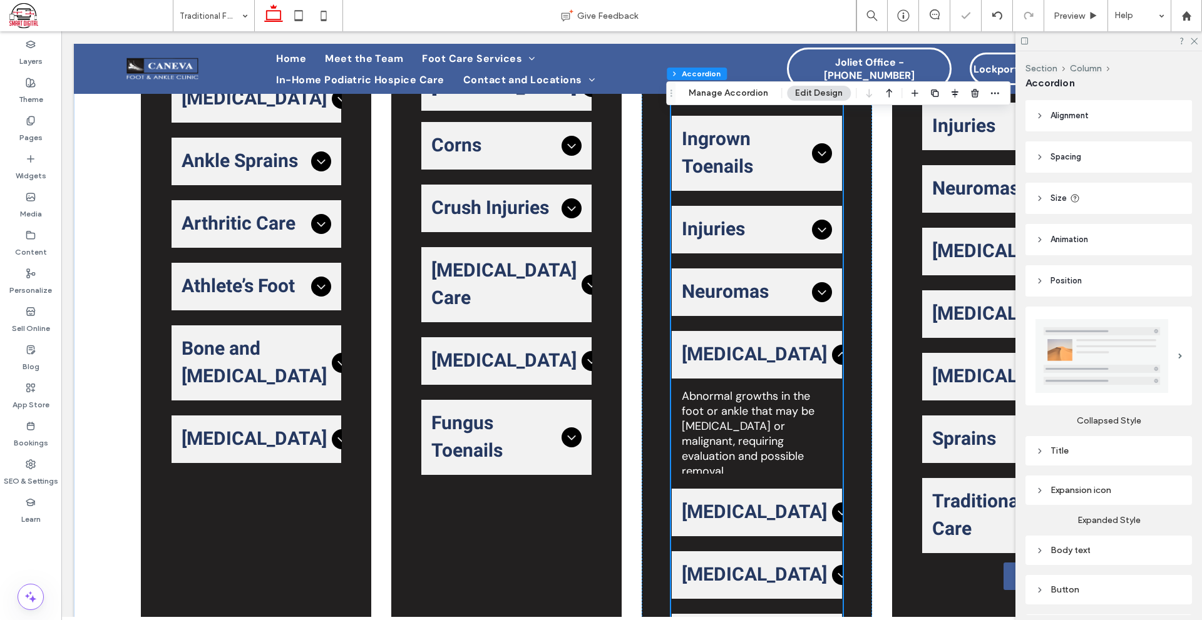
scroll to position [1027, 0]
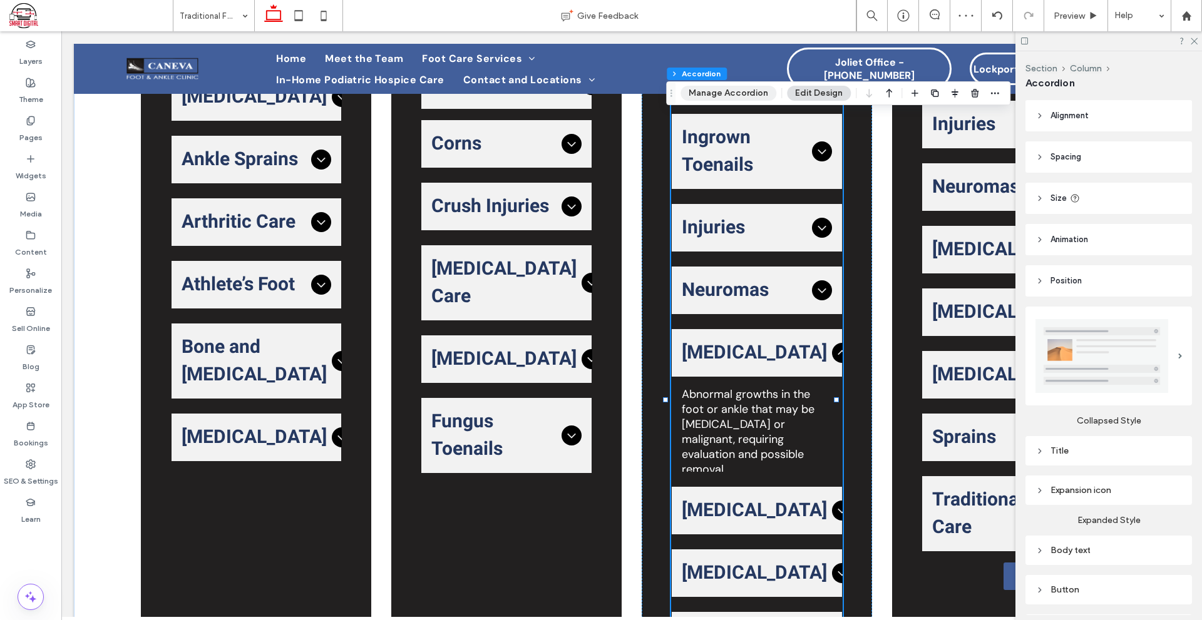
click at [750, 93] on button "Manage Accordion" at bounding box center [728, 93] width 96 height 15
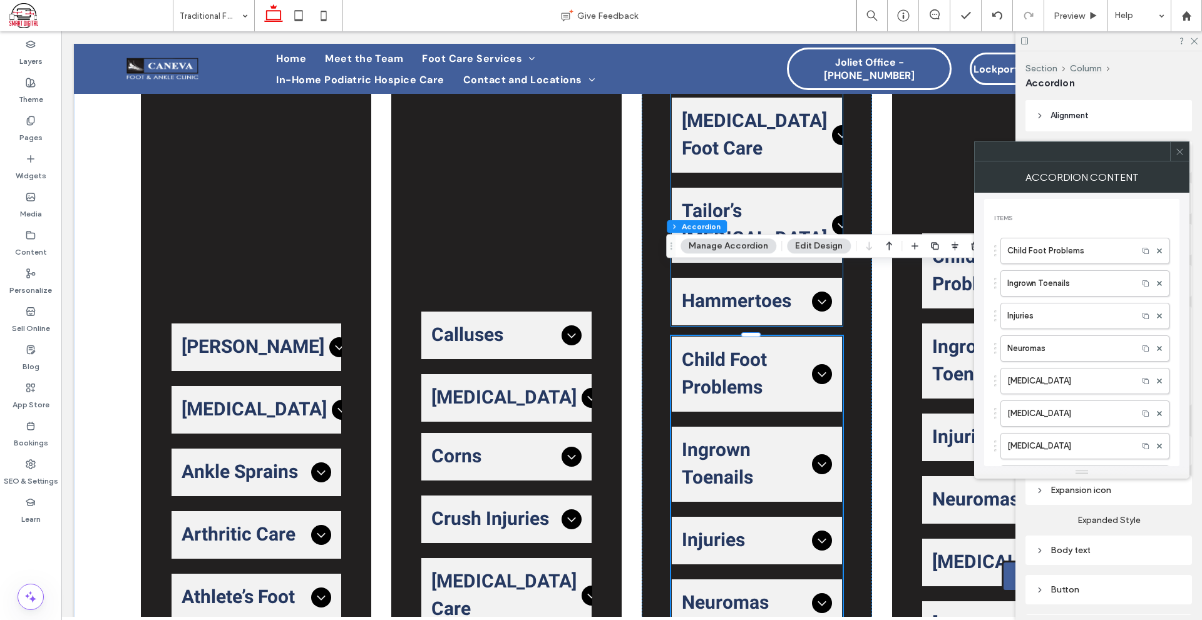
scroll to position [777, 0]
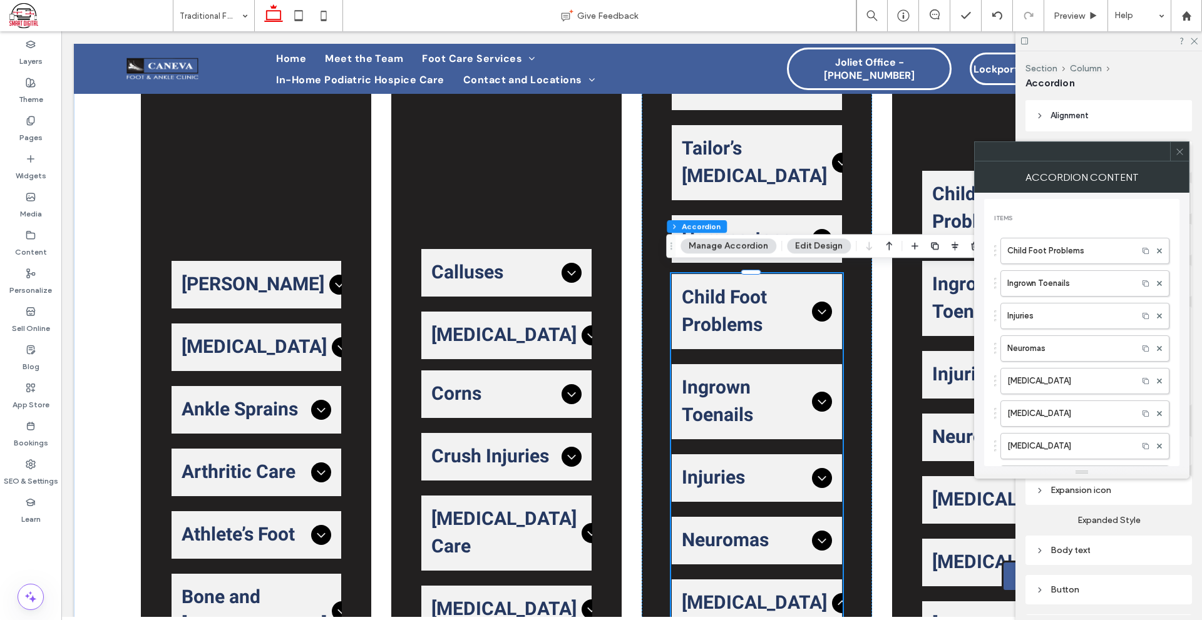
click at [1185, 151] on div at bounding box center [1179, 151] width 19 height 19
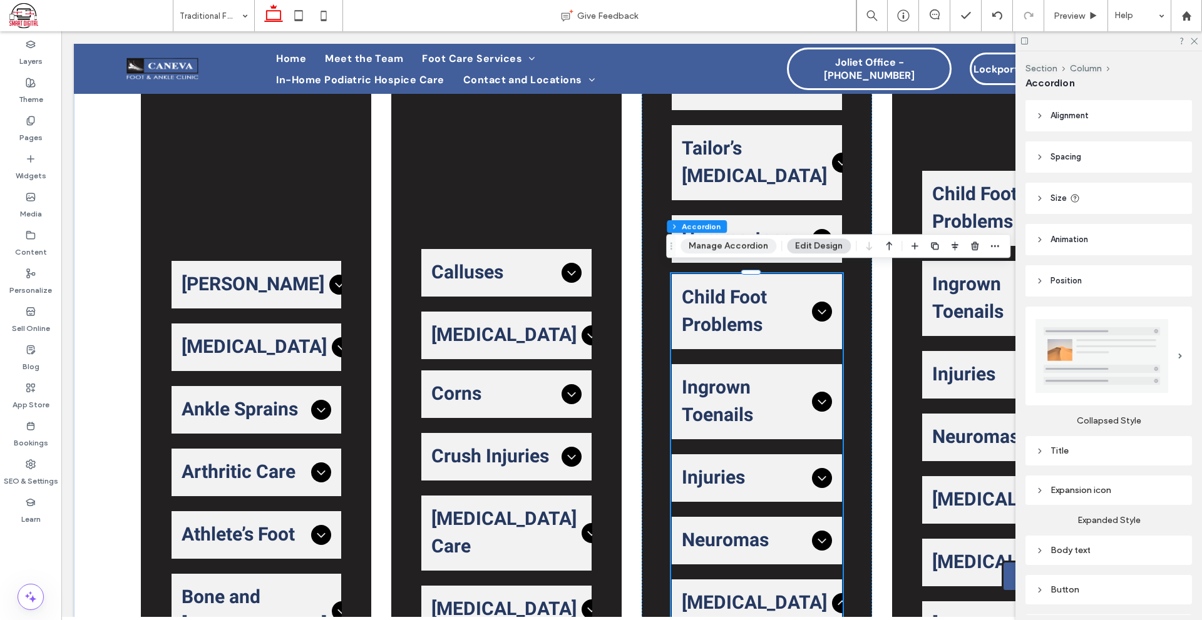
click at [762, 245] on button "Manage Accordion" at bounding box center [728, 245] width 96 height 15
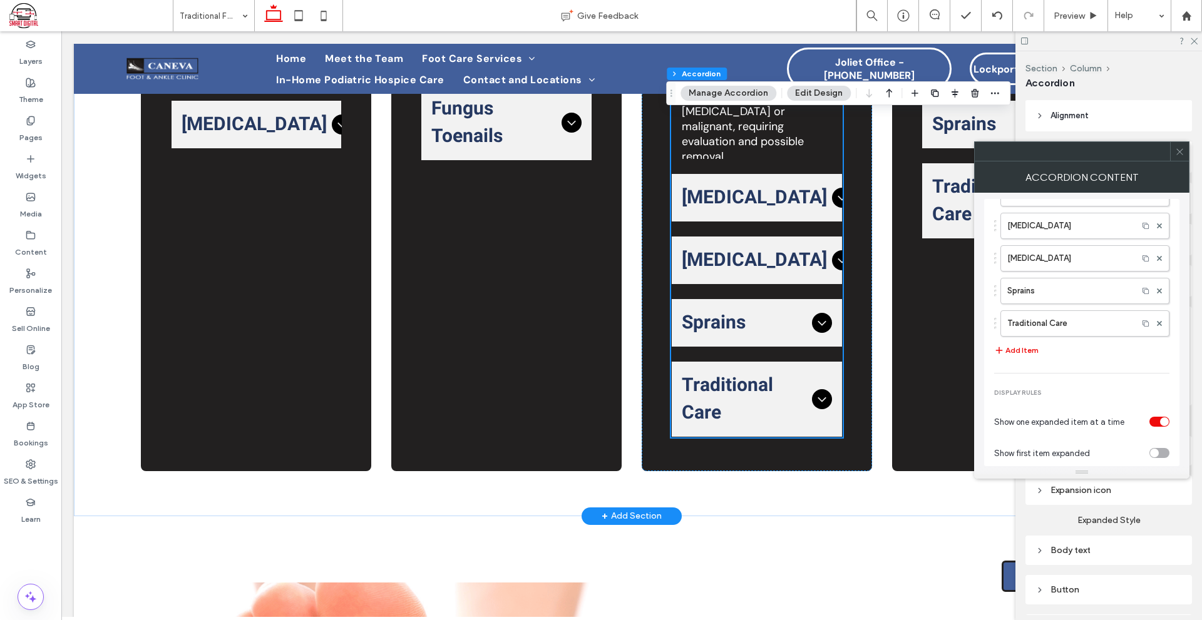
scroll to position [1152, 0]
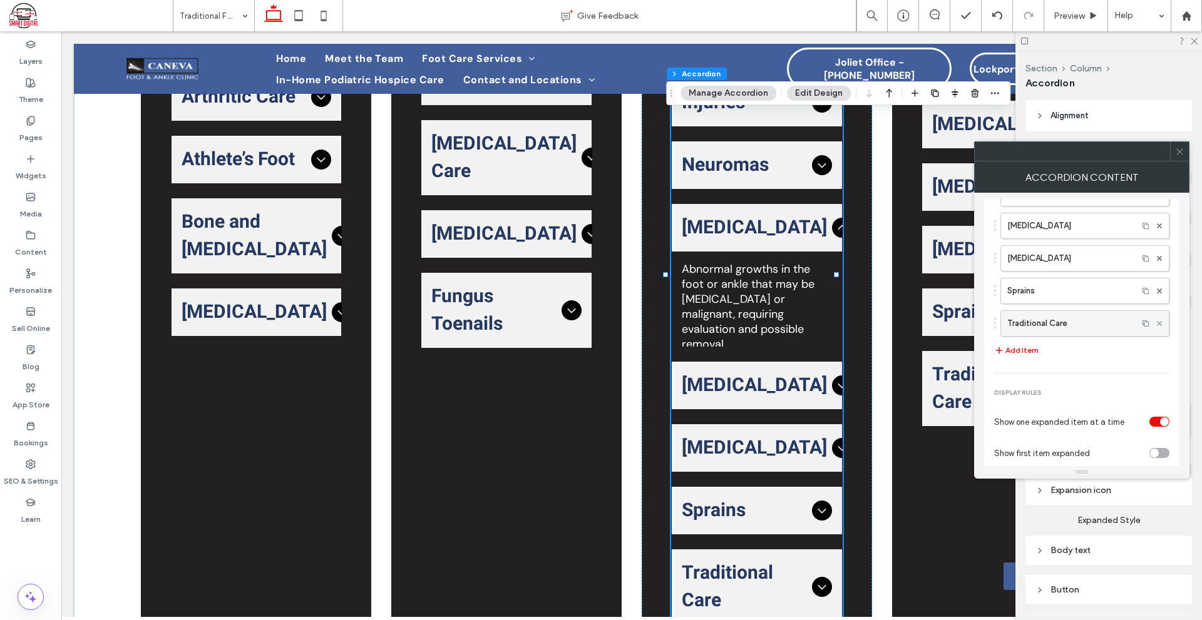
click at [1157, 322] on use at bounding box center [1159, 323] width 5 height 5
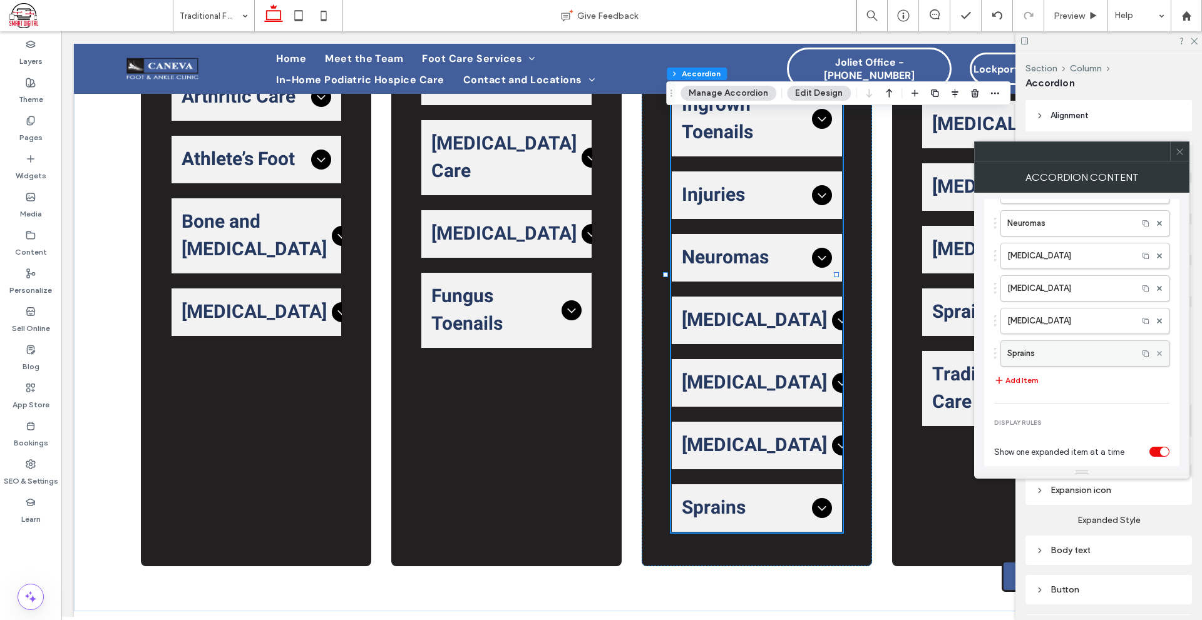
scroll to position [63, 0]
click at [1157, 287] on use at bounding box center [1159, 286] width 5 height 5
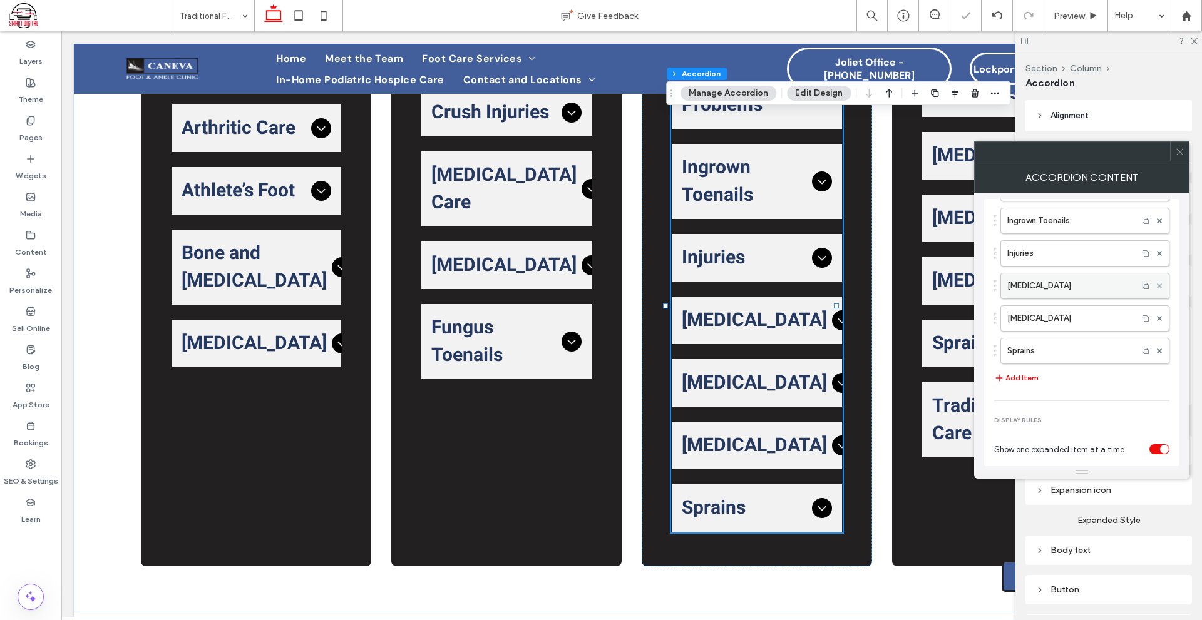
click at [1157, 287] on use at bounding box center [1159, 286] width 5 height 5
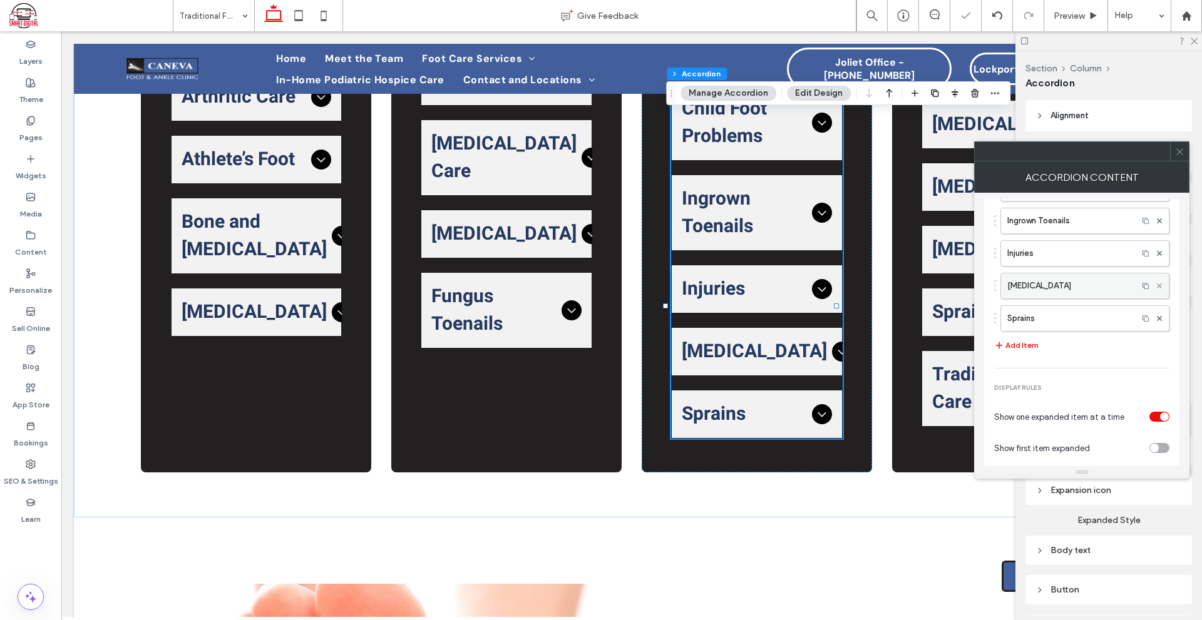
click at [1157, 287] on use at bounding box center [1159, 286] width 5 height 5
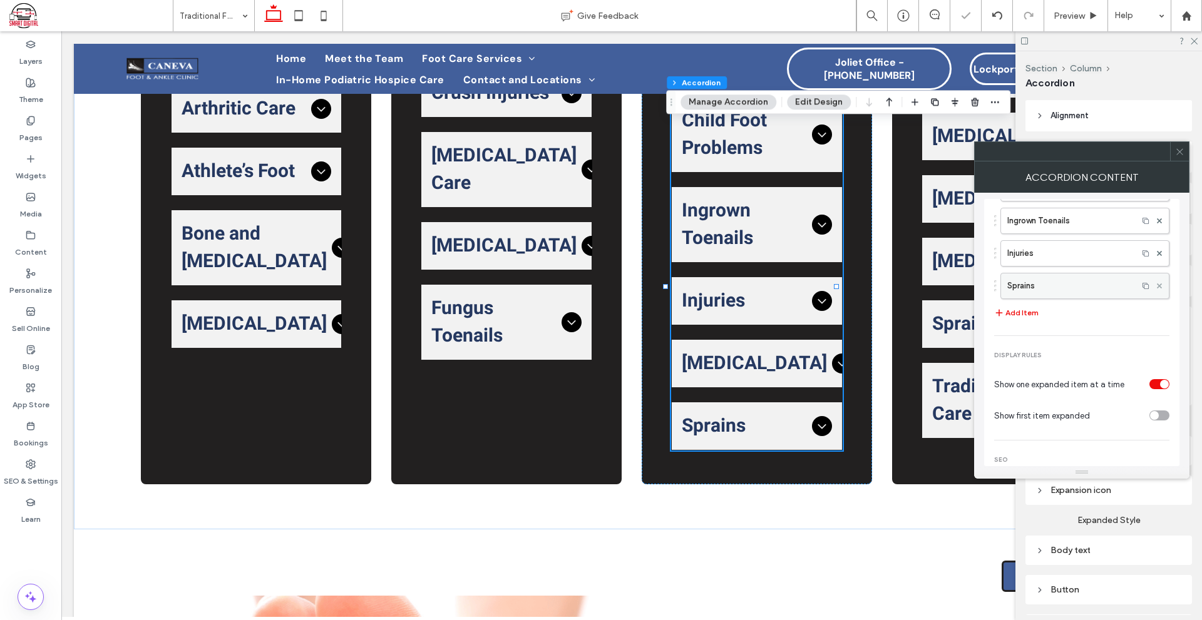
click at [1157, 287] on use at bounding box center [1159, 286] width 5 height 5
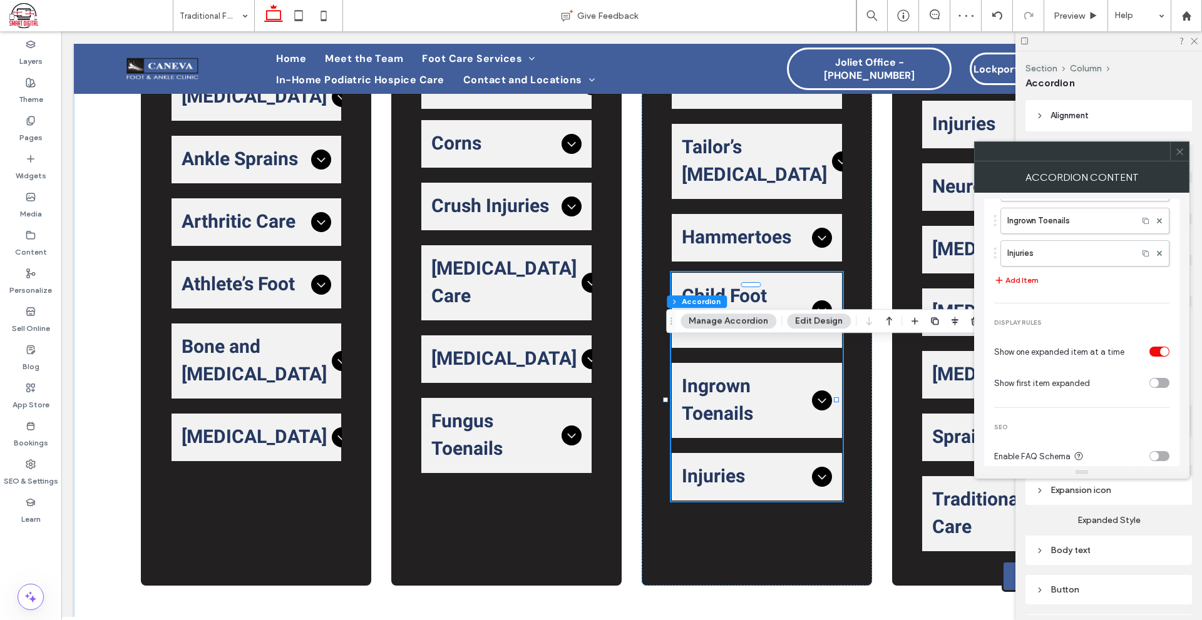
scroll to position [766, 0]
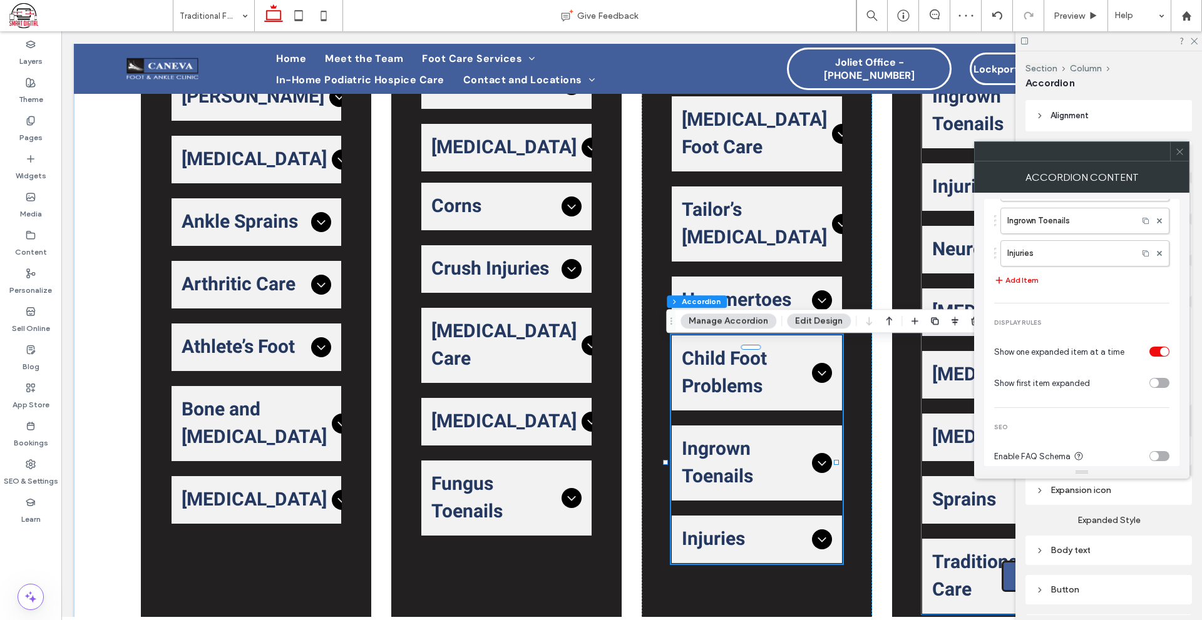
click at [948, 241] on span "Neuromas" at bounding box center [994, 250] width 125 height 28
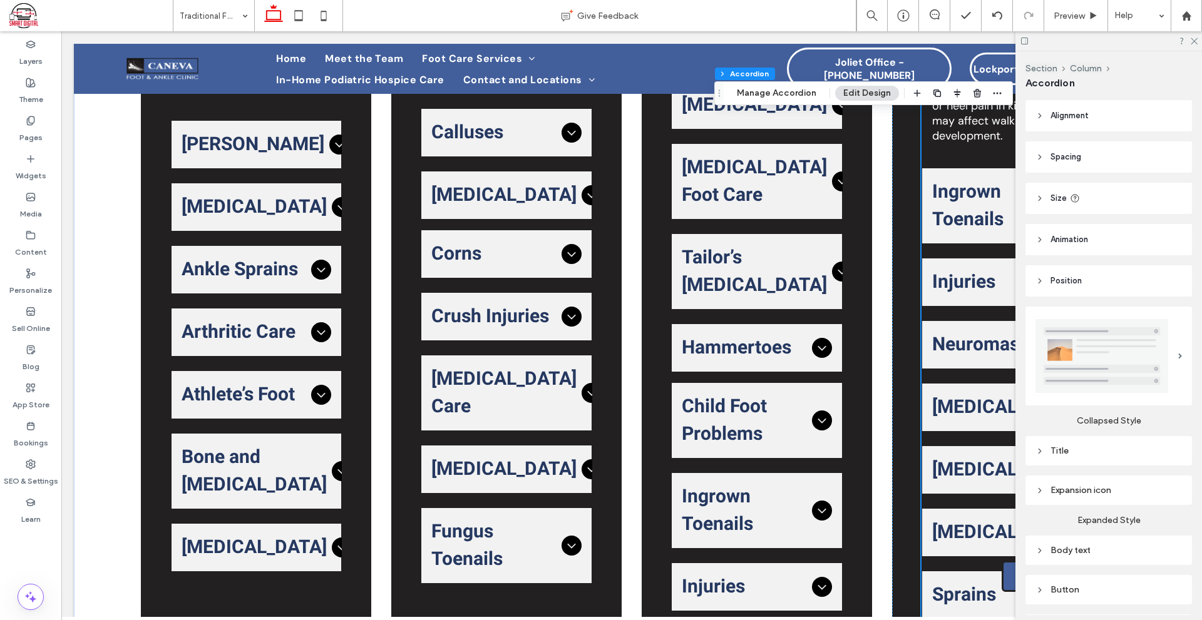
scroll to position [806, 0]
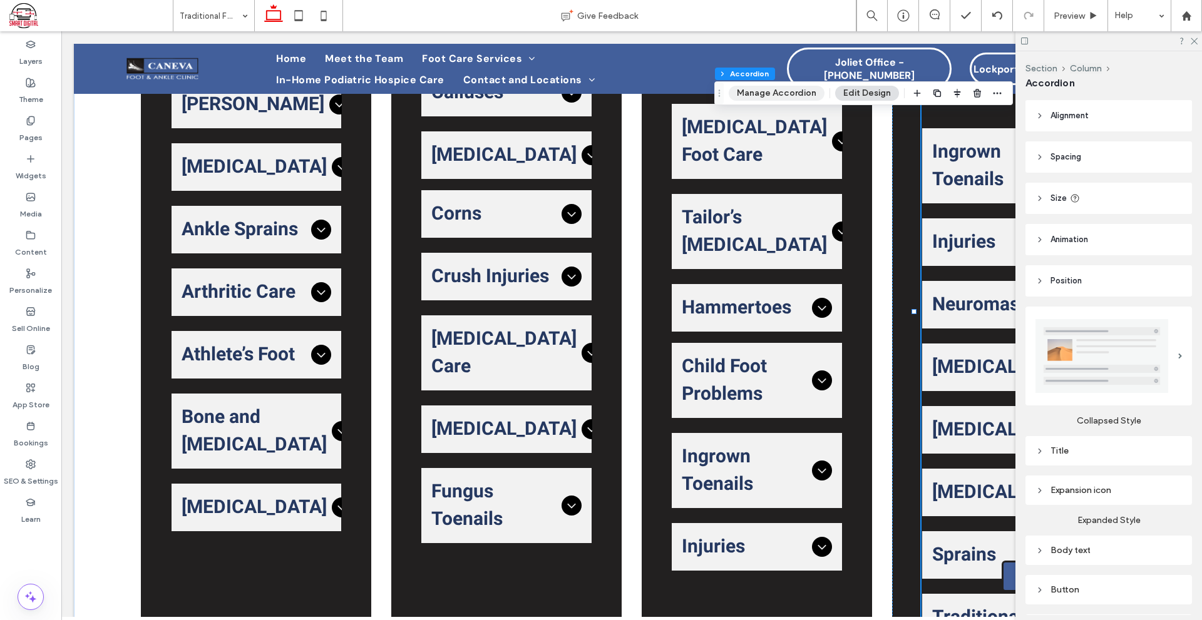
click at [792, 96] on button "Manage Accordion" at bounding box center [776, 93] width 96 height 15
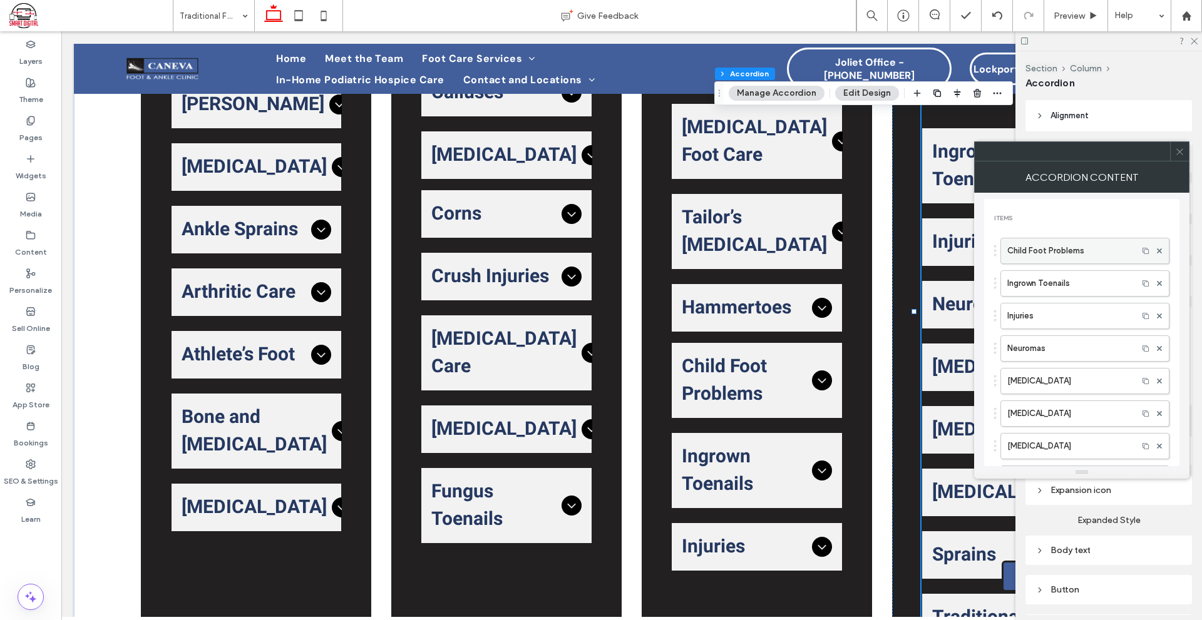
click at [1155, 252] on div at bounding box center [1159, 251] width 19 height 19
click at [1157, 250] on icon at bounding box center [1159, 250] width 5 height 5
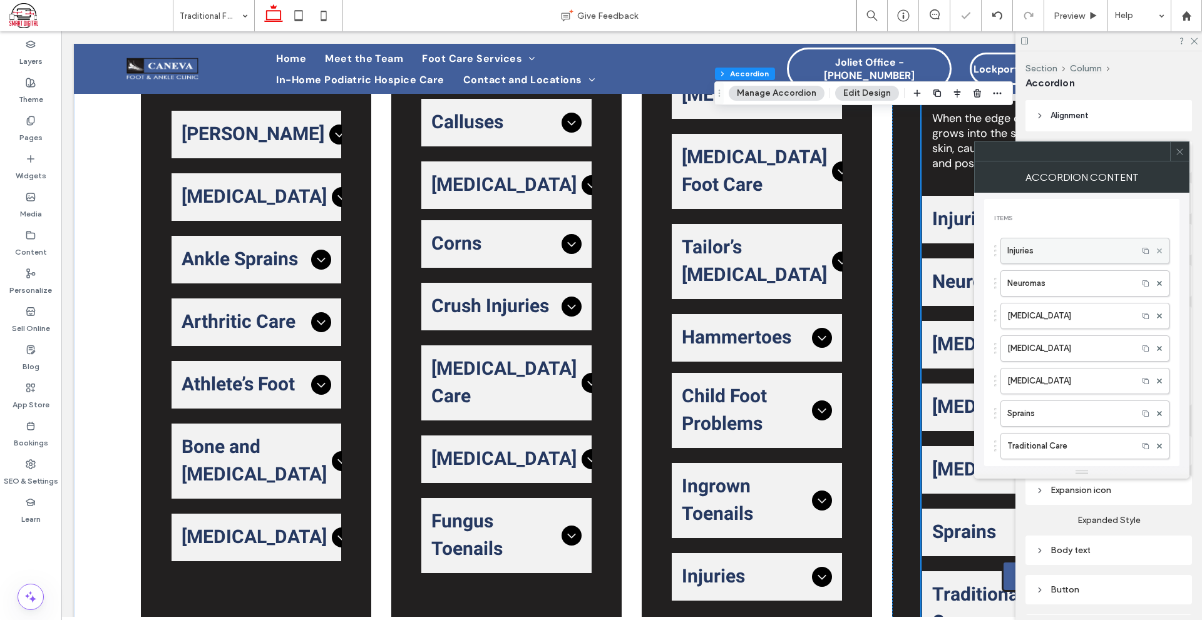
click at [1157, 250] on icon at bounding box center [1159, 250] width 5 height 5
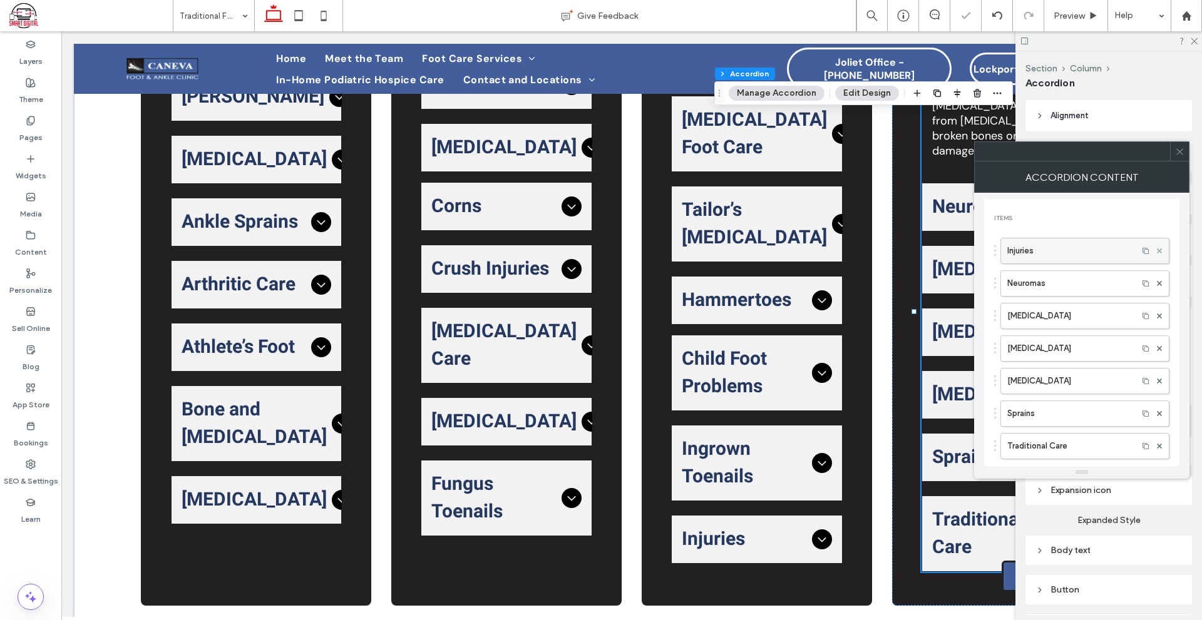
scroll to position [702, 0]
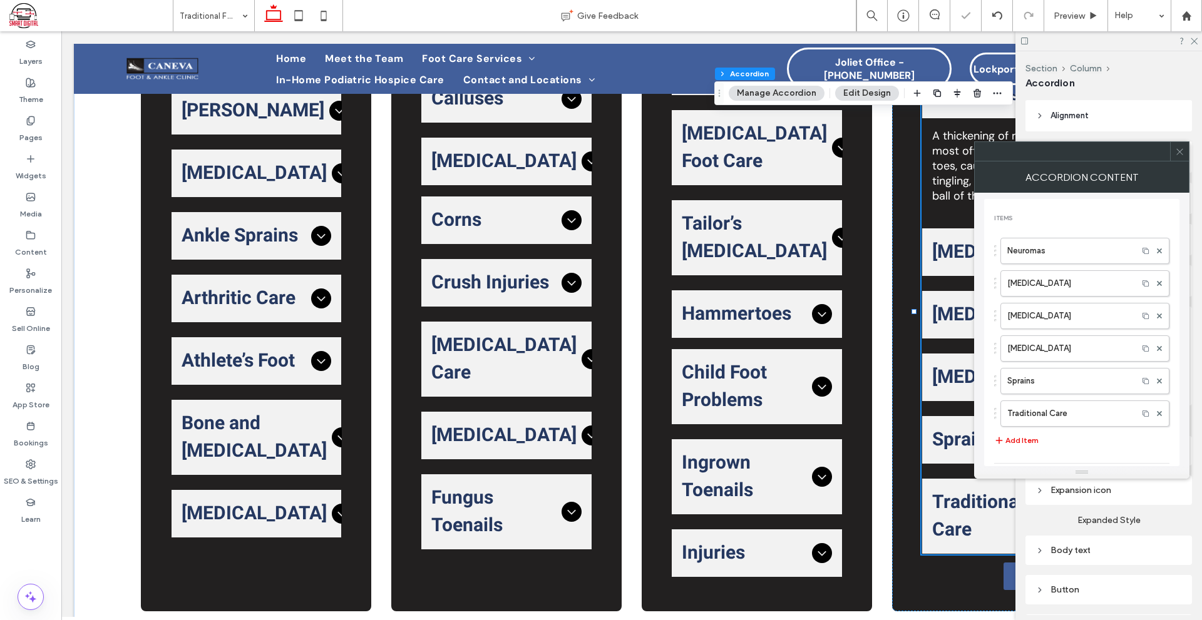
click at [1178, 153] on icon at bounding box center [1179, 151] width 9 height 9
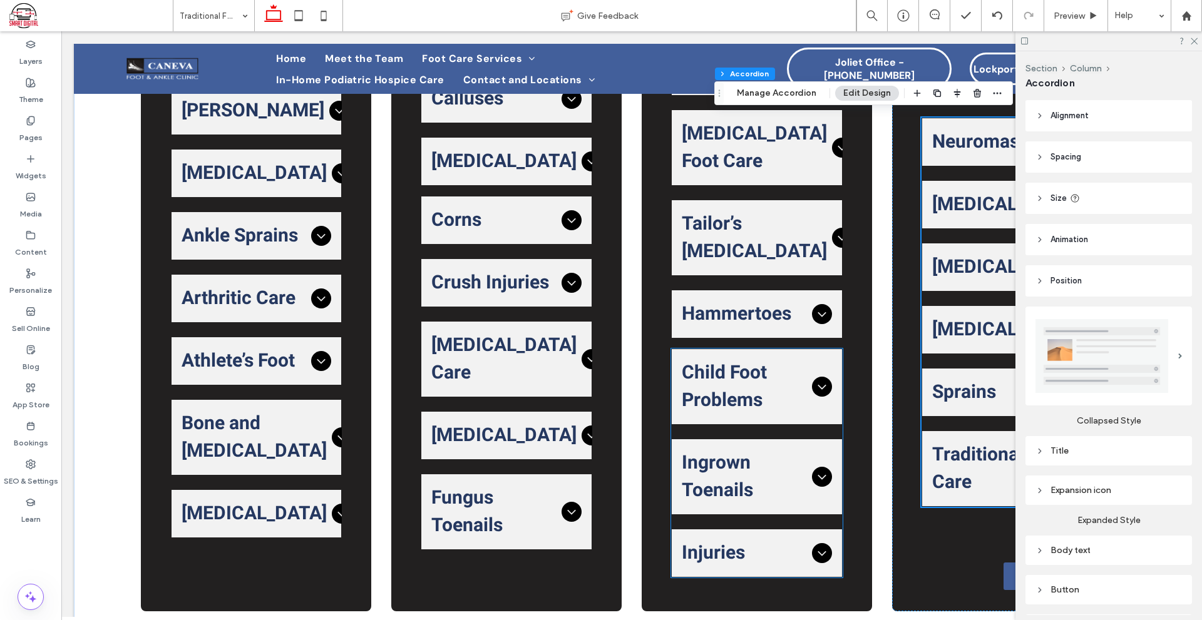
scroll to position [576, 0]
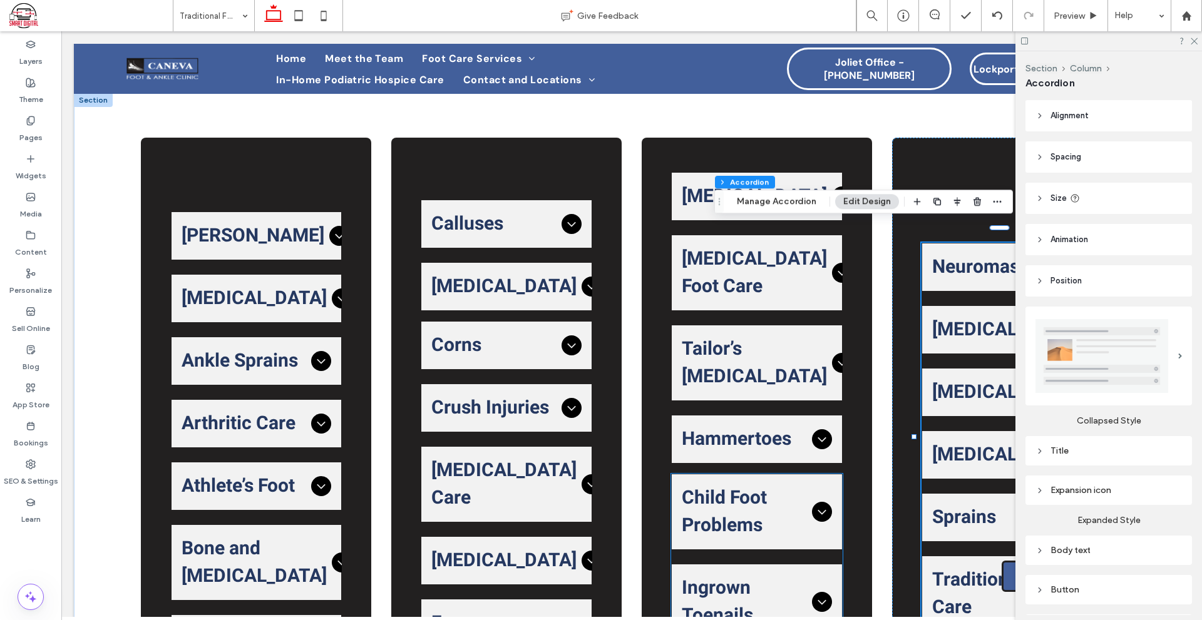
click at [793, 525] on span "Child Foot Problems" at bounding box center [744, 511] width 125 height 55
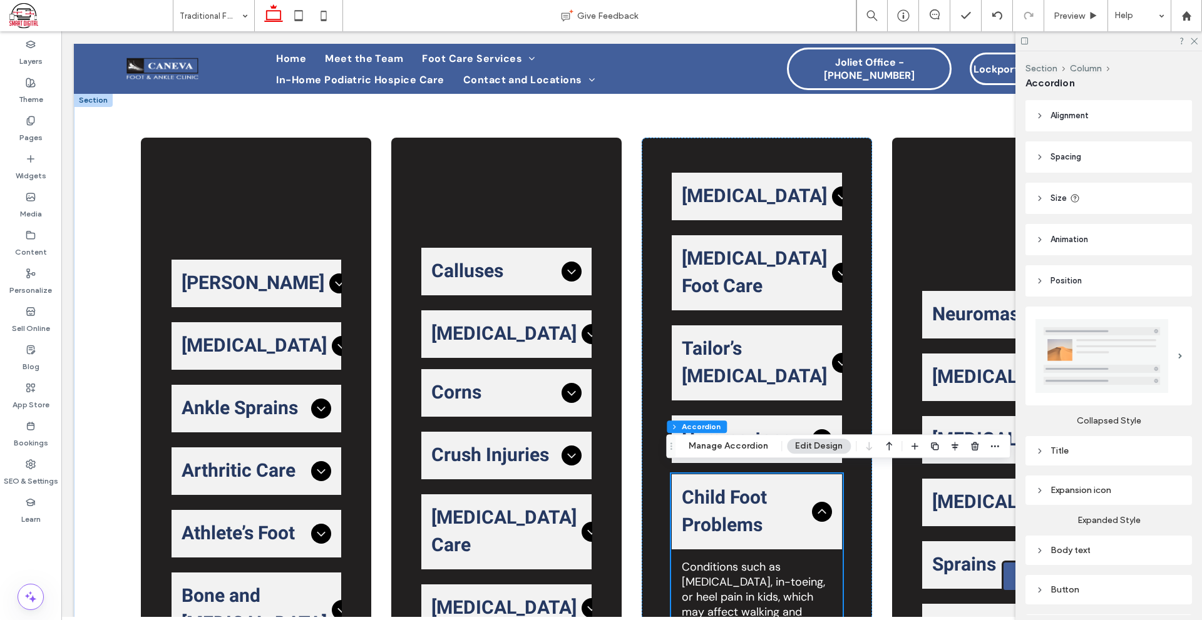
scroll to position [702, 0]
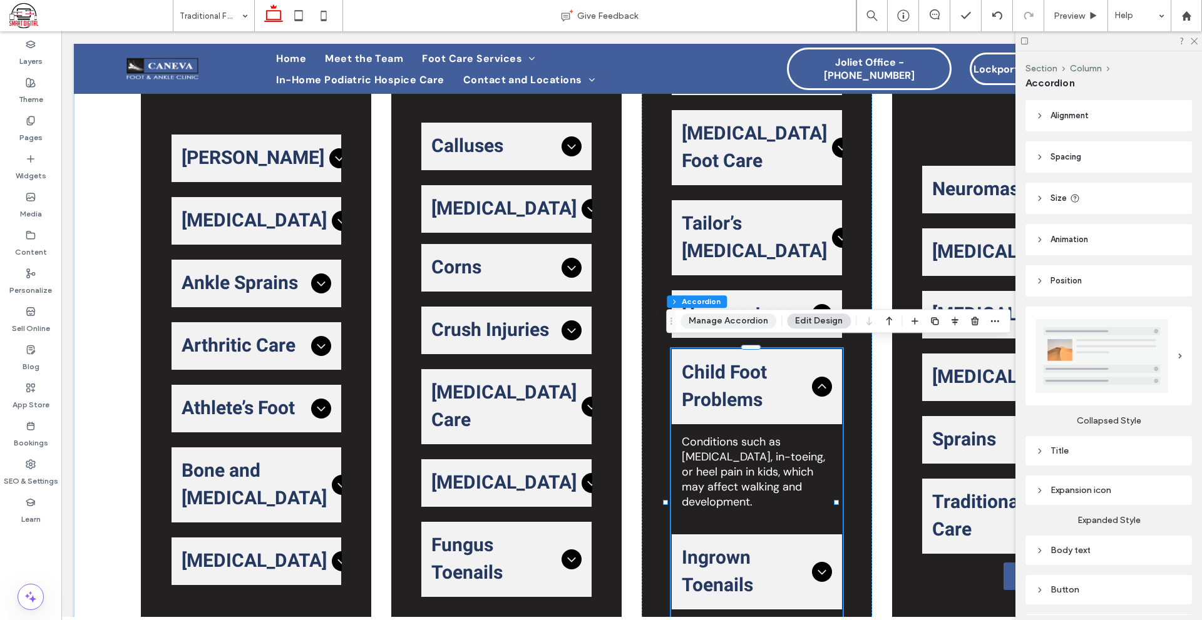
click at [752, 325] on button "Manage Accordion" at bounding box center [728, 321] width 96 height 15
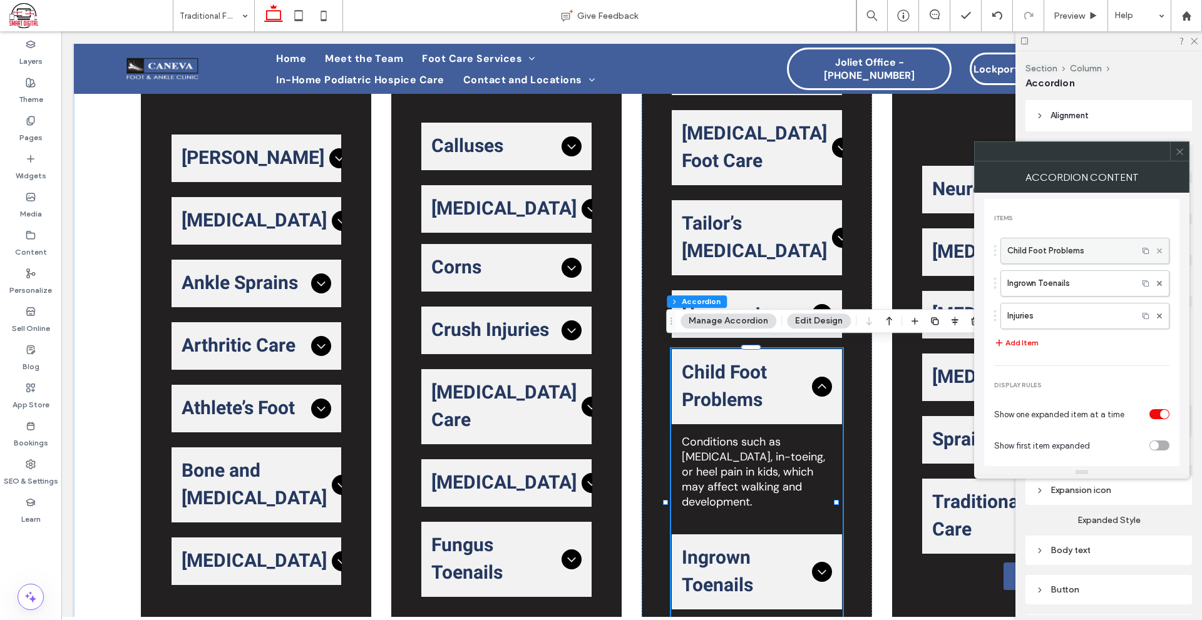
click at [1157, 250] on use at bounding box center [1159, 250] width 5 height 5
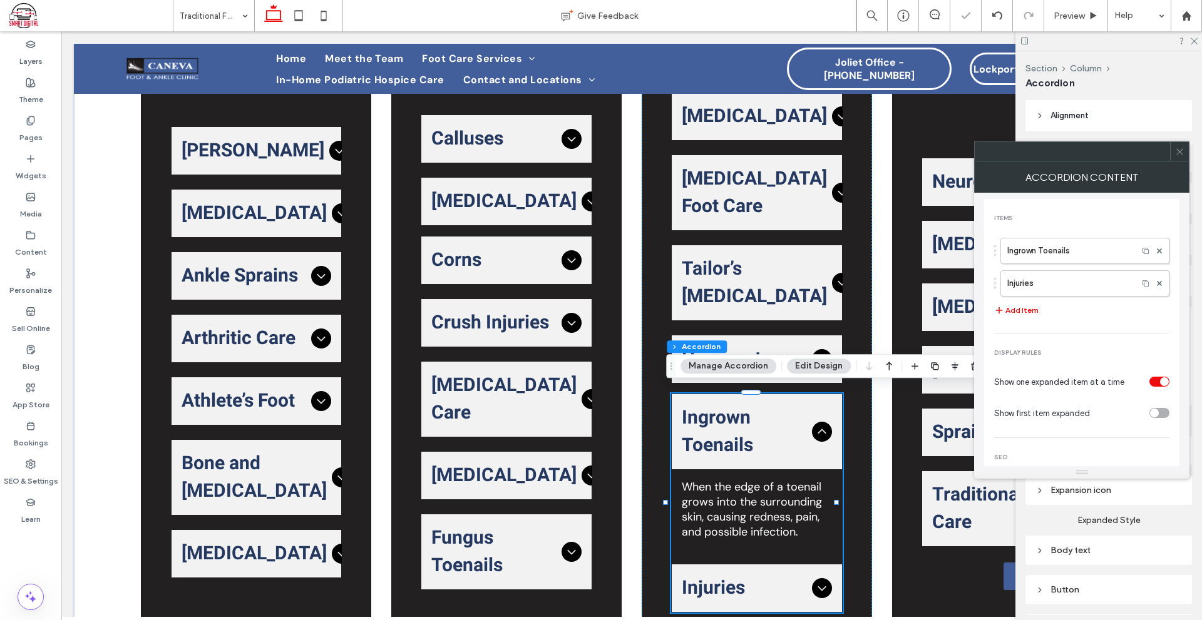
click at [1187, 150] on div at bounding box center [1179, 151] width 19 height 19
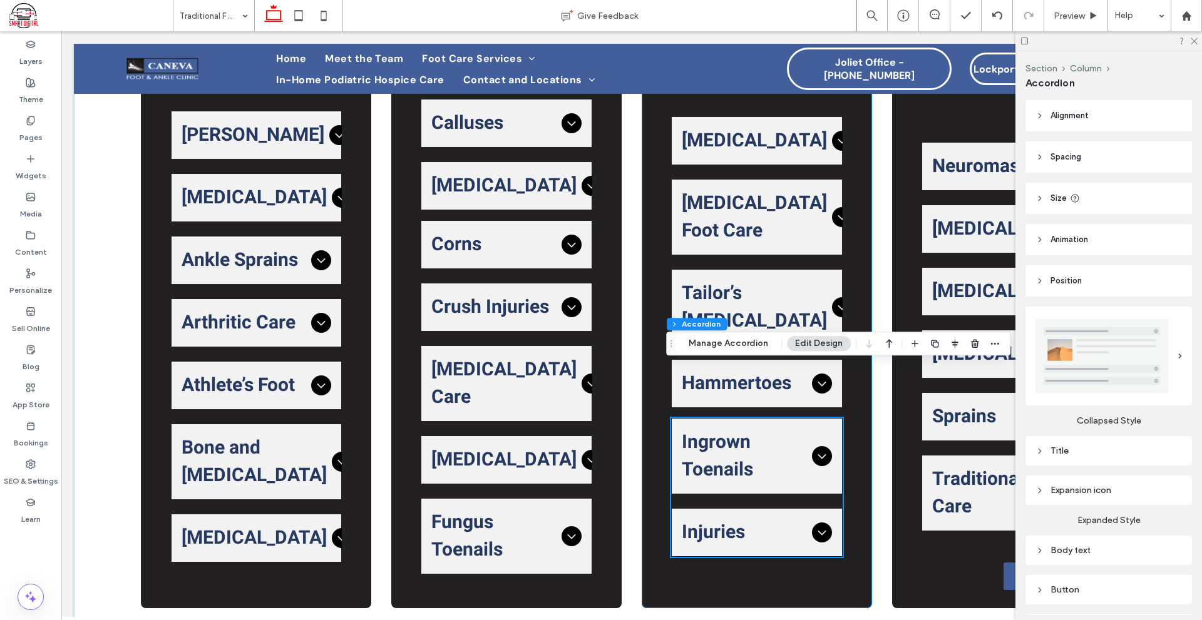
scroll to position [712, 0]
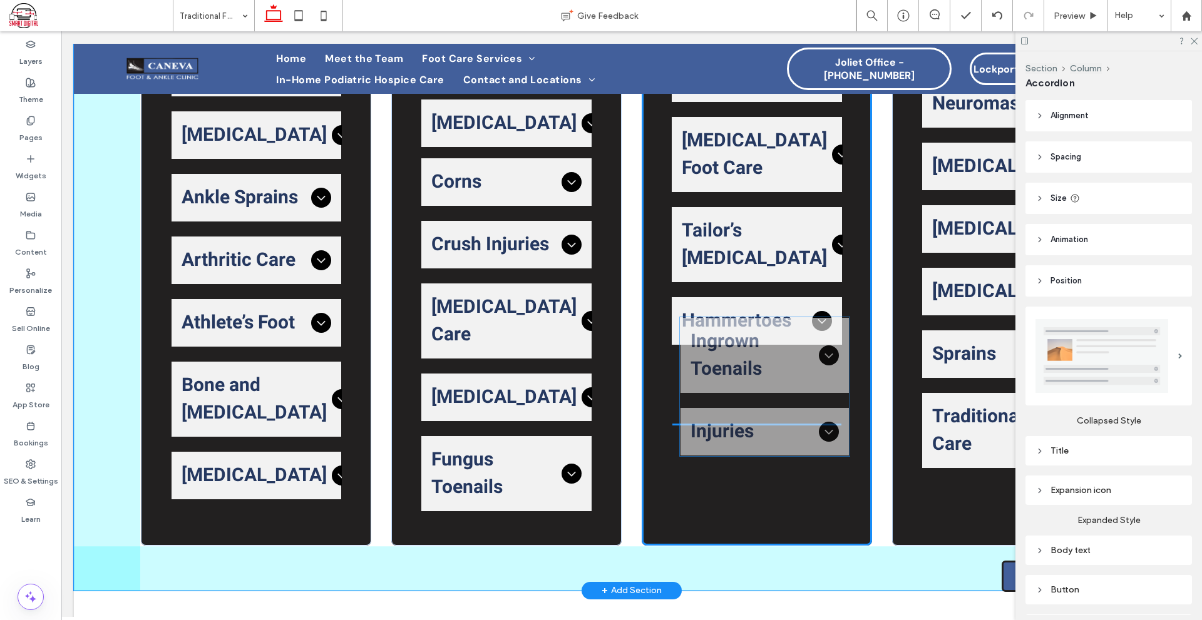
drag, startPoint x: 794, startPoint y: 439, endPoint x: 800, endPoint y: 406, distance: 33.8
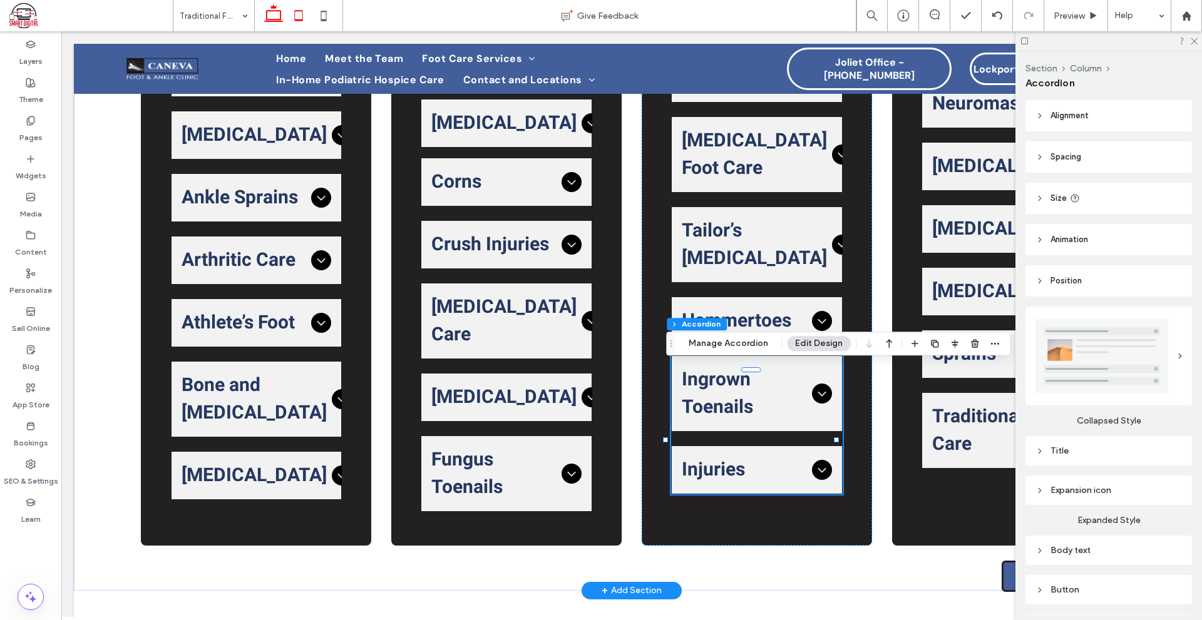
click at [292, 17] on icon at bounding box center [298, 15] width 25 height 25
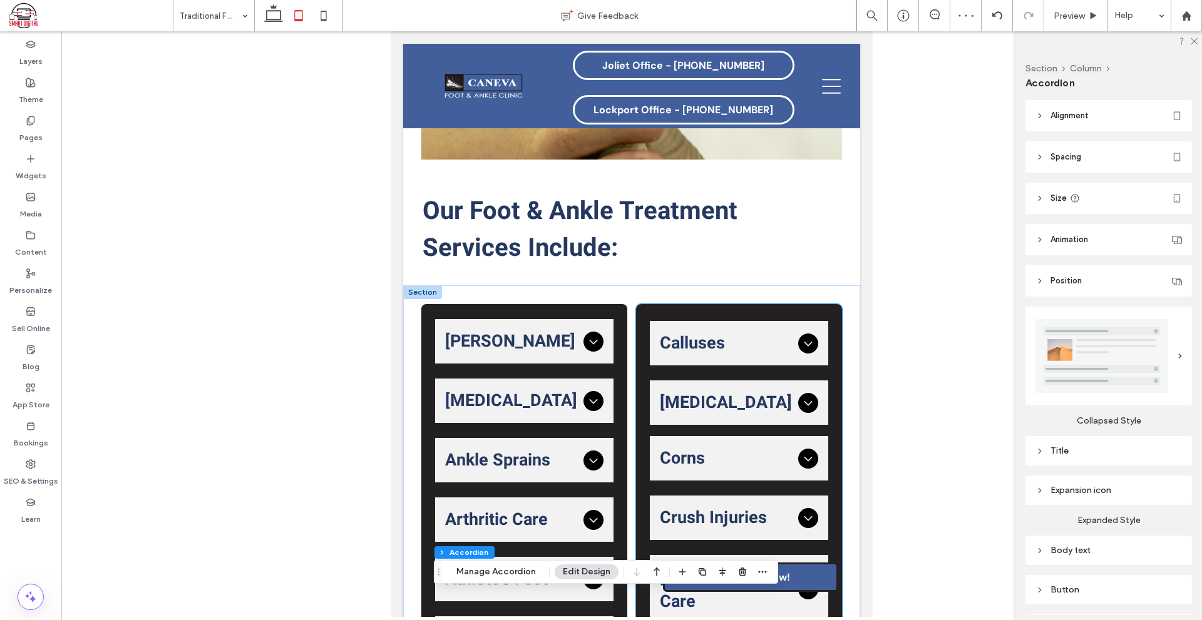
scroll to position [338, 0]
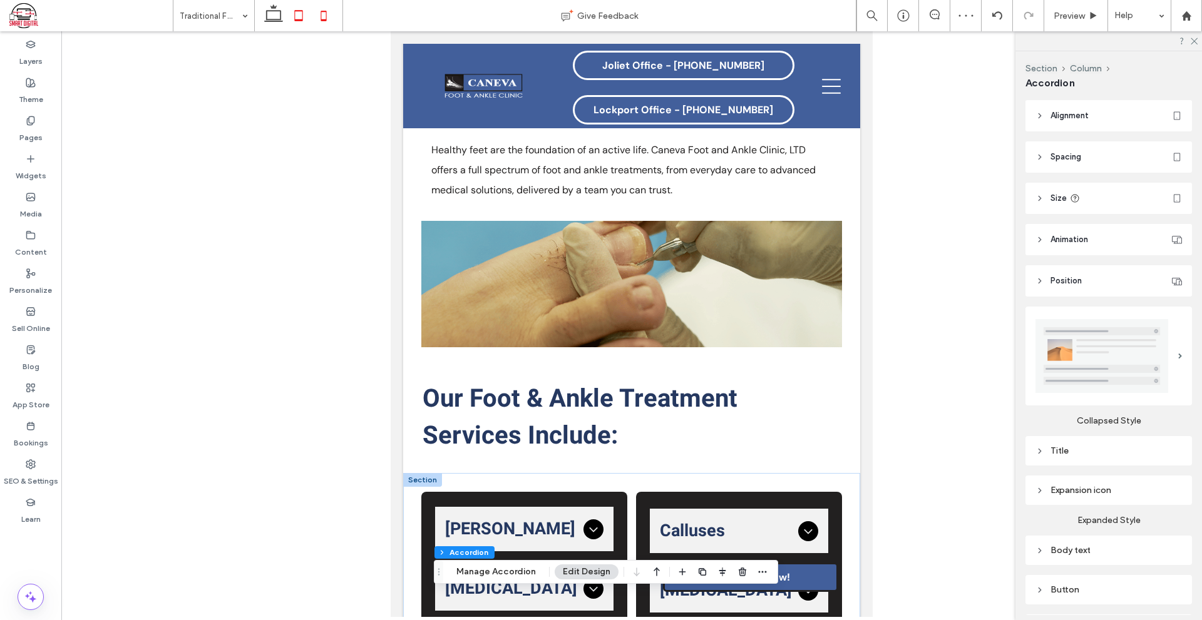
click at [328, 7] on icon at bounding box center [323, 15] width 25 height 25
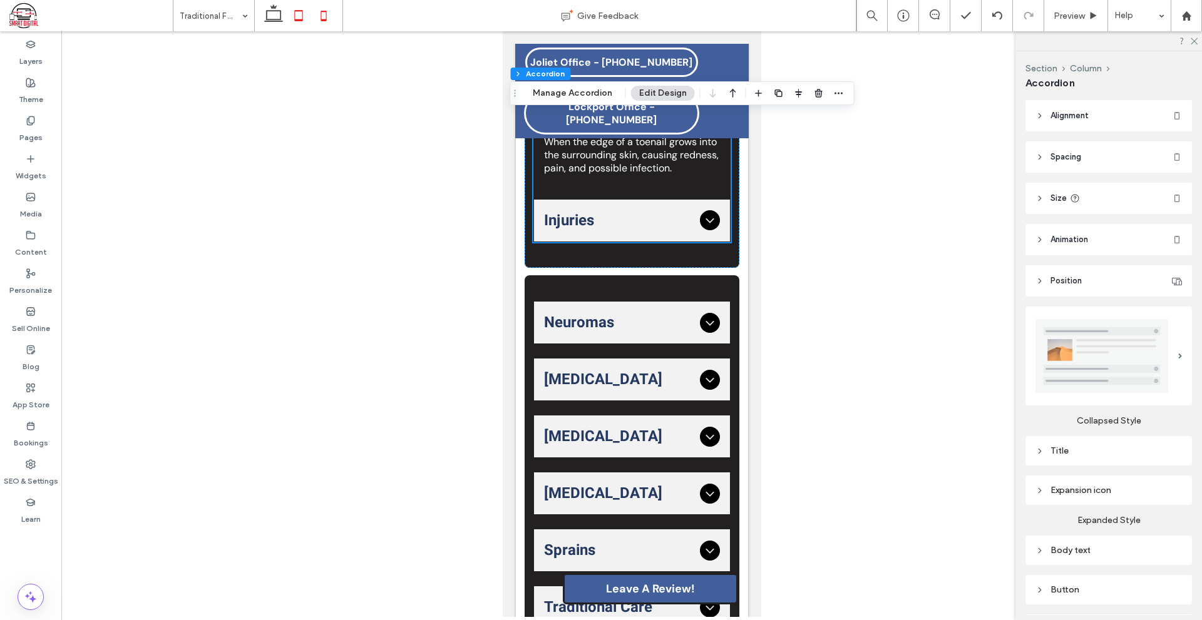
click at [291, 30] on span at bounding box center [298, 15] width 25 height 31
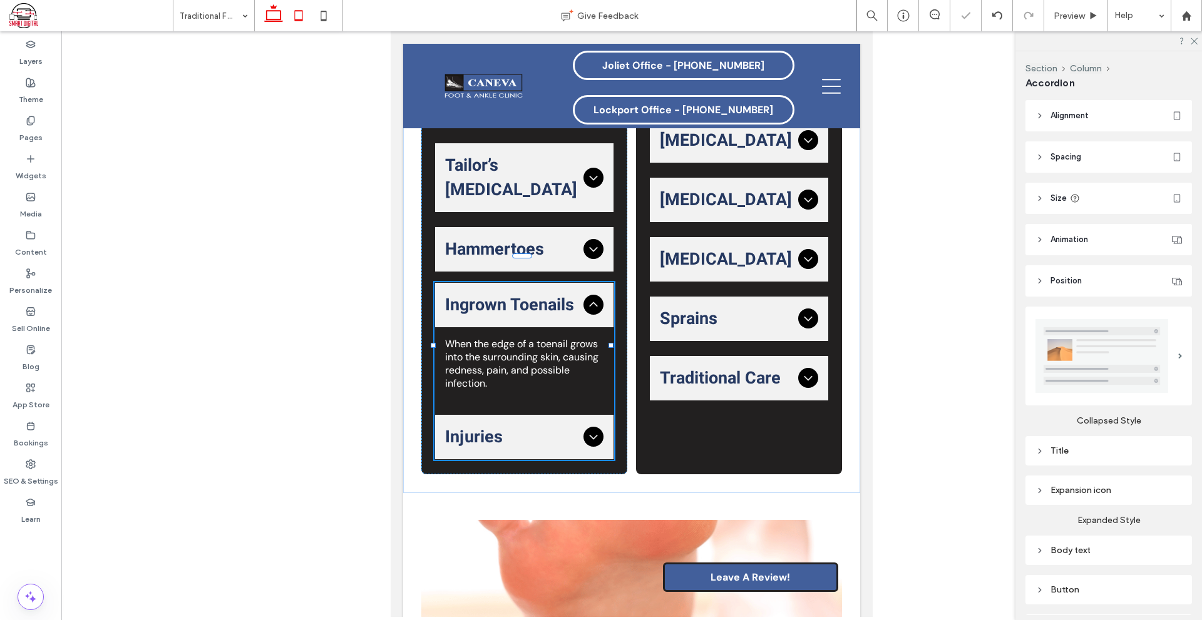
click at [281, 23] on icon at bounding box center [273, 15] width 25 height 25
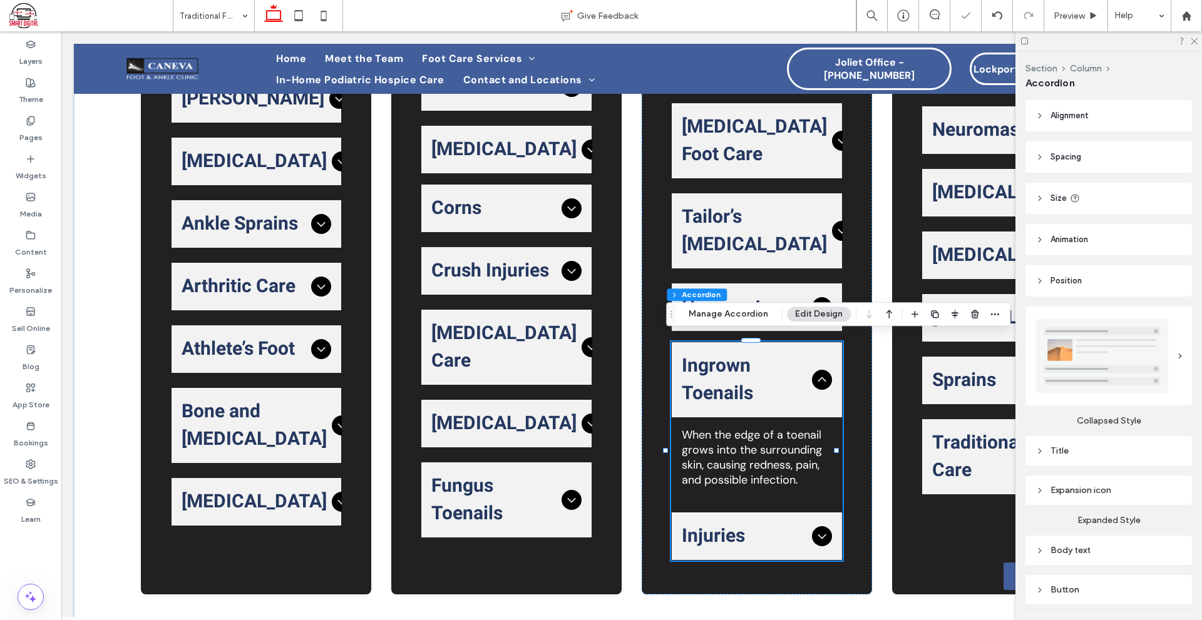
click at [795, 374] on span "Ingrown Toenails" at bounding box center [744, 379] width 125 height 55
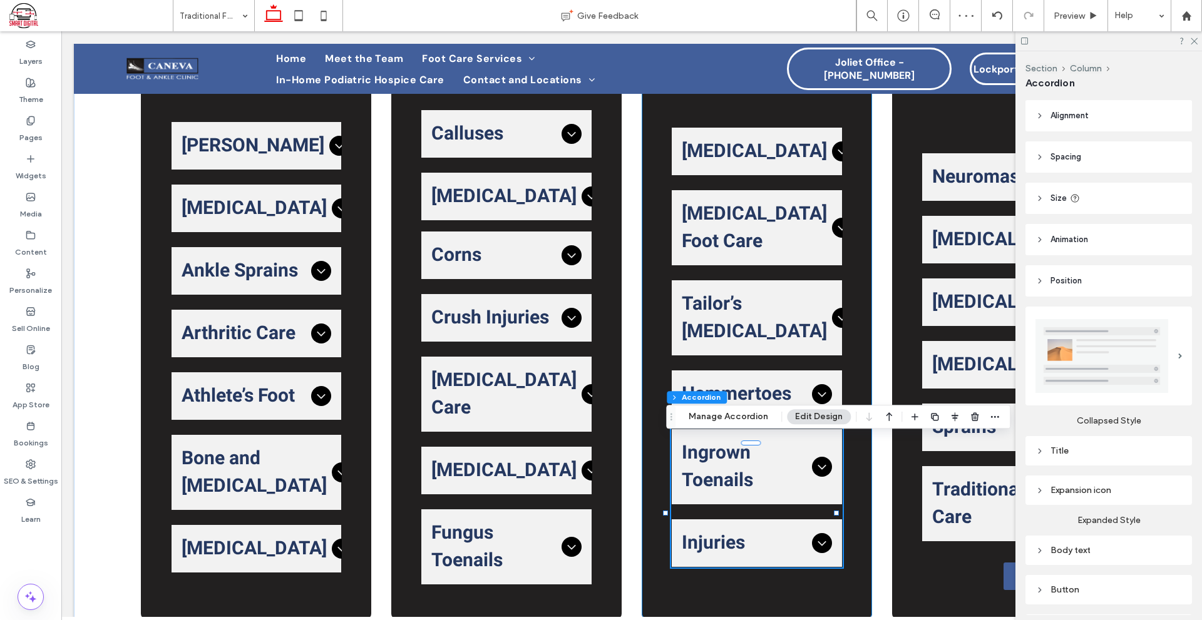
scroll to position [576, 0]
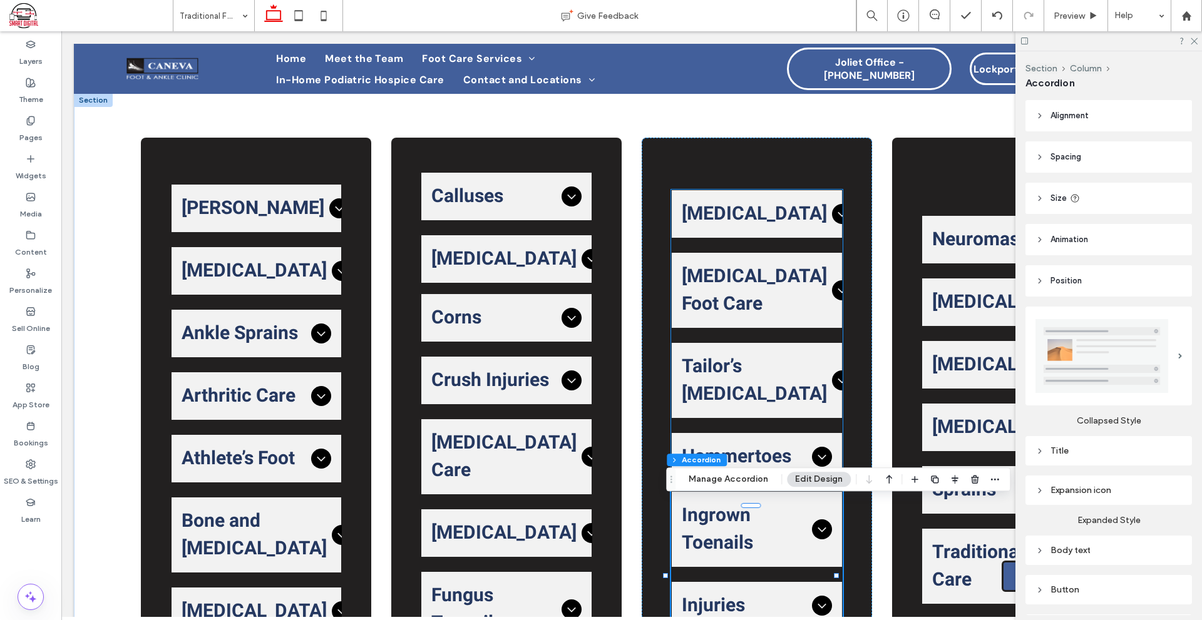
click at [786, 328] on div "Geriatric Foot Care" at bounding box center [757, 290] width 170 height 75
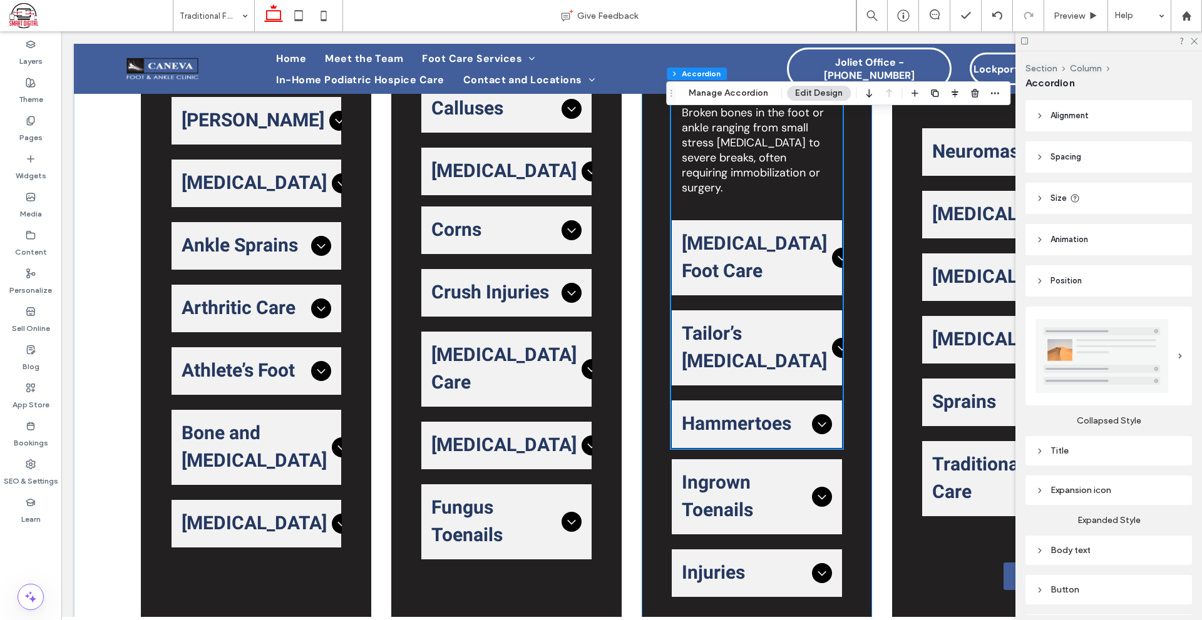
scroll to position [639, 0]
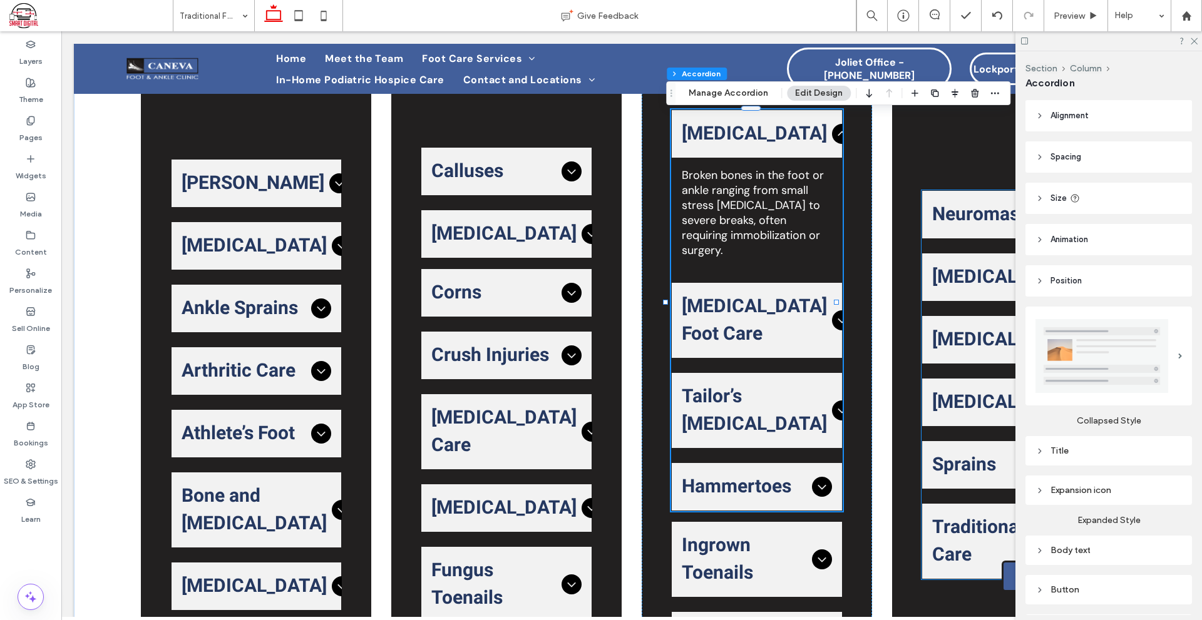
click at [922, 379] on div "Plantar Fasciitis" at bounding box center [1007, 403] width 170 height 48
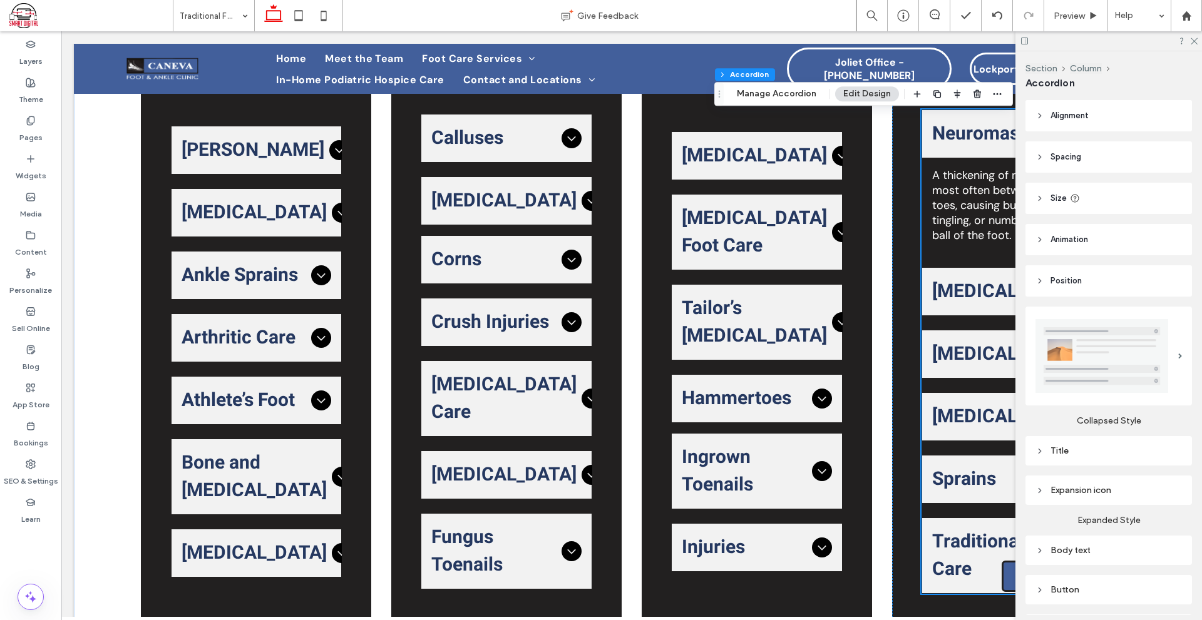
scroll to position [627, 0]
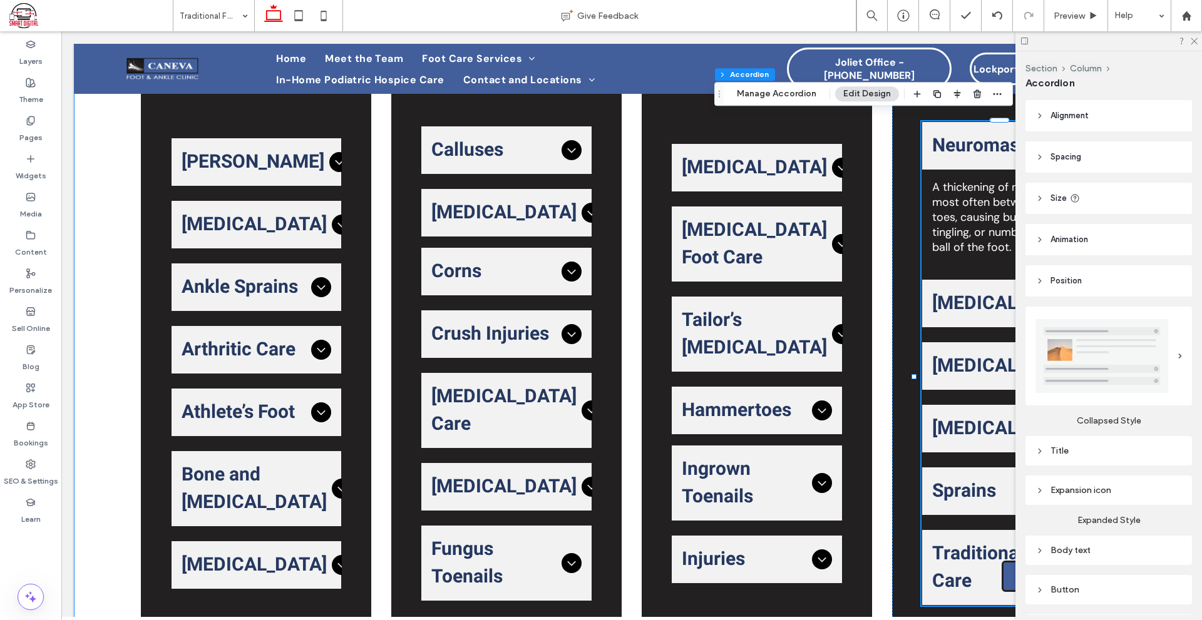
click at [877, 383] on div "Achilles Tendon The Achilles tendon connects your calf muscles to your heel bon…" at bounding box center [631, 364] width 1115 height 642
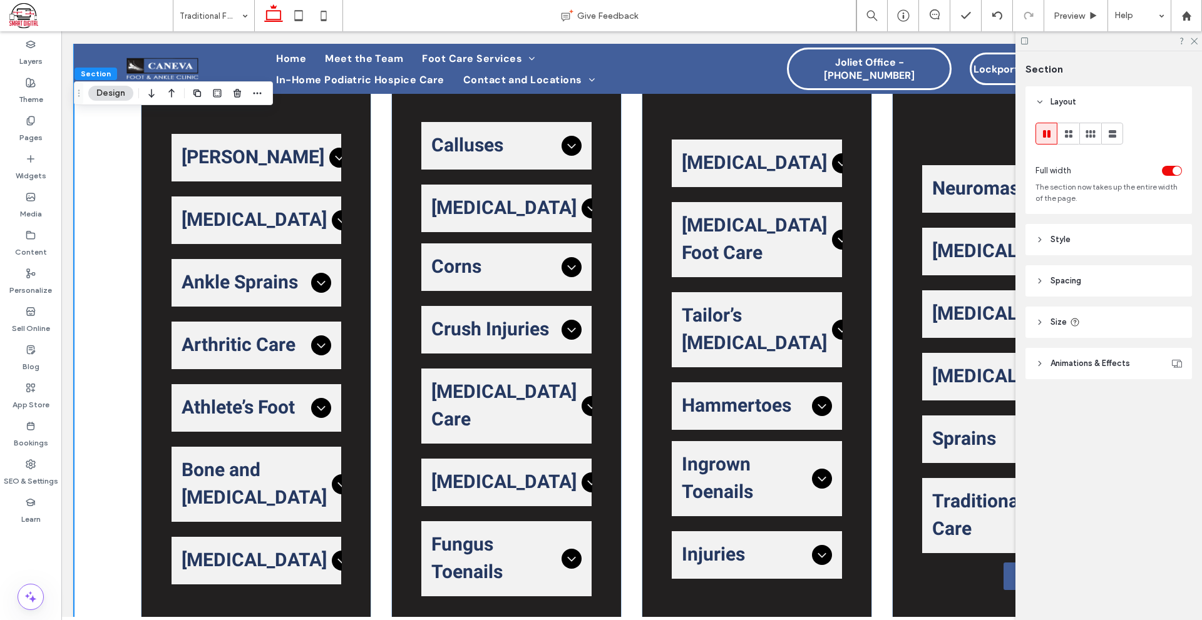
scroll to position [625, 0]
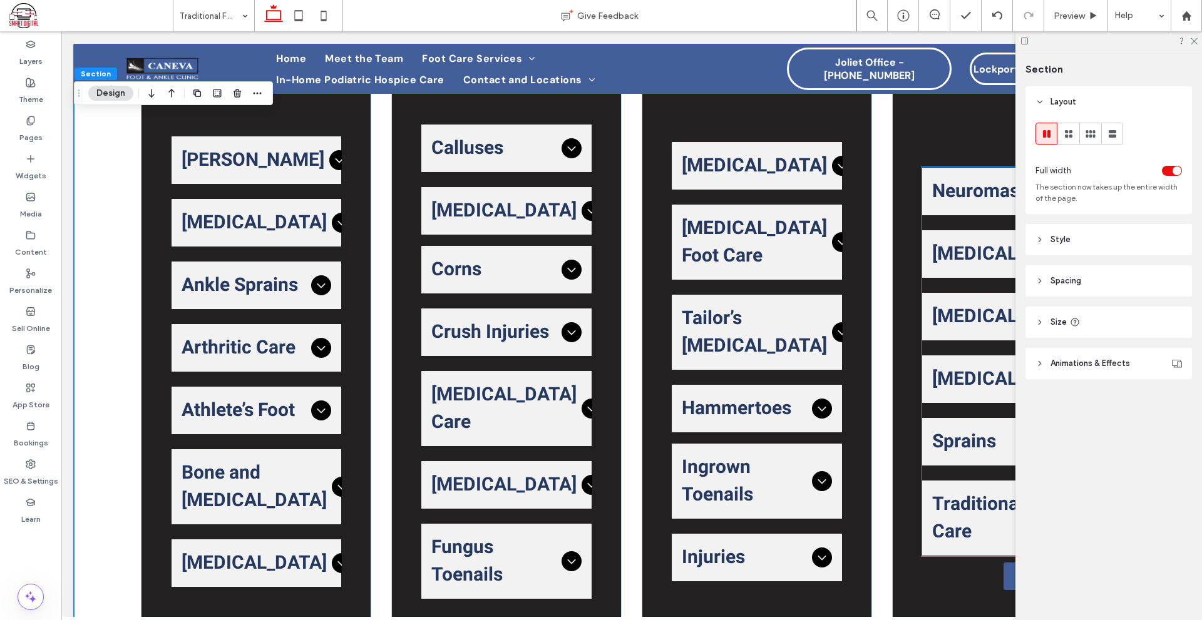
click at [962, 346] on ul "Neuromas A thickening of nerve tissue, most often between the toes, causing bur…" at bounding box center [1006, 361] width 171 height 389
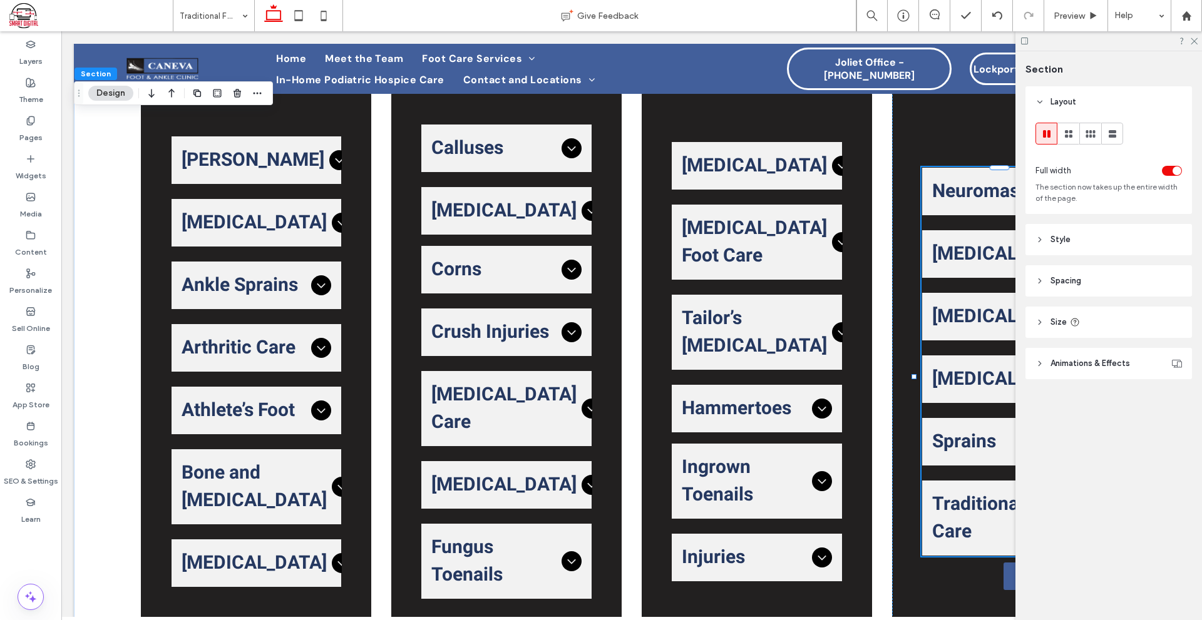
scroll to position [627, 0]
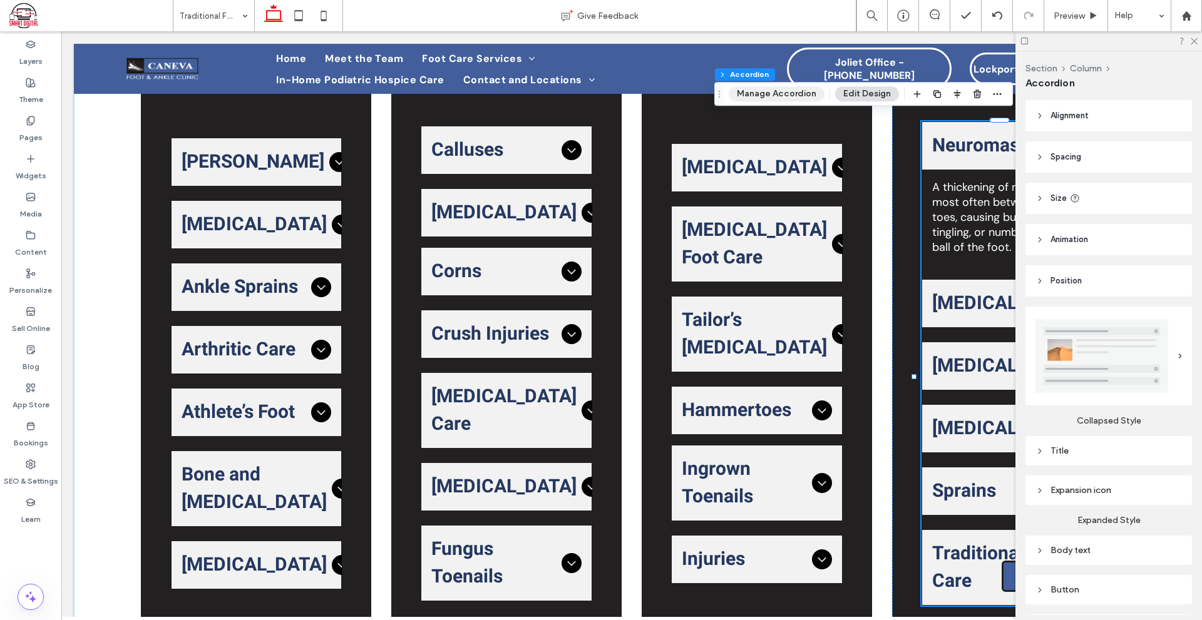
click at [785, 97] on button "Manage Accordion" at bounding box center [776, 93] width 96 height 15
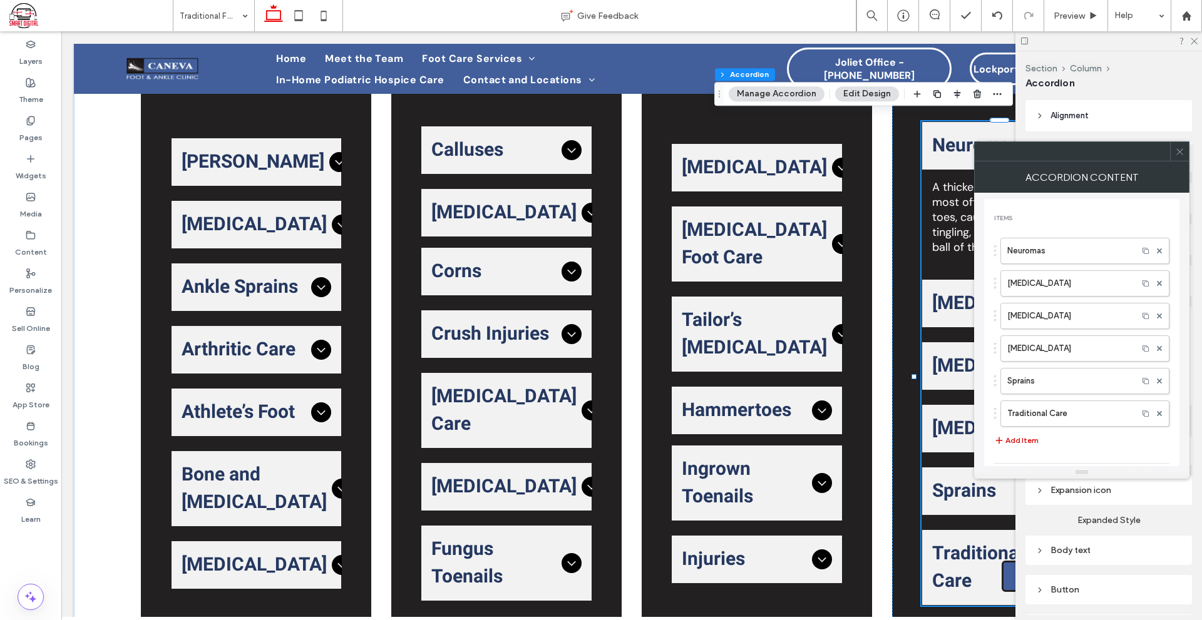
click at [1031, 445] on button "Add Item" at bounding box center [1016, 440] width 44 height 15
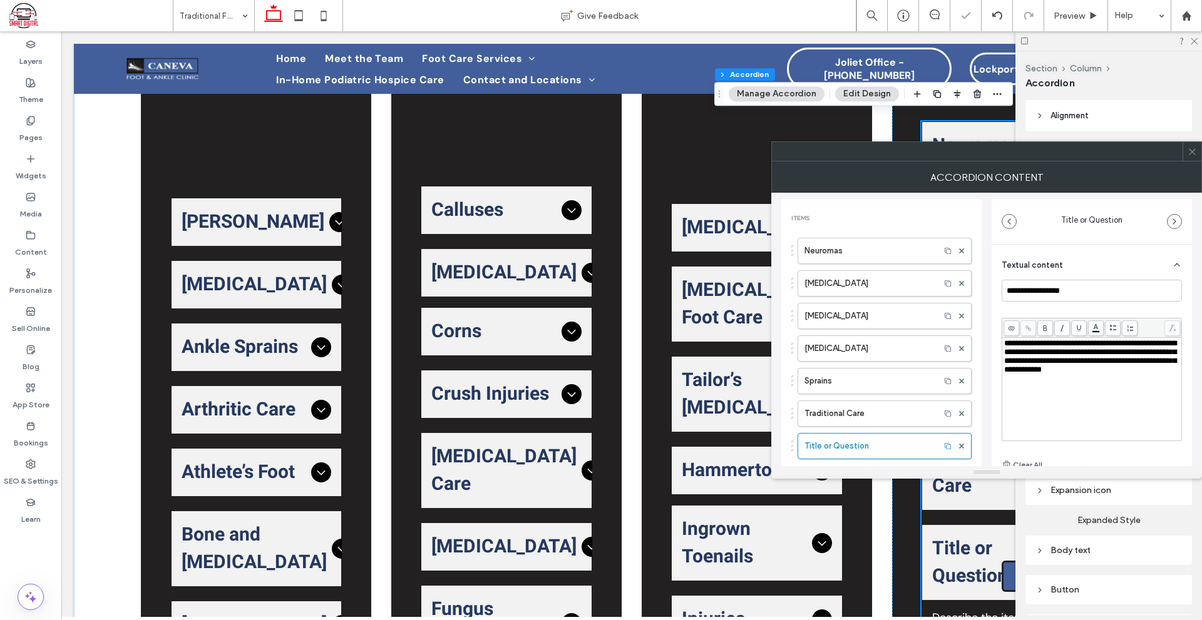
scroll to position [687, 0]
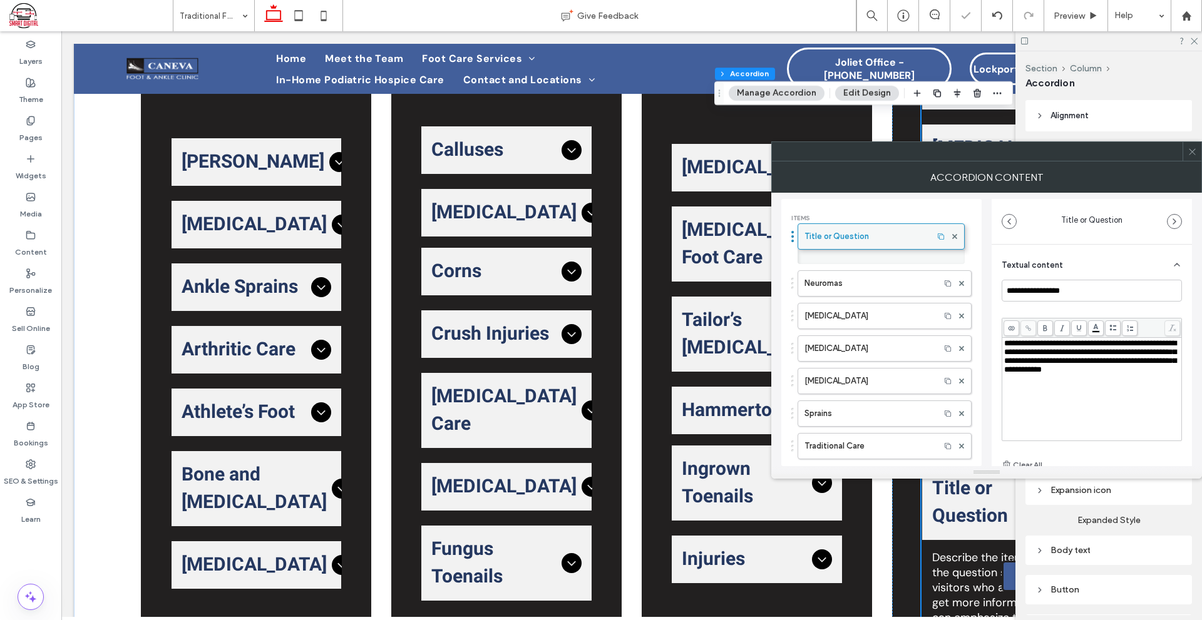
drag, startPoint x: 877, startPoint y: 454, endPoint x: 896, endPoint y: 238, distance: 216.7
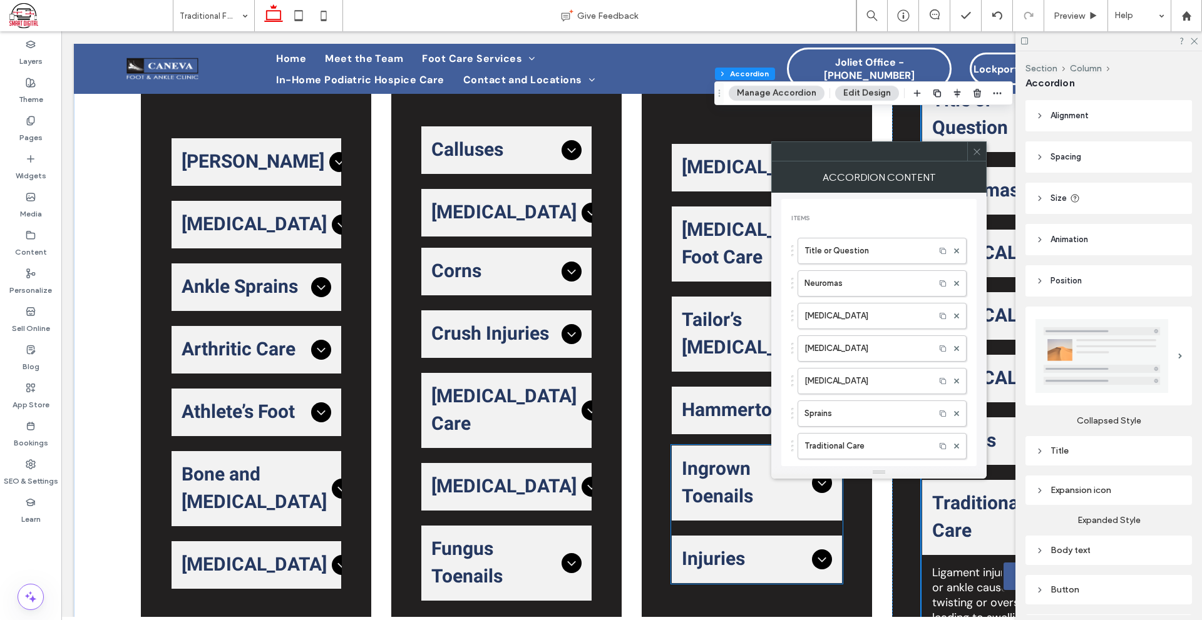
scroll to position [735, 0]
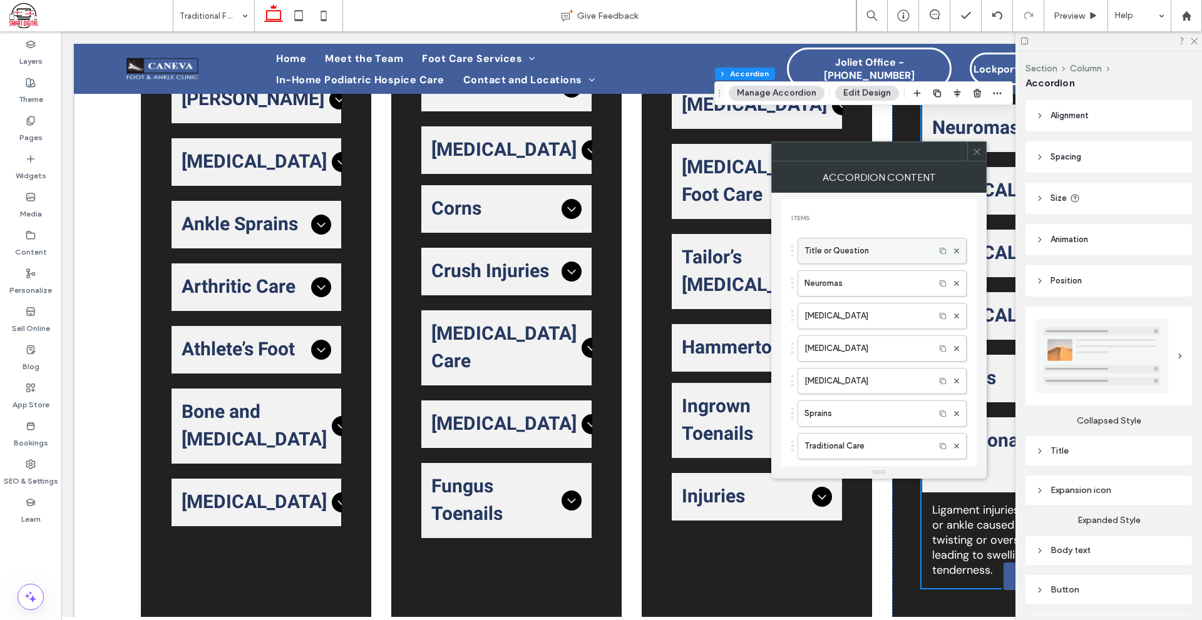
click at [832, 245] on label "Title or Question" at bounding box center [866, 250] width 124 height 25
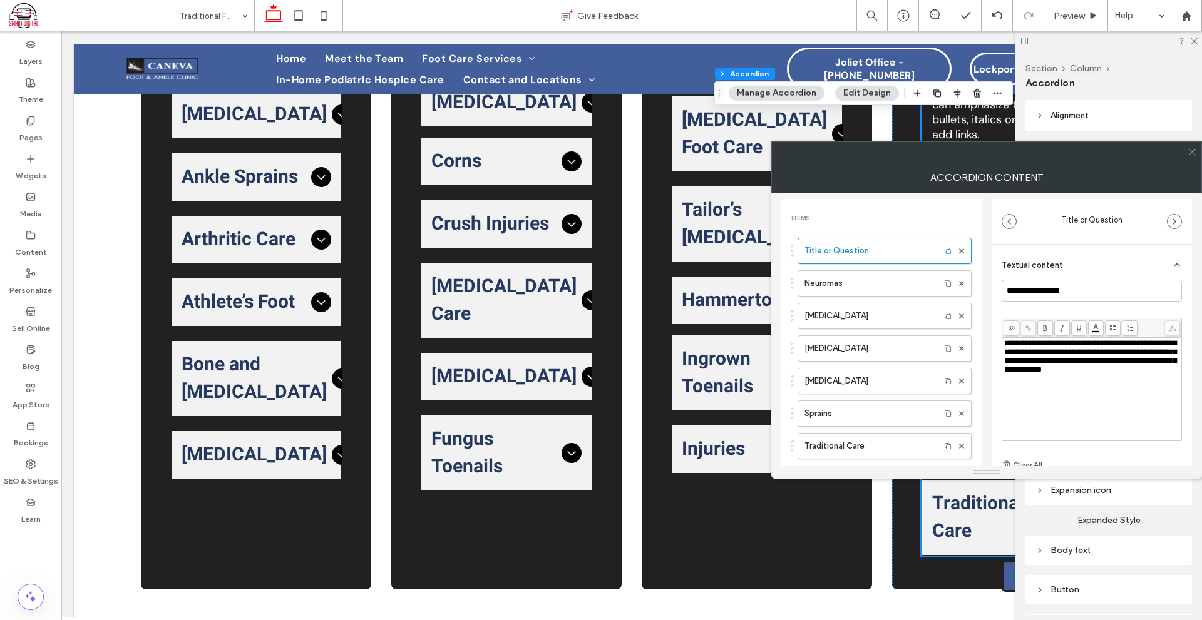
scroll to position [750, 0]
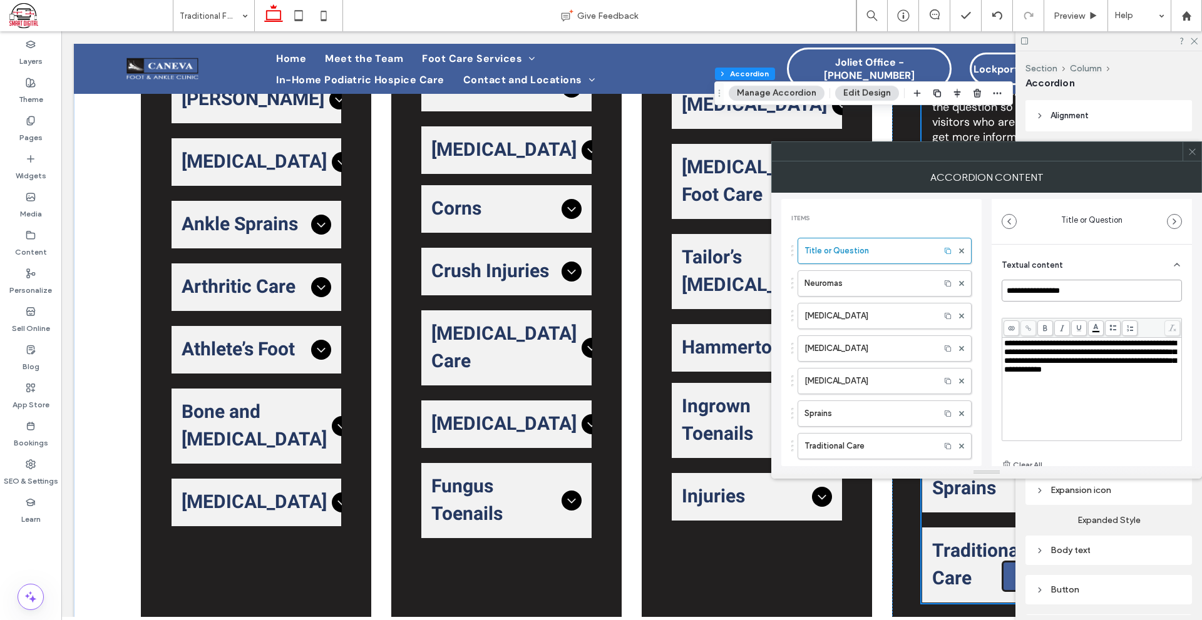
click at [1041, 282] on input "**********" at bounding box center [1091, 291] width 180 height 22
paste input "******"
click at [1080, 355] on span "**********" at bounding box center [1090, 356] width 172 height 34
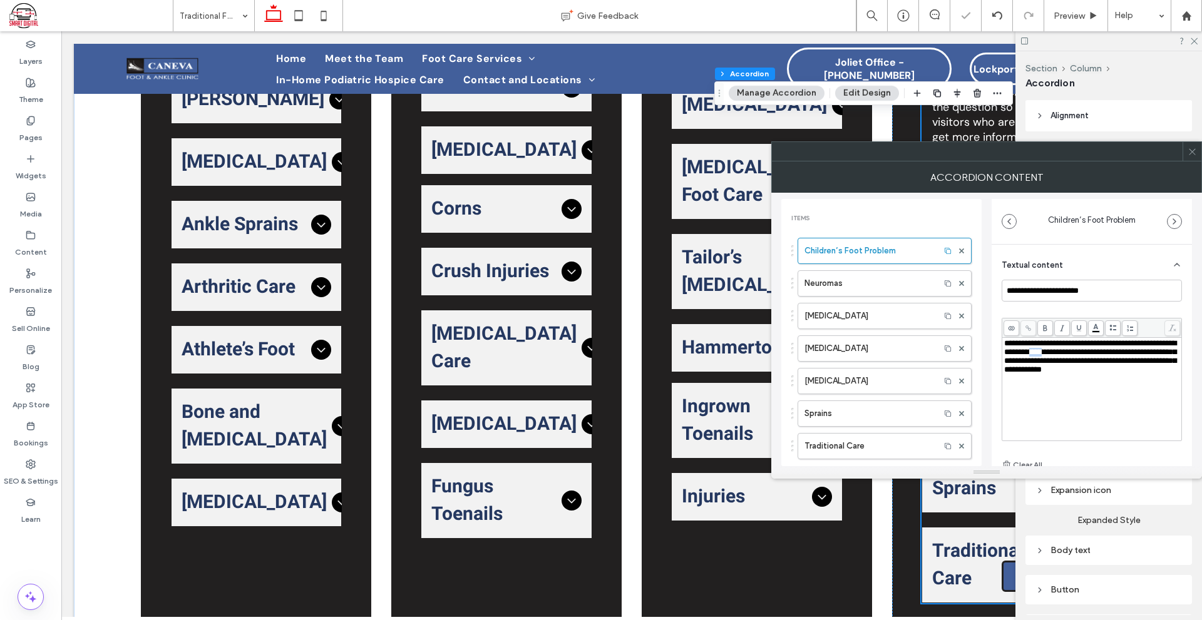
click at [1080, 355] on span "**********" at bounding box center [1090, 356] width 172 height 34
click at [1103, 290] on input "**********" at bounding box center [1091, 291] width 180 height 22
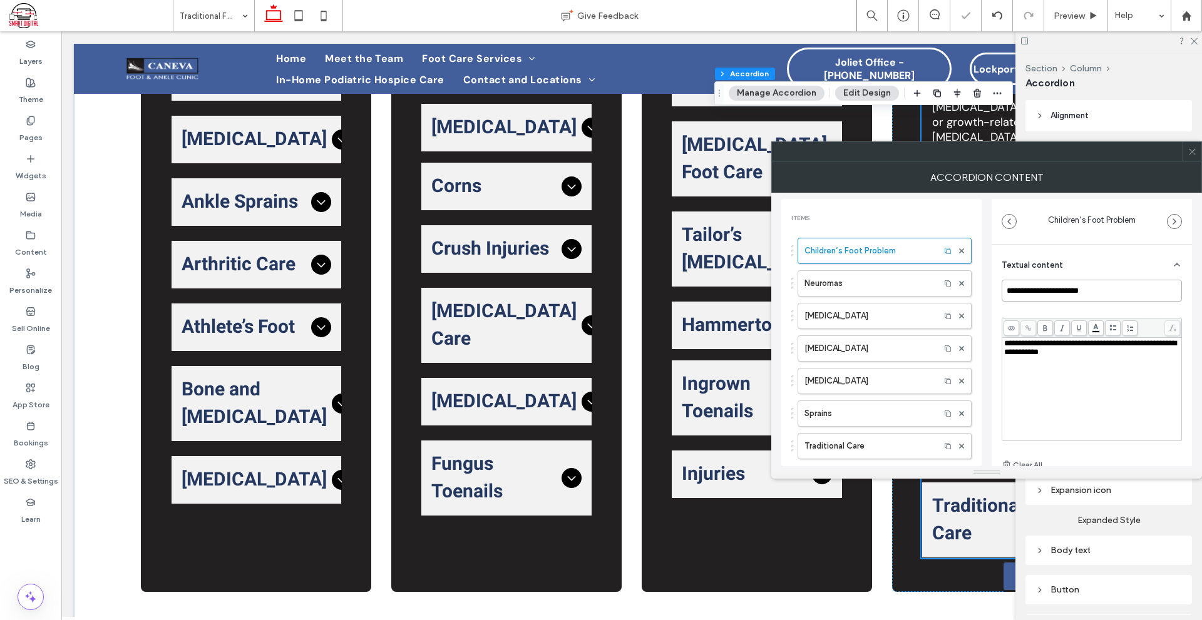
scroll to position [720, 0]
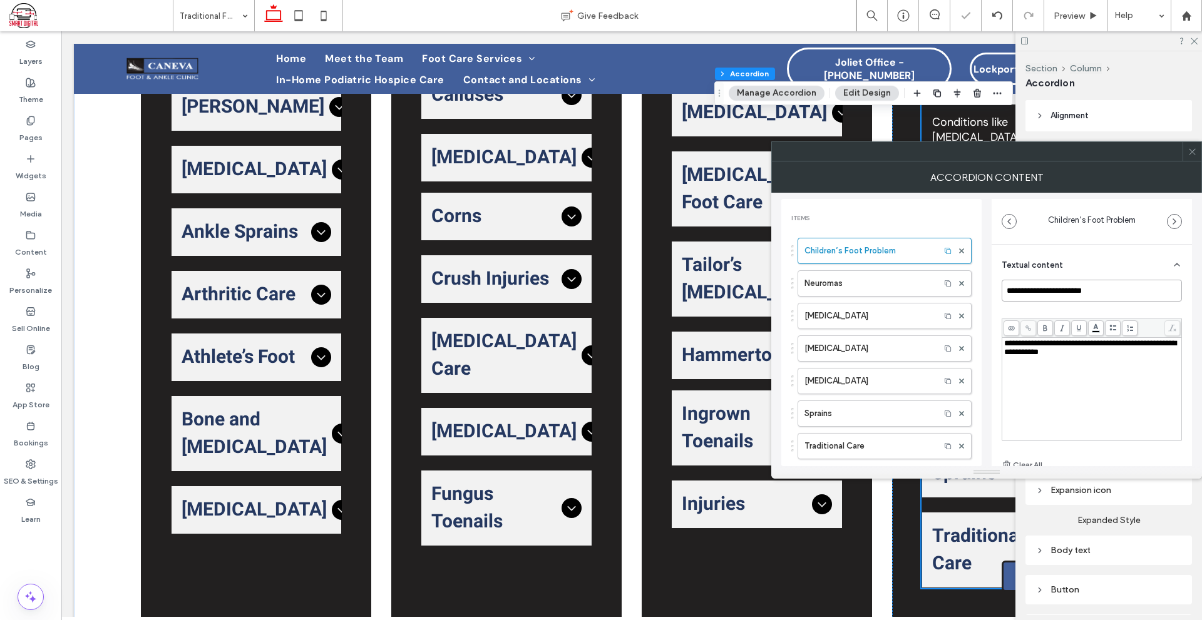
type input "**********"
click at [1115, 305] on div "**********" at bounding box center [1091, 376] width 180 height 193
click at [1197, 152] on div at bounding box center [1191, 151] width 19 height 19
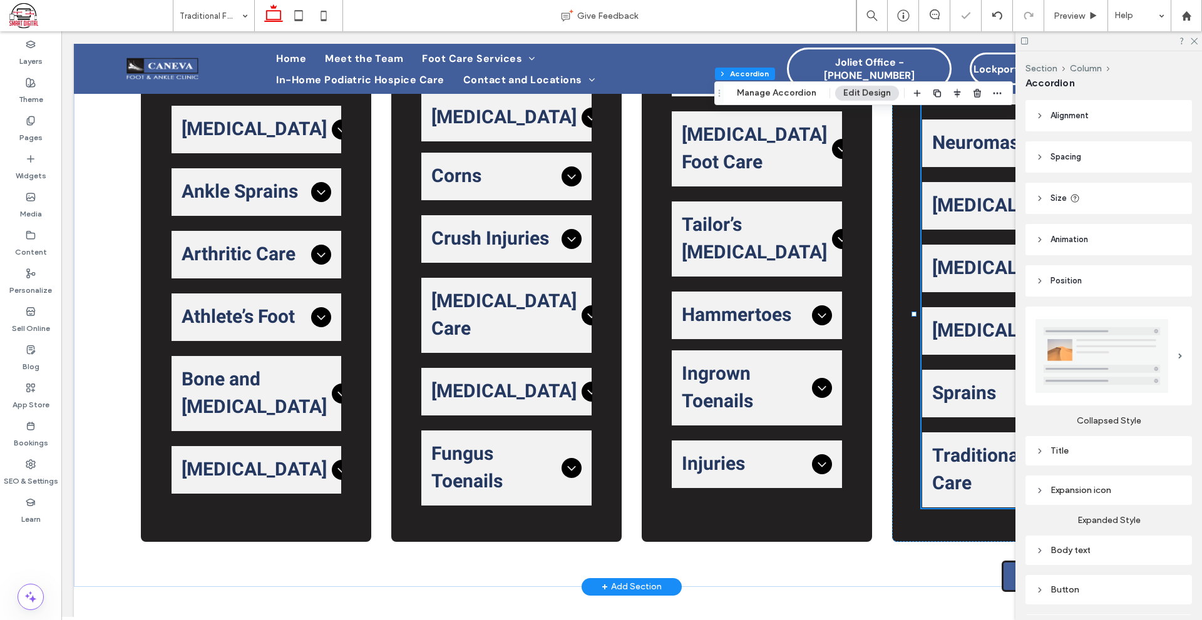
scroll to position [625, 0]
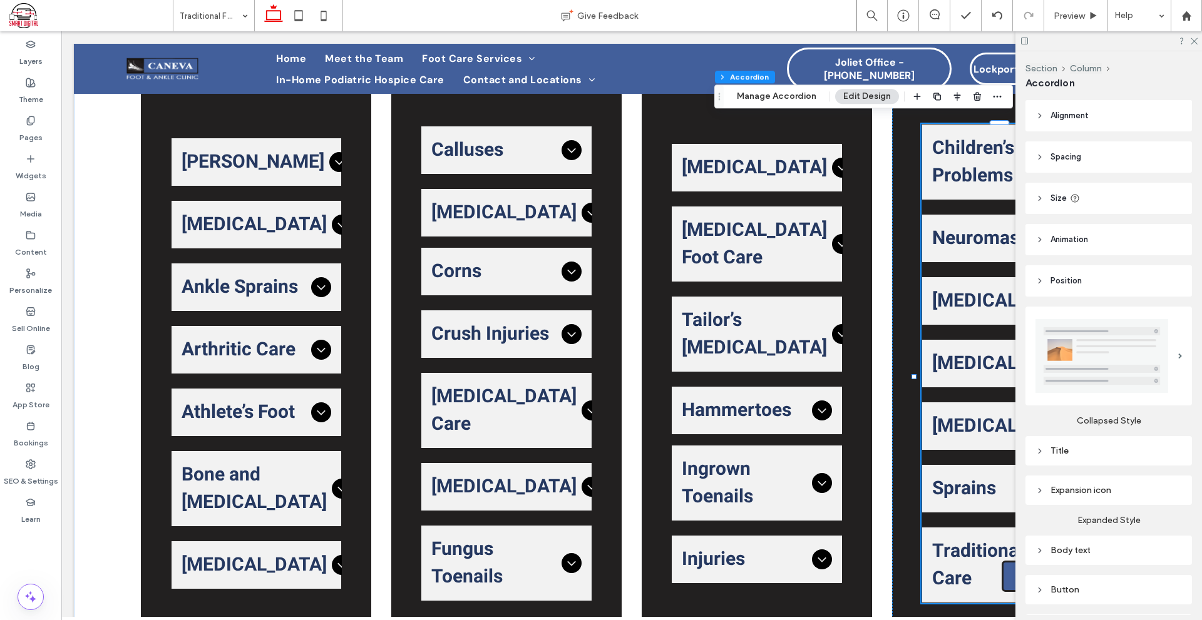
click at [936, 287] on span "Tumors" at bounding box center [1004, 301] width 145 height 28
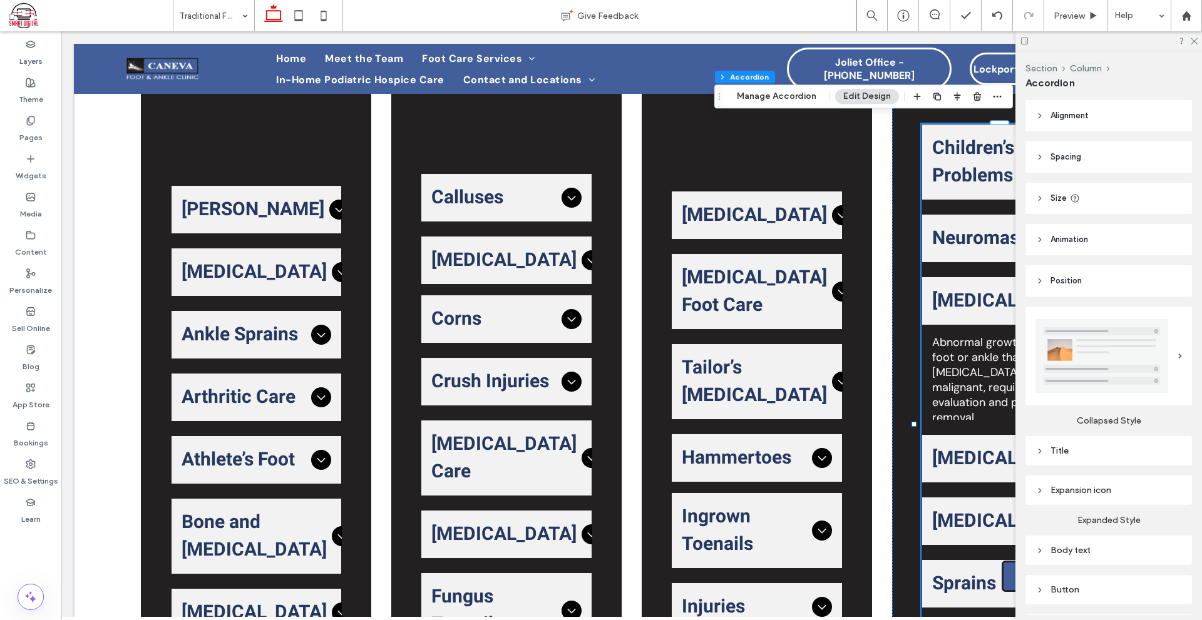
click at [969, 258] on ul "Children’s Foot Problems Conditions like flat feet, in-toeing, or growth-relate…" at bounding box center [1006, 411] width 171 height 575
click at [780, 103] on button "Manage Accordion" at bounding box center [776, 96] width 96 height 15
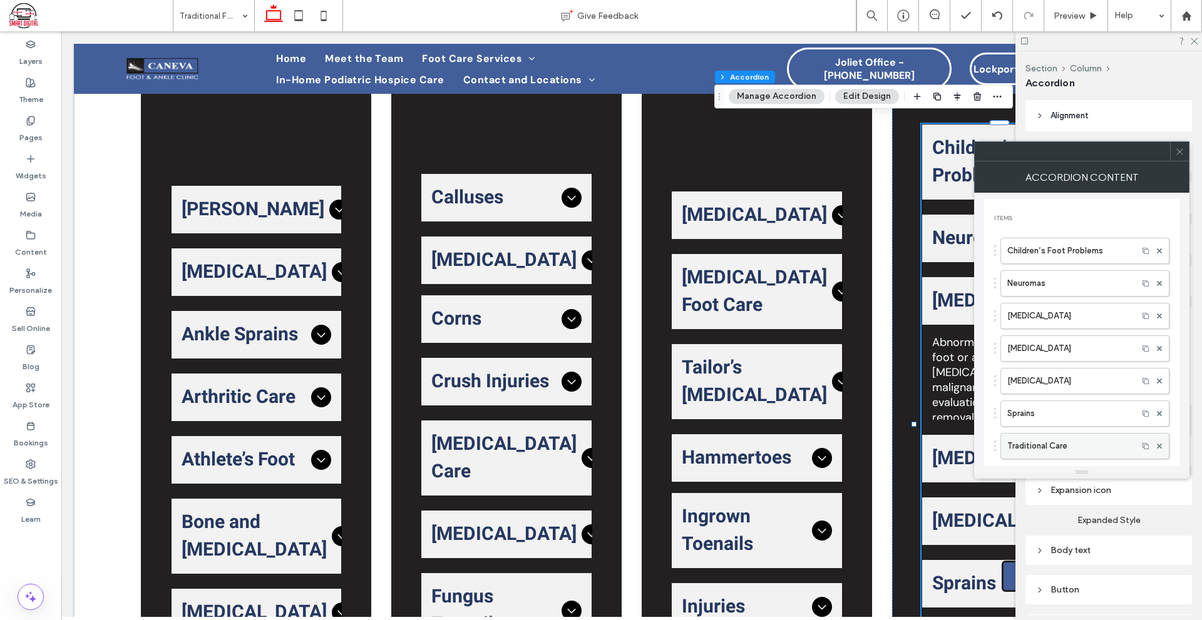
click at [1112, 449] on label "Traditional Care" at bounding box center [1069, 446] width 124 height 25
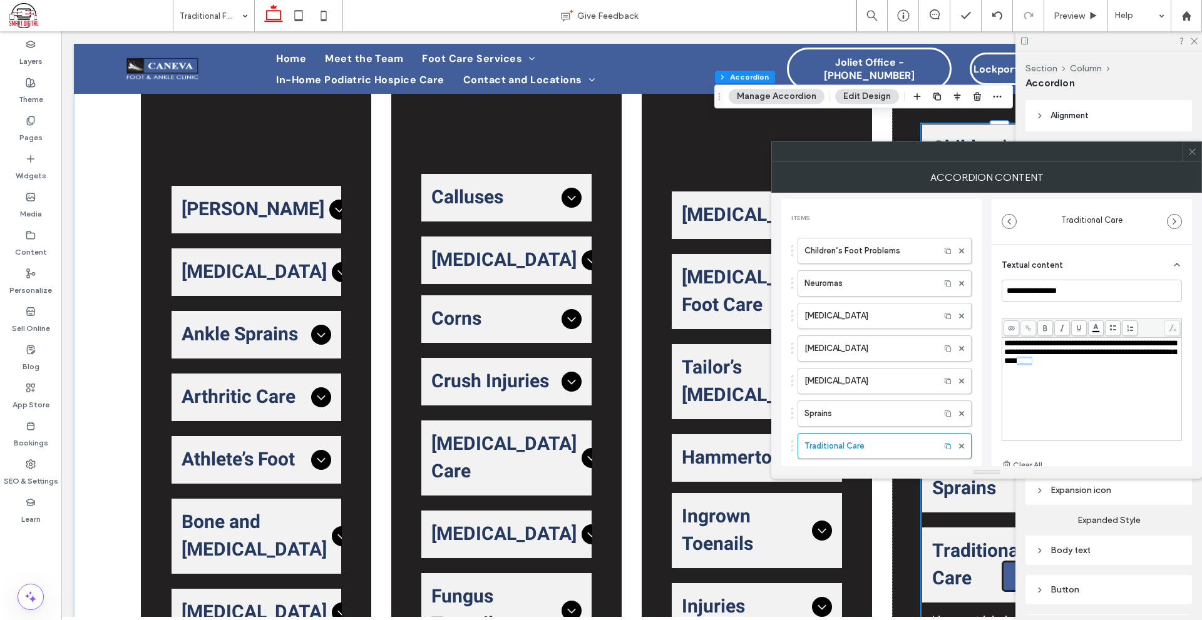
click at [1031, 365] on div "**********" at bounding box center [1092, 352] width 176 height 26
click at [1031, 365] on span "**********" at bounding box center [1090, 352] width 172 height 26
click at [1090, 381] on div "**********" at bounding box center [1092, 389] width 176 height 100
click at [902, 416] on label "Sprains" at bounding box center [868, 413] width 129 height 25
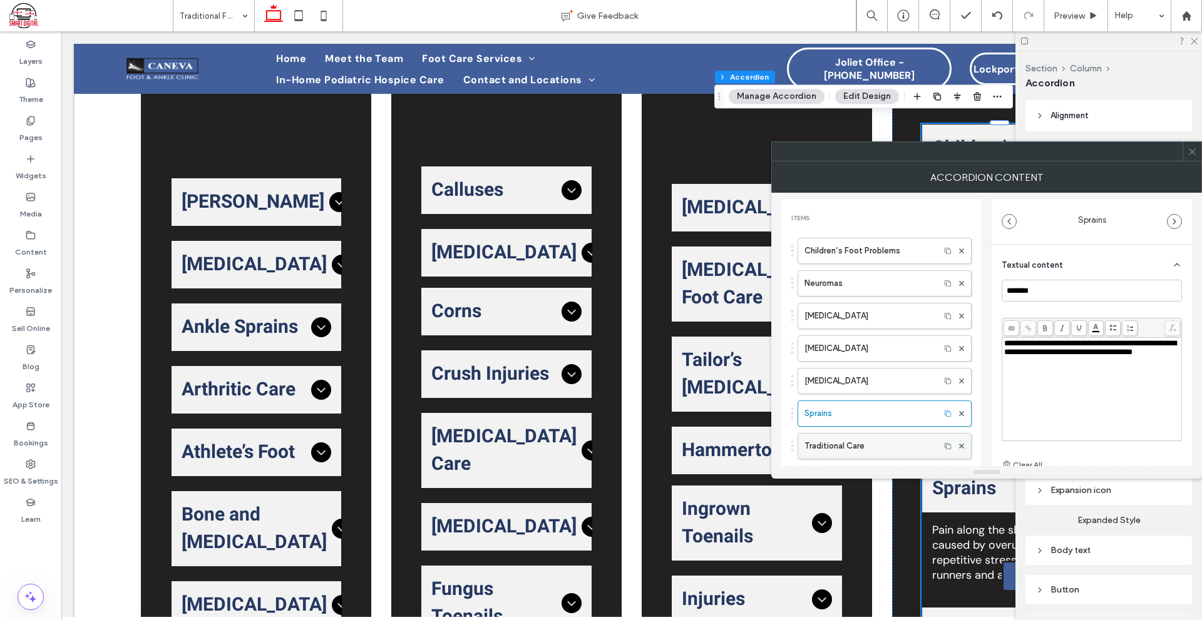
click at [896, 444] on label "Traditional Care" at bounding box center [868, 446] width 129 height 25
type input "**********"
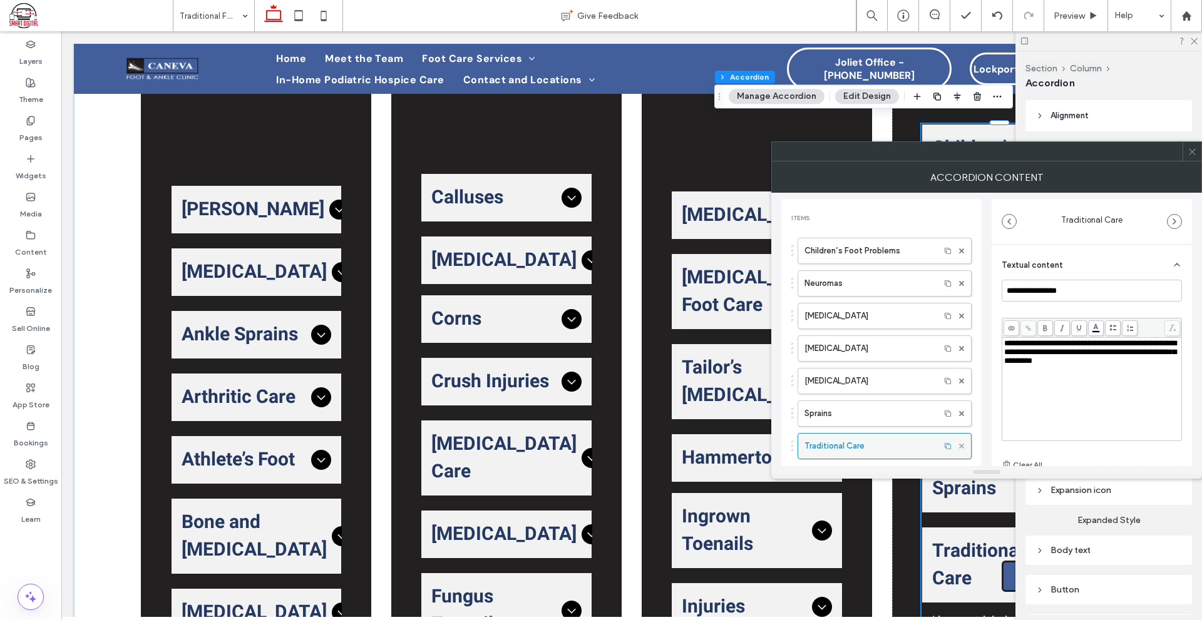
click at [959, 446] on icon at bounding box center [961, 446] width 5 height 5
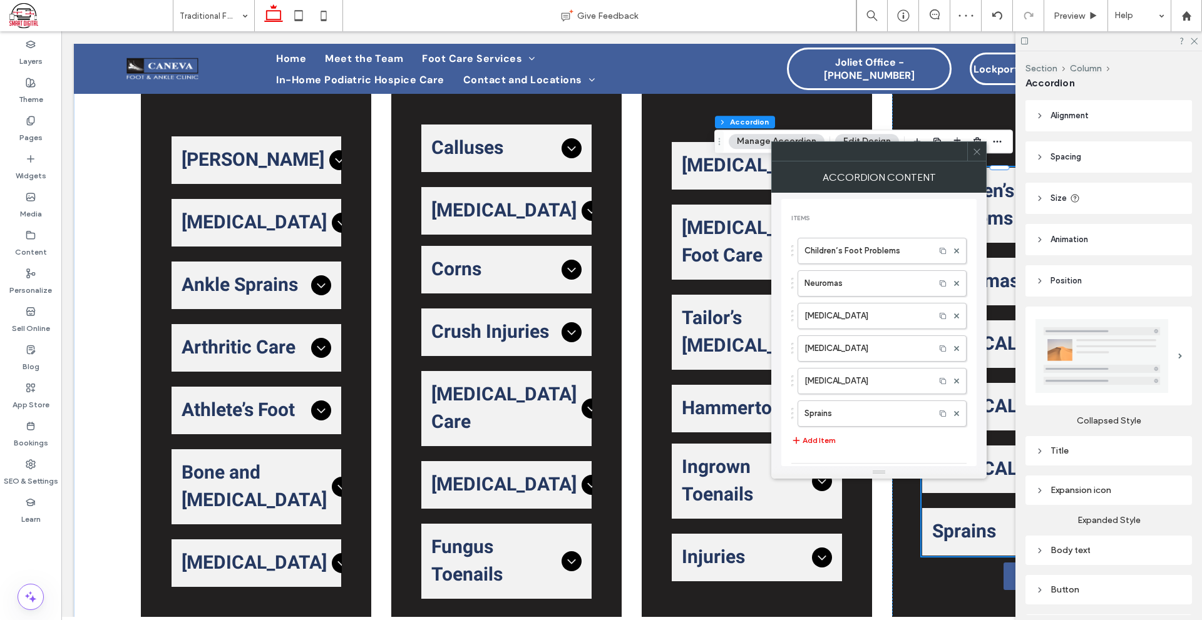
scroll to position [63, 0]
click at [822, 374] on button "Add Item" at bounding box center [813, 378] width 44 height 15
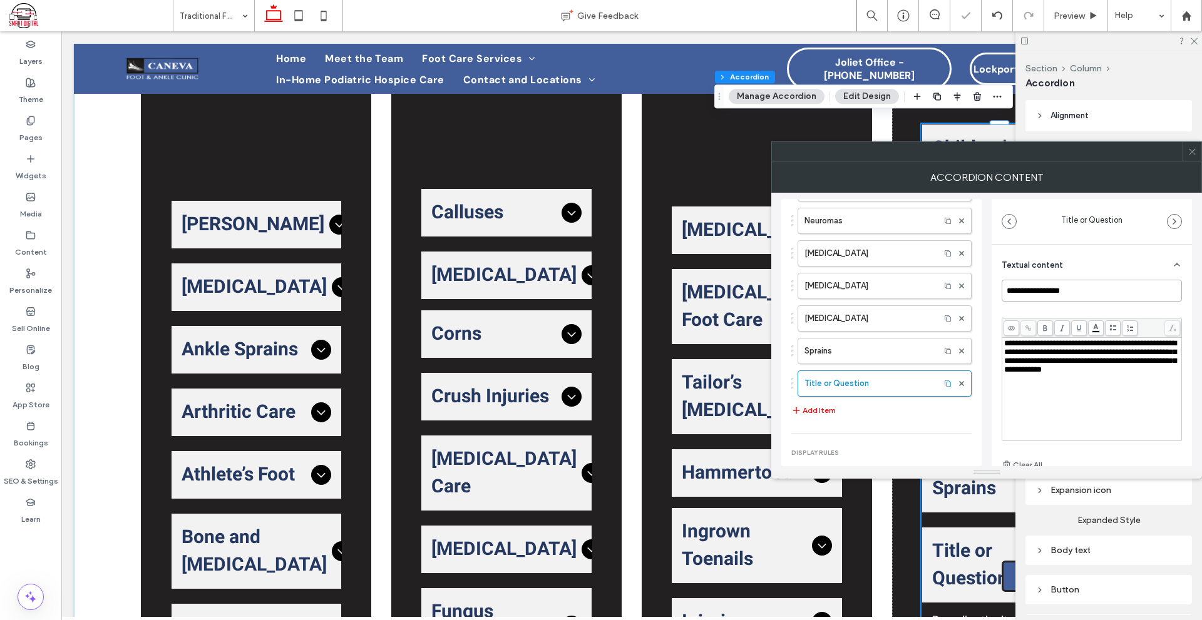
click at [1026, 293] on input "**********" at bounding box center [1091, 291] width 180 height 22
paste input
type input "**********"
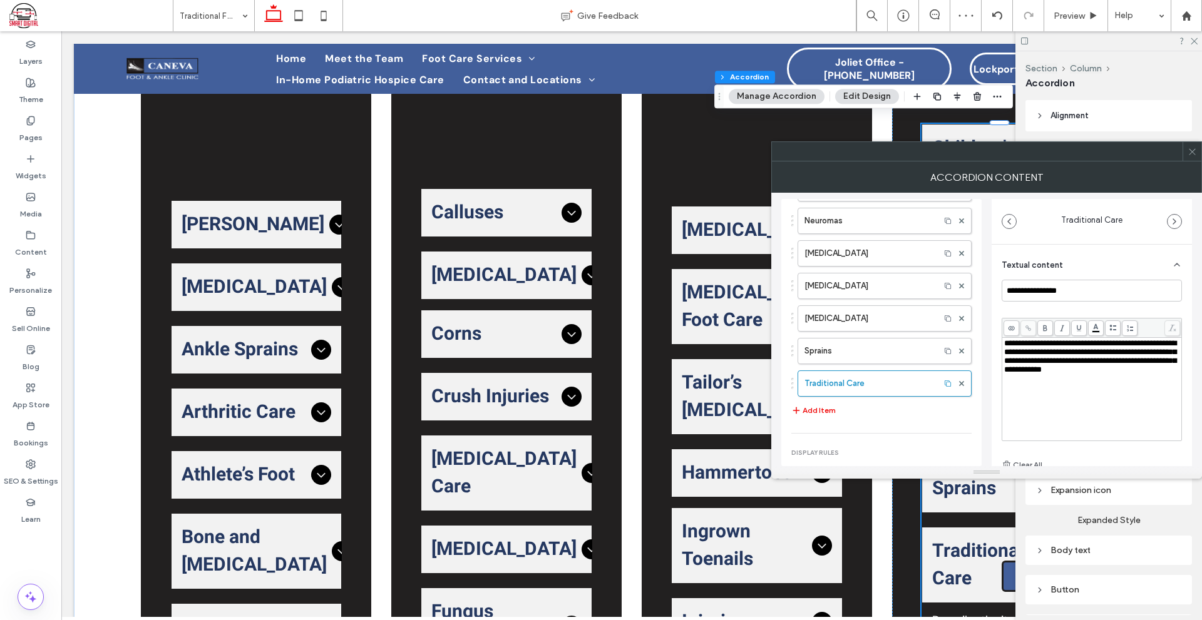
click at [1082, 389] on div "**********" at bounding box center [1092, 389] width 176 height 100
click at [993, 334] on div "**********" at bounding box center [1091, 400] width 200 height 310
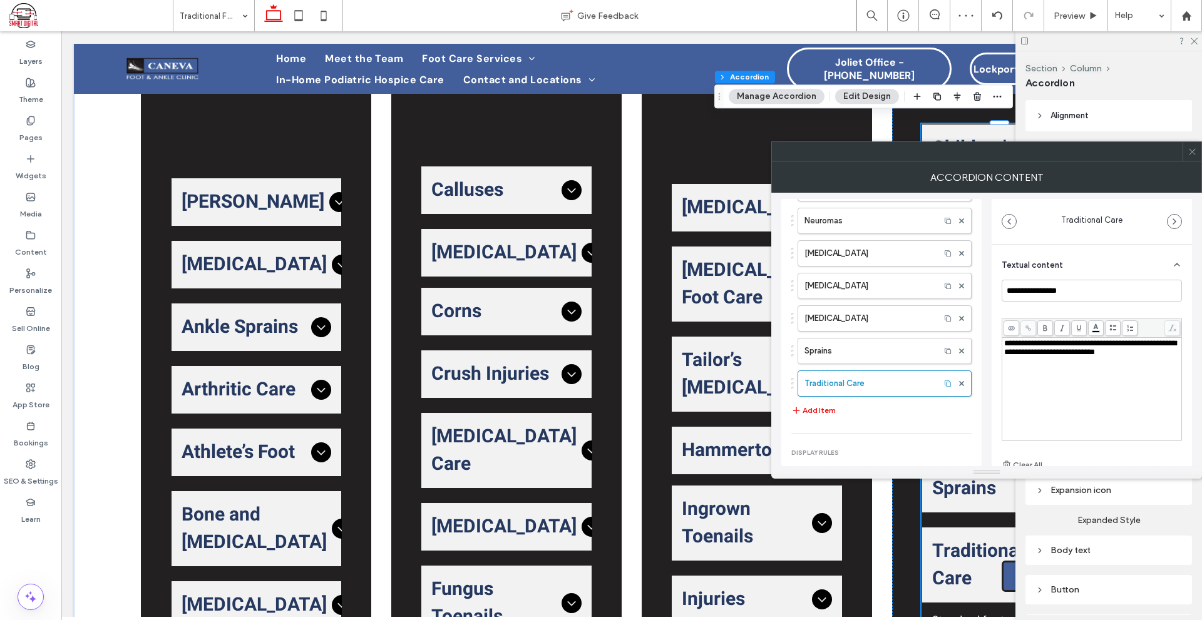
click at [1193, 153] on use at bounding box center [1191, 151] width 6 height 6
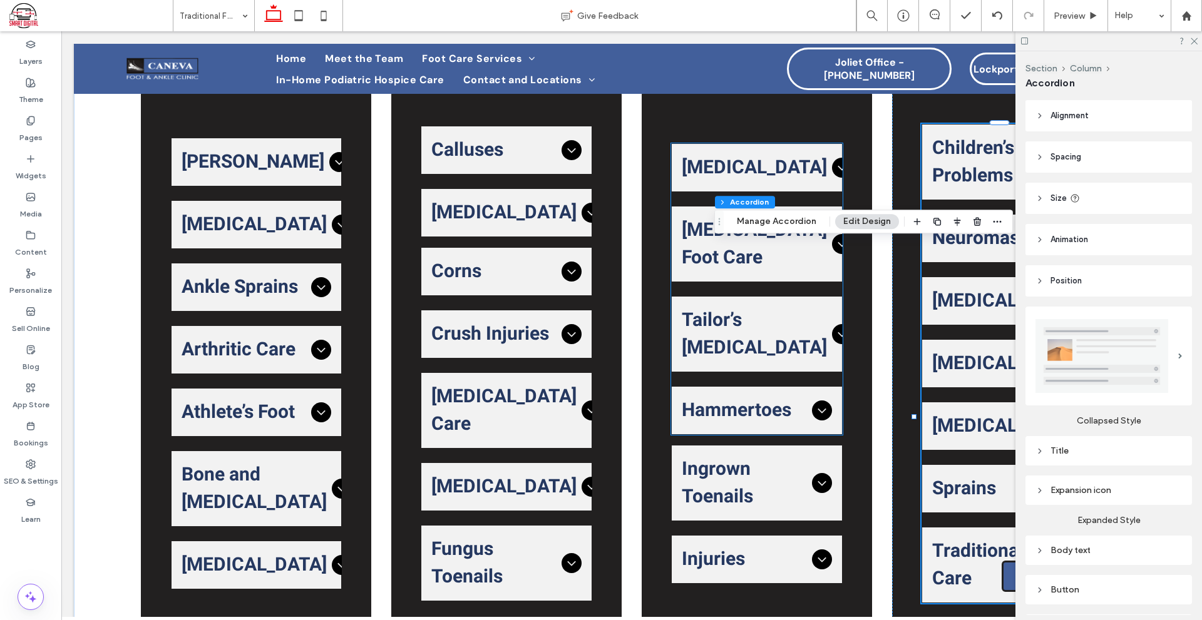
scroll to position [499, 0]
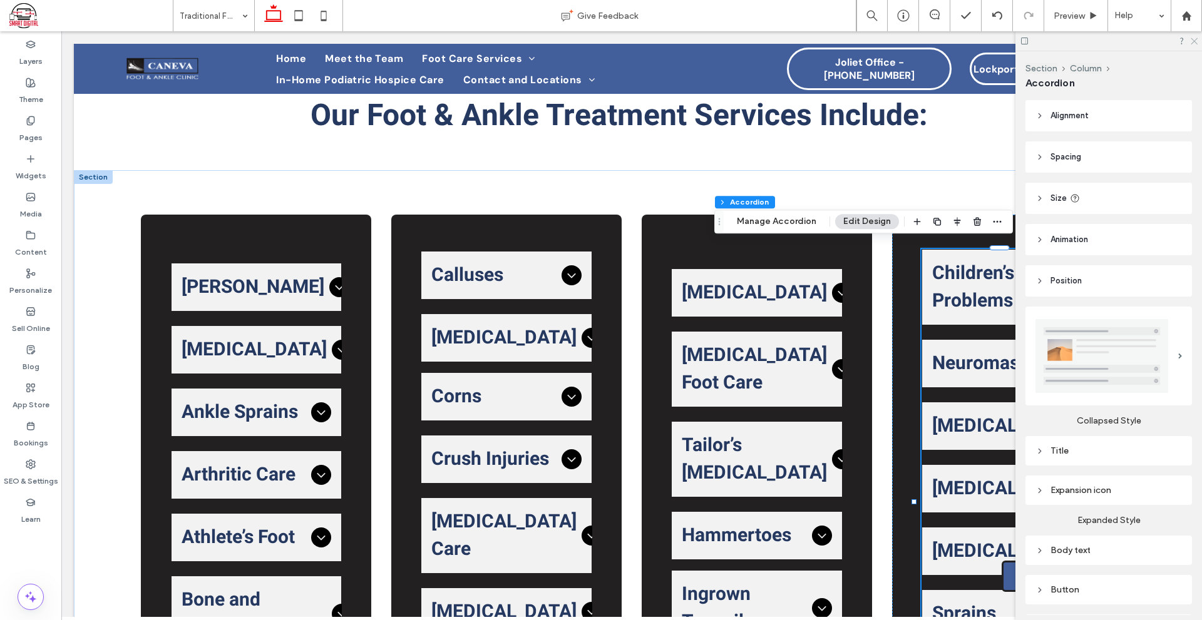
click at [1193, 40] on icon at bounding box center [1193, 40] width 8 height 8
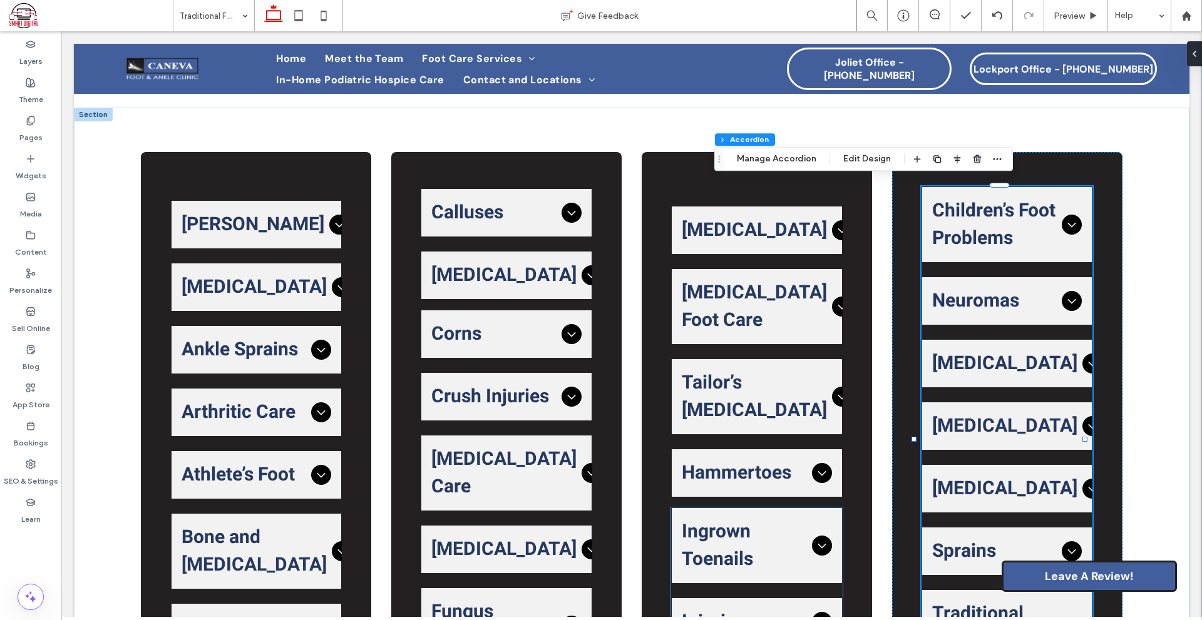
scroll to position [625, 0]
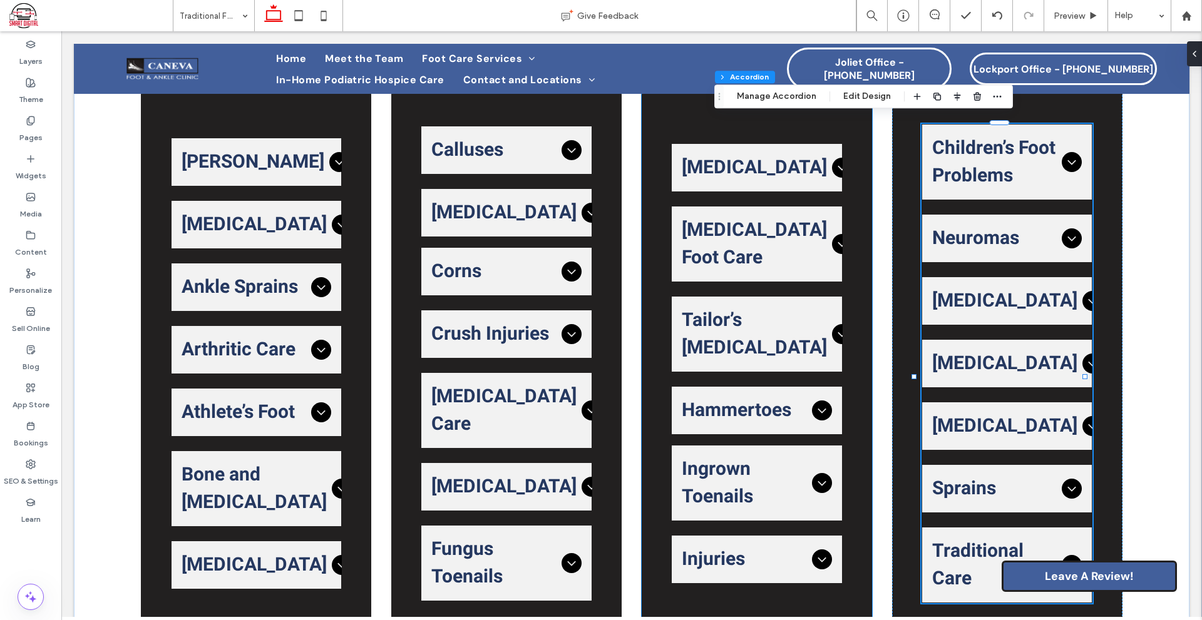
click at [862, 463] on div "Fractures Broken bones in the foot or ankle ranging from small stress fractures…" at bounding box center [756, 363] width 231 height 548
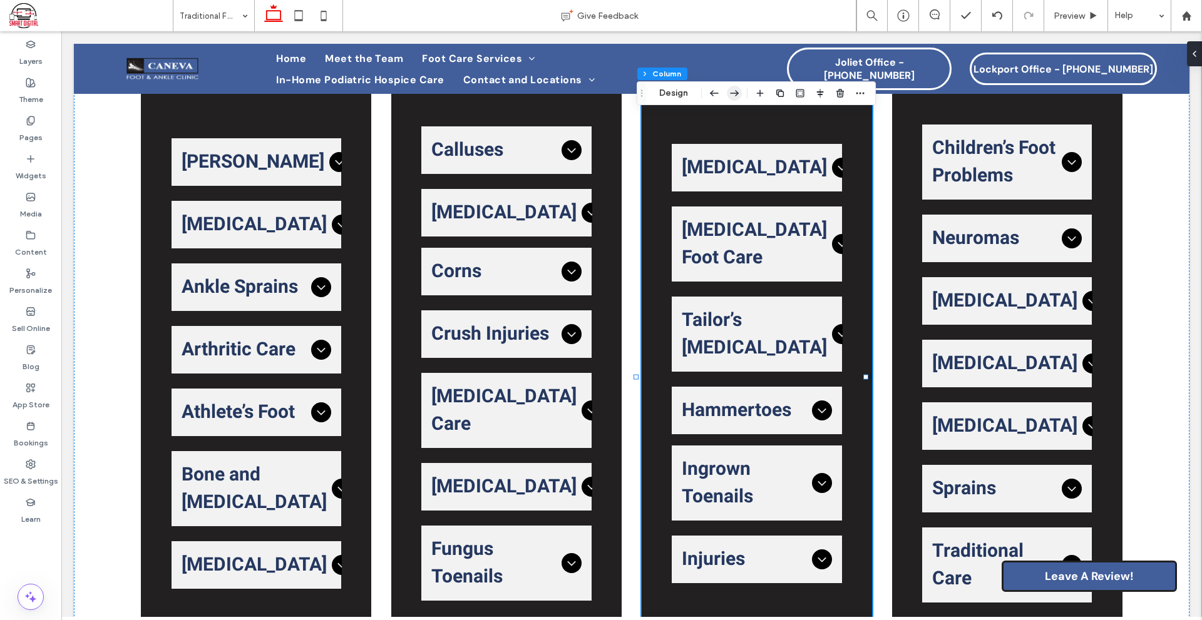
click at [737, 92] on use "button" at bounding box center [734, 93] width 9 height 6
type input "*"
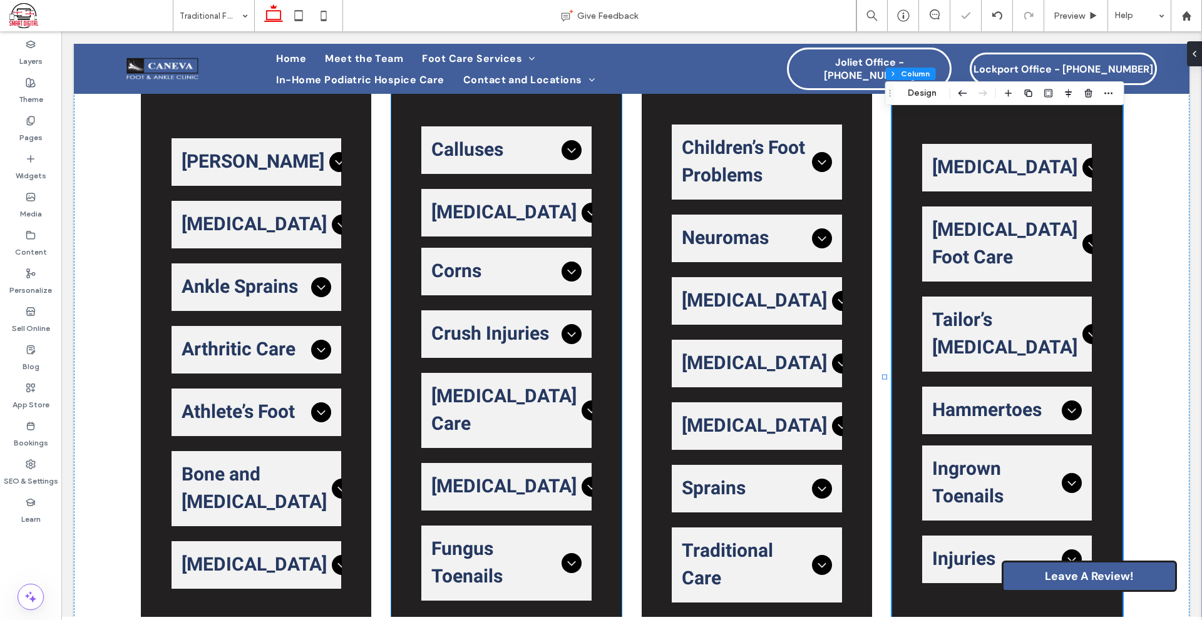
click at [601, 128] on div "Calluses Thickened, hardened areas of skin caused by repeated friction or press…" at bounding box center [506, 363] width 231 height 548
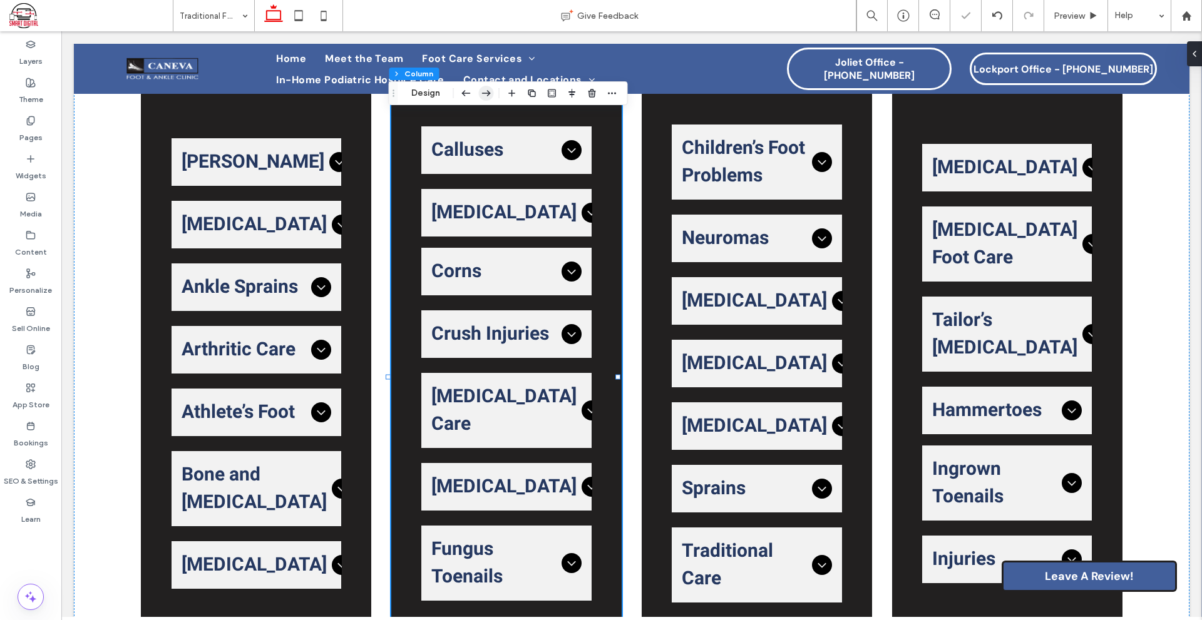
click at [488, 89] on icon "button" at bounding box center [486, 93] width 15 height 23
type input "*"
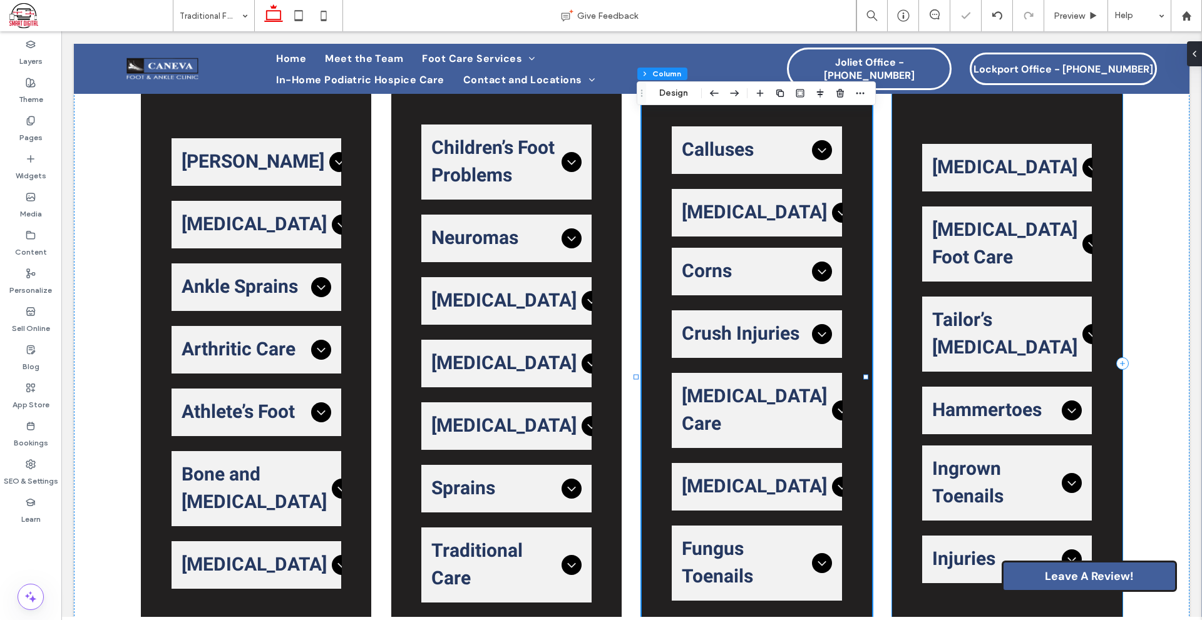
click at [880, 192] on div "Achilles Tendon The Achilles tendon connects your calf muscles to your heel bon…" at bounding box center [631, 363] width 1115 height 637
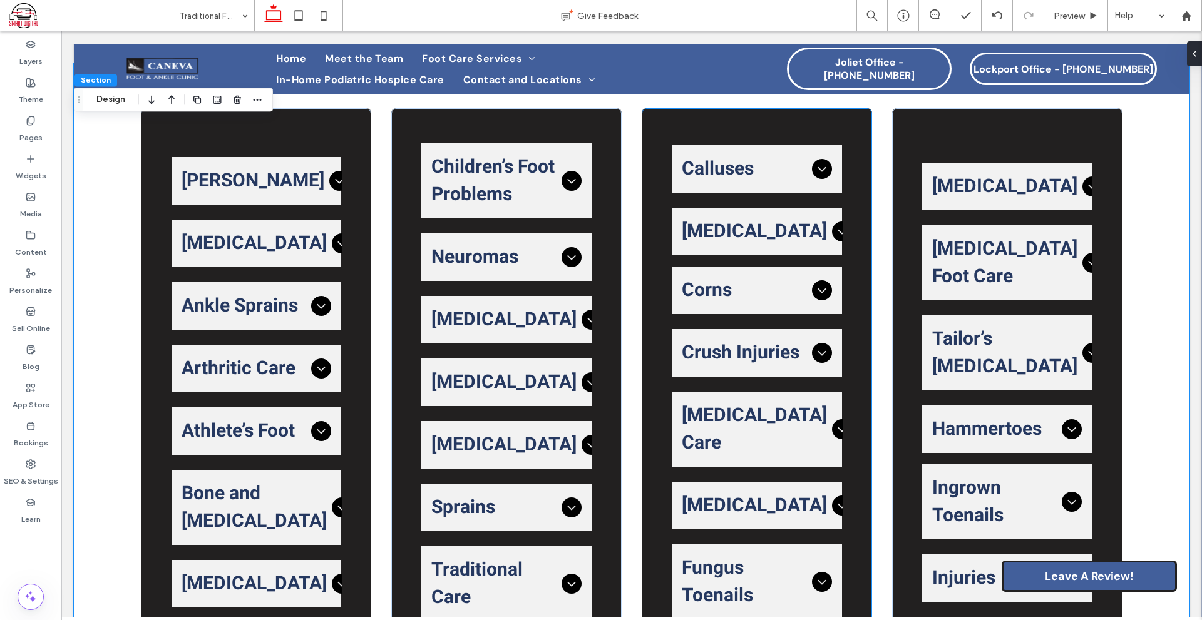
scroll to position [481, 0]
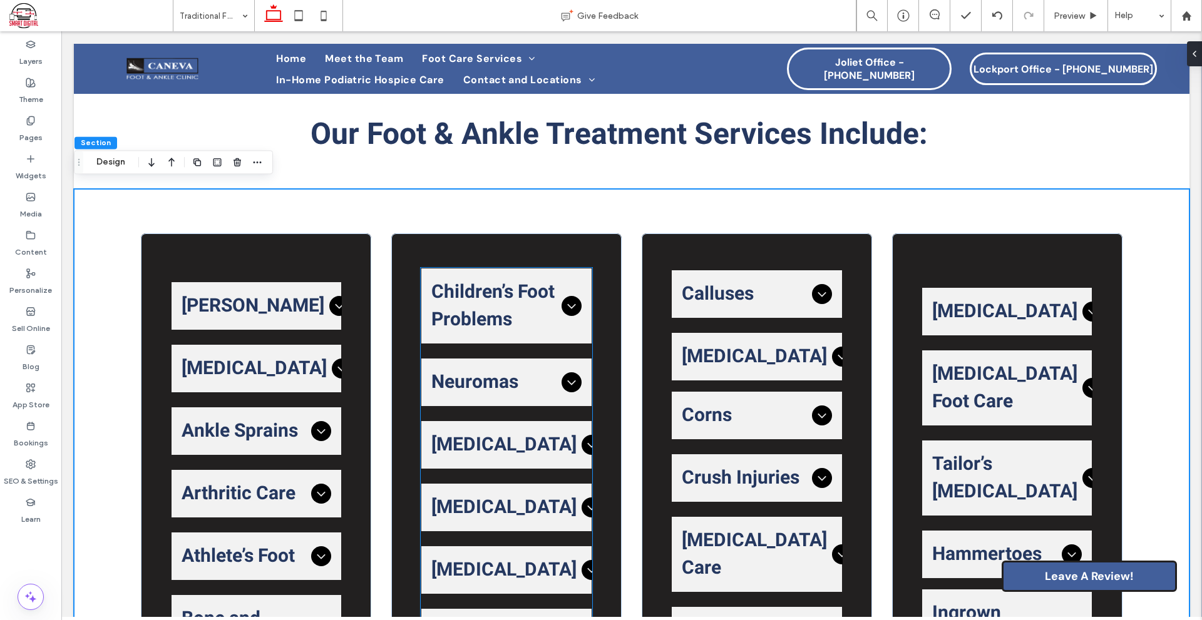
click at [575, 377] on div at bounding box center [571, 382] width 20 height 20
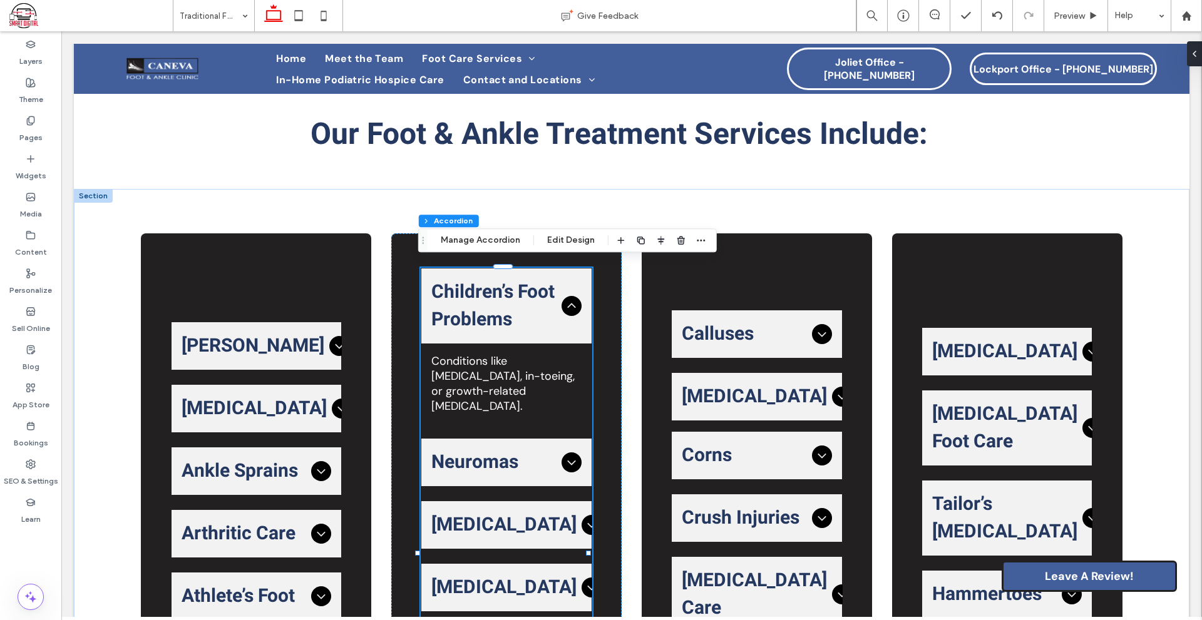
click at [571, 455] on icon at bounding box center [571, 462] width 15 height 15
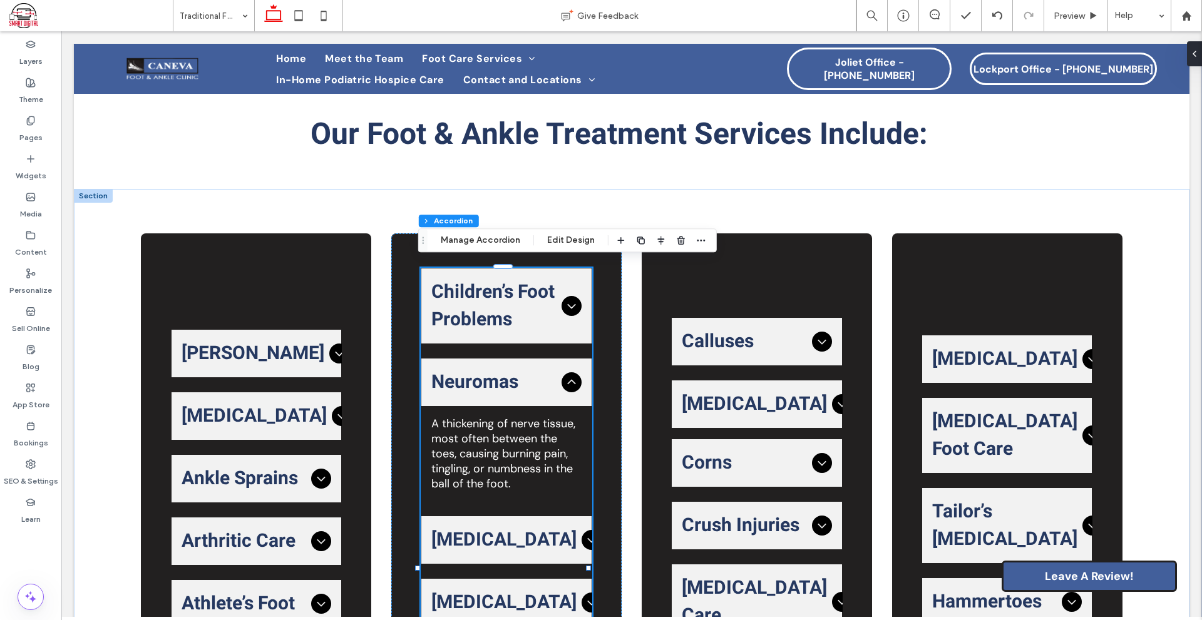
click at [584, 538] on icon at bounding box center [591, 540] width 15 height 15
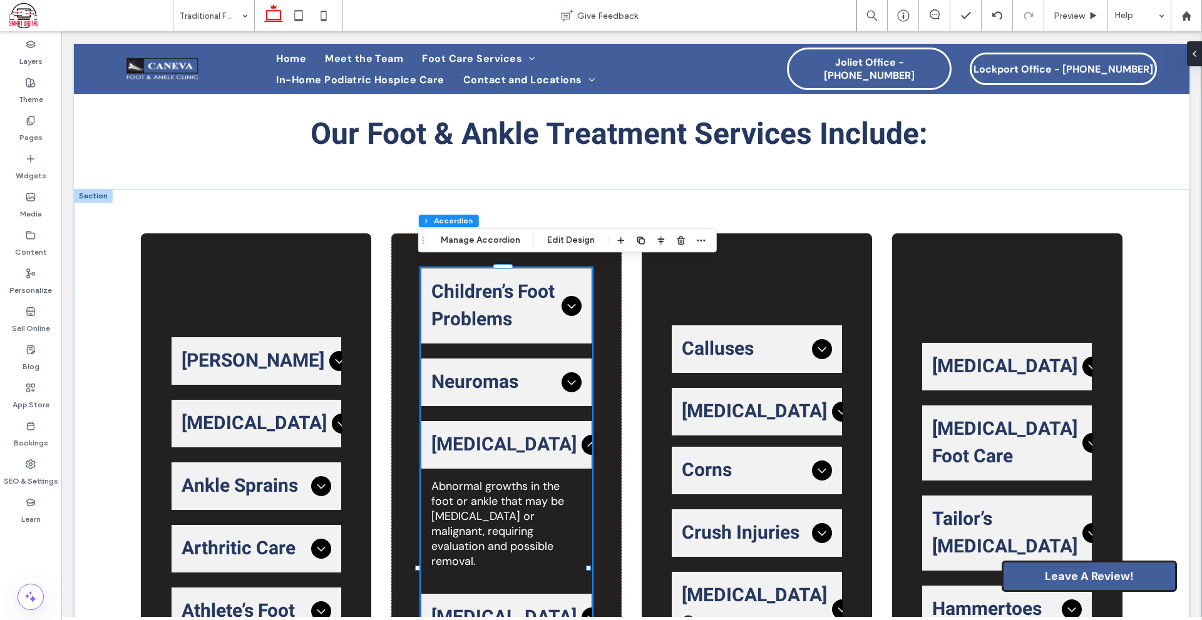
click at [584, 439] on icon at bounding box center [591, 444] width 15 height 15
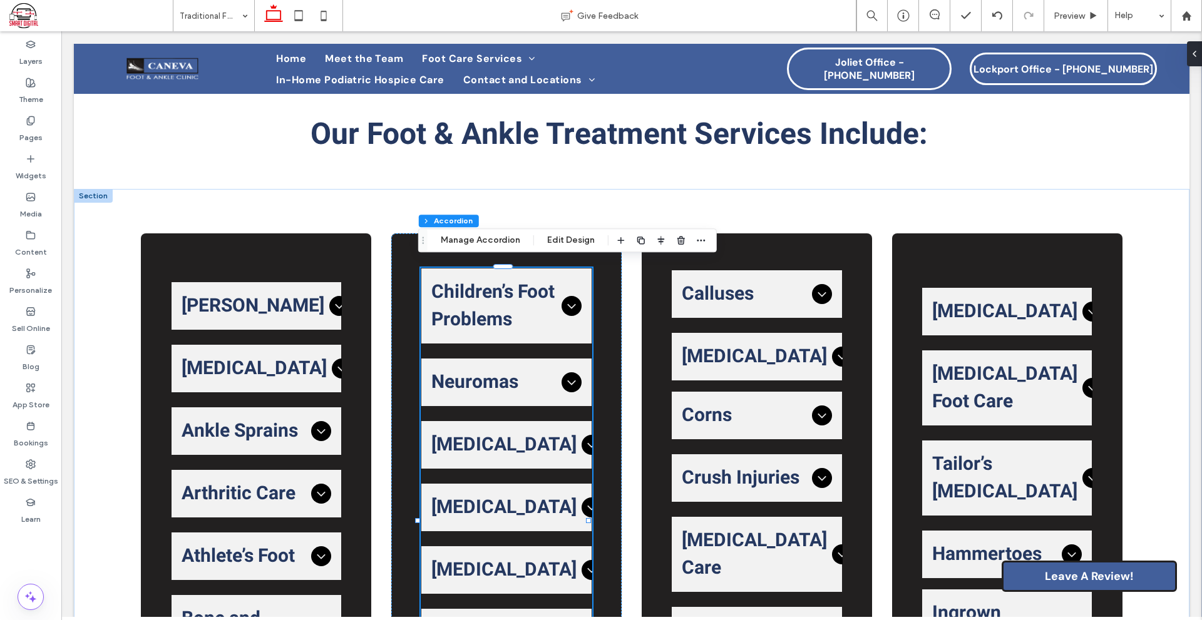
click at [584, 442] on icon at bounding box center [591, 444] width 15 height 15
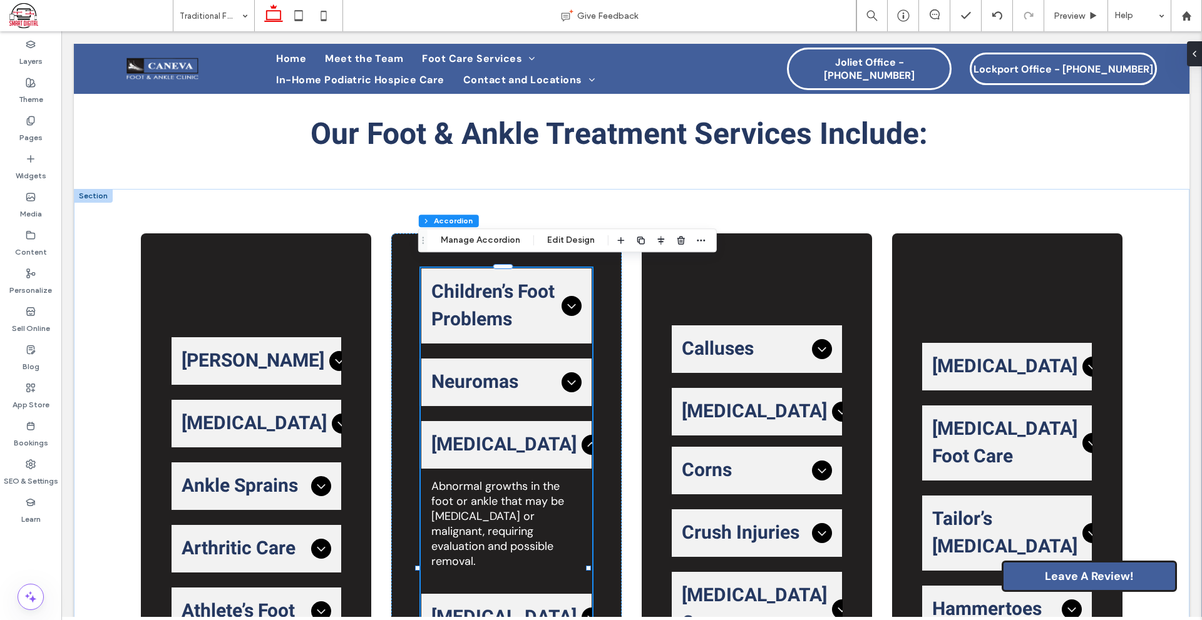
click at [584, 442] on icon at bounding box center [591, 444] width 15 height 15
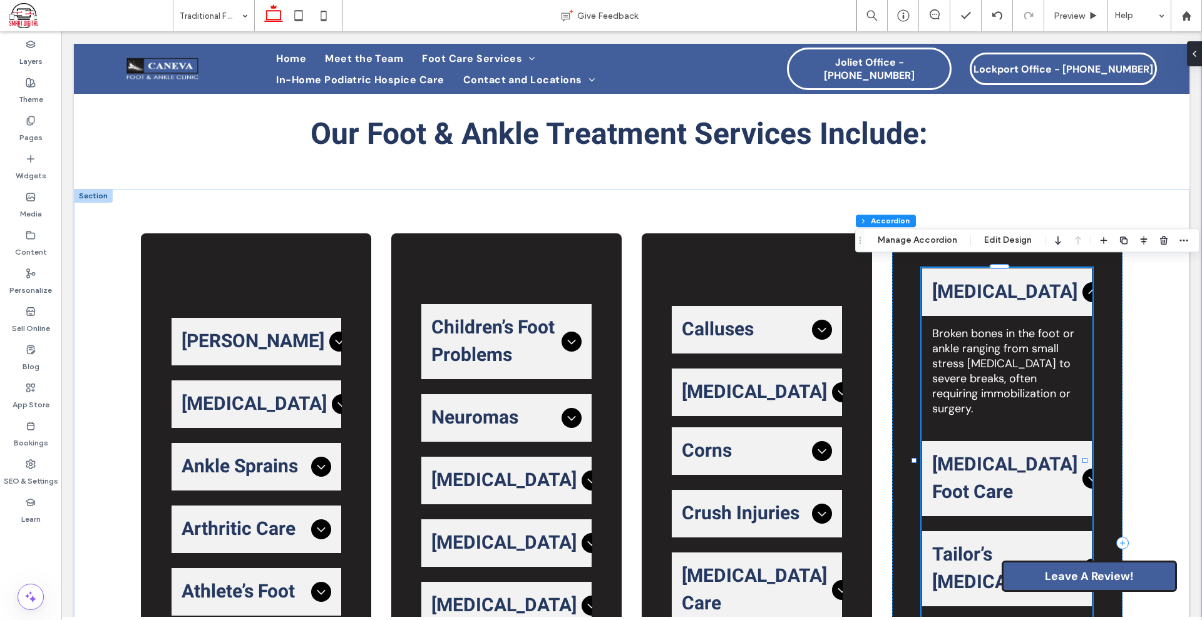
click at [1036, 285] on span "[MEDICAL_DATA]" at bounding box center [1004, 293] width 145 height 28
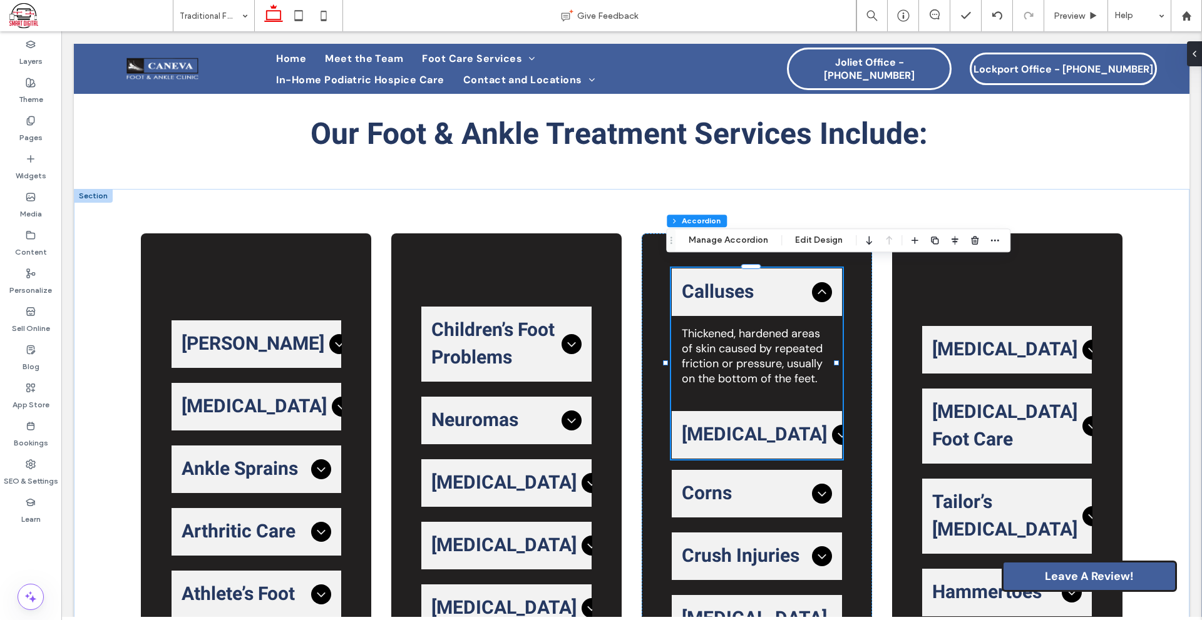
click at [780, 296] on span "Calluses" at bounding box center [744, 293] width 125 height 28
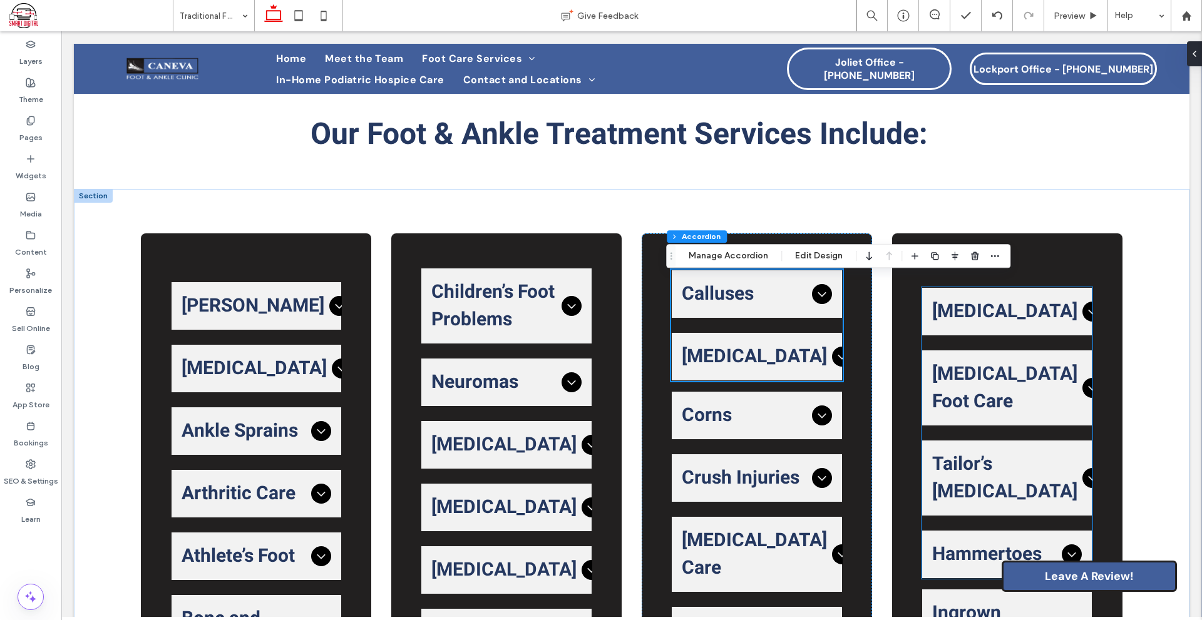
scroll to position [668, 0]
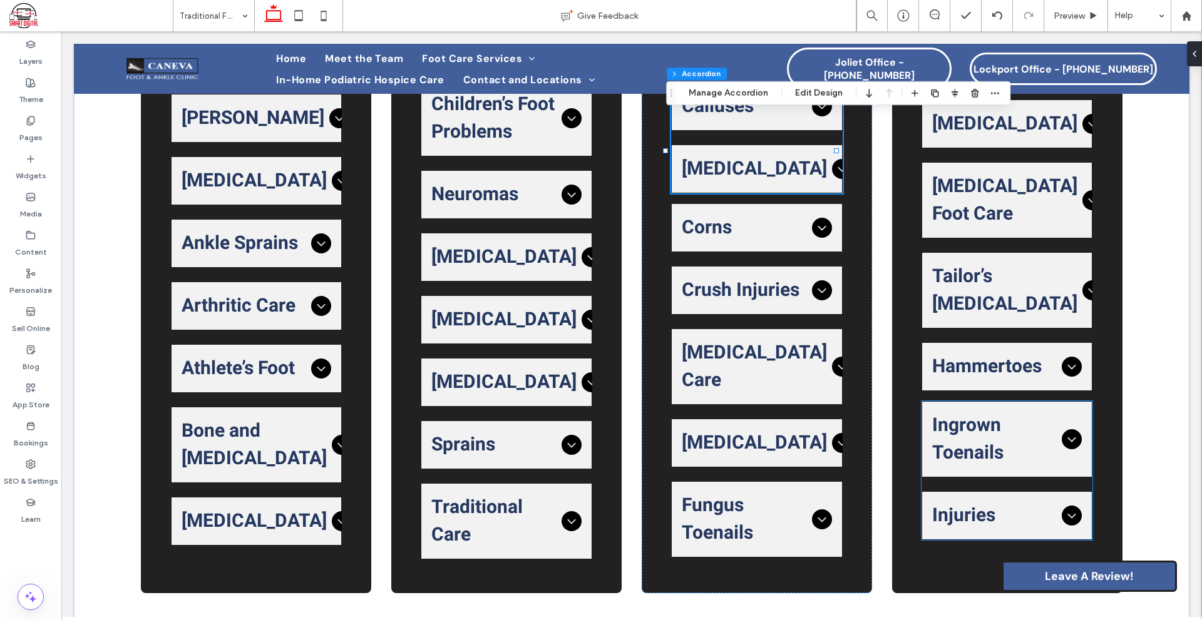
click at [973, 437] on span "Ingrown Toenails" at bounding box center [994, 439] width 125 height 55
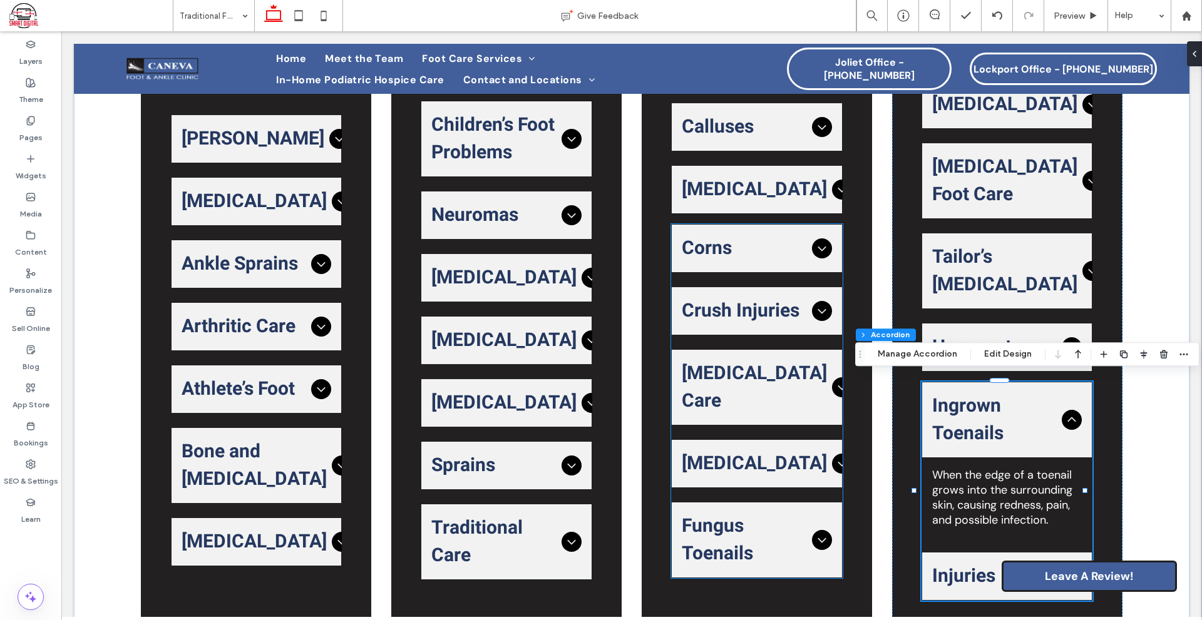
click at [746, 457] on span "[MEDICAL_DATA]" at bounding box center [754, 464] width 145 height 28
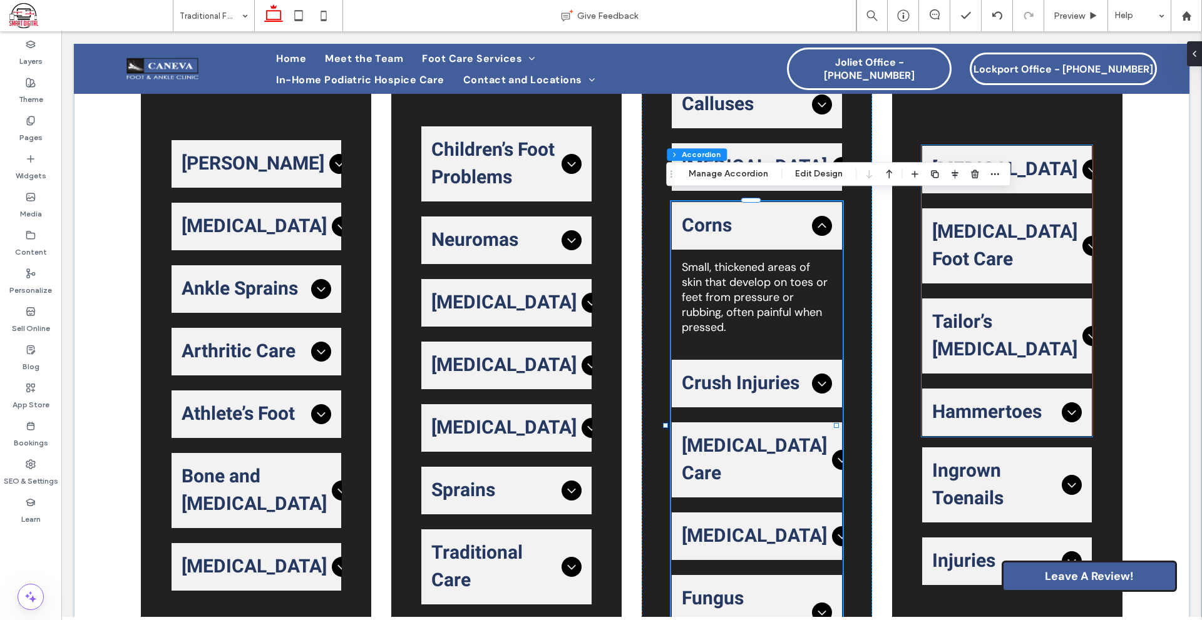
click at [938, 403] on span "Hammertoes" at bounding box center [994, 413] width 125 height 28
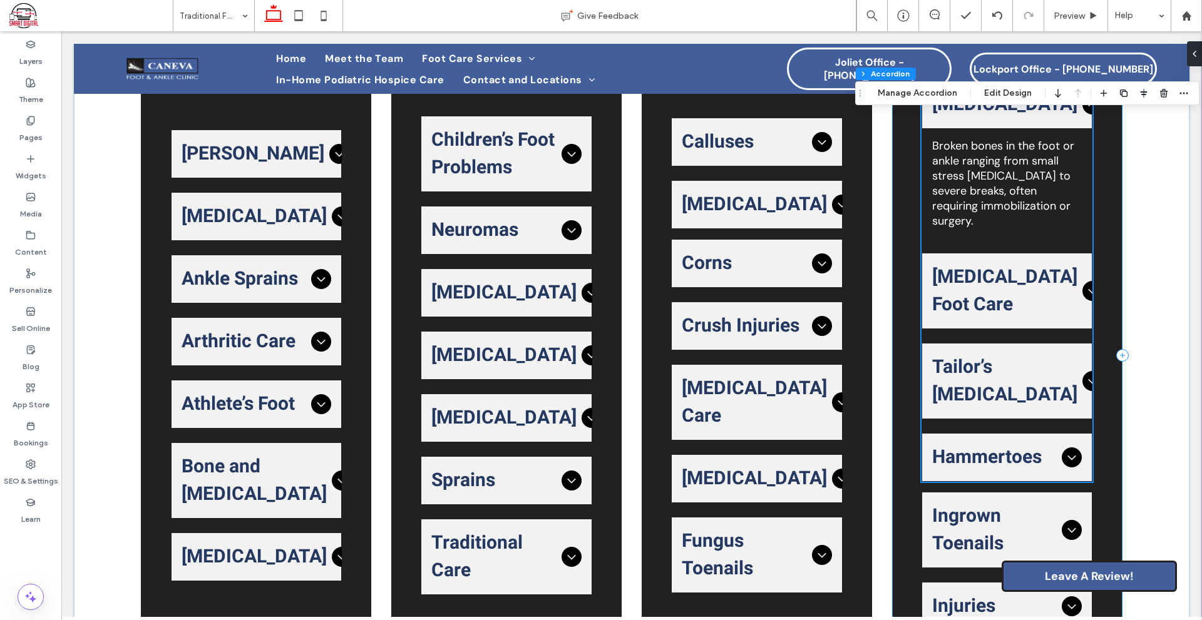
scroll to position [543, 0]
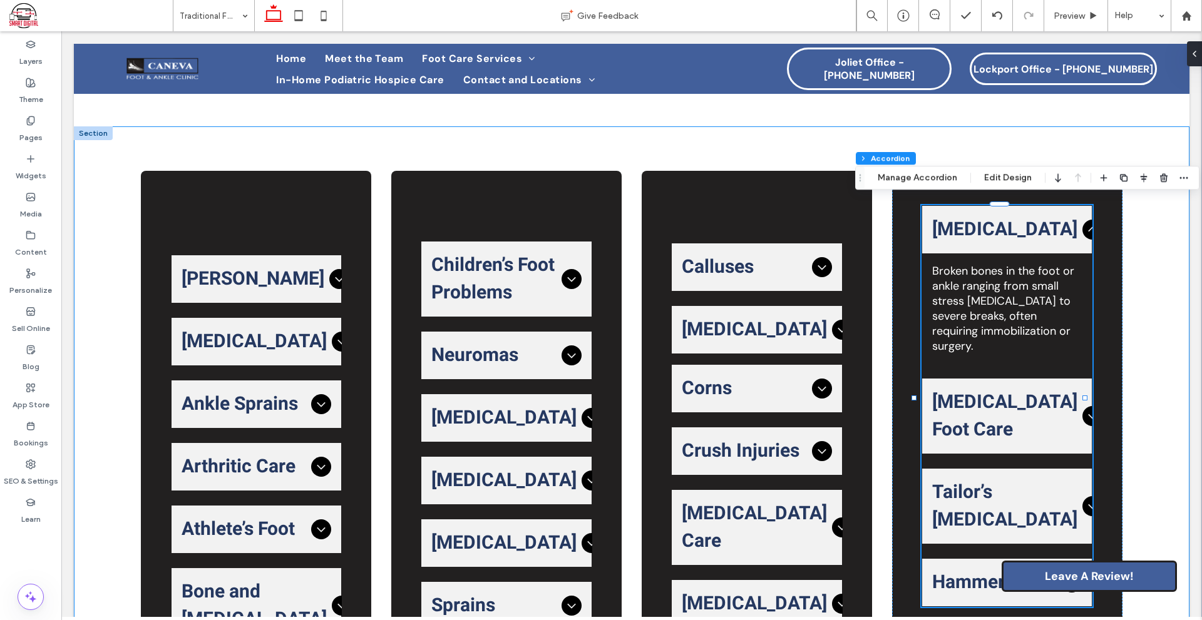
click at [1157, 227] on div "Achilles Tendon The Achilles tendon connects your calf muscles to your heel bon…" at bounding box center [631, 480] width 1115 height 708
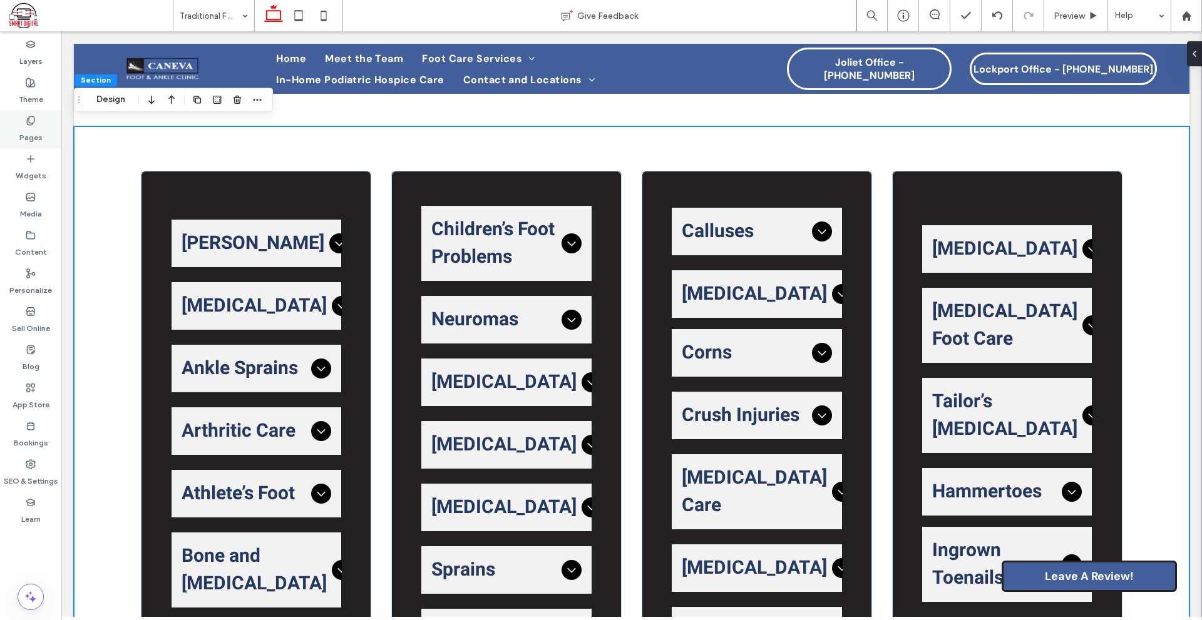
click at [36, 130] on label "Pages" at bounding box center [30, 135] width 23 height 18
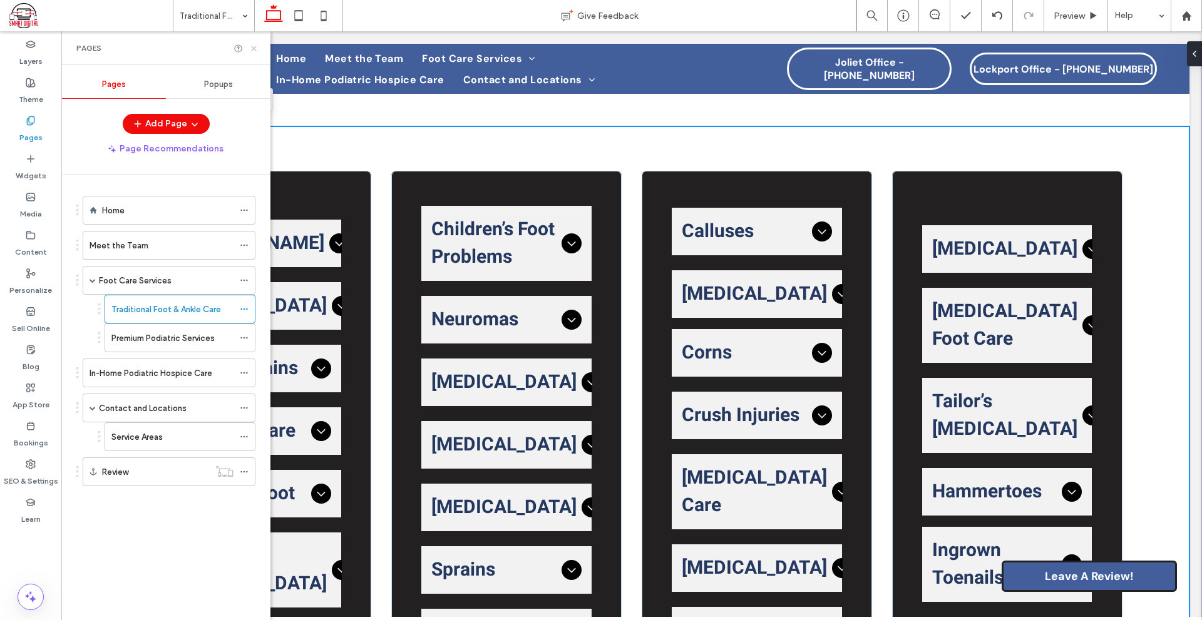
click at [250, 46] on icon at bounding box center [253, 48] width 9 height 9
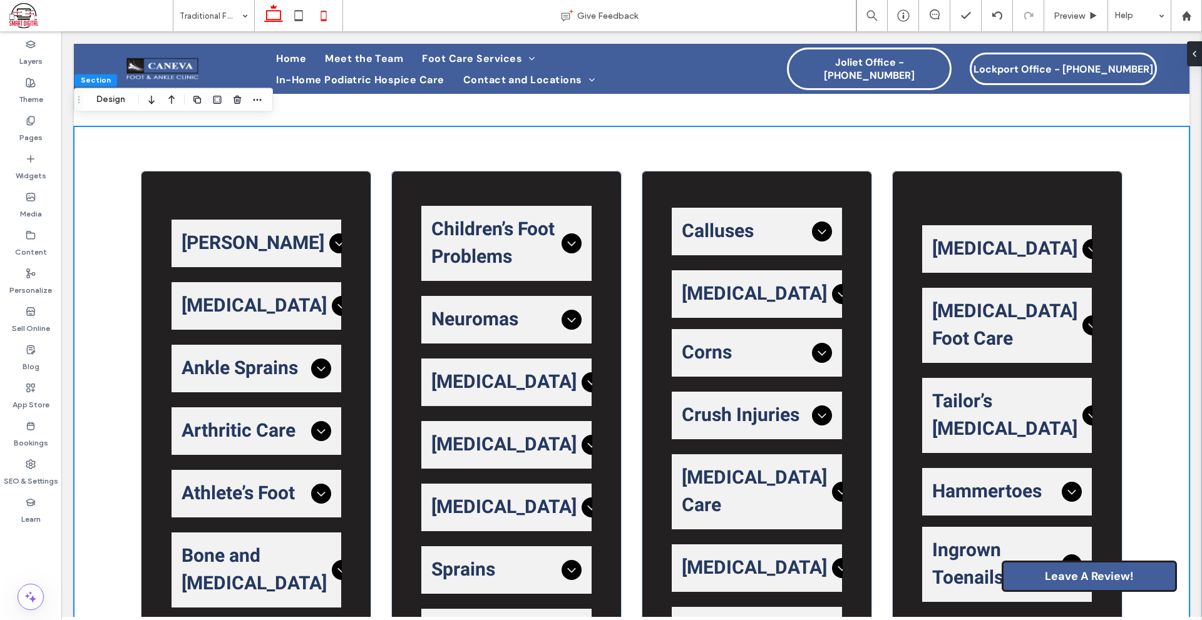
click at [318, 16] on icon at bounding box center [323, 15] width 25 height 25
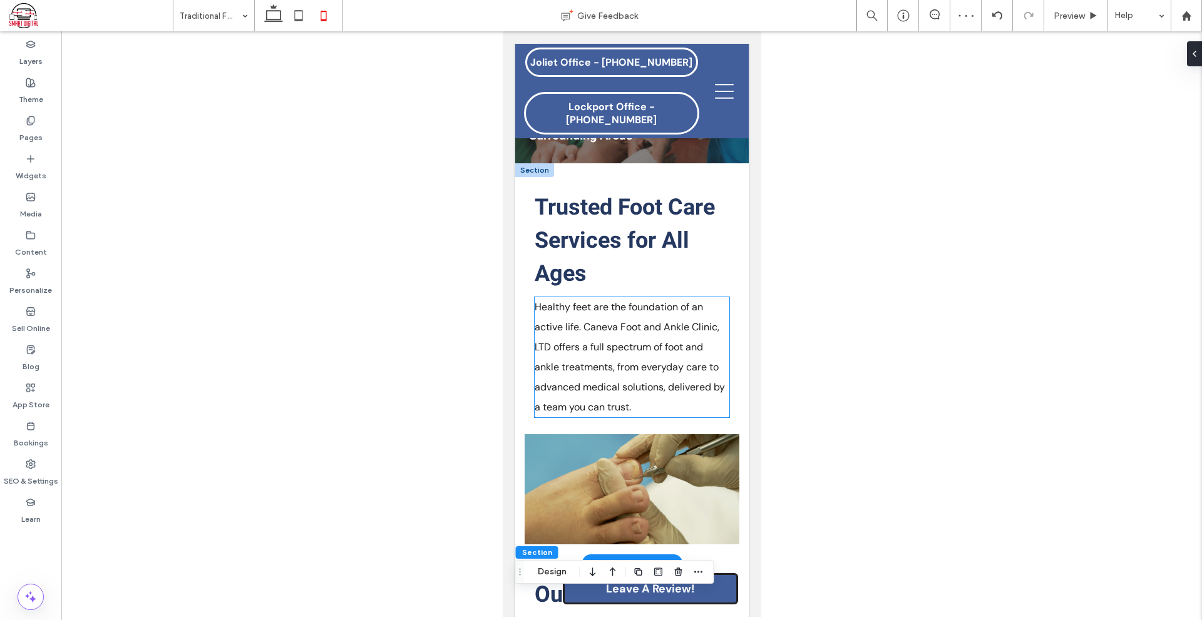
scroll to position [0, 0]
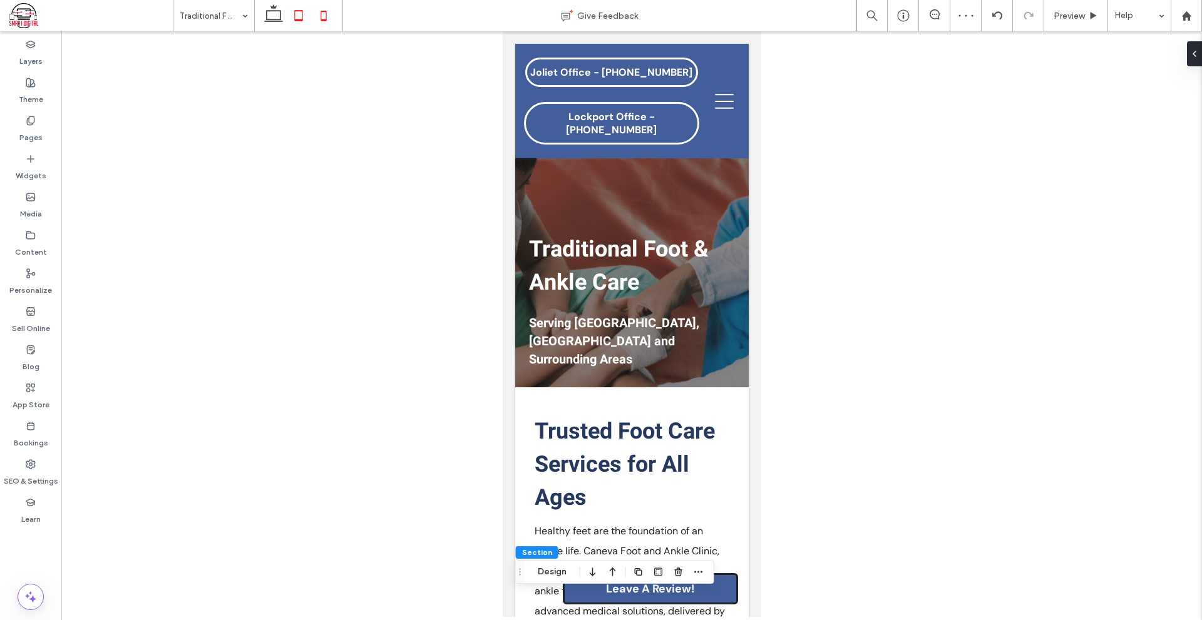
click at [305, 19] on icon at bounding box center [298, 15] width 25 height 25
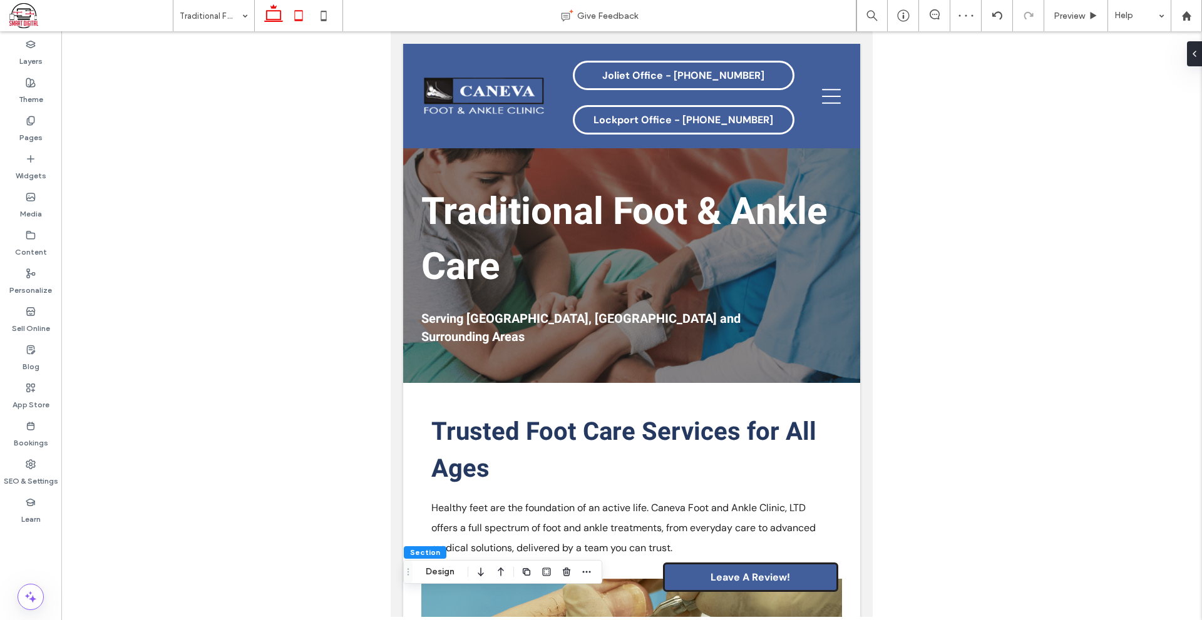
click at [267, 13] on use at bounding box center [273, 13] width 19 height 18
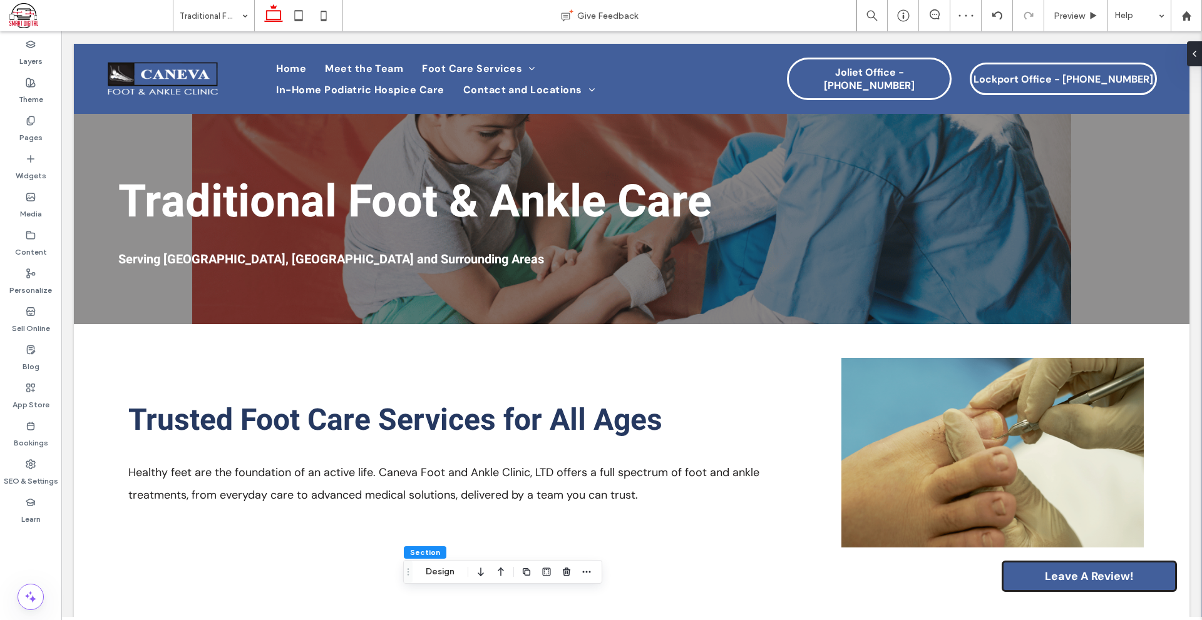
type input "***"
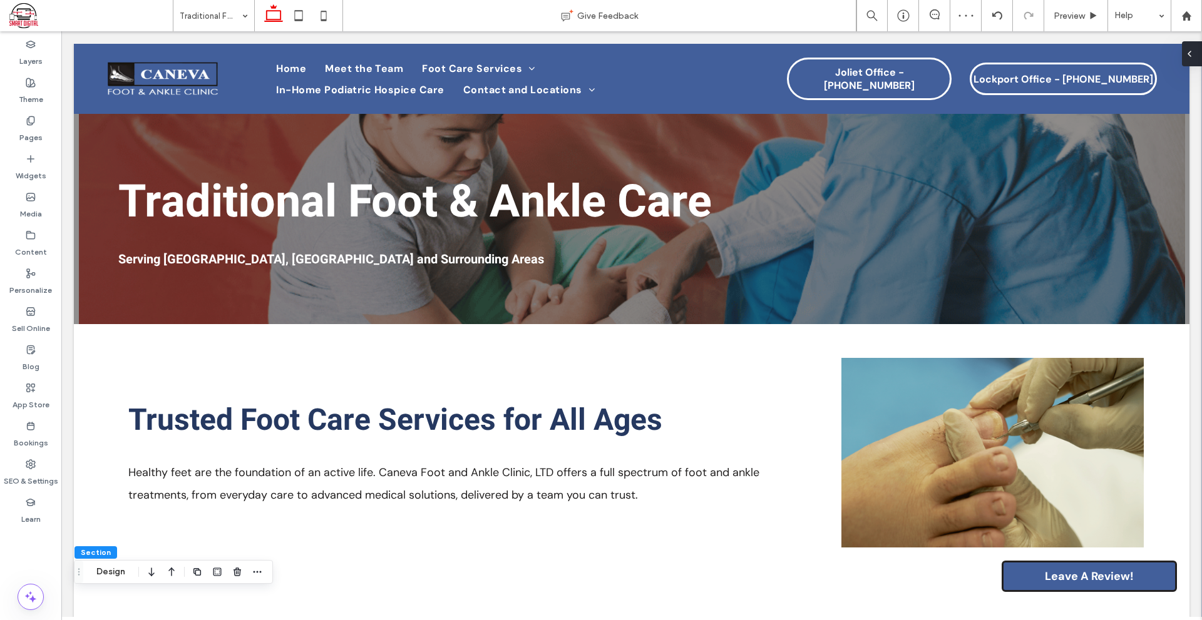
click at [1188, 49] on icon at bounding box center [1189, 54] width 10 height 10
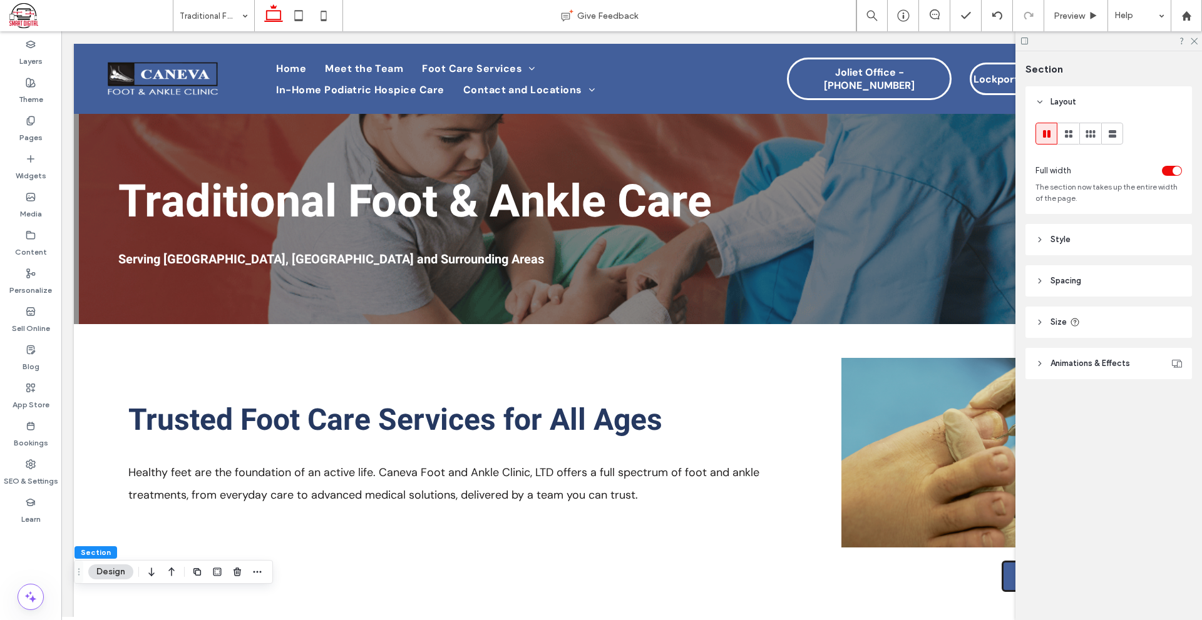
click at [1026, 41] on icon at bounding box center [1024, 40] width 9 height 9
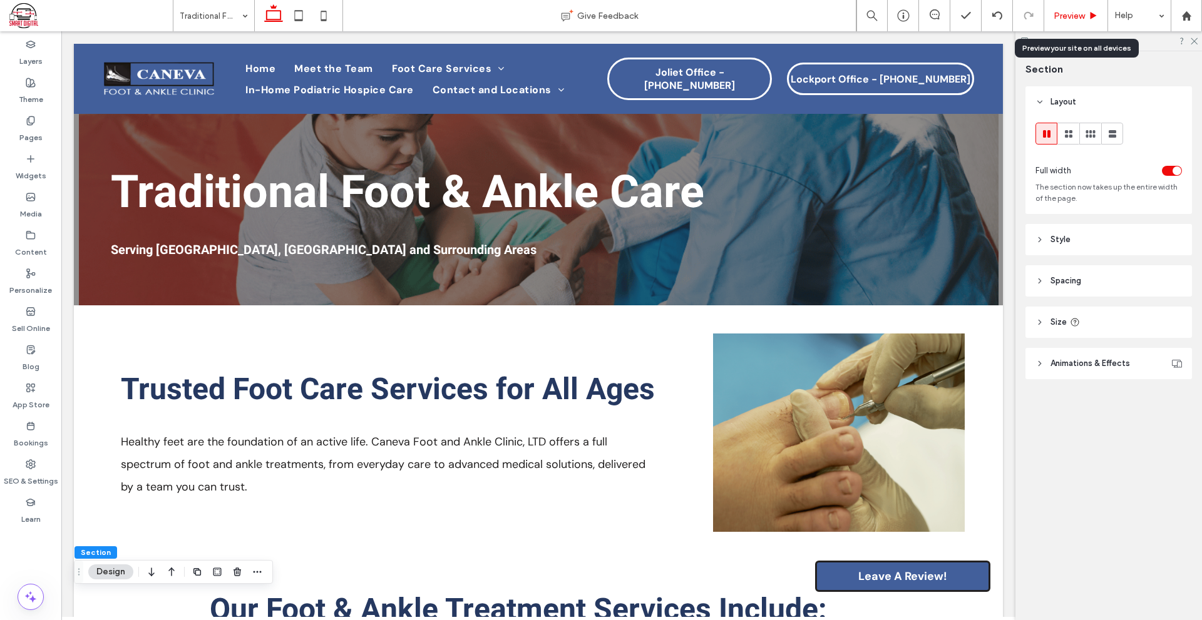
click at [1058, 13] on span "Preview" at bounding box center [1068, 16] width 31 height 11
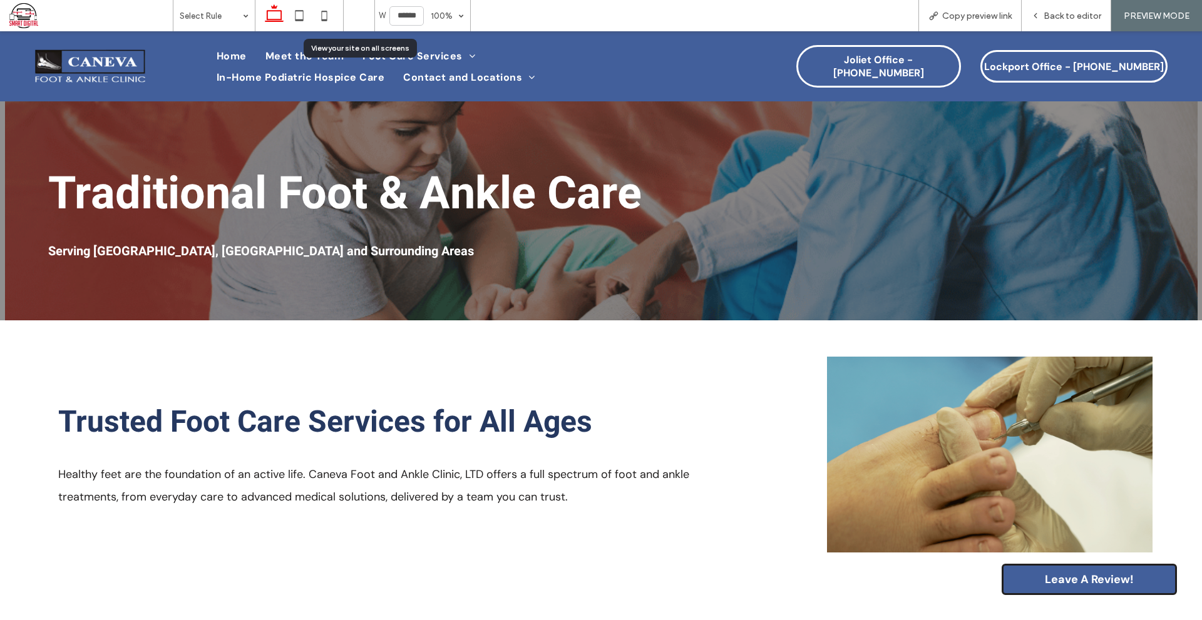
click at [365, 15] on icon at bounding box center [359, 16] width 24 height 24
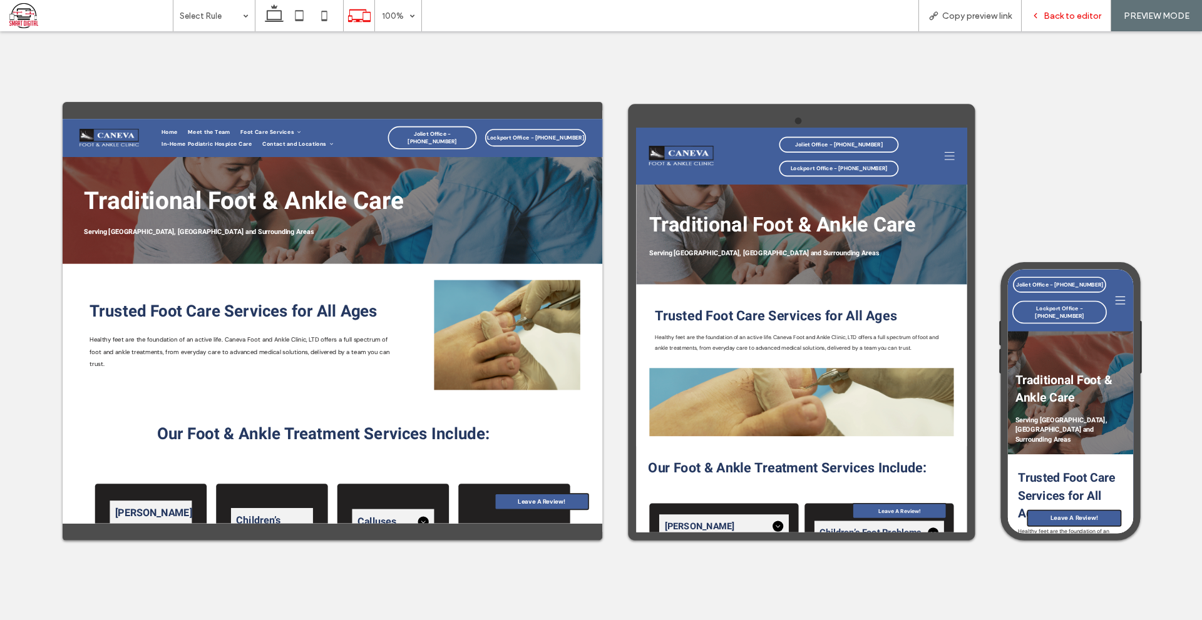
click at [1065, 19] on span "Back to editor" at bounding box center [1072, 16] width 58 height 11
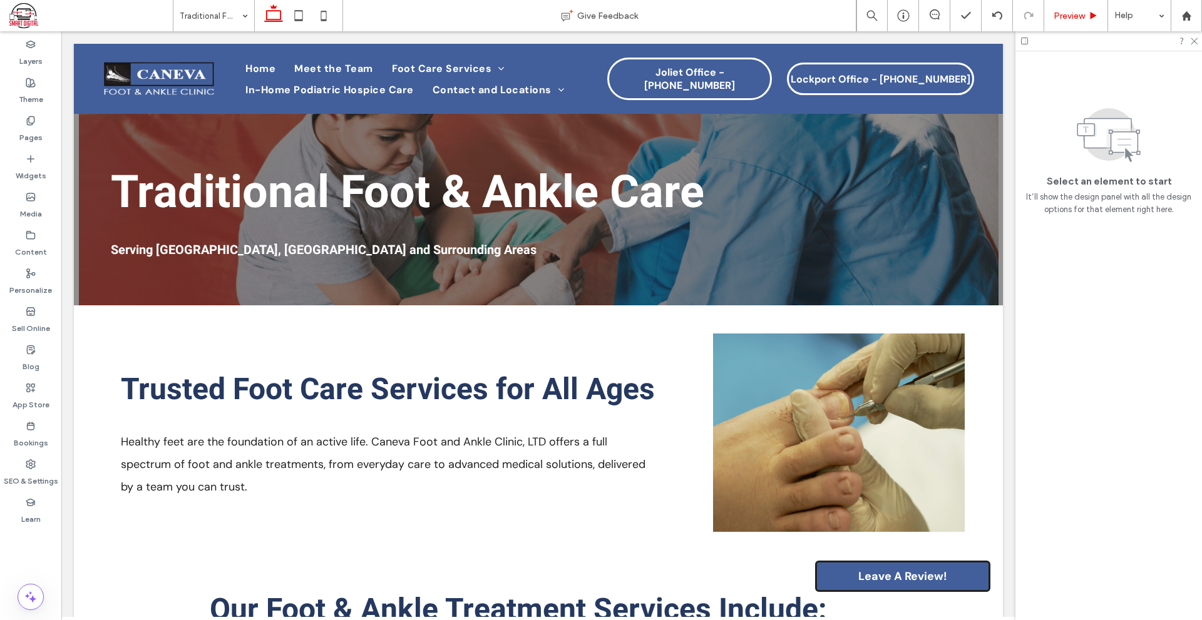
click at [1070, 17] on span "Preview" at bounding box center [1068, 16] width 31 height 11
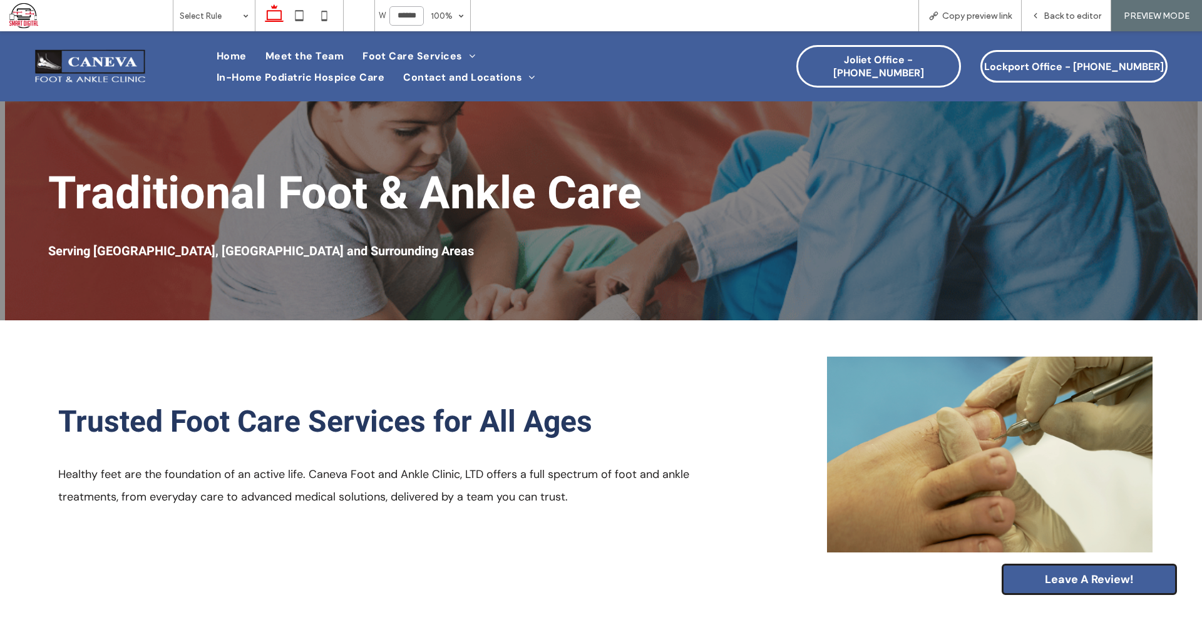
click at [411, 11] on input "******" at bounding box center [406, 15] width 34 height 19
click at [451, 18] on div "100%" at bounding box center [441, 15] width 35 height 31
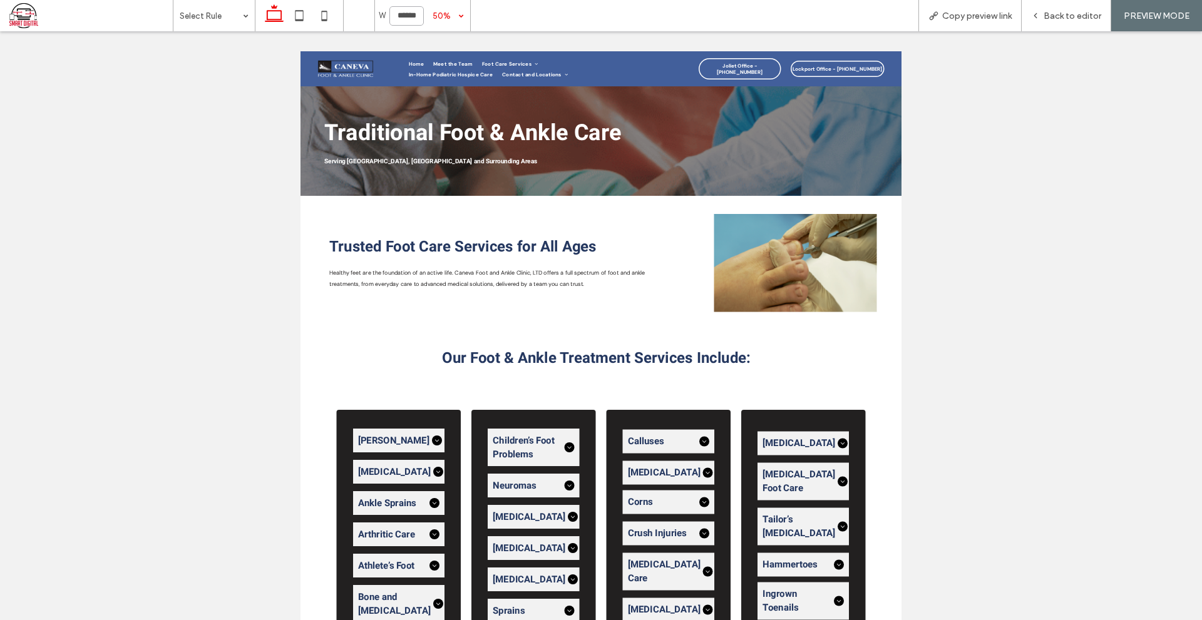
click at [452, 18] on div "50%" at bounding box center [441, 15] width 35 height 31
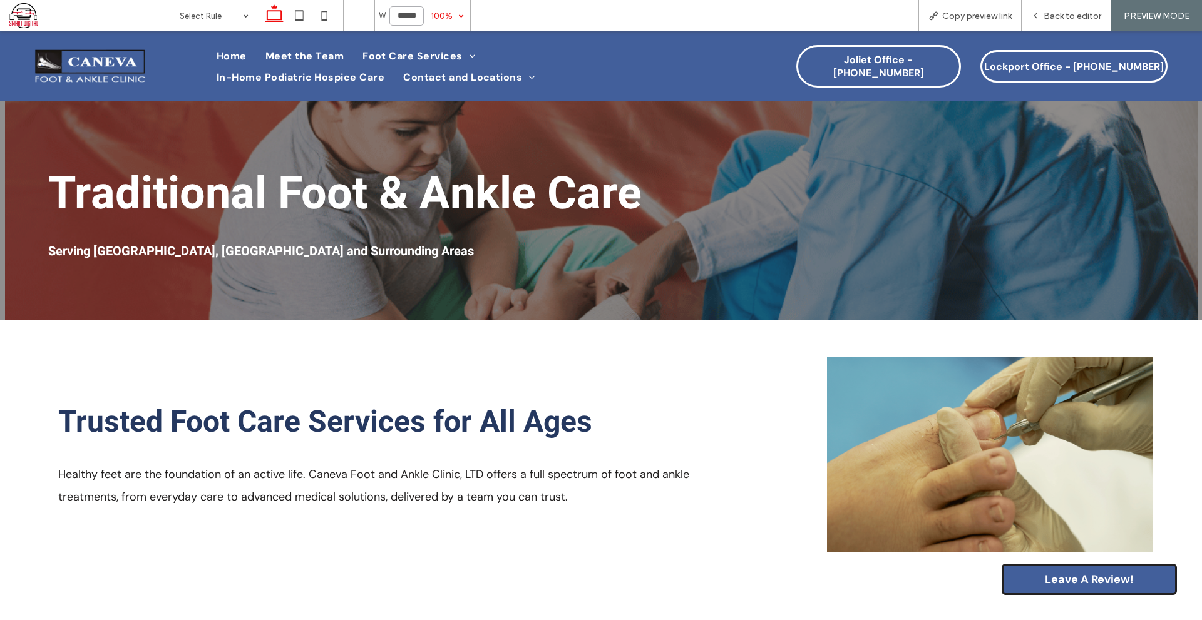
click at [408, 18] on input "******" at bounding box center [406, 15] width 34 height 19
click at [360, 18] on icon at bounding box center [359, 16] width 24 height 24
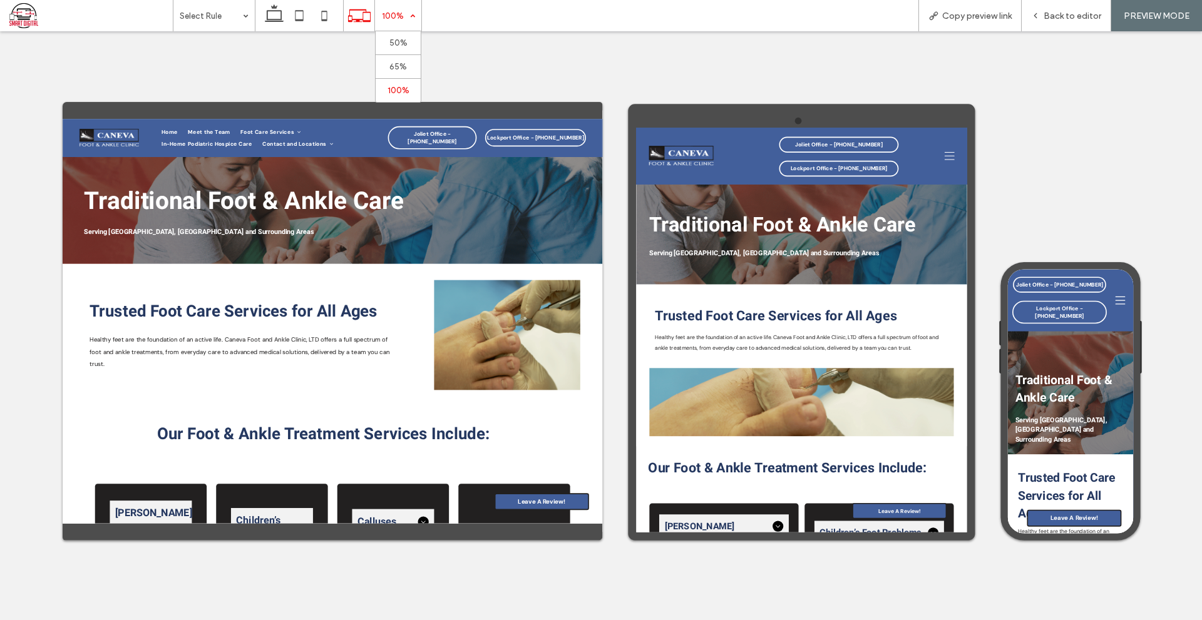
click at [391, 24] on div "100%" at bounding box center [392, 15] width 35 height 31
click at [1055, 24] on div "Back to editor" at bounding box center [1065, 15] width 89 height 31
click at [1066, 19] on span "Back to editor" at bounding box center [1072, 16] width 58 height 11
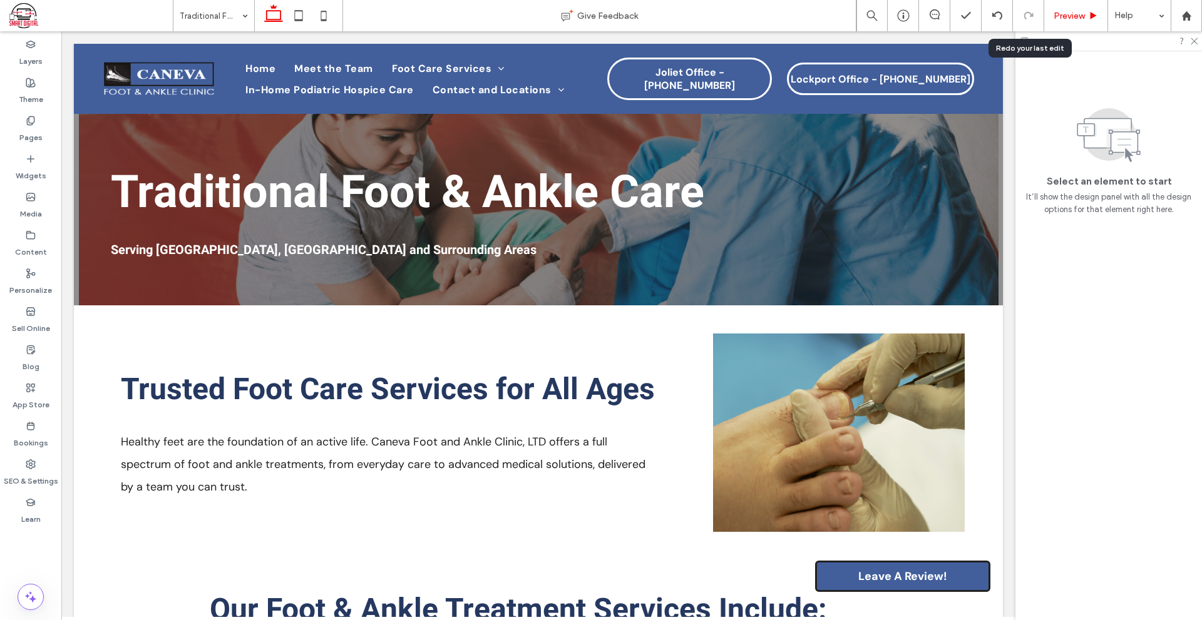
click at [1051, 11] on div "Preview" at bounding box center [1075, 16] width 63 height 11
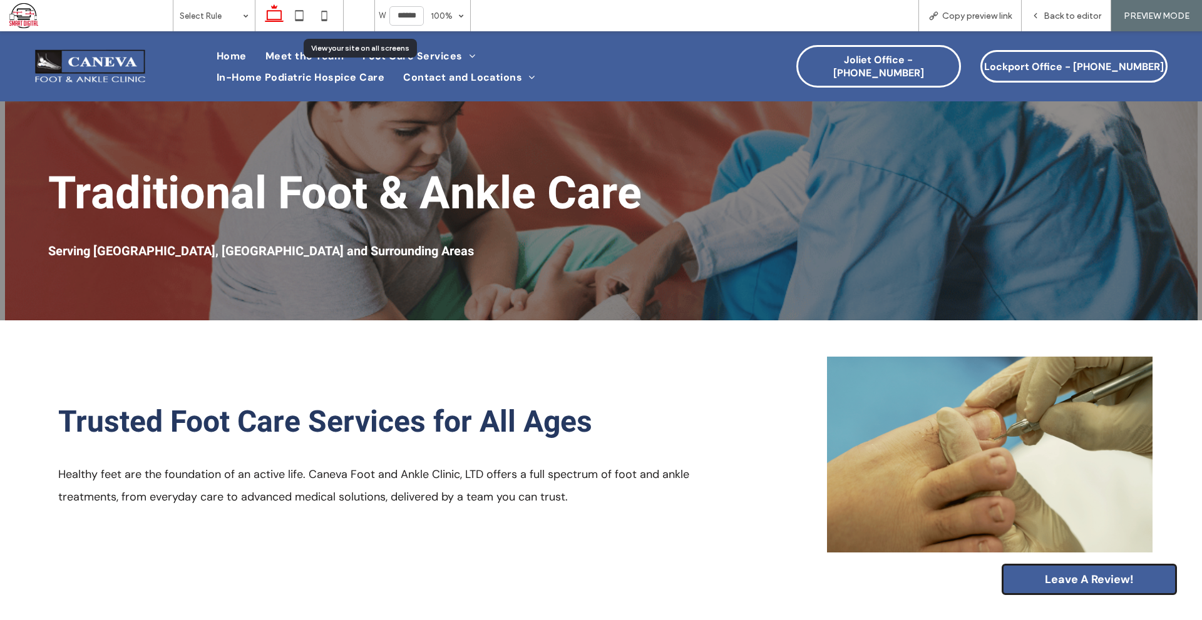
click at [356, 21] on use at bounding box center [359, 15] width 23 height 13
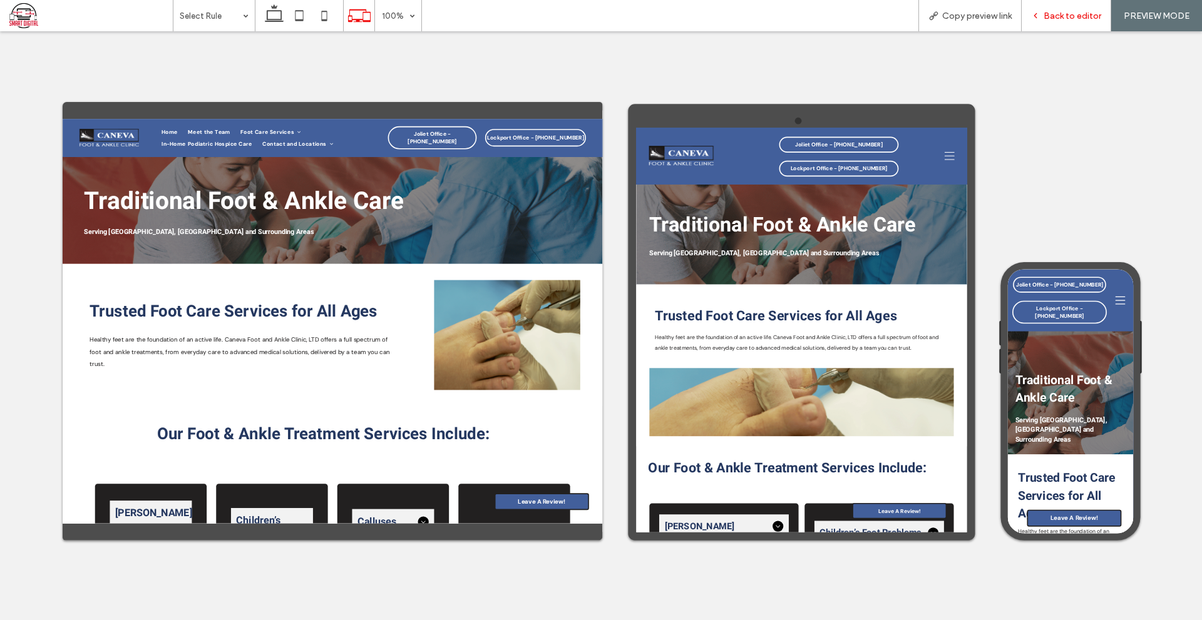
click at [1071, 26] on div "Back to editor" at bounding box center [1065, 15] width 89 height 31
click at [1060, 15] on span "Back to editor" at bounding box center [1072, 16] width 58 height 11
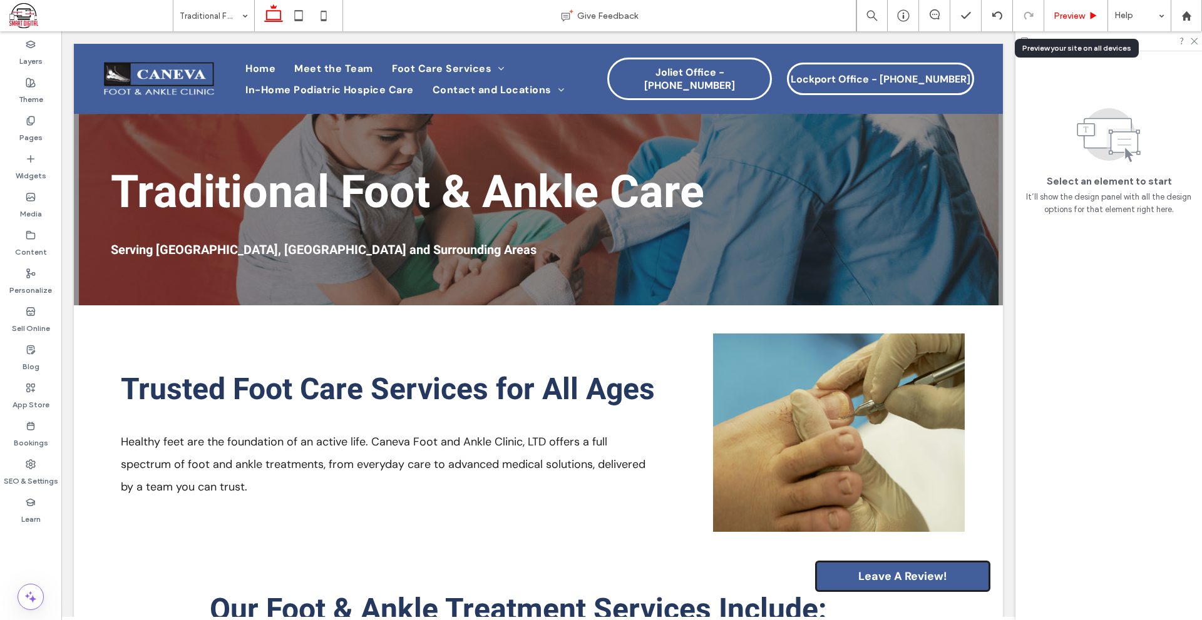
click at [1059, 13] on span "Preview" at bounding box center [1068, 16] width 31 height 11
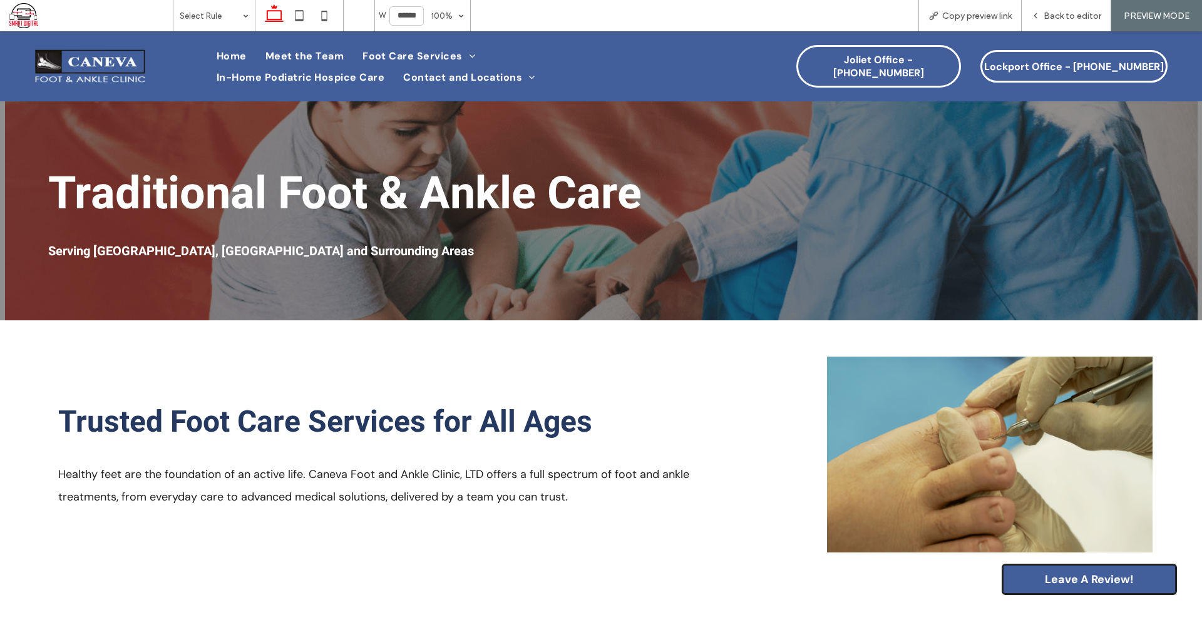
click at [1059, 13] on span "Back to editor" at bounding box center [1072, 16] width 58 height 11
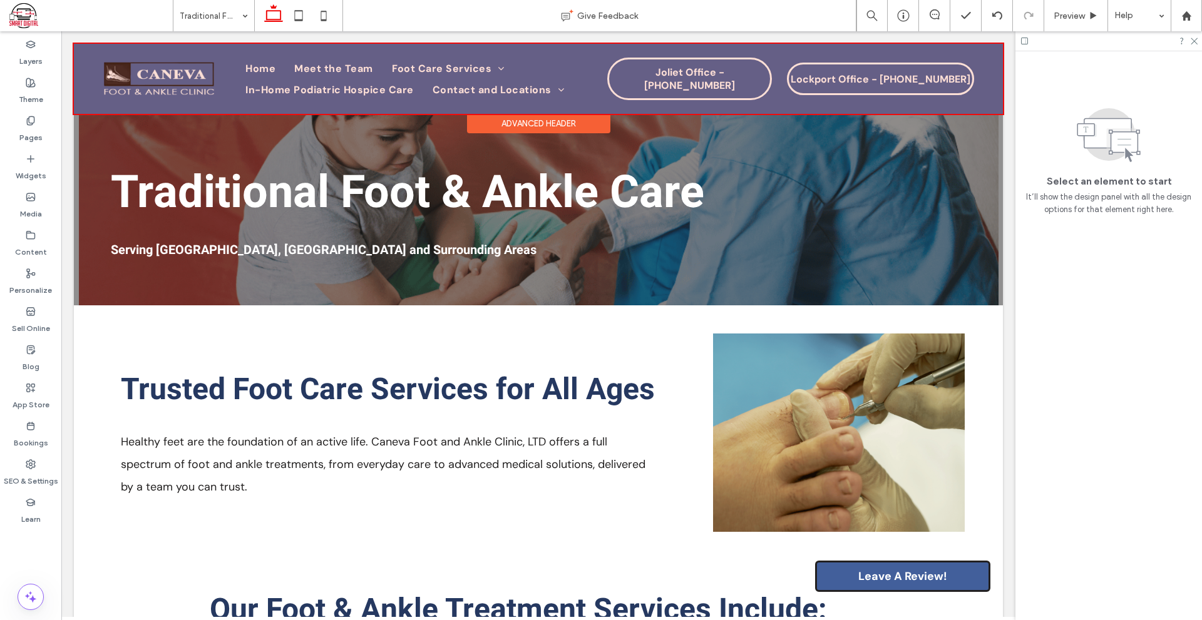
click at [827, 79] on div at bounding box center [538, 79] width 929 height 70
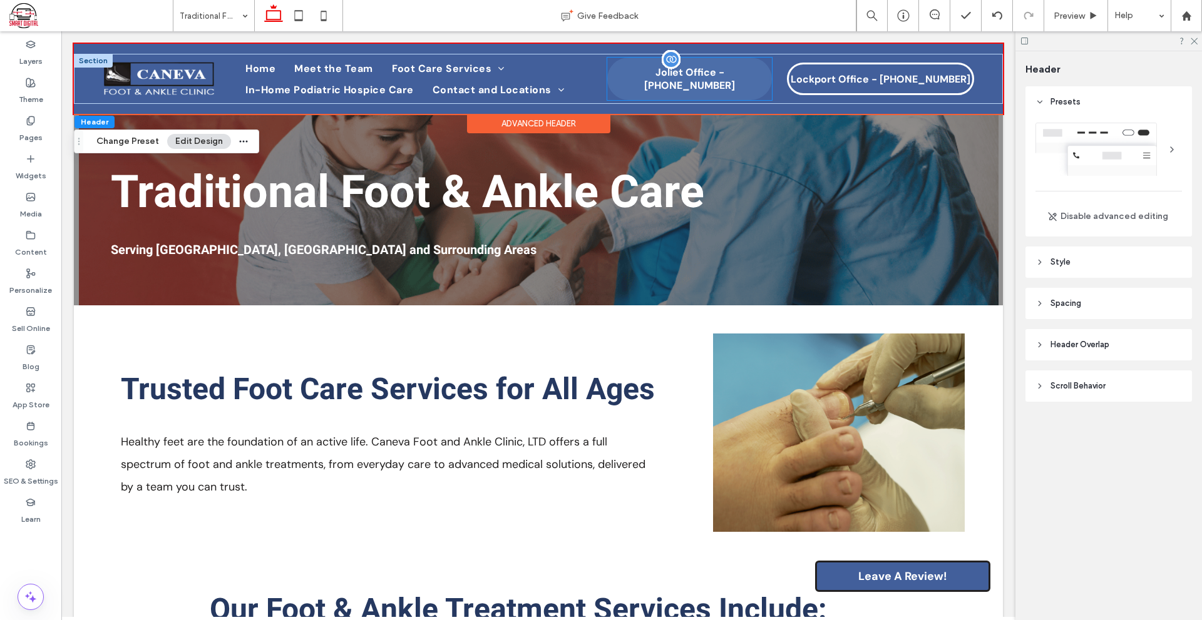
click at [719, 83] on span "Joliet Office - [PHONE_NUMBER]" at bounding box center [689, 79] width 161 height 26
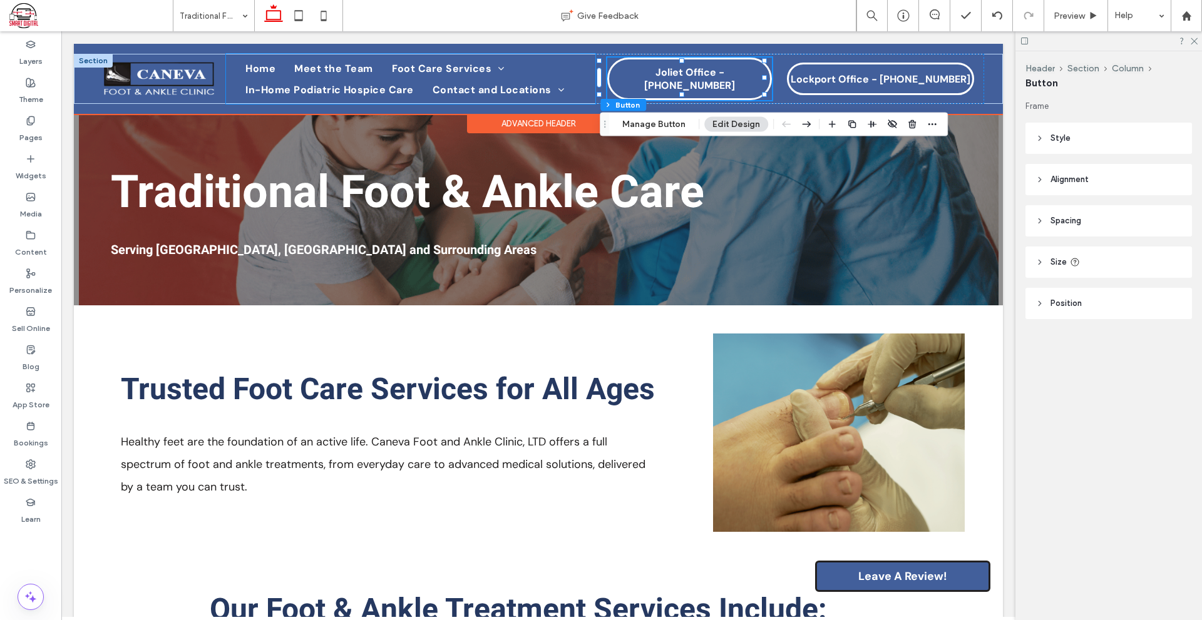
click at [589, 84] on div "Home Meet the Team Foot Care Services Traditional Foot & Ankle Care Premium Pod…" at bounding box center [410, 79] width 369 height 50
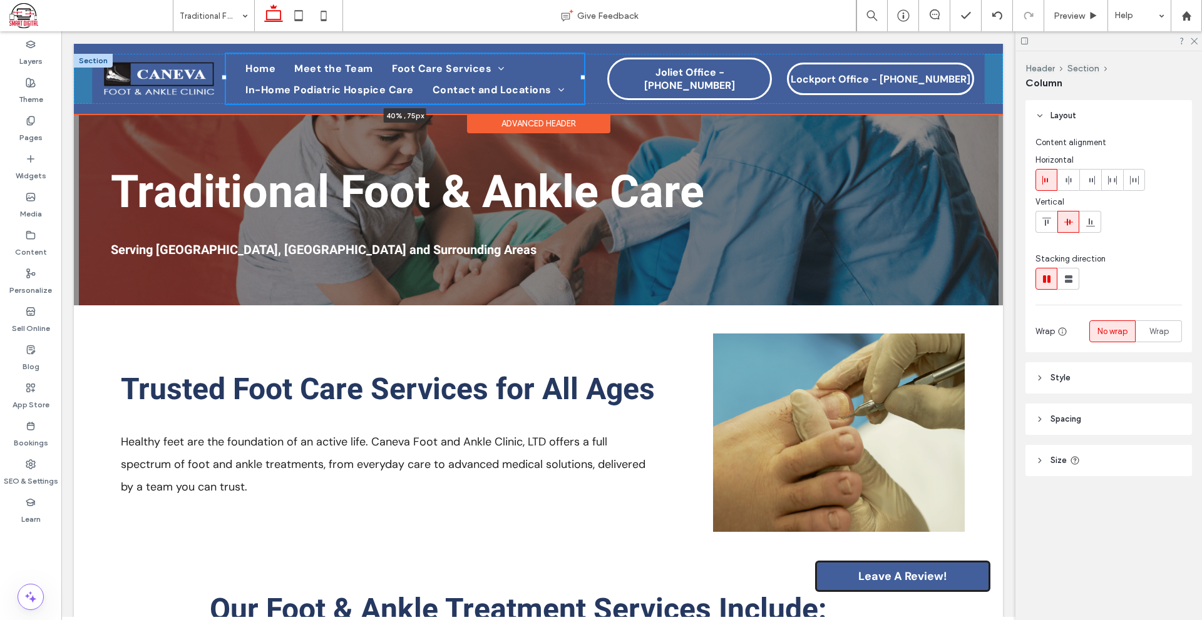
drag, startPoint x: 590, startPoint y: 78, endPoint x: 583, endPoint y: 84, distance: 9.4
click at [583, 84] on div "Home Meet the Team Foot Care Services Traditional Foot & Ankle Care Premium Pod…" at bounding box center [538, 79] width 929 height 50
type input "**"
type input "*****"
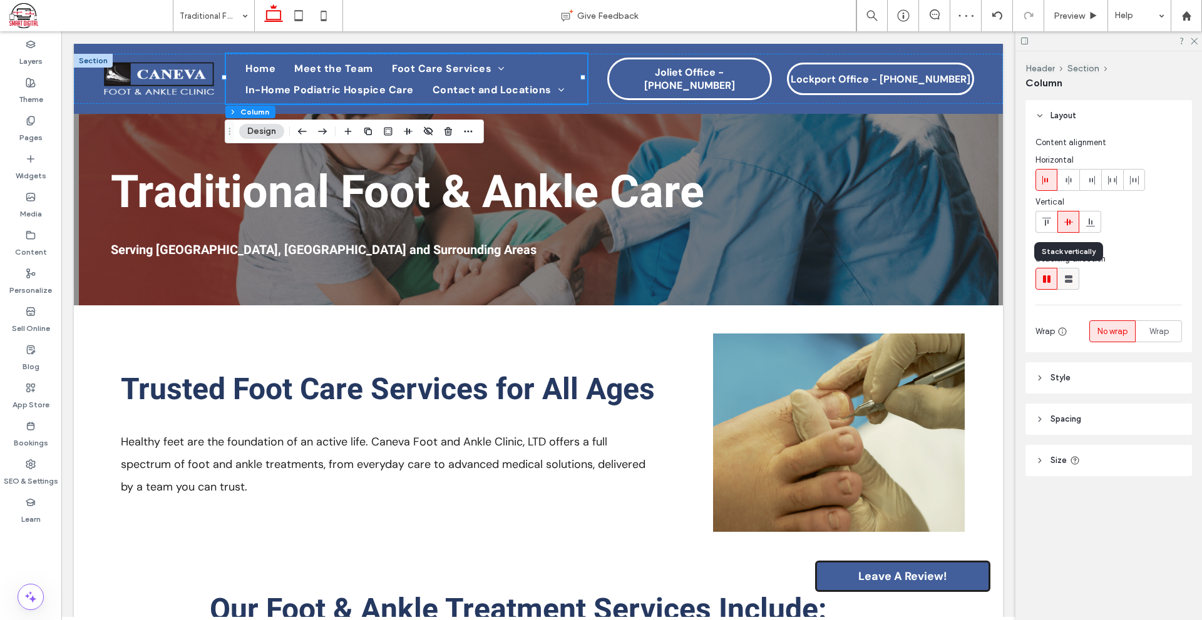
click at [1068, 282] on use at bounding box center [1069, 279] width 8 height 8
type input "**"
type input "****"
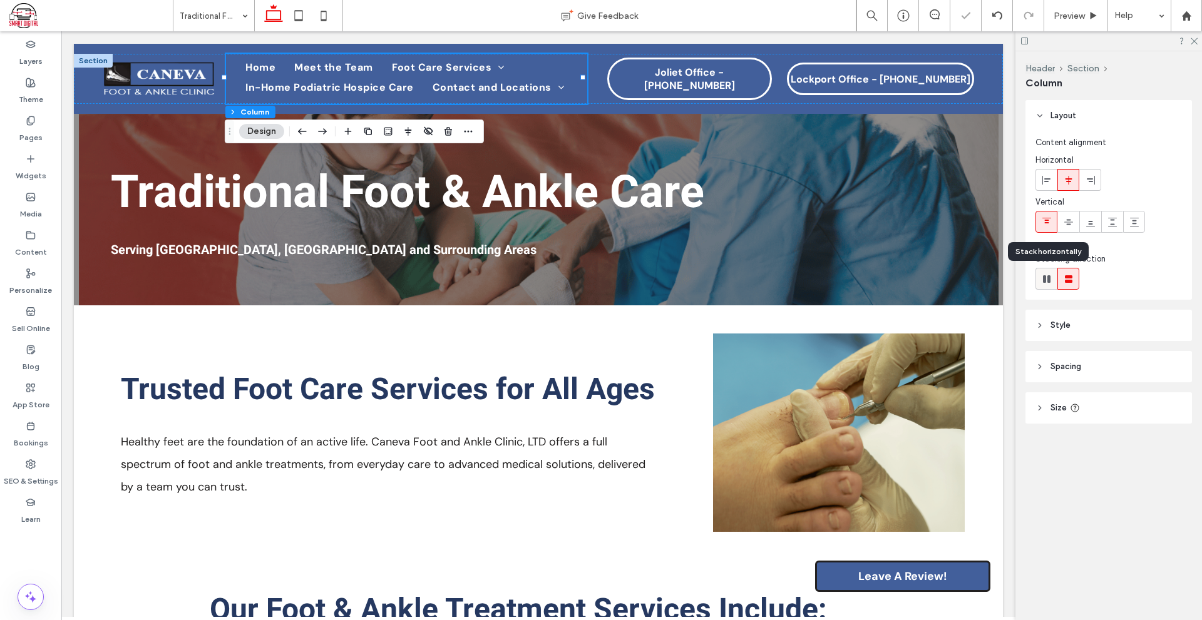
click at [1044, 279] on use at bounding box center [1047, 279] width 8 height 8
type input "*"
type input "**"
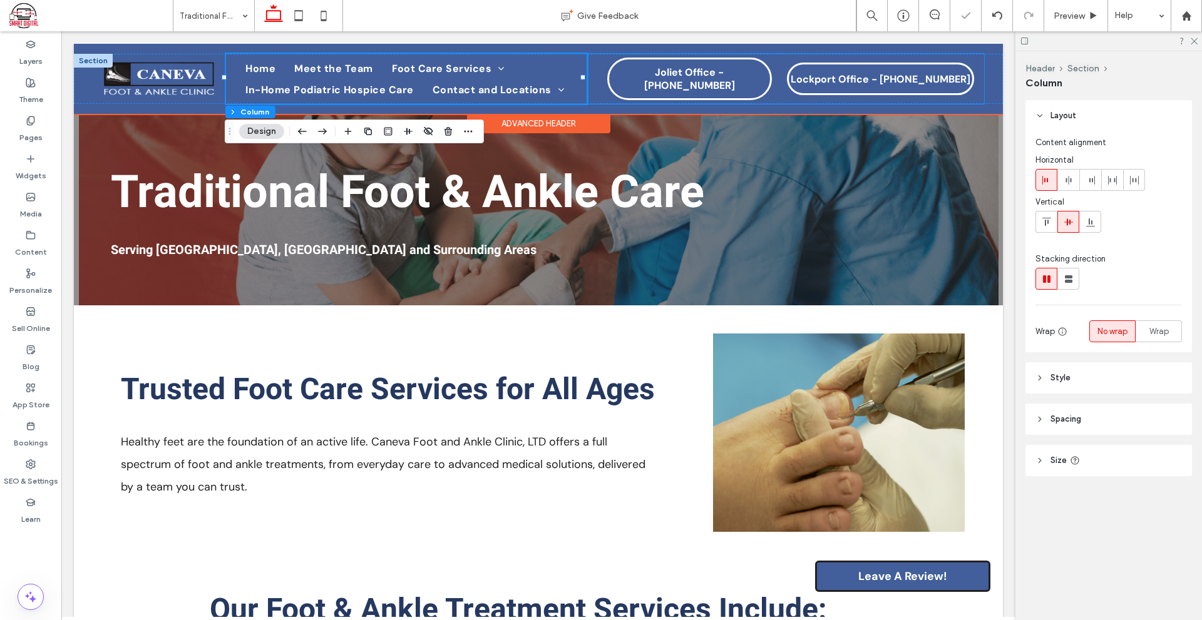
click at [769, 88] on div "Joliet Office - 815-741-0791 Lockport Office - 815-838-6515" at bounding box center [785, 79] width 396 height 50
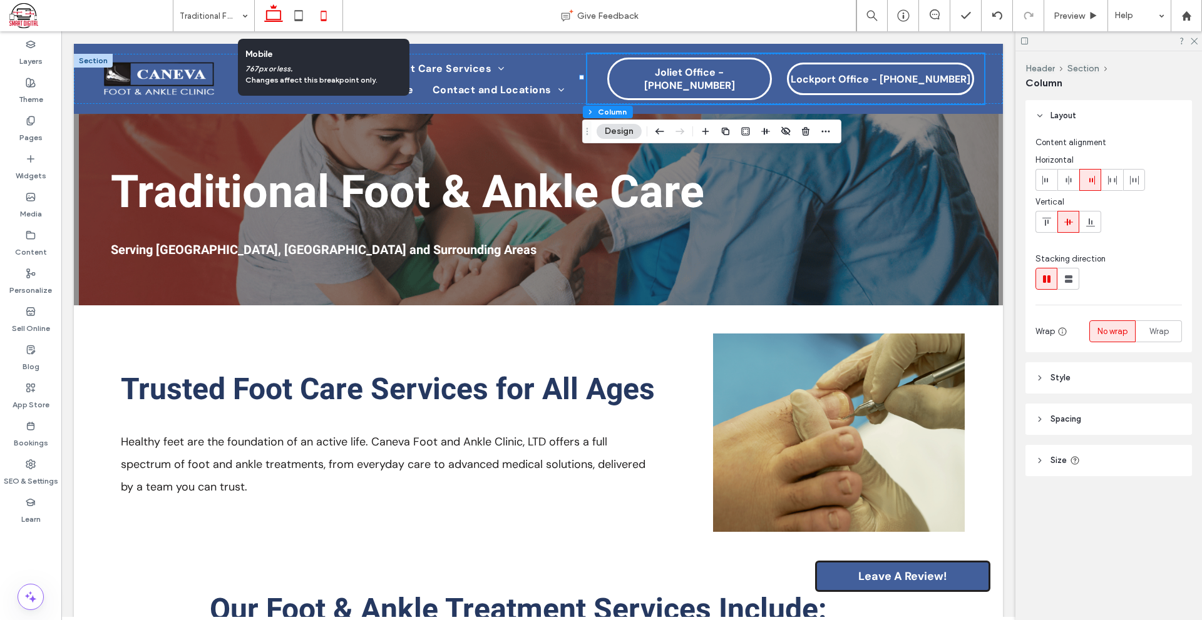
click at [324, 21] on use at bounding box center [324, 16] width 6 height 10
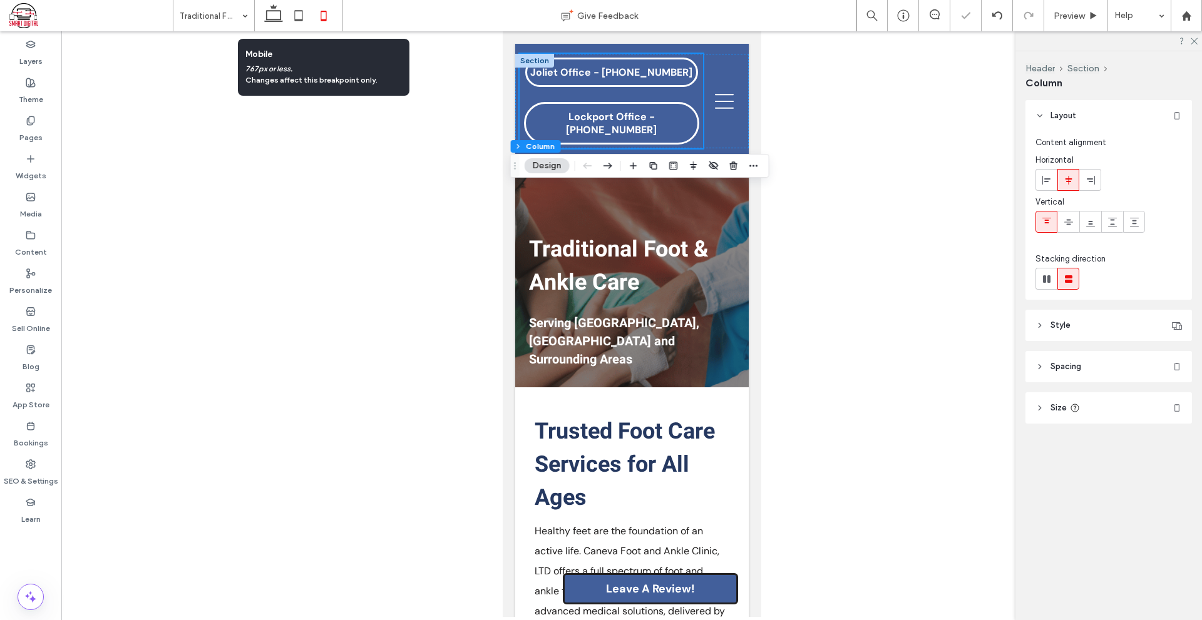
type input "**"
type input "****"
type input "**"
type input "*****"
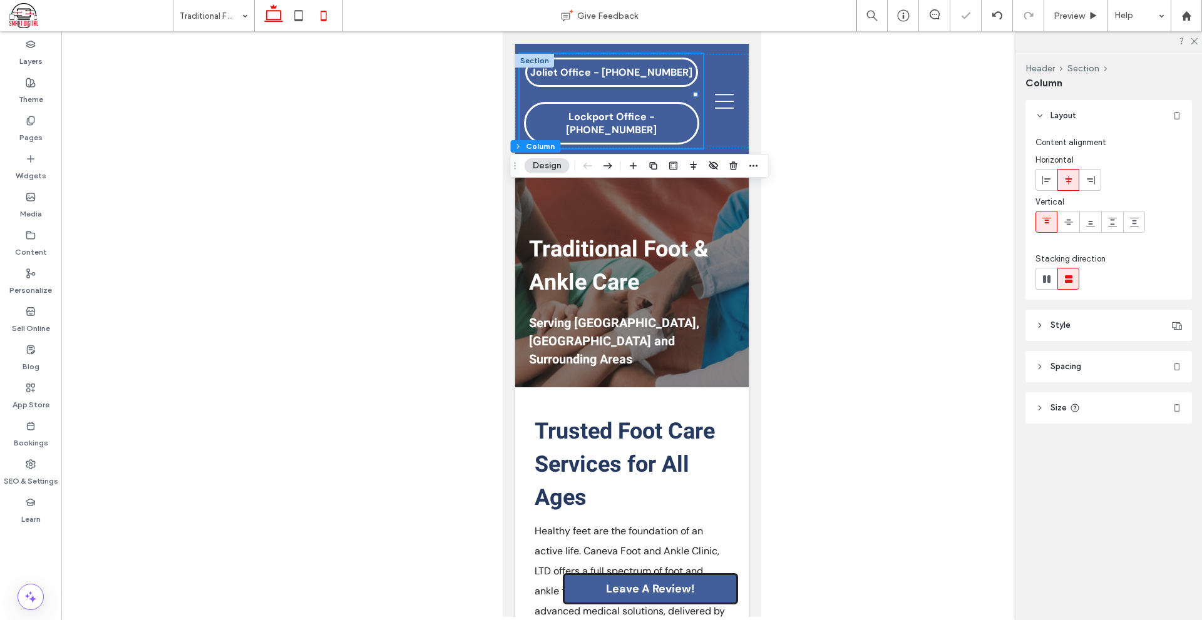
click at [270, 16] on icon at bounding box center [273, 15] width 25 height 25
type input "*"
type input "**"
type input "*****"
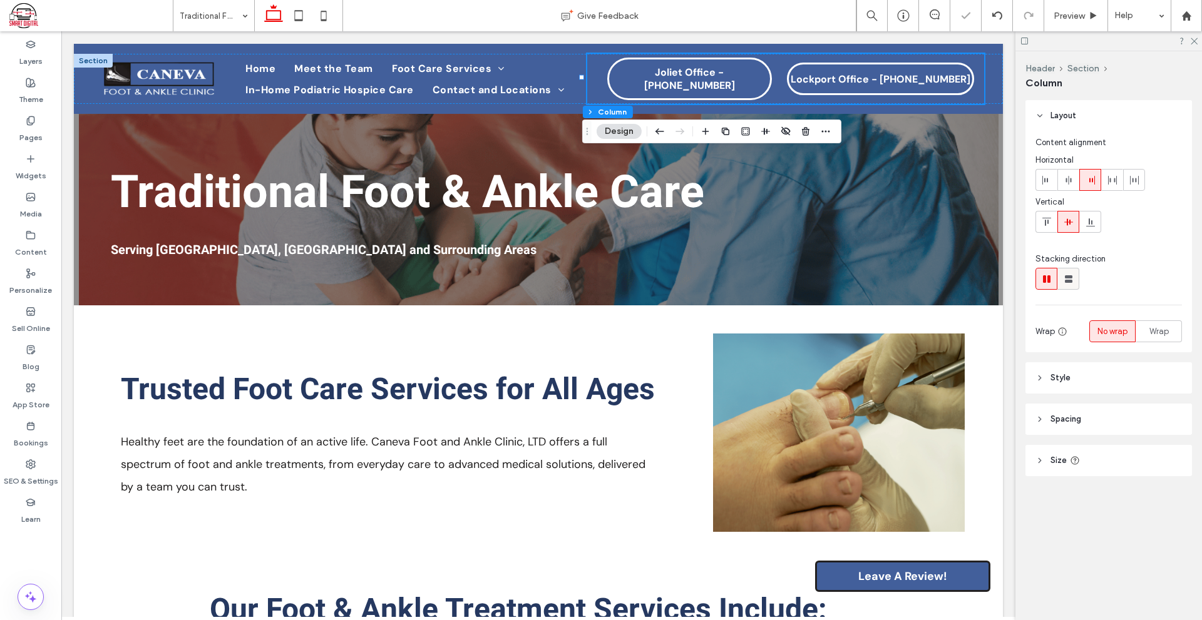
click at [1064, 275] on icon at bounding box center [1068, 279] width 13 height 13
type input "**"
type input "****"
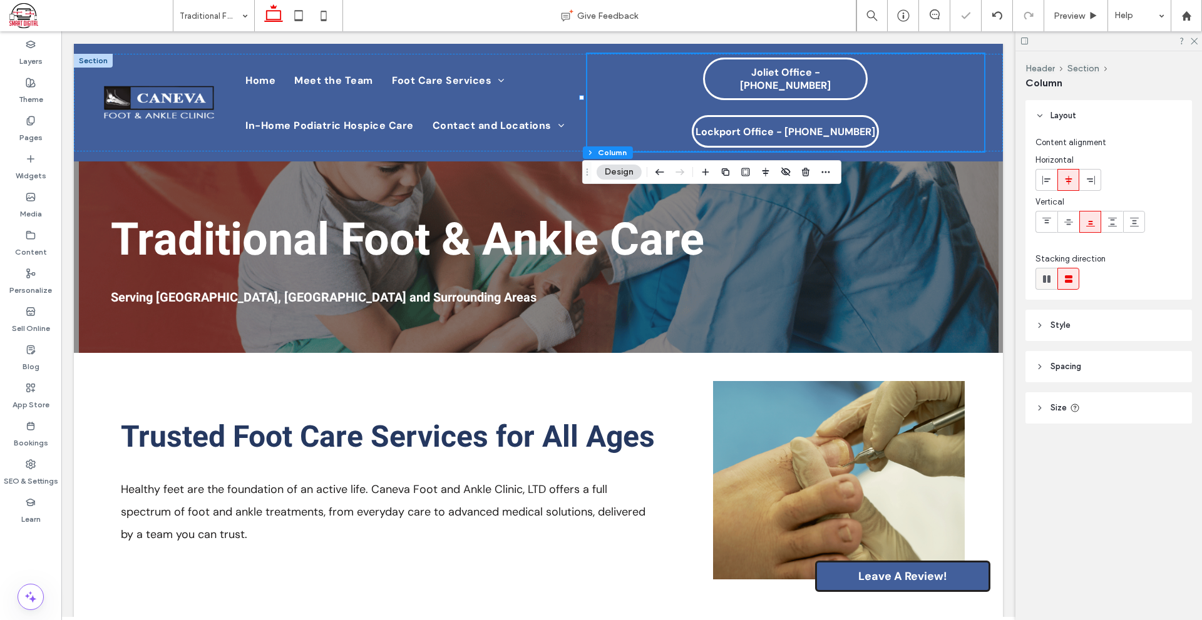
click at [1040, 282] on icon at bounding box center [1046, 279] width 13 height 13
type input "*"
type input "**"
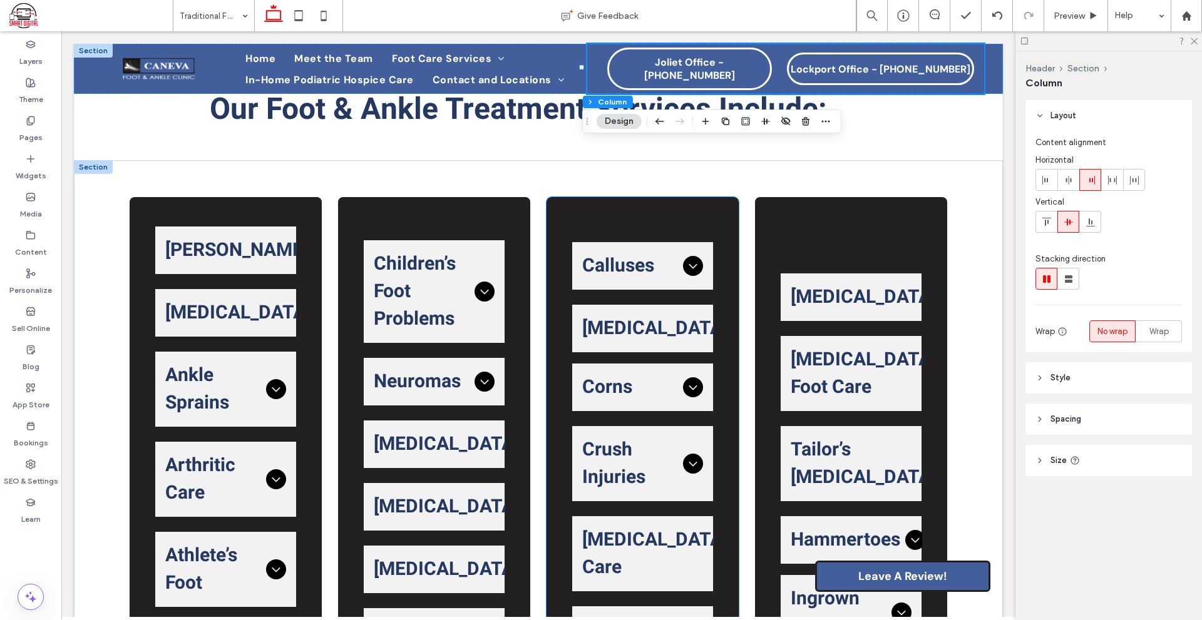
scroll to position [418, 0]
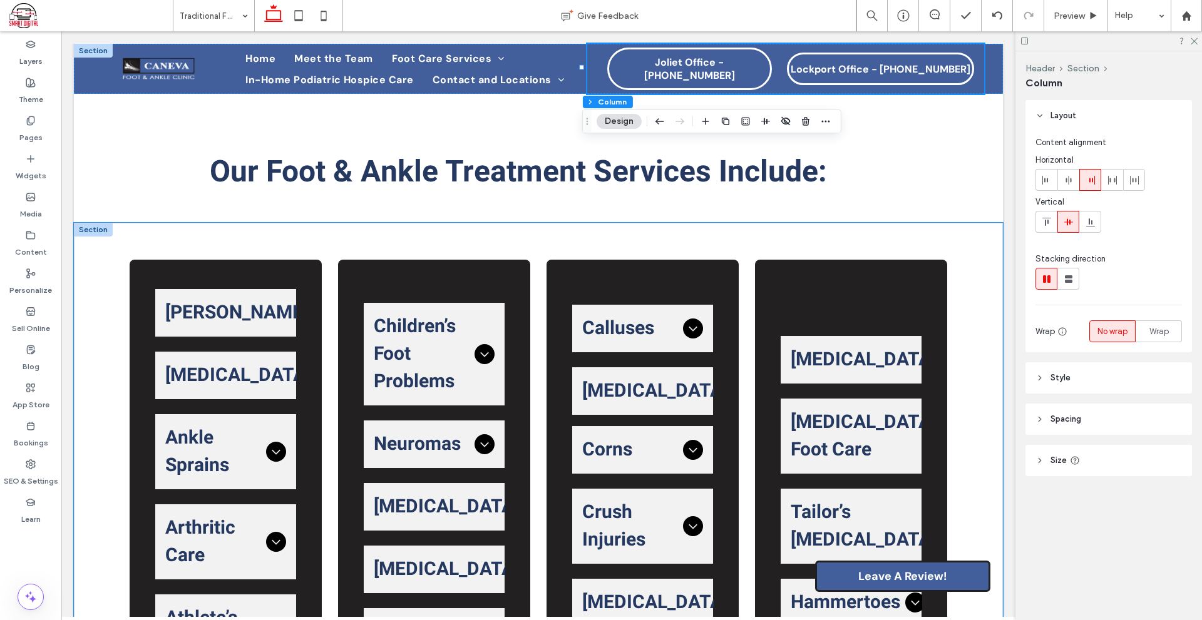
click at [591, 245] on div "Achilles Tendon The Achilles tendon connects your calf muscles to your heel bon…" at bounding box center [538, 556] width 929 height 666
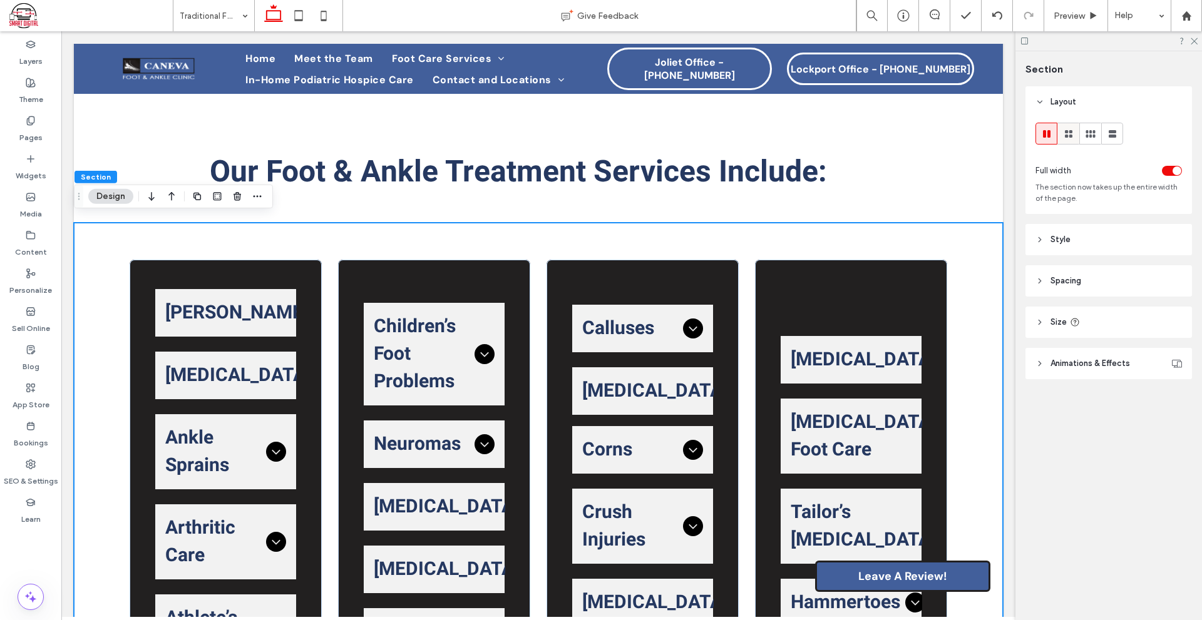
click at [1071, 137] on icon at bounding box center [1068, 134] width 13 height 13
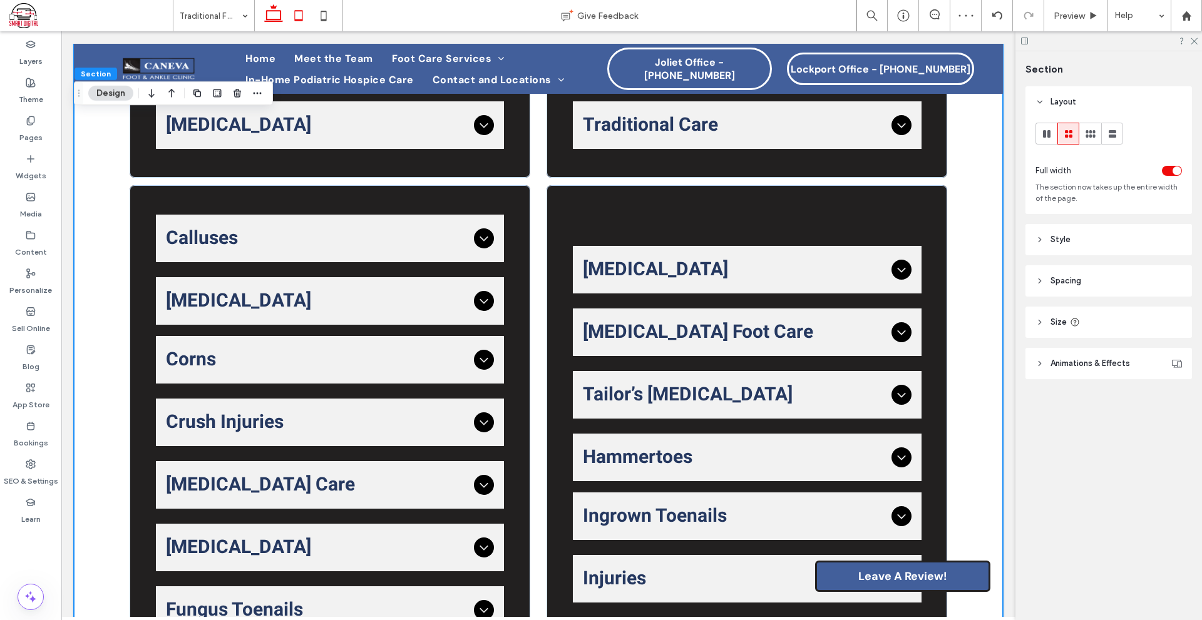
click at [300, 11] on use at bounding box center [299, 15] width 8 height 11
type input "***"
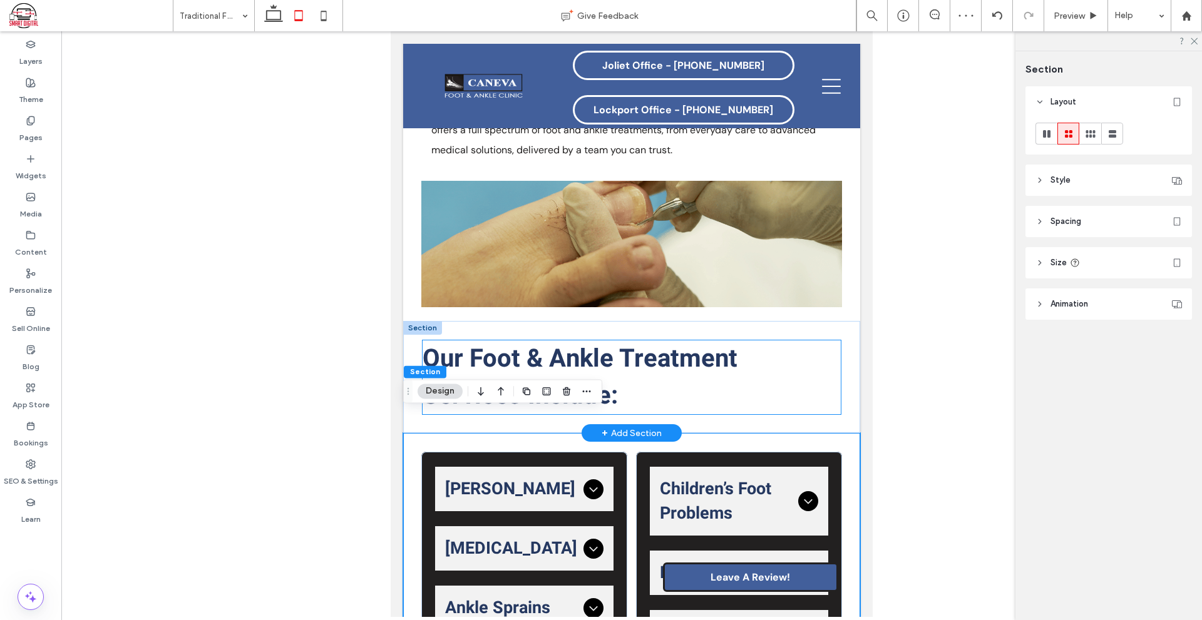
scroll to position [566, 0]
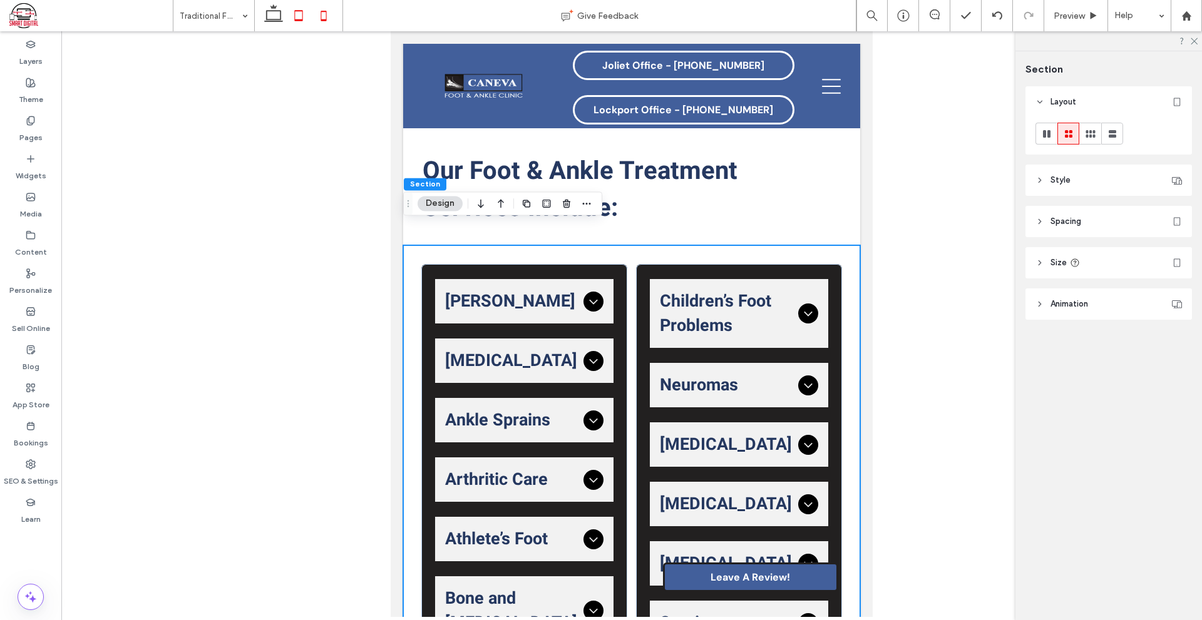
click at [325, 15] on icon at bounding box center [323, 15] width 25 height 25
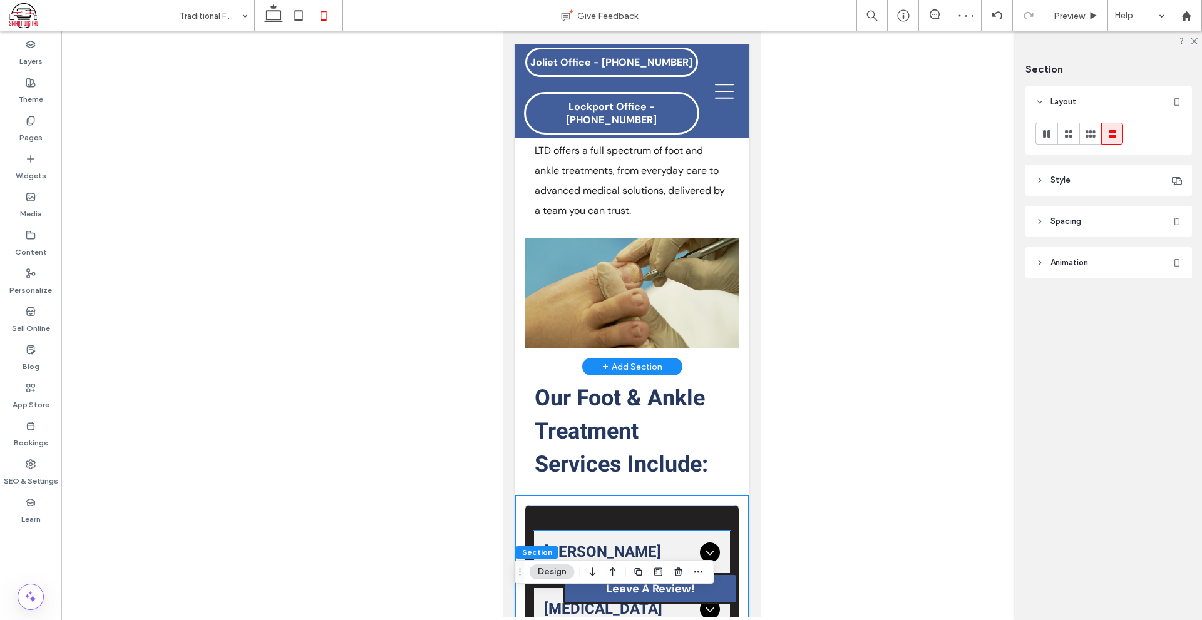
scroll to position [88, 0]
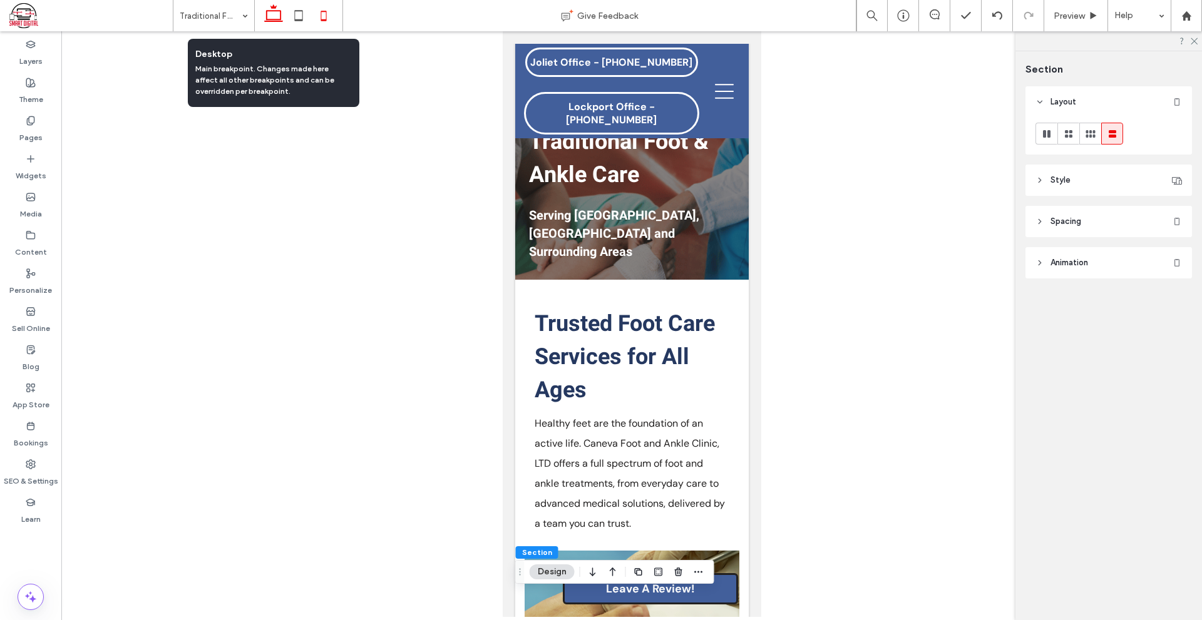
click at [278, 16] on icon at bounding box center [273, 15] width 25 height 25
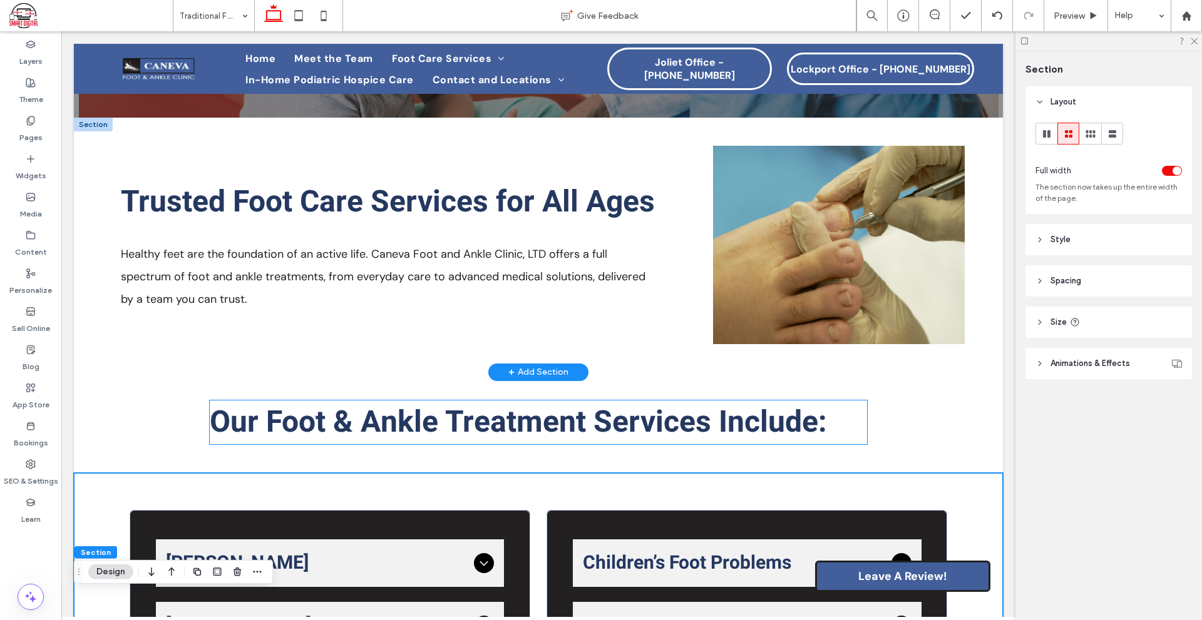
scroll to position [0, 0]
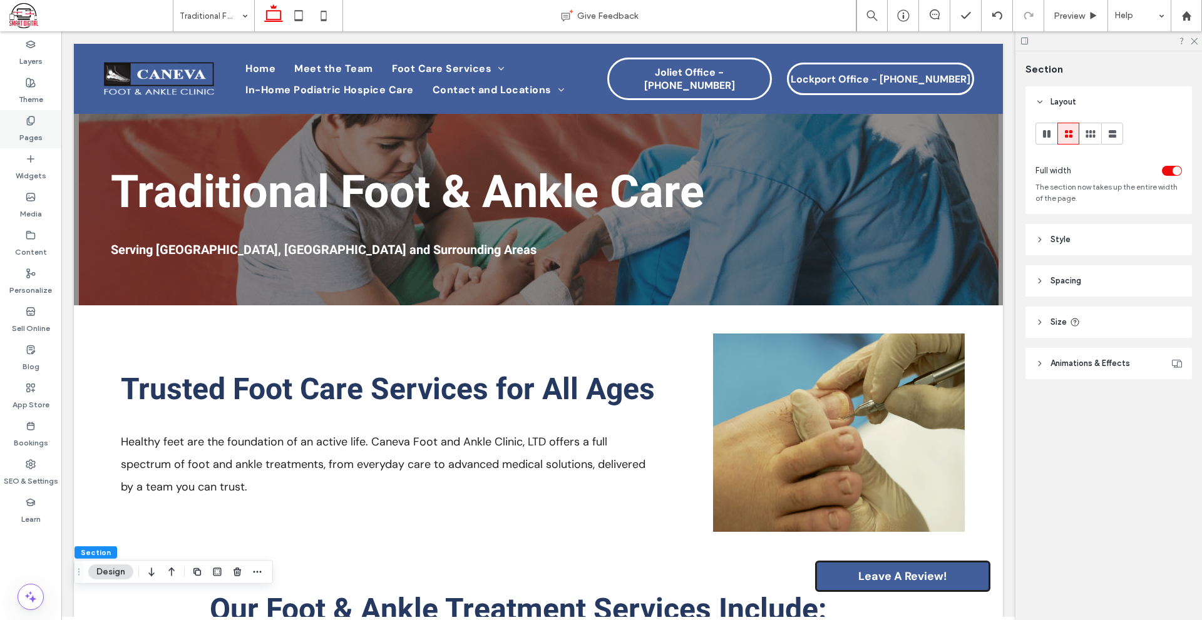
click at [33, 143] on label "Pages" at bounding box center [30, 135] width 23 height 18
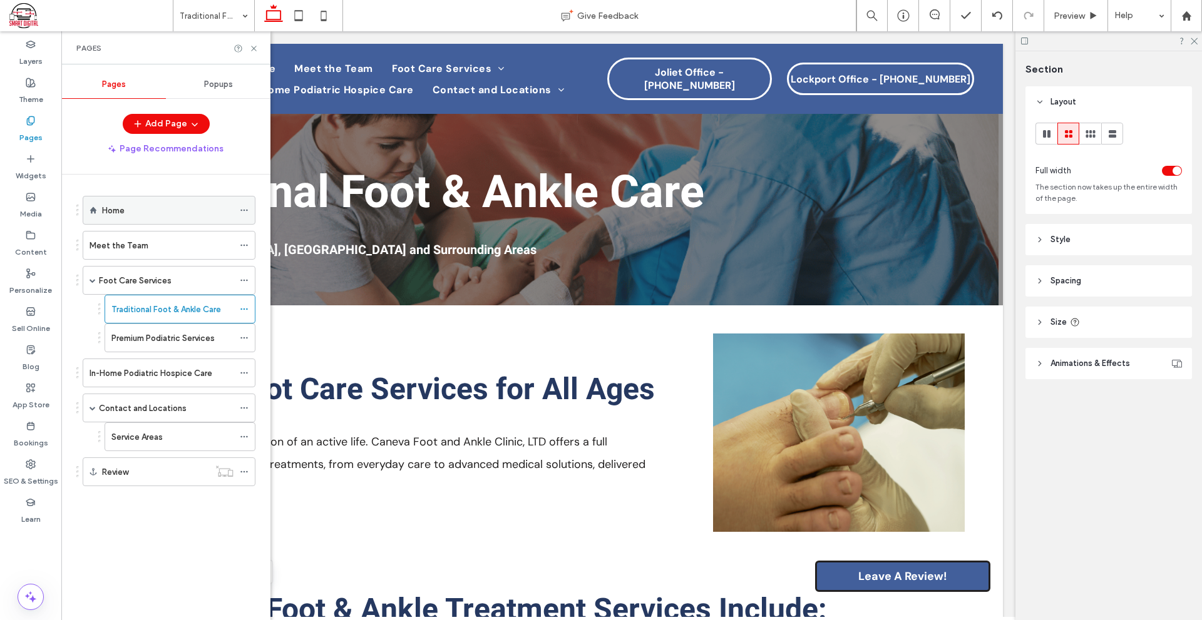
click at [144, 204] on div "Home" at bounding box center [167, 210] width 131 height 13
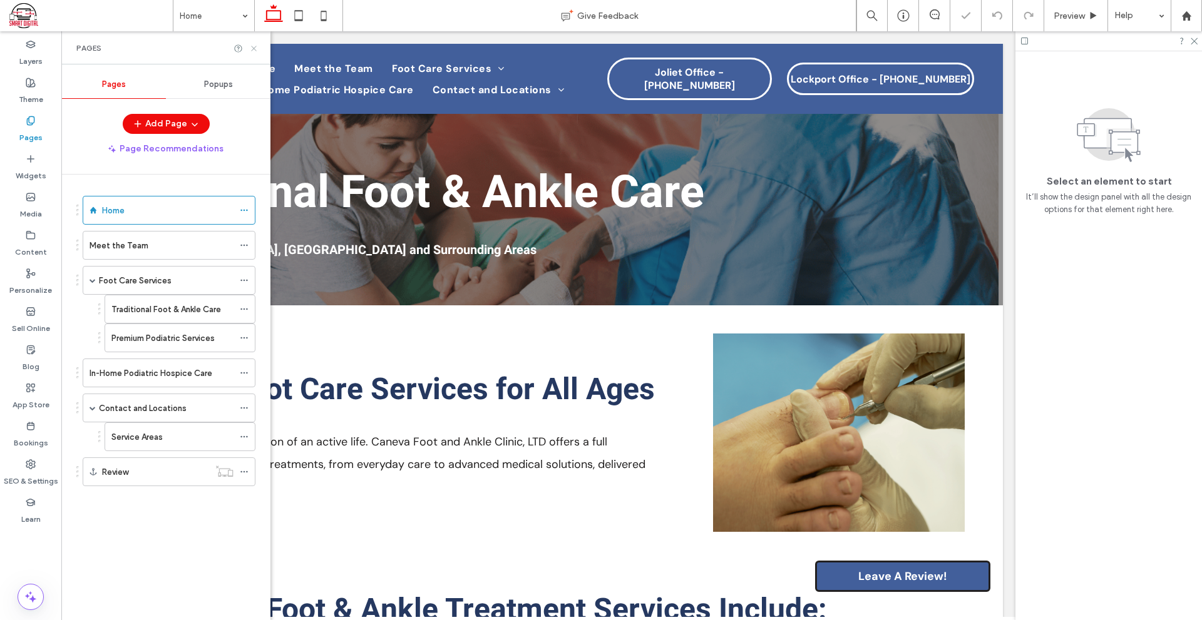
click at [257, 50] on icon at bounding box center [253, 48] width 9 height 9
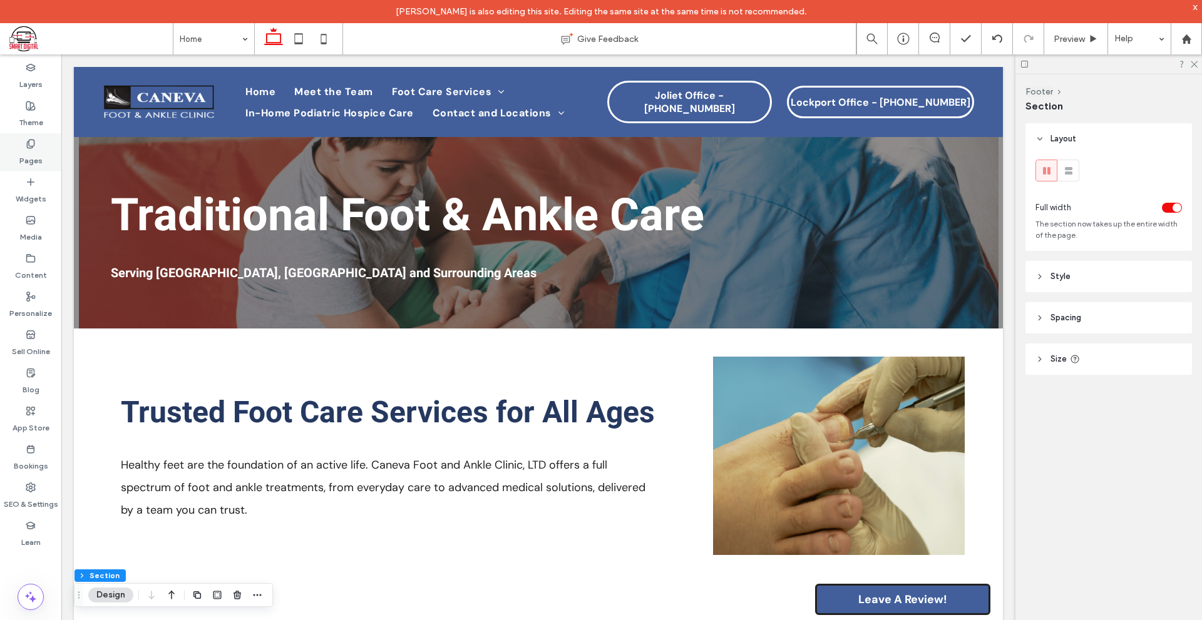
click at [44, 151] on div "Pages" at bounding box center [30, 152] width 61 height 38
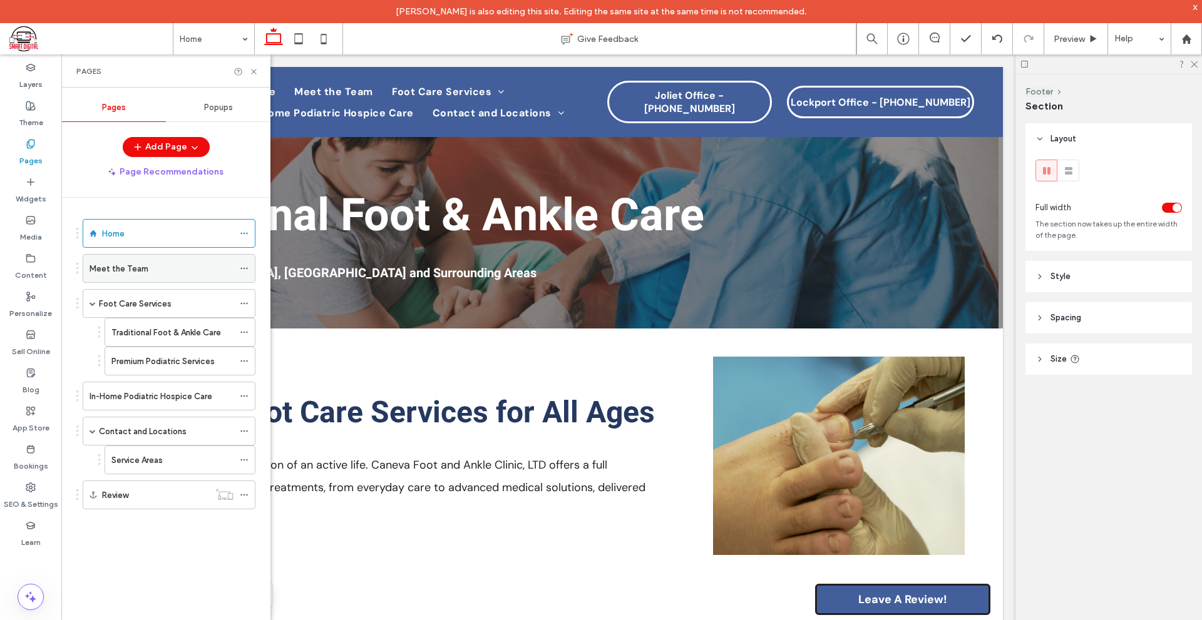
click at [156, 282] on div "Meet the Team" at bounding box center [169, 268] width 173 height 29
click at [156, 273] on div "Meet the Team" at bounding box center [161, 268] width 144 height 13
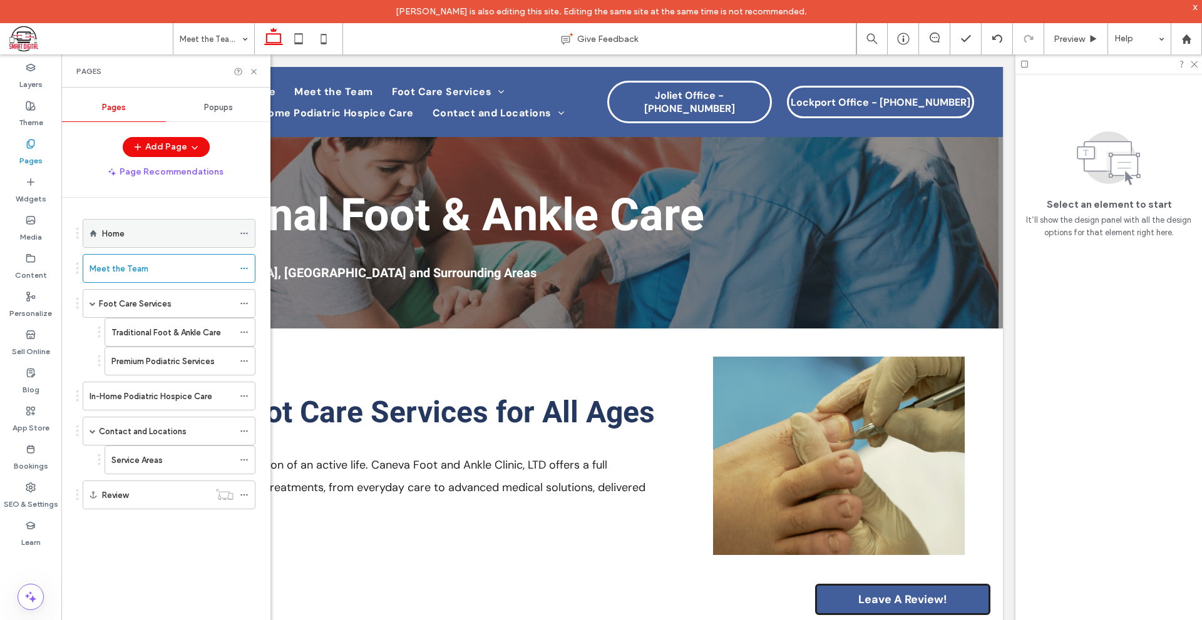
click at [168, 236] on div "Home" at bounding box center [167, 233] width 131 height 13
click at [165, 274] on div "Meet the Team" at bounding box center [161, 268] width 144 height 13
click at [156, 335] on label "Traditional Foot & Ankle Care" at bounding box center [166, 333] width 110 height 22
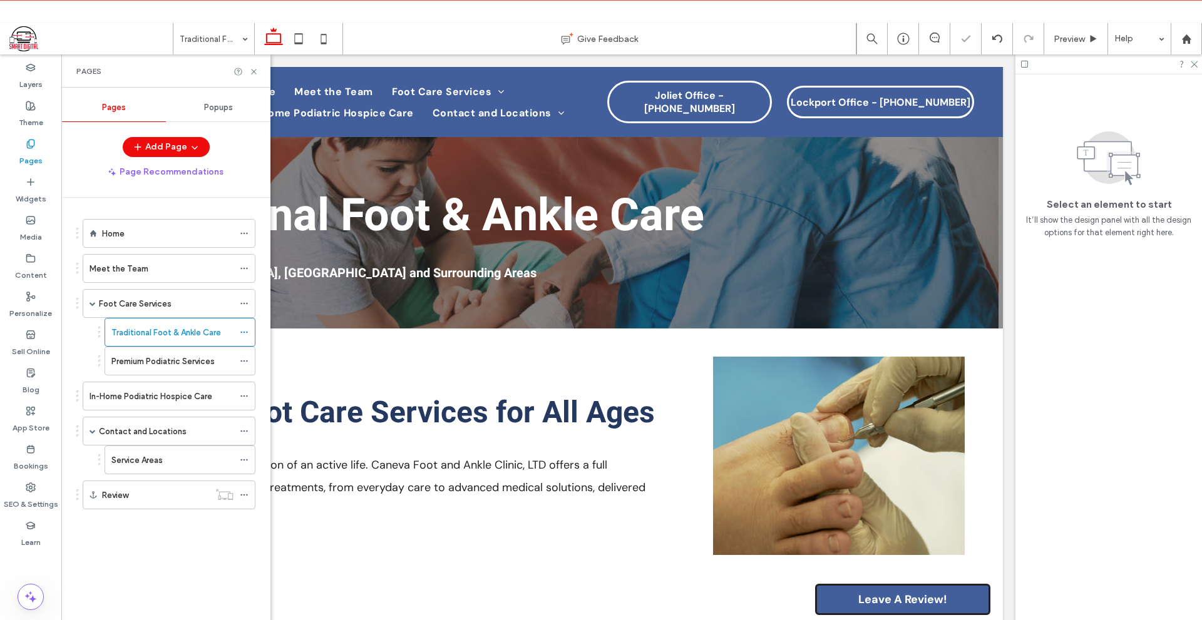
click at [159, 307] on label "Foot Care Services" at bounding box center [135, 304] width 73 height 22
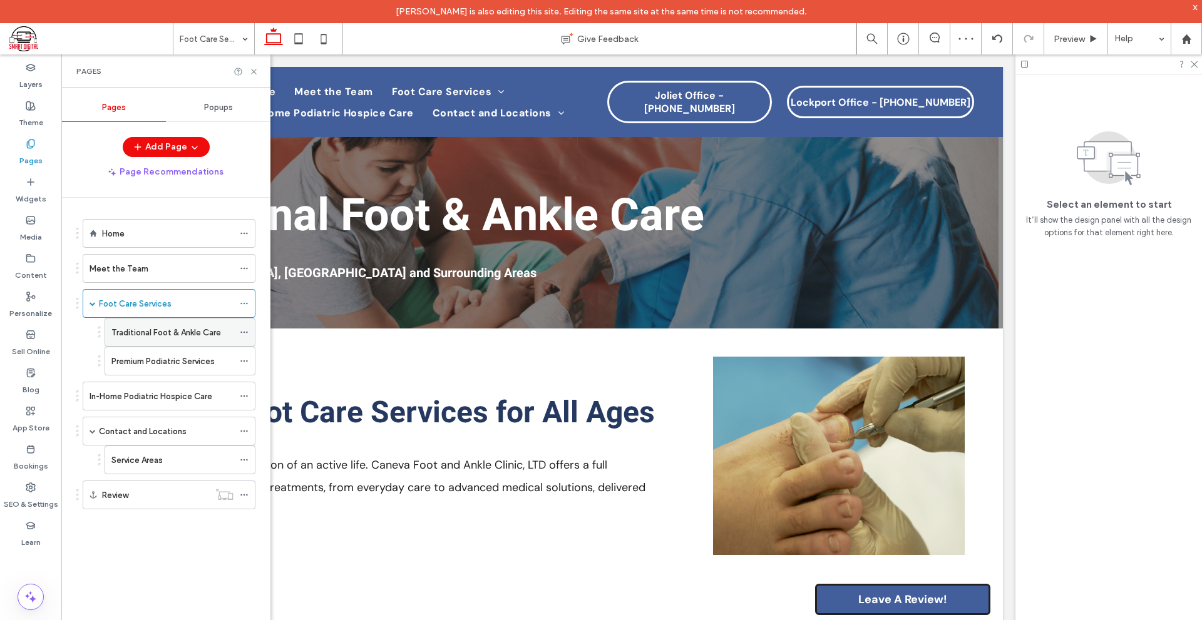
click at [195, 339] on div "Traditional Foot & Ankle Care" at bounding box center [172, 333] width 122 height 28
click at [199, 365] on label "Premium Podiatric Services" at bounding box center [162, 361] width 103 height 22
click at [190, 399] on label "In-Home Podiatric Hospice Care" at bounding box center [150, 397] width 123 height 22
click at [111, 232] on label "Home" at bounding box center [113, 234] width 23 height 22
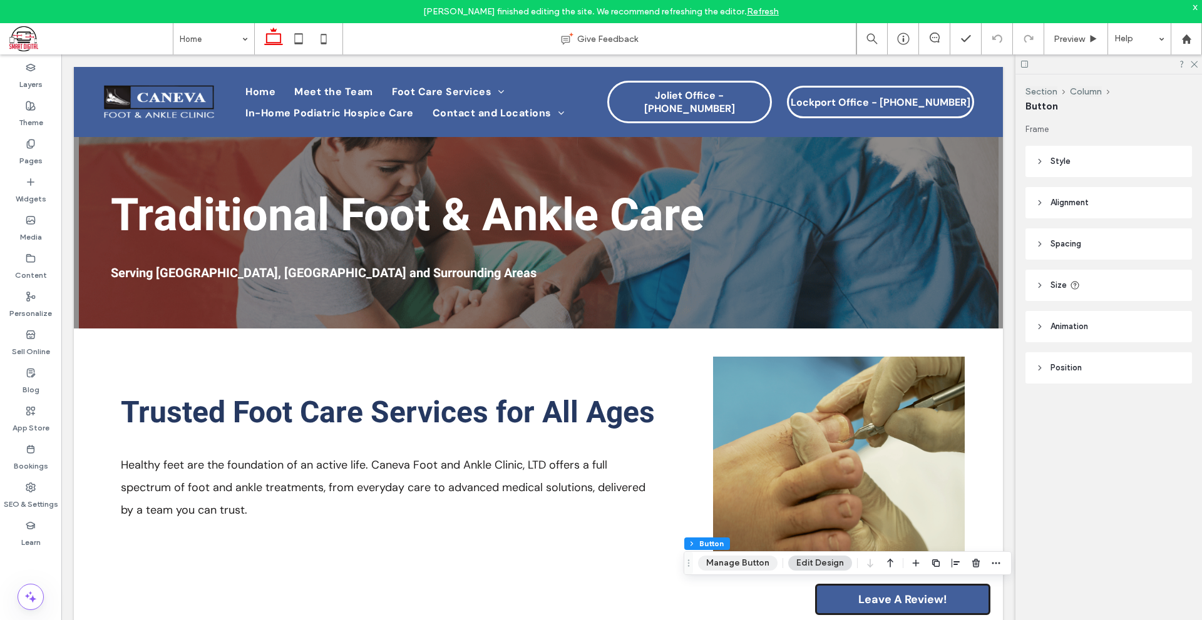
click at [744, 563] on button "Manage Button" at bounding box center [737, 563] width 79 height 15
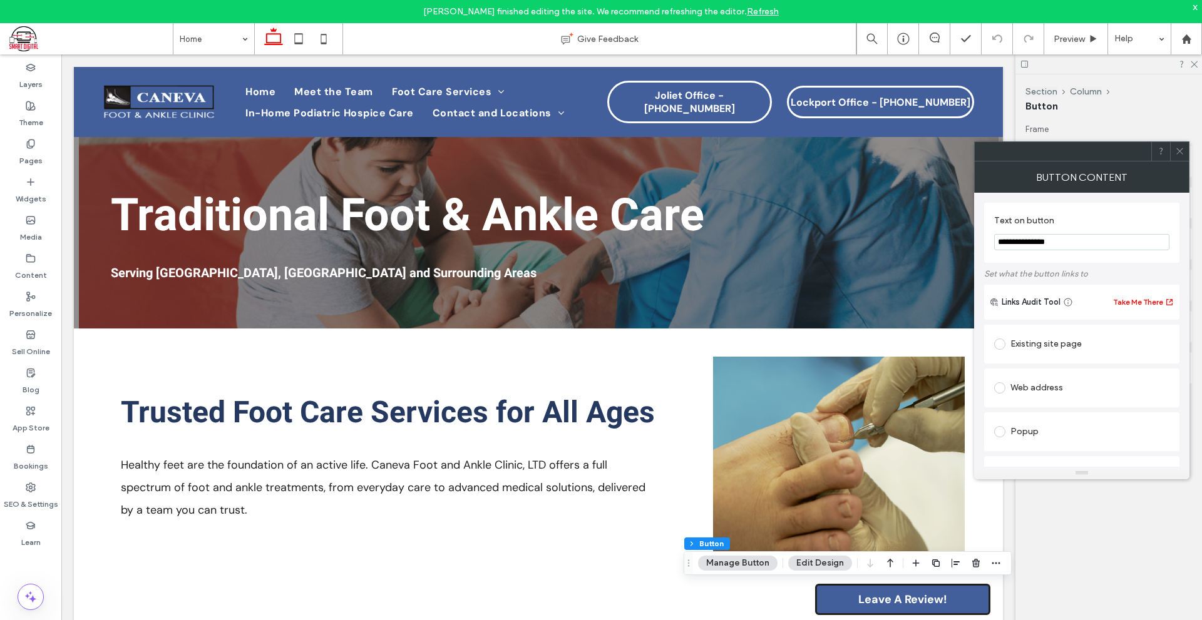
click at [1183, 148] on icon at bounding box center [1179, 150] width 9 height 9
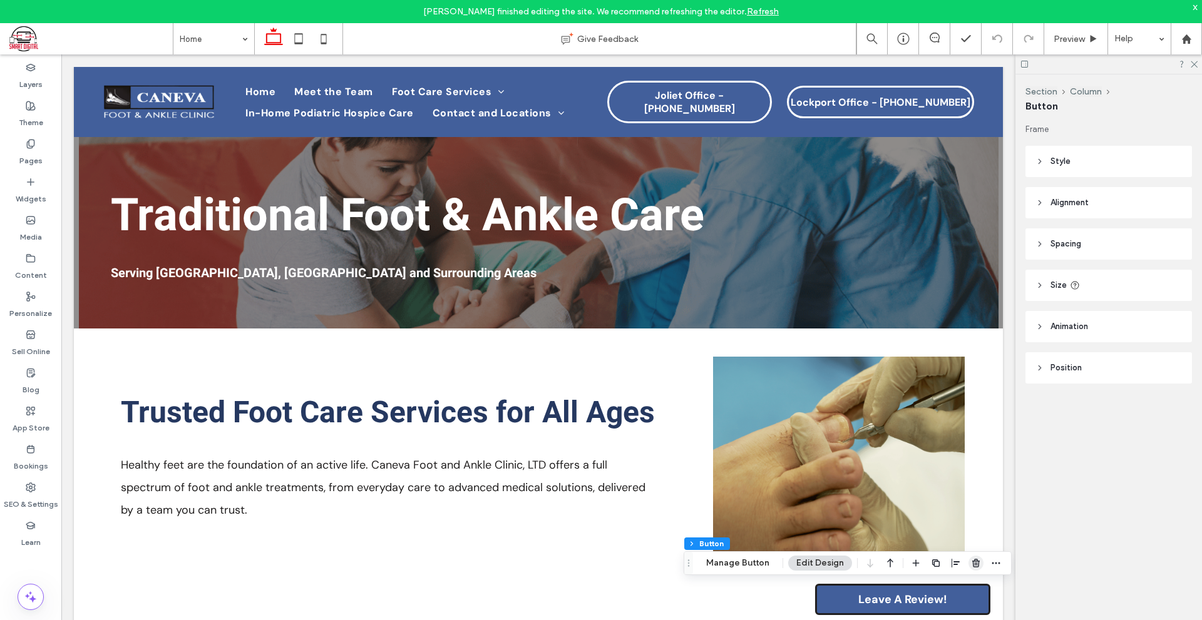
click at [976, 558] on icon "button" at bounding box center [976, 563] width 10 height 10
click at [978, 560] on icon "button" at bounding box center [976, 563] width 10 height 10
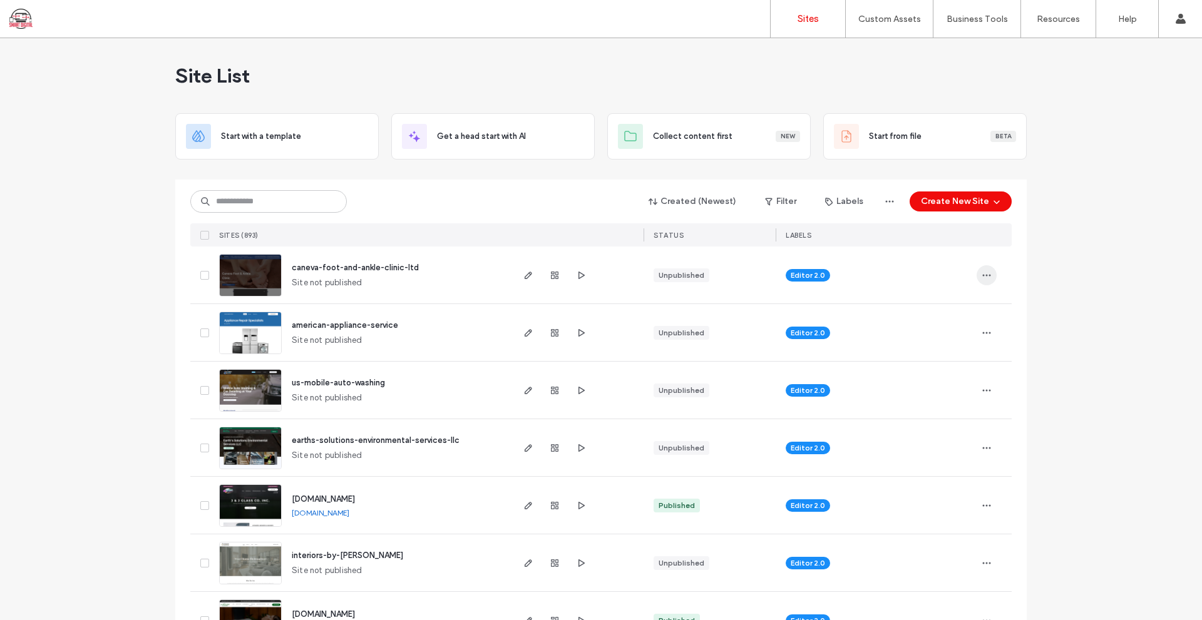
click at [979, 280] on span "button" at bounding box center [986, 275] width 20 height 20
click at [578, 277] on use "button" at bounding box center [581, 275] width 6 height 8
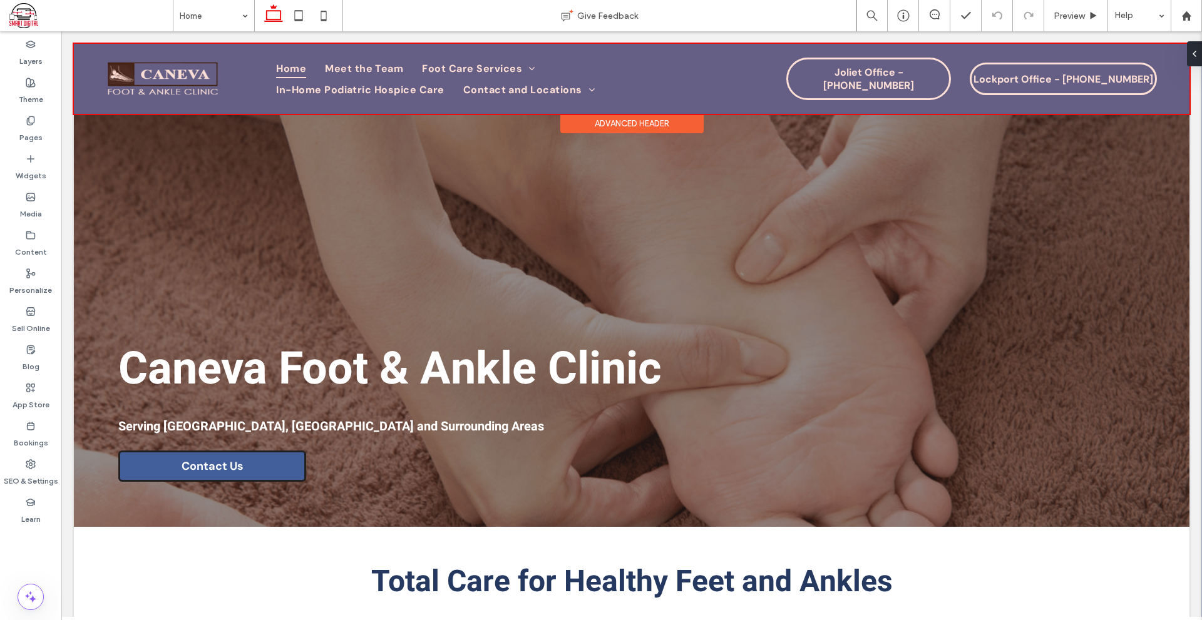
click at [672, 117] on div "Advanced Header" at bounding box center [631, 123] width 143 height 19
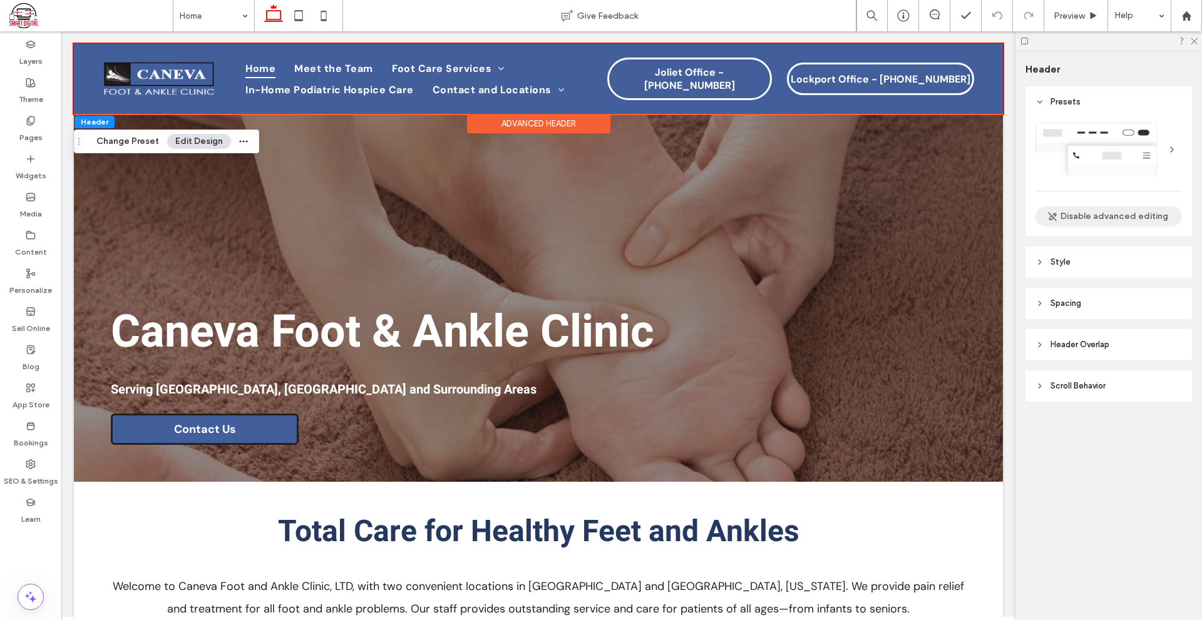
click at [1124, 221] on button "Disable advanced editing" at bounding box center [1108, 217] width 146 height 20
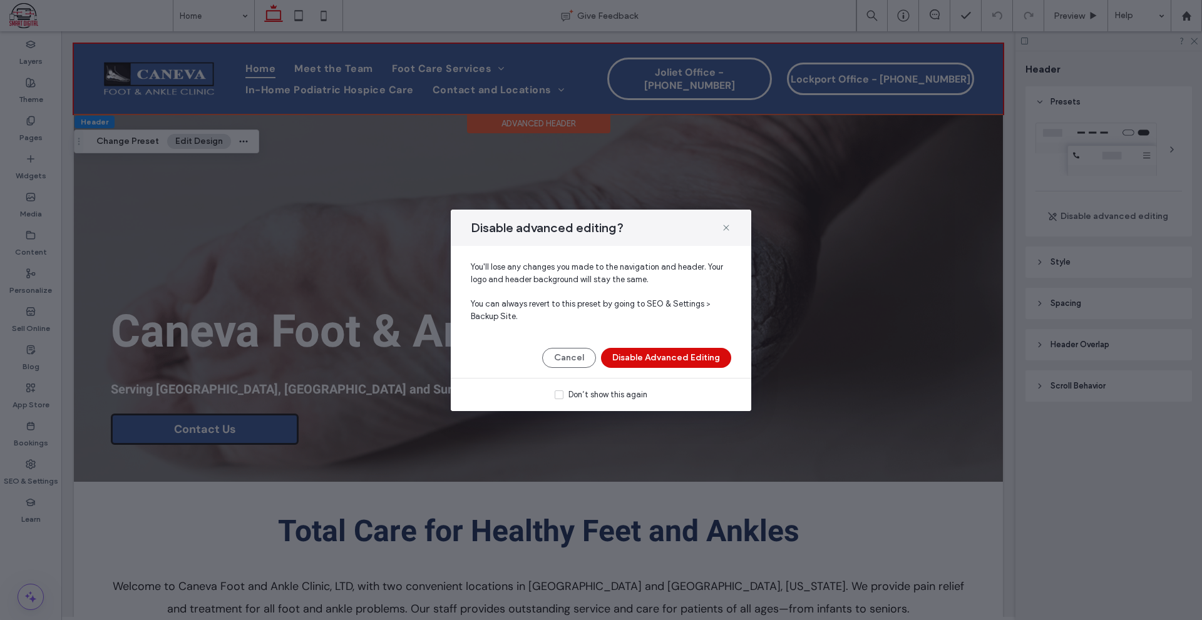
click at [664, 358] on button "Disable Advanced Editing" at bounding box center [666, 358] width 130 height 20
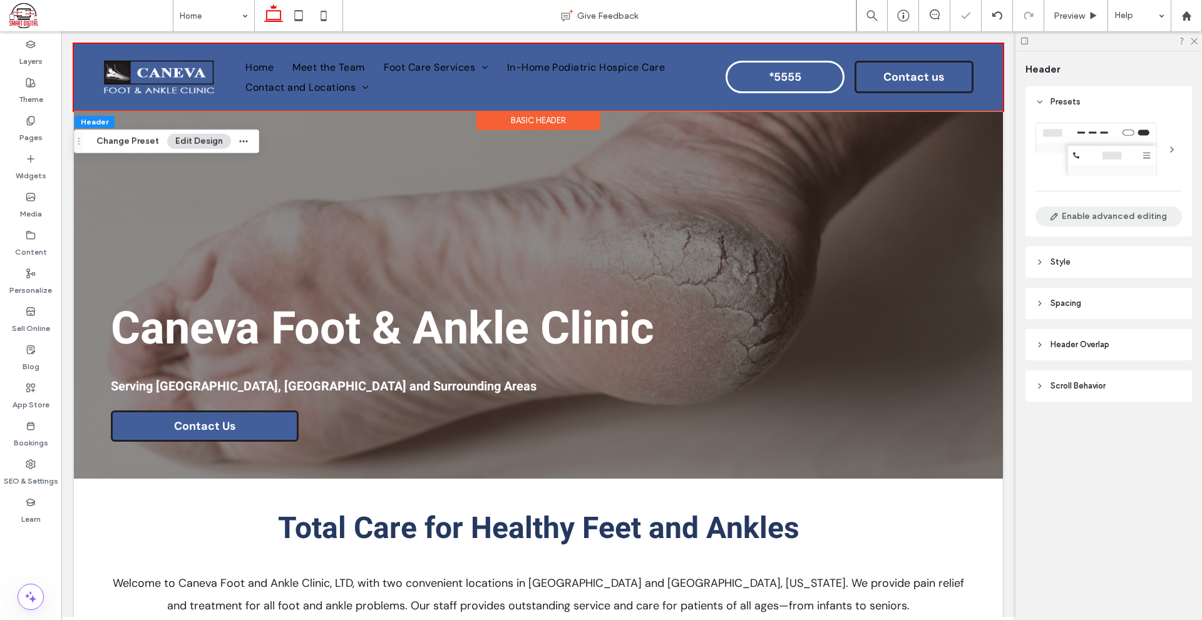
click at [1101, 208] on button "Enable advanced editing" at bounding box center [1108, 217] width 146 height 20
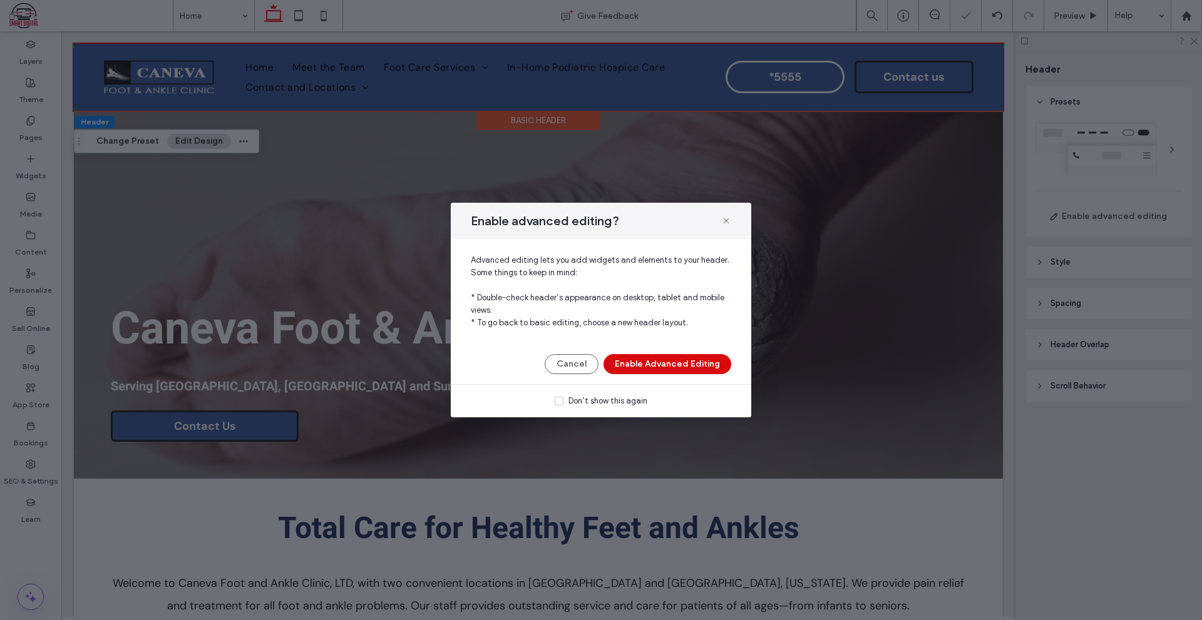
click at [700, 365] on button "Enable Advanced Editing" at bounding box center [667, 364] width 128 height 20
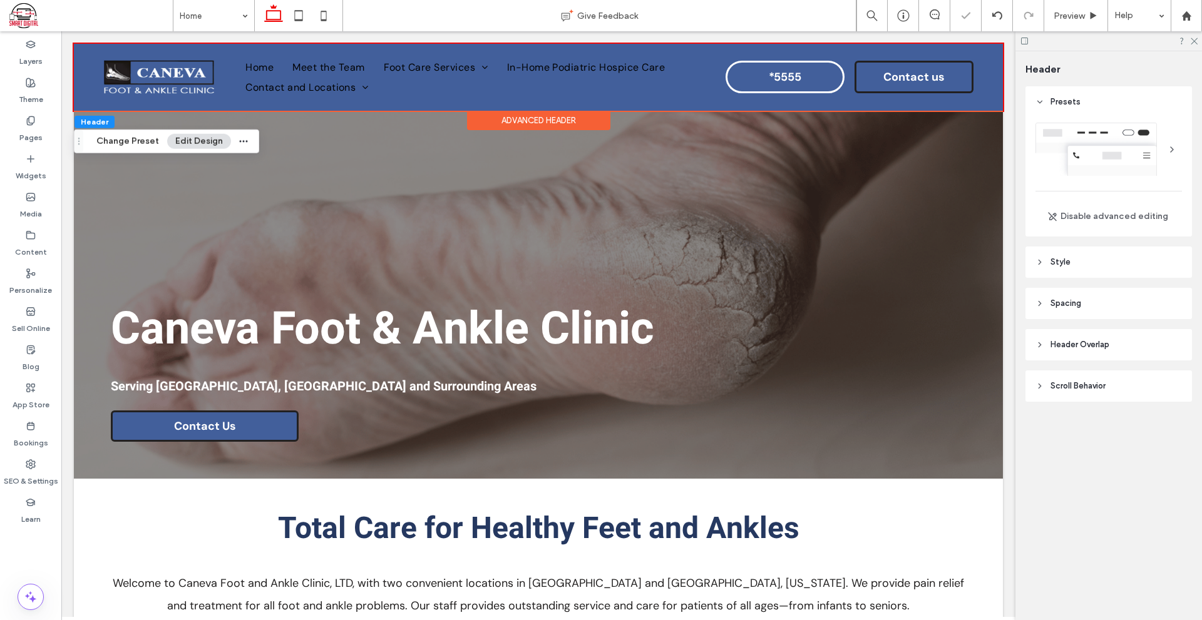
click at [1105, 151] on div at bounding box center [1108, 149] width 146 height 53
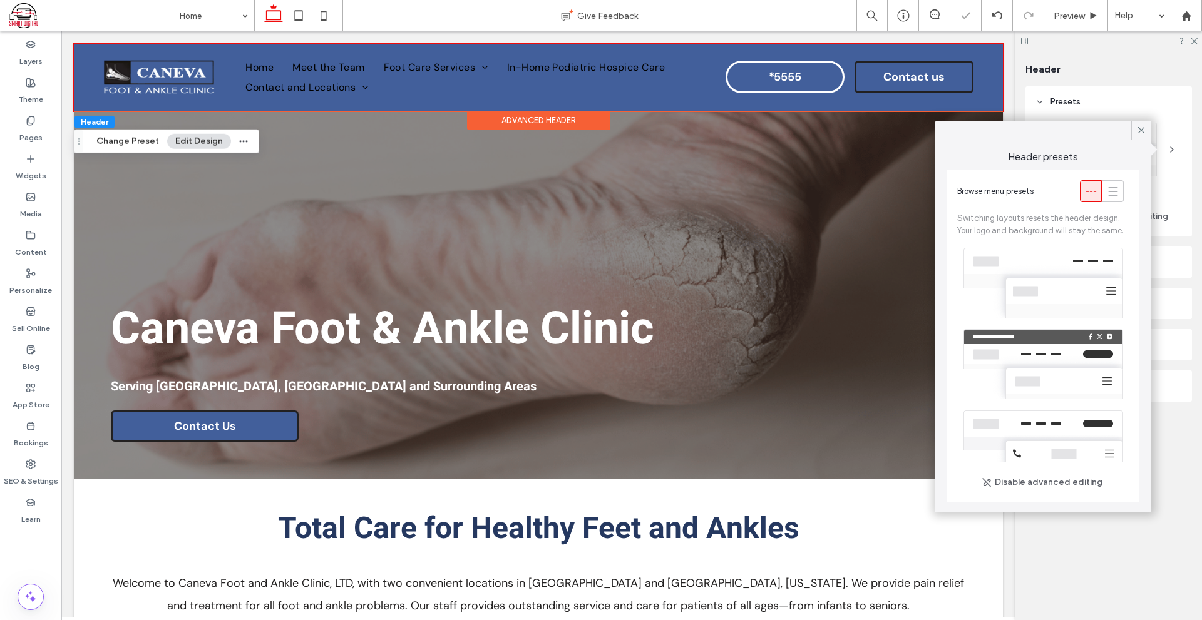
scroll to position [286, 0]
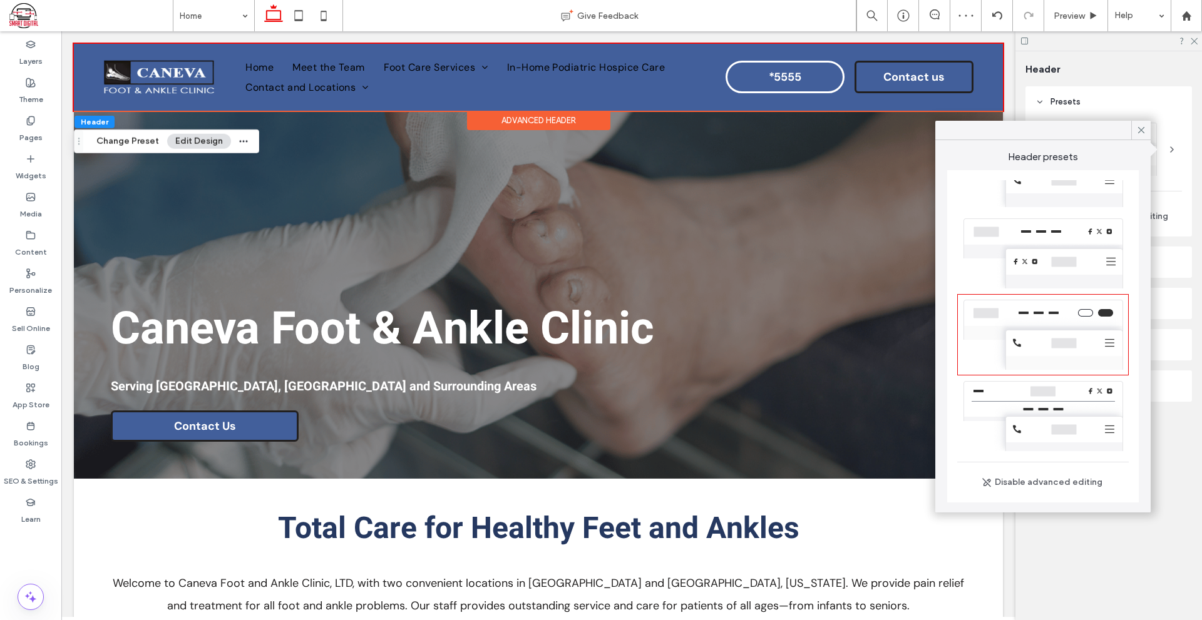
click at [1028, 401] on div at bounding box center [1042, 416] width 171 height 81
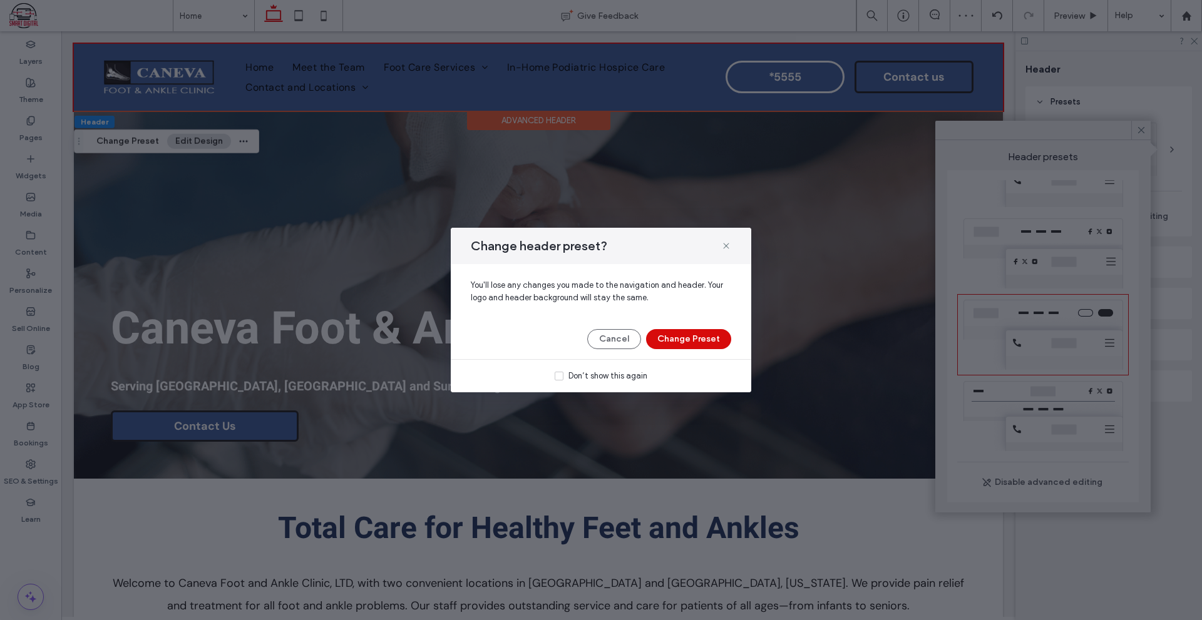
click at [715, 340] on button "Change Preset" at bounding box center [688, 339] width 85 height 20
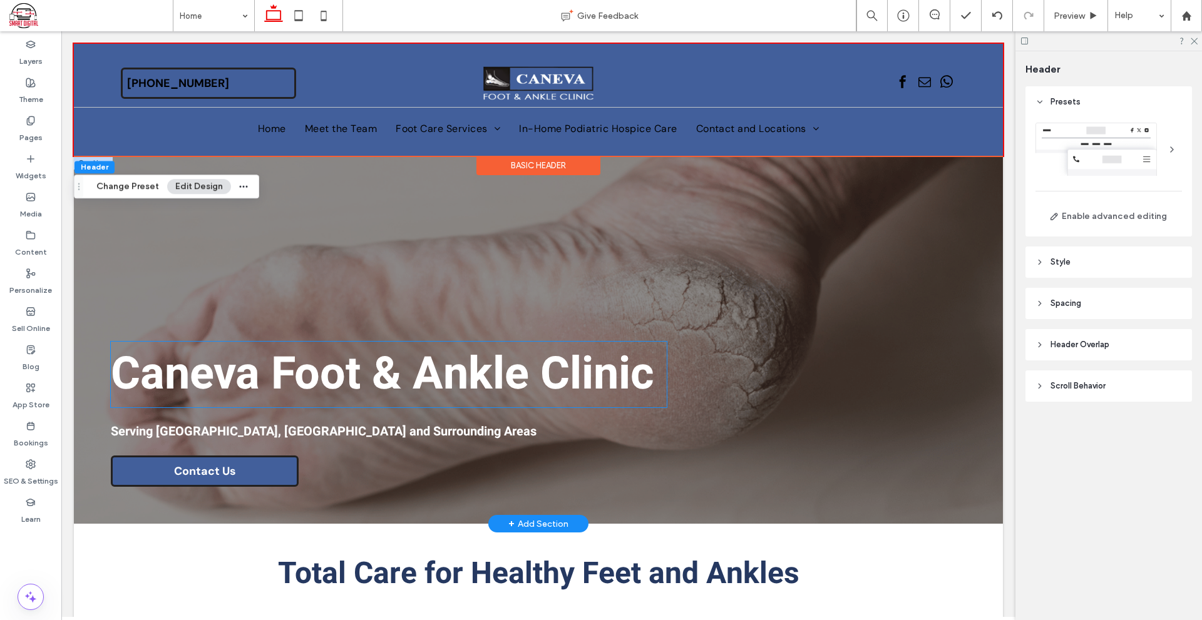
click at [670, 243] on div "Caneva Foot & Ankle Clinic Serving [GEOGRAPHIC_DATA], [GEOGRAPHIC_DATA] and Sur…" at bounding box center [538, 340] width 929 height 368
